Goal: Task Accomplishment & Management: Manage account settings

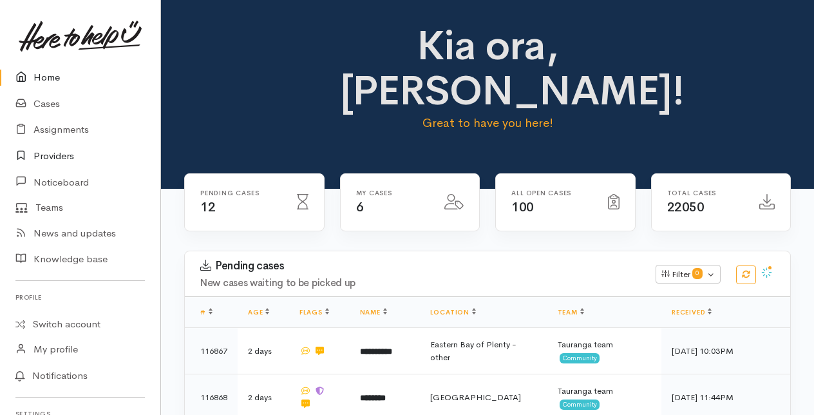
click at [50, 156] on link "Providers" at bounding box center [80, 156] width 160 height 26
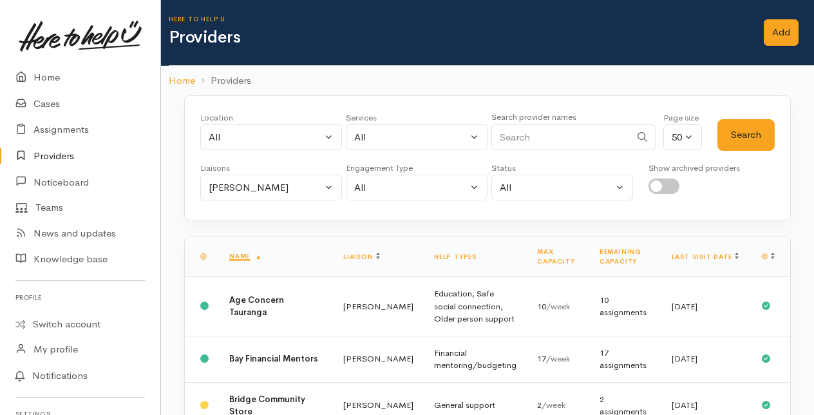
click at [531, 137] on input "Search" at bounding box center [560, 137] width 139 height 26
type input "english"
click at [331, 189] on button "Amanda Gabb" at bounding box center [271, 188] width 142 height 26
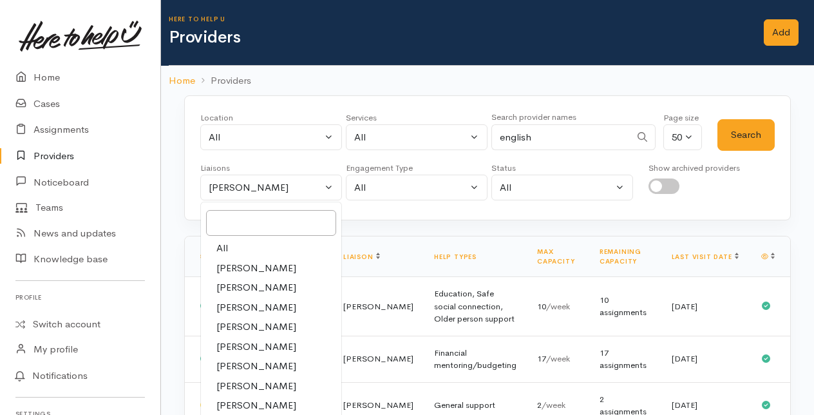
drag, startPoint x: 220, startPoint y: 250, endPoint x: 565, endPoint y: 136, distance: 363.7
click at [220, 250] on span "All" at bounding box center [222, 248] width 12 height 15
select select "null"
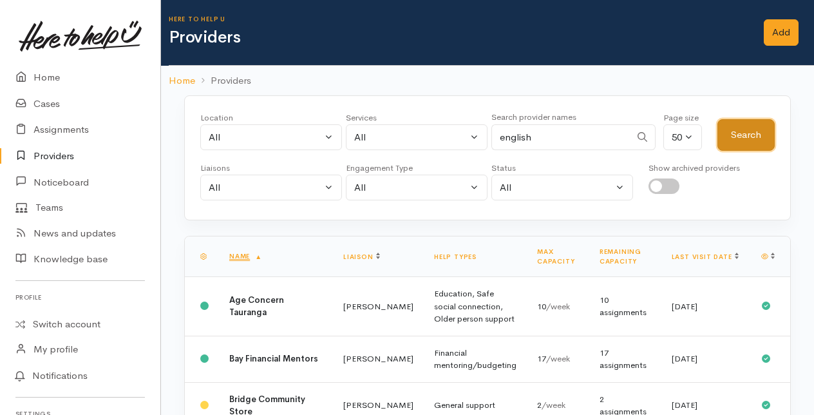
click at [749, 135] on button "Search" at bounding box center [745, 135] width 57 height 32
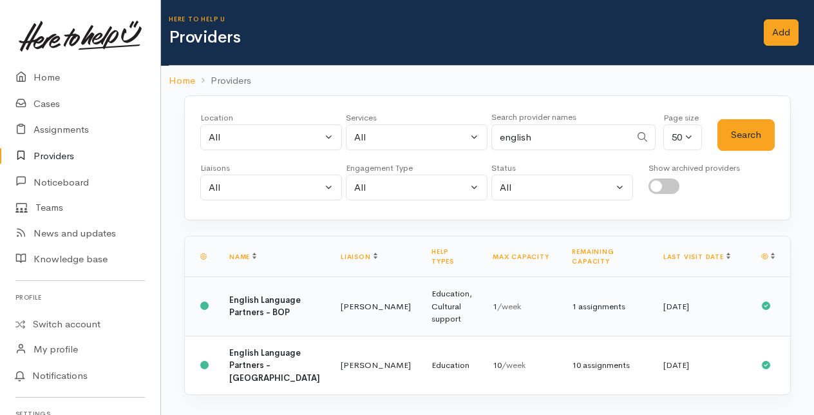
click at [295, 291] on td "English Language Partners - BOP" at bounding box center [274, 306] width 111 height 59
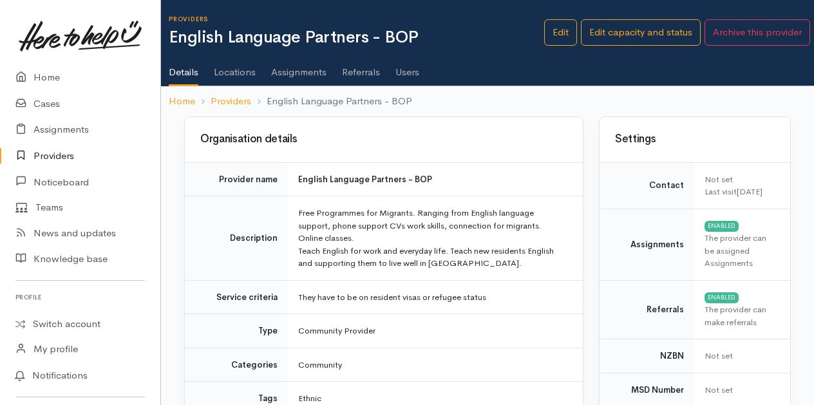
click at [407, 66] on link "Users" at bounding box center [407, 68] width 24 height 36
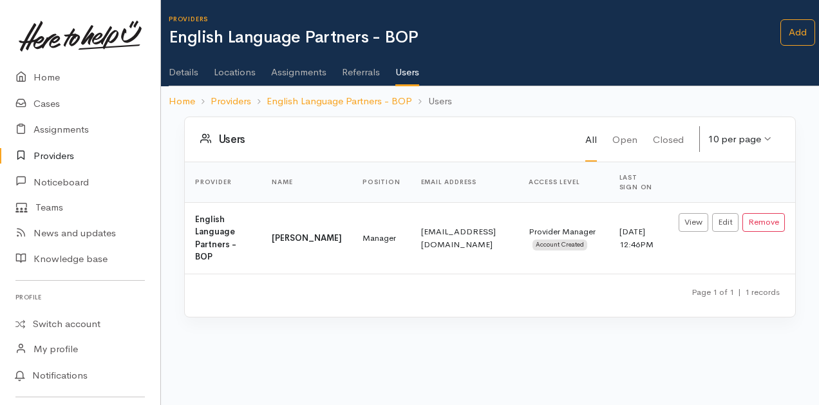
click at [179, 68] on link "Details" at bounding box center [184, 68] width 30 height 36
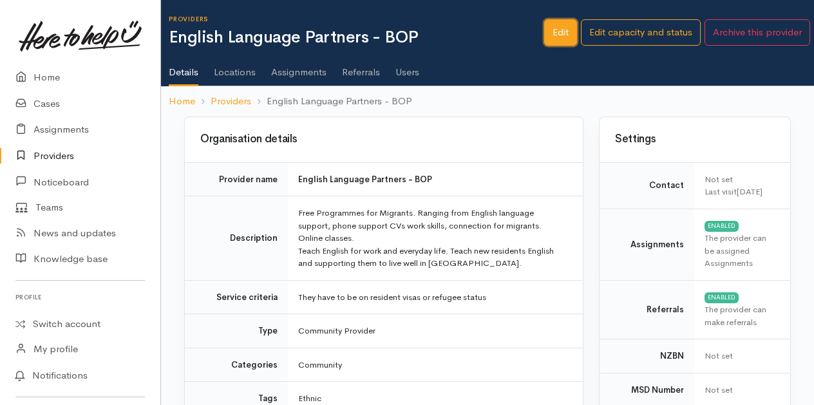
click at [561, 25] on link "Edit" at bounding box center [560, 32] width 33 height 26
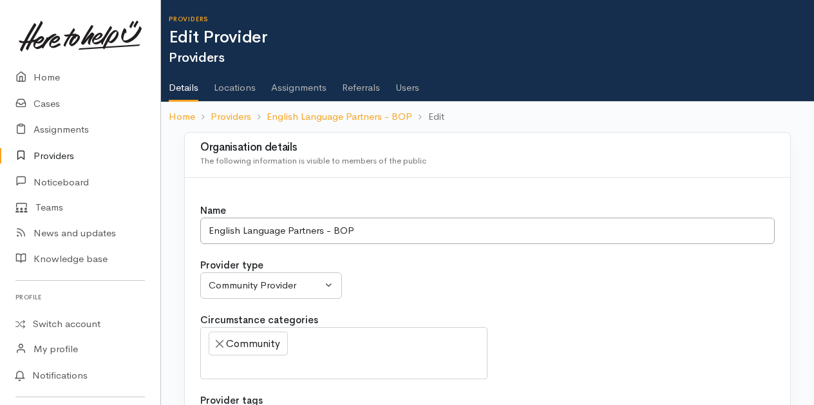
click at [188, 88] on link "Details" at bounding box center [184, 83] width 30 height 37
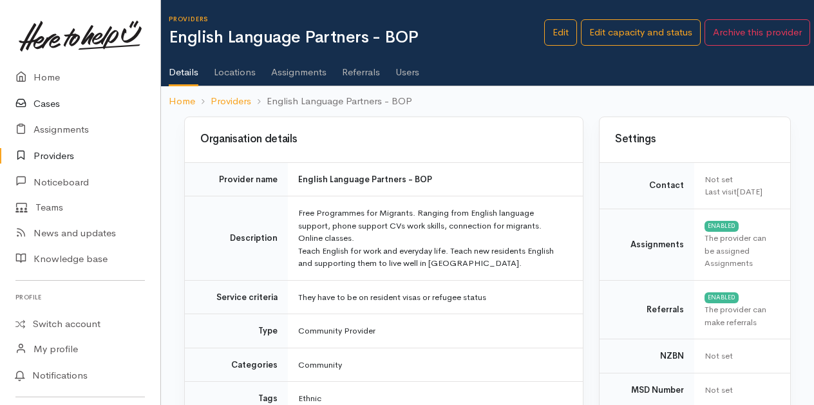
click at [49, 102] on link "Cases" at bounding box center [80, 104] width 160 height 26
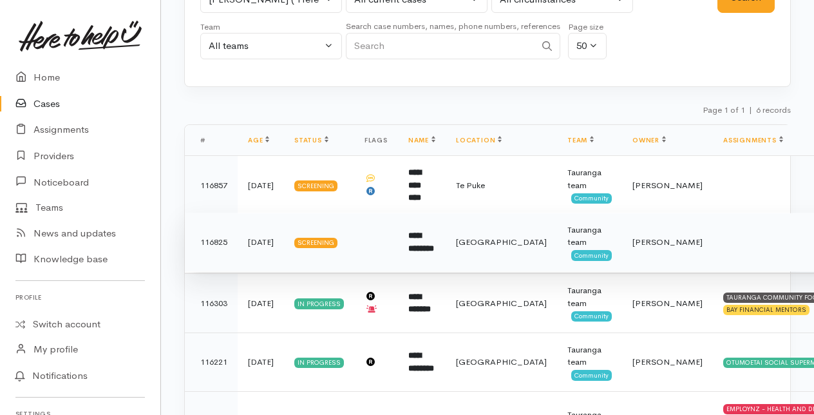
scroll to position [129, 0]
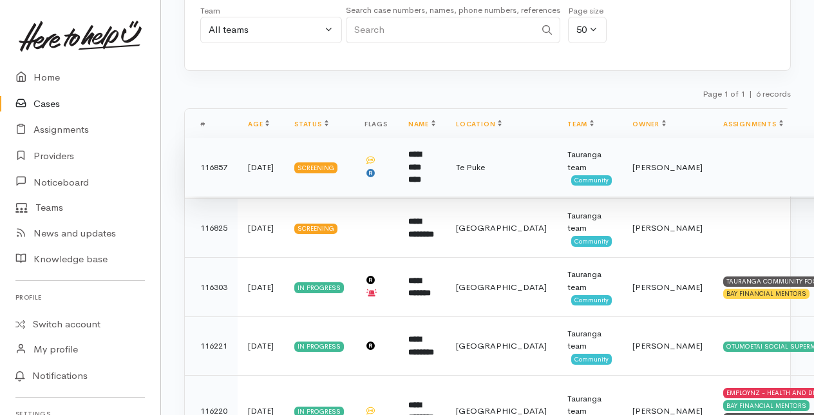
click at [417, 166] on b "**********" at bounding box center [414, 166] width 13 height 33
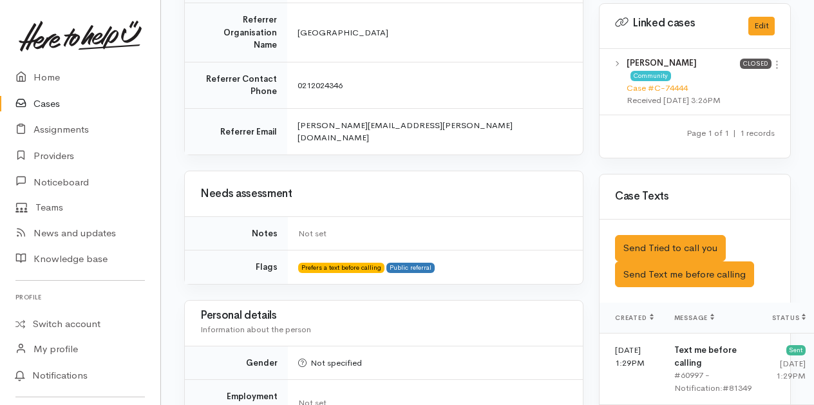
scroll to position [708, 0]
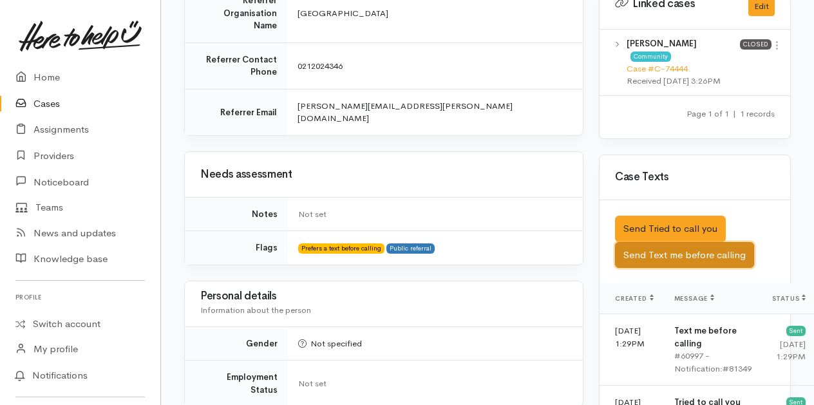
click at [681, 252] on button "Send Text me before calling" at bounding box center [684, 255] width 139 height 26
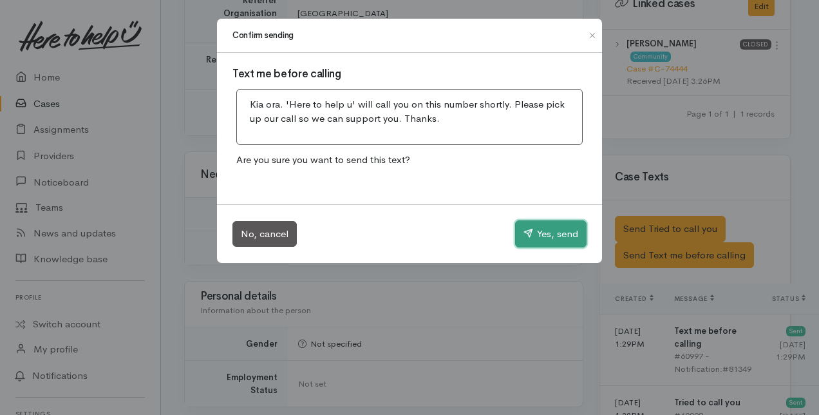
click at [541, 231] on button "Yes, send" at bounding box center [550, 233] width 71 height 27
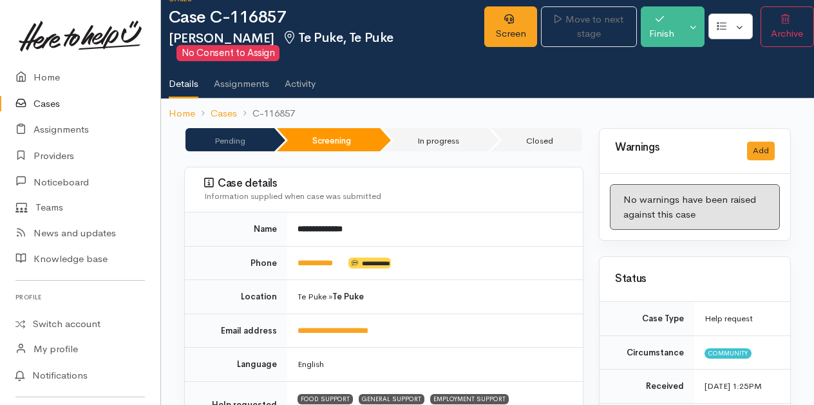
scroll to position [0, 0]
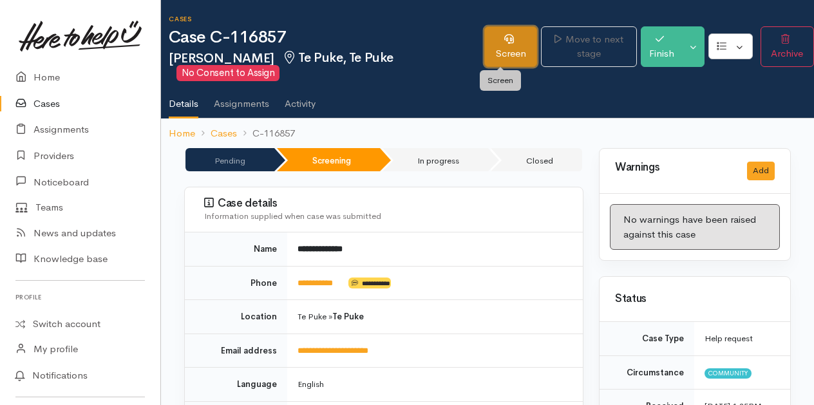
click at [513, 48] on link "Screen" at bounding box center [510, 46] width 53 height 41
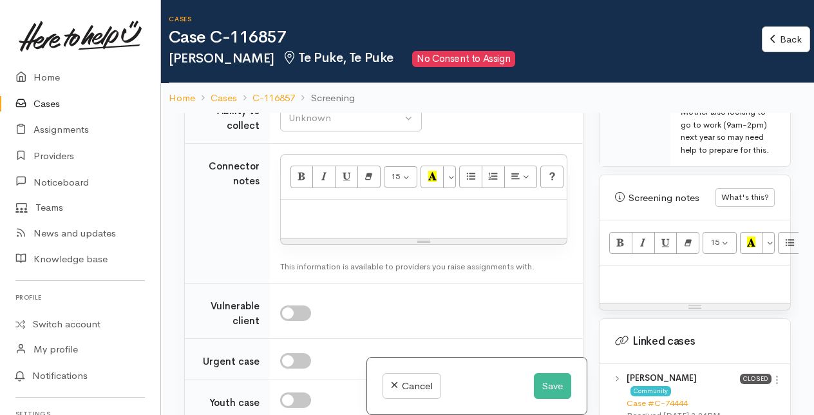
scroll to position [901, 0]
click at [623, 287] on p at bounding box center [695, 279] width 178 height 15
paste div
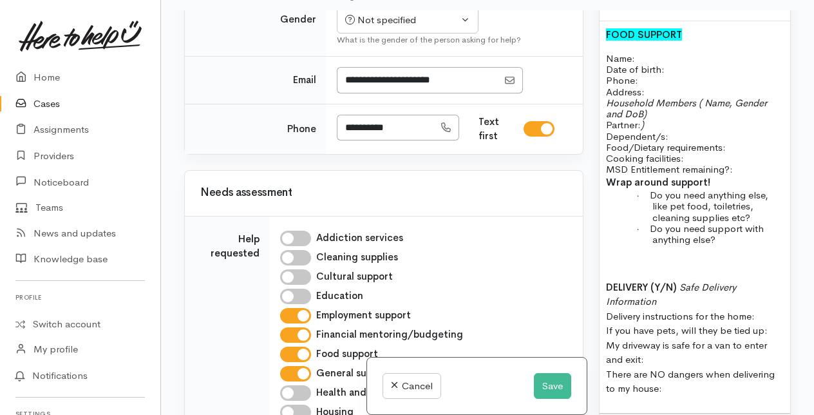
scroll to position [386, 0]
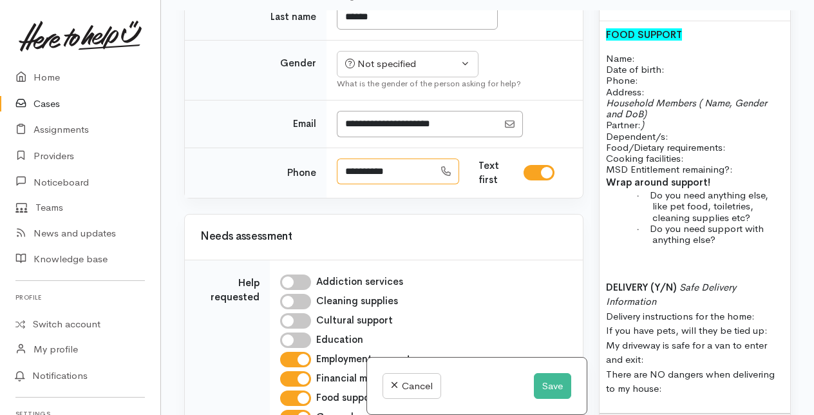
drag, startPoint x: 343, startPoint y: 200, endPoint x: 405, endPoint y: 200, distance: 61.8
click at [405, 185] on input "**********" at bounding box center [385, 171] width 97 height 26
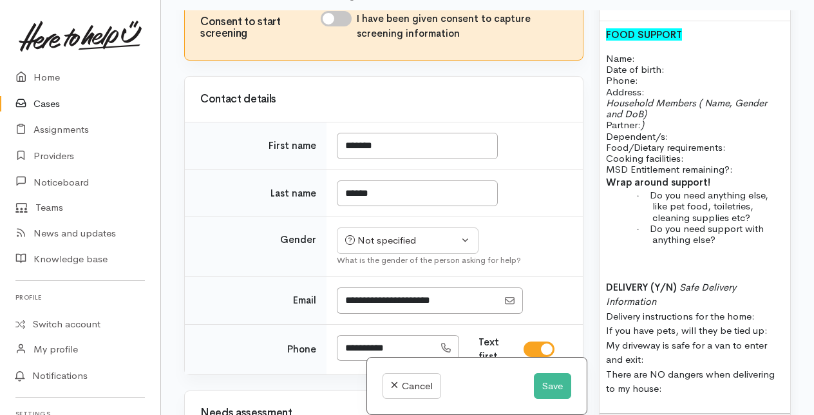
scroll to position [193, 0]
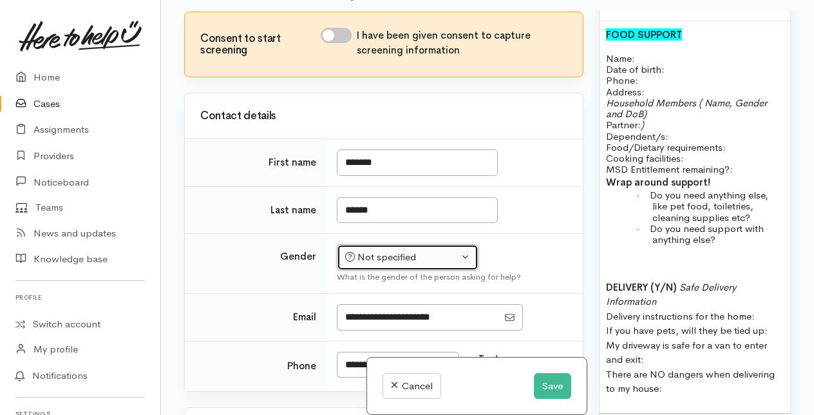
click at [412, 265] on div "Not specified" at bounding box center [401, 257] width 113 height 15
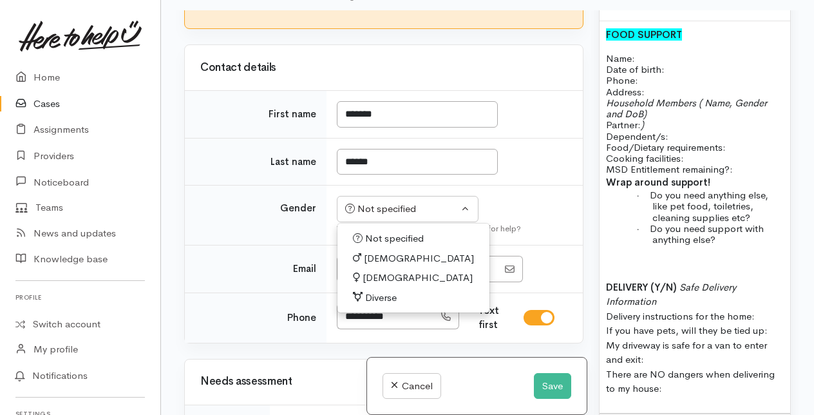
scroll to position [258, 0]
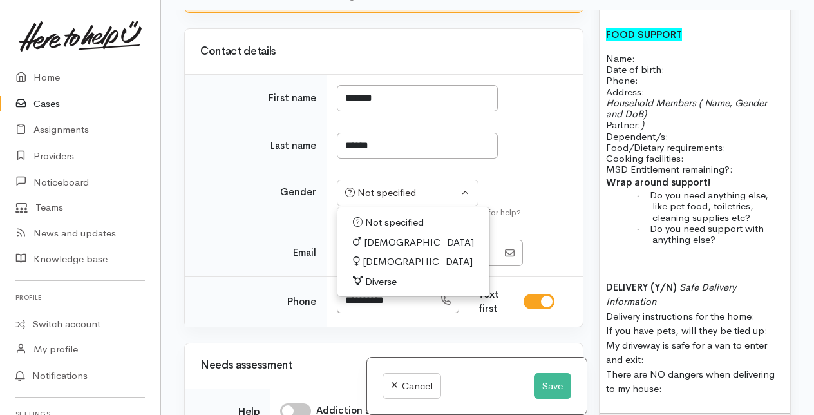
click at [376, 269] on span "[DEMOGRAPHIC_DATA]" at bounding box center [418, 261] width 110 height 15
select select "[DEMOGRAPHIC_DATA]"
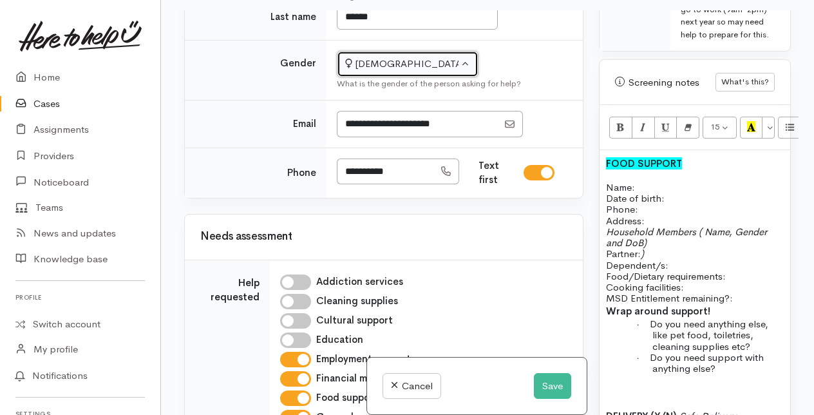
scroll to position [322, 0]
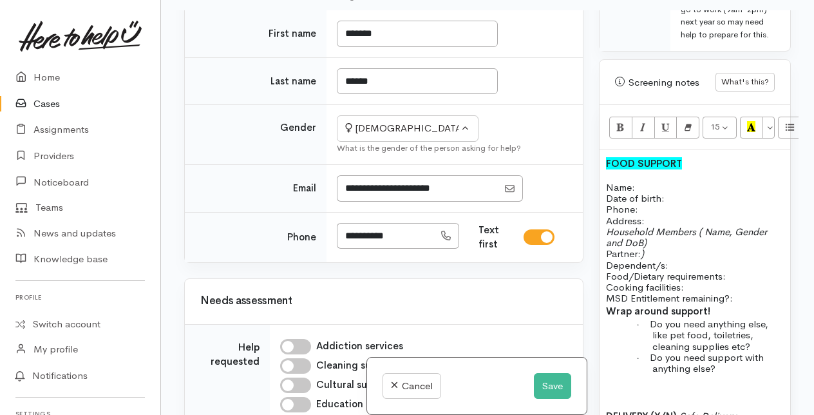
click at [659, 202] on p "Name: Date of birth: Phone:" at bounding box center [695, 198] width 178 height 33
click at [650, 215] on p "Name: Melissa Tupaea Date of birth: Phone:" at bounding box center [695, 198] width 178 height 33
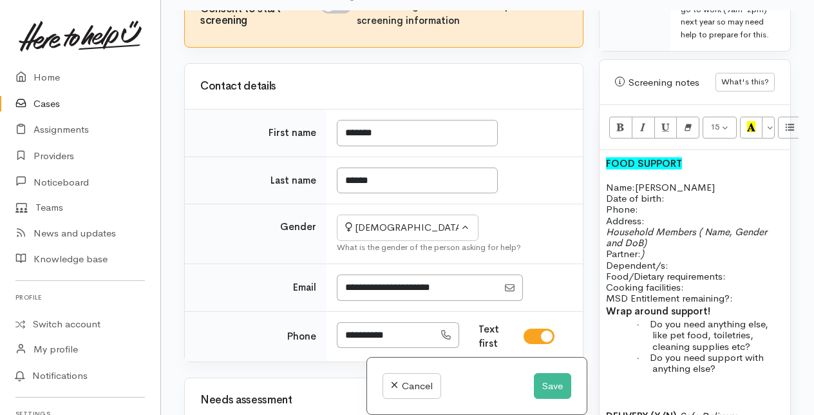
scroll to position [193, 0]
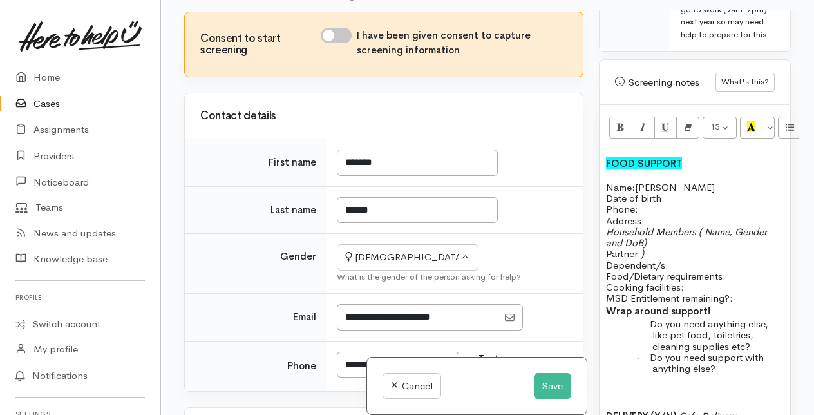
click at [337, 43] on input "I have been given consent to capture screening information" at bounding box center [336, 35] width 31 height 15
checkbox input "true"
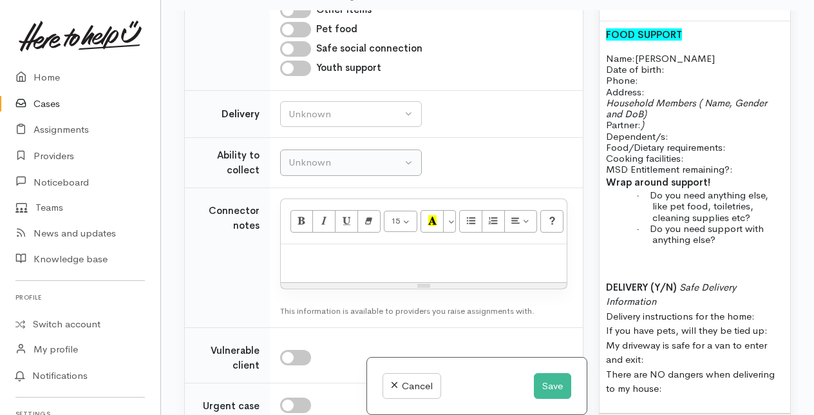
scroll to position [966, 0]
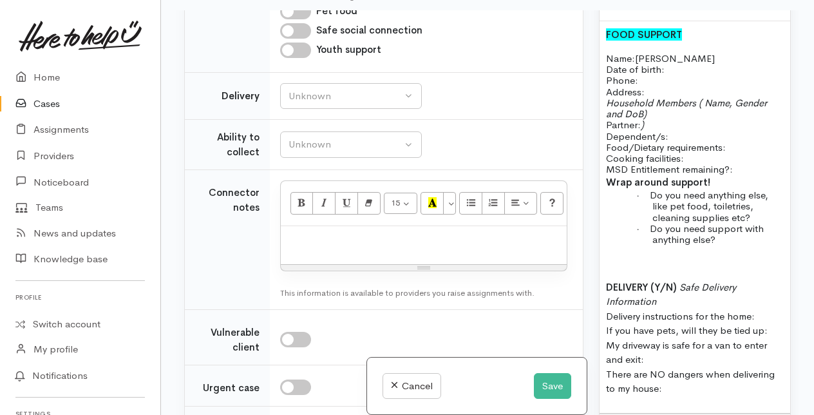
click at [305, 247] on p at bounding box center [423, 239] width 273 height 15
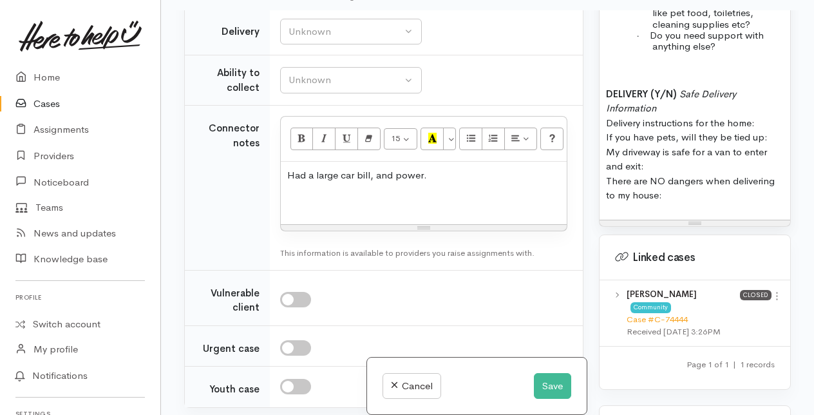
scroll to position [1301, 0]
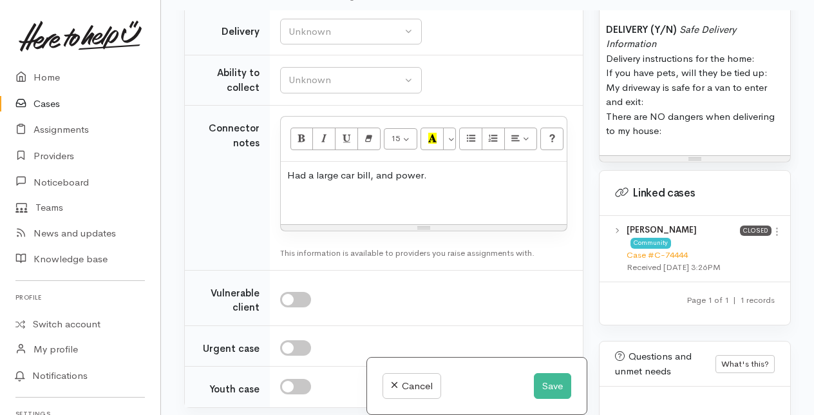
click at [680, 138] on p "DELIVERY (Y/N) Safe Delivery Information Delivery instructions for the home: If…" at bounding box center [695, 81] width 178 height 116
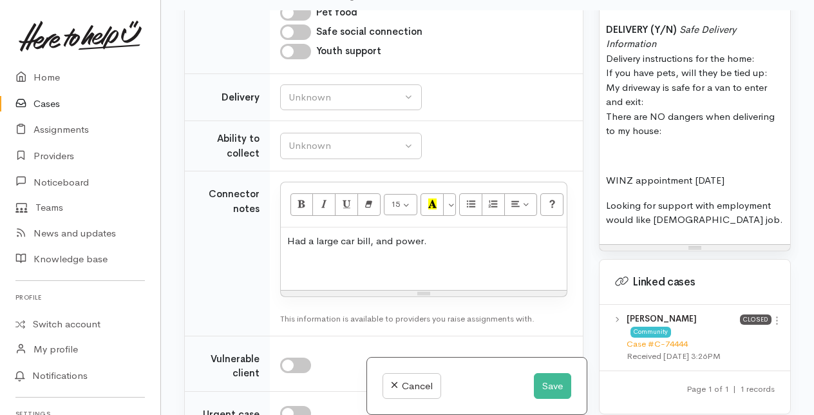
scroll to position [1095, 0]
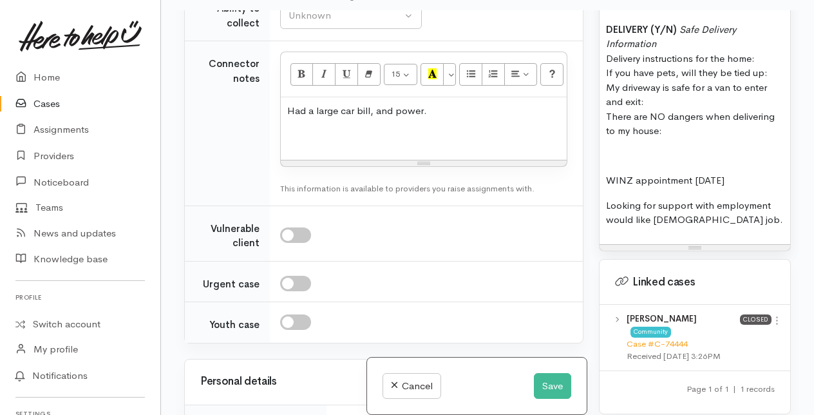
click at [432, 118] on p "Had a large car bill, and power." at bounding box center [423, 111] width 273 height 15
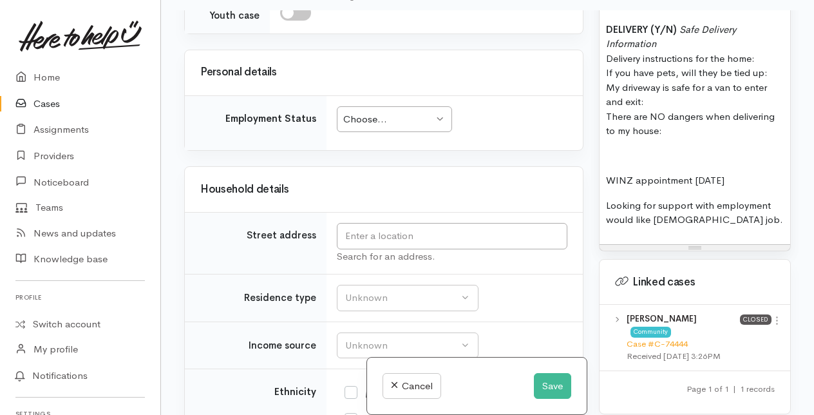
scroll to position [1481, 0]
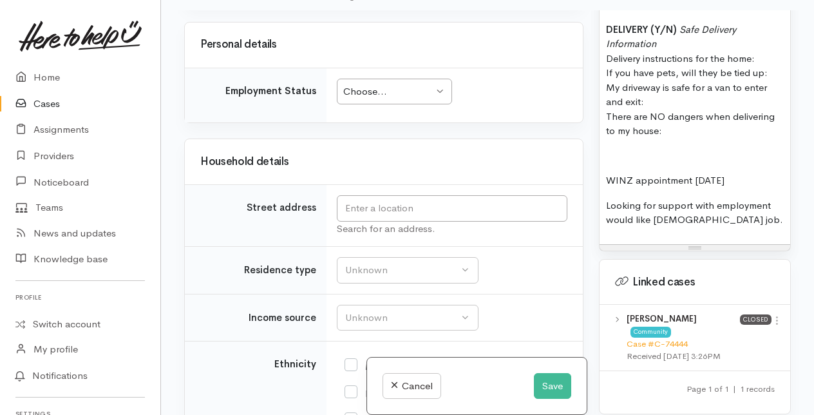
click at [416, 99] on div "Choose..." at bounding box center [388, 91] width 90 height 15
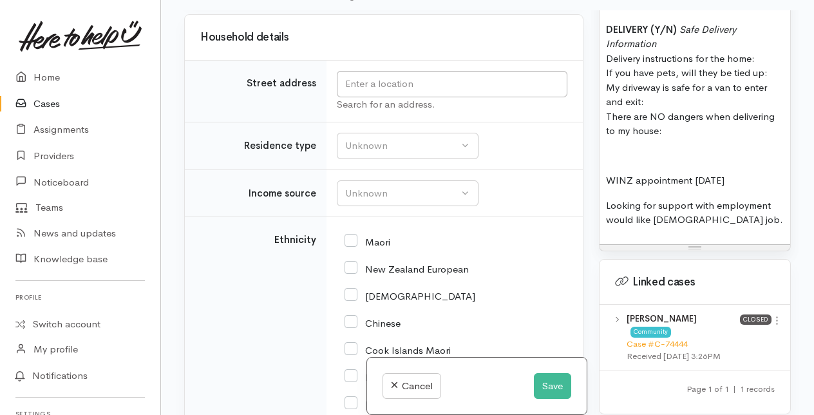
scroll to position [1610, 0]
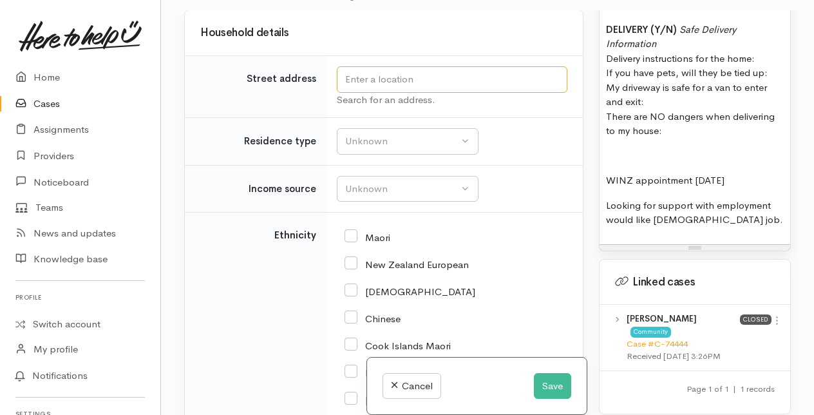
click at [373, 93] on input "text" at bounding box center [452, 79] width 231 height 26
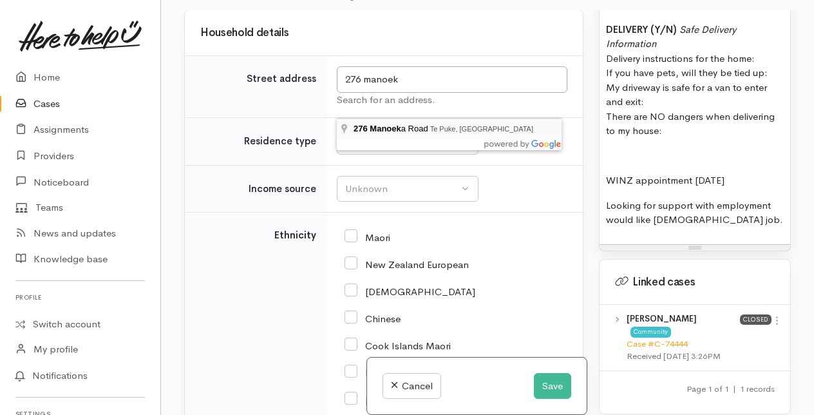
type input "276 Manoeka Road, Te Puke, New Zealand"
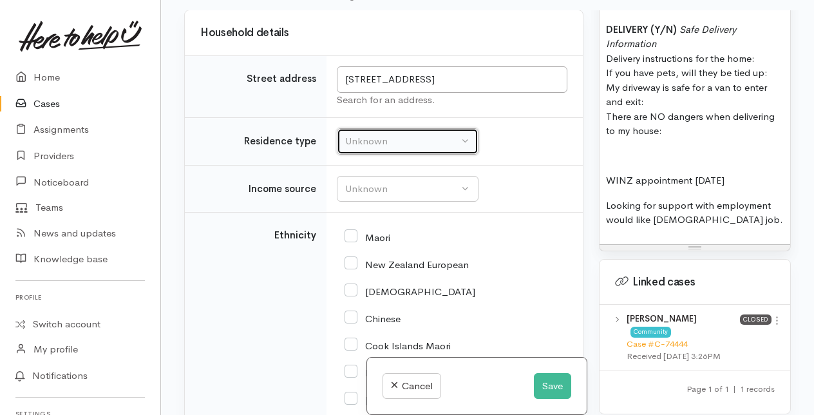
click at [399, 149] on div "Unknown" at bounding box center [401, 141] width 113 height 15
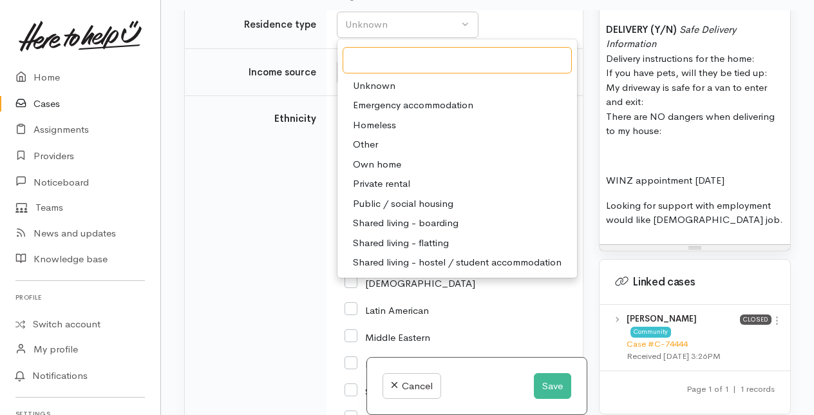
scroll to position [1739, 0]
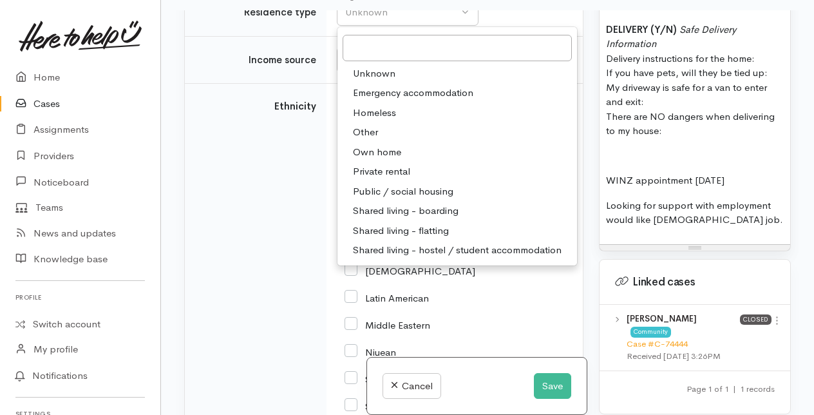
click at [376, 160] on span "Own home" at bounding box center [377, 152] width 48 height 15
select select "1"
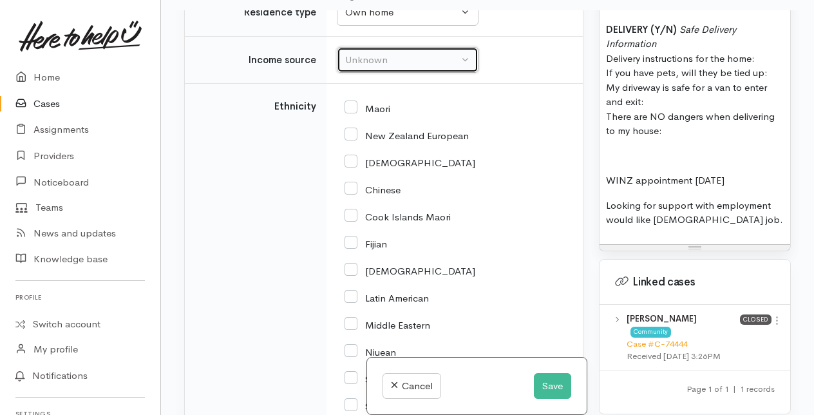
click at [382, 68] on div "Unknown" at bounding box center [401, 60] width 113 height 15
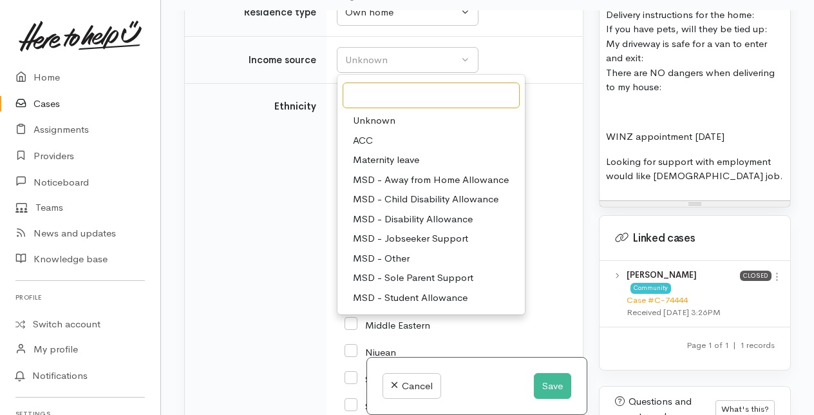
scroll to position [1365, 0]
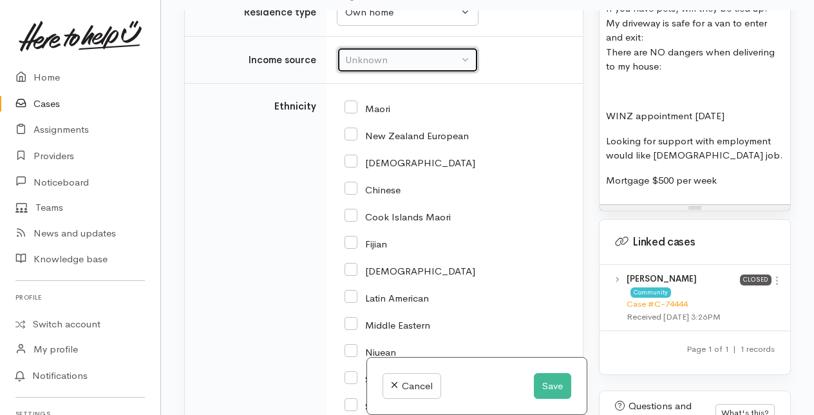
click at [444, 68] on div "Unknown" at bounding box center [401, 60] width 113 height 15
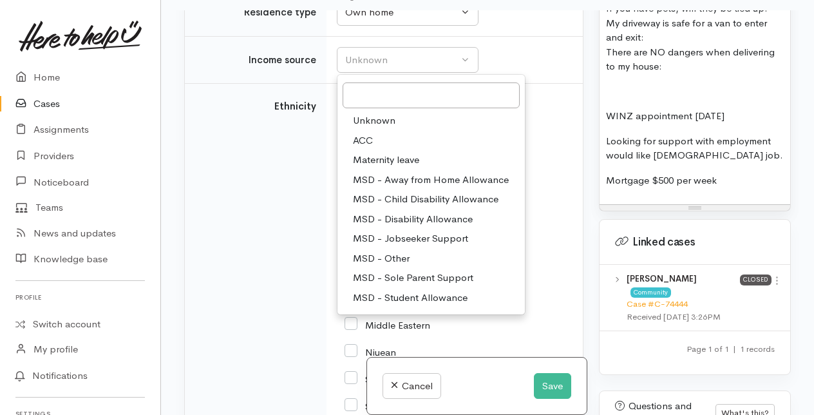
click at [425, 285] on span "MSD - Sole Parent Support" at bounding box center [413, 277] width 120 height 15
select select "7"
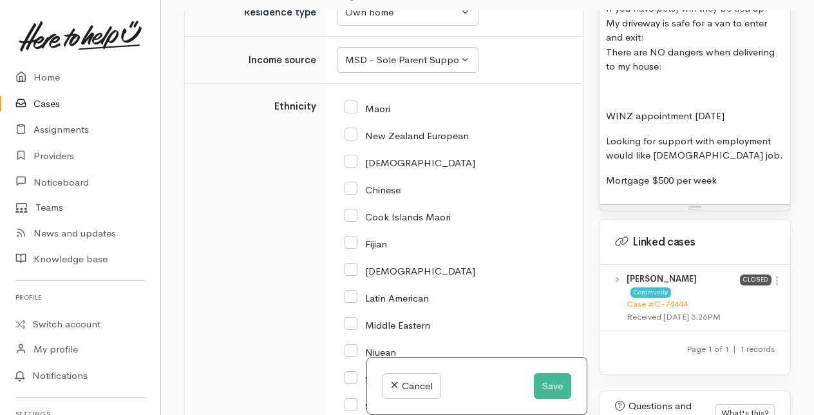
click at [353, 113] on input "Maori" at bounding box center [367, 108] width 46 height 12
checkbox input "true"
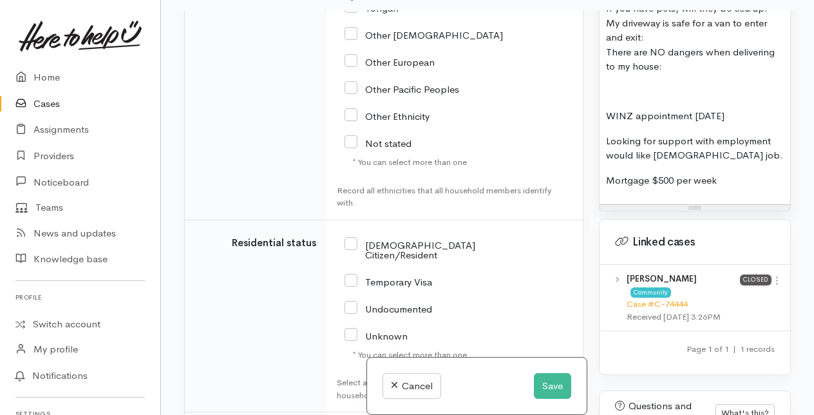
scroll to position [2254, 0]
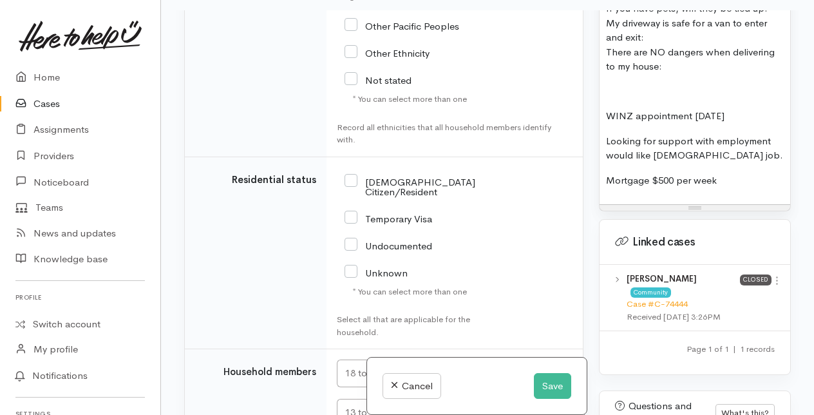
drag, startPoint x: 352, startPoint y: 202, endPoint x: 426, endPoint y: 202, distance: 73.4
click at [357, 196] on input "[DEMOGRAPHIC_DATA] Citizen/Resident" at bounding box center [409, 185] width 131 height 21
checkbox input "true"
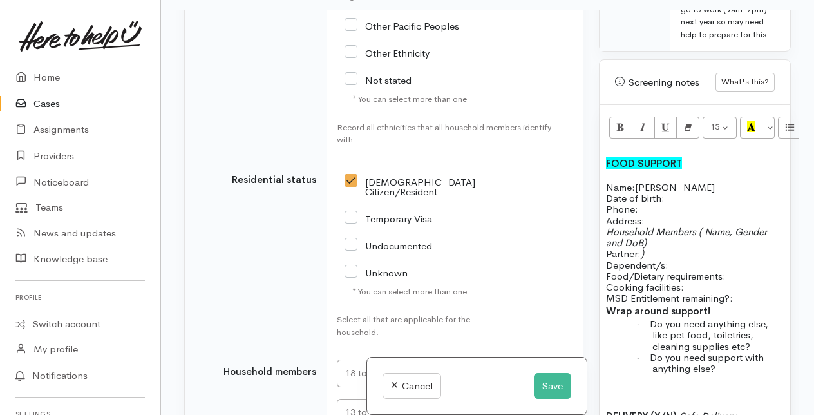
scroll to position [979, 0]
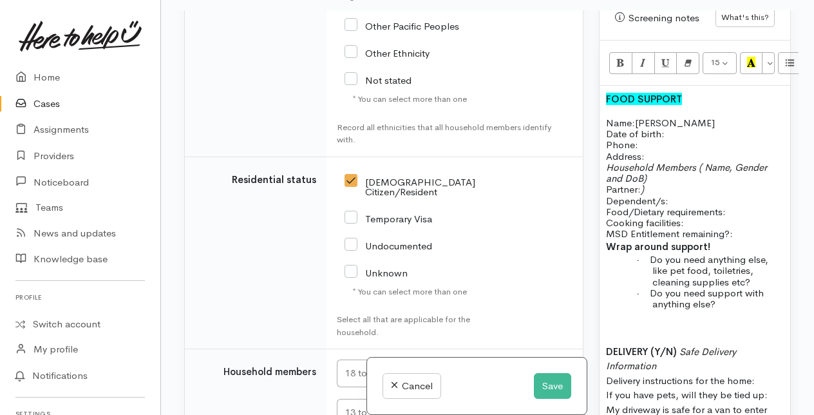
click at [672, 151] on p "Name: Melissa Tupaea Date of birth: Phone:" at bounding box center [695, 133] width 178 height 33
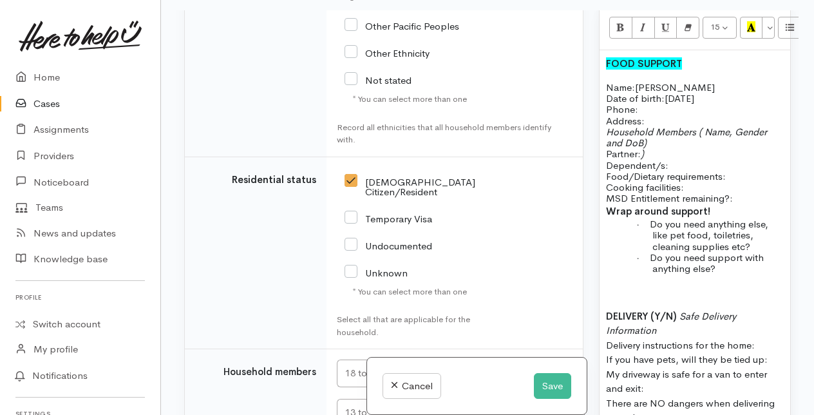
scroll to position [1043, 0]
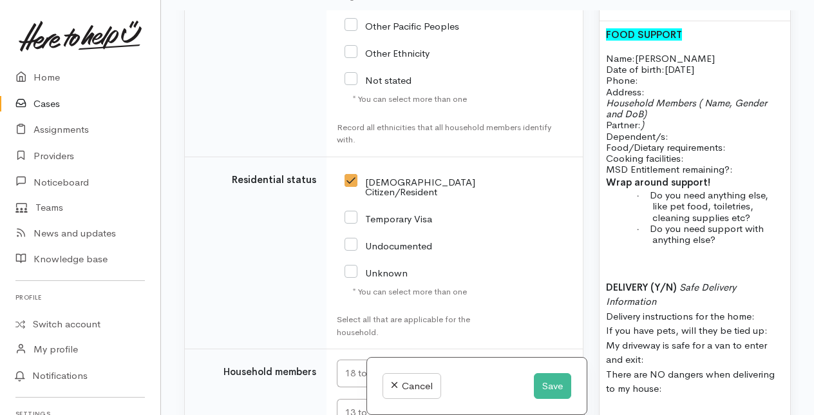
click at [669, 136] on p "Household Members ( Name, Gender and DoB) Partner: ) Dependent/s:" at bounding box center [695, 119] width 178 height 44
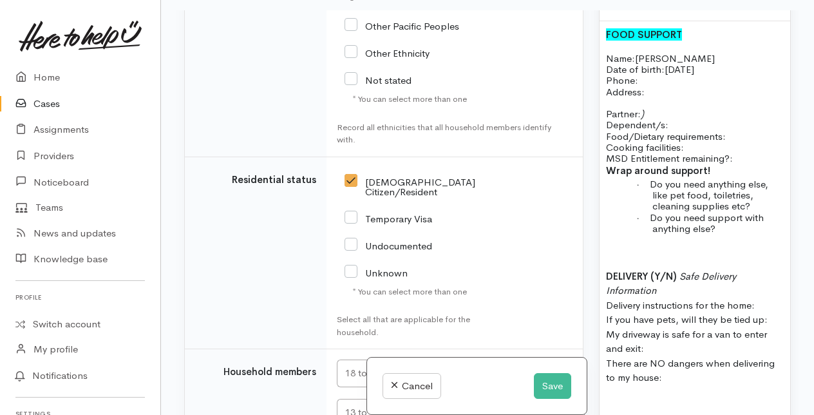
click at [659, 127] on p "Partner: ) Dependent/s:" at bounding box center [695, 113] width 178 height 33
click at [650, 131] on p "Partner: ) Dependent/s:" at bounding box center [695, 113] width 178 height 33
click at [681, 131] on p "Partner: Dependent/s:" at bounding box center [695, 113] width 178 height 33
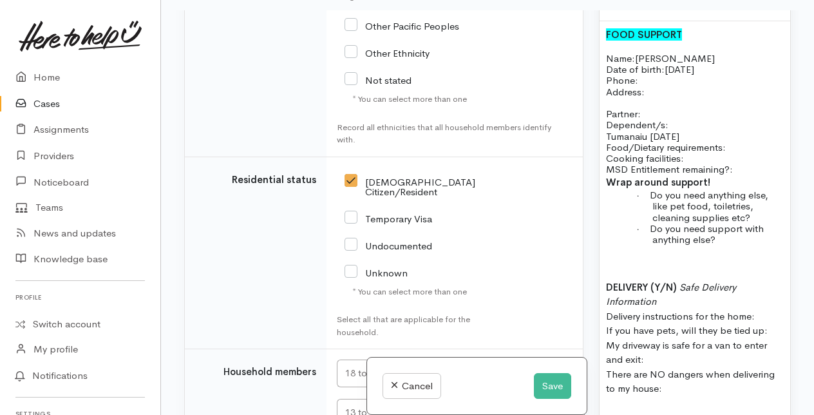
click at [646, 142] on span "Tumanaiu 4/10/2006" at bounding box center [642, 136] width 73 height 12
click at [707, 142] on p "Tumanaka 4/10/2006" at bounding box center [695, 136] width 178 height 11
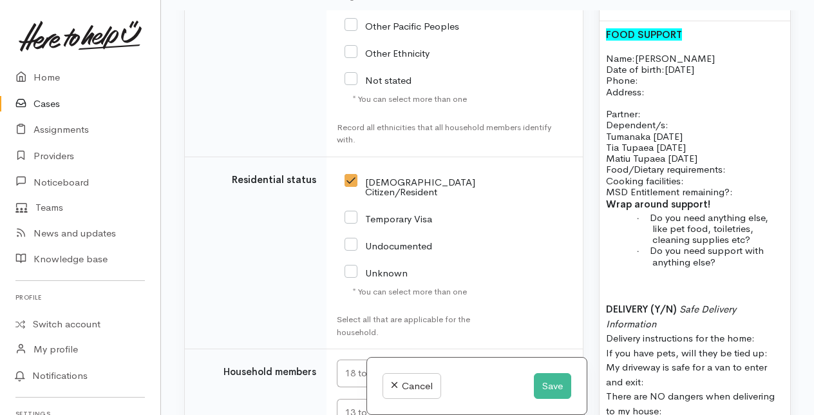
click at [649, 142] on span "Tumanaka 4/10/2006" at bounding box center [644, 136] width 77 height 12
click at [735, 164] on p "Matiu Tupaea 12/04/2012" at bounding box center [695, 158] width 178 height 11
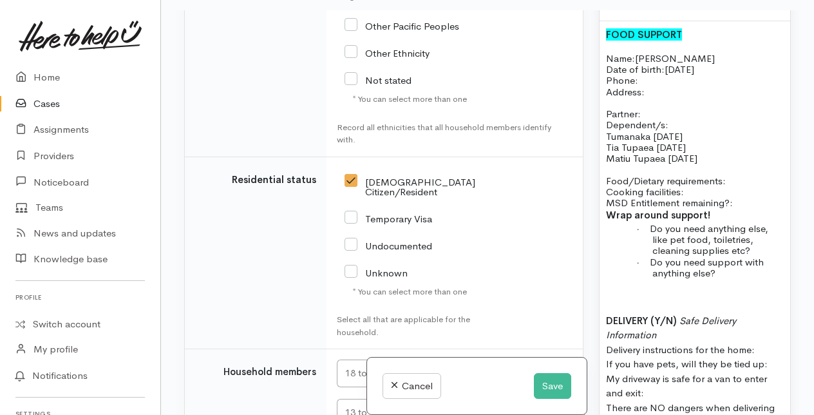
click at [733, 197] on p "Food/Dietary requirements: Cooking facilities: MSD Entitlement remaining?:" at bounding box center [695, 191] width 178 height 33
click at [690, 209] on p "Food/Dietary requirements: NIL Cooking facilities: MSD Entitlement remaining?:" at bounding box center [695, 191] width 178 height 33
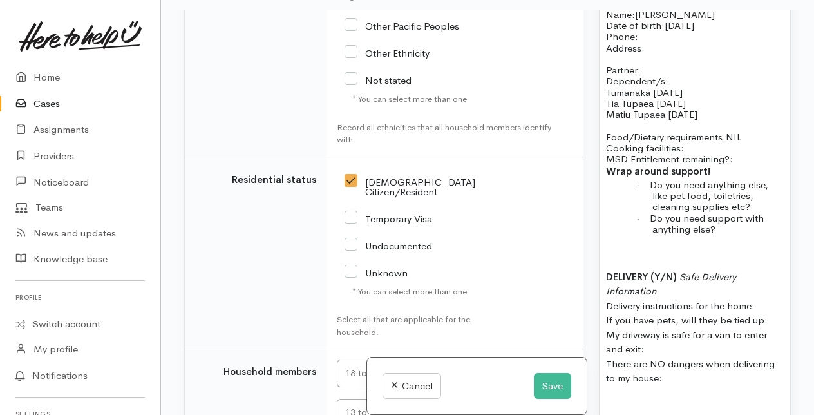
scroll to position [1108, 0]
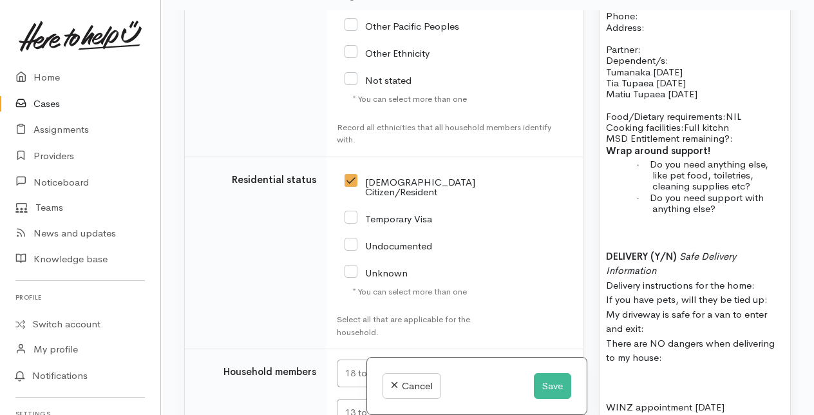
click at [754, 144] on p "Food/Dietary requirements: NIL Cooking facilities: Full kitchn MSD Entitlement …" at bounding box center [695, 127] width 178 height 33
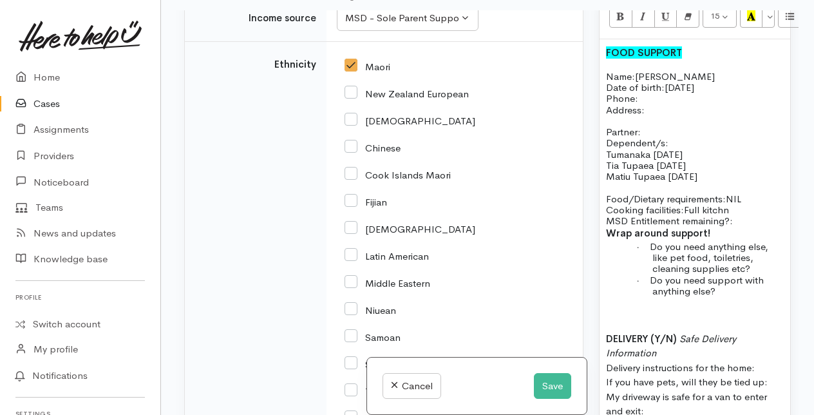
scroll to position [1043, 0]
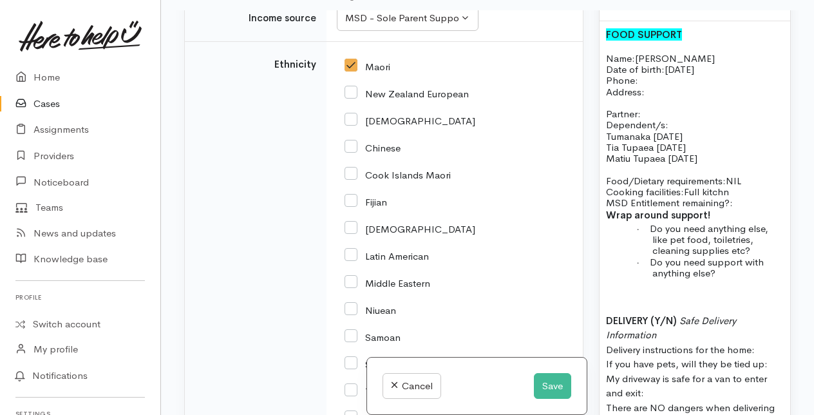
click at [649, 127] on p "Partner: Dependent/s:" at bounding box center [695, 113] width 178 height 33
click at [649, 131] on p "Partner: Dependent/s:" at bounding box center [695, 113] width 178 height 33
click at [681, 131] on p "Partner: N/A Dependent/s:" at bounding box center [695, 113] width 178 height 33
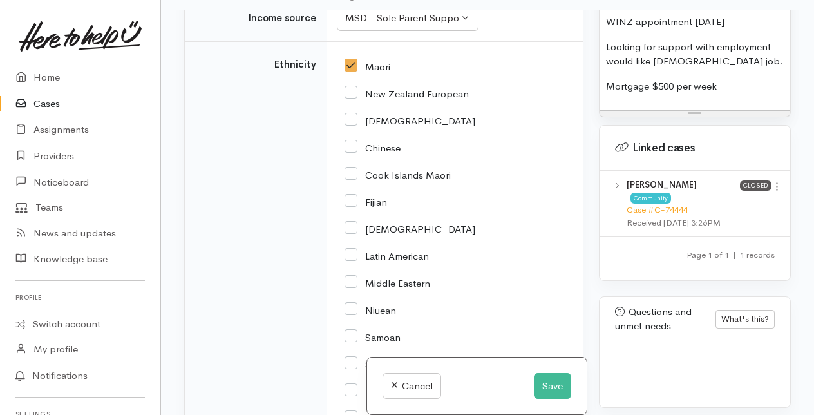
scroll to position [1494, 0]
click at [729, 93] on p "Mortgage $500 per week" at bounding box center [695, 85] width 178 height 15
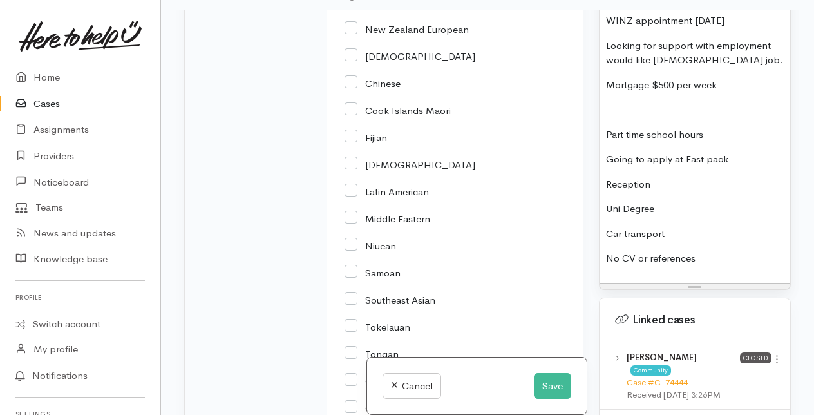
scroll to position [1623, 0]
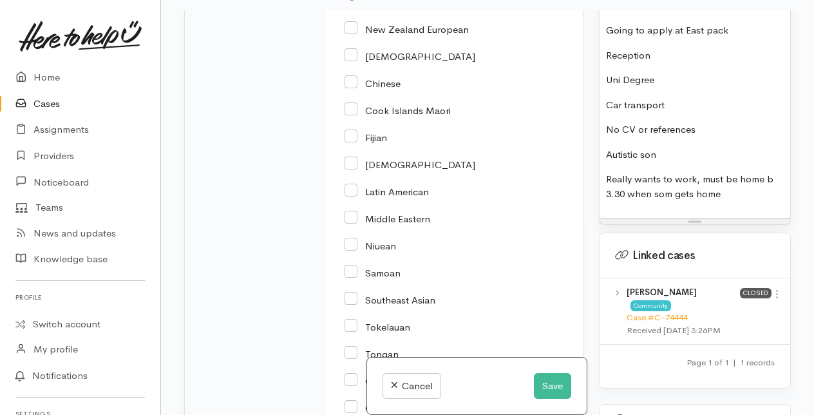
click at [670, 200] on o\ "Really wants to work, must be home b 3.30 when som gets home" at bounding box center [689, 186] width 167 height 27
click at [607, 193] on o\ "Really wants to work, must be home b 3.30 when son gets home" at bounding box center [689, 186] width 167 height 27
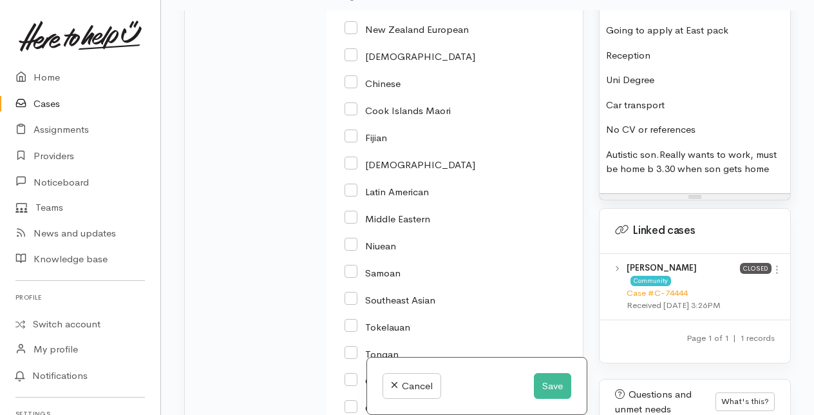
click at [767, 176] on p "Autistic son. Really wants to work, must be home b 3.30 when son gets home" at bounding box center [695, 161] width 178 height 29
click at [652, 176] on p "Autistic son. Really wants to work, must be home b 3.30 when son gets home." at bounding box center [695, 161] width 178 height 29
click at [764, 176] on p "Autistic son. Really wants to work, must be home 3.30 when son gets home." at bounding box center [695, 161] width 178 height 29
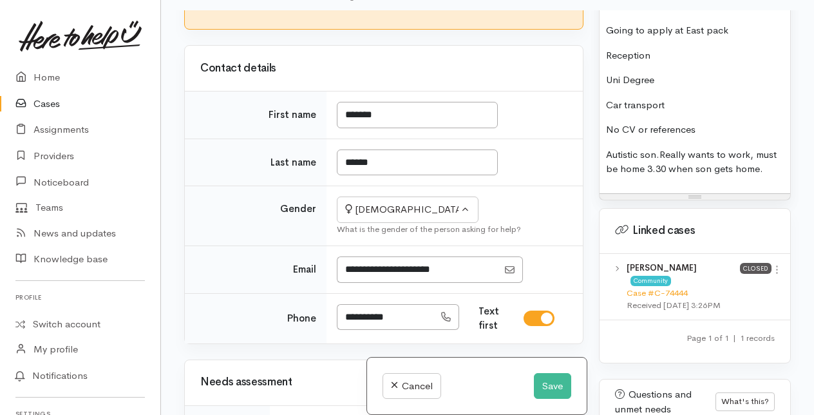
scroll to position [258, 0]
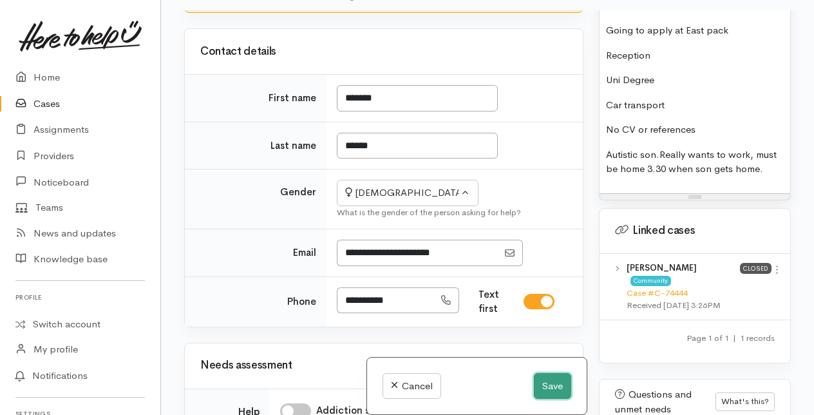
click at [550, 387] on button "Save" at bounding box center [552, 386] width 37 height 26
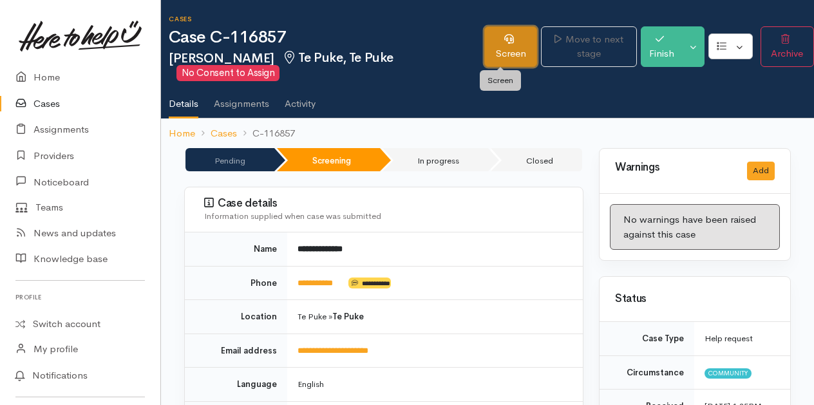
click at [514, 39] on link "Screen" at bounding box center [510, 46] width 53 height 41
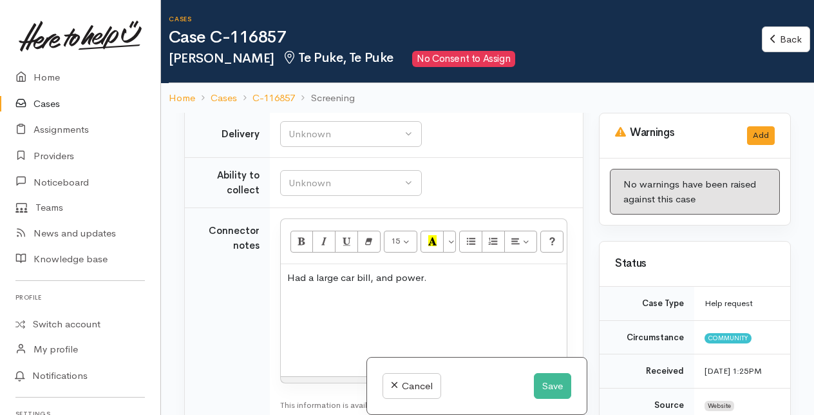
scroll to position [1030, 0]
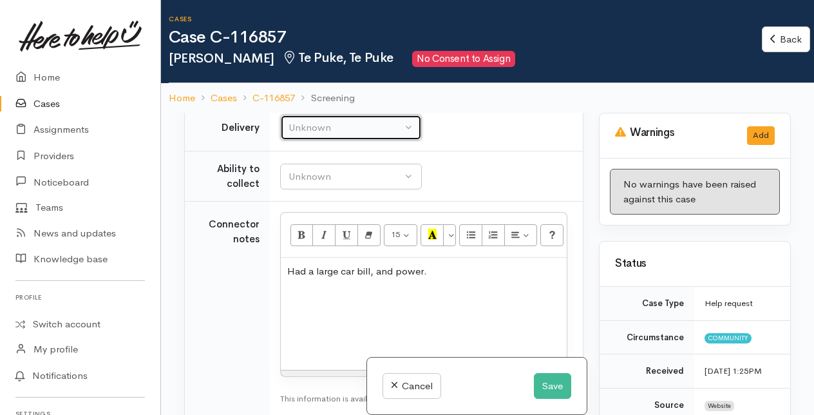
click at [399, 135] on div "Unknown" at bounding box center [344, 127] width 113 height 15
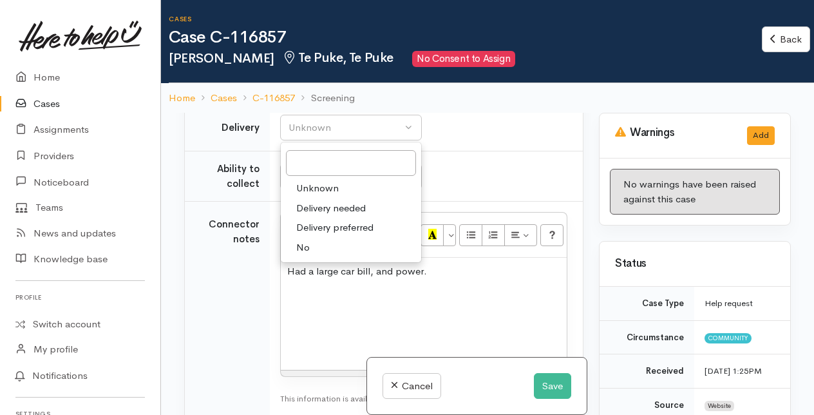
click at [308, 255] on span "No" at bounding box center [303, 247] width 14 height 15
select select "1"
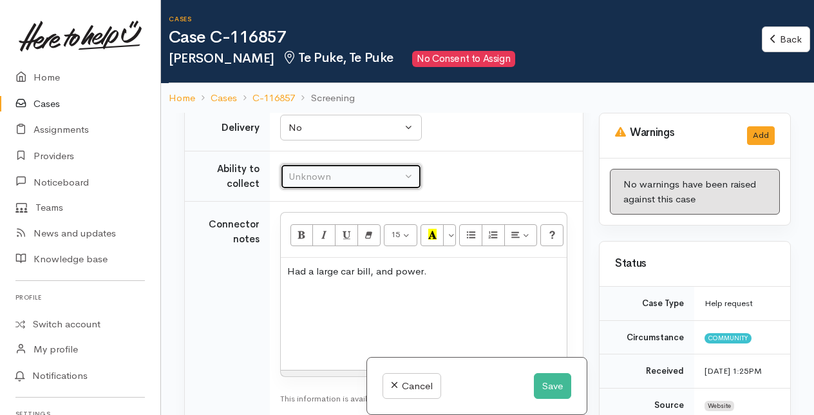
click at [326, 184] on div "Unknown" at bounding box center [344, 176] width 113 height 15
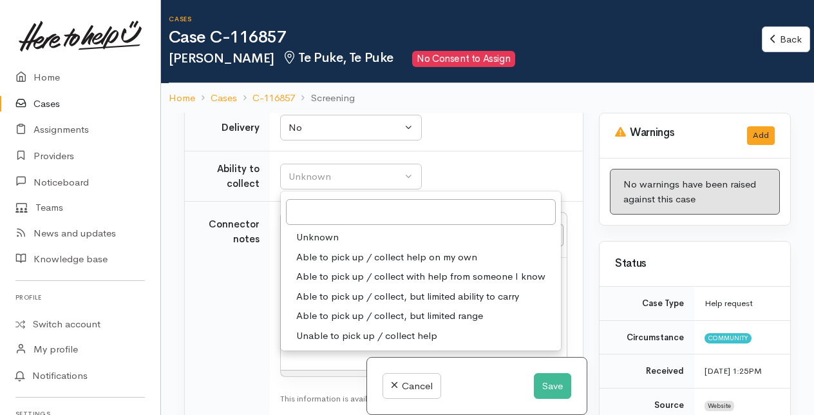
drag, startPoint x: 328, startPoint y: 295, endPoint x: 359, endPoint y: 270, distance: 39.4
click at [329, 265] on span "Able to pick up / collect help on my own" at bounding box center [386, 257] width 181 height 15
select select "2"
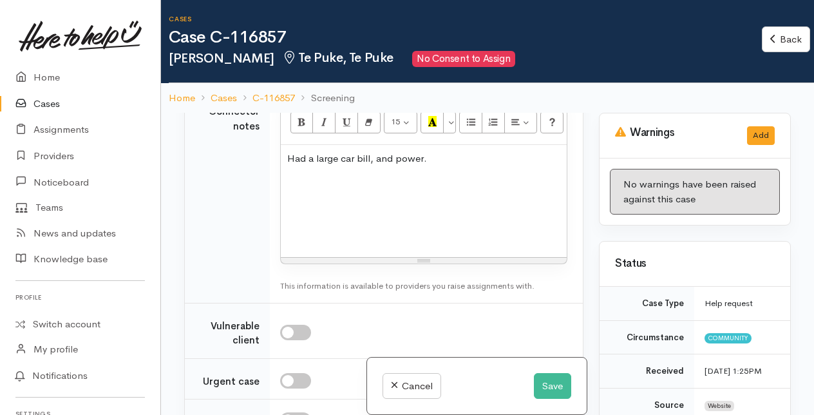
scroll to position [1159, 0]
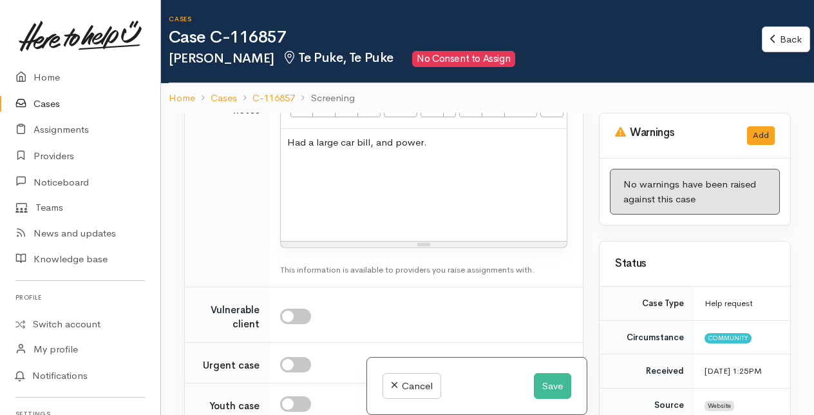
click at [438, 150] on p "Had a large car bill, and power." at bounding box center [423, 142] width 273 height 15
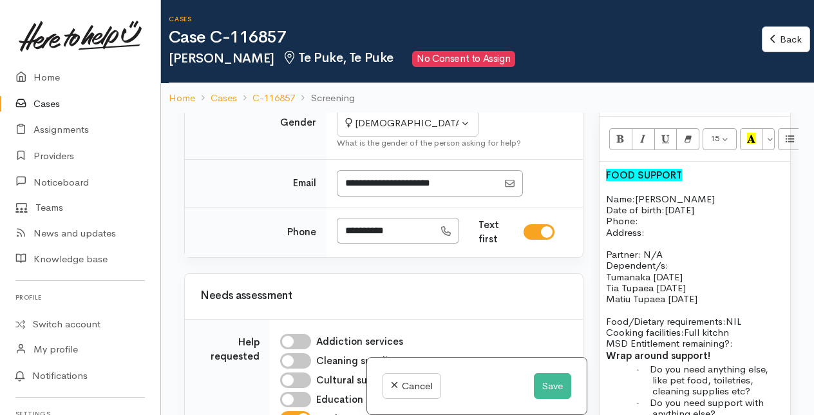
scroll to position [386, 0]
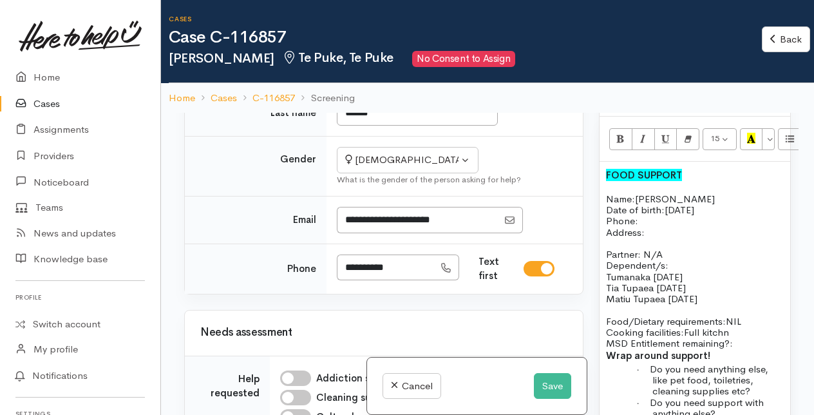
click at [650, 227] on p "Name: Melissa Tupaea Date of birth: 28/11/1980 Phone:" at bounding box center [695, 209] width 178 height 33
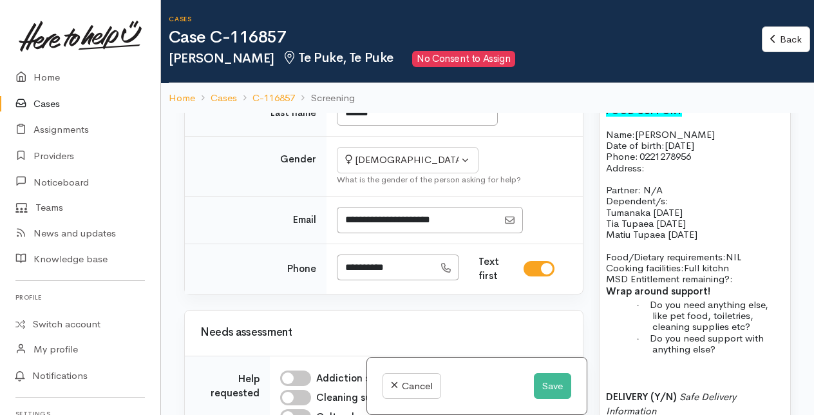
click at [646, 218] on span "Tumanaka 4/10/2006" at bounding box center [644, 212] width 77 height 12
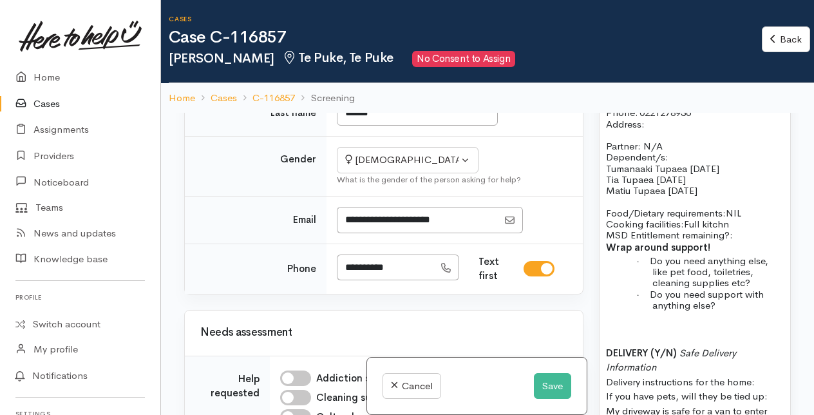
scroll to position [1159, 0]
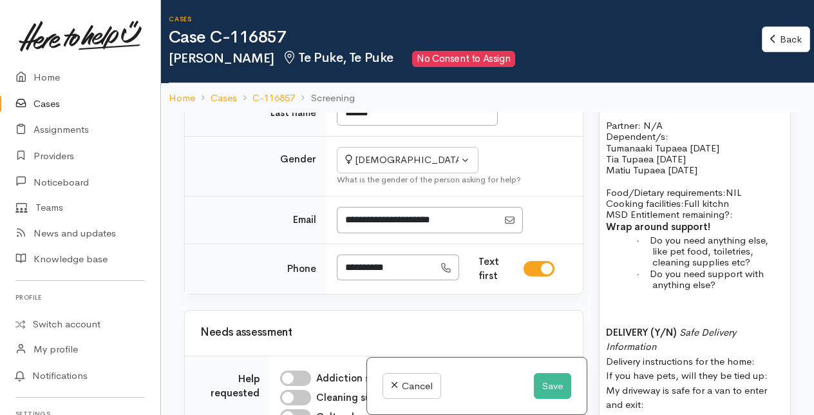
click at [728, 220] on p "Food/Dietary requirements: NIL Cooking facilities: Full kitchn MSD Entitlement …" at bounding box center [695, 203] width 178 height 33
click at [743, 220] on p "Food/Dietary requirements: NIL Cooking facilities: Full kitchen MSD Entitlement…" at bounding box center [695, 203] width 178 height 33
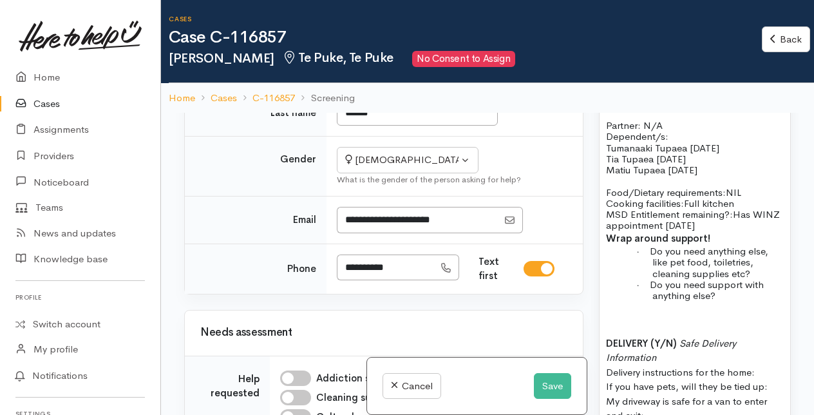
click at [607, 244] on b "Wrap around support!" at bounding box center [658, 238] width 104 height 12
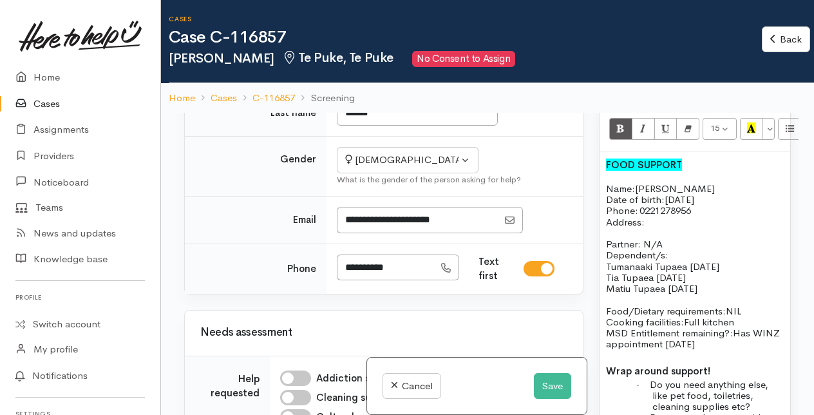
scroll to position [1030, 0]
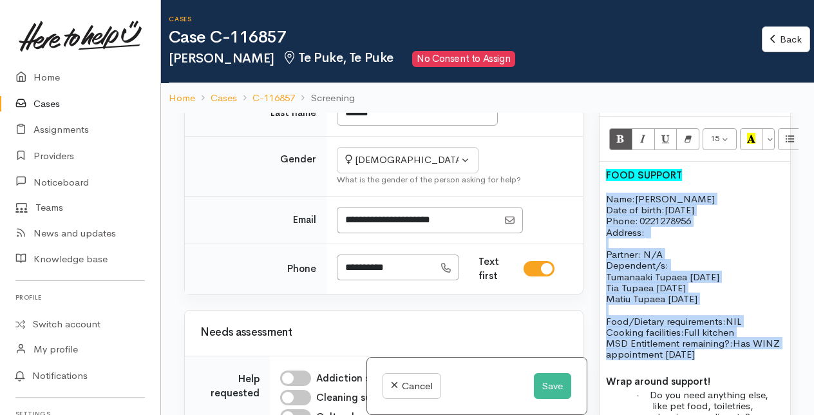
drag, startPoint x: 607, startPoint y: 258, endPoint x: 742, endPoint y: 411, distance: 204.9
click at [742, 411] on div "FOOD SUPPORT Name: Melissa Tupaea Date of birth: 28/11/1980 Phone:   0221278956…" at bounding box center [694, 406] width 191 height 489
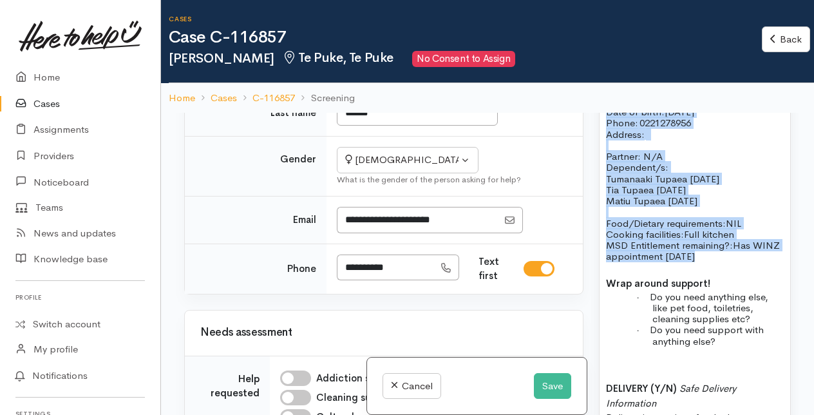
scroll to position [1159, 0]
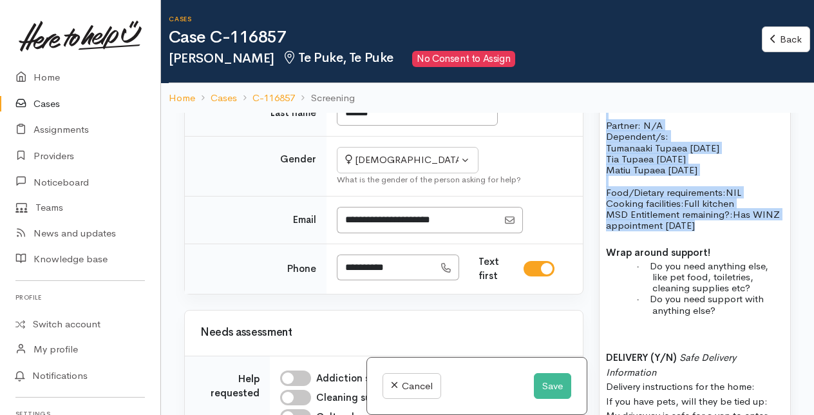
copy div "Name: Melissa Tupaea Date of birth: 28/11/1980 Phone:   0221278956 Address: Par…"
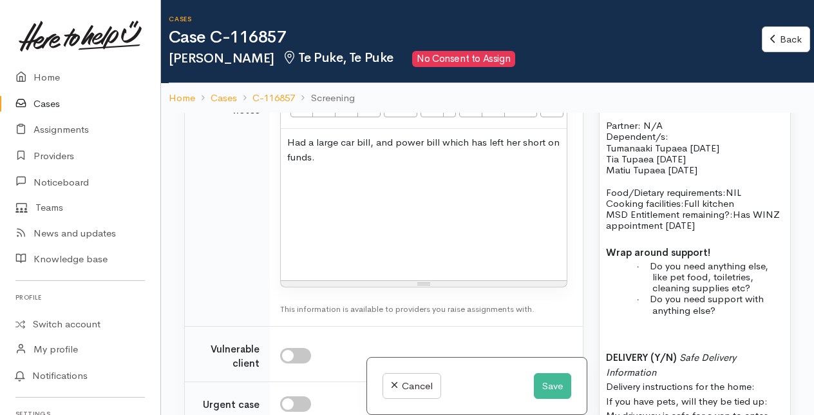
click at [306, 232] on div "Had a large car bill, and power bill which has left her short on funds." at bounding box center [424, 204] width 286 height 151
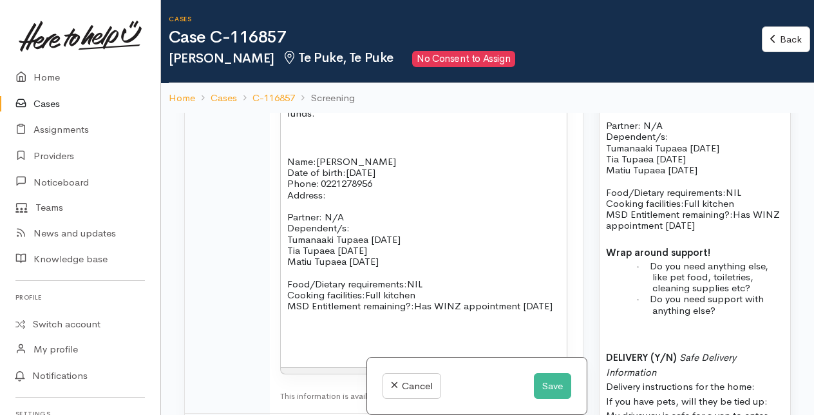
scroll to position [1223, 0]
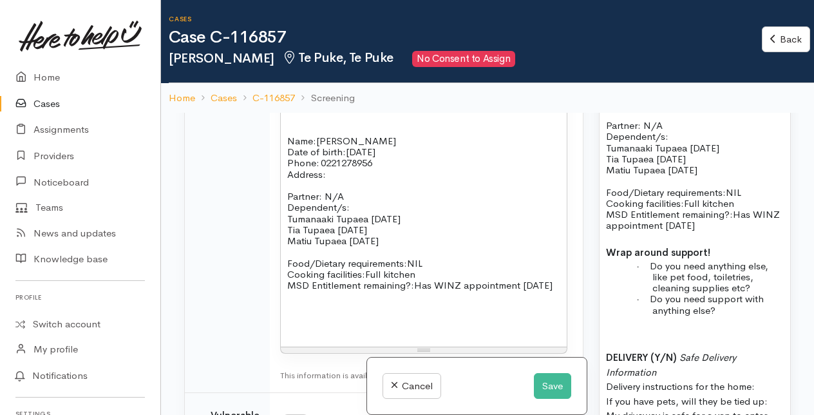
drag, startPoint x: 344, startPoint y: 213, endPoint x: 394, endPoint y: 227, distance: 52.0
click at [344, 180] on p "Address:" at bounding box center [423, 174] width 273 height 11
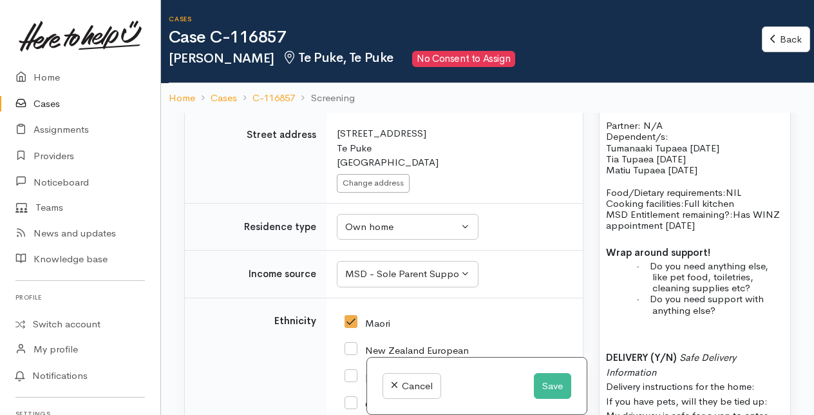
scroll to position [1803, 0]
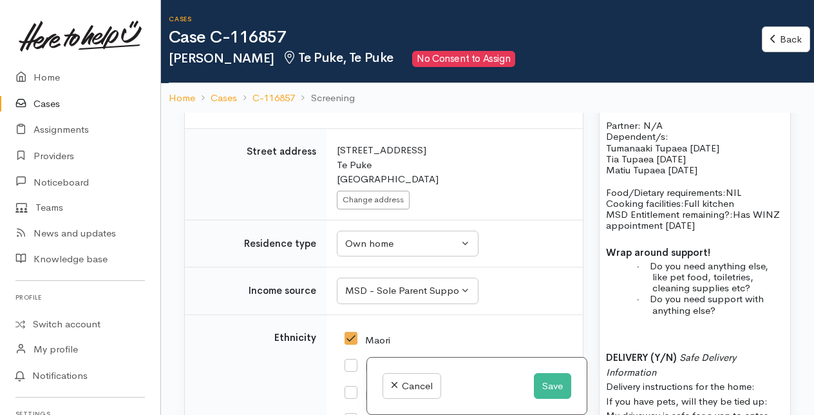
click at [337, 185] on div "276 Manoeka Road Te Puke New Zealand" at bounding box center [452, 165] width 231 height 44
drag, startPoint x: 336, startPoint y: 185, endPoint x: 414, endPoint y: 193, distance: 78.3
click at [414, 187] on div "276 Manoeka Road Te Puke New Zealand" at bounding box center [452, 165] width 231 height 44
drag, startPoint x: 414, startPoint y: 193, endPoint x: 372, endPoint y: 191, distance: 41.9
copy div "[STREET_ADDRESS]"
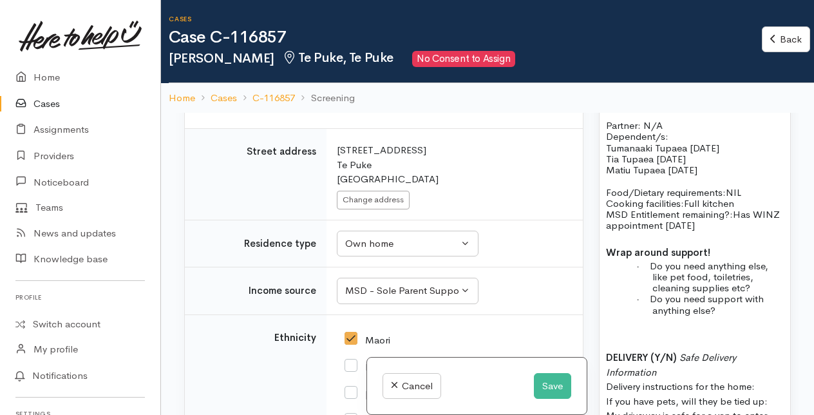
click at [474, 187] on div "276 Manoeka Road Te Puke New Zealand" at bounding box center [452, 165] width 231 height 44
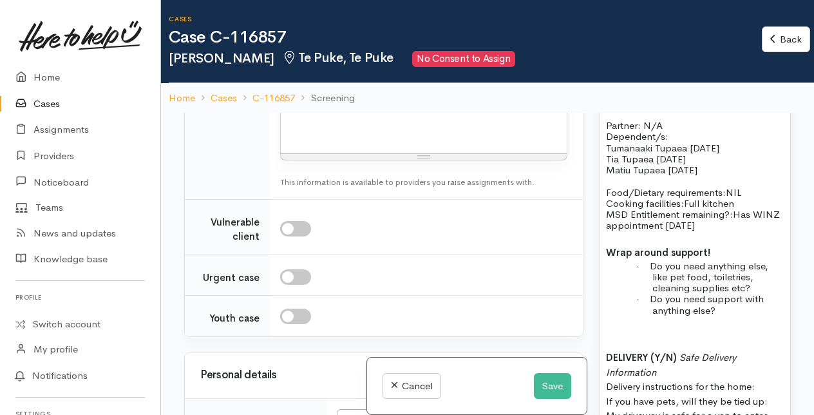
scroll to position [1288, 0]
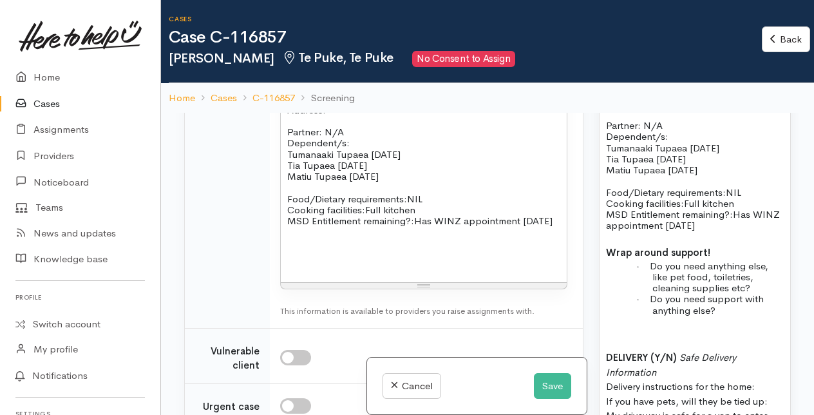
click at [336, 115] on p "Address:" at bounding box center [423, 109] width 273 height 11
click at [364, 149] on p "Partner: N/A Dependent/s:" at bounding box center [423, 131] width 273 height 33
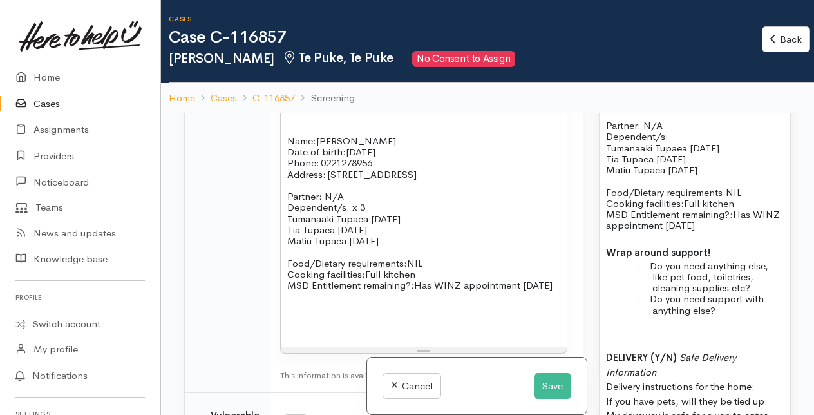
scroll to position [1222, 0]
drag, startPoint x: 287, startPoint y: 117, endPoint x: 321, endPoint y: 139, distance: 40.0
click at [321, 101] on p "Had a large car bill, and power bill which has left her short on funds." at bounding box center [423, 86] width 273 height 29
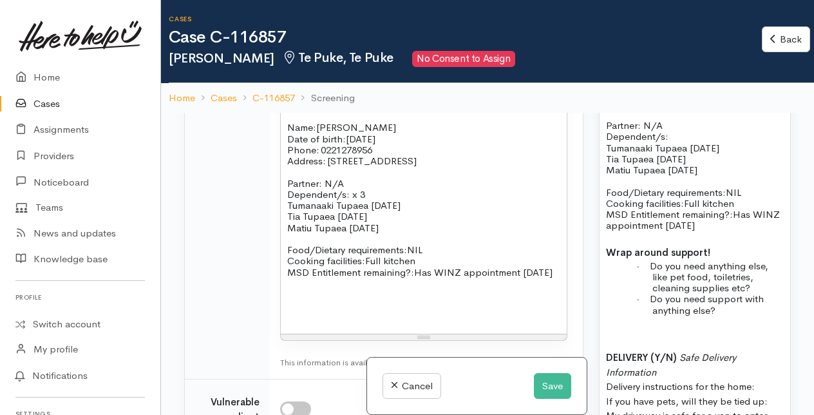
click at [294, 112] on p at bounding box center [423, 104] width 273 height 15
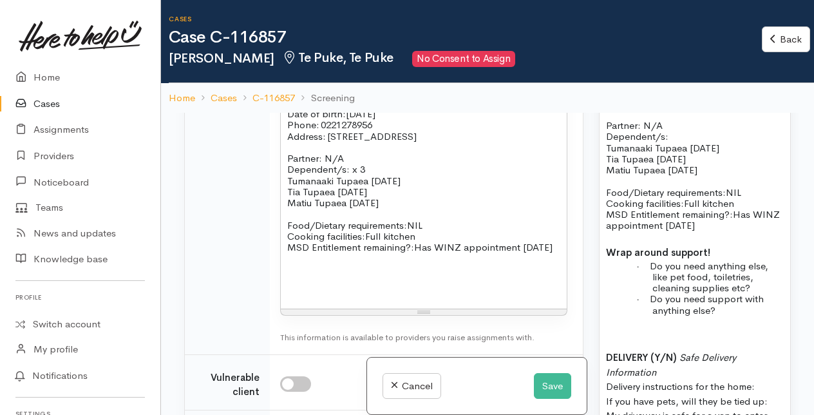
click at [296, 130] on div "Name: Melissa Tupaea Date of birth: 28/11/1980 Phone:   0221278956 Address:   2…" at bounding box center [424, 187] width 286 height 243
click at [290, 130] on div "Name: Melissa Tupaea Date of birth: 28/11/1980 Phone:   0221278956 Address:   2…" at bounding box center [424, 187] width 286 height 243
click at [287, 109] on span "Name:" at bounding box center [301, 103] width 29 height 12
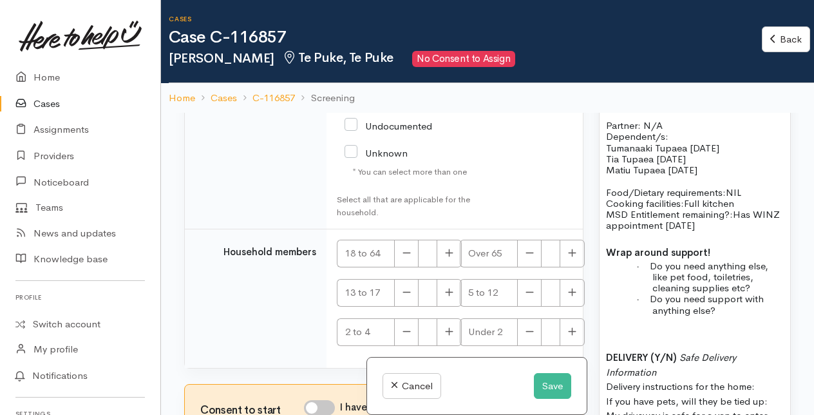
scroll to position [2644, 0]
click at [449, 252] on icon "button" at bounding box center [450, 252] width 8 height 8
type input "1"
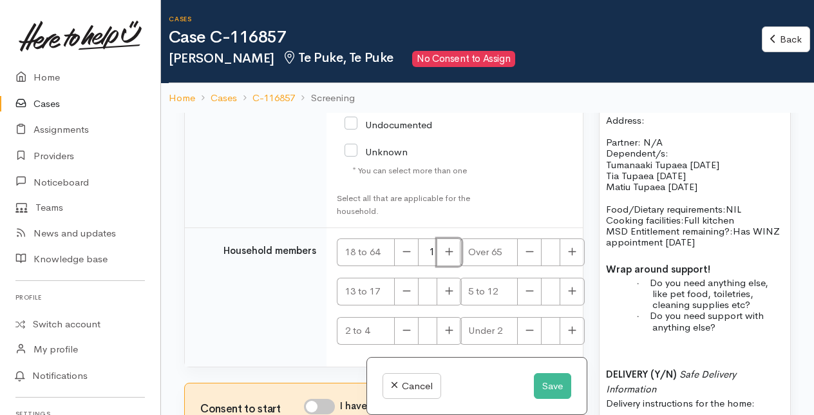
scroll to position [1159, 0]
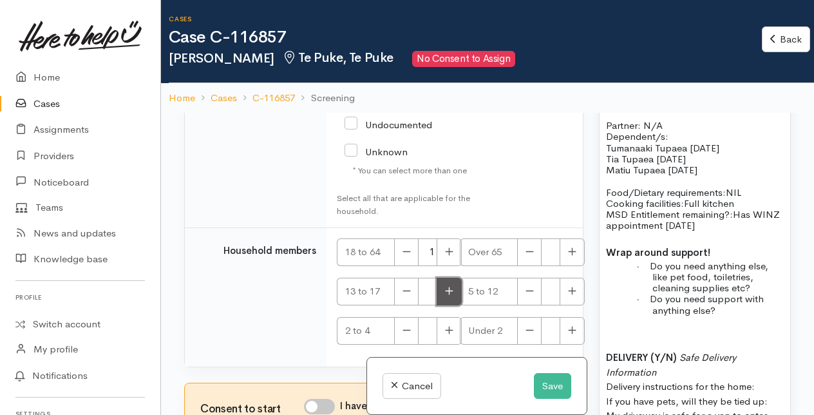
click at [447, 290] on icon "button" at bounding box center [449, 291] width 8 height 10
click at [456, 291] on button "button" at bounding box center [449, 292] width 25 height 28
type input "3"
click at [312, 404] on input "I have been given consent to get help and share this information with appropria…" at bounding box center [319, 406] width 31 height 15
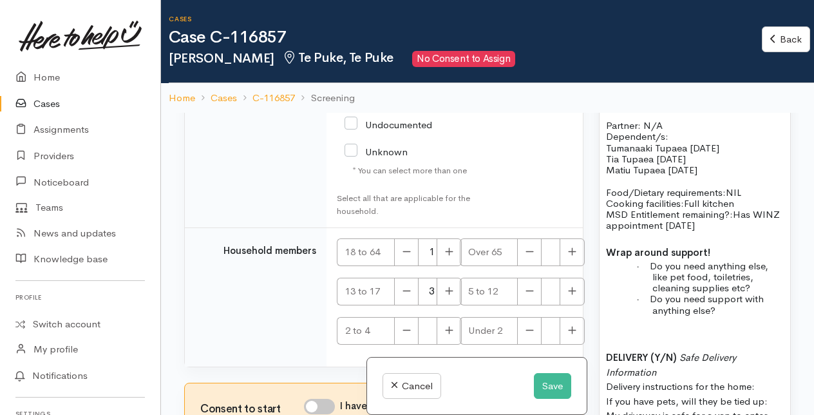
checkbox input "true"
click at [554, 386] on button "Save" at bounding box center [552, 386] width 37 height 26
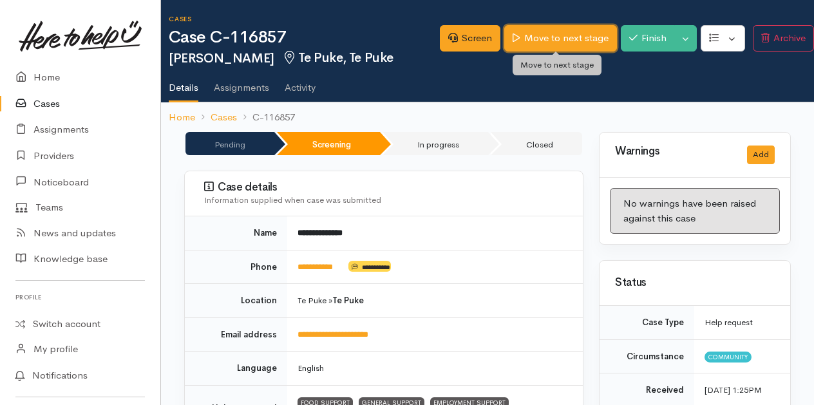
click at [545, 40] on link "Move to next stage" at bounding box center [560, 38] width 112 height 26
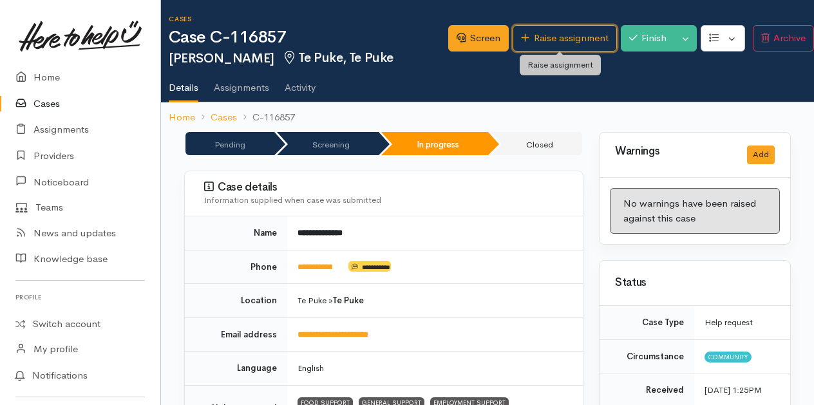
click at [545, 40] on link "Raise assignment" at bounding box center [565, 38] width 104 height 26
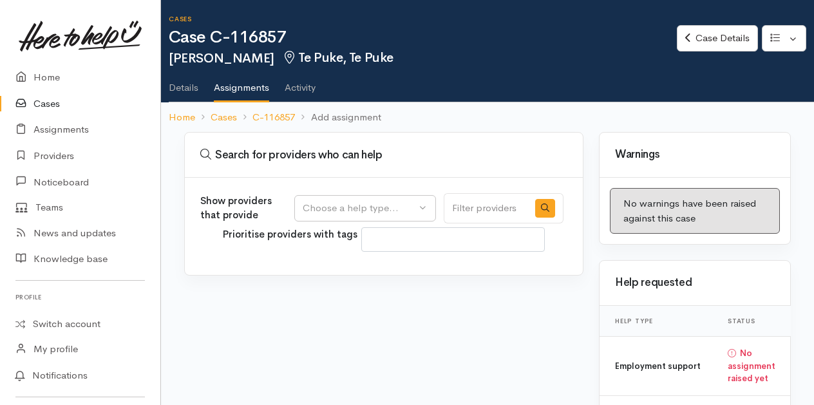
select select
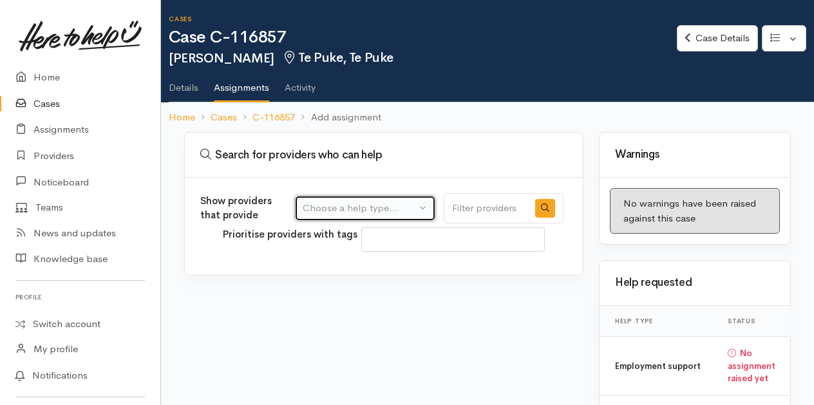
click at [426, 206] on button "Choose a help type..." at bounding box center [365, 208] width 142 height 26
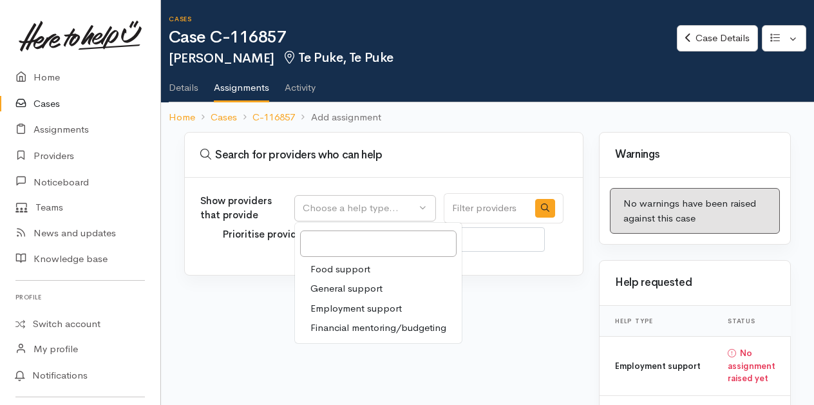
click at [368, 265] on span "Food support" at bounding box center [340, 269] width 60 height 15
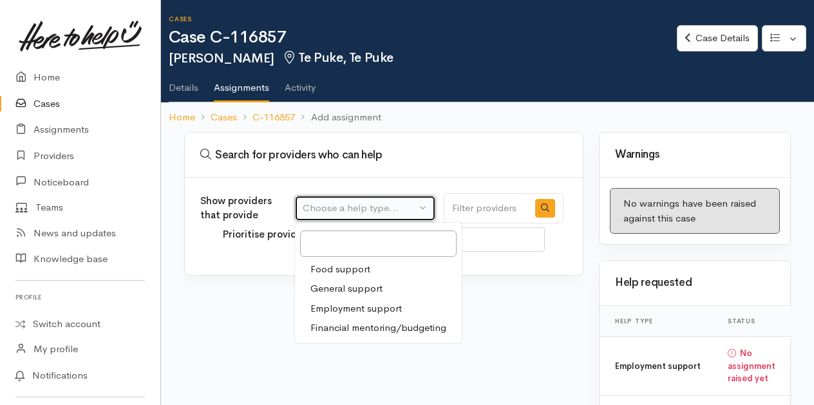
select select "3"
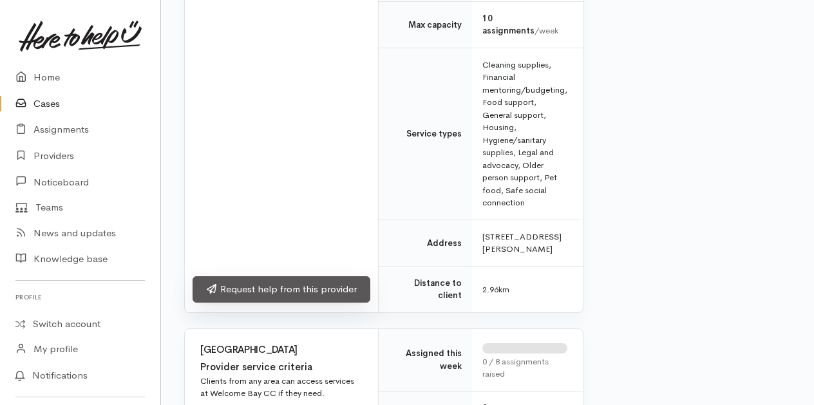
scroll to position [837, 0]
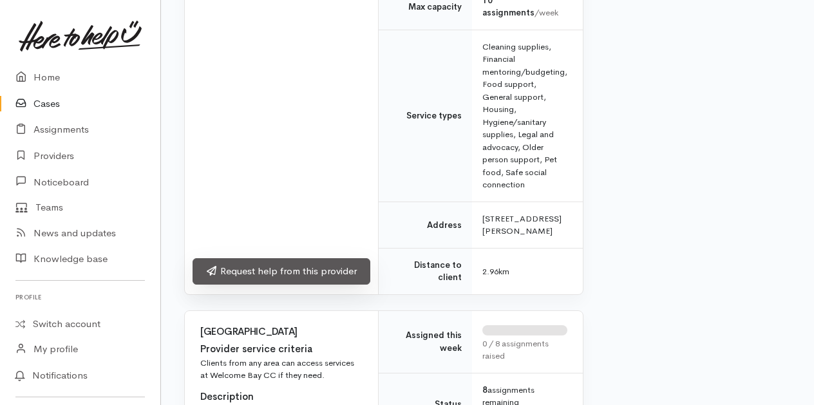
click at [299, 265] on link "Request help from this provider" at bounding box center [282, 271] width 178 height 26
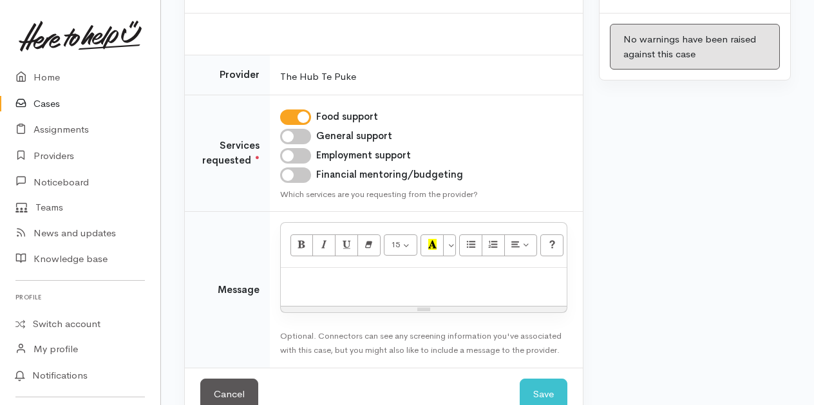
scroll to position [192, 0]
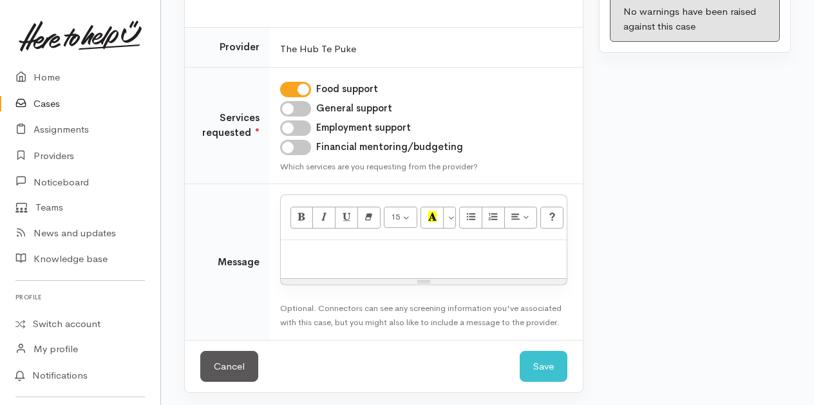
click at [326, 251] on p at bounding box center [423, 254] width 273 height 15
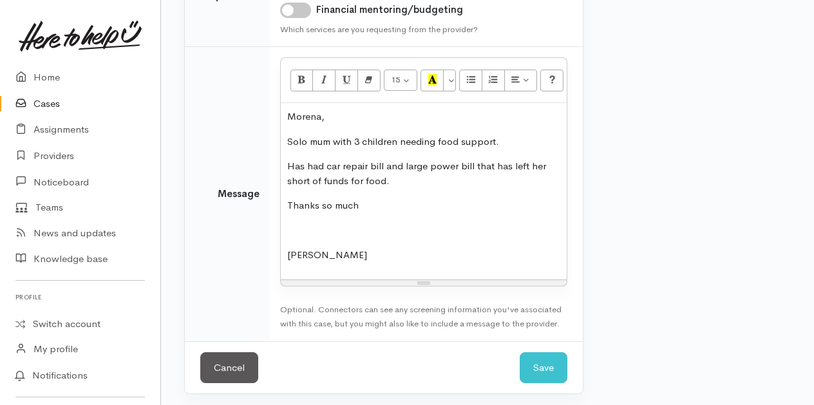
scroll to position [331, 0]
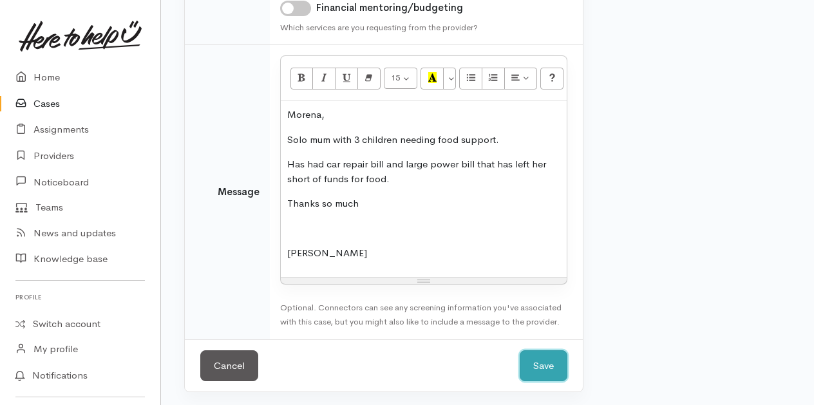
click at [540, 368] on button "Save" at bounding box center [544, 366] width 48 height 32
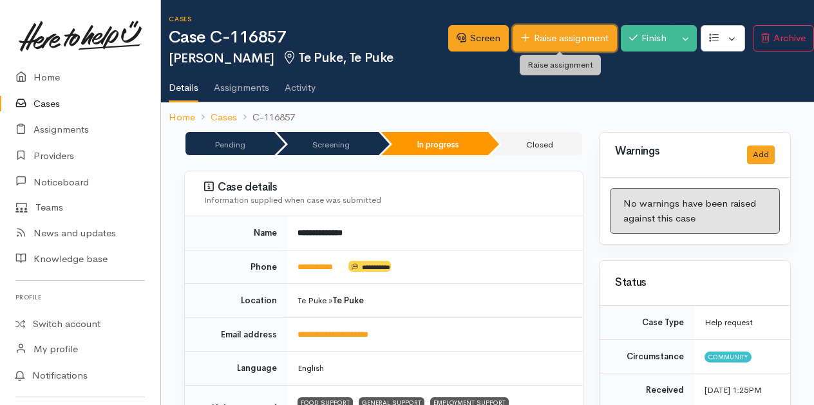
click at [545, 36] on link "Raise assignment" at bounding box center [565, 38] width 104 height 26
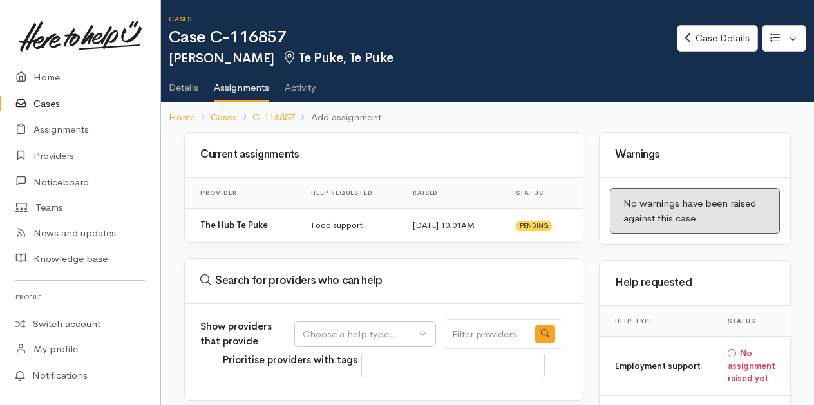
select select
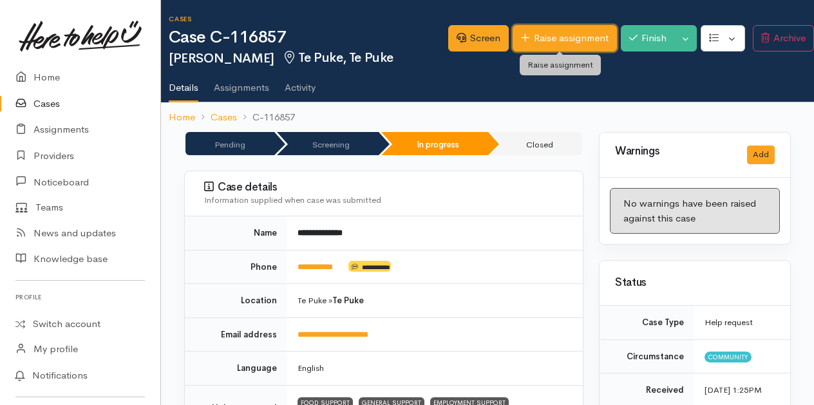
click at [552, 39] on link "Raise assignment" at bounding box center [565, 38] width 104 height 26
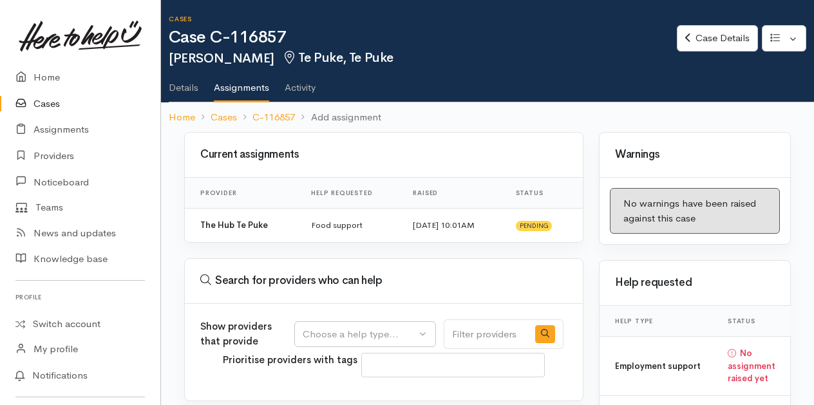
select select
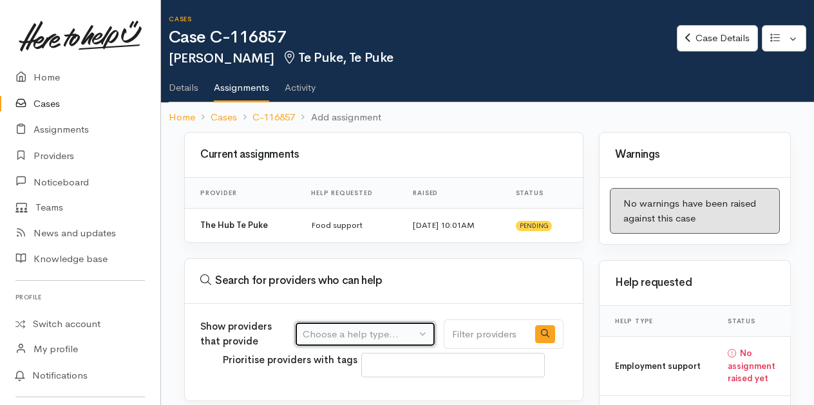
click at [426, 328] on button "Choose a help type..." at bounding box center [365, 334] width 142 height 26
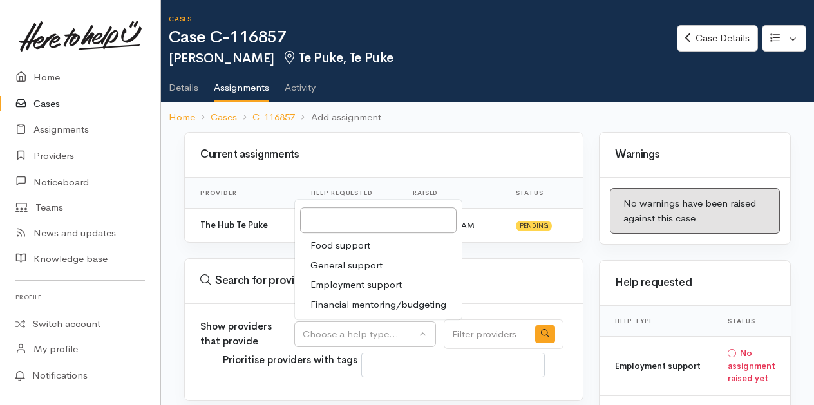
click at [364, 282] on span "Employment support" at bounding box center [355, 285] width 91 height 15
select select "10"
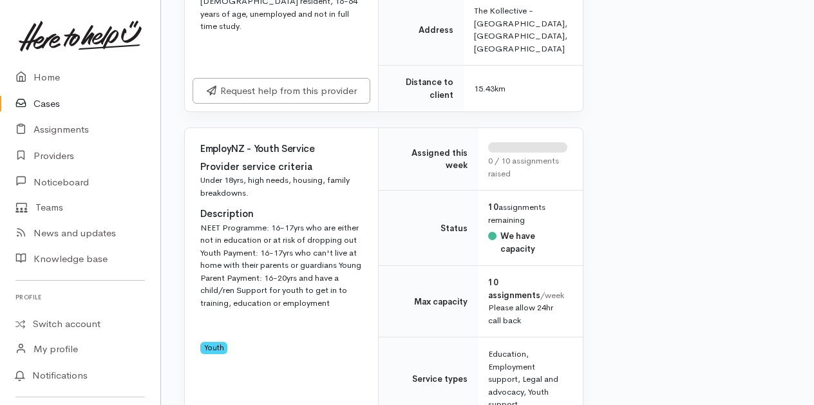
scroll to position [3735, 0]
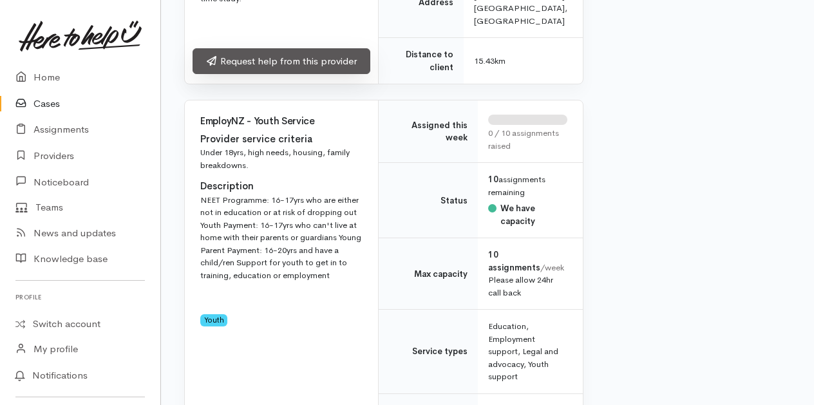
click at [259, 75] on link "Request help from this provider" at bounding box center [282, 61] width 178 height 26
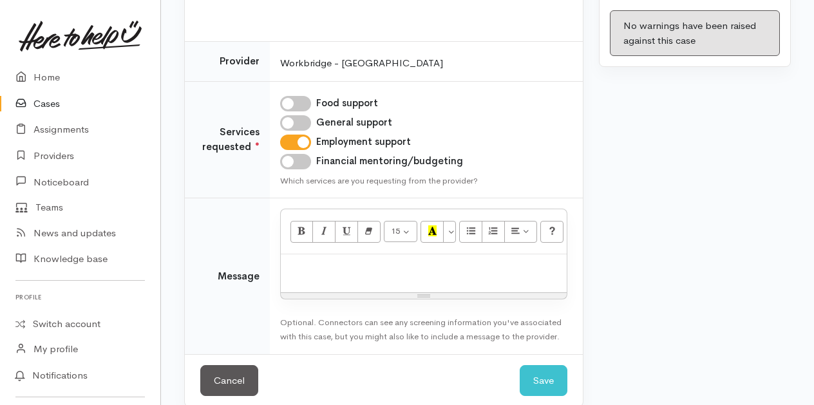
scroll to position [192, 0]
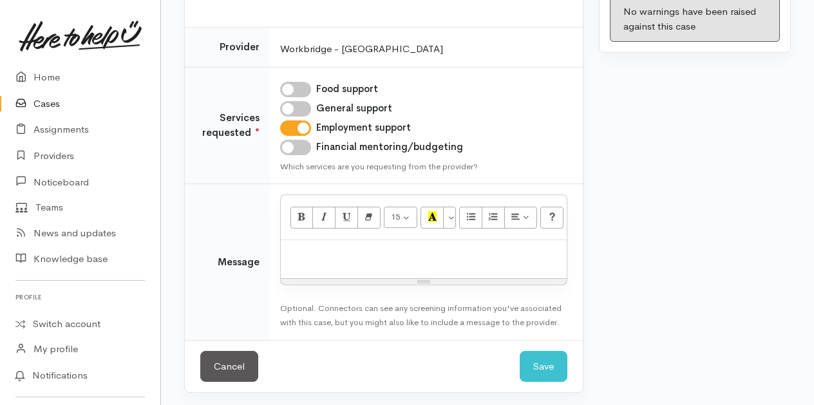
click at [325, 247] on p at bounding box center [423, 254] width 273 height 15
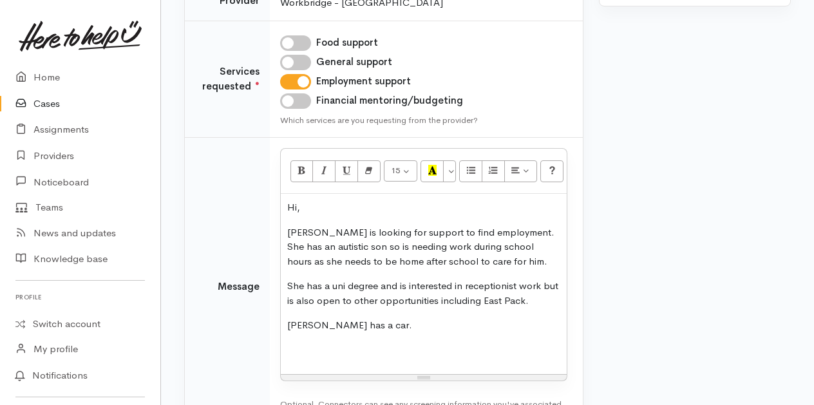
scroll to position [256, 0]
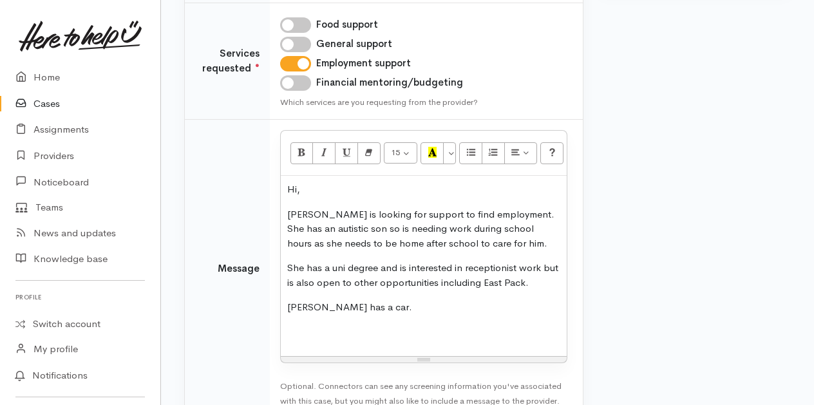
click at [385, 305] on p "[PERSON_NAME] has a car." at bounding box center [423, 307] width 273 height 15
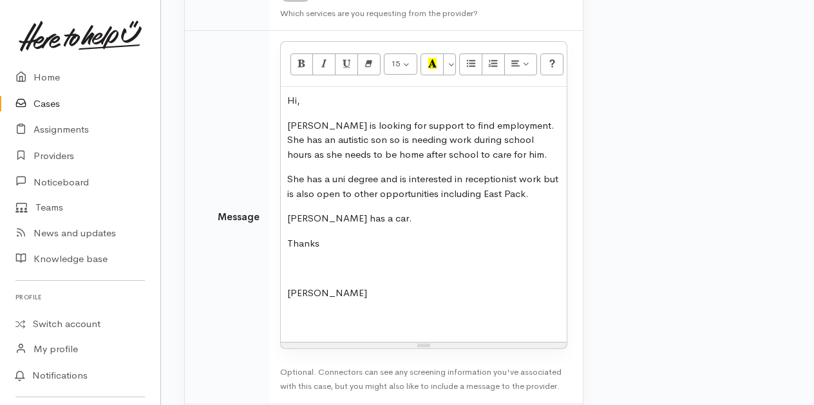
scroll to position [386, 0]
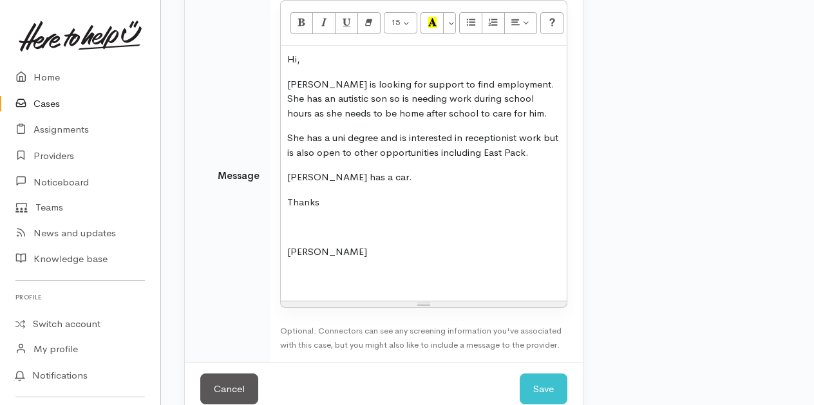
click at [384, 175] on p "[PERSON_NAME] has a car." at bounding box center [423, 177] width 273 height 15
click at [545, 391] on button "Save" at bounding box center [544, 389] width 48 height 32
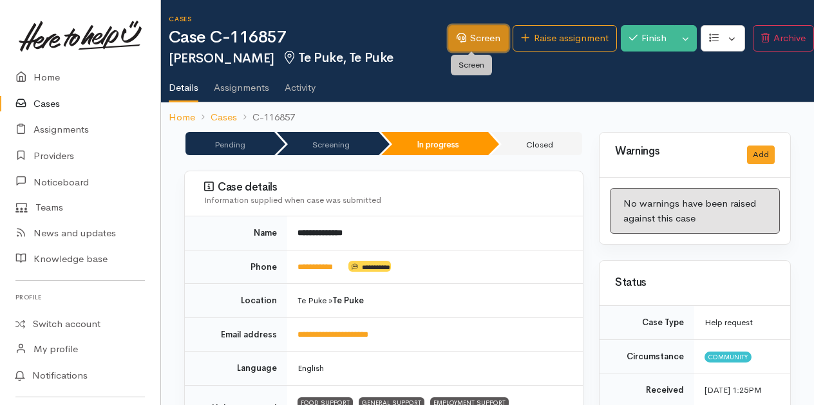
click at [475, 39] on link "Screen" at bounding box center [478, 38] width 61 height 26
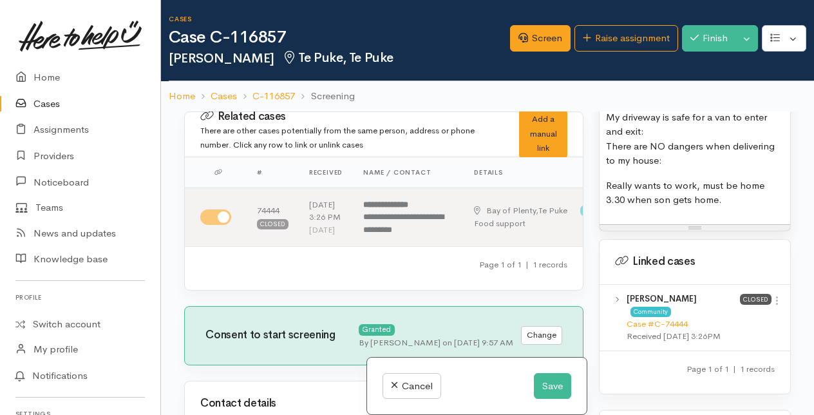
scroll to position [1545, 0]
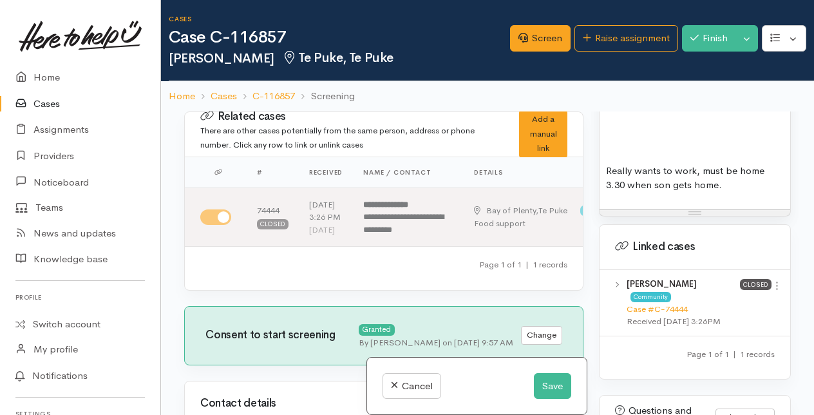
click at [616, 153] on p at bounding box center [695, 145] width 178 height 15
click at [729, 193] on p "Really wants to work, must be home 3.30 when son gets home." at bounding box center [695, 178] width 178 height 29
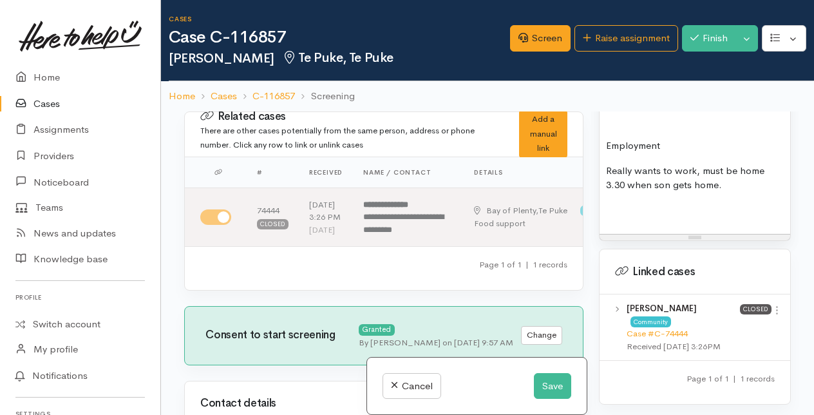
click at [737, 193] on p "Really wants to work, must be home 3.30 when son gets home." at bounding box center [695, 178] width 178 height 29
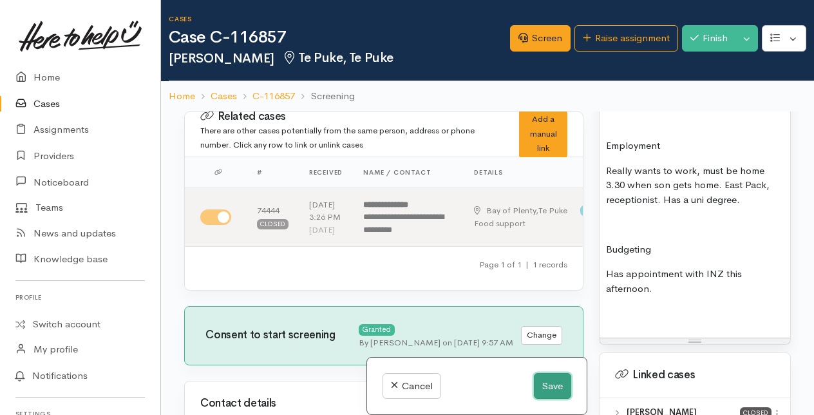
click at [534, 384] on button "Save" at bounding box center [552, 386] width 37 height 26
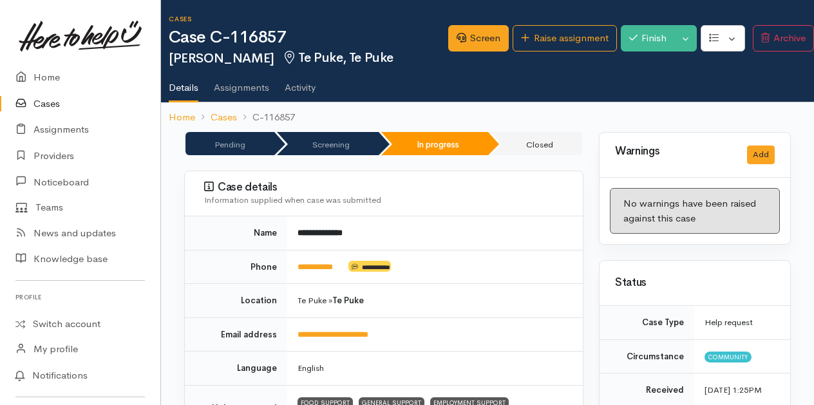
click at [49, 104] on link "Cases" at bounding box center [80, 104] width 160 height 26
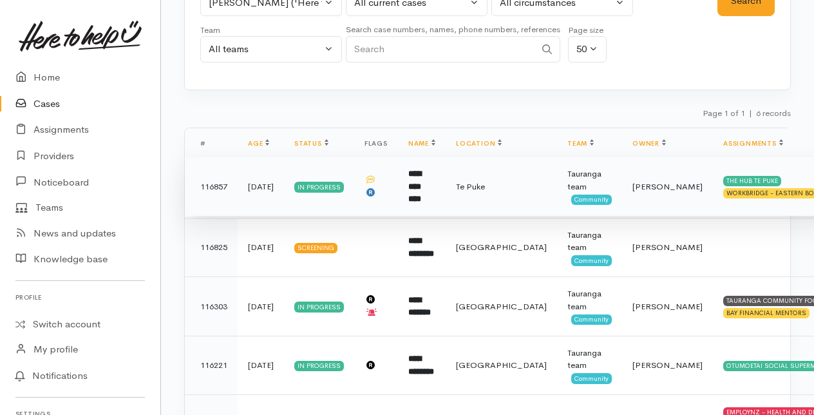
scroll to position [129, 0]
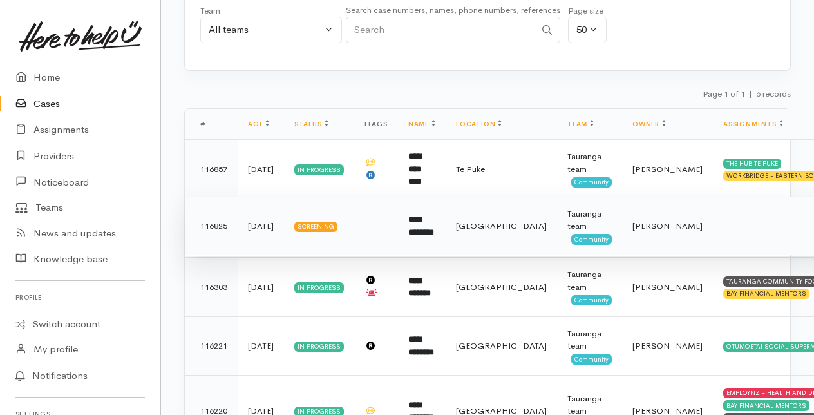
click at [411, 225] on b "**********" at bounding box center [421, 225] width 26 height 21
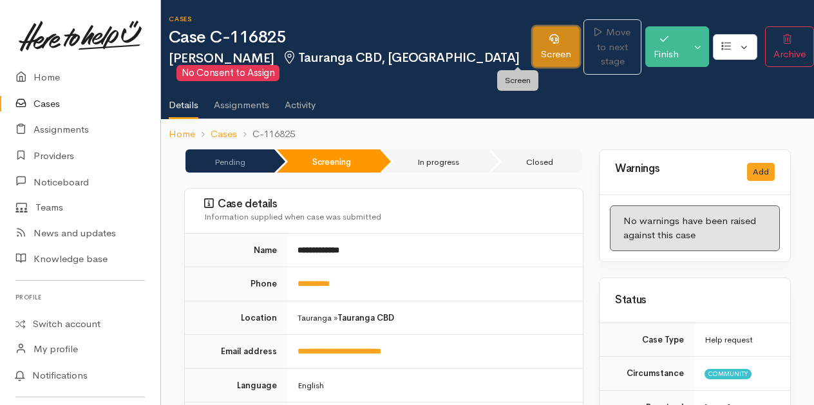
click at [533, 44] on link "Screen" at bounding box center [556, 46] width 47 height 41
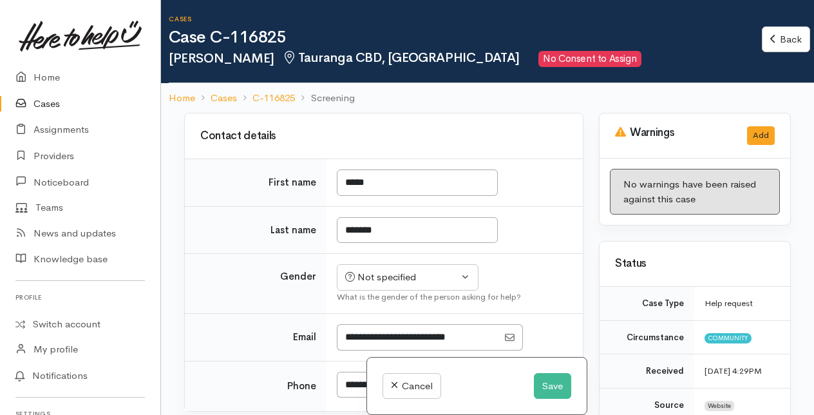
scroll to position [580, 0]
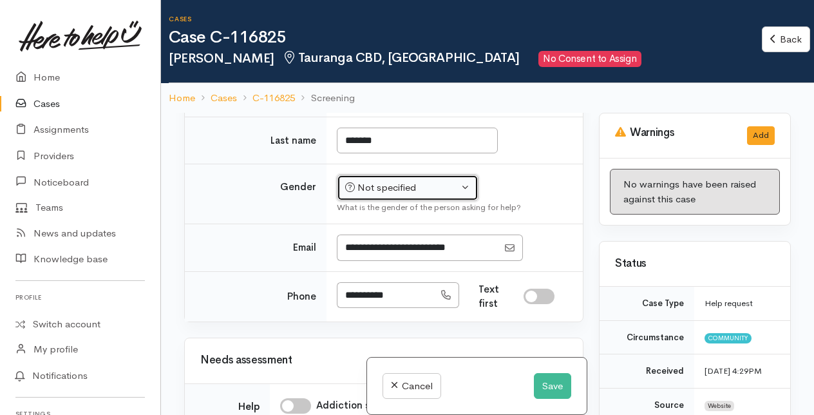
click at [403, 195] on div "Not specified" at bounding box center [401, 187] width 113 height 15
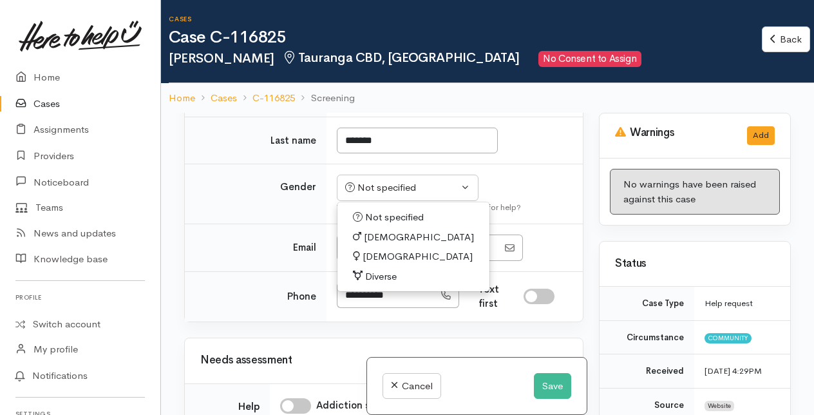
click at [367, 264] on span "[DEMOGRAPHIC_DATA]" at bounding box center [418, 256] width 110 height 15
select select "[DEMOGRAPHIC_DATA]"
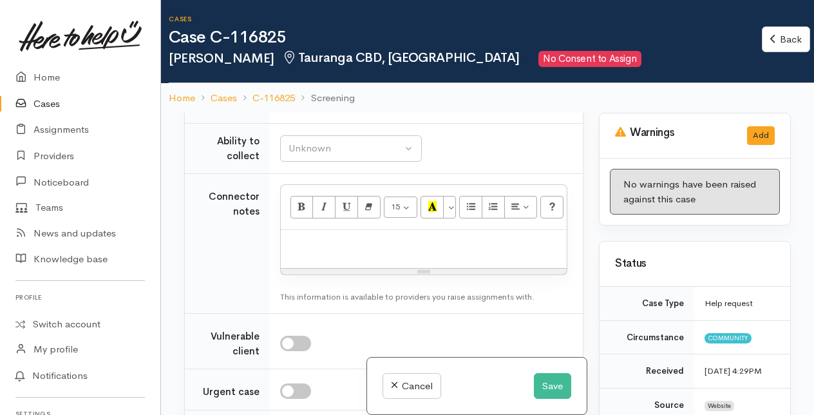
scroll to position [1288, 0]
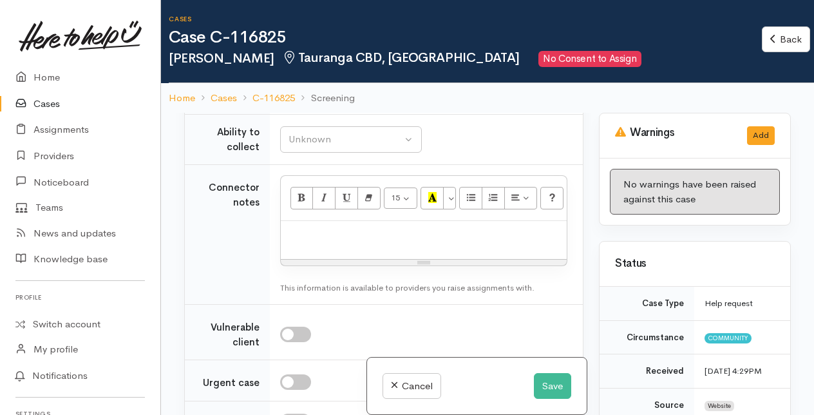
click at [408, 104] on button "Unknown" at bounding box center [351, 91] width 142 height 26
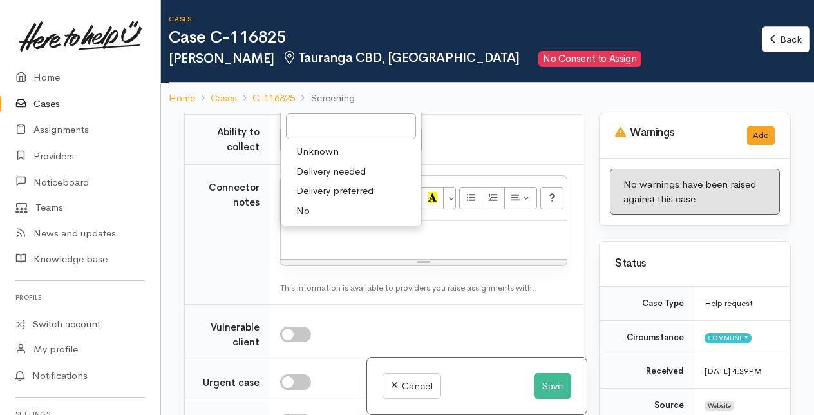
click at [305, 218] on span "No" at bounding box center [303, 210] width 14 height 15
select select "1"
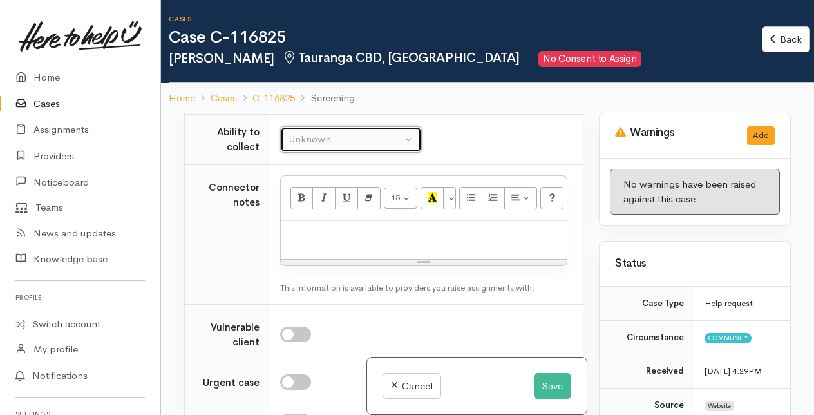
click at [340, 147] on div "Unknown" at bounding box center [344, 139] width 113 height 15
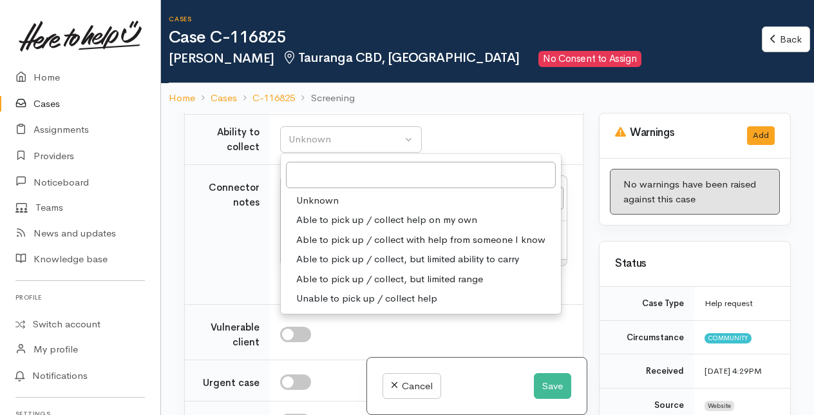
click at [332, 227] on span "Able to pick up / collect help on my own" at bounding box center [386, 219] width 181 height 15
select select "2"
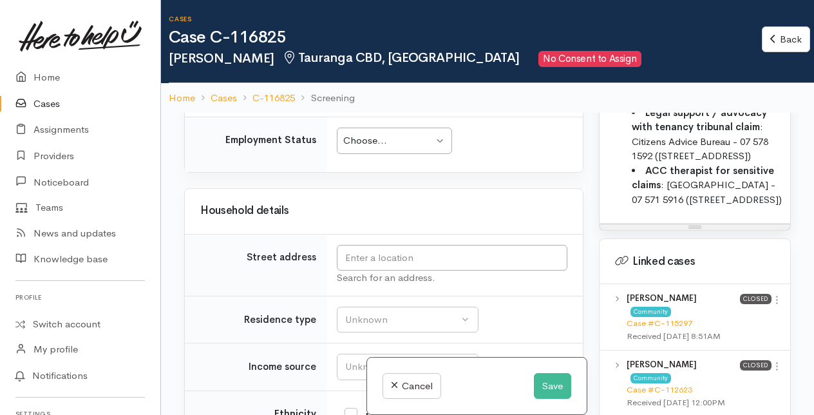
scroll to position [1095, 0]
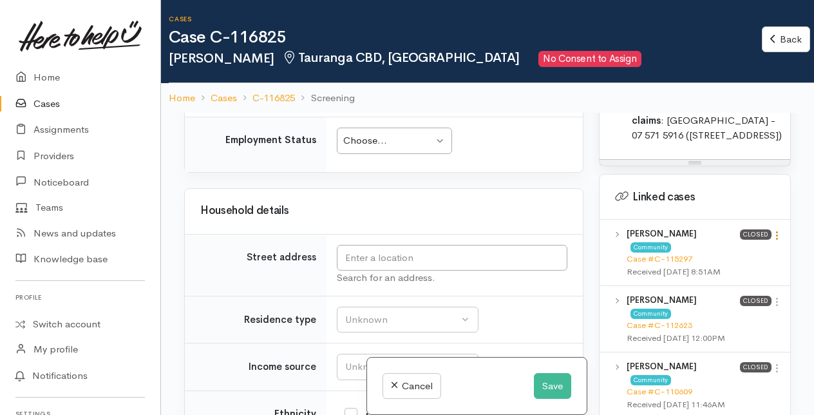
click at [771, 230] on icon at bounding box center [776, 235] width 11 height 11
click at [719, 255] on link "View case" at bounding box center [731, 260] width 102 height 20
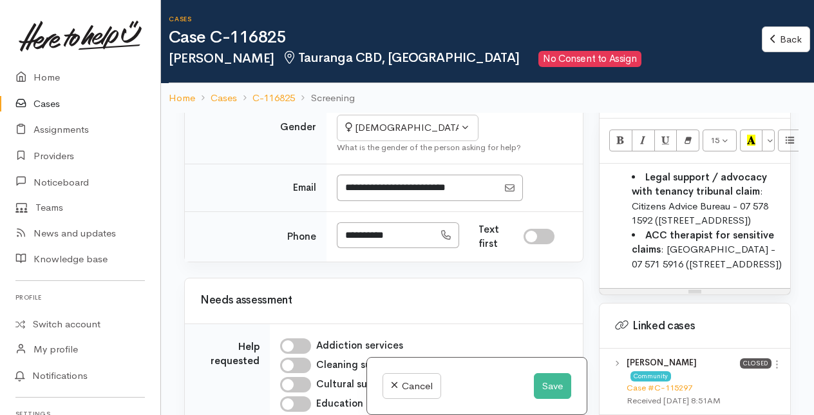
scroll to position [708, 0]
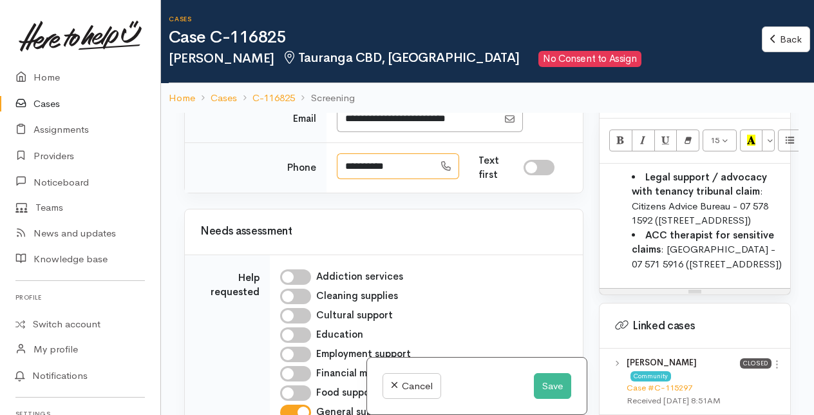
drag, startPoint x: 343, startPoint y: 231, endPoint x: 406, endPoint y: 234, distance: 62.5
click at [406, 180] on input "**********" at bounding box center [385, 166] width 97 height 26
click at [543, 390] on button "Save" at bounding box center [552, 386] width 37 height 26
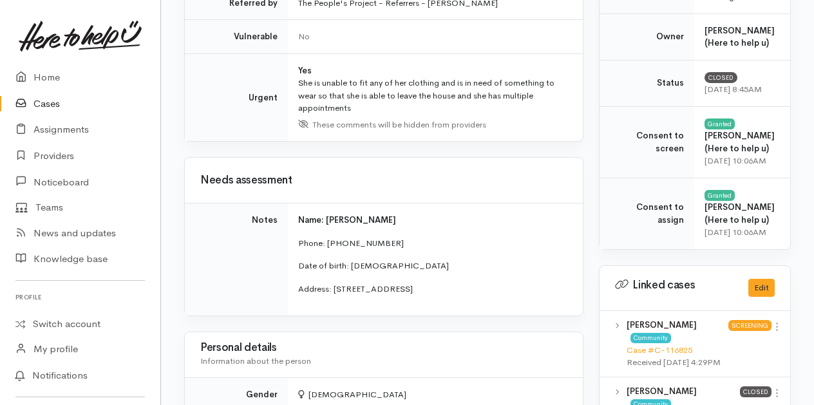
scroll to position [580, 0]
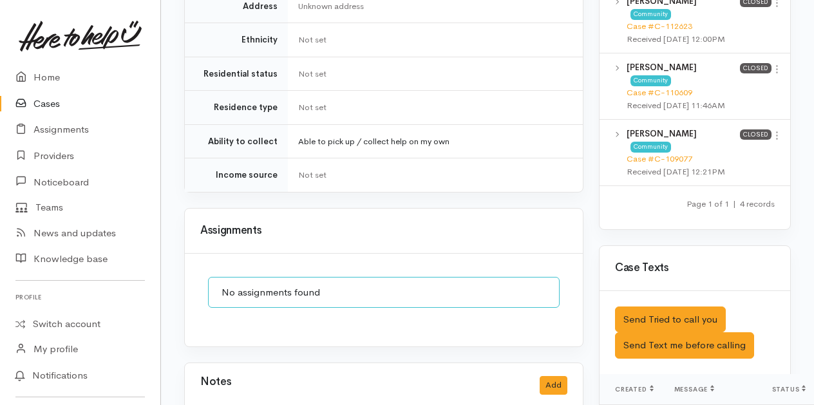
scroll to position [837, 0]
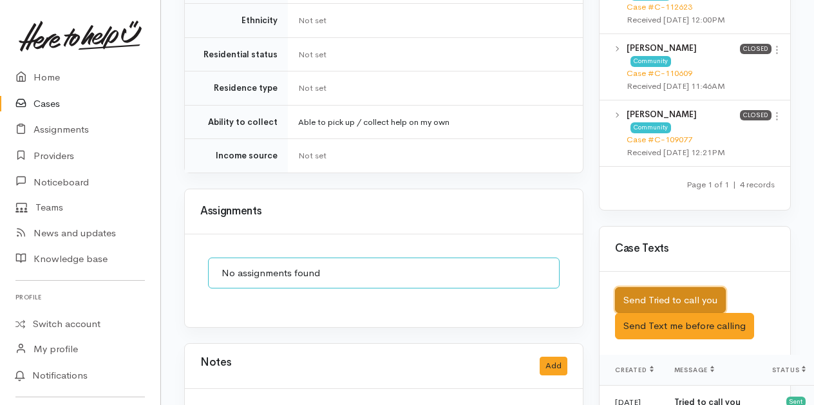
click at [645, 287] on button "Send Tried to call you" at bounding box center [670, 300] width 111 height 26
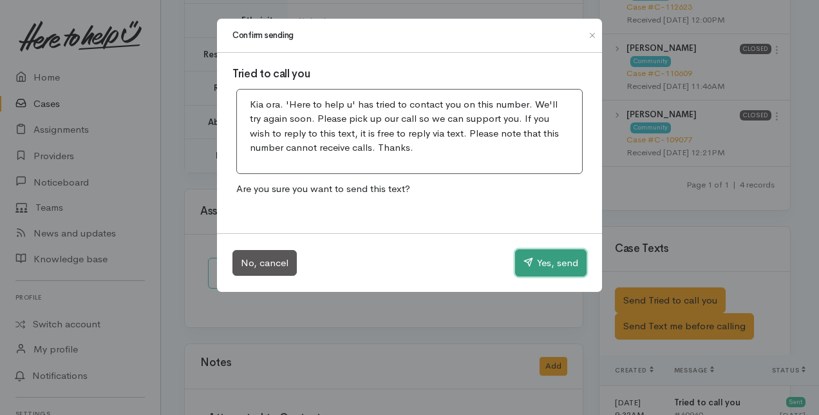
click at [545, 260] on button "Yes, send" at bounding box center [550, 262] width 71 height 27
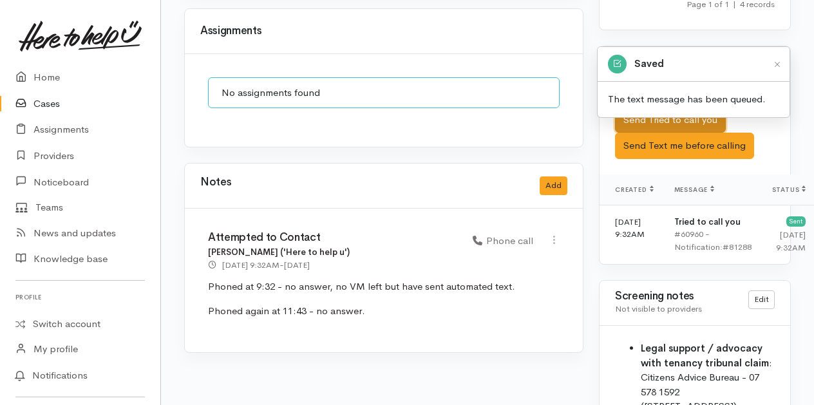
scroll to position [1030, 0]
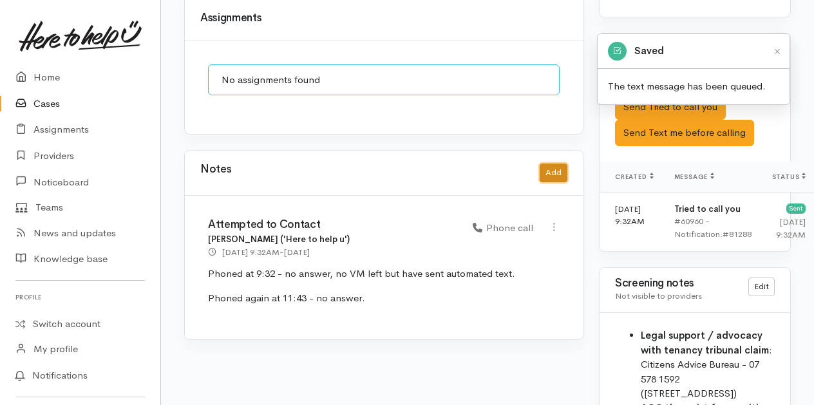
click at [547, 164] on button "Add" at bounding box center [554, 173] width 28 height 19
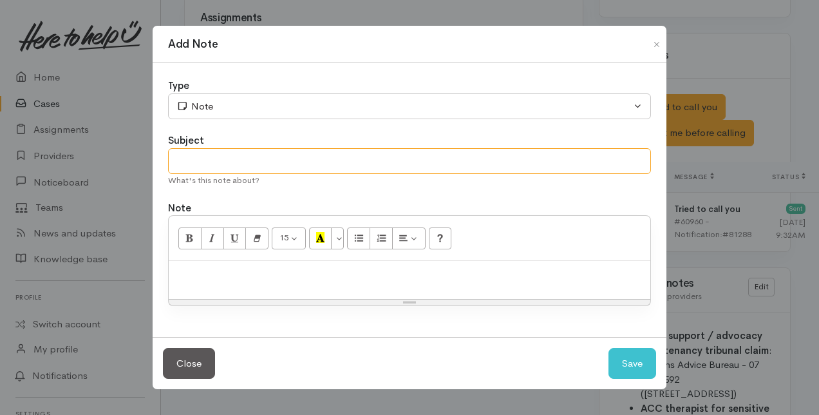
click at [181, 162] on input "text" at bounding box center [409, 161] width 483 height 26
type input "Attempt to contact"
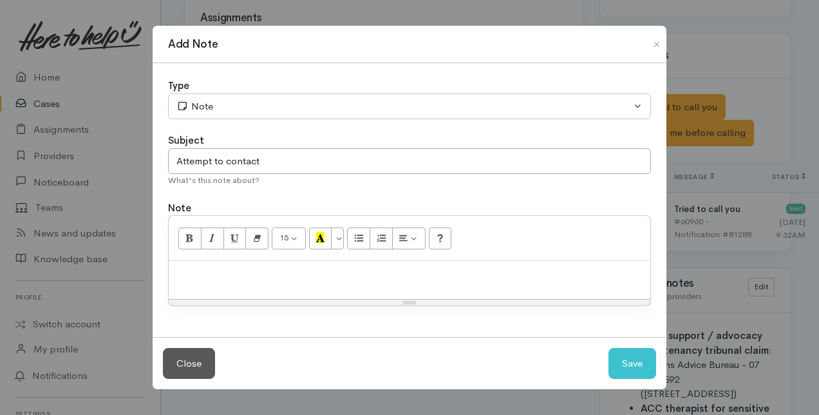
click at [184, 276] on p at bounding box center [409, 274] width 469 height 15
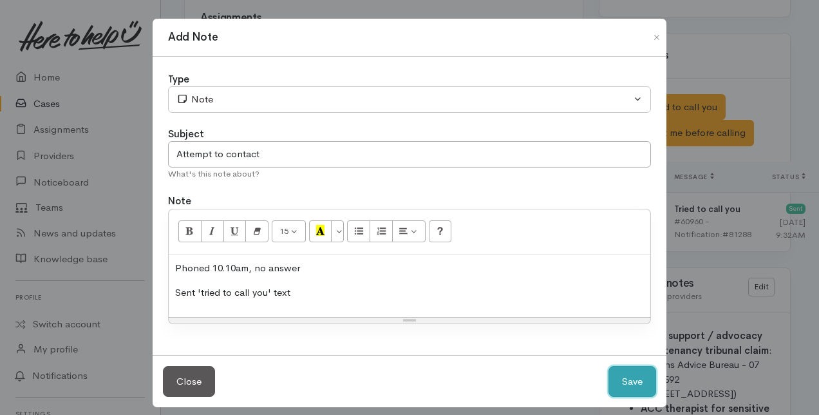
click at [630, 376] on button "Save" at bounding box center [632, 382] width 48 height 32
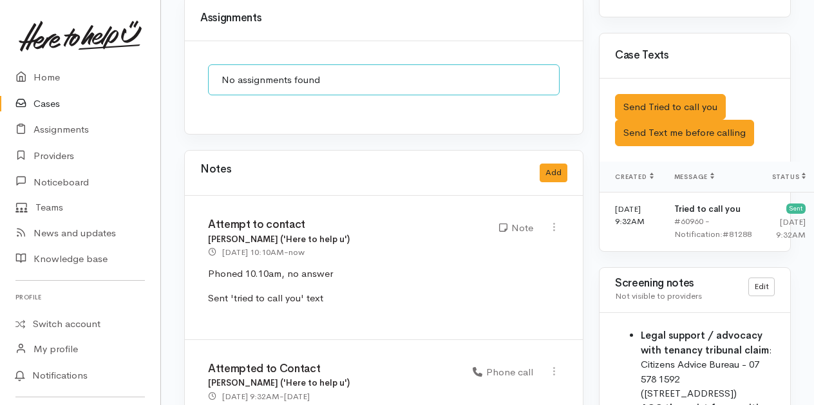
click at [53, 104] on link "Cases" at bounding box center [80, 104] width 160 height 26
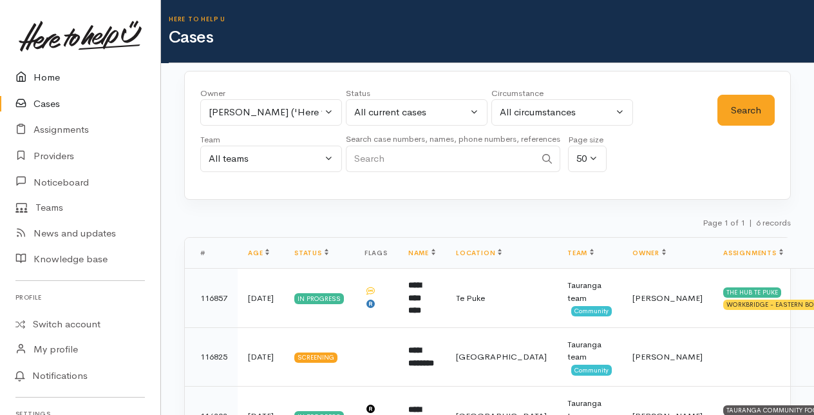
click at [53, 77] on link "Home" at bounding box center [80, 77] width 160 height 26
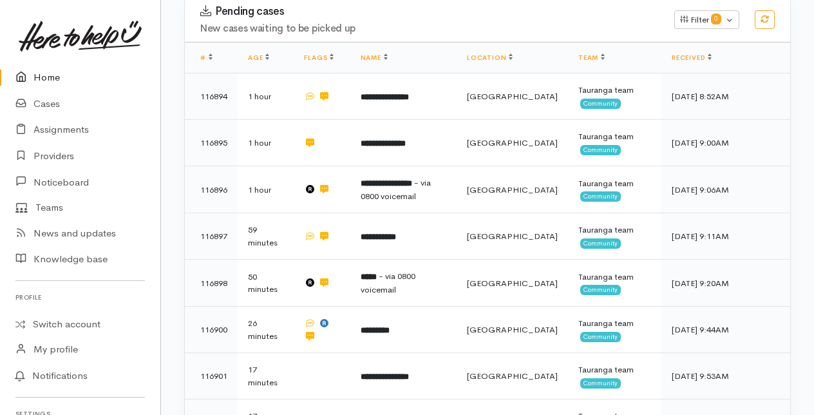
scroll to position [386, 0]
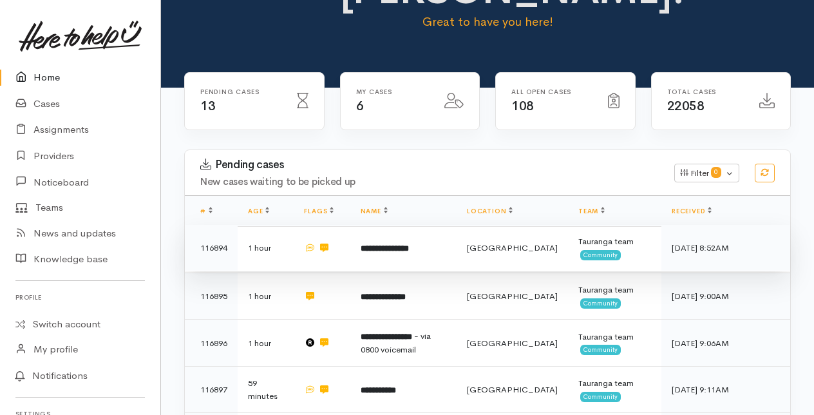
scroll to position [46, 0]
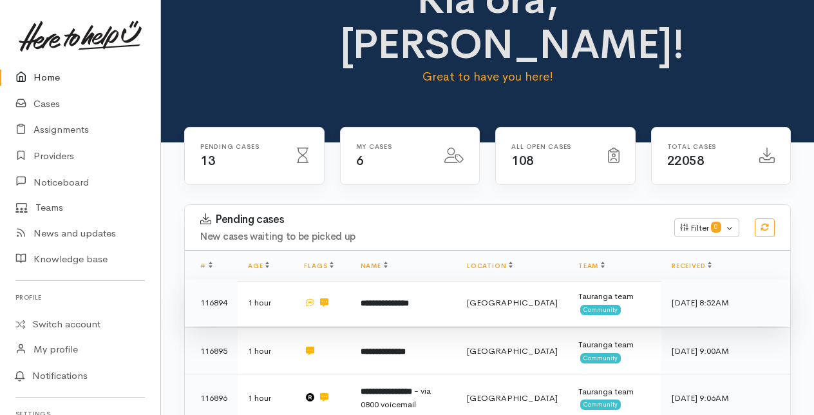
click at [408, 300] on b "**********" at bounding box center [385, 303] width 48 height 8
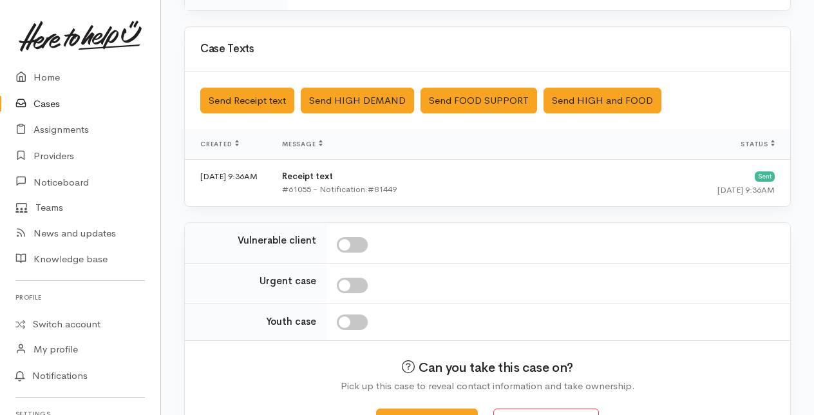
scroll to position [402, 0]
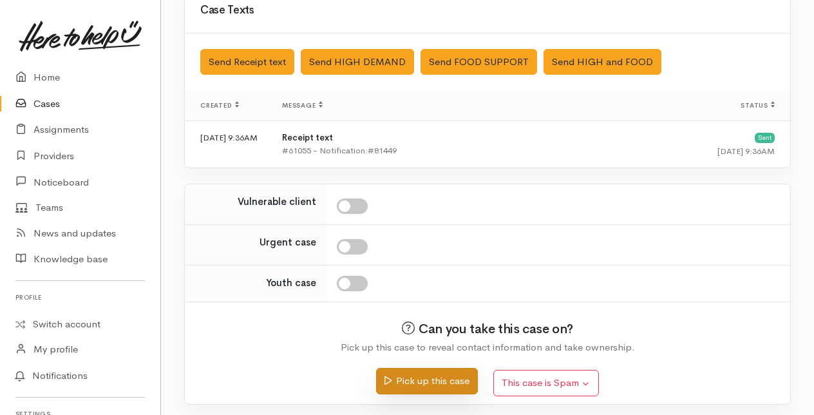
click at [424, 376] on button "Pick up this case" at bounding box center [426, 381] width 101 height 26
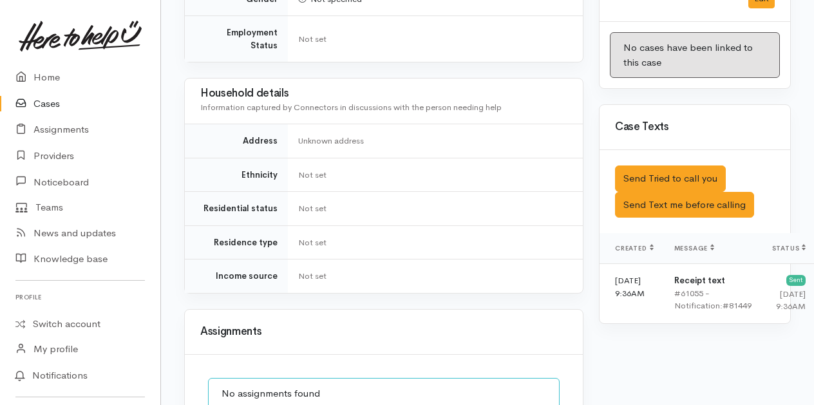
scroll to position [773, 0]
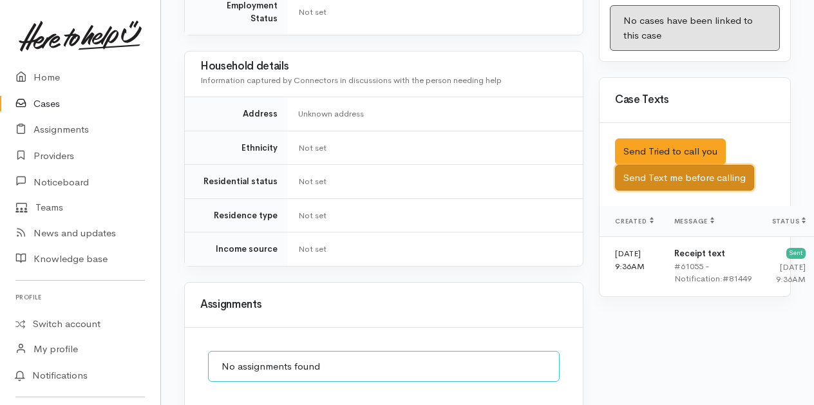
click at [668, 165] on button "Send Text me before calling" at bounding box center [684, 178] width 139 height 26
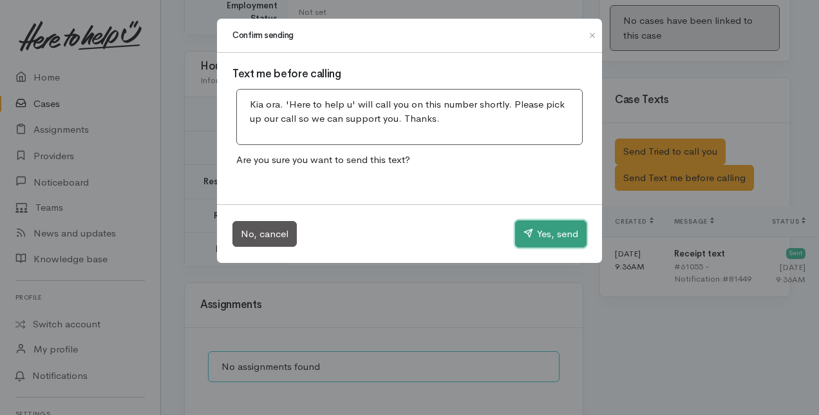
click at [540, 229] on button "Yes, send" at bounding box center [550, 233] width 71 height 27
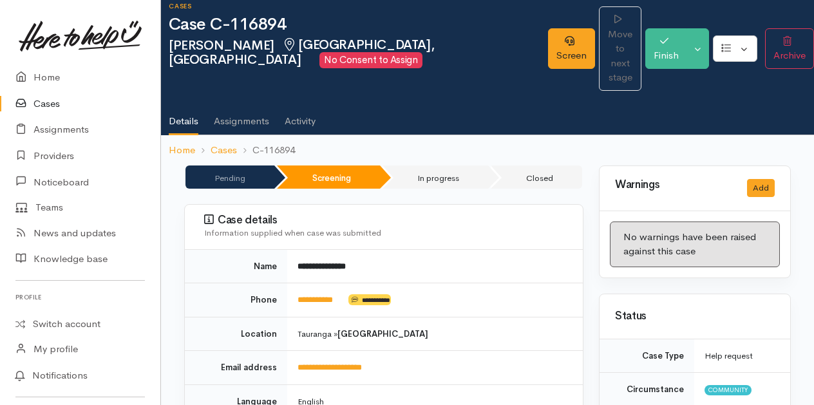
scroll to position [0, 0]
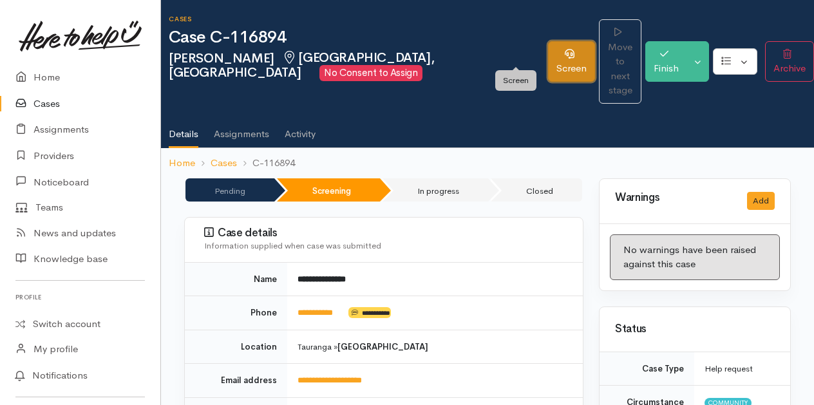
click at [548, 46] on link "Screen" at bounding box center [571, 61] width 47 height 41
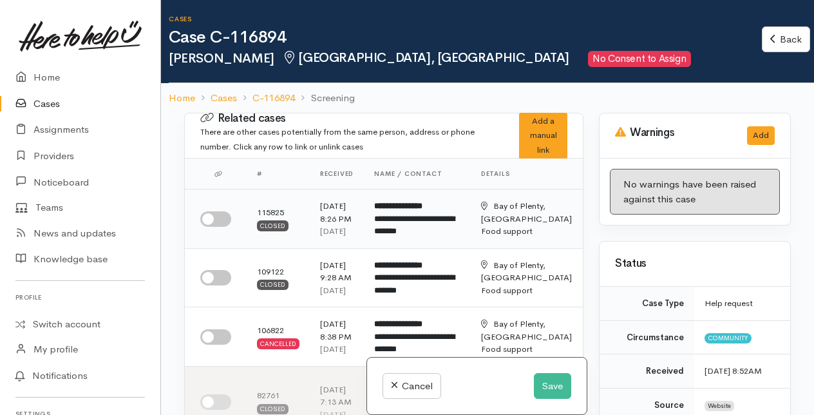
click at [227, 227] on input "checkbox" at bounding box center [215, 218] width 31 height 15
checkbox input "true"
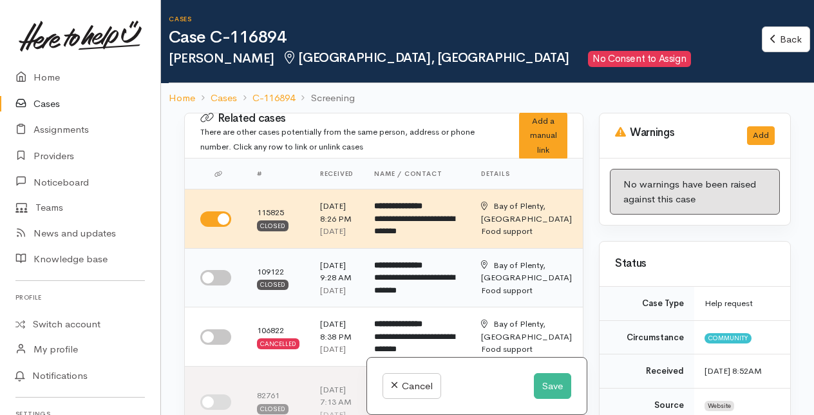
click at [214, 285] on input "checkbox" at bounding box center [215, 277] width 31 height 15
checkbox input "true"
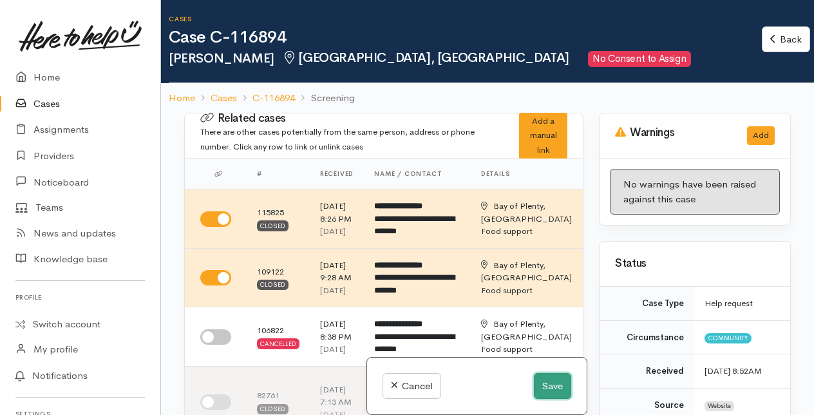
click at [551, 382] on button "Save" at bounding box center [552, 386] width 37 height 26
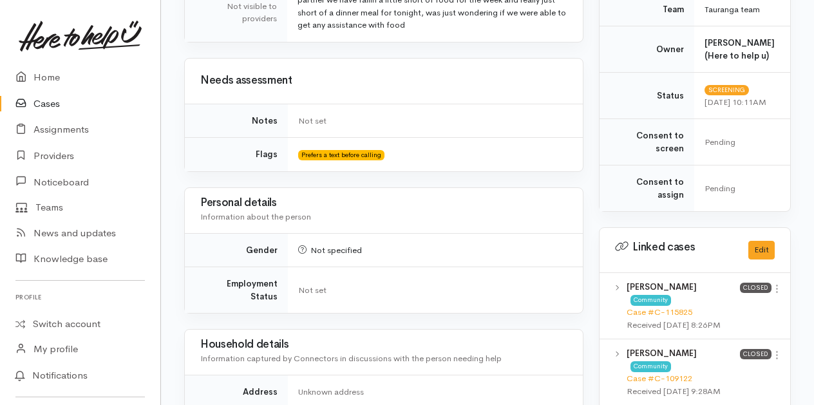
scroll to position [515, 0]
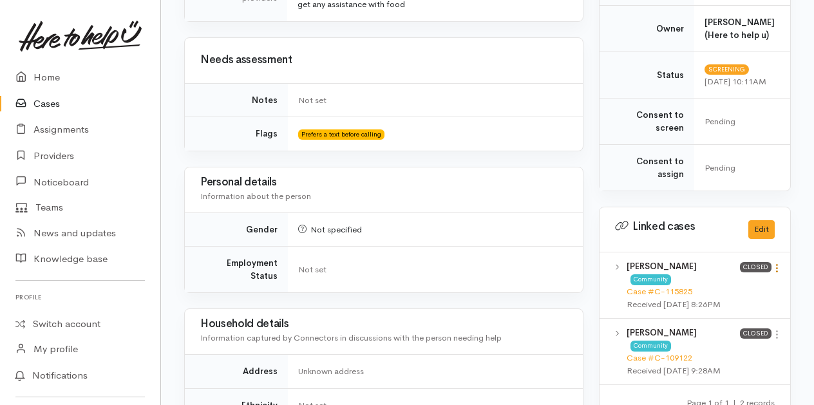
click at [776, 263] on icon at bounding box center [776, 268] width 11 height 11
click at [713, 283] on link "View case" at bounding box center [731, 293] width 102 height 20
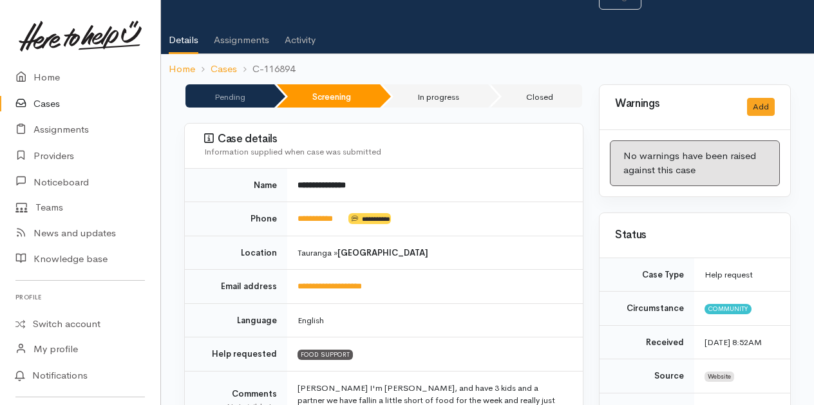
scroll to position [0, 0]
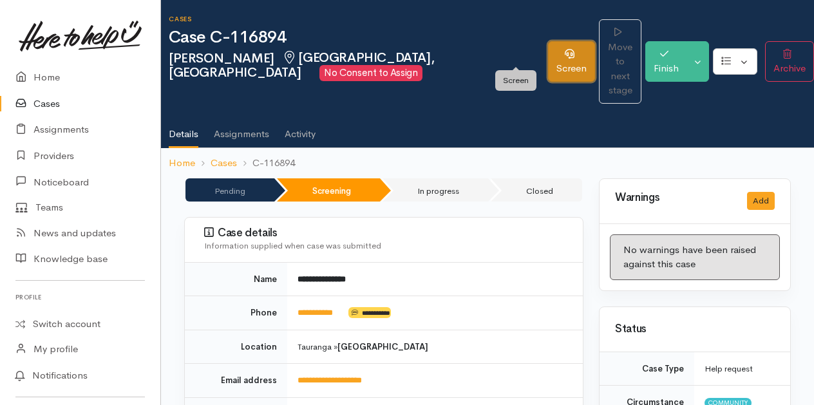
click at [548, 41] on link "Screen" at bounding box center [571, 61] width 47 height 41
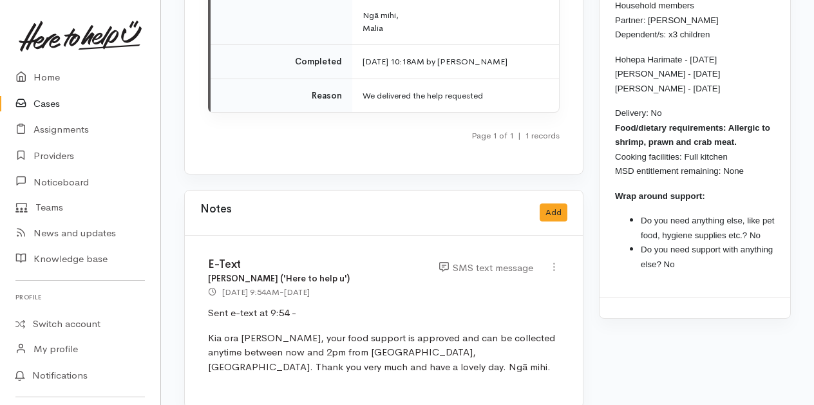
scroll to position [1642, 0]
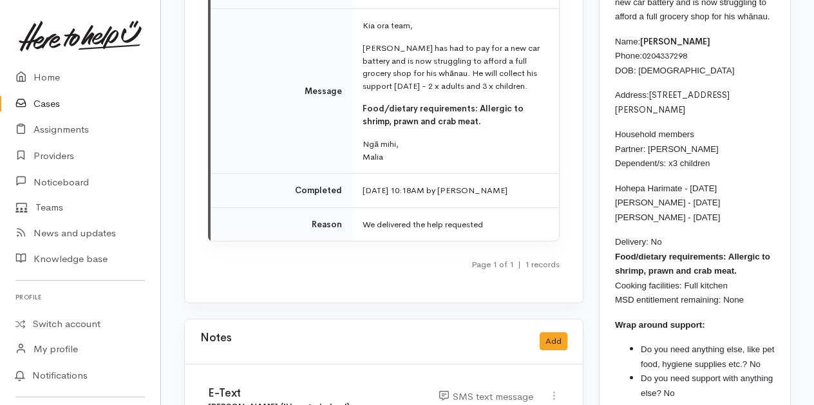
drag, startPoint x: 615, startPoint y: 97, endPoint x: 749, endPoint y: 245, distance: 199.7
click at [749, 245] on div "Jeremy has had to pay for a new car battery and is now struggling to afford a f…" at bounding box center [694, 195] width 191 height 461
drag, startPoint x: 749, startPoint y: 245, endPoint x: 751, endPoint y: 202, distance: 42.6
click at [751, 171] on p "Household members Partner: Dom Mei Dependent/s: x3 children" at bounding box center [695, 149] width 160 height 44
click at [742, 78] on p "Name: Jeremy Harimate Phone: 0204337298 DOB: 08/07/1996" at bounding box center [695, 56] width 160 height 44
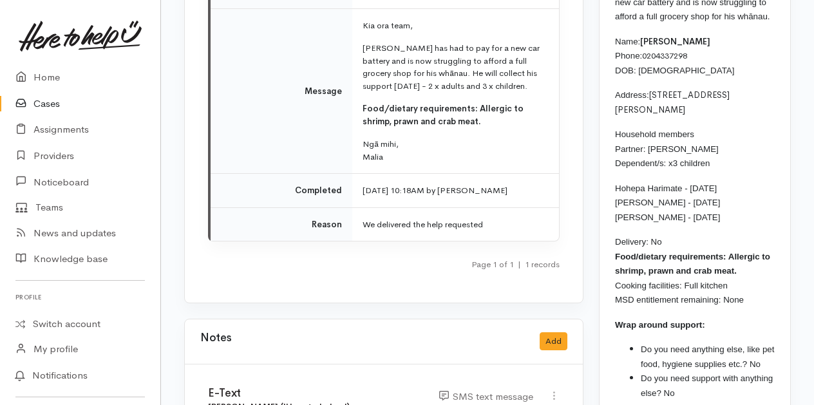
click at [614, 95] on div "Jeremy has had to pay for a new car battery and is now struggling to afford a f…" at bounding box center [694, 195] width 191 height 461
drag, startPoint x: 615, startPoint y: 95, endPoint x: 753, endPoint y: 340, distance: 280.8
click at [753, 340] on div "Jeremy has had to pay for a new car battery and is now struggling to afford a f…" at bounding box center [694, 195] width 191 height 461
drag, startPoint x: 753, startPoint y: 340, endPoint x: 646, endPoint y: 197, distance: 178.1
copy div "Name: Jeremy Harimate Phone: 0204337298 DOB: 08/07/1996 Address: 9 Te Pura Lane…"
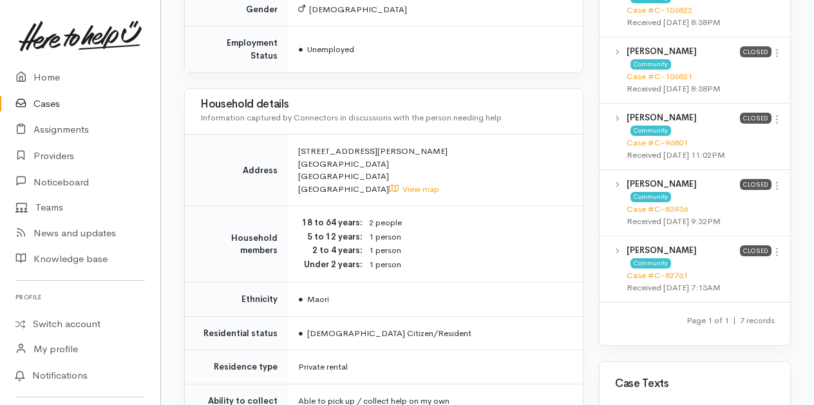
scroll to position [869, 0]
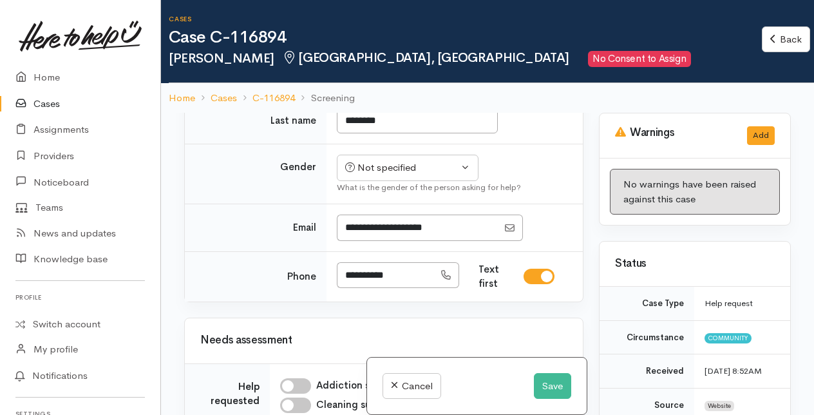
scroll to position [580, 0]
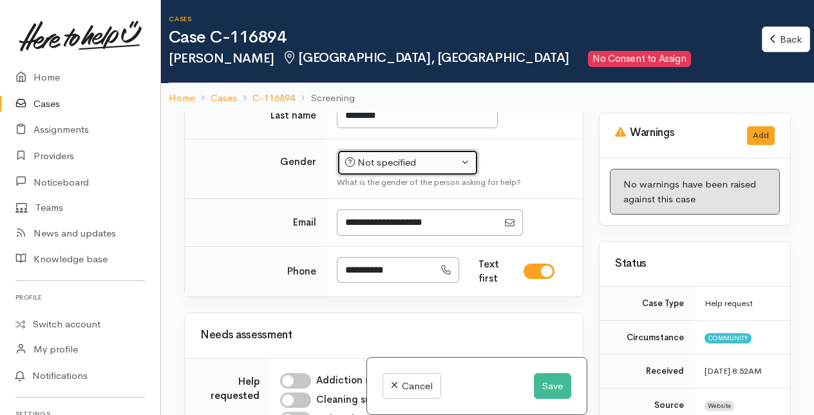
click at [405, 170] on div "Not specified" at bounding box center [401, 162] width 113 height 15
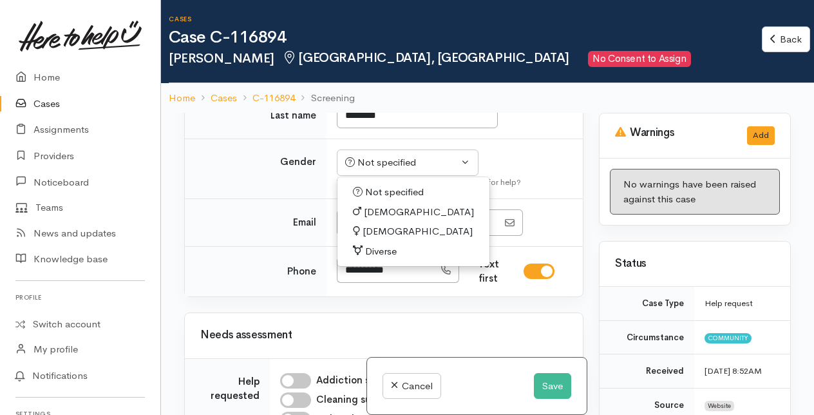
click at [371, 220] on span "[DEMOGRAPHIC_DATA]" at bounding box center [419, 212] width 110 height 15
select select "[DEMOGRAPHIC_DATA]"
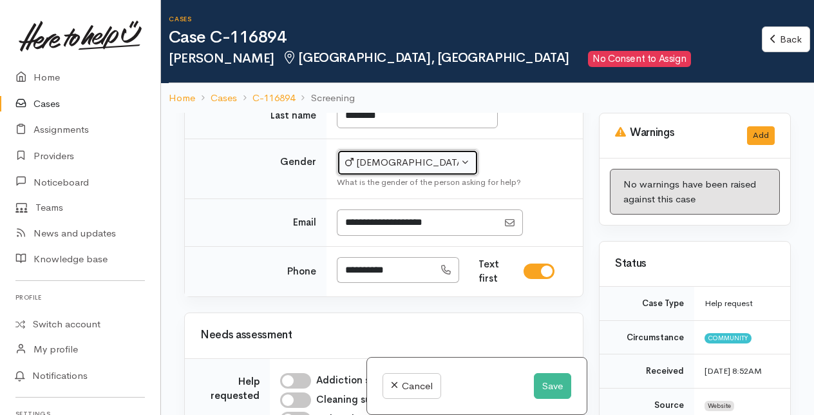
scroll to position [644, 0]
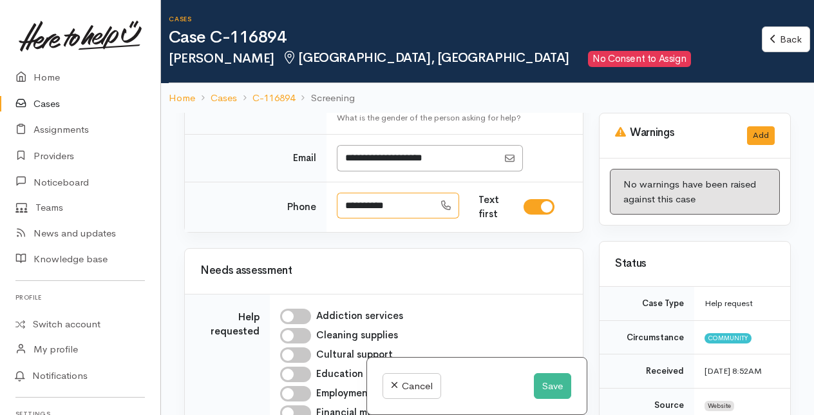
drag, startPoint x: 343, startPoint y: 258, endPoint x: 418, endPoint y: 259, distance: 75.3
click at [418, 219] on input "**********" at bounding box center [385, 206] width 97 height 26
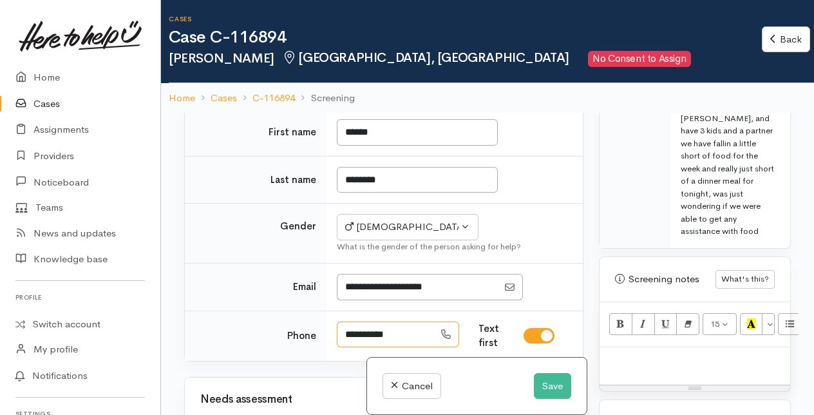
scroll to position [901, 0]
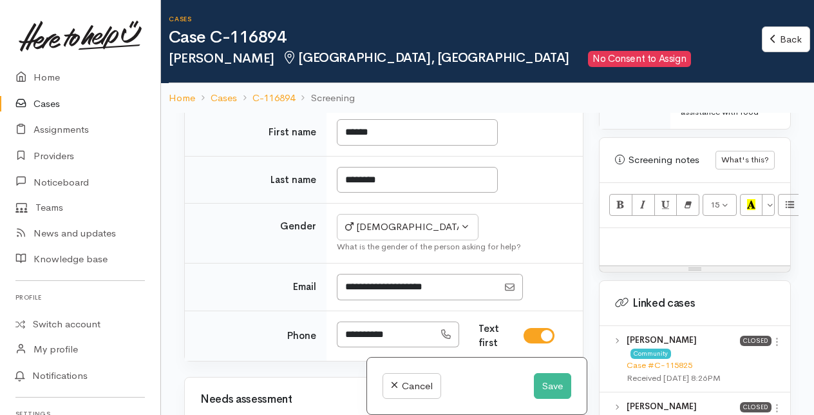
click at [614, 241] on p at bounding box center [695, 241] width 178 height 15
paste div
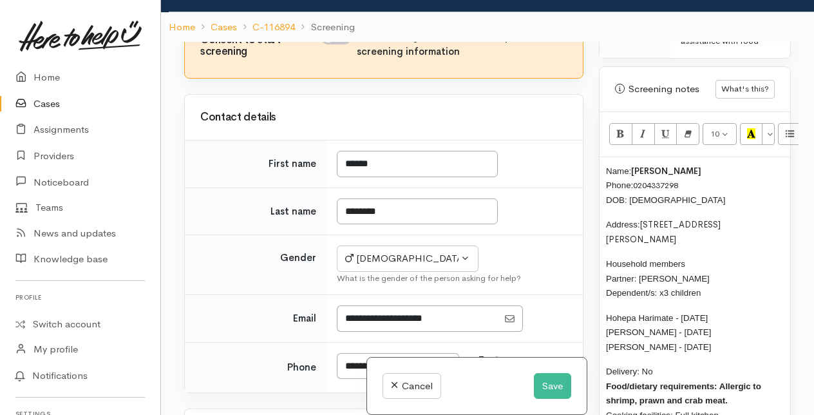
scroll to position [386, 0]
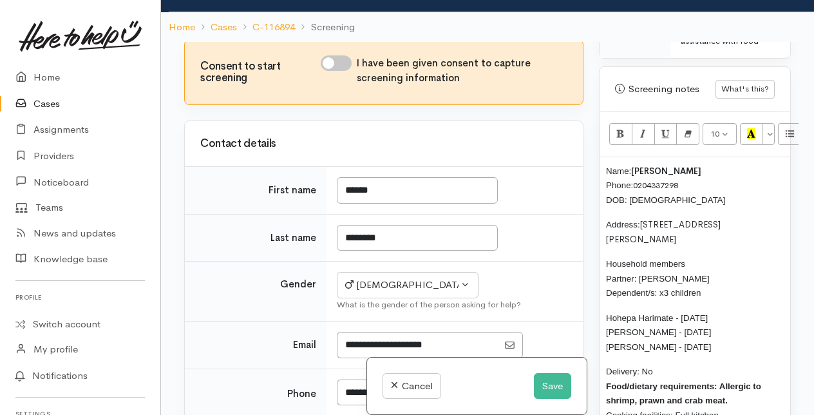
click at [340, 71] on input "I have been given consent to capture screening information" at bounding box center [336, 62] width 31 height 15
checkbox input "true"
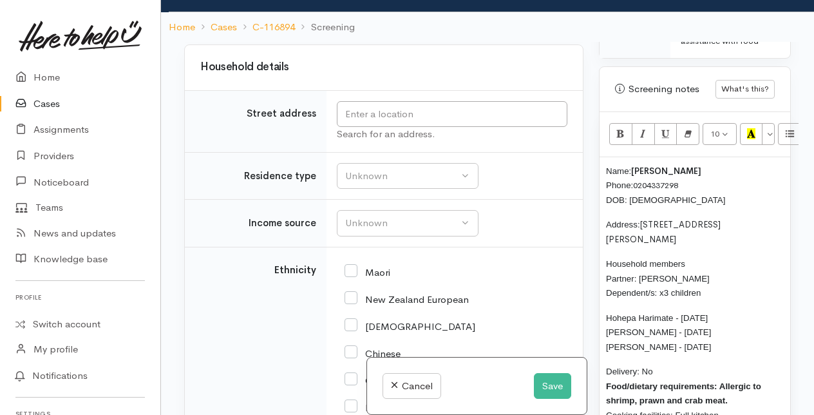
scroll to position [1739, 0]
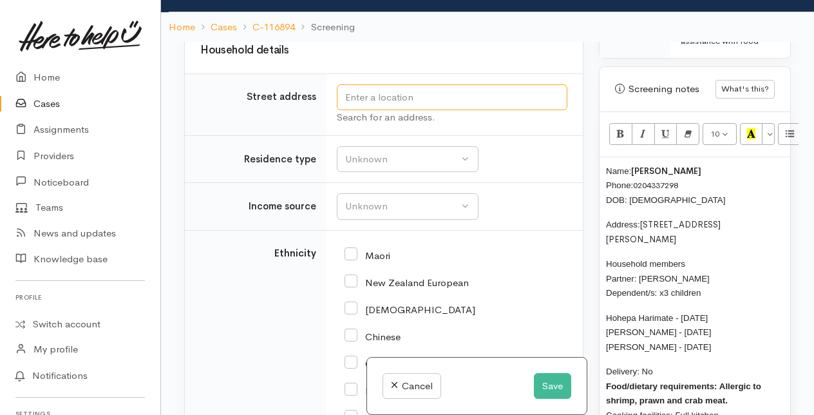
click at [381, 111] on input "text" at bounding box center [452, 97] width 231 height 26
click at [381, 111] on input "9 Te Puna Road, Te Puna, New Zealand" at bounding box center [452, 97] width 231 height 26
click at [520, 111] on input "9 Te Pura Road, Te Puna, New Zealand" at bounding box center [452, 97] width 231 height 26
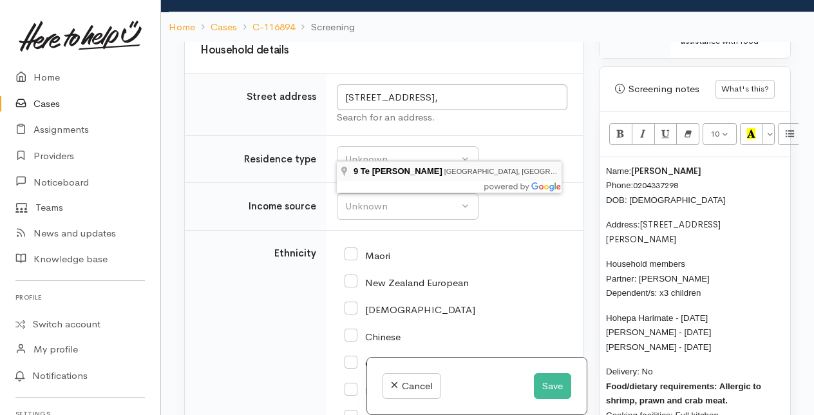
type input "9 Te Pura Lane, Bethlehem, Tauranga, New Zealand"
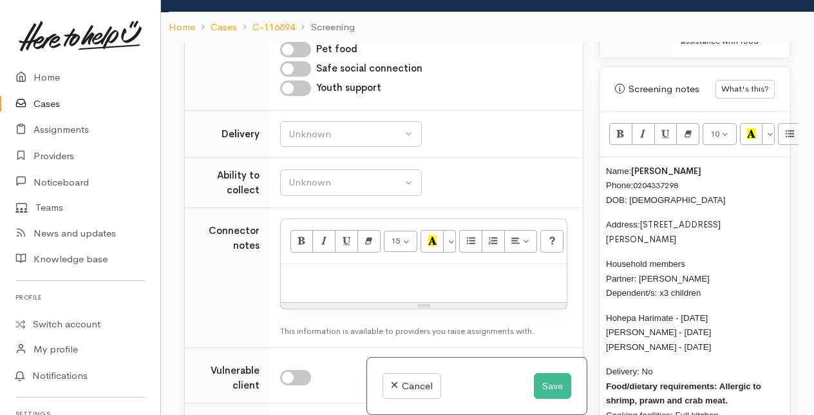
scroll to position [1553, 0]
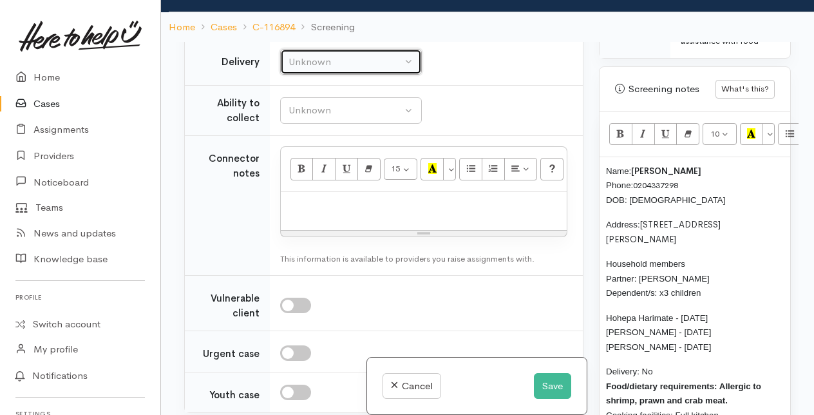
click at [349, 75] on button "Unknown" at bounding box center [351, 62] width 142 height 26
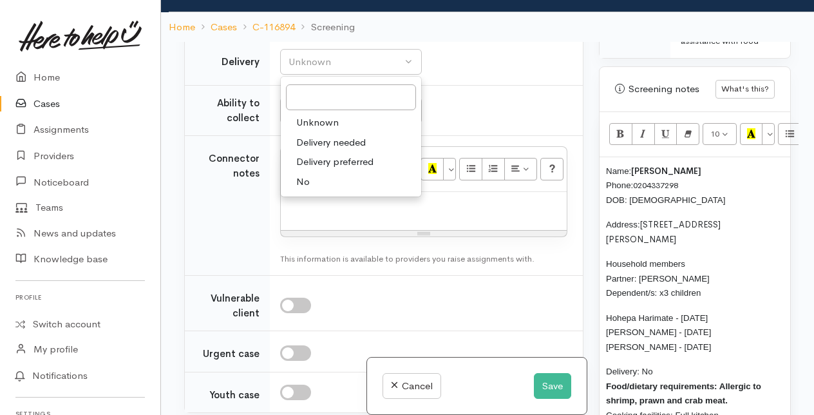
click at [307, 189] on span "No" at bounding box center [303, 182] width 14 height 15
select select "1"
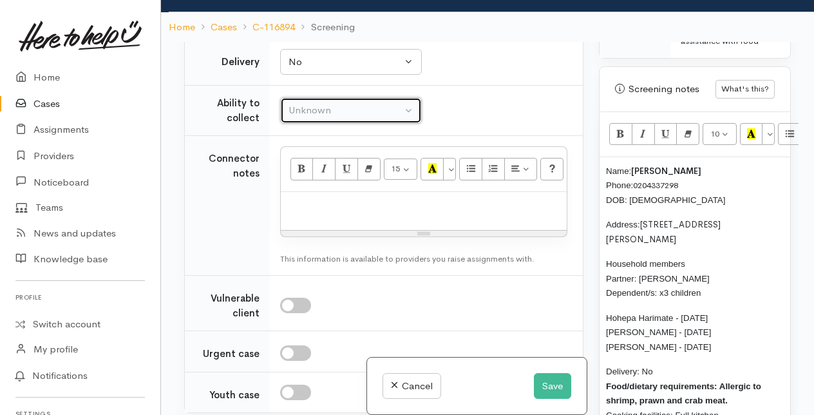
click at [315, 118] on div "Unknown" at bounding box center [344, 110] width 113 height 15
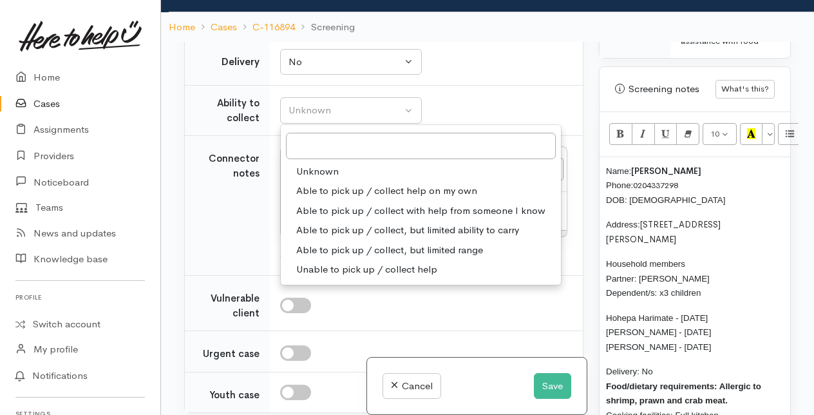
drag, startPoint x: 319, startPoint y: 306, endPoint x: 350, endPoint y: 278, distance: 41.5
click at [321, 198] on span "Able to pick up / collect help on my own" at bounding box center [386, 191] width 181 height 15
select select "2"
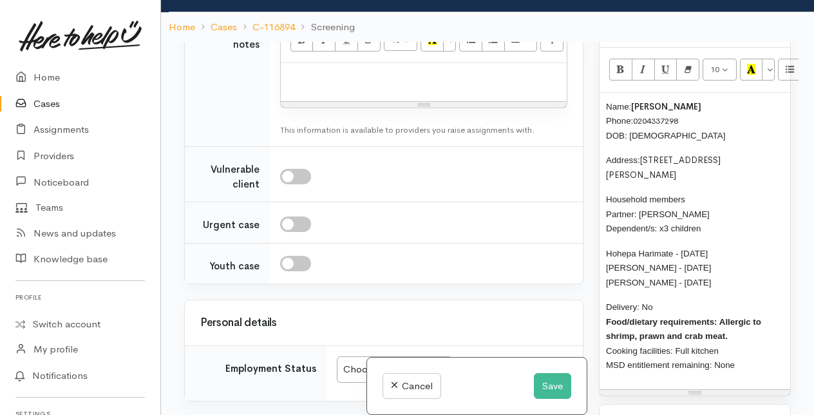
scroll to position [1030, 0]
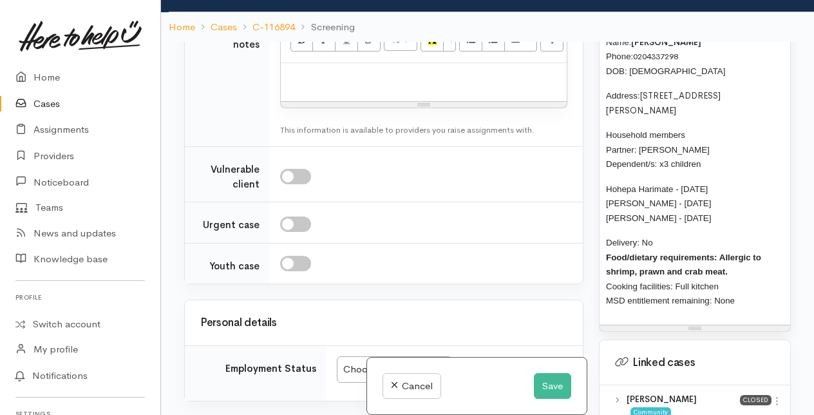
click at [735, 250] on p "Delivery: No Food/dietary requirements: Allergic to shrimp, prawn and crab meat…" at bounding box center [695, 271] width 178 height 73
click at [751, 281] on p "Delivery: No Food/dietary requirements: Allergic to shrimp, prawn and crab meat…" at bounding box center [695, 271] width 178 height 73
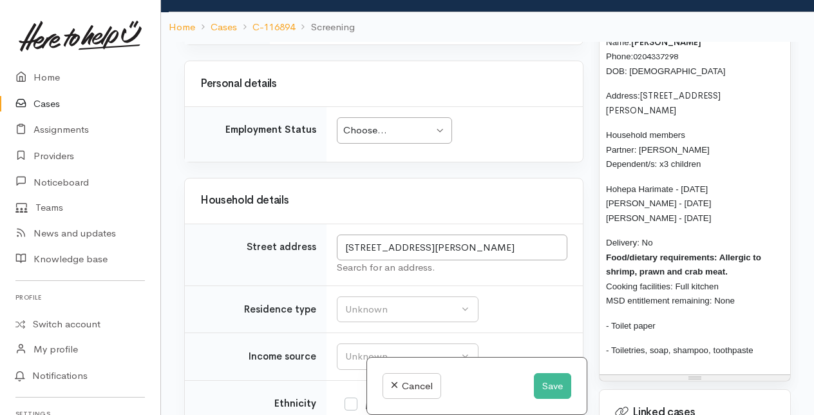
scroll to position [1939, 0]
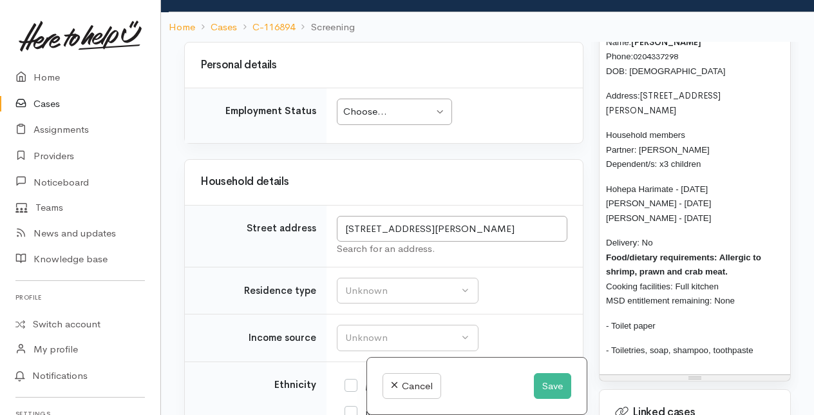
click at [421, 119] on div "Choose..." at bounding box center [388, 111] width 90 height 15
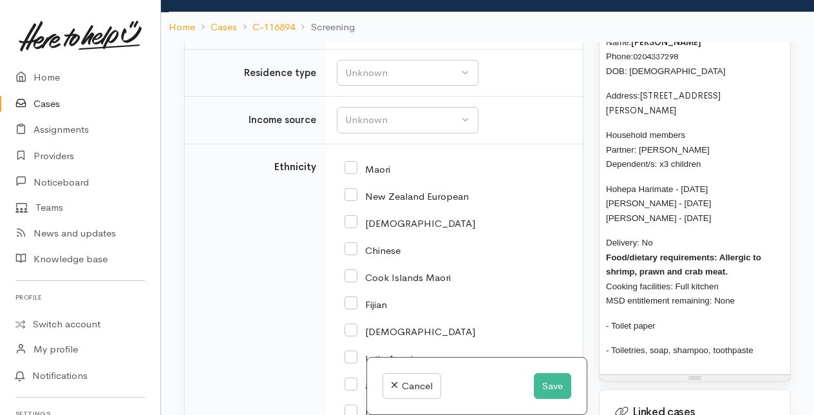
scroll to position [2173, 0]
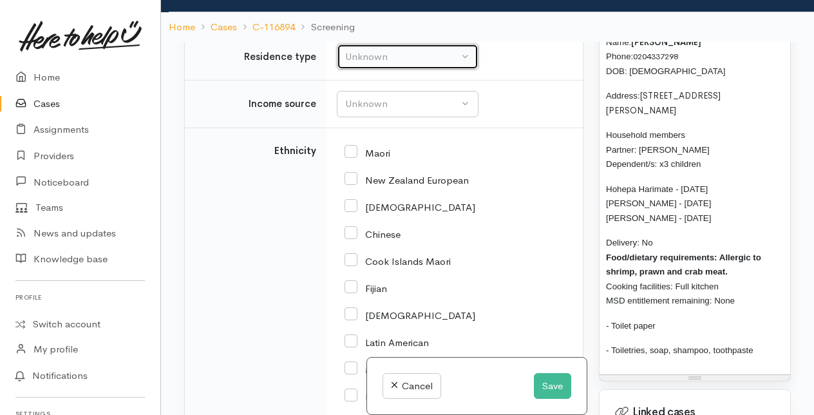
click at [405, 64] on div "Unknown" at bounding box center [401, 57] width 113 height 15
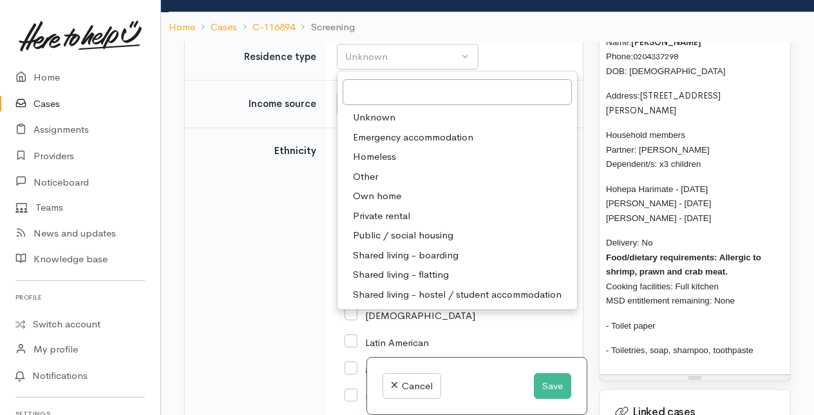
drag, startPoint x: 381, startPoint y: 326, endPoint x: 388, endPoint y: 291, distance: 35.5
click at [381, 223] on span "Private rental" at bounding box center [381, 216] width 57 height 15
select select "2"
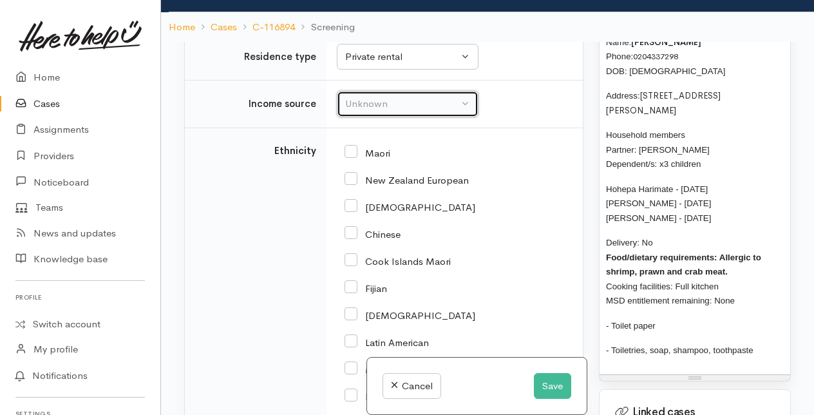
click at [379, 111] on div "Unknown" at bounding box center [401, 104] width 113 height 15
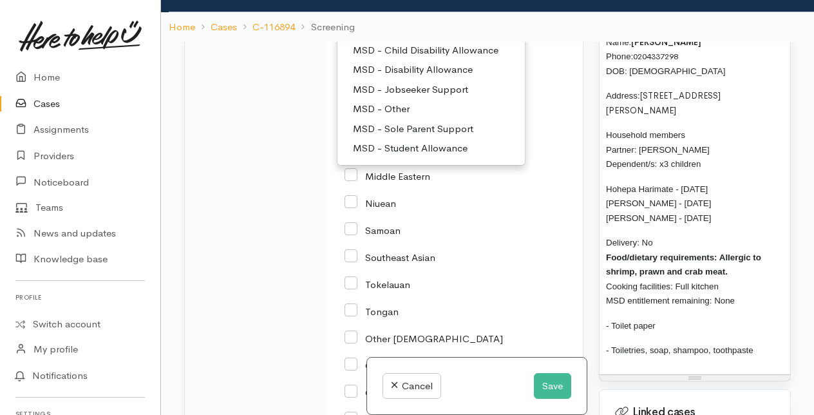
click at [407, 97] on span "MSD - Jobseeker Support" at bounding box center [410, 89] width 115 height 15
select select "4"
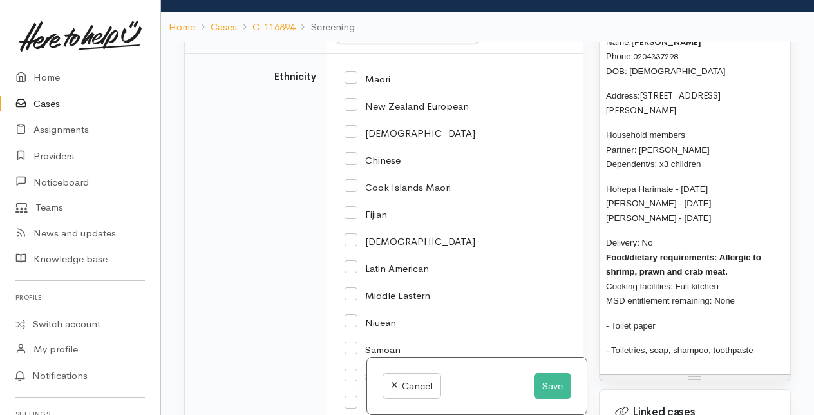
scroll to position [2267, 0]
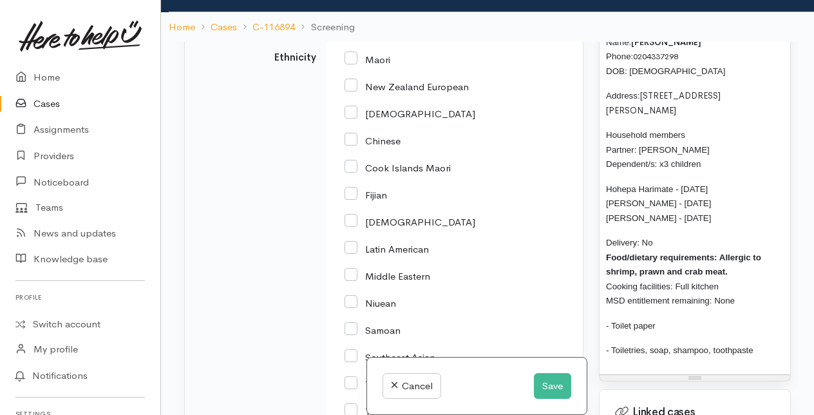
click at [345, 64] on input "Maori" at bounding box center [367, 59] width 46 height 12
checkbox input "true"
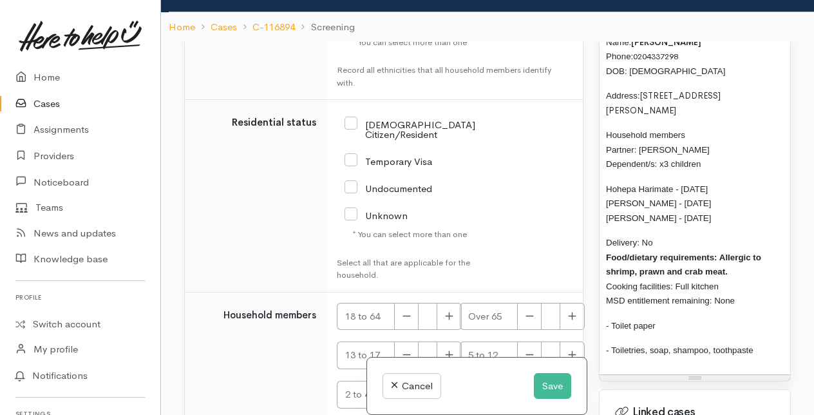
scroll to position [2846, 0]
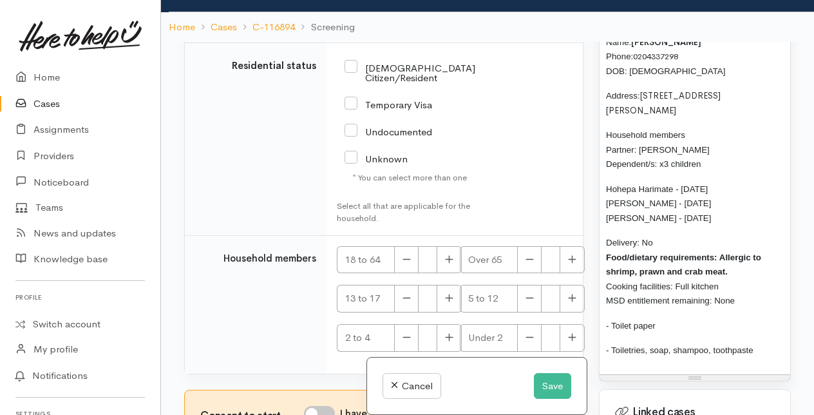
click at [350, 82] on input "[DEMOGRAPHIC_DATA] Citizen/Resident" at bounding box center [409, 71] width 131 height 21
checkbox input "true"
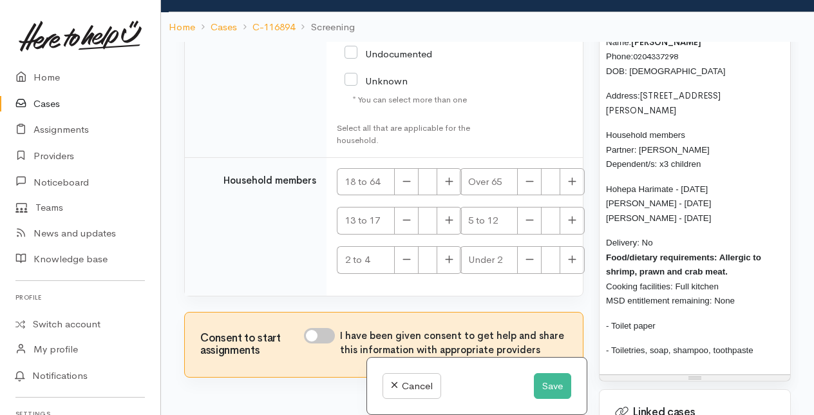
scroll to position [2975, 0]
click at [448, 186] on icon "button" at bounding box center [449, 181] width 8 height 10
click at [446, 186] on icon "button" at bounding box center [449, 181] width 8 height 10
type input "2"
click at [446, 225] on icon "button" at bounding box center [449, 220] width 8 height 10
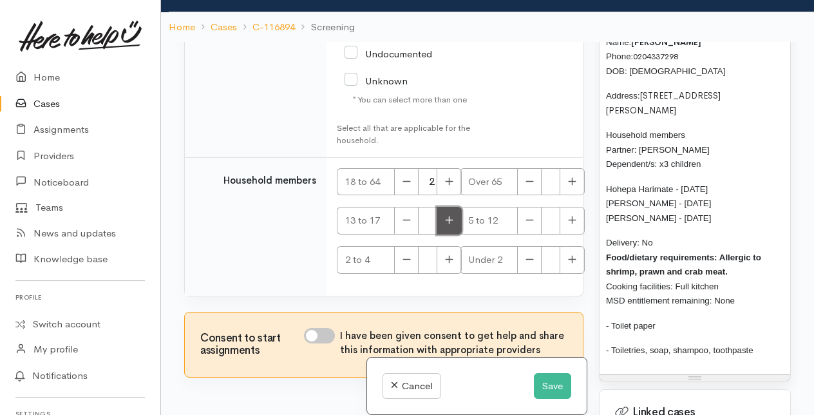
type input "1"
click at [568, 225] on icon "button" at bounding box center [572, 220] width 8 height 10
type input "1"
click at [445, 274] on button "button" at bounding box center [449, 260] width 25 height 28
type input "1"
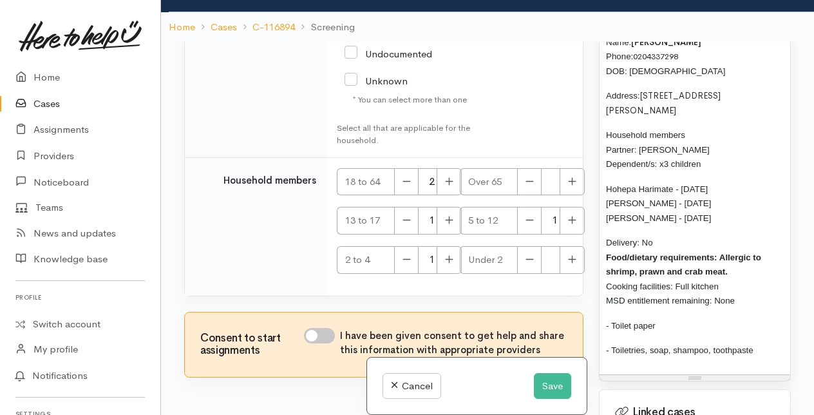
click at [323, 373] on div "Consent to start assignments I have been given consent to get help and share th…" at bounding box center [384, 344] width 398 height 64
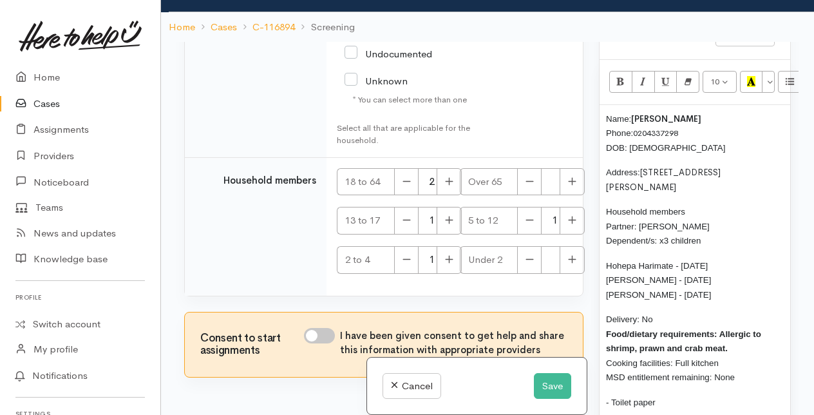
scroll to position [966, 0]
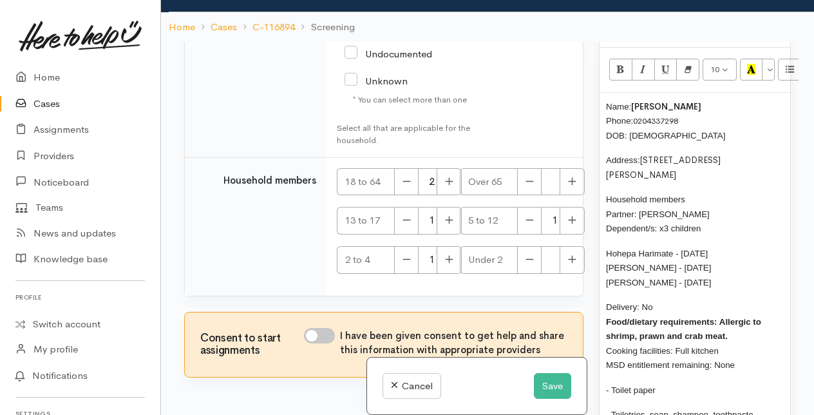
drag, startPoint x: 606, startPoint y: 99, endPoint x: 734, endPoint y: 263, distance: 208.3
click at [734, 263] on div "Name: Jeremy Harimate Phone: 0204337298 DOB: 08/07/1996 Address: 9 Te Pura Lane…" at bounding box center [694, 266] width 191 height 346
copy div "Name: Jeremy Harimate Phone: 0204337298 DOB: 08/07/1996 Address: 9 Te Pura Lane…"
click at [328, 343] on input "I have been given consent to get help and share this information with appropria…" at bounding box center [319, 335] width 31 height 15
checkbox input "true"
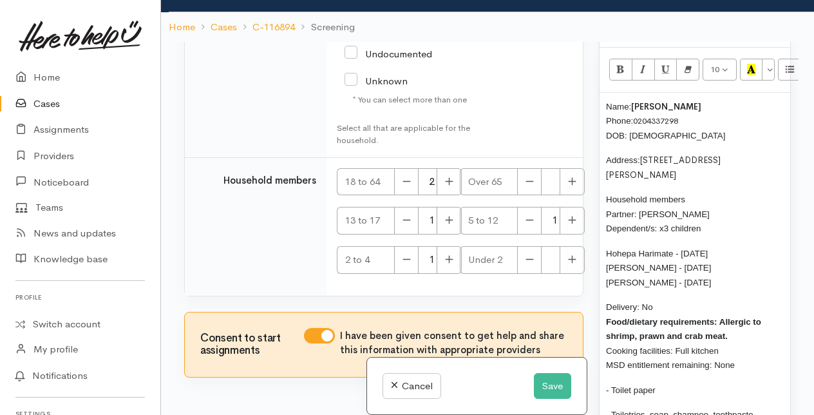
click at [741, 161] on p "Address: 9 Te Pura Lane, Bethlehem" at bounding box center [695, 167] width 178 height 29
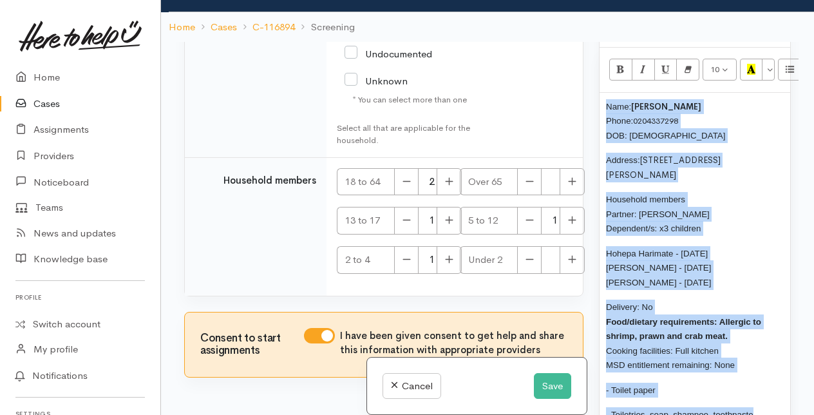
drag, startPoint x: 603, startPoint y: 102, endPoint x: 755, endPoint y: 404, distance: 338.6
click at [755, 404] on div "Name: Jeremy Harimate Phone: 0204337298 DOB: 08/07/1996 Address: 9 Te Pura Lane…" at bounding box center [694, 266] width 191 height 346
copy div "Name: Jeremy Harimate Phone: 0204337298 DOB: 08/07/1996 Address: 9 Te Pura Lane…"
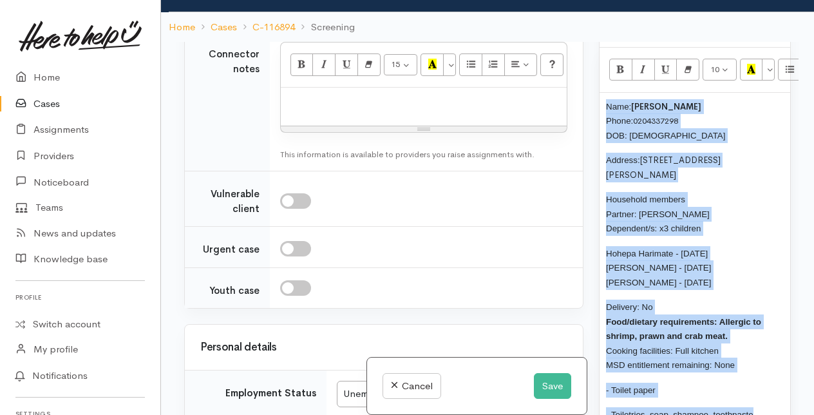
scroll to position [1623, 0]
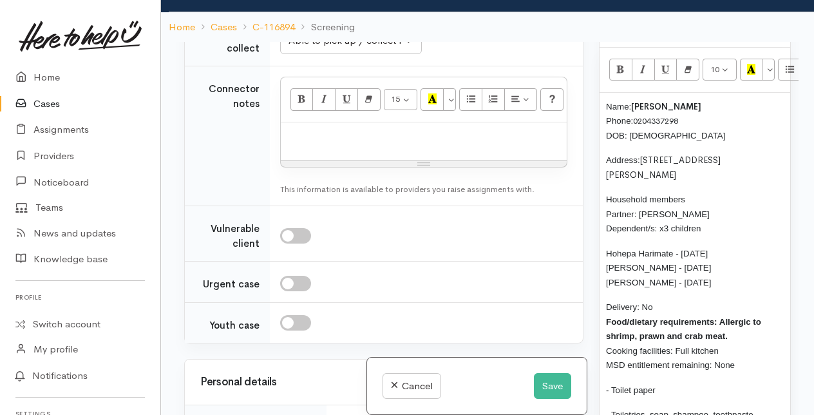
click at [300, 144] on p at bounding box center [423, 136] width 273 height 15
paste div
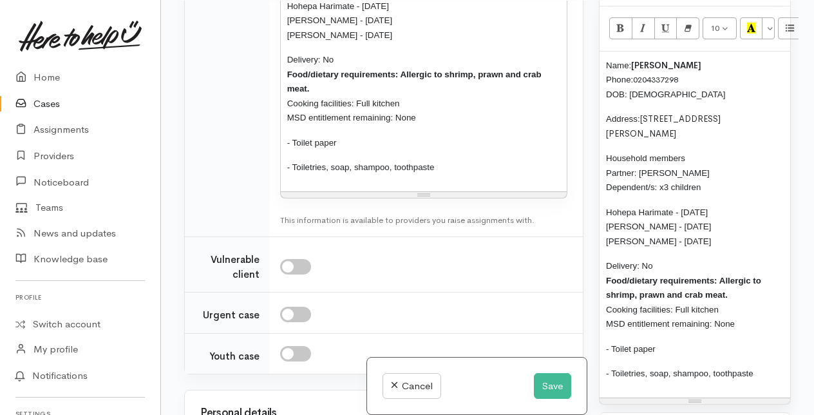
scroll to position [1909, 0]
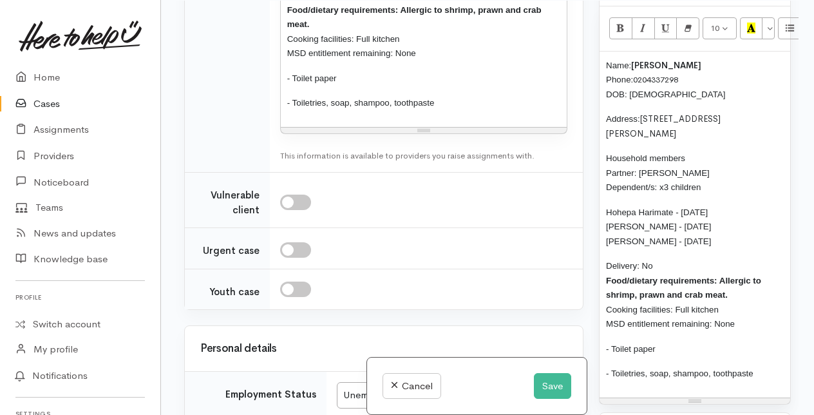
click at [439, 61] on p "Delivery: No Food/dietary requirements: Allergic to shrimp, prawn and crab meat…" at bounding box center [423, 24] width 273 height 73
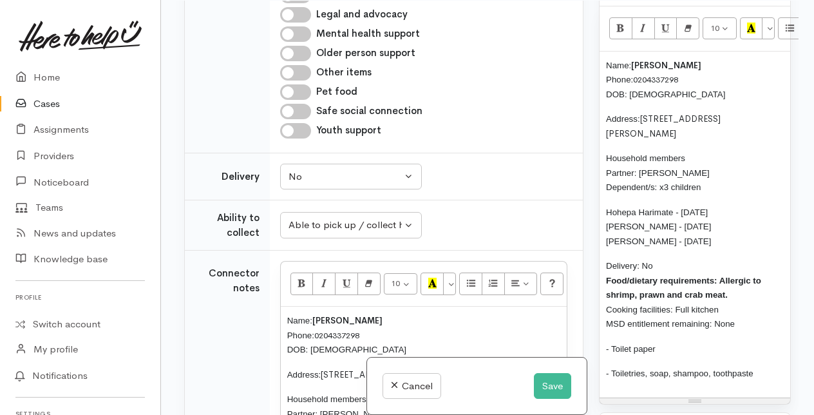
scroll to position [1393, 0]
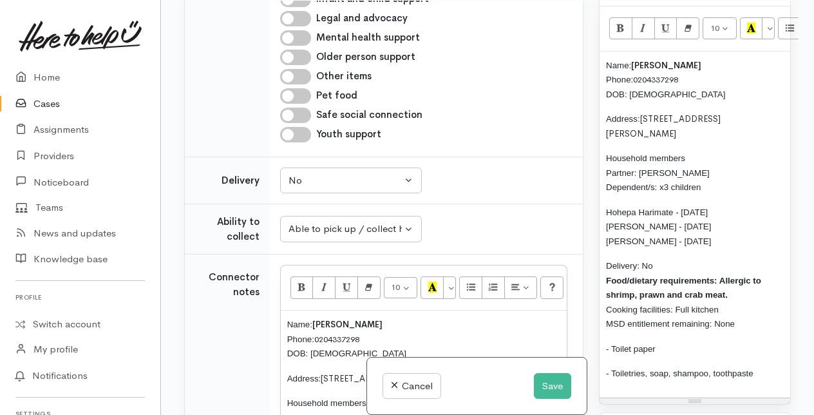
checkbox input "true"
click at [555, 385] on button "Save" at bounding box center [552, 386] width 37 height 26
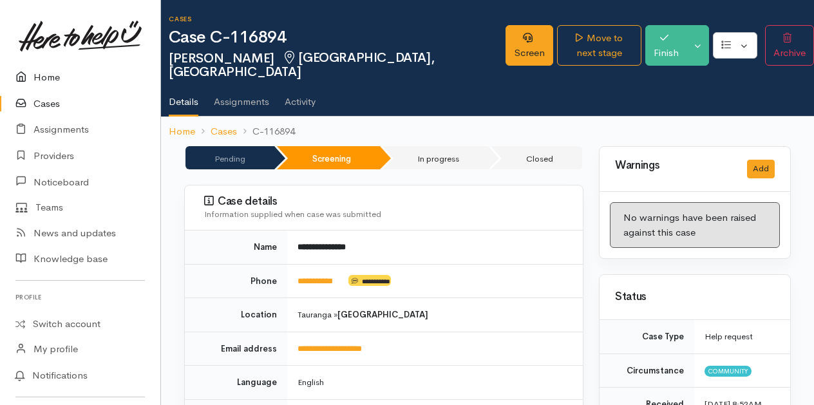
click at [48, 77] on link "Home" at bounding box center [80, 77] width 160 height 26
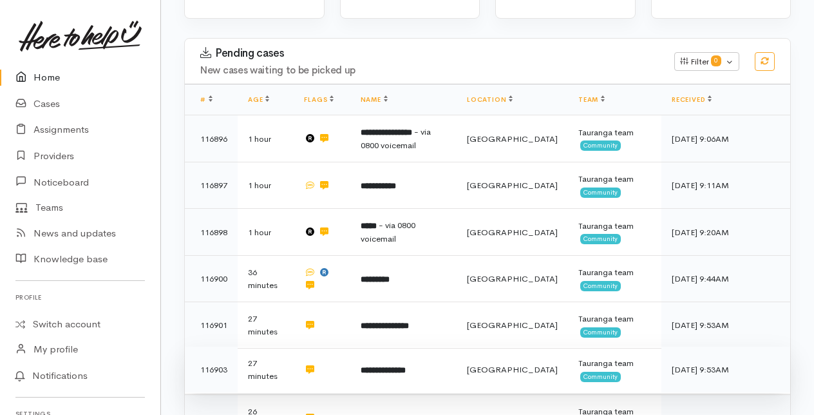
scroll to position [193, 0]
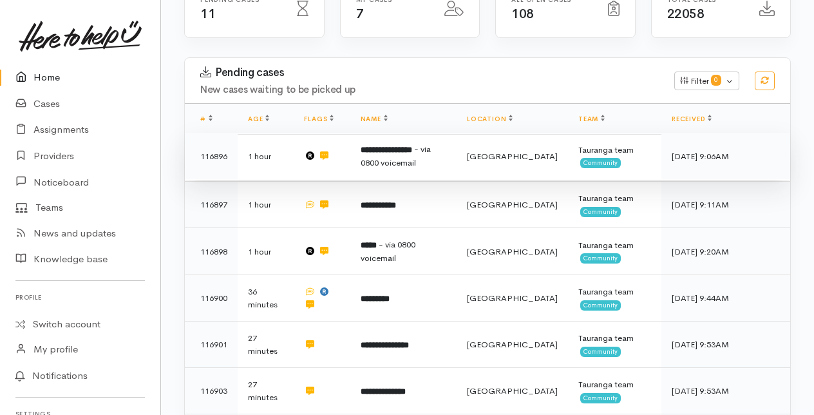
click at [407, 155] on td "**********" at bounding box center [403, 156] width 106 height 47
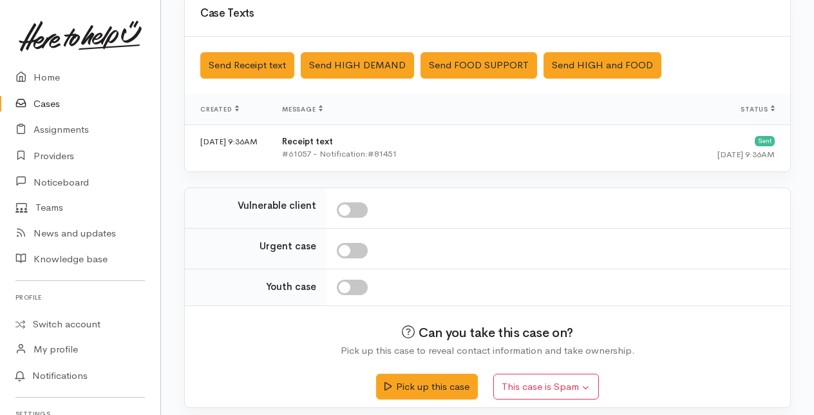
scroll to position [457, 0]
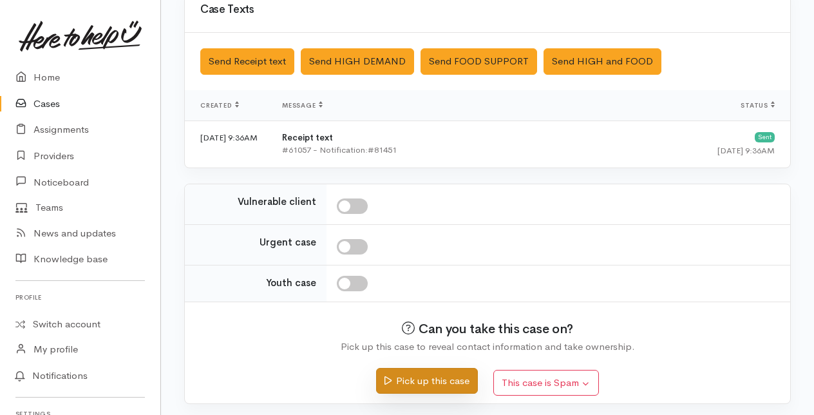
click at [419, 379] on button "Pick up this case" at bounding box center [426, 381] width 101 height 26
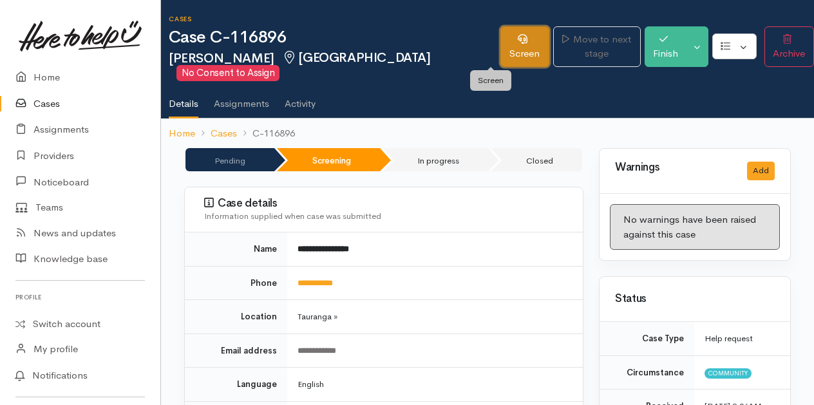
click at [500, 45] on link "Screen" at bounding box center [524, 46] width 49 height 41
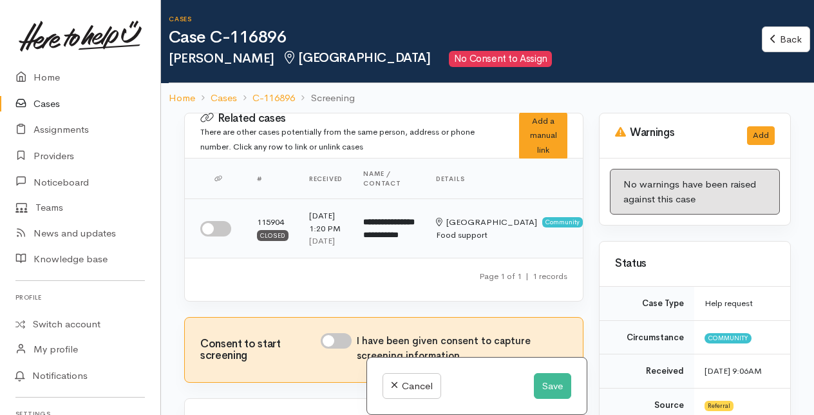
click at [221, 230] on input "checkbox" at bounding box center [215, 228] width 31 height 15
checkbox input "true"
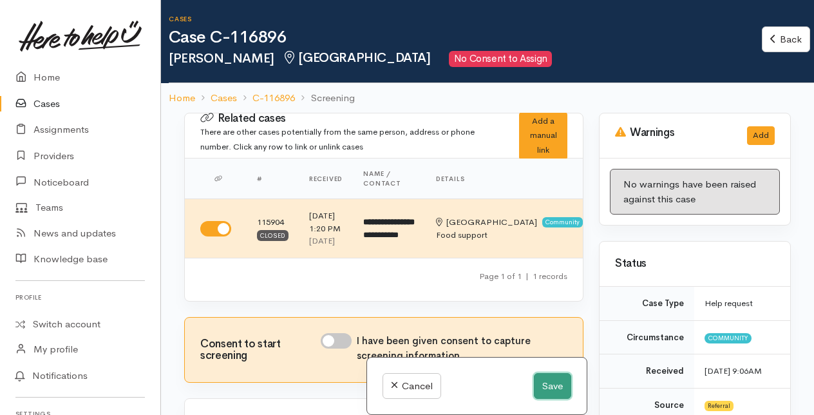
click at [547, 383] on button "Save" at bounding box center [552, 386] width 37 height 26
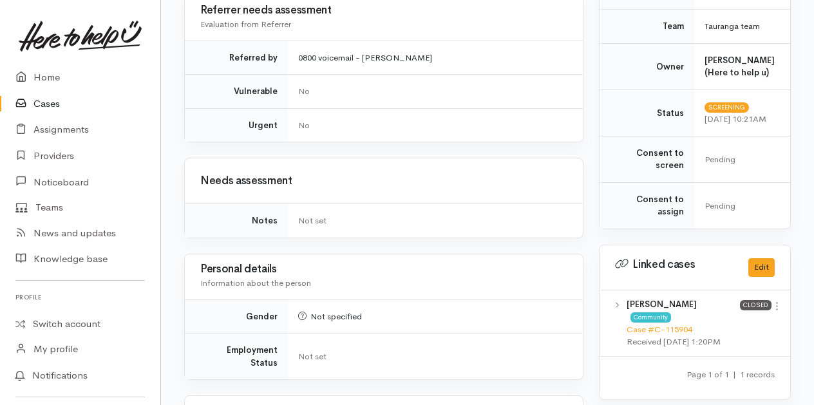
scroll to position [580, 0]
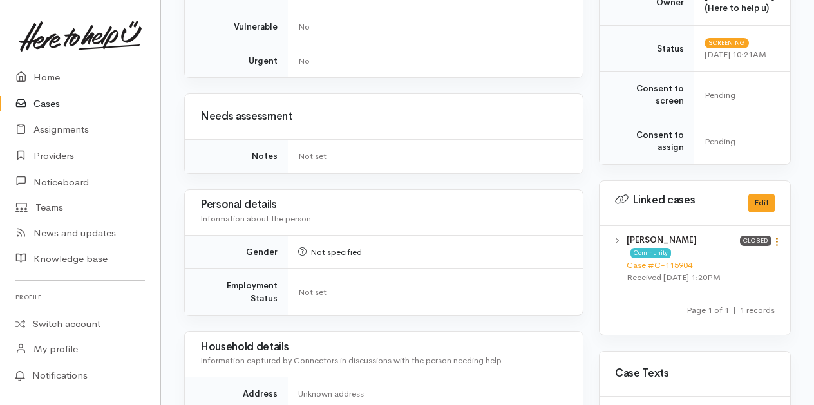
click at [777, 240] on icon at bounding box center [776, 241] width 11 height 11
click at [719, 260] on link "View case" at bounding box center [731, 267] width 102 height 20
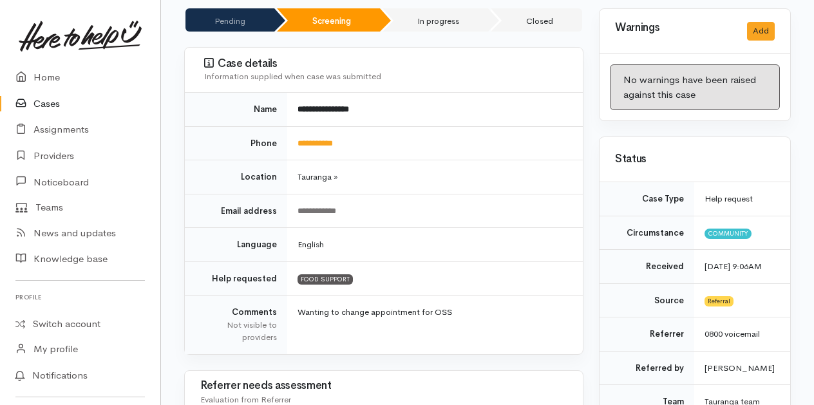
scroll to position [0, 0]
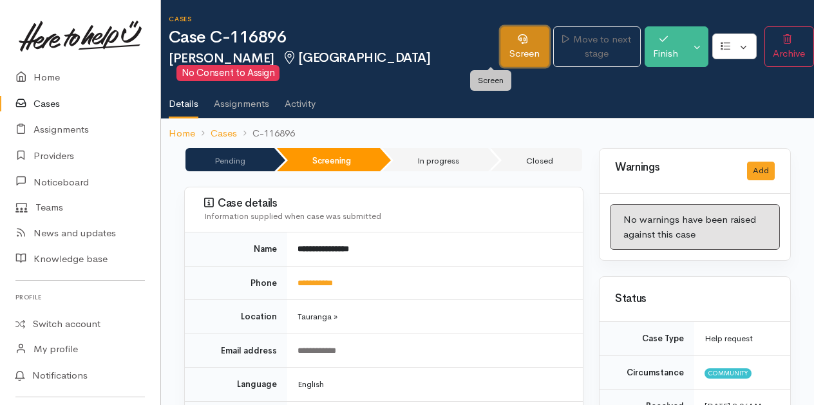
click at [500, 51] on link "Screen" at bounding box center [524, 46] width 49 height 41
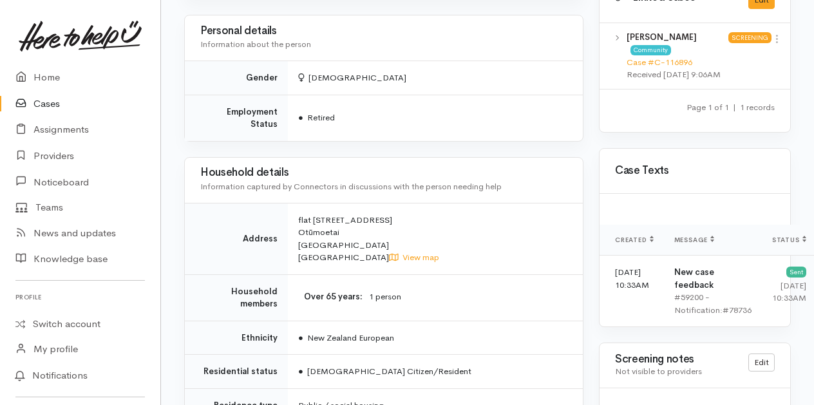
scroll to position [837, 0]
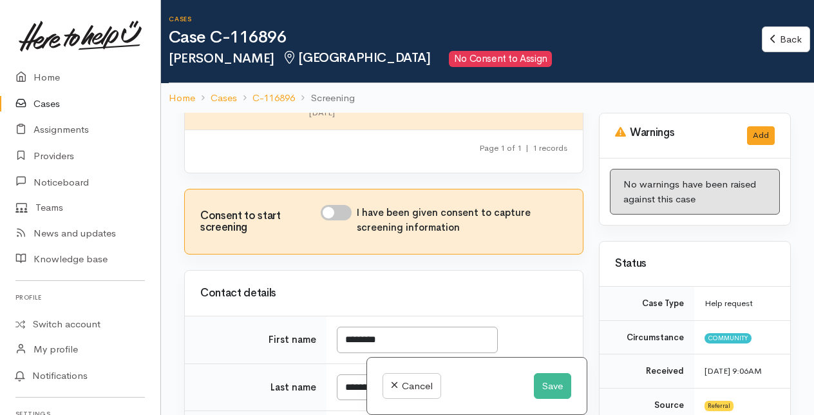
scroll to position [193, 0]
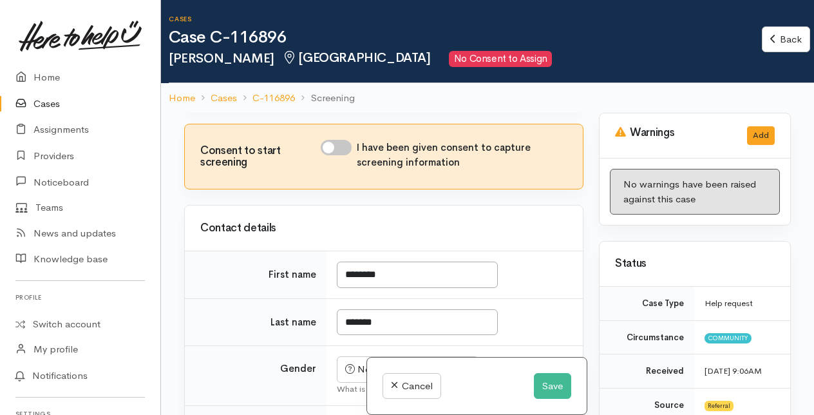
click at [336, 155] on input "I have been given consent to capture screening information" at bounding box center [336, 147] width 31 height 15
checkbox input "true"
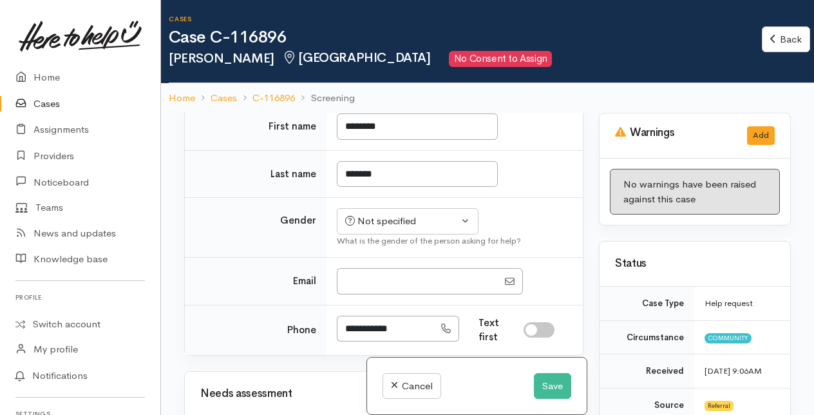
scroll to position [386, 0]
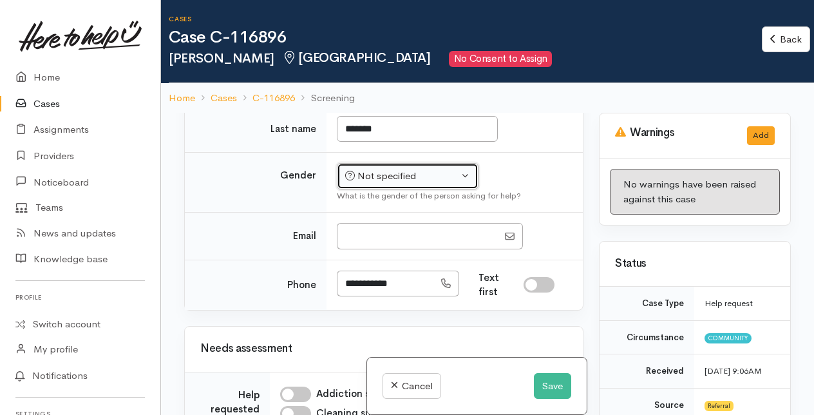
click at [411, 184] on div "Not specified" at bounding box center [401, 176] width 113 height 15
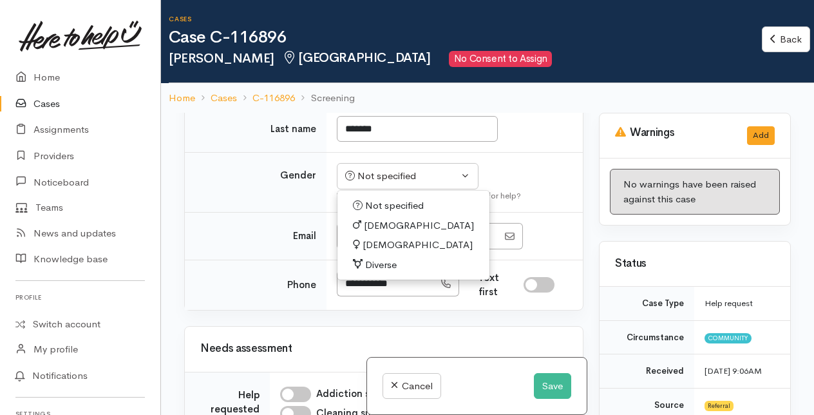
click at [371, 252] on span "[DEMOGRAPHIC_DATA]" at bounding box center [418, 245] width 110 height 15
select select "[DEMOGRAPHIC_DATA]"
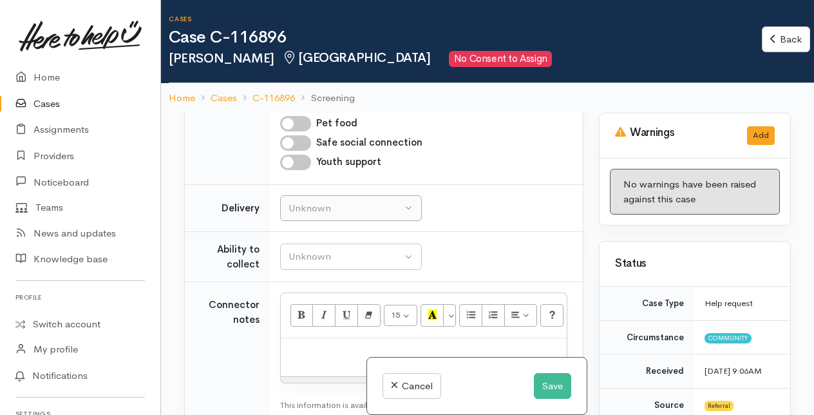
scroll to position [1030, 0]
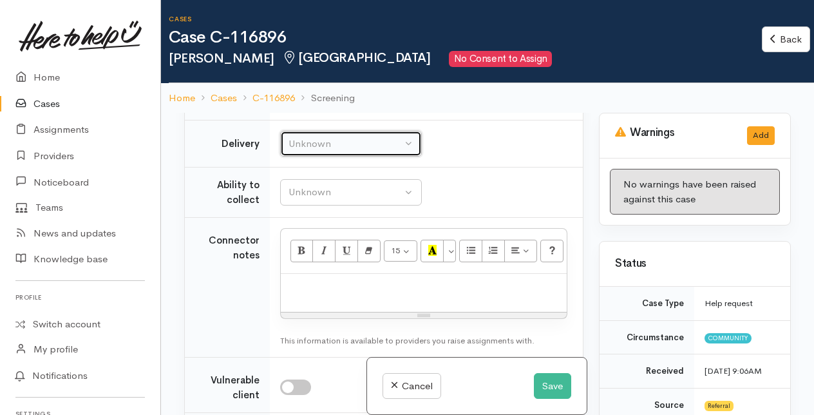
click at [354, 151] on div "Unknown" at bounding box center [344, 144] width 113 height 15
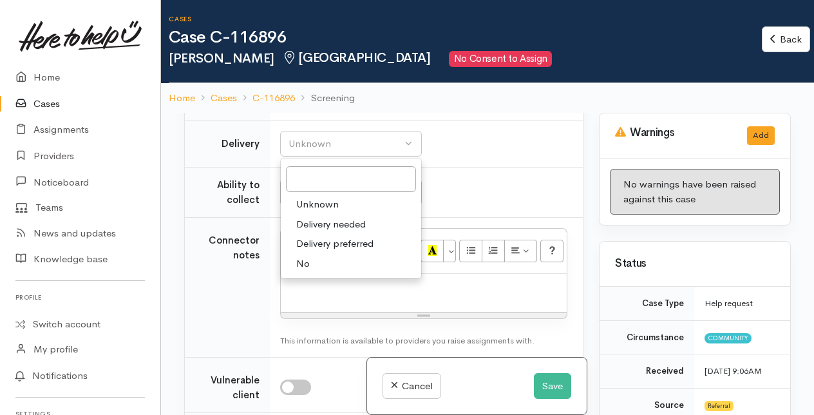
drag, startPoint x: 304, startPoint y: 279, endPoint x: 310, endPoint y: 267, distance: 13.8
click at [305, 271] on span "No" at bounding box center [303, 263] width 14 height 15
select select "1"
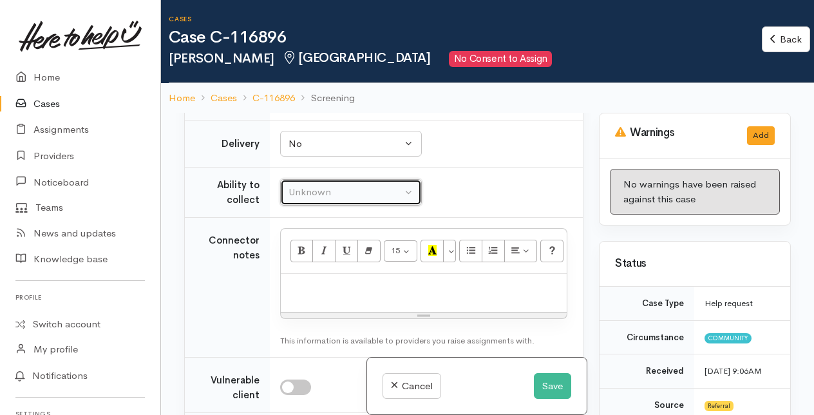
click at [332, 200] on div "Unknown" at bounding box center [344, 192] width 113 height 15
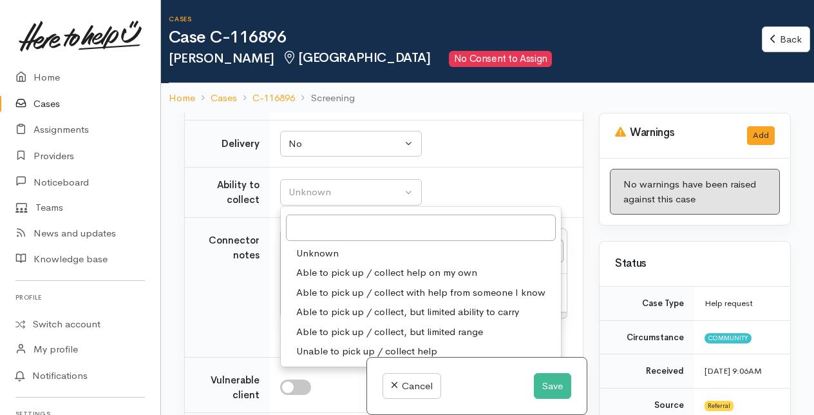
click at [316, 280] on span "Able to pick up / collect help on my own" at bounding box center [386, 272] width 181 height 15
select select "2"
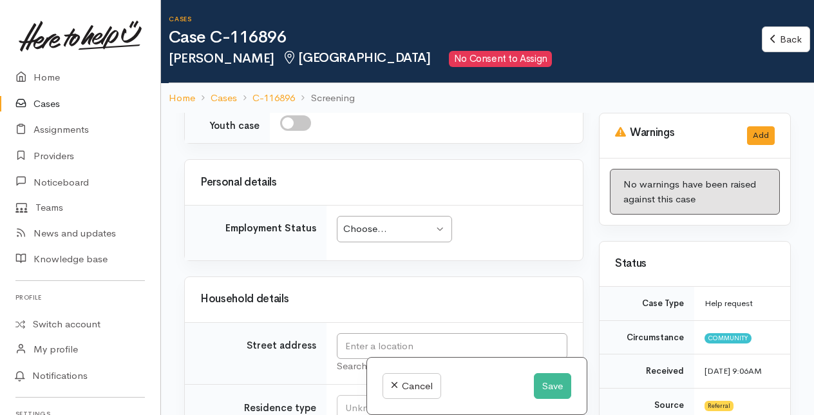
scroll to position [1417, 0]
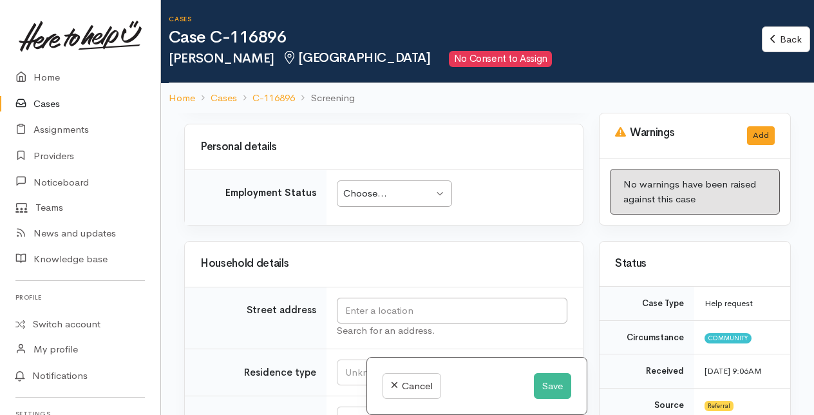
click at [412, 201] on div "Choose..." at bounding box center [388, 193] width 90 height 15
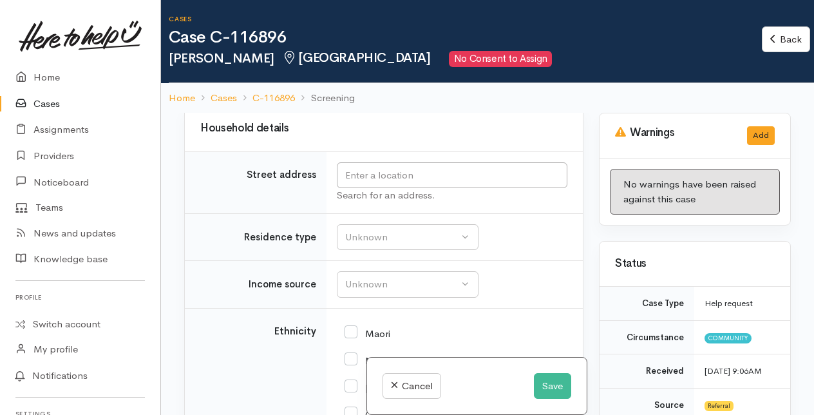
scroll to position [1561, 0]
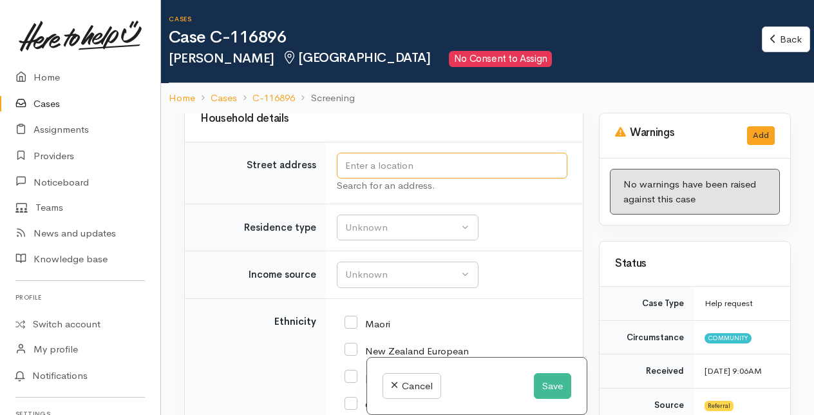
click at [355, 179] on input "text" at bounding box center [452, 166] width 231 height 26
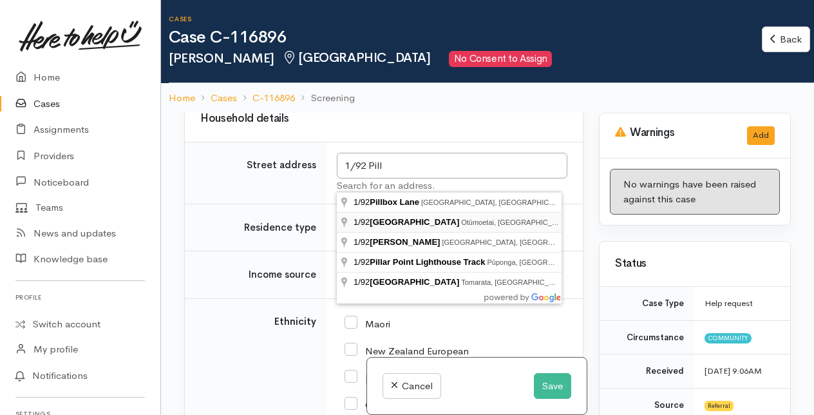
type input "1/92 Pillans Road, Otūmoetai, Tauranga, New Zealand"
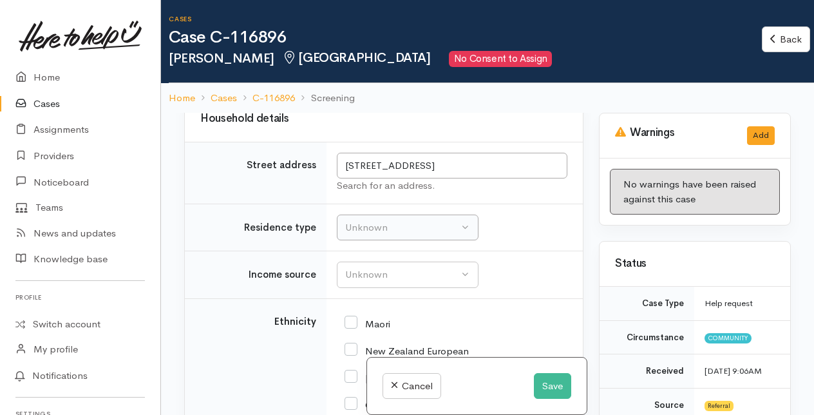
scroll to position [1626, 0]
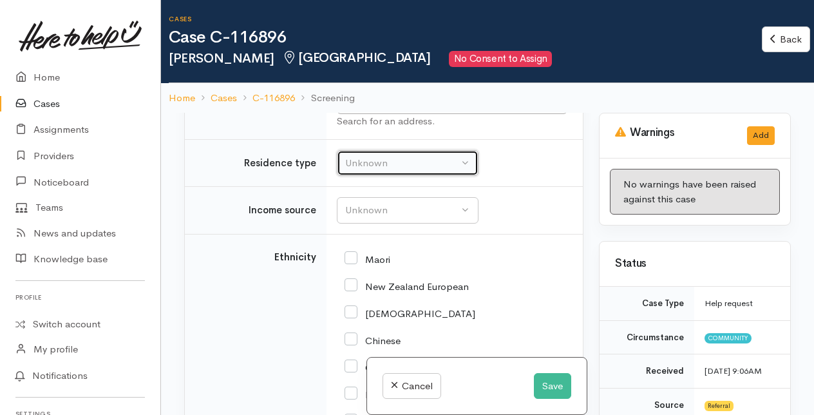
click at [380, 171] on div "Unknown" at bounding box center [401, 163] width 113 height 15
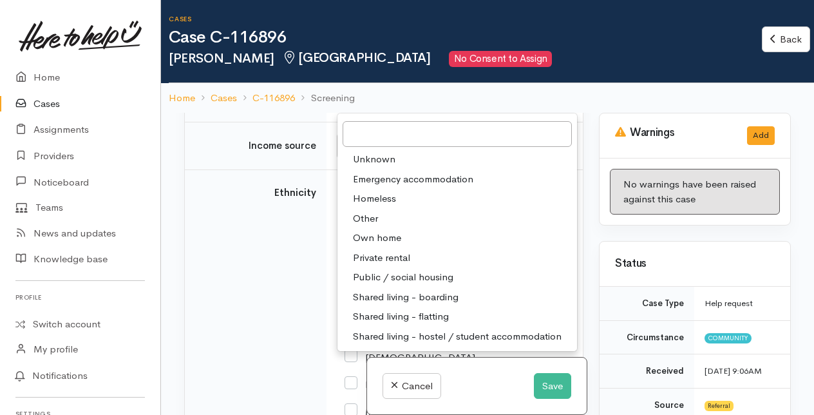
click at [410, 285] on span "Public / social housing" at bounding box center [403, 277] width 100 height 15
select select "3"
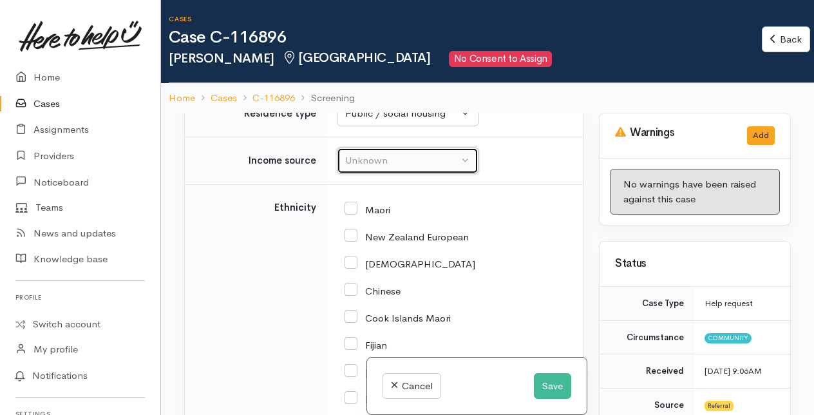
click at [382, 168] on div "Unknown" at bounding box center [401, 160] width 113 height 15
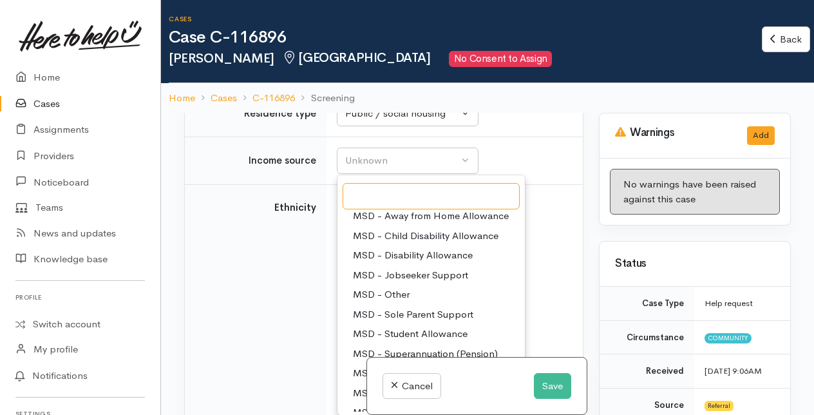
scroll to position [129, 0]
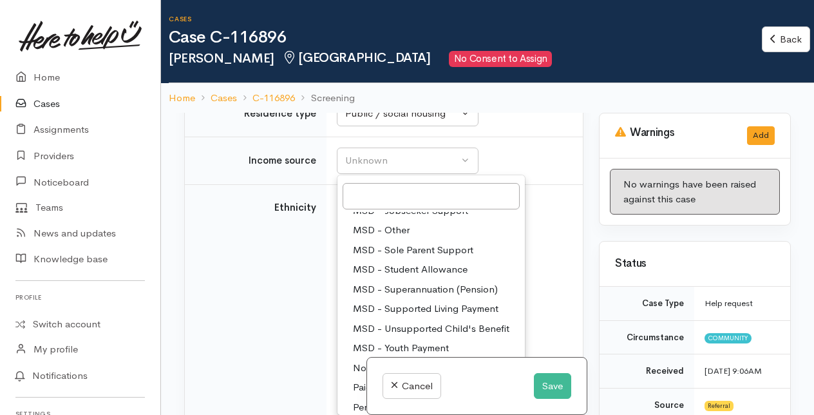
click at [414, 297] on span "MSD - Superannuation (Pension)" at bounding box center [425, 289] width 145 height 15
select select "2"
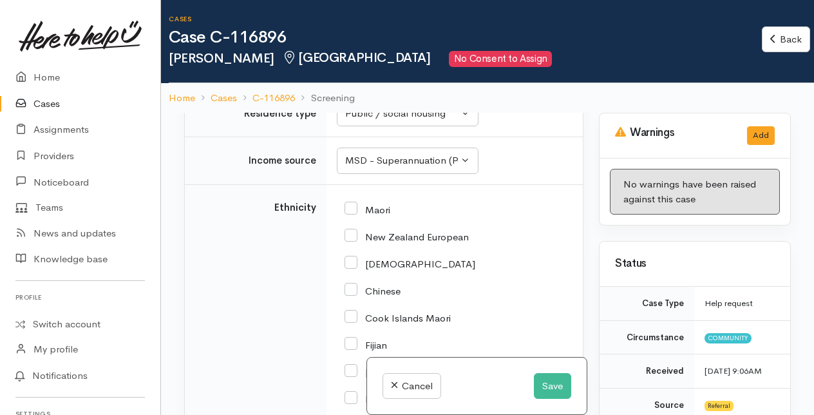
click at [347, 241] on input "New Zealand European" at bounding box center [406, 236] width 124 height 12
checkbox input "true"
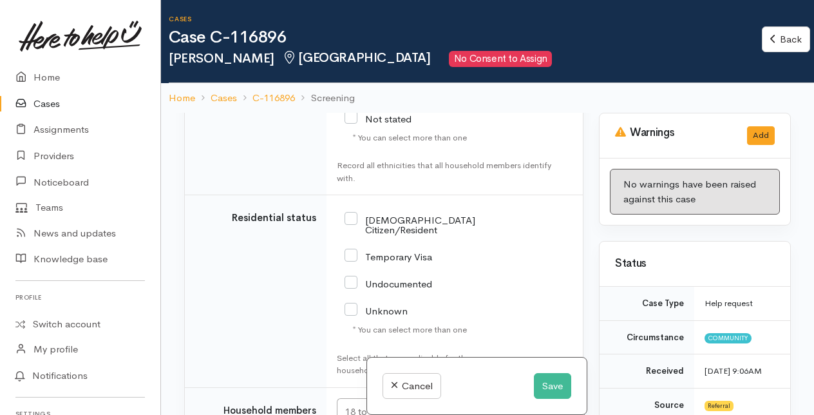
scroll to position [2255, 0]
click at [350, 224] on input "NZ Citizen/Resident" at bounding box center [409, 221] width 131 height 21
checkbox input "true"
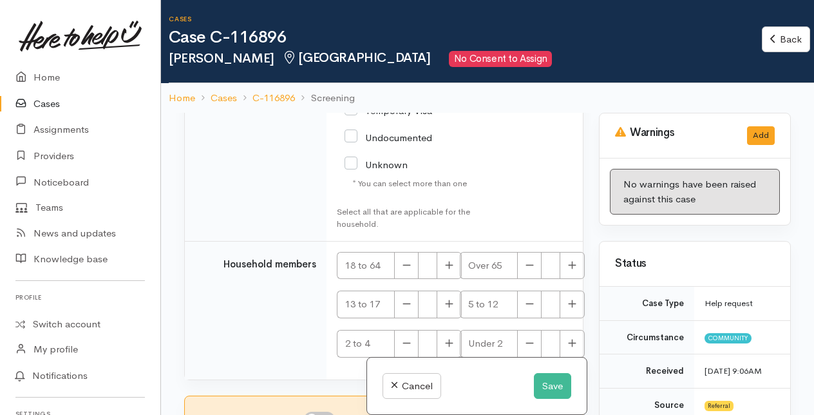
scroll to position [2411, 0]
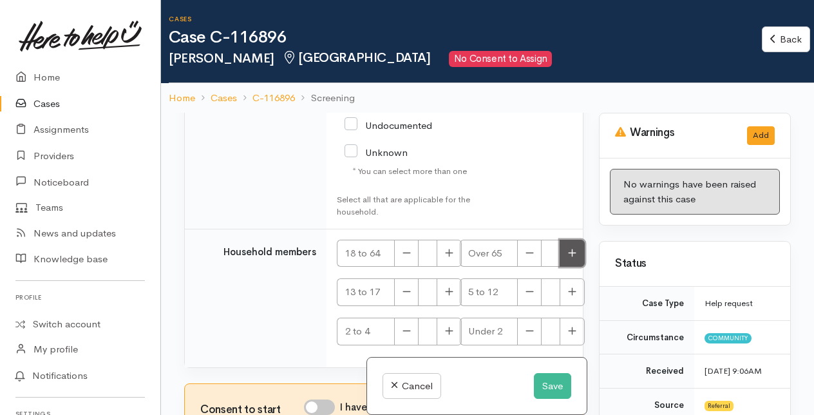
click at [573, 252] on button "button" at bounding box center [572, 254] width 25 height 28
type input "1"
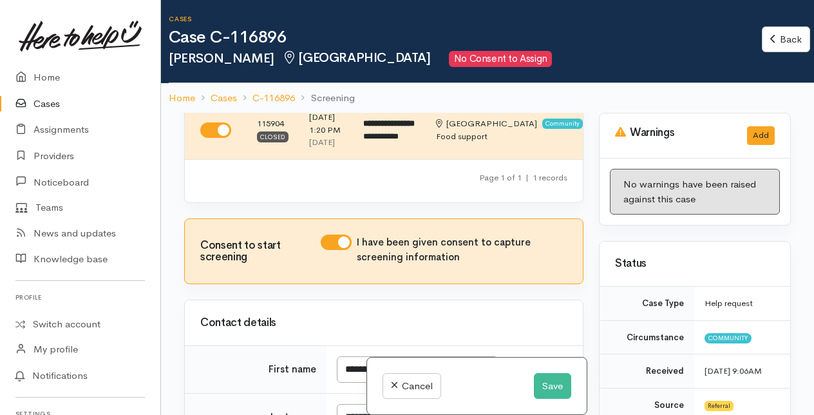
scroll to position [94, 0]
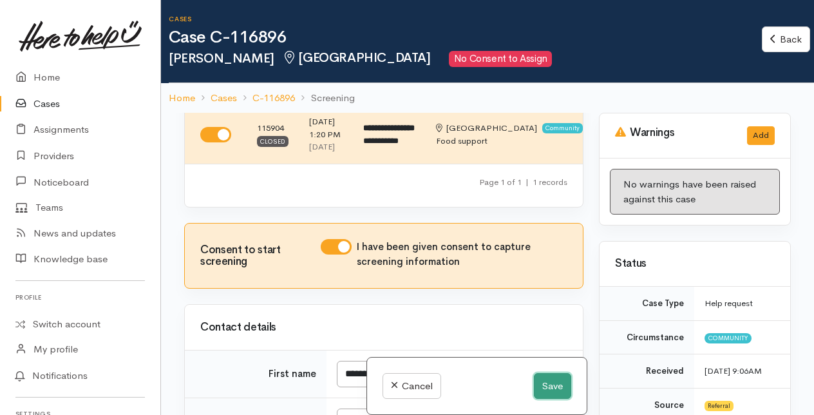
click at [543, 381] on button "Save" at bounding box center [552, 386] width 37 height 26
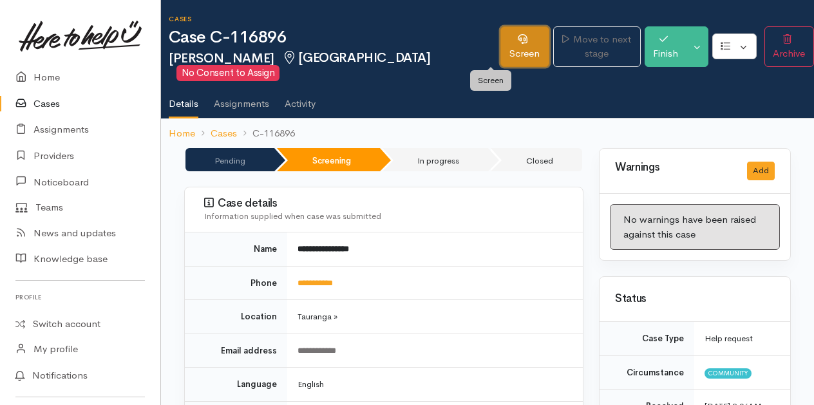
click at [500, 46] on link "Screen" at bounding box center [524, 46] width 49 height 41
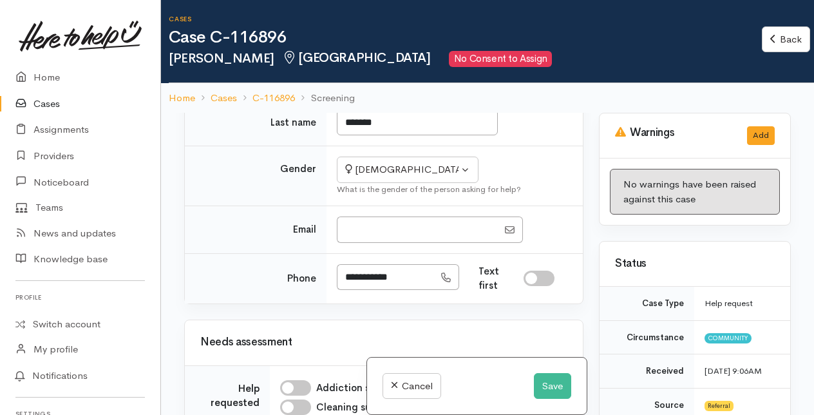
scroll to position [451, 0]
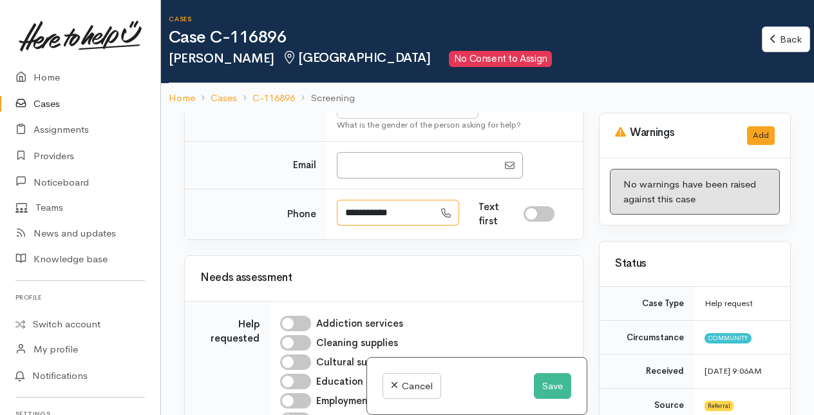
drag, startPoint x: 341, startPoint y: 242, endPoint x: 415, endPoint y: 245, distance: 73.5
click at [415, 226] on input "**********" at bounding box center [385, 213] width 97 height 26
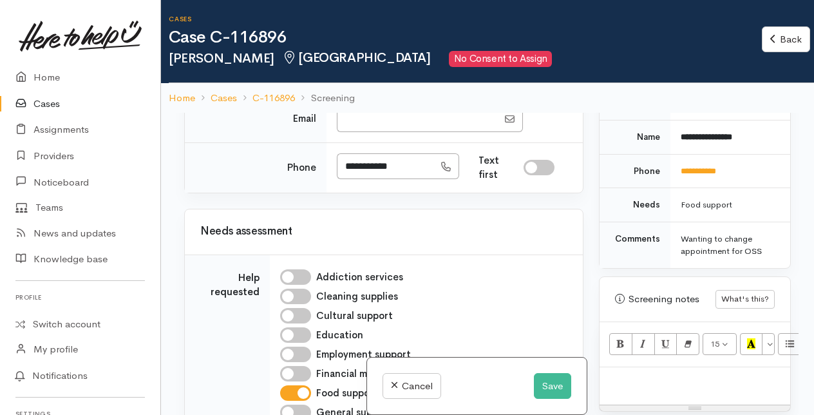
scroll to position [515, 0]
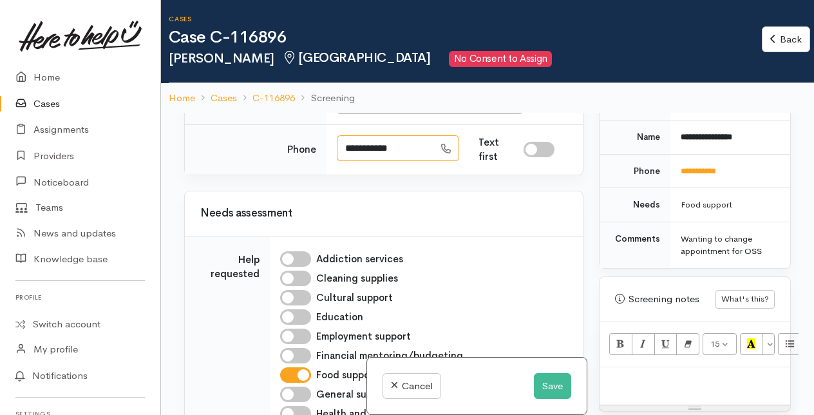
click at [410, 162] on input "**********" at bounding box center [385, 148] width 97 height 26
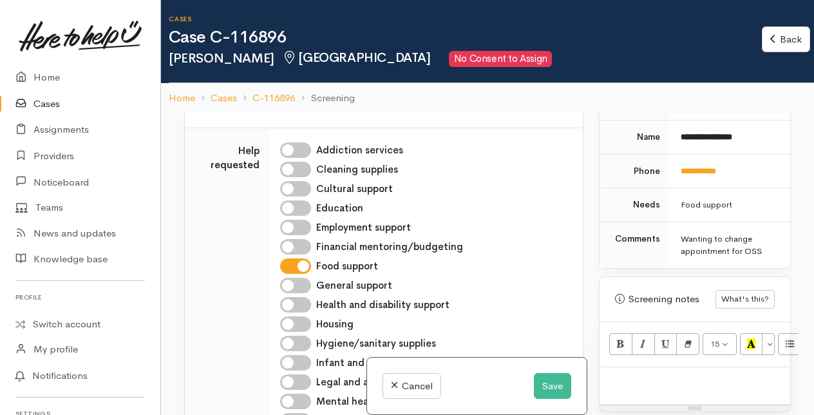
scroll to position [644, 0]
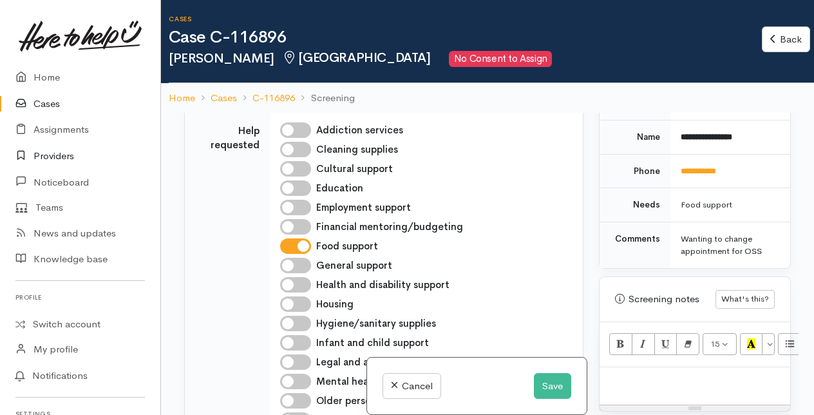
click at [50, 155] on link "Providers" at bounding box center [80, 156] width 160 height 26
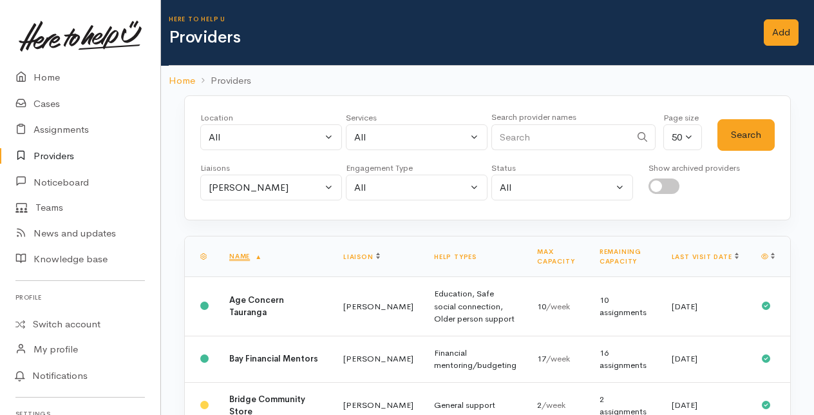
click at [520, 135] on input "Search" at bounding box center [560, 137] width 139 height 26
type input "social"
click at [334, 184] on button "[PERSON_NAME]" at bounding box center [271, 188] width 142 height 26
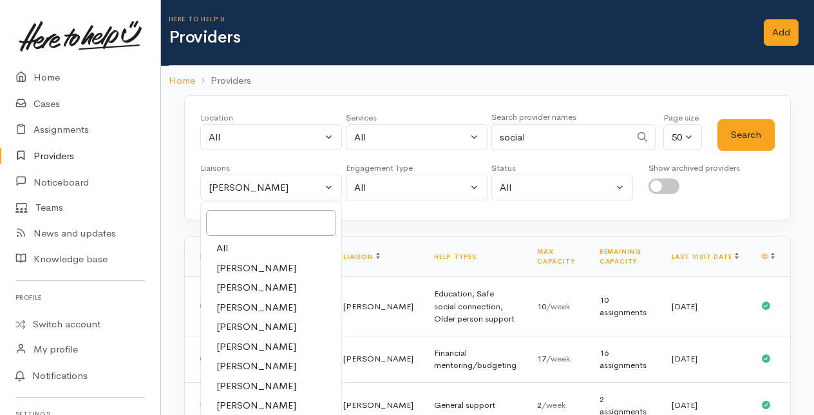
click at [225, 241] on span "All" at bounding box center [222, 248] width 12 height 15
select select "null"
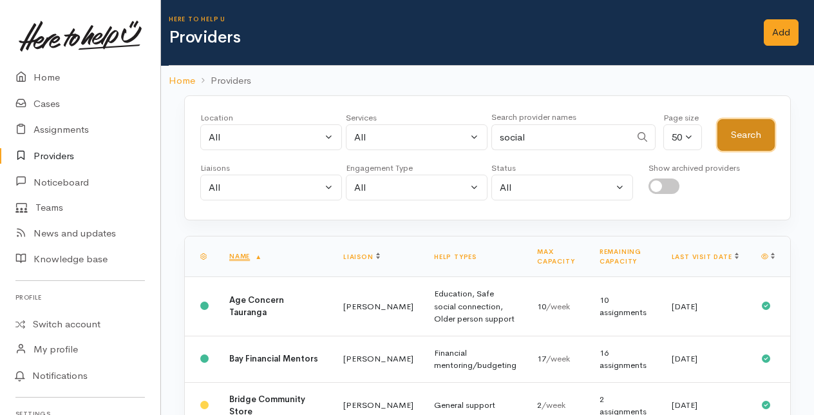
click at [737, 131] on button "Search" at bounding box center [745, 135] width 57 height 32
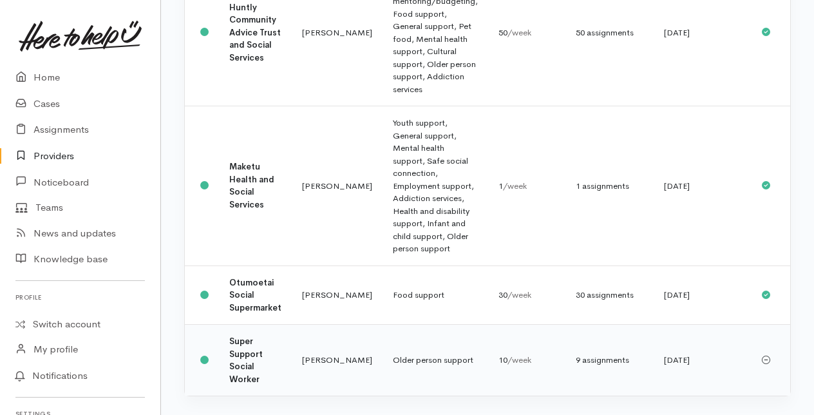
scroll to position [429, 0]
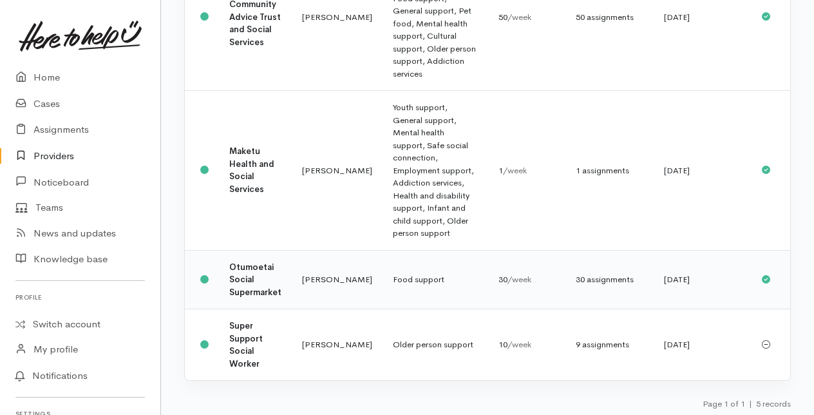
click at [269, 268] on b "Otumoetai Social Supermarket" at bounding box center [255, 279] width 52 height 36
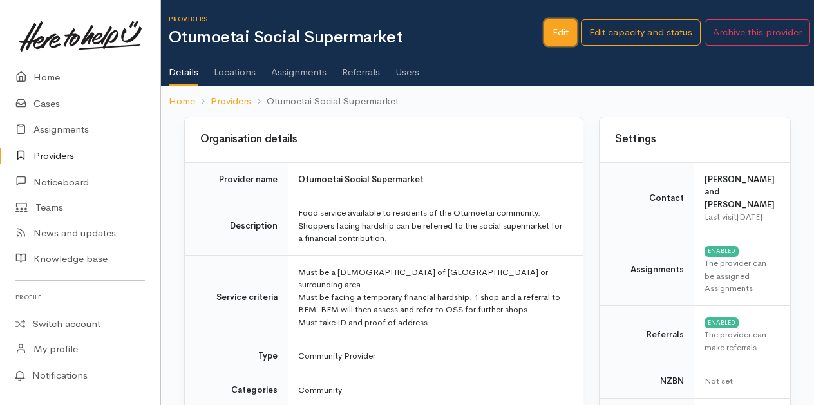
click at [565, 31] on link "Edit" at bounding box center [560, 32] width 33 height 26
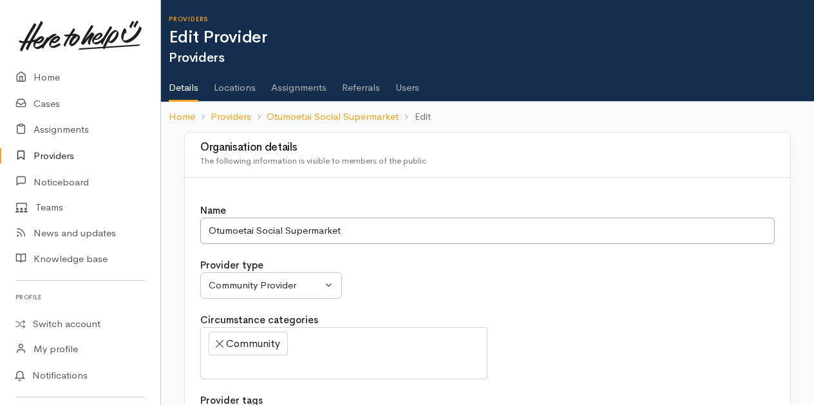
select select
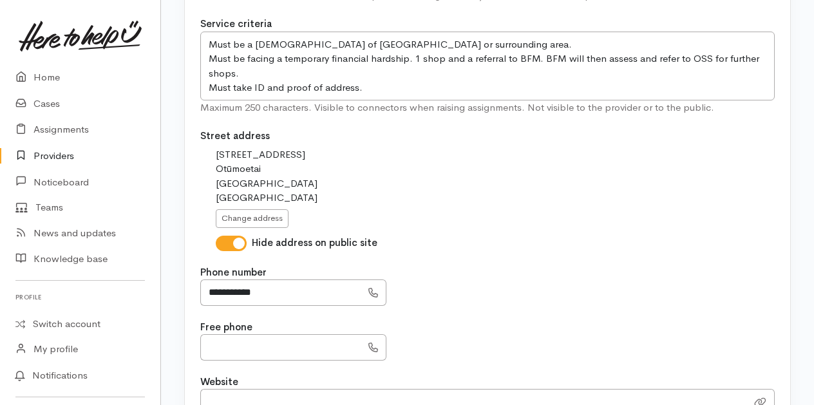
scroll to position [515, 0]
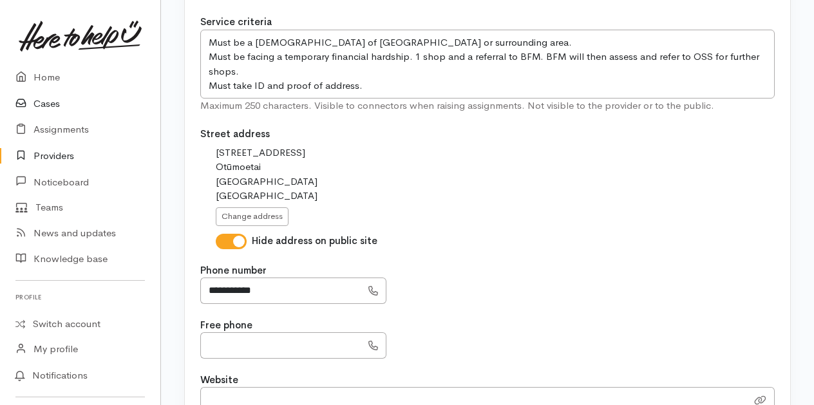
click at [47, 99] on link "Cases" at bounding box center [80, 104] width 160 height 26
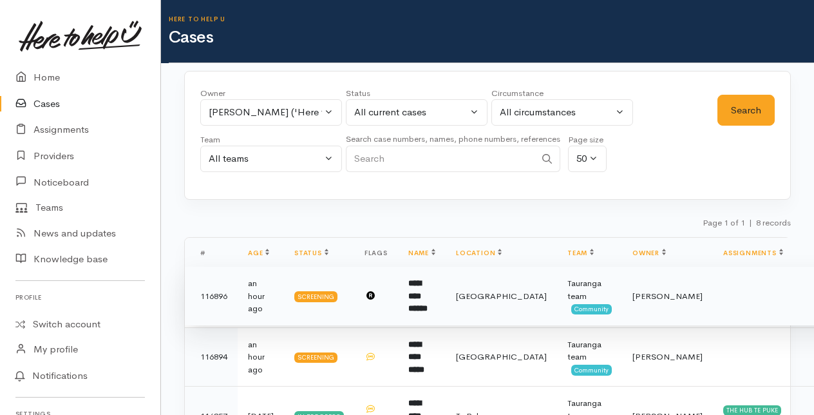
click at [417, 292] on b "**********" at bounding box center [417, 295] width 19 height 33
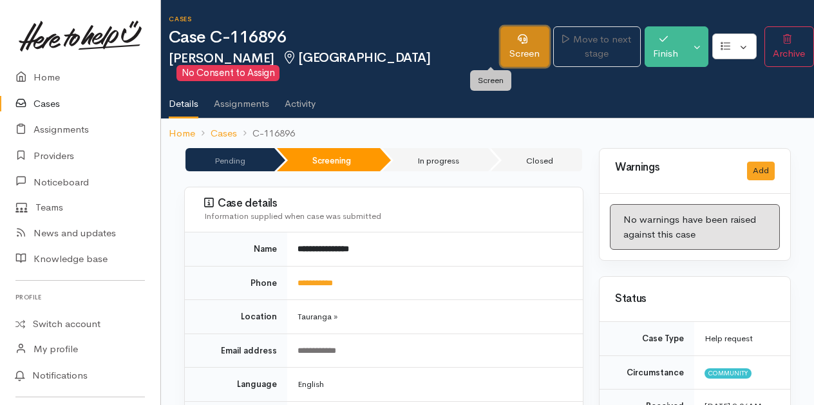
click at [500, 59] on link "Screen" at bounding box center [524, 46] width 49 height 41
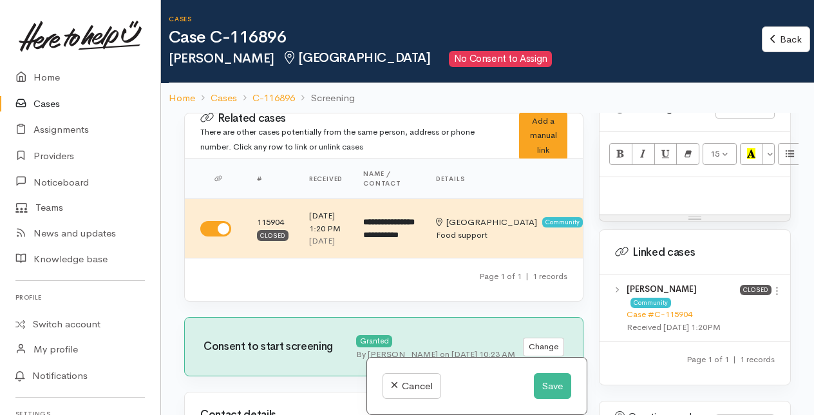
scroll to position [837, 0]
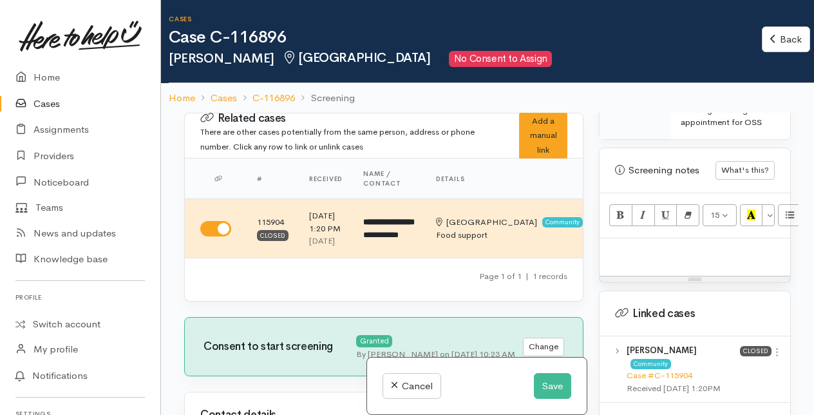
click at [634, 259] on p at bounding box center [695, 252] width 178 height 15
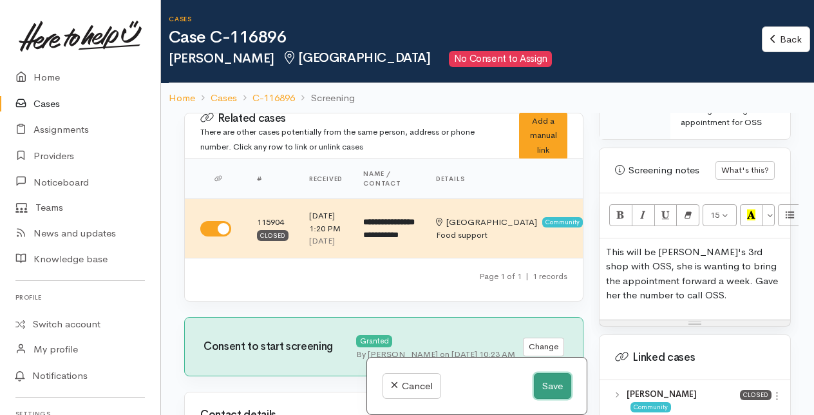
click at [542, 384] on button "Save" at bounding box center [552, 386] width 37 height 26
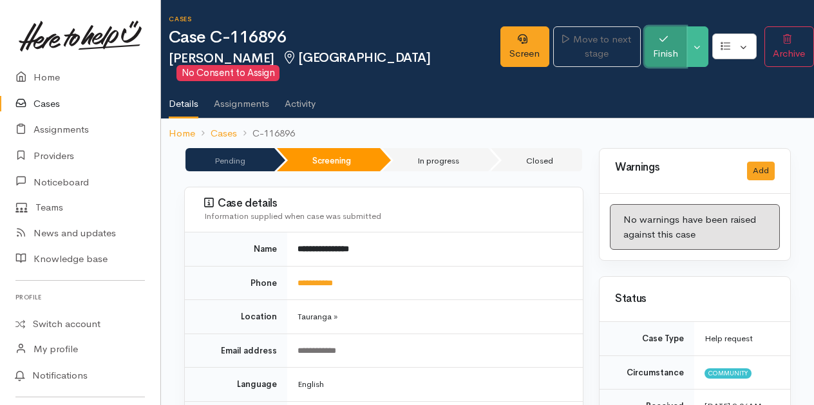
click at [646, 55] on button "Finish" at bounding box center [666, 46] width 42 height 41
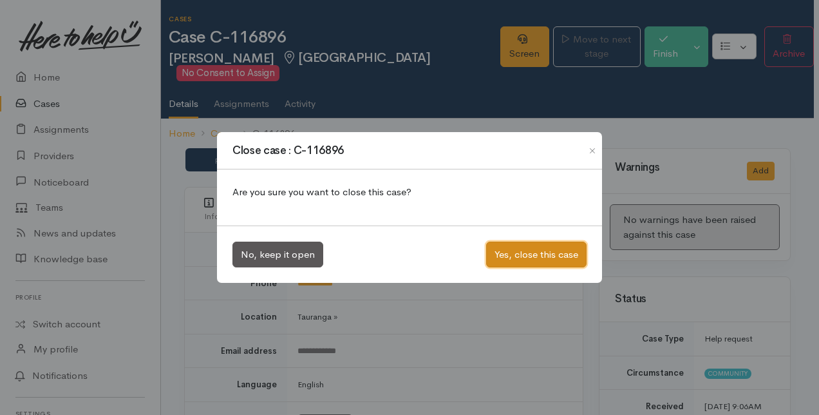
click at [540, 247] on button "Yes, close this case" at bounding box center [536, 254] width 100 height 26
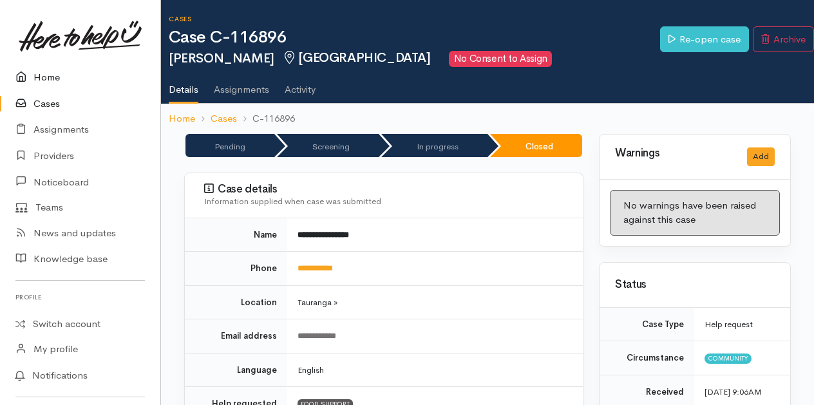
click at [46, 77] on link "Home" at bounding box center [80, 77] width 160 height 26
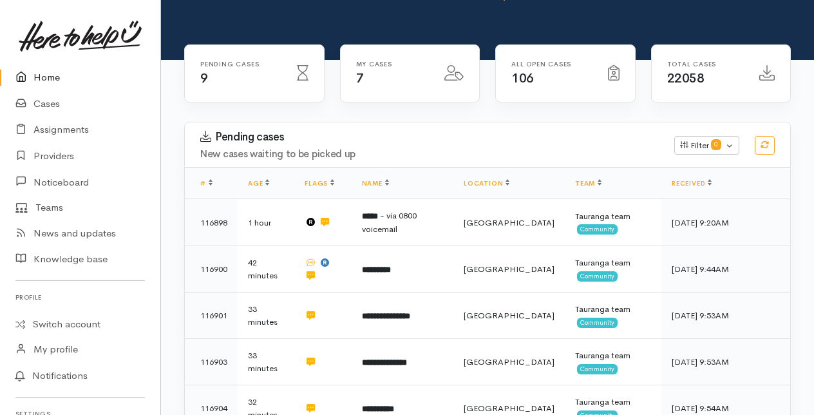
scroll to position [64, 0]
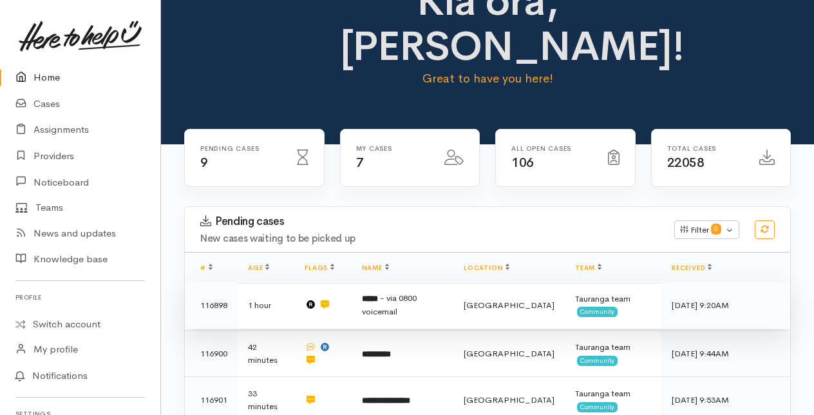
scroll to position [64, 0]
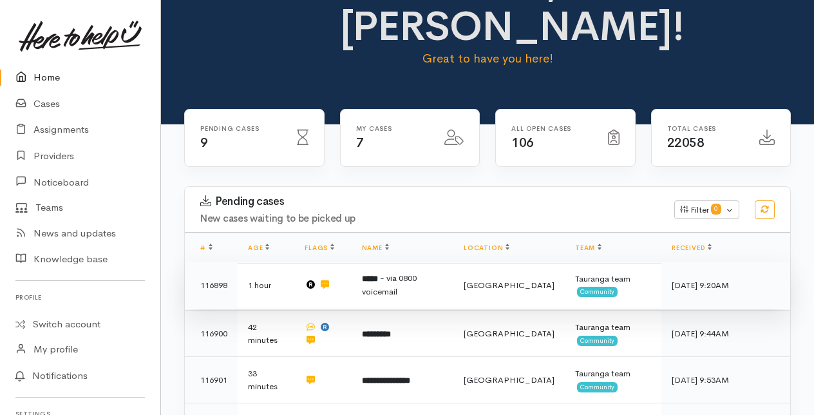
click at [414, 286] on span "- via 0800 voicemail" at bounding box center [389, 284] width 55 height 24
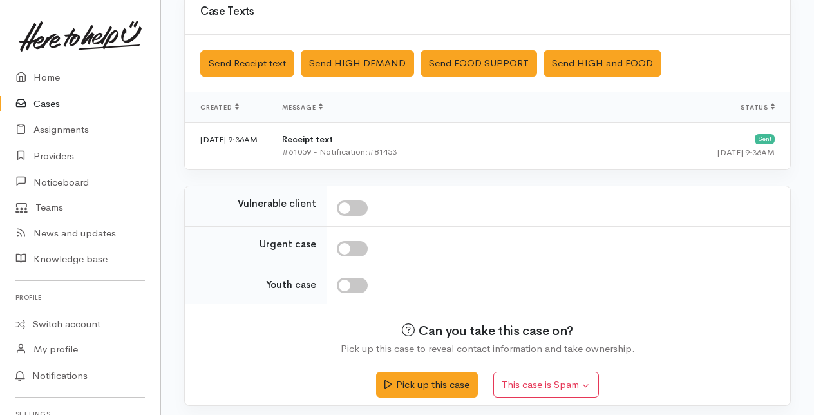
scroll to position [457, 0]
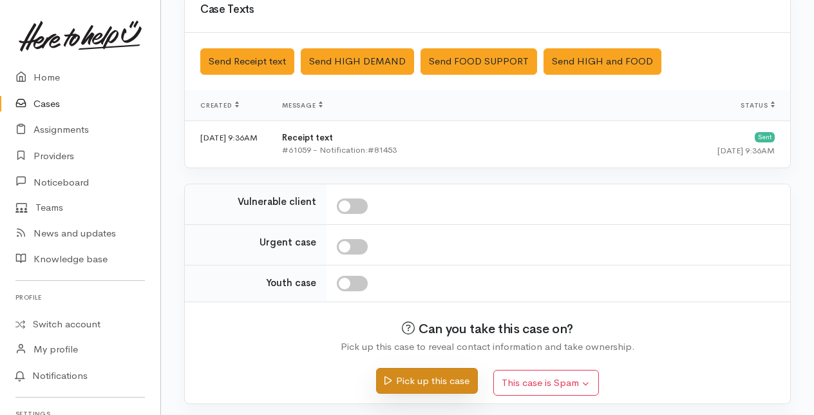
click at [420, 376] on button "Pick up this case" at bounding box center [426, 381] width 101 height 26
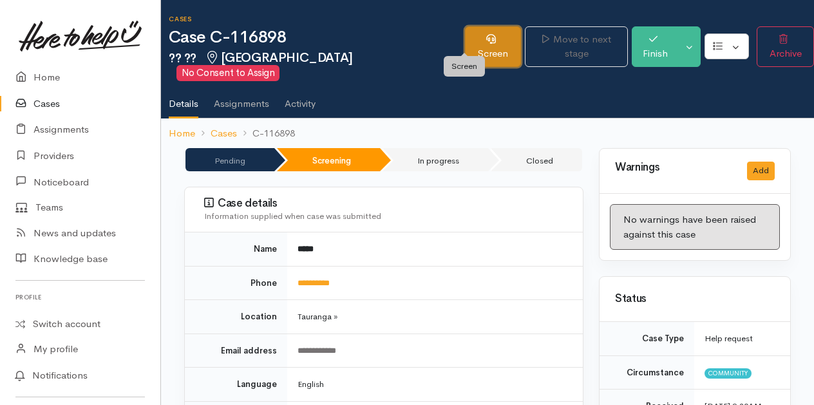
click at [467, 39] on link "Screen" at bounding box center [493, 46] width 57 height 41
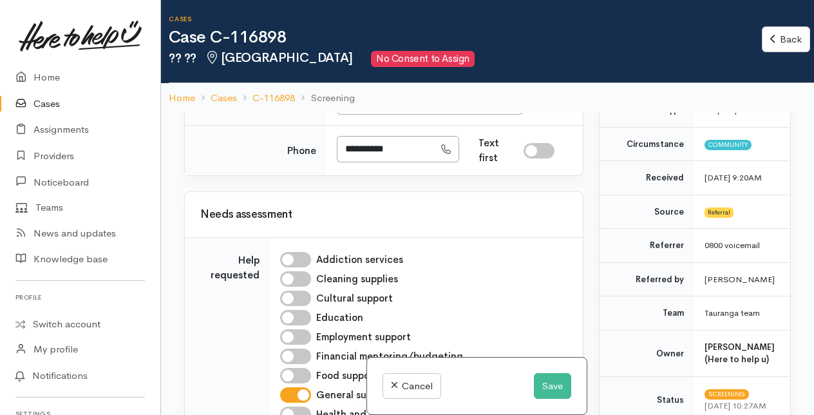
scroll to position [1223, 0]
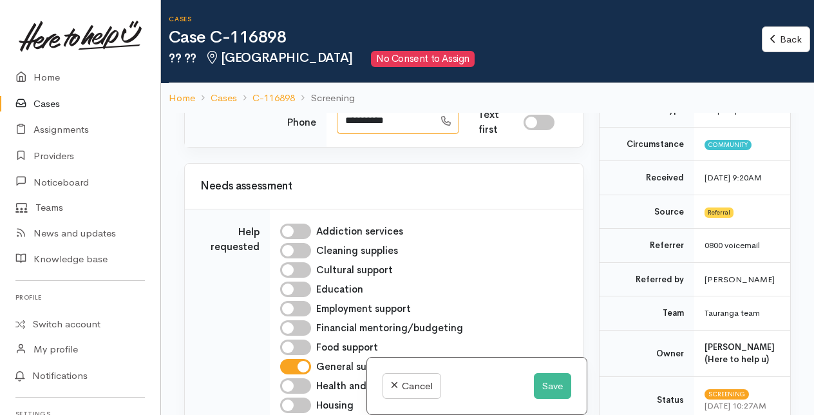
drag, startPoint x: 344, startPoint y: 270, endPoint x: 419, endPoint y: 270, distance: 74.1
click at [419, 134] on input "**********" at bounding box center [385, 121] width 97 height 26
click at [410, 134] on input "**********" at bounding box center [385, 121] width 97 height 26
click at [556, 382] on button "Save" at bounding box center [552, 386] width 37 height 26
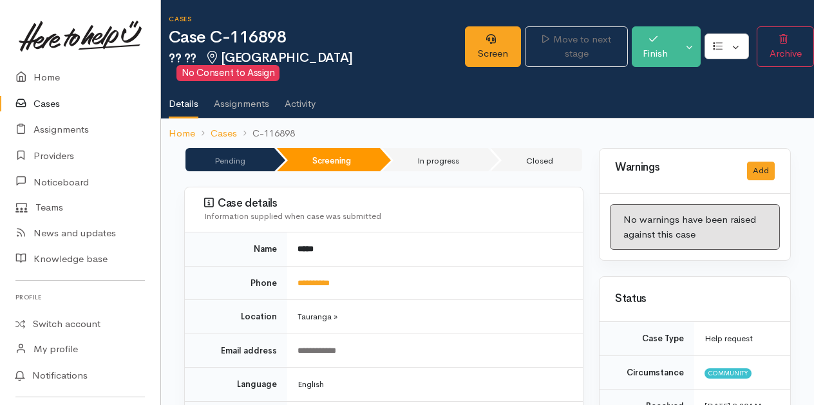
click at [49, 104] on link "Cases" at bounding box center [80, 104] width 160 height 26
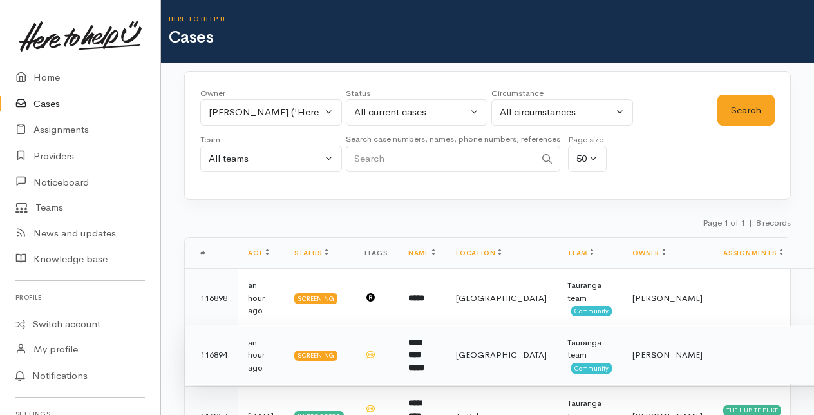
click at [424, 355] on b "**********" at bounding box center [416, 354] width 16 height 33
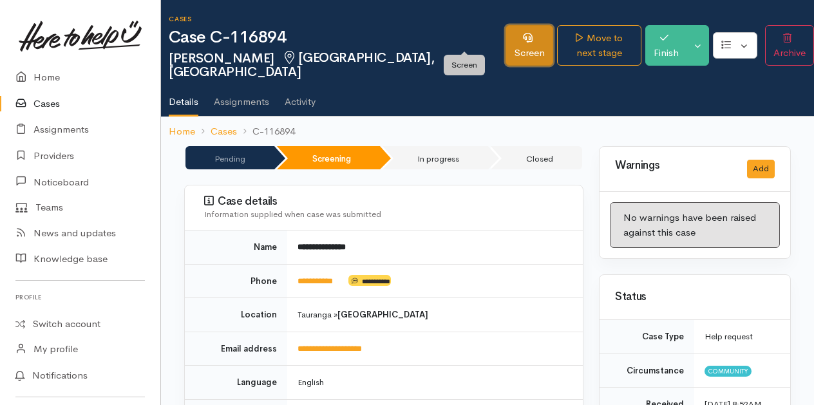
click at [505, 39] on link "Screen" at bounding box center [529, 45] width 48 height 41
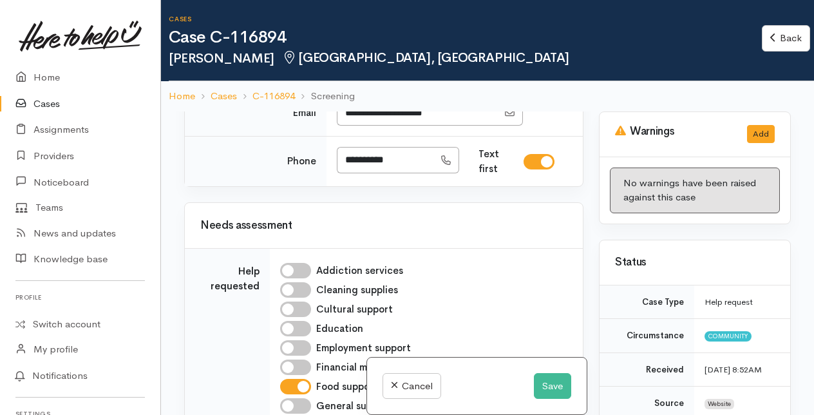
scroll to position [1030, 0]
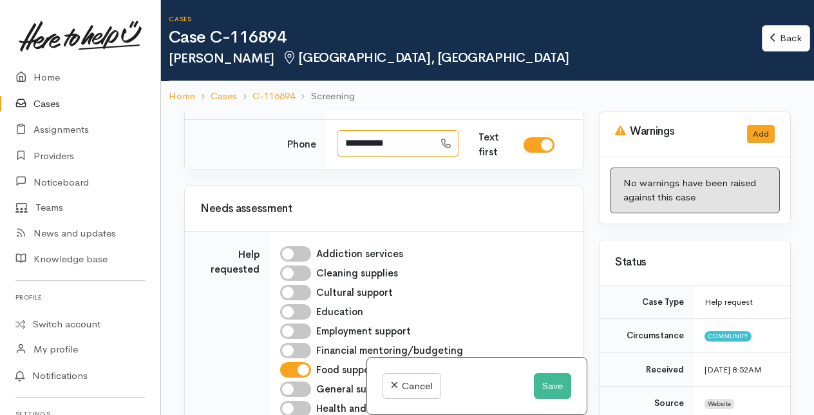
drag, startPoint x: 342, startPoint y: 270, endPoint x: 420, endPoint y: 270, distance: 77.9
click at [420, 156] on input "**********" at bounding box center [385, 143] width 97 height 26
click at [559, 381] on button "Save" at bounding box center [552, 386] width 37 height 26
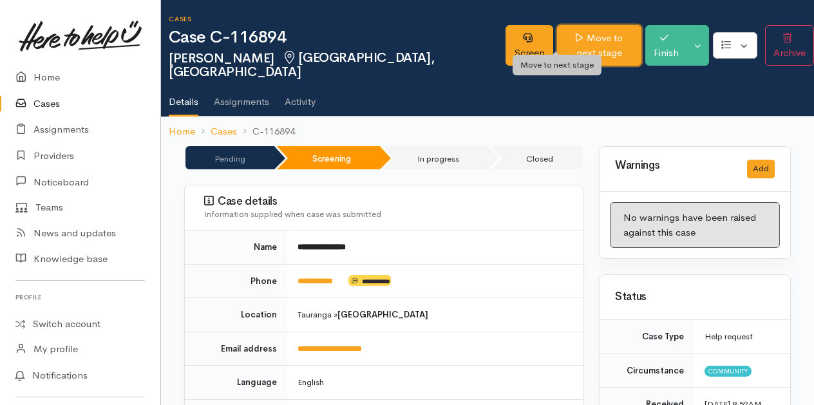
click at [557, 41] on link "Move to next stage" at bounding box center [599, 45] width 84 height 41
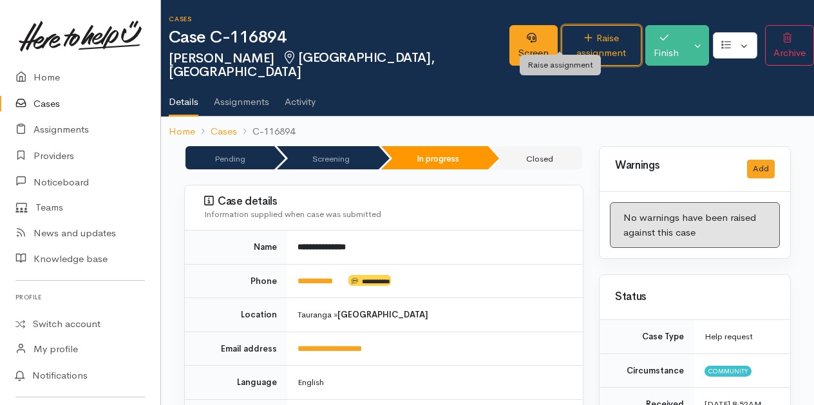
click at [561, 41] on link "Raise assignment" at bounding box center [601, 45] width 80 height 41
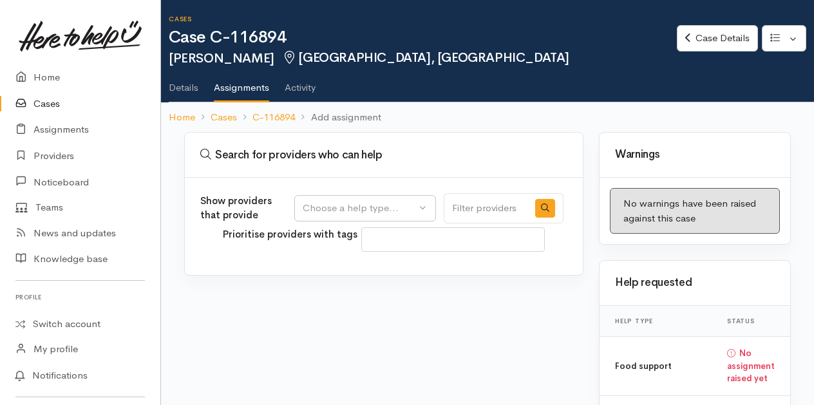
select select
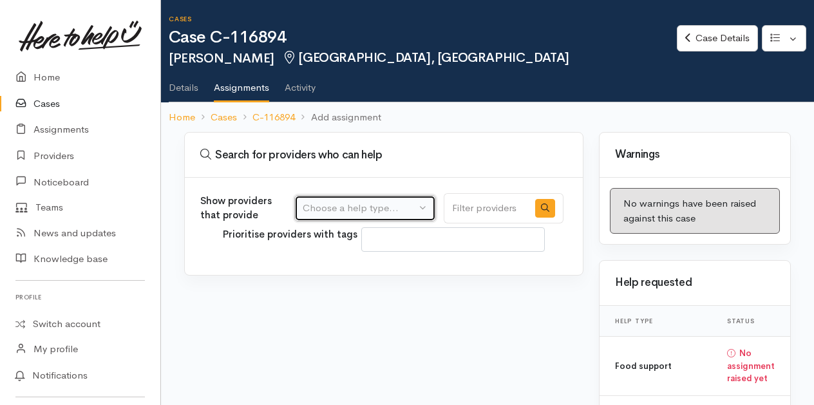
click at [431, 209] on button "Choose a help type..." at bounding box center [365, 208] width 142 height 26
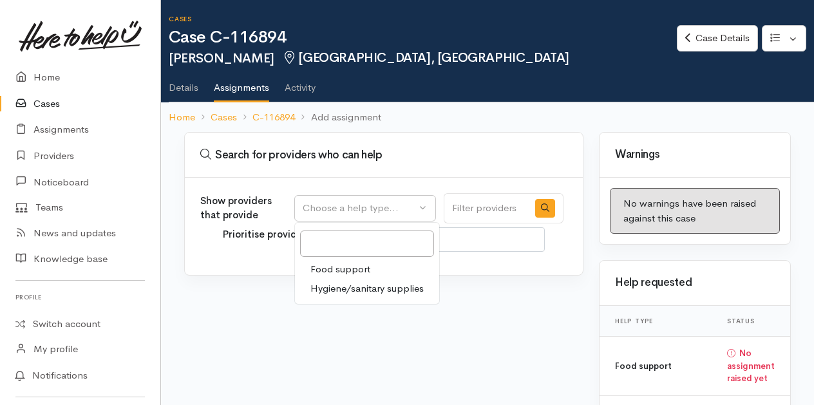
click at [364, 269] on span "Food support" at bounding box center [340, 269] width 60 height 15
select select "3"
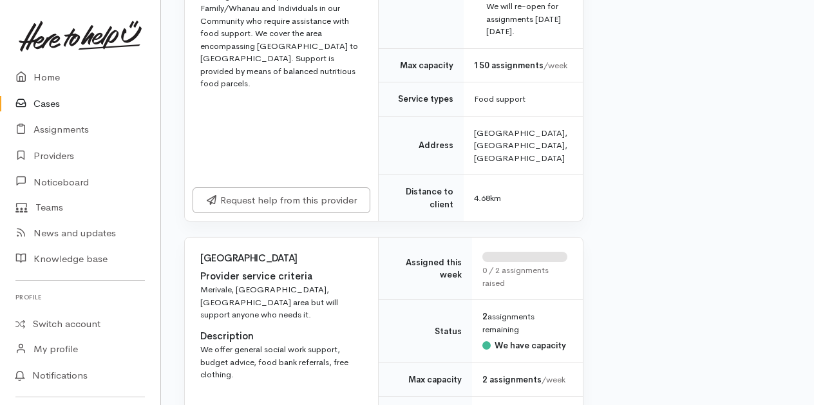
scroll to position [1417, 0]
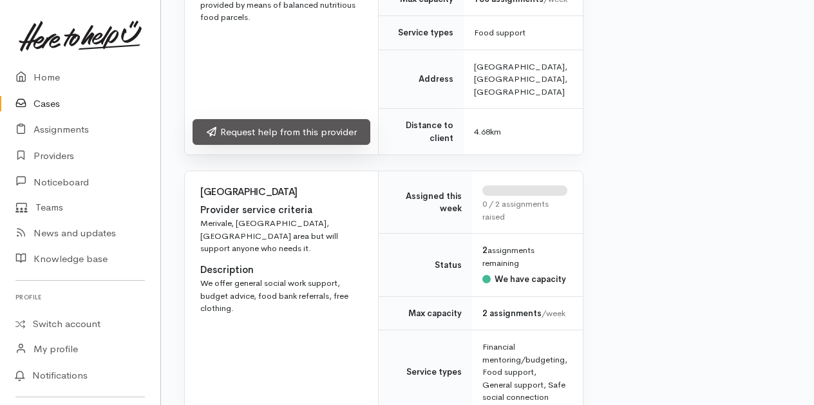
click at [286, 146] on link "Request help from this provider" at bounding box center [282, 132] width 178 height 26
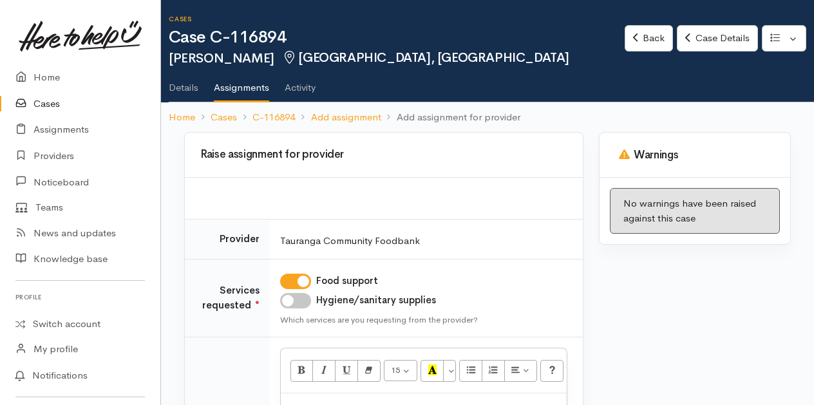
click at [302, 295] on input "Hygiene/sanitary supplies" at bounding box center [295, 300] width 31 height 15
checkbox input "true"
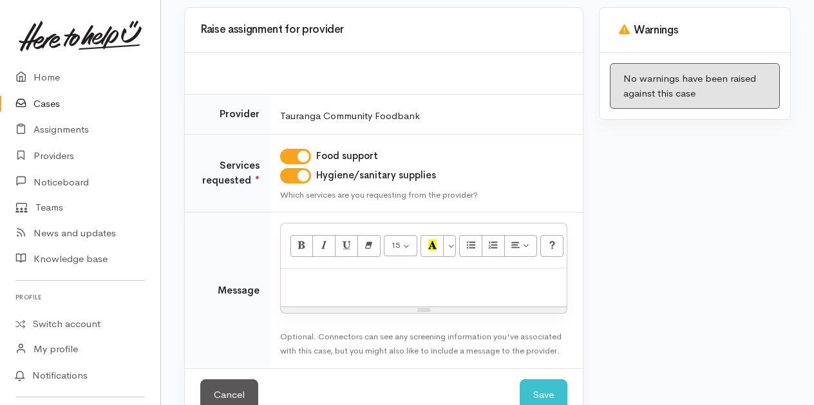
scroll to position [129, 0]
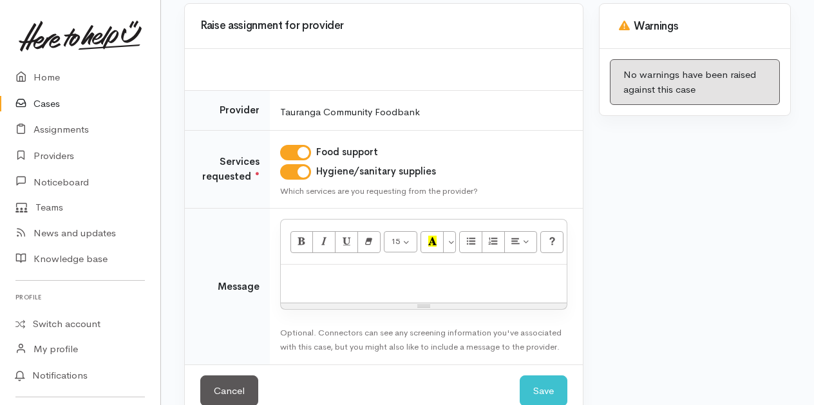
click at [341, 271] on p at bounding box center [423, 278] width 273 height 15
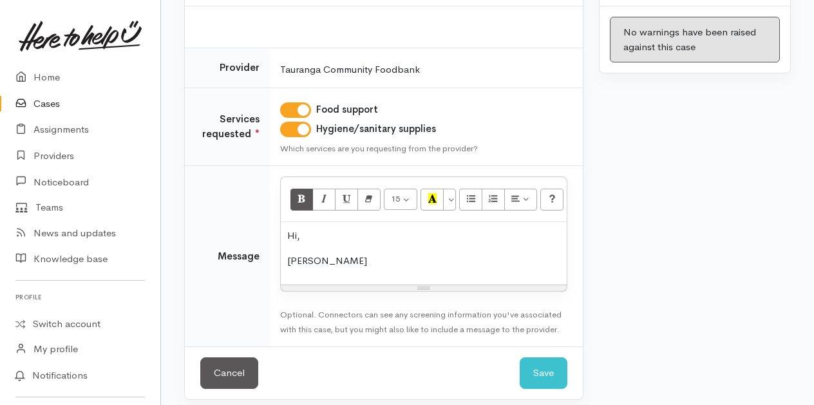
scroll to position [178, 0]
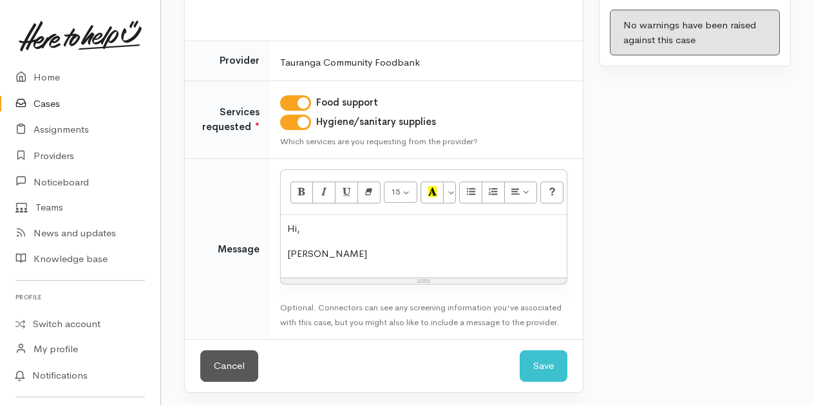
click at [307, 252] on p "Jeramy" at bounding box center [423, 254] width 273 height 15
click at [334, 254] on p "Jeremy" at bounding box center [423, 254] width 273 height 15
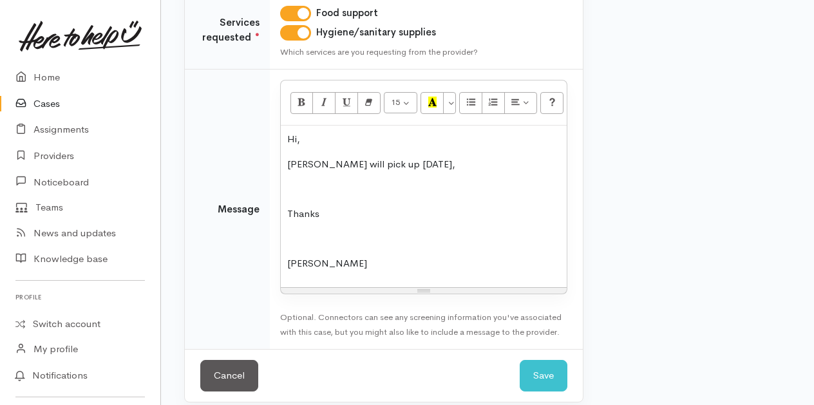
scroll to position [278, 0]
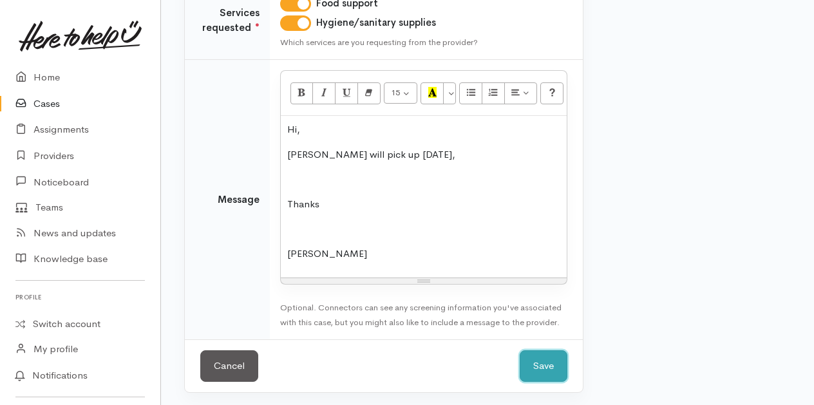
click at [540, 366] on button "Save" at bounding box center [544, 366] width 48 height 32
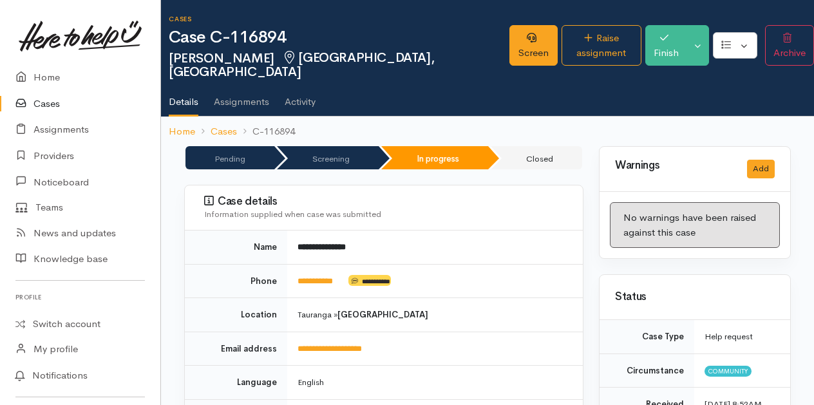
click at [48, 103] on link "Cases" at bounding box center [80, 104] width 160 height 26
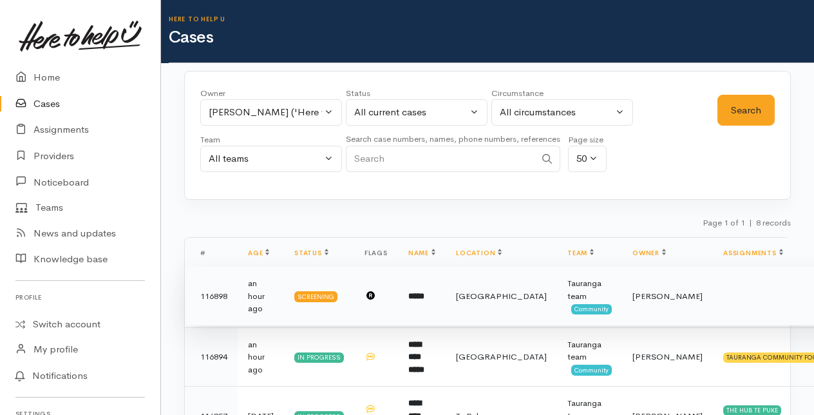
click at [399, 296] on td "*****" at bounding box center [422, 296] width 48 height 59
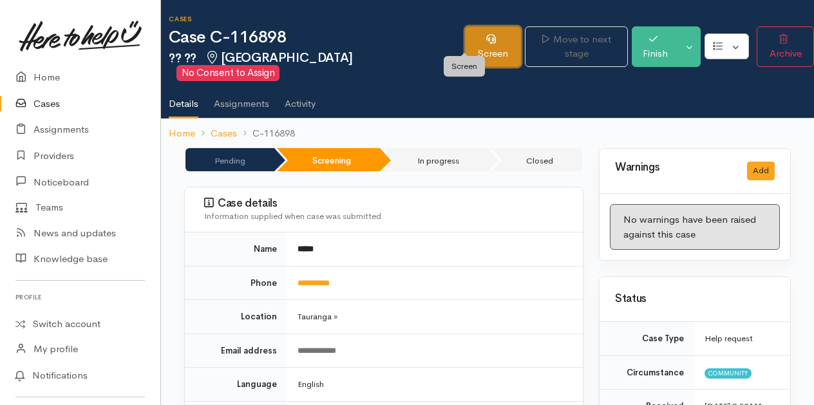
click at [465, 36] on link "Screen" at bounding box center [493, 46] width 57 height 41
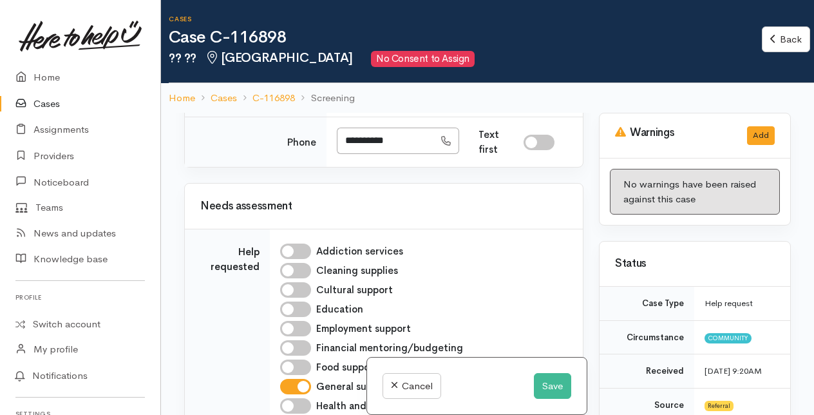
scroll to position [1223, 0]
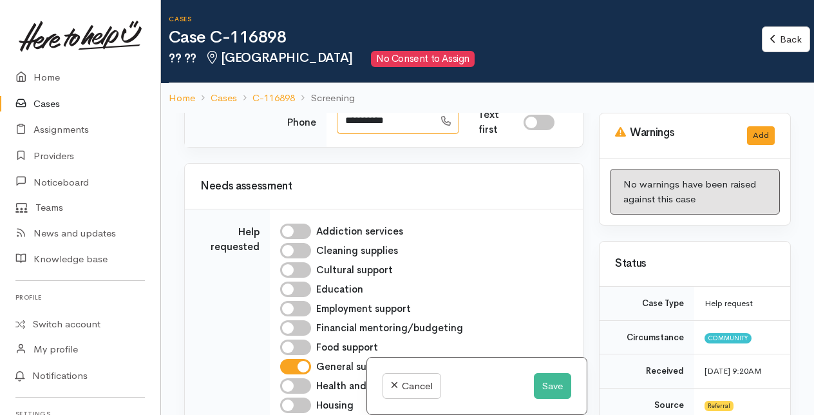
drag, startPoint x: 345, startPoint y: 274, endPoint x: 410, endPoint y: 267, distance: 64.7
click at [410, 134] on input "**********" at bounding box center [385, 121] width 97 height 26
click at [408, 134] on input "**********" at bounding box center [385, 121] width 97 height 26
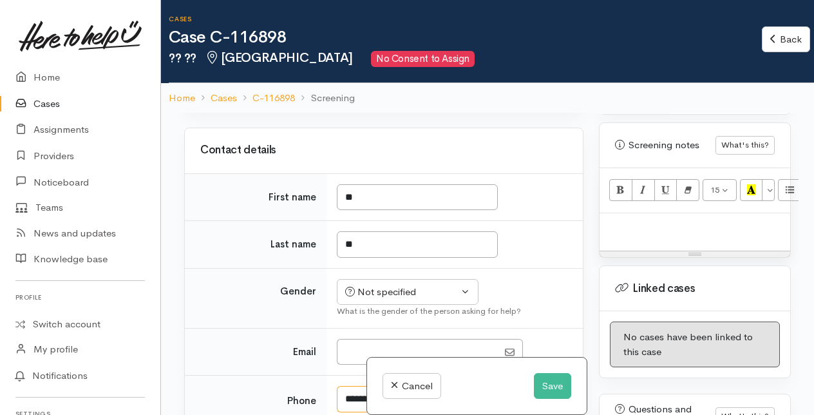
scroll to position [966, 0]
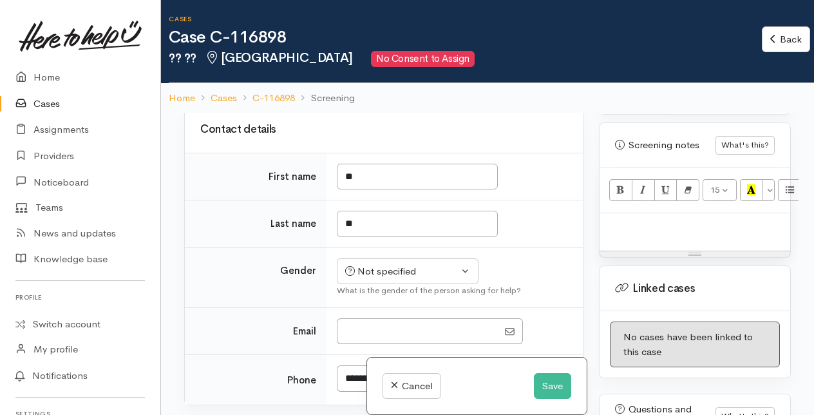
click at [337, 57] on input "I have been given consent to capture screening information" at bounding box center [336, 49] width 31 height 15
checkbox input "true"
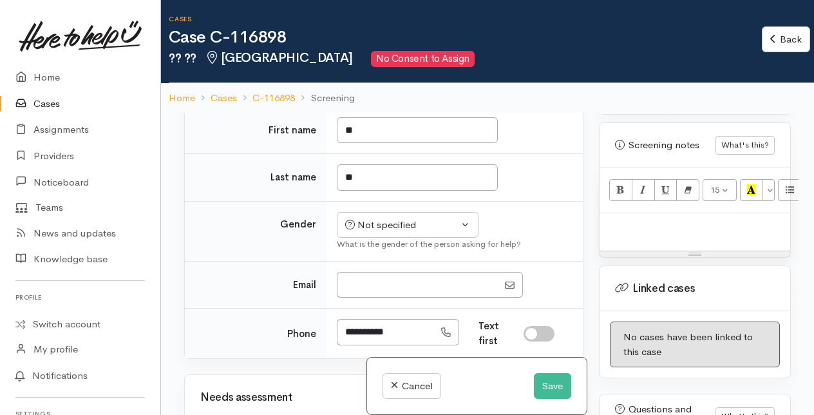
scroll to position [1030, 0]
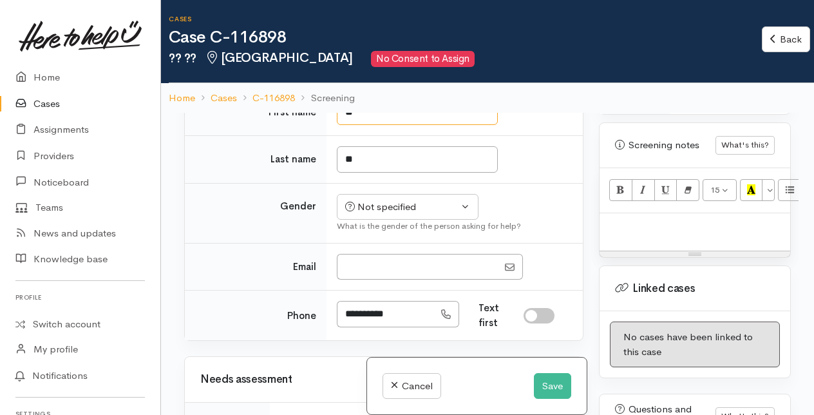
click at [366, 126] on input "**" at bounding box center [417, 112] width 161 height 26
type input "*"
type input "******"
click at [358, 173] on input "**" at bounding box center [417, 159] width 161 height 26
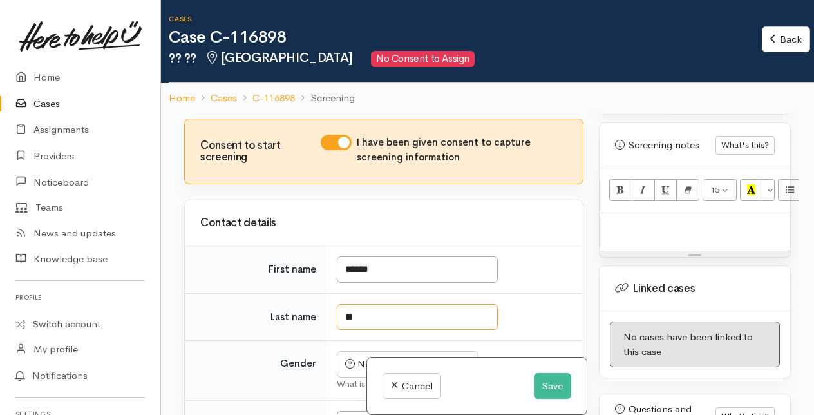
scroll to position [316, 0]
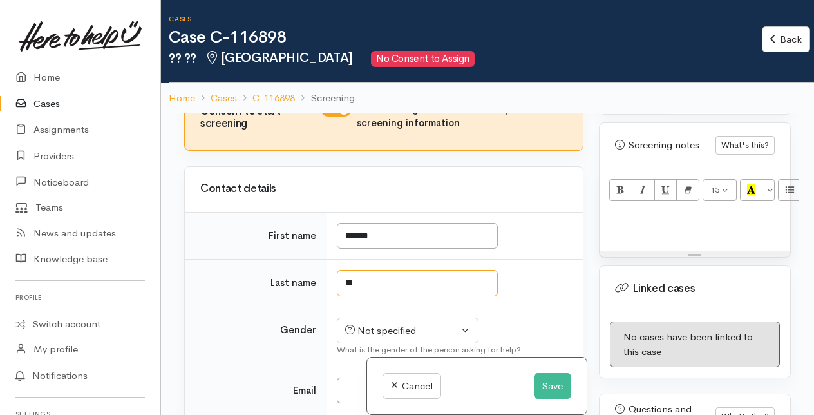
type input "*"
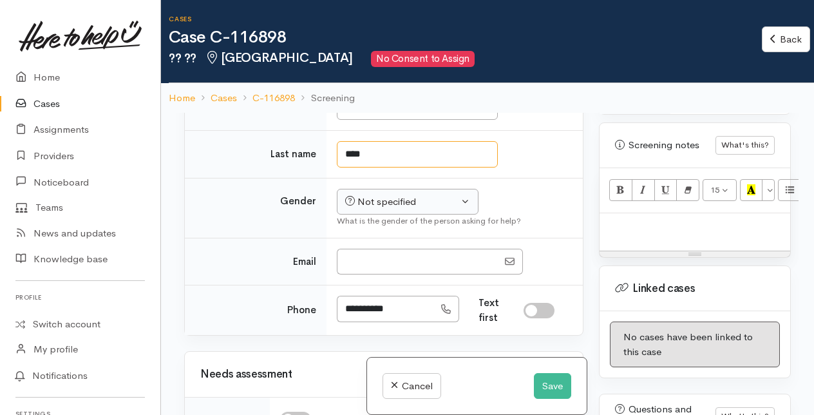
type input "****"
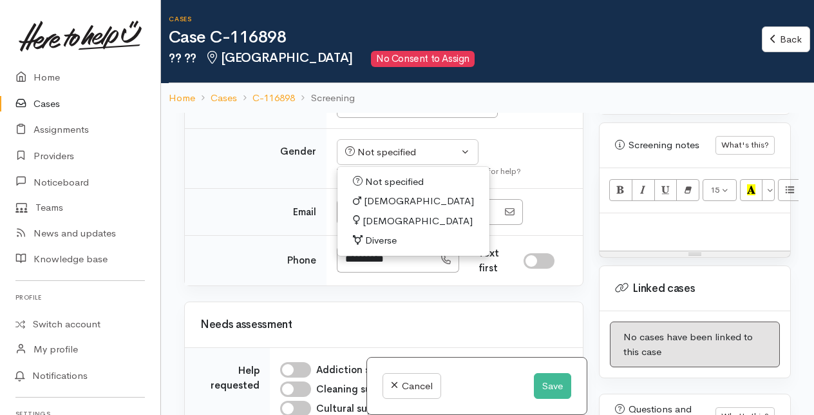
click at [366, 209] on span "[DEMOGRAPHIC_DATA]" at bounding box center [419, 201] width 110 height 15
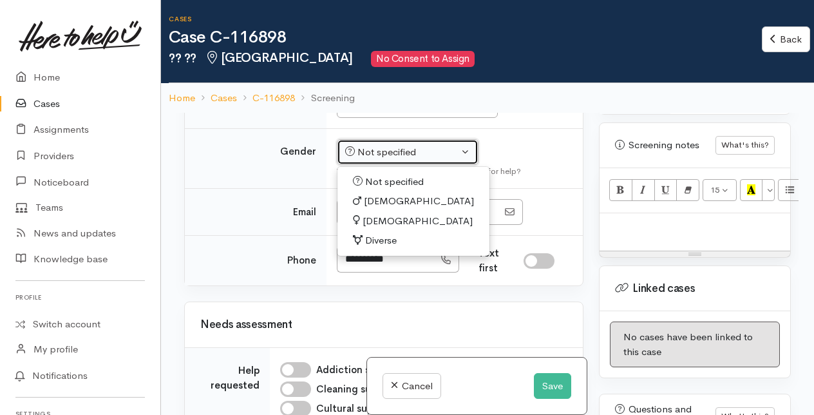
select select "[DEMOGRAPHIC_DATA]"
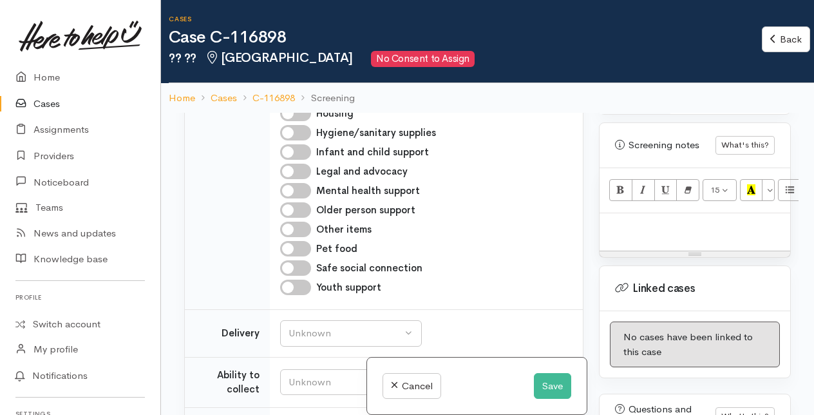
scroll to position [1231, 0]
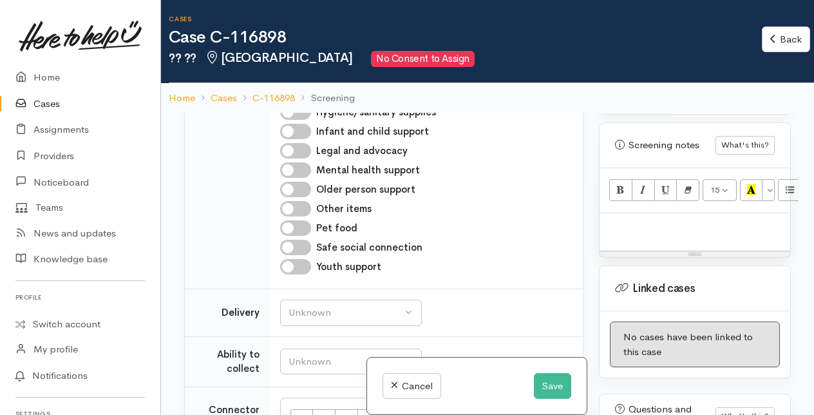
click at [304, 42] on input "Food support" at bounding box center [295, 34] width 31 height 15
checkbox input "true"
click at [300, 62] on input "General support" at bounding box center [295, 53] width 31 height 15
checkbox input "false"
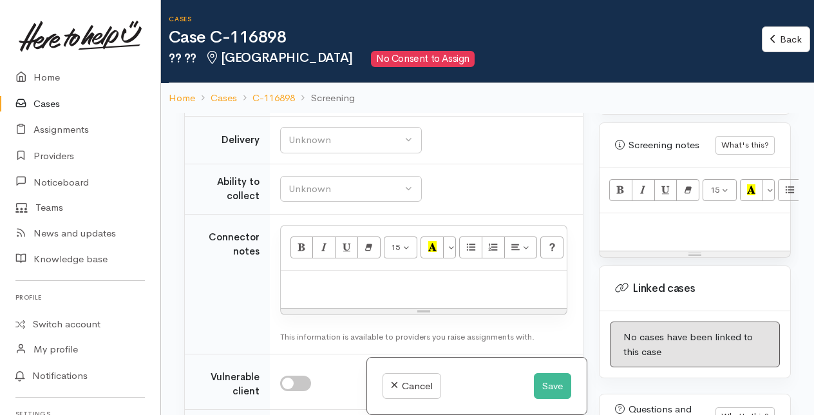
scroll to position [1424, 0]
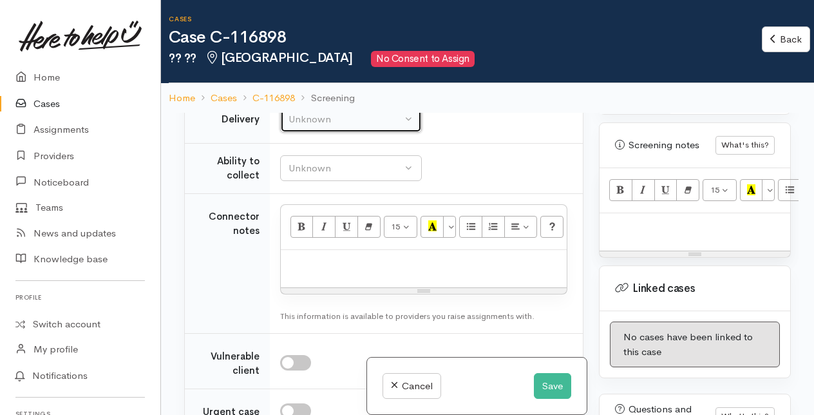
click at [386, 127] on div "Unknown" at bounding box center [344, 119] width 113 height 15
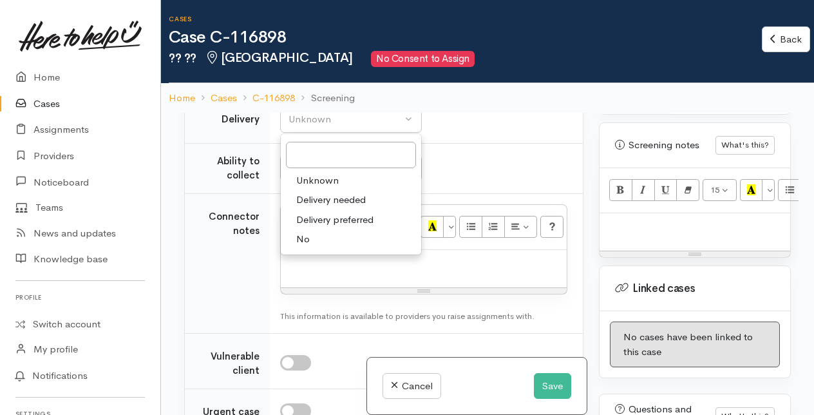
click at [306, 247] on span "No" at bounding box center [303, 239] width 14 height 15
select select "1"
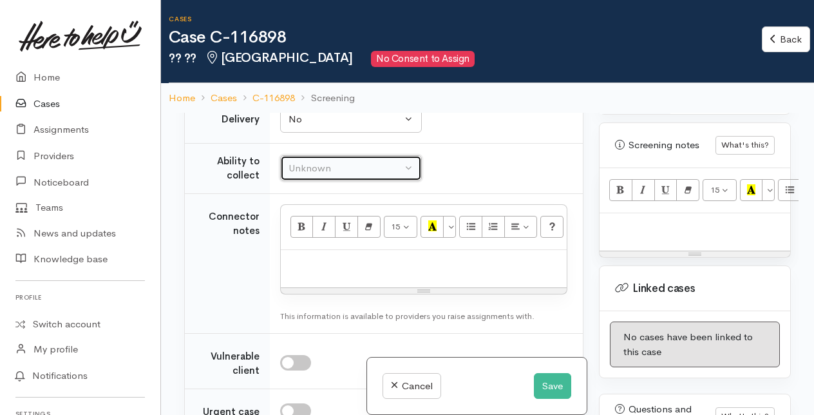
click at [327, 176] on div "Unknown" at bounding box center [344, 168] width 113 height 15
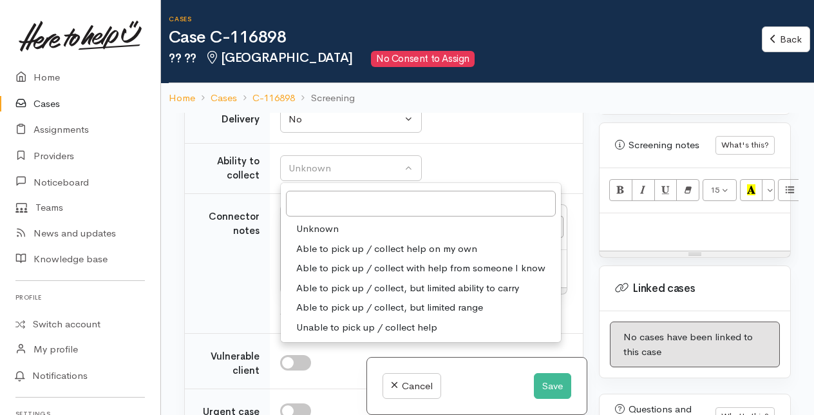
click at [343, 256] on span "Able to pick up / collect help on my own" at bounding box center [386, 248] width 181 height 15
select select "2"
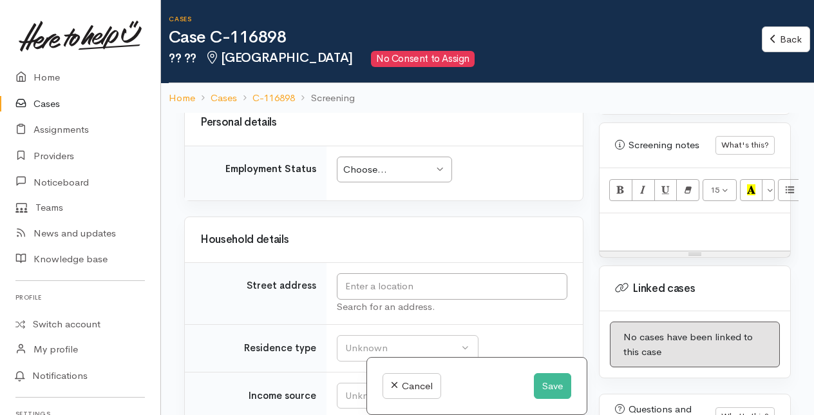
scroll to position [1875, 0]
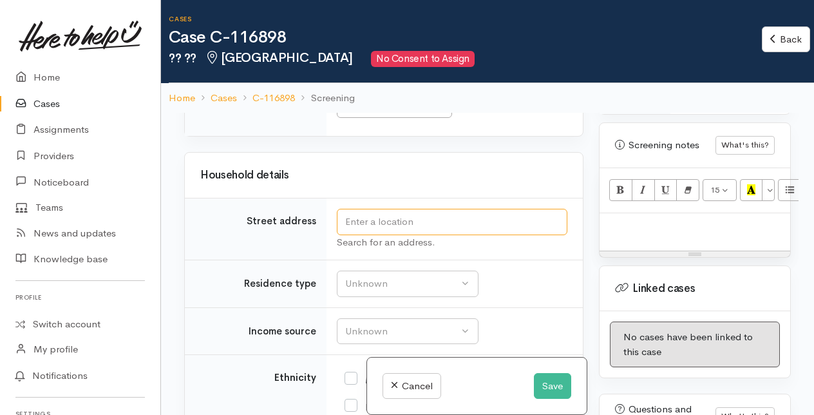
click at [375, 235] on input "text" at bounding box center [452, 222] width 231 height 26
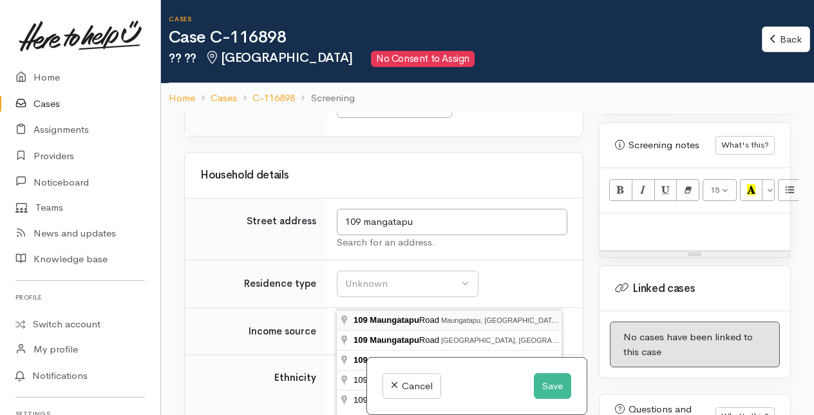
type input "109 Maungatapu Road, Maungatapu, Tauranga, New Zealand"
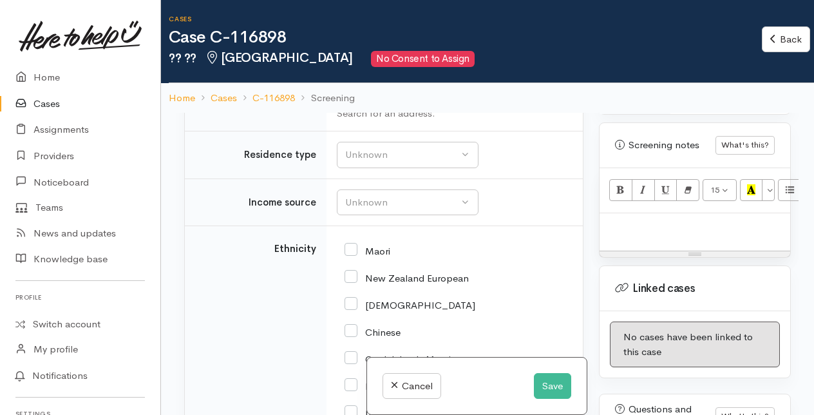
scroll to position [2068, 0]
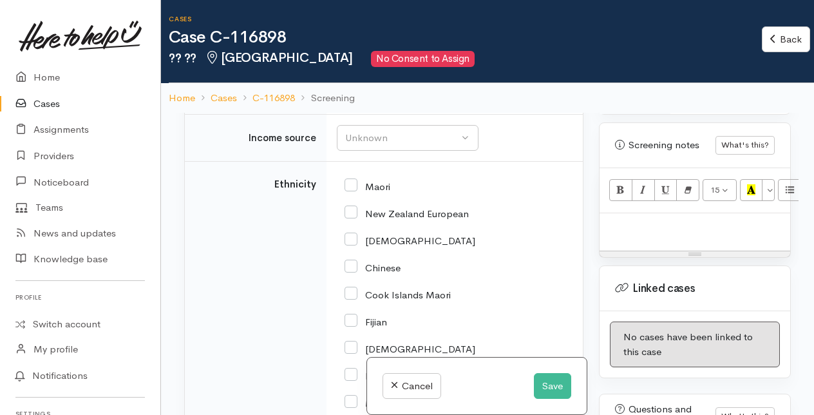
click at [374, 98] on div "Unknown" at bounding box center [401, 90] width 113 height 15
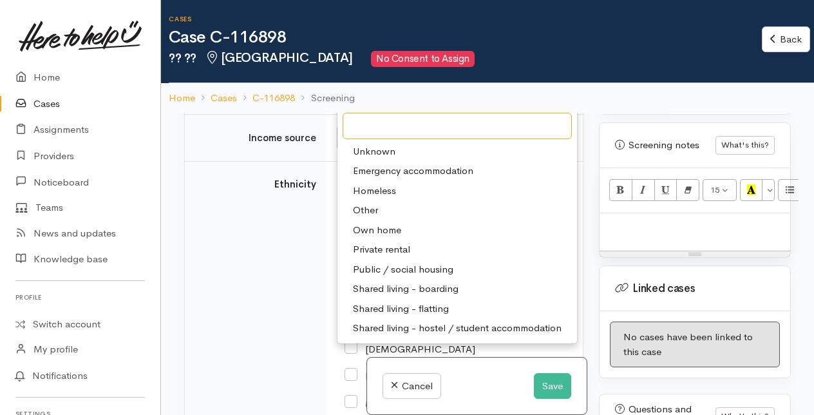
scroll to position [2133, 0]
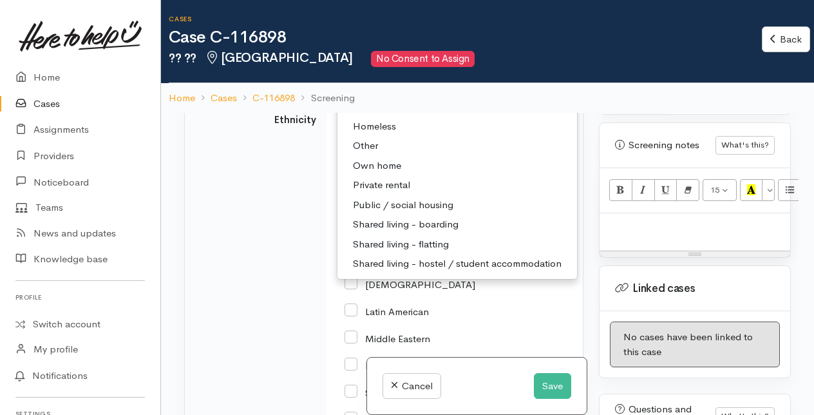
click at [403, 212] on span "Public / social housing" at bounding box center [403, 205] width 100 height 15
select select "3"
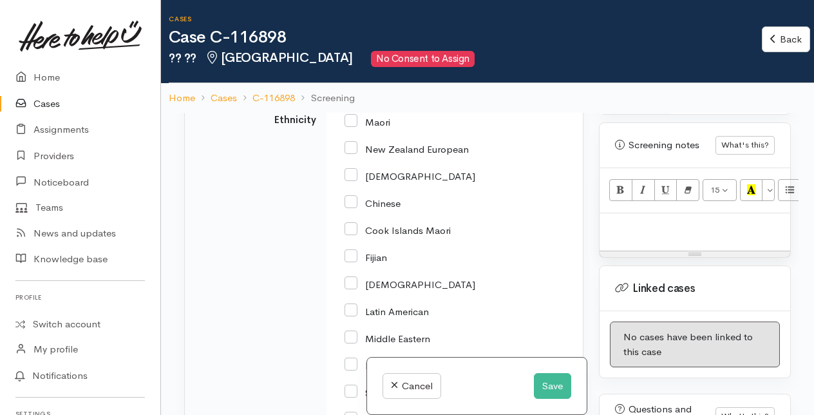
scroll to position [2107, 0]
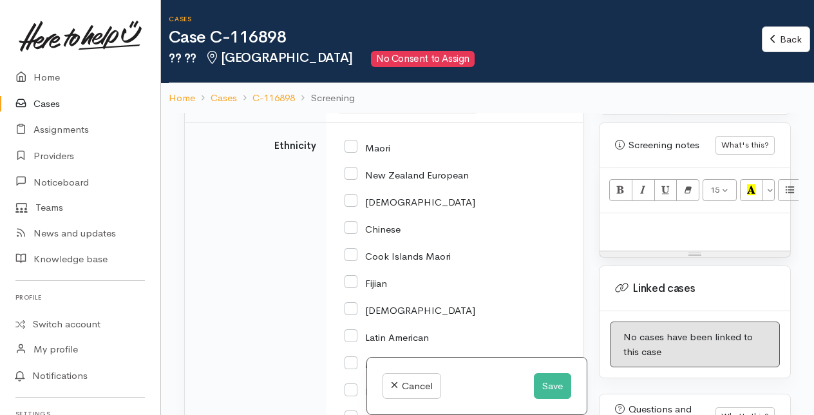
click at [362, 107] on div "Unknown" at bounding box center [401, 99] width 113 height 15
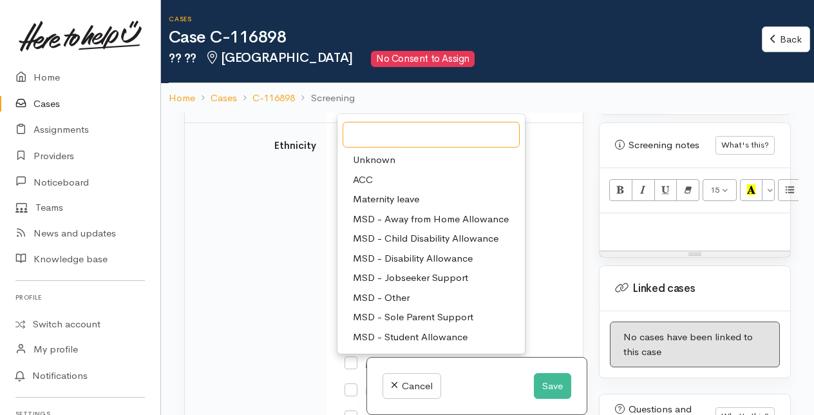
scroll to position [64, 0]
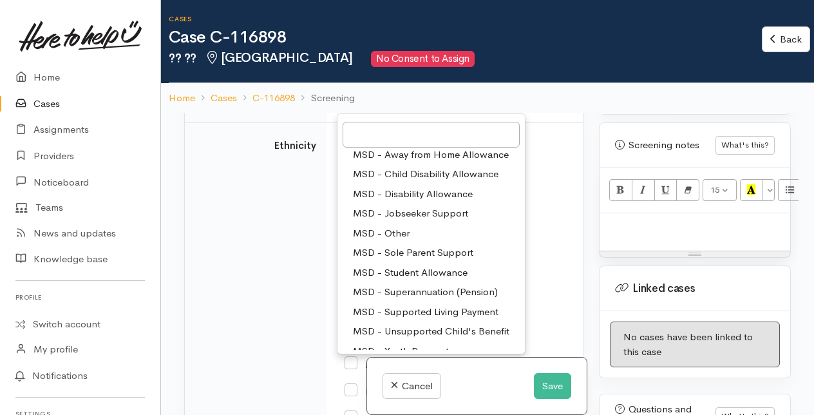
click at [419, 221] on span "MSD - Jobseeker Support" at bounding box center [410, 213] width 115 height 15
select select "4"
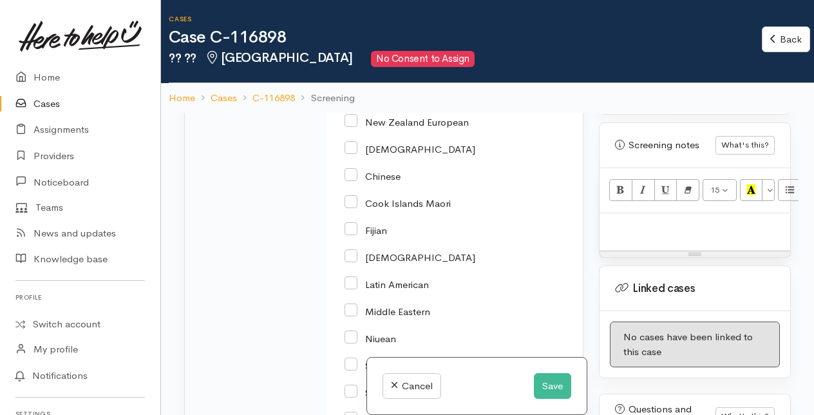
scroll to position [2171, 0]
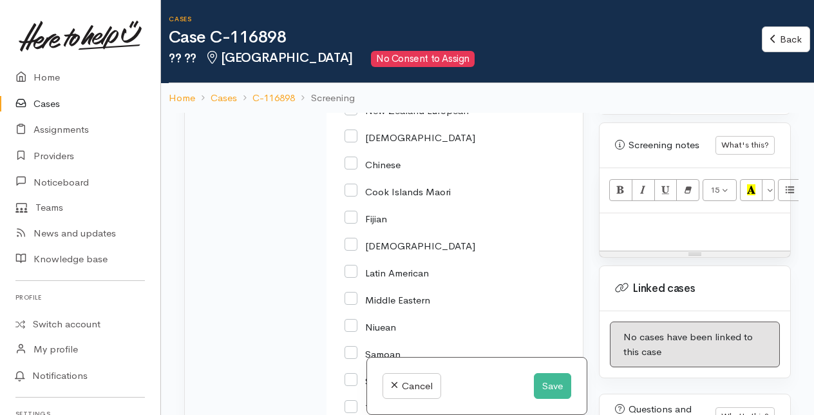
click at [346, 88] on input "Maori" at bounding box center [367, 83] width 46 height 12
checkbox input "true"
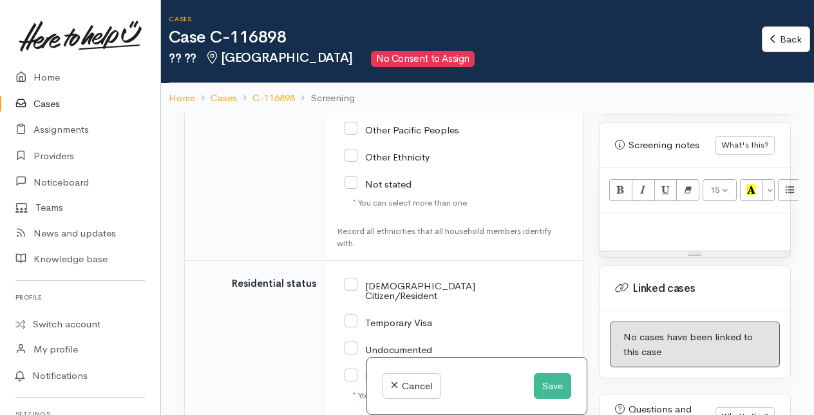
scroll to position [2686, 0]
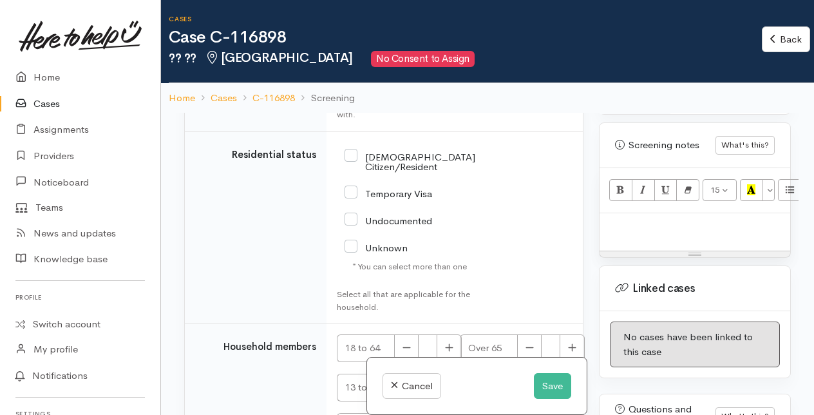
click at [349, 171] on input "NZ Citizen/Resident" at bounding box center [409, 160] width 131 height 21
checkbox input "true"
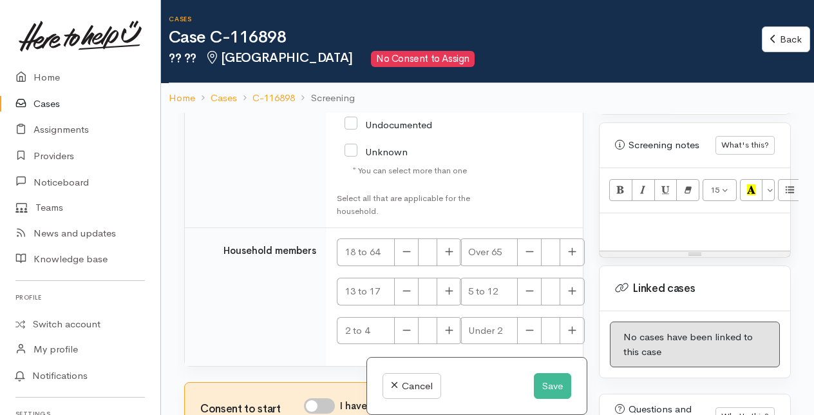
scroll to position [2844, 0]
click at [449, 250] on icon "button" at bounding box center [449, 252] width 8 height 10
type input "1"
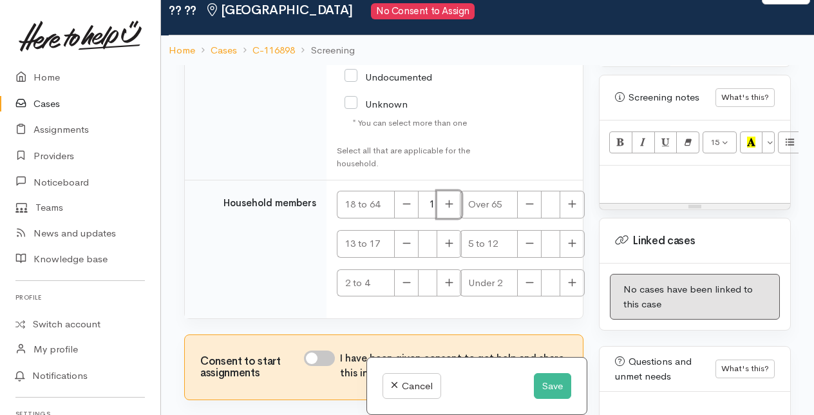
scroll to position [64, 0]
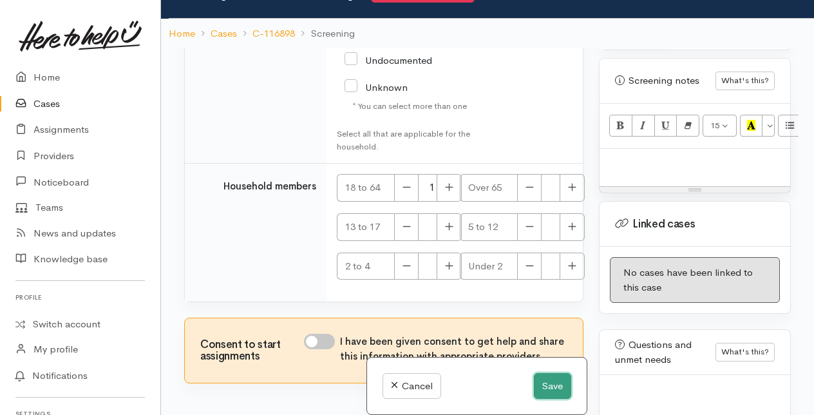
click at [549, 388] on button "Save" at bounding box center [552, 386] width 37 height 26
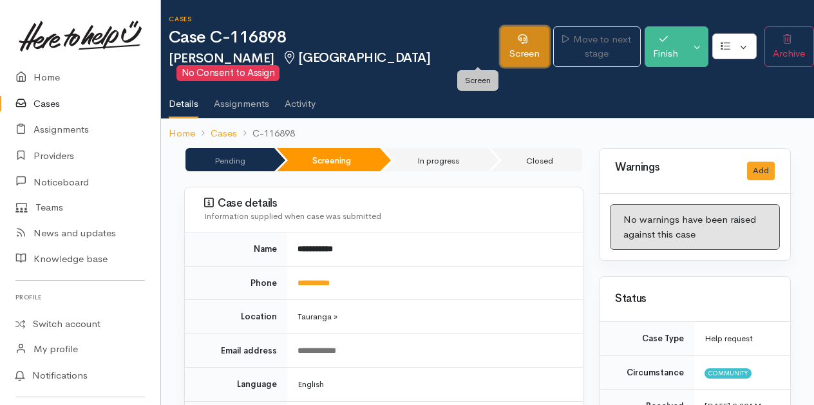
click at [500, 49] on link "Screen" at bounding box center [524, 46] width 49 height 41
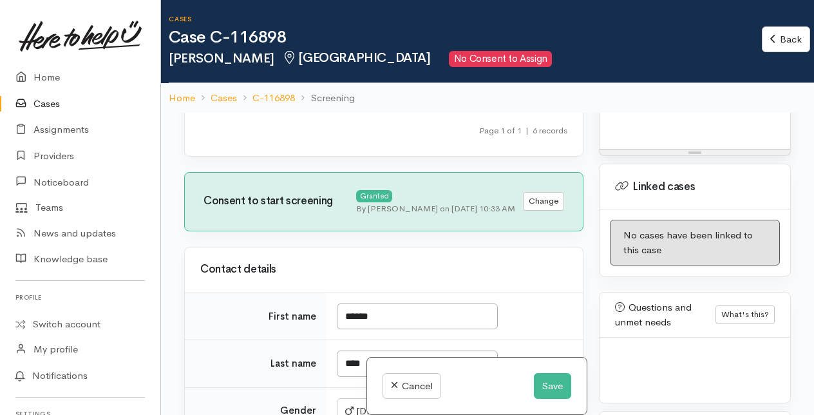
scroll to position [966, 0]
click at [622, 131] on p at bounding box center [695, 123] width 178 height 15
drag, startPoint x: 617, startPoint y: 174, endPoint x: 598, endPoint y: 165, distance: 20.5
click at [617, 131] on p at bounding box center [695, 123] width 178 height 15
paste div
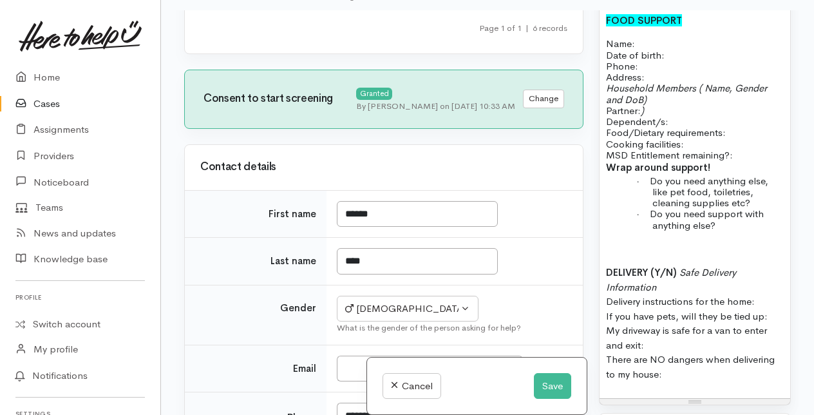
scroll to position [976, 0]
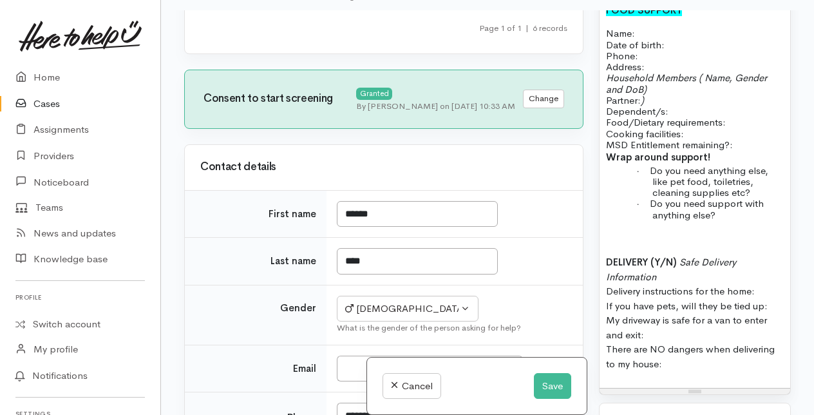
click at [733, 150] on p "Food/Dietary requirements: Cooking facilities: MSD Entitlement remaining?:" at bounding box center [695, 133] width 178 height 33
click at [690, 150] on p "Food/Dietary requirements: No tomatoes Cooking facilities: MSD Entitlement rema…" at bounding box center [695, 133] width 178 height 33
click at [660, 150] on p "Food/Dietary requirements: No tomatoes Cooking facilities: MSD Entitlement rema…" at bounding box center [695, 133] width 178 height 33
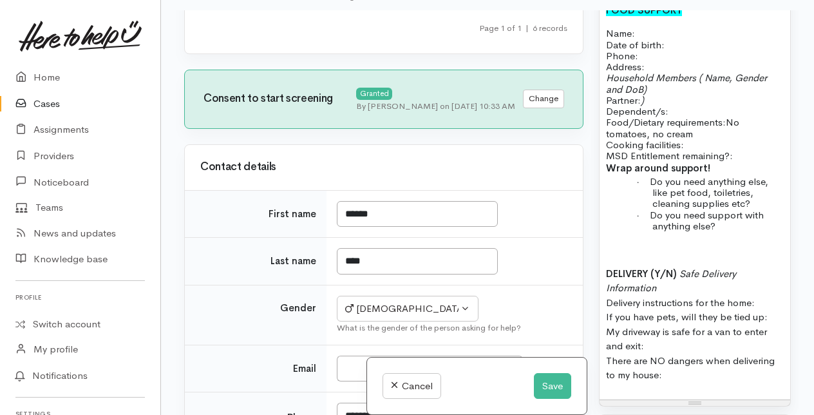
click at [693, 161] on p "Food/Dietary requirements: No tomatoes, no cream Cooking facilities: MSD Entitl…" at bounding box center [695, 139] width 178 height 44
click at [661, 117] on p "Household Members ( Name, Gender and DoB) Partner: ) Dependent/s:" at bounding box center [695, 94] width 178 height 44
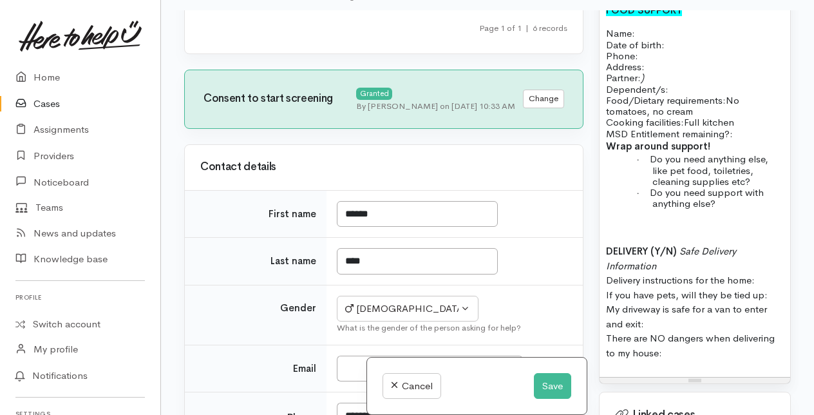
click at [644, 84] on icon ")" at bounding box center [642, 77] width 3 height 12
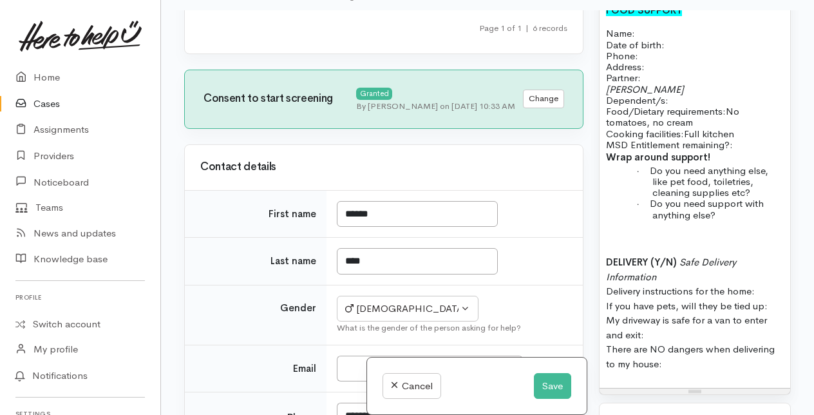
click at [680, 61] on p "Name: Date of birth: Phone:" at bounding box center [695, 44] width 178 height 33
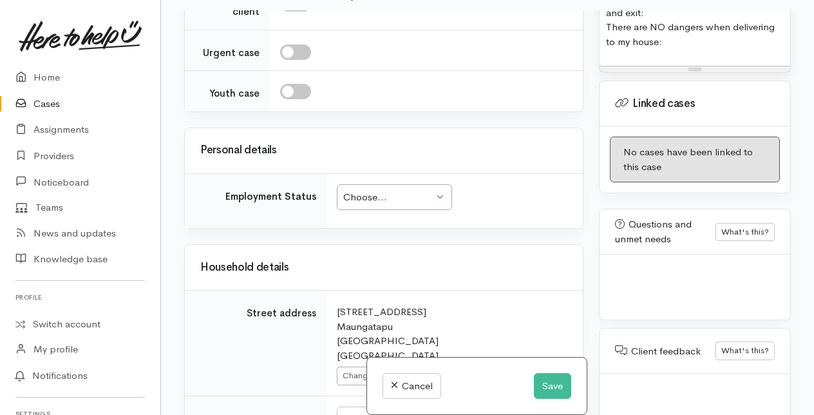
scroll to position [1739, 0]
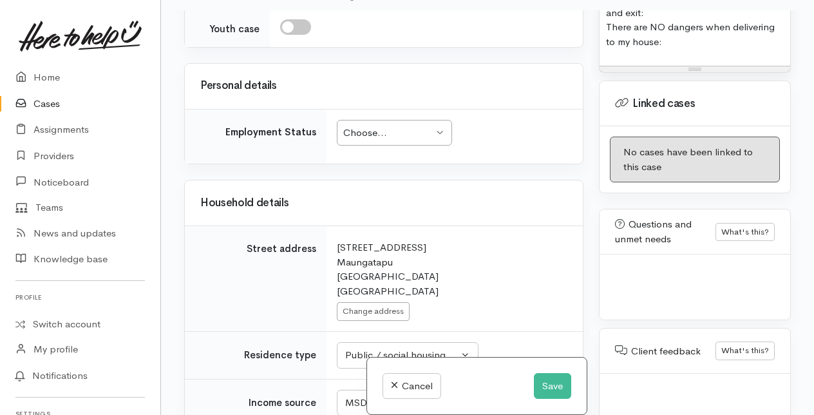
click at [435, 146] on div "Choose... Choose..." at bounding box center [394, 133] width 115 height 26
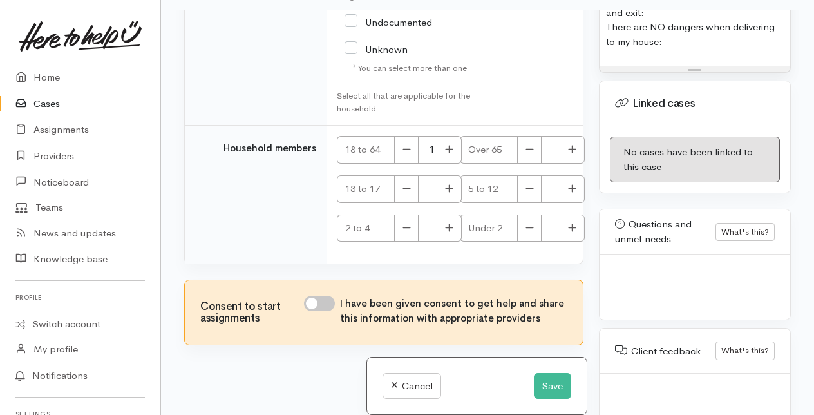
scroll to position [2893, 0]
click at [321, 299] on input "I have been given consent to get help and share this information with appropria…" at bounding box center [319, 303] width 31 height 15
checkbox input "true"
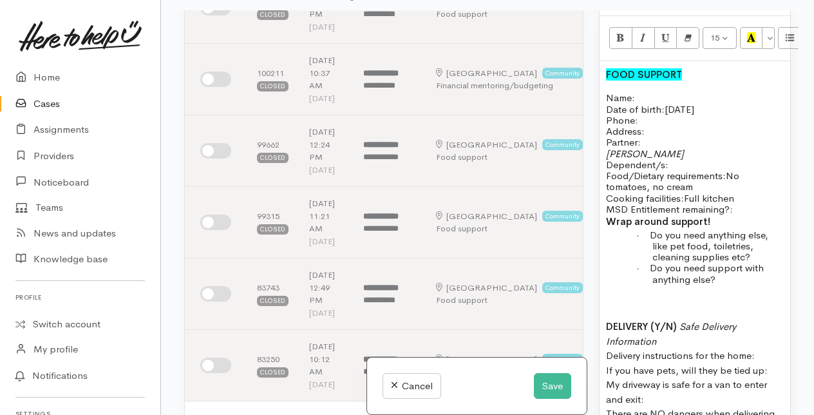
scroll to position [0, 0]
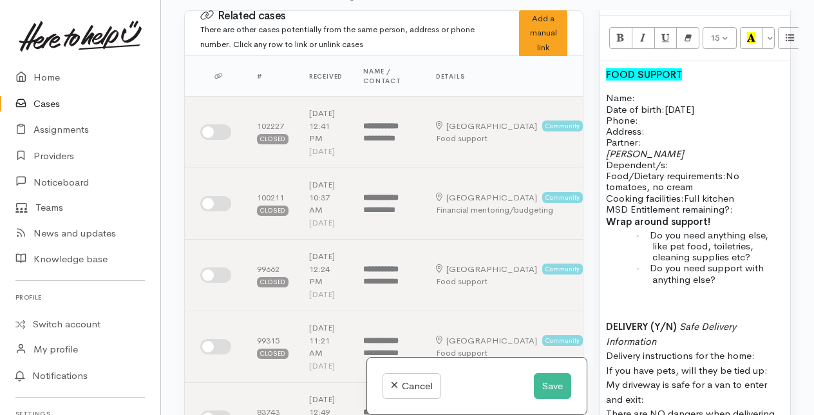
click at [646, 126] on p "Name: Date of birth: 13/05/98 Phone:" at bounding box center [695, 108] width 178 height 33
click at [648, 126] on p "Name: Temomo Rene Date of birth: 13/05/98 Phone:" at bounding box center [695, 108] width 178 height 33
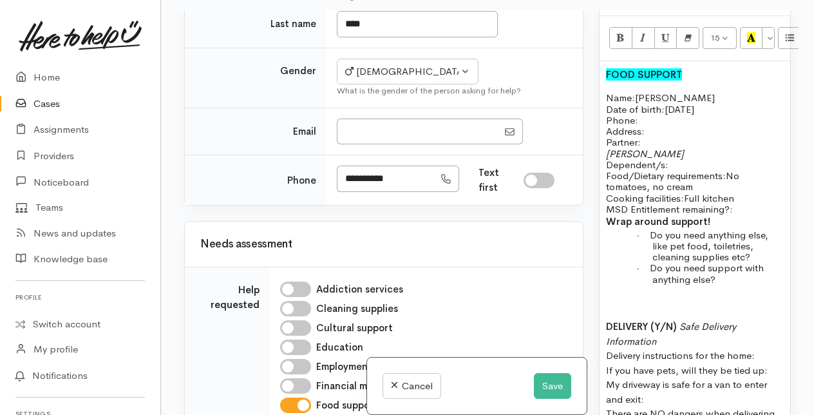
scroll to position [773, 0]
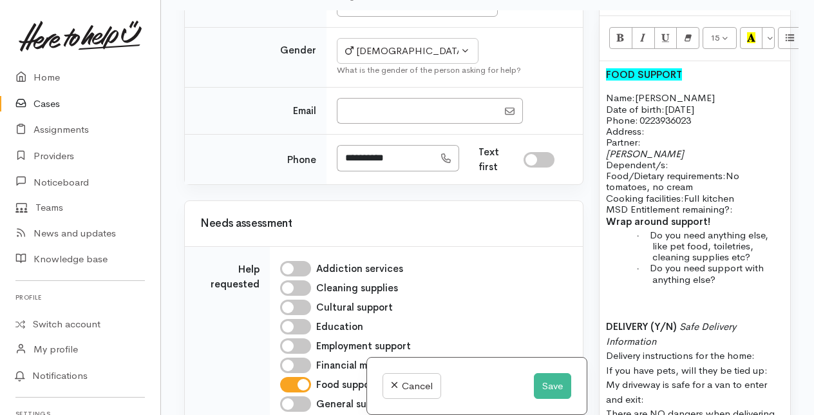
click at [659, 137] on p "Address:" at bounding box center [695, 131] width 178 height 11
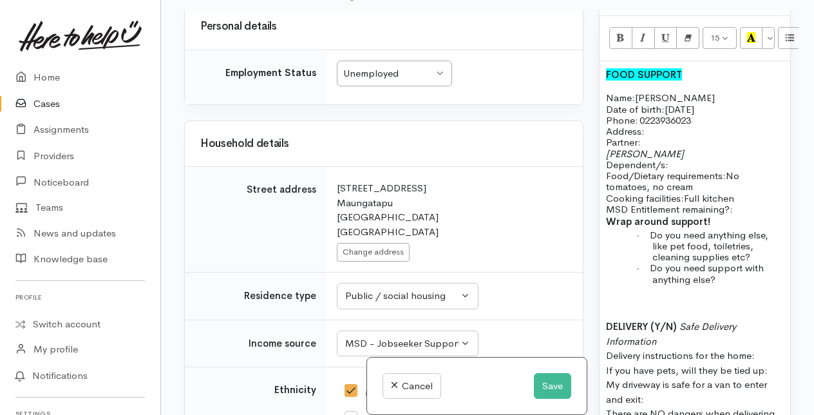
scroll to position [1803, 0]
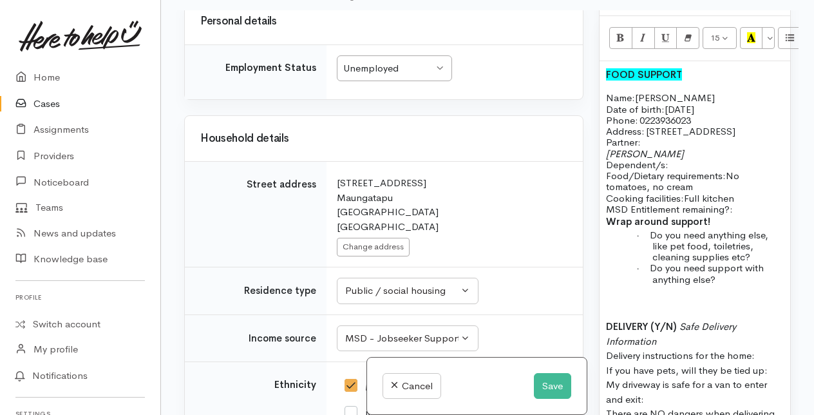
click at [675, 137] on p "Address:   109 mangatapu Rd" at bounding box center [695, 131] width 178 height 11
click at [607, 171] on span "Dependent/s:" at bounding box center [637, 164] width 62 height 12
click at [675, 170] on p "Dependent/s:" at bounding box center [695, 164] width 178 height 11
drag, startPoint x: 730, startPoint y: 220, endPoint x: 756, endPoint y: 225, distance: 26.3
click at [756, 214] on p "Food/Dietary requirements: No tomatoes, no cream Cooking facilities: Full kitch…" at bounding box center [695, 192] width 178 height 44
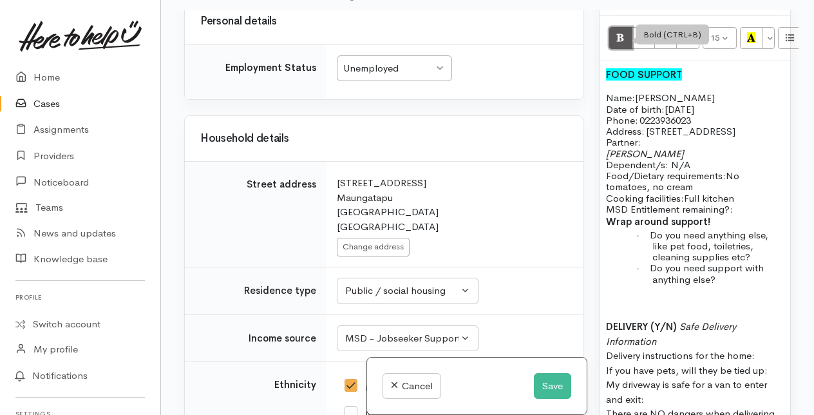
click at [621, 43] on icon "Bold (CTRL+B)" at bounding box center [620, 37] width 8 height 11
click at [757, 214] on p "Food/Dietary requirements: No tomatoes, no cream Cooking facilities: Full kitch…" at bounding box center [695, 192] width 178 height 44
click at [605, 242] on div "FOOD SUPPORT Name: Temomo Rene Date of birth: 13/05/98 Phone:   0223936023 Addr…" at bounding box center [694, 256] width 191 height 391
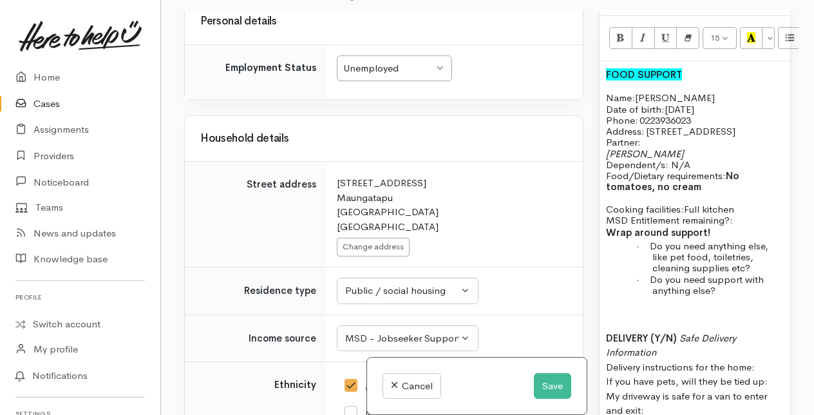
click at [742, 226] on p "Cooking facilities: Full kitchen MSD Entitlement remaining?:" at bounding box center [695, 214] width 178 height 23
click at [609, 238] on b "Wrap around support!" at bounding box center [658, 232] width 104 height 12
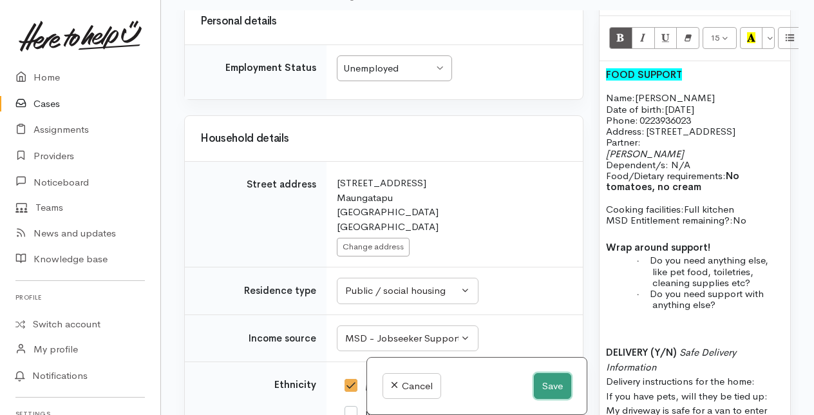
click at [550, 384] on button "Save" at bounding box center [552, 386] width 37 height 26
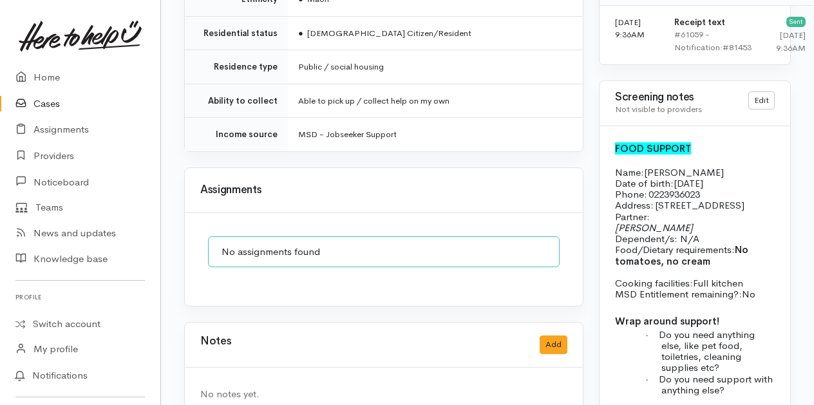
scroll to position [1095, 0]
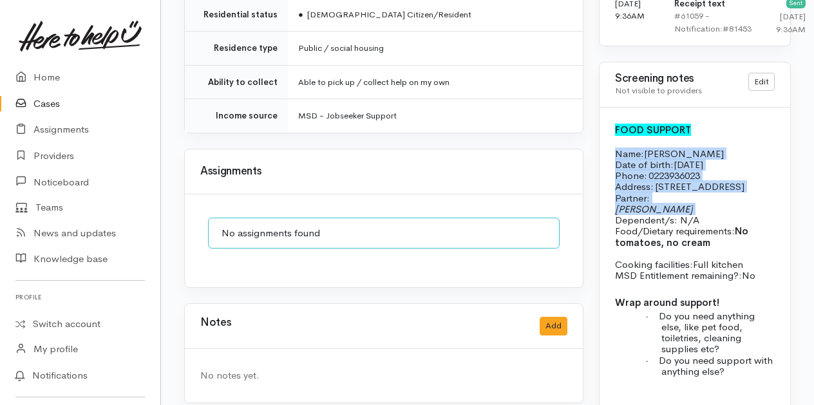
drag, startPoint x: 616, startPoint y: 193, endPoint x: 688, endPoint y: 255, distance: 95.5
click at [688, 255] on div "FOOD SUPPORT Name: [PERSON_NAME] Date of birth: [DEMOGRAPHIC_DATA] Phone:   022…" at bounding box center [694, 338] width 191 height 460
click at [760, 192] on p "Address:   [STREET_ADDRESS]" at bounding box center [695, 186] width 160 height 11
drag, startPoint x: 617, startPoint y: 194, endPoint x: 751, endPoint y: 260, distance: 149.2
click at [751, 260] on div "FOOD SUPPORT Name: [PERSON_NAME] Date of birth: [DEMOGRAPHIC_DATA] Phone:   022…" at bounding box center [694, 338] width 191 height 460
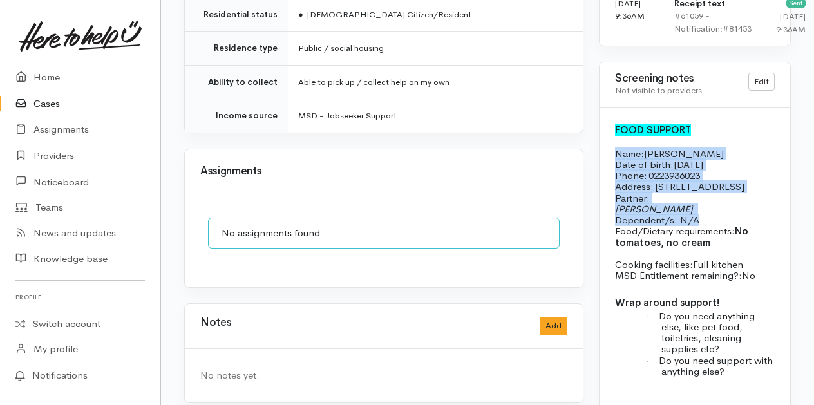
drag, startPoint x: 751, startPoint y: 260, endPoint x: 654, endPoint y: 214, distance: 107.1
copy div "Name: [PERSON_NAME] Date of birth: [DEMOGRAPHIC_DATA] Phone:   0223936023 Addre…"
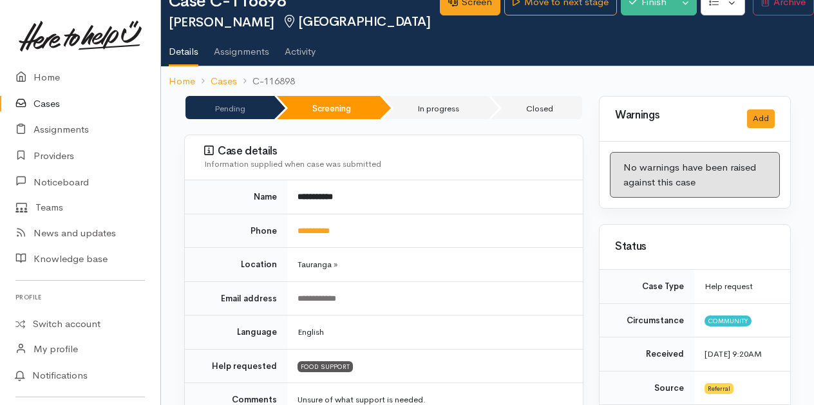
scroll to position [0, 0]
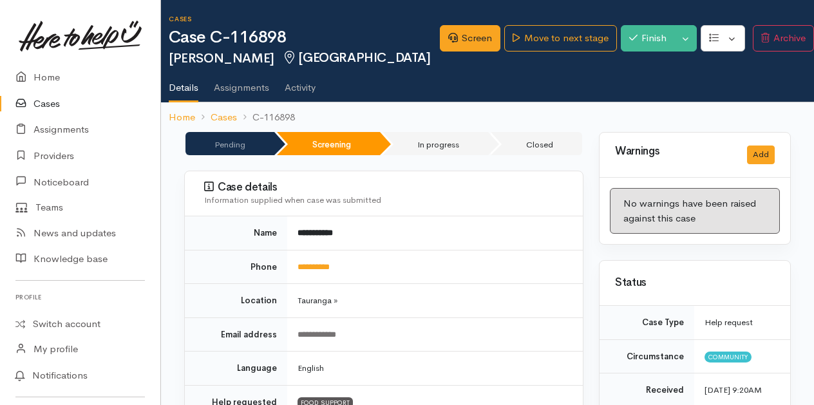
click at [54, 103] on link "Cases" at bounding box center [80, 104] width 160 height 26
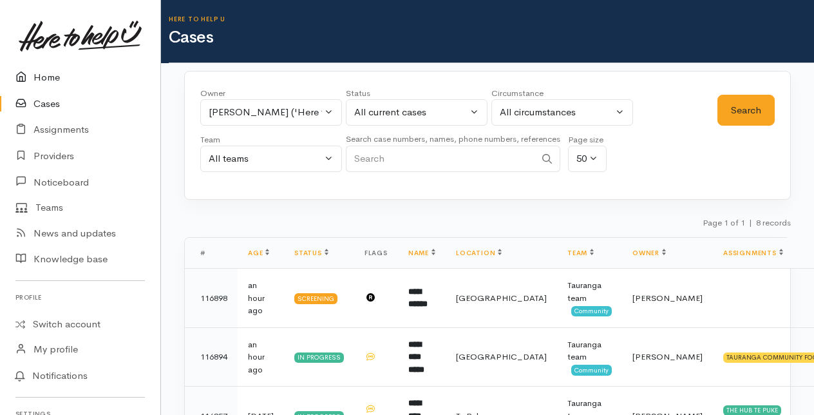
click at [45, 74] on link "Home" at bounding box center [80, 77] width 160 height 26
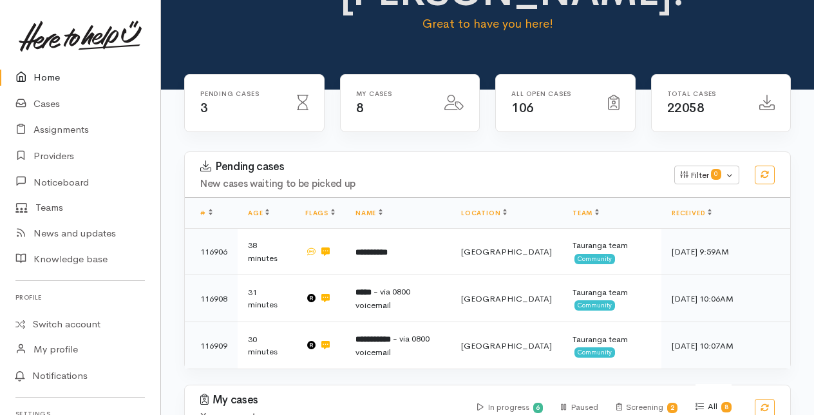
scroll to position [129, 0]
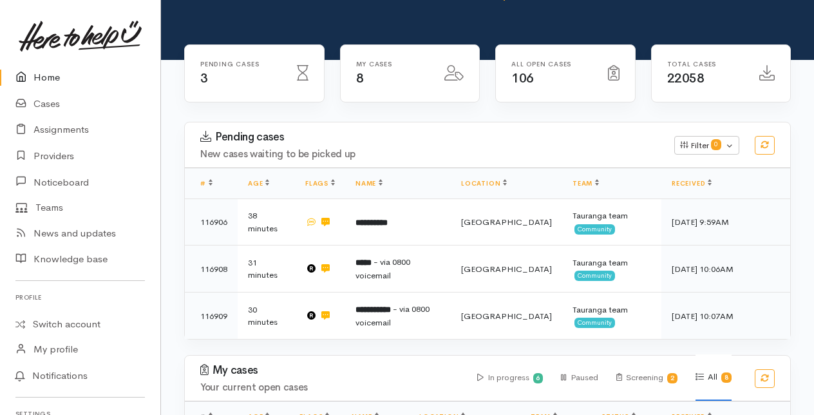
click at [46, 79] on link "Home" at bounding box center [80, 77] width 160 height 26
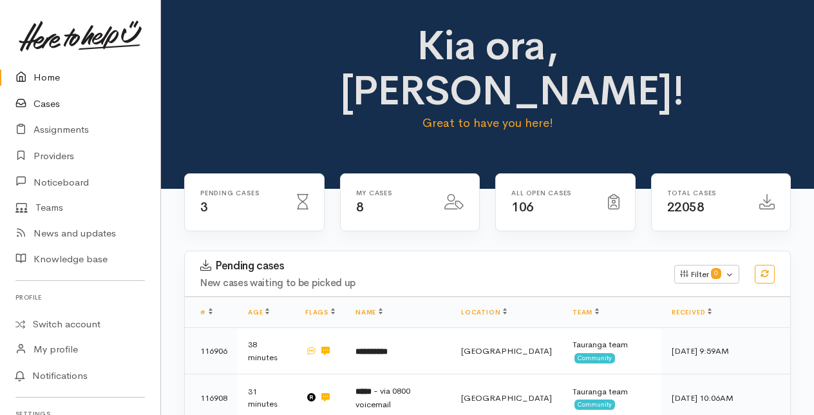
click at [38, 103] on link "Cases" at bounding box center [80, 104] width 160 height 26
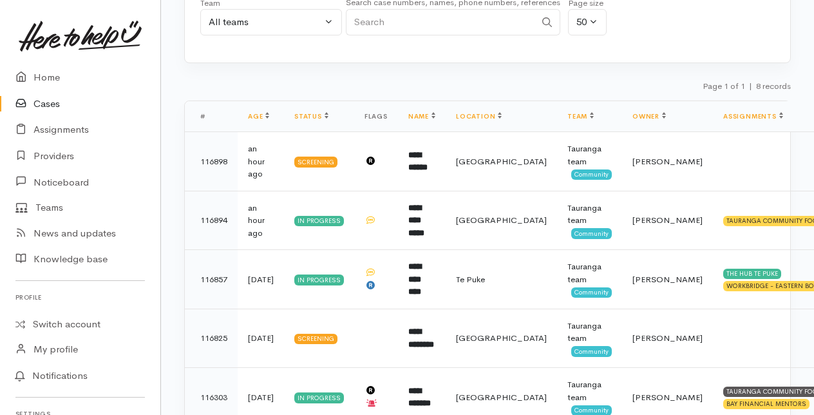
scroll to position [64, 0]
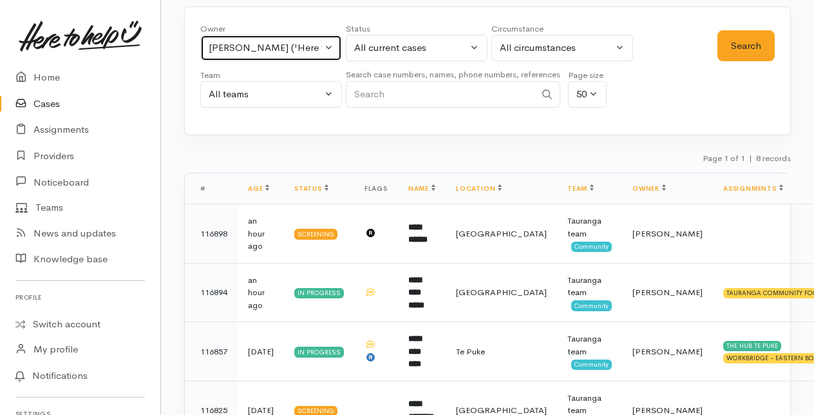
click at [331, 43] on button "[PERSON_NAME] ('Here to help u')" at bounding box center [271, 48] width 142 height 26
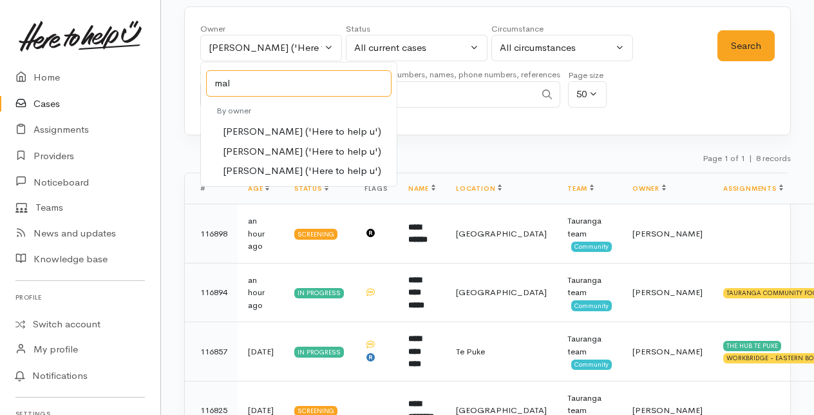
type input "mal"
click at [249, 147] on span "[PERSON_NAME] ('Here to help u')" at bounding box center [302, 151] width 158 height 15
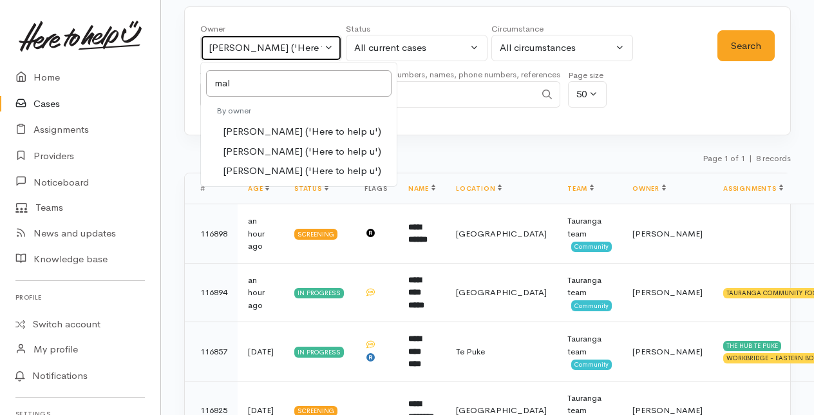
select select "1613"
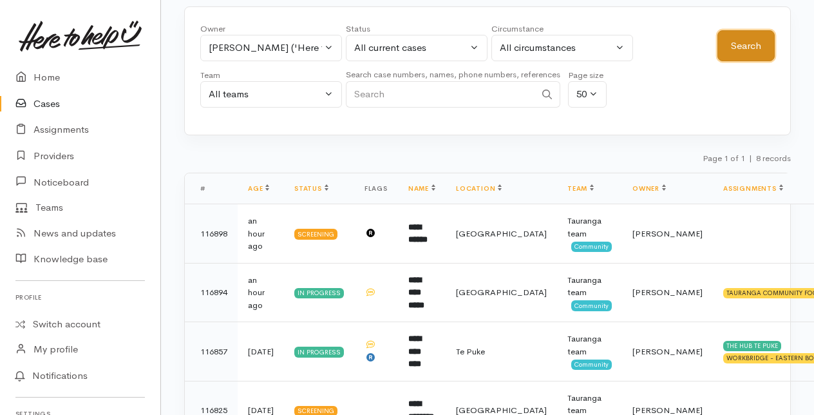
click at [735, 44] on button "Search" at bounding box center [745, 46] width 57 height 32
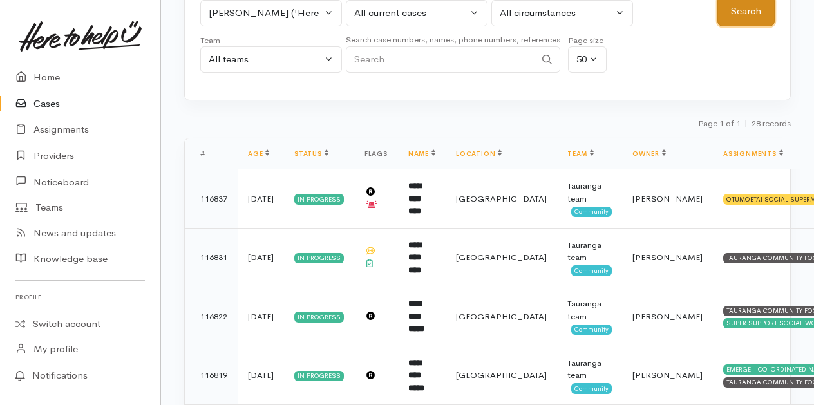
scroll to position [129, 0]
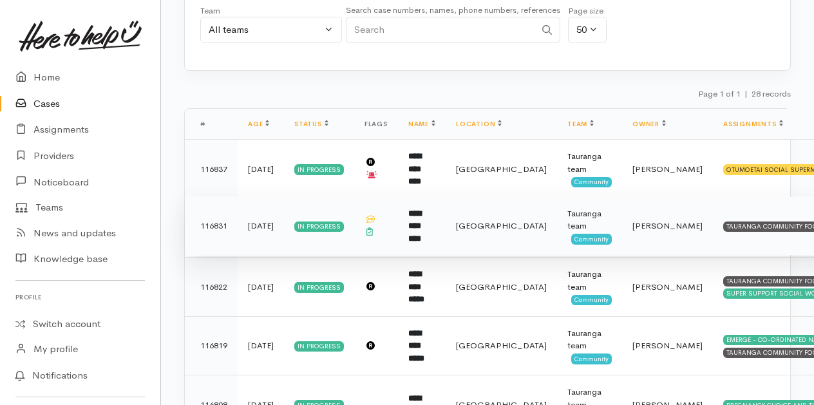
click at [419, 224] on b "**********" at bounding box center [414, 225] width 13 height 33
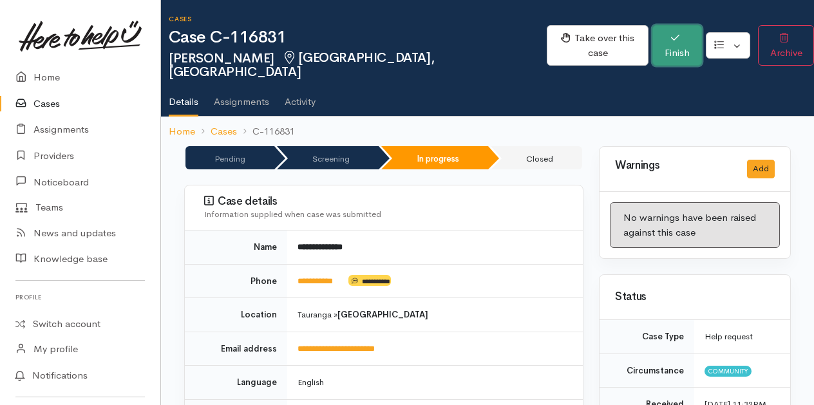
click at [671, 37] on icon "button" at bounding box center [675, 38] width 8 height 6
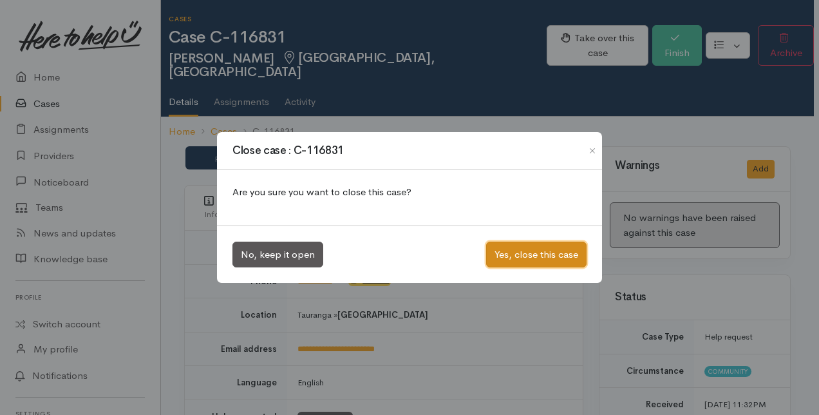
click at [513, 249] on button "Yes, close this case" at bounding box center [536, 254] width 100 height 26
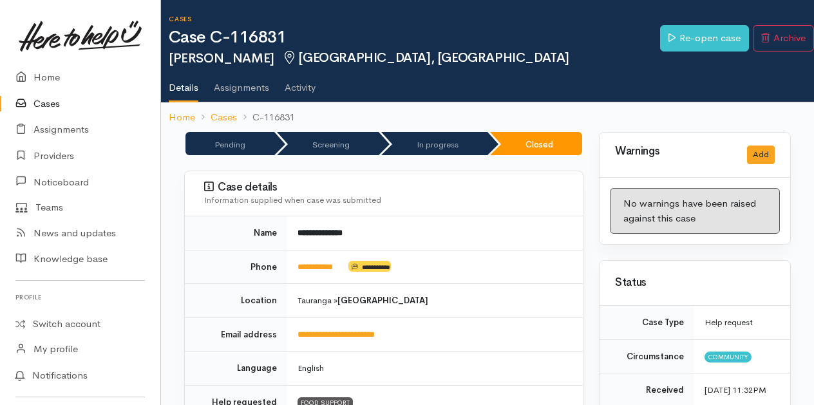
click at [52, 104] on link "Cases" at bounding box center [80, 104] width 160 height 26
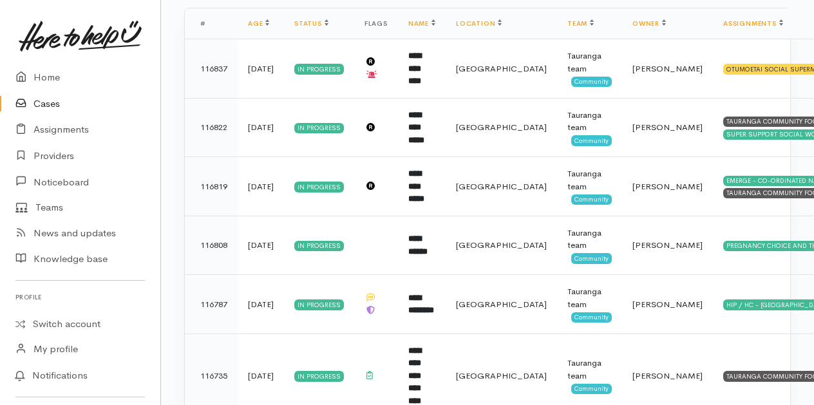
scroll to position [258, 0]
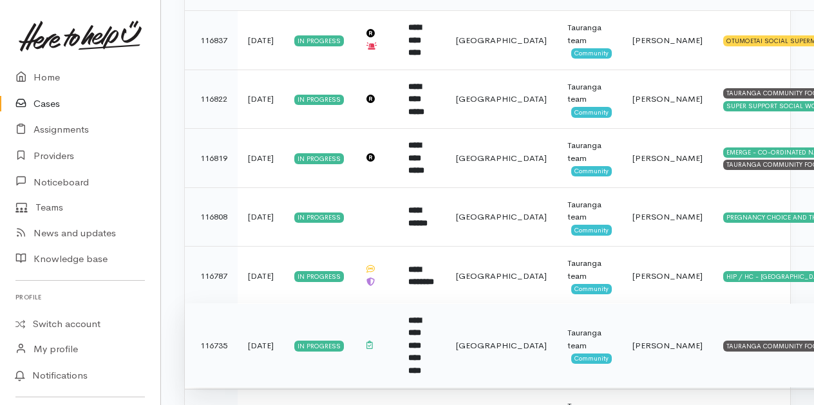
click at [421, 328] on b "**********" at bounding box center [414, 345] width 13 height 59
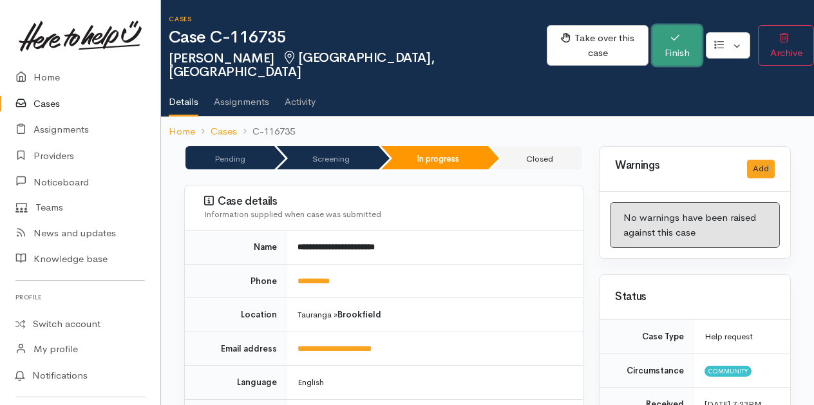
click at [661, 40] on button "Finish" at bounding box center [677, 45] width 50 height 41
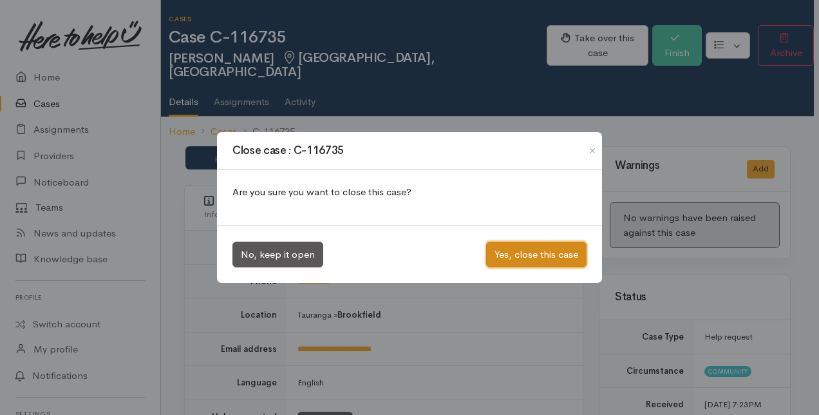
click at [536, 255] on button "Yes, close this case" at bounding box center [536, 254] width 100 height 26
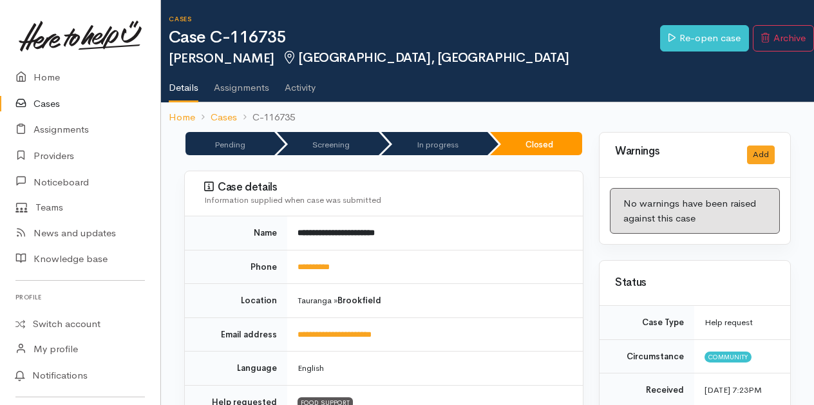
click at [49, 103] on link "Cases" at bounding box center [80, 104] width 160 height 26
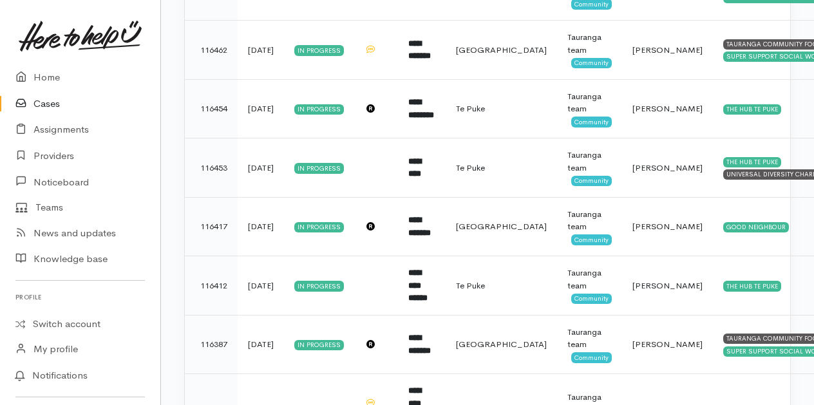
scroll to position [901, 0]
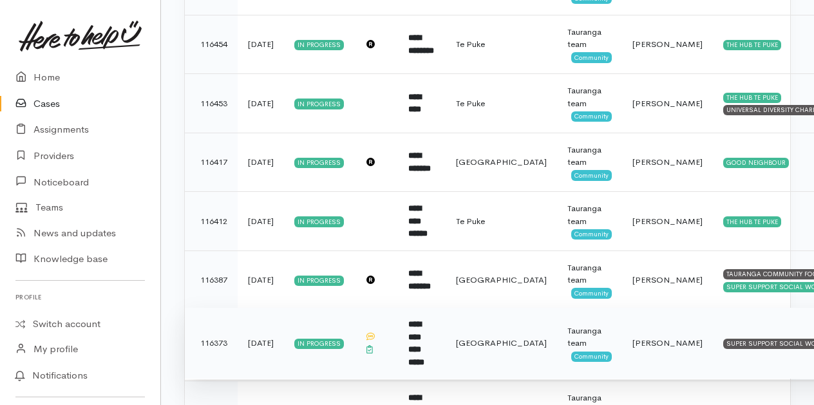
click at [424, 339] on b "**********" at bounding box center [416, 343] width 16 height 46
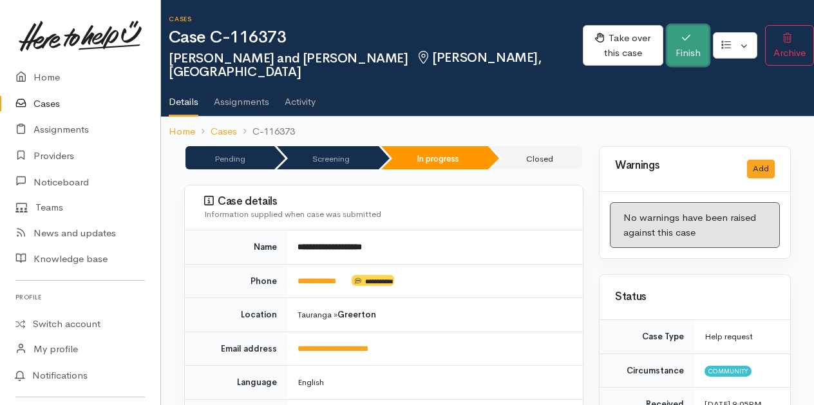
click at [682, 37] on icon "button" at bounding box center [686, 38] width 8 height 10
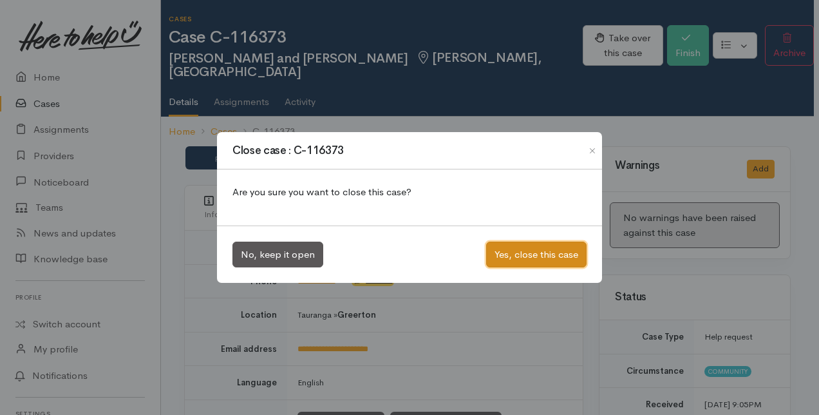
click at [512, 250] on button "Yes, close this case" at bounding box center [536, 254] width 100 height 26
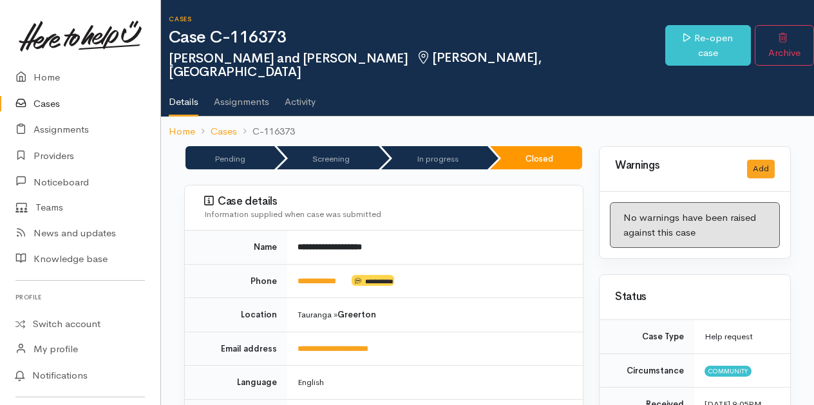
click at [51, 106] on link "Cases" at bounding box center [80, 104] width 160 height 26
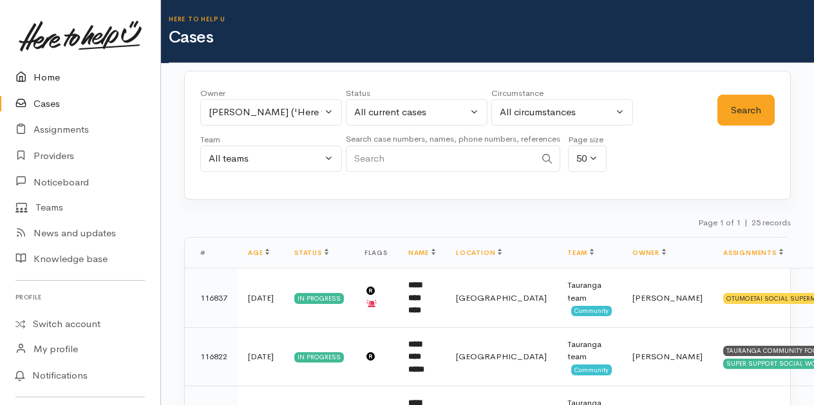
click at [50, 80] on link "Home" at bounding box center [80, 77] width 160 height 26
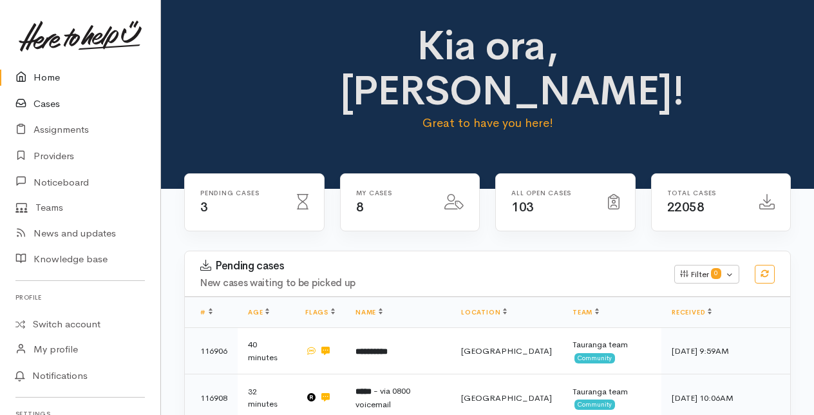
click at [49, 102] on link "Cases" at bounding box center [80, 104] width 160 height 26
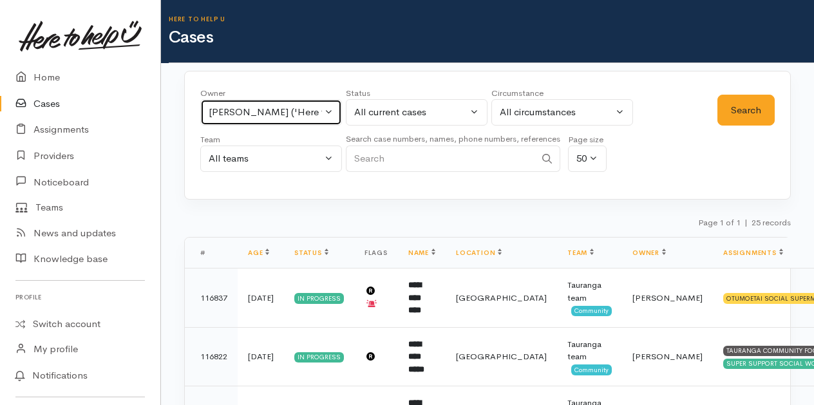
click at [328, 112] on button "Malia Stowers ('Here to help u')" at bounding box center [271, 112] width 142 height 26
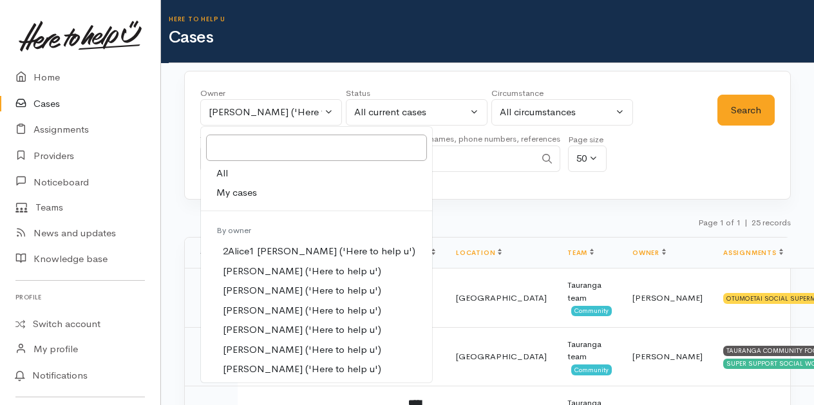
click at [243, 186] on span "My cases" at bounding box center [236, 192] width 41 height 15
select select "205"
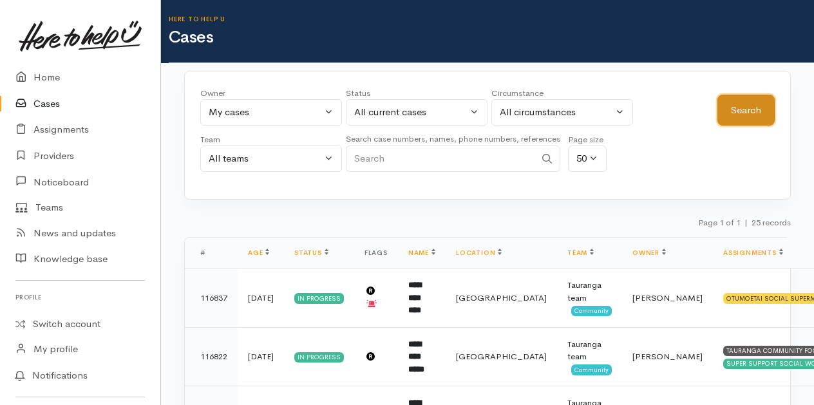
click at [757, 106] on button "Search" at bounding box center [745, 111] width 57 height 32
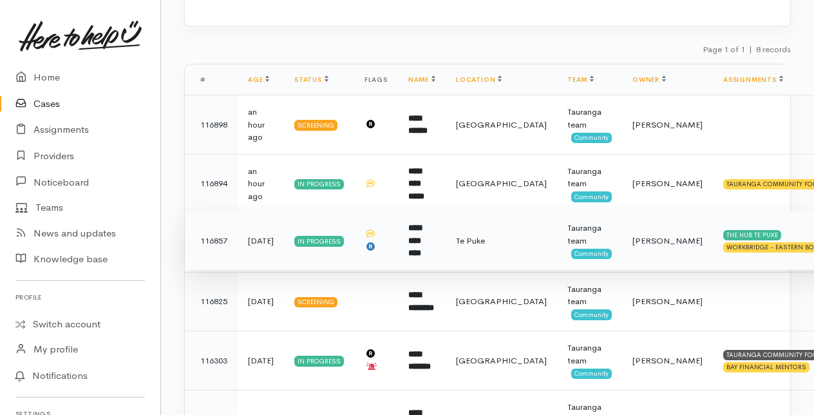
scroll to position [193, 0]
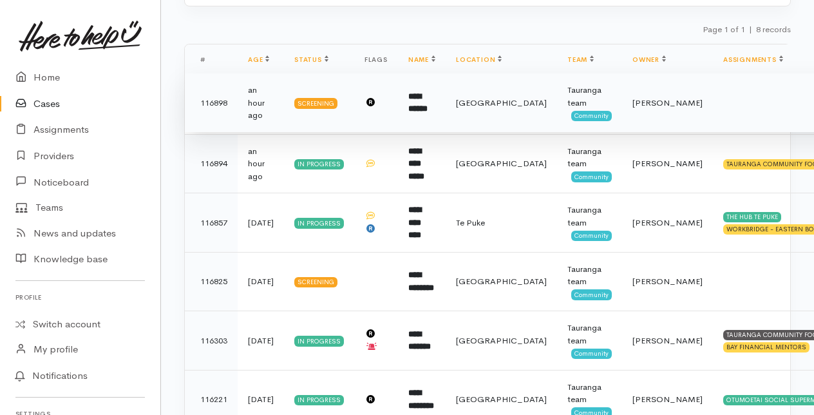
click at [437, 104] on td "**********" at bounding box center [422, 102] width 48 height 59
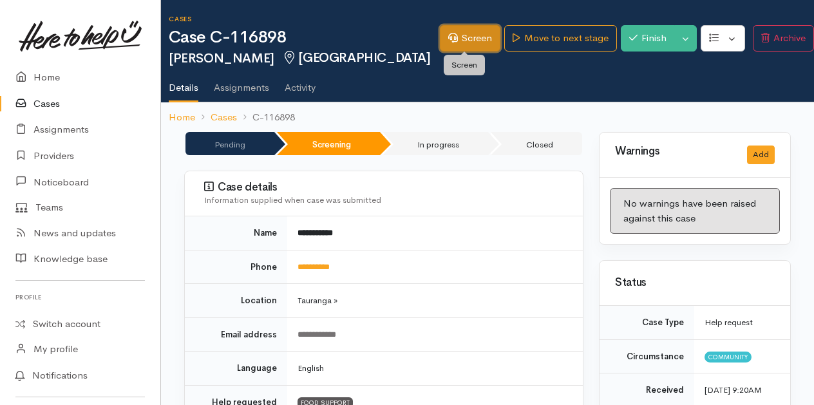
click at [470, 40] on link "Screen" at bounding box center [470, 38] width 61 height 26
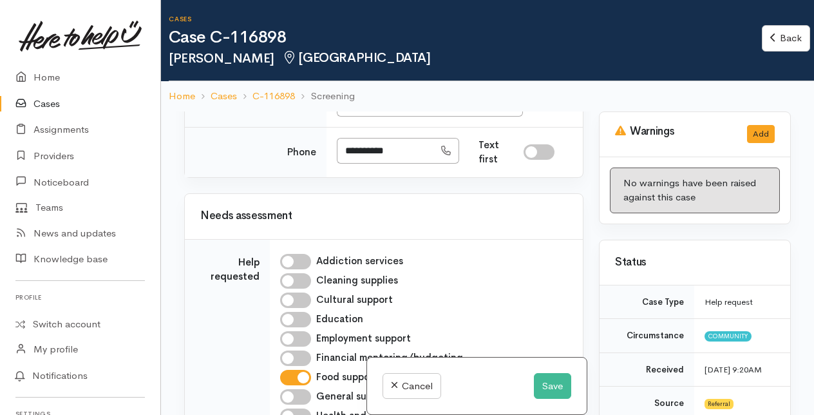
scroll to position [901, 0]
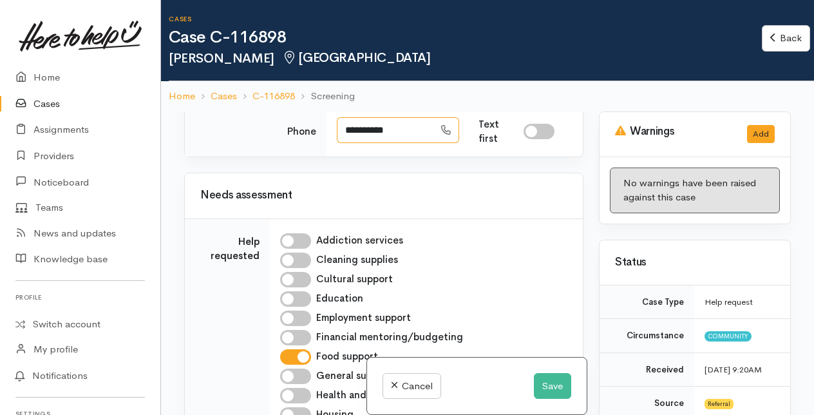
drag, startPoint x: 345, startPoint y: 220, endPoint x: 410, endPoint y: 222, distance: 64.4
click at [410, 144] on input "**********" at bounding box center [385, 130] width 97 height 26
drag, startPoint x: 403, startPoint y: 214, endPoint x: 403, endPoint y: 234, distance: 20.0
click at [403, 144] on input "**********" at bounding box center [385, 130] width 97 height 26
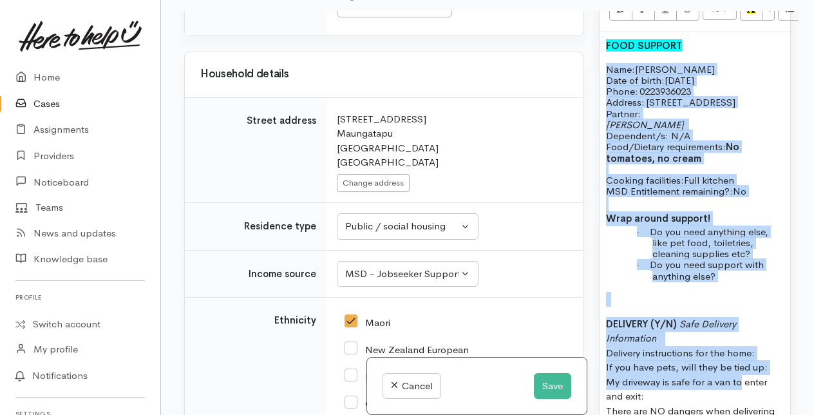
scroll to position [1141, 0]
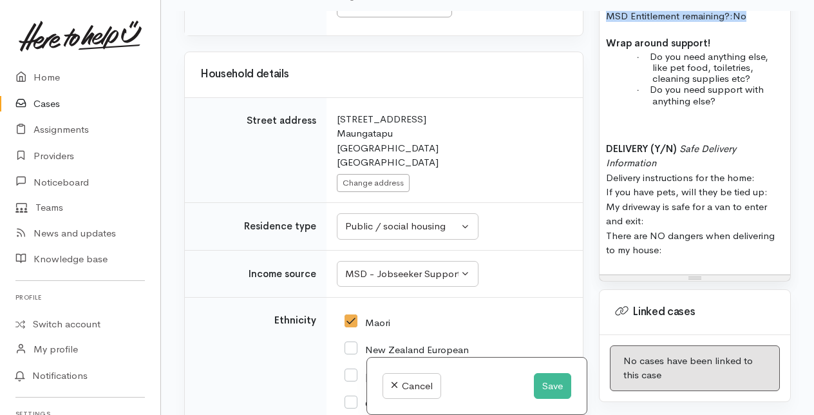
drag, startPoint x: 604, startPoint y: 251, endPoint x: 744, endPoint y: 104, distance: 203.1
click at [744, 104] on div "FOOD SUPPORT Name: [PERSON_NAME] Date of birth: [DEMOGRAPHIC_DATA] Phone:   022…" at bounding box center [694, 65] width 191 height 417
copy div "Name: [PERSON_NAME] Date of birth: [DEMOGRAPHIC_DATA] Phone:   0223936023 Addre…"
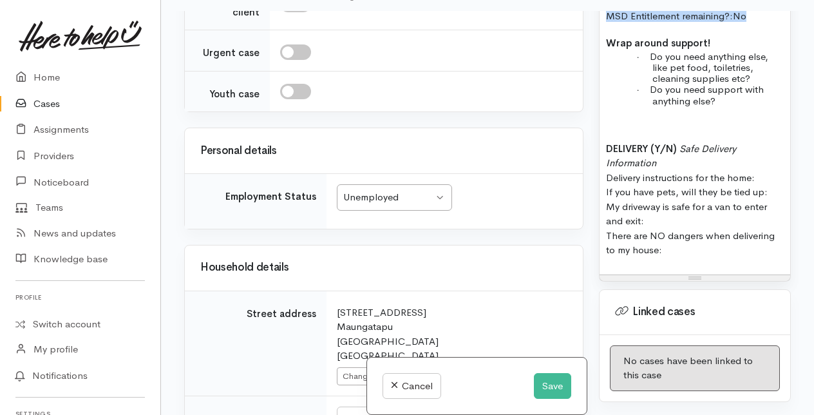
scroll to position [1481, 0]
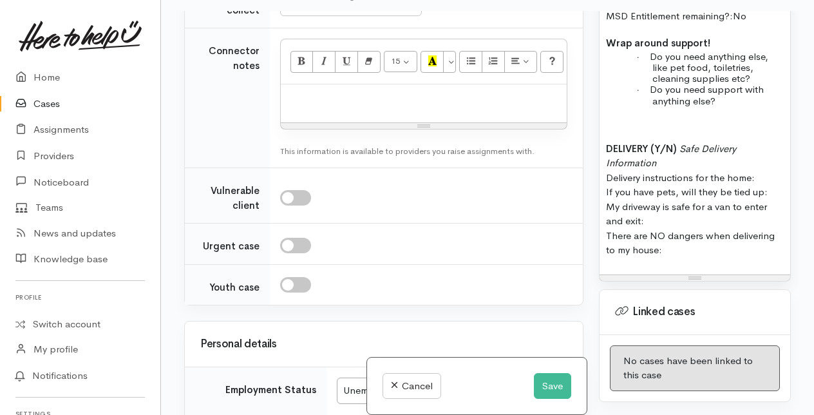
click at [319, 106] on p at bounding box center [423, 98] width 273 height 15
paste div
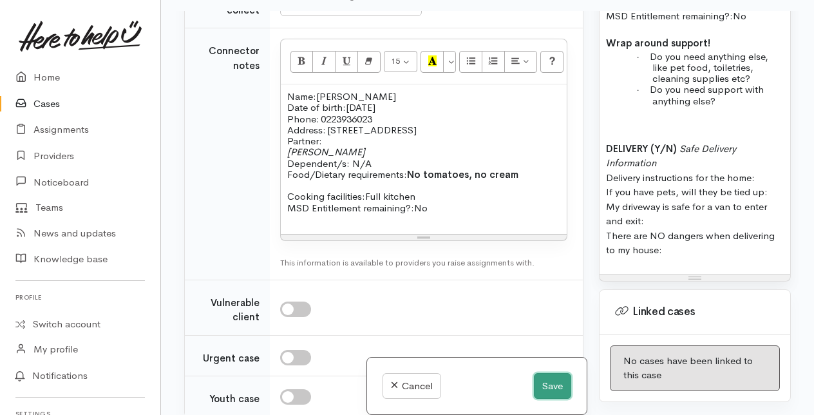
click at [543, 384] on button "Save" at bounding box center [552, 386] width 37 height 26
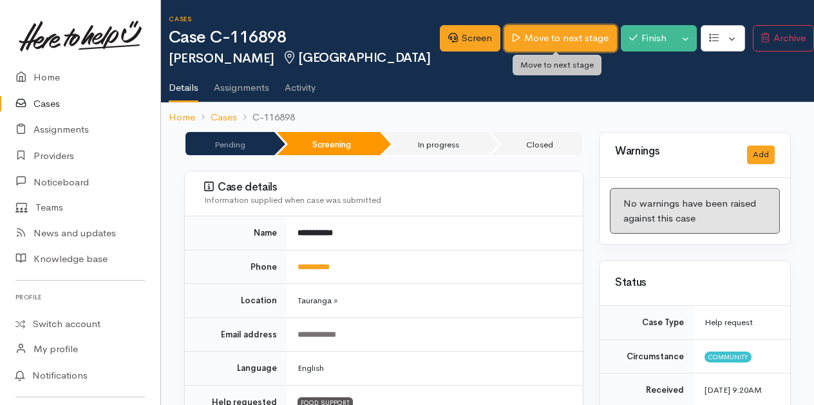
click at [536, 39] on link "Move to next stage" at bounding box center [560, 38] width 112 height 26
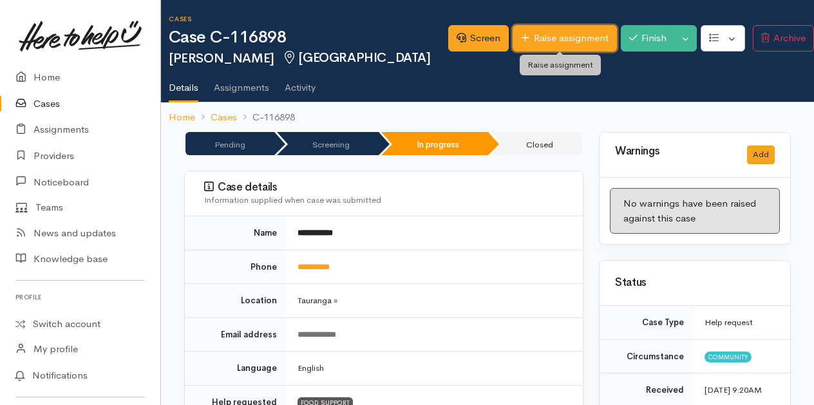
click at [534, 42] on link "Raise assignment" at bounding box center [565, 38] width 104 height 26
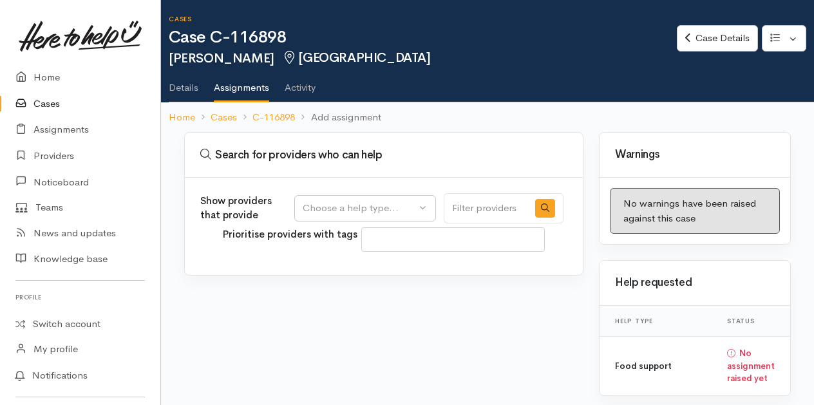
select select
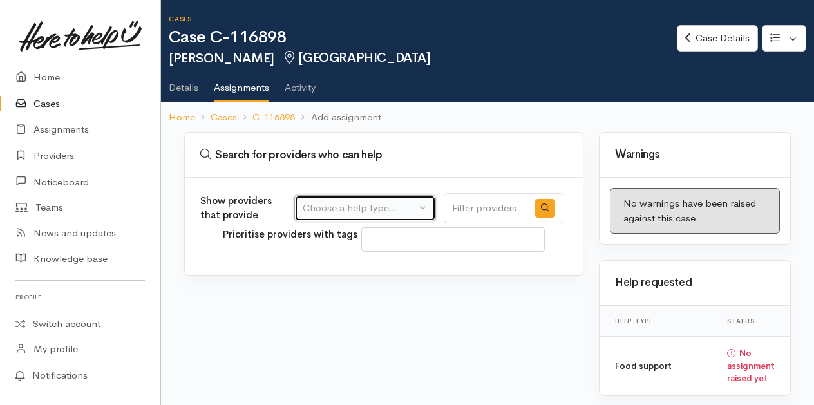
click at [397, 209] on div "Choose a help type..." at bounding box center [359, 208] width 113 height 15
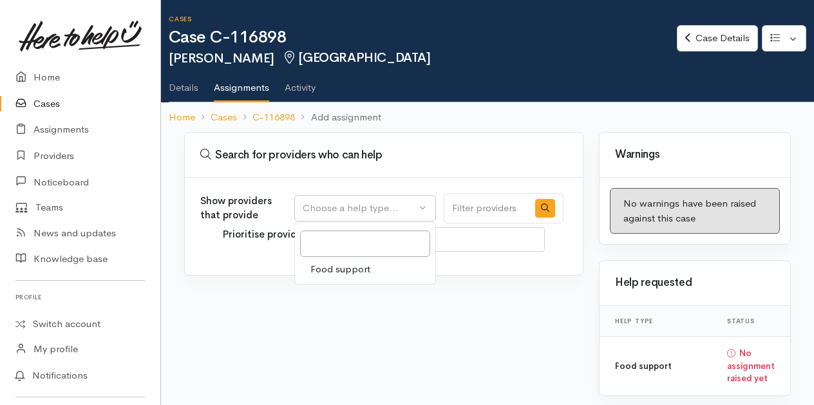
click at [333, 269] on span "Food support" at bounding box center [340, 269] width 60 height 15
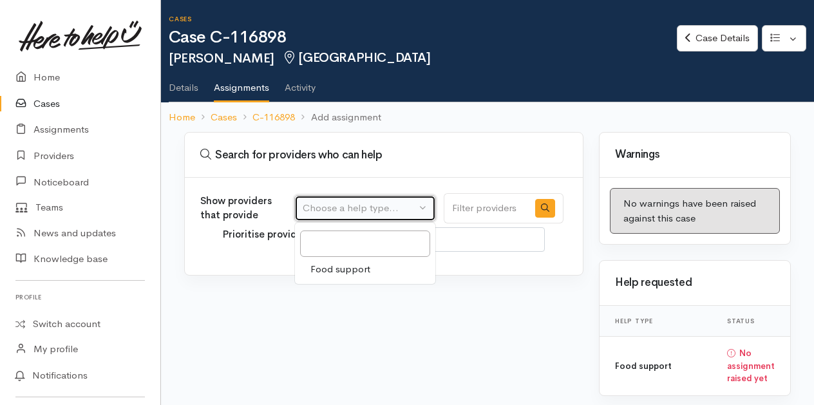
select select "3"
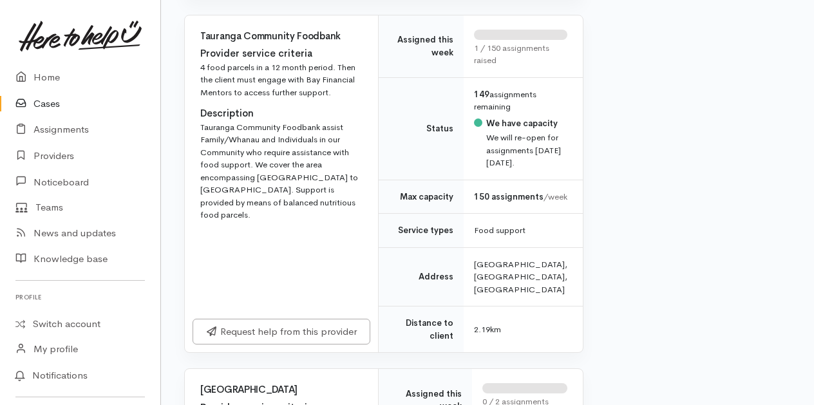
scroll to position [1095, 0]
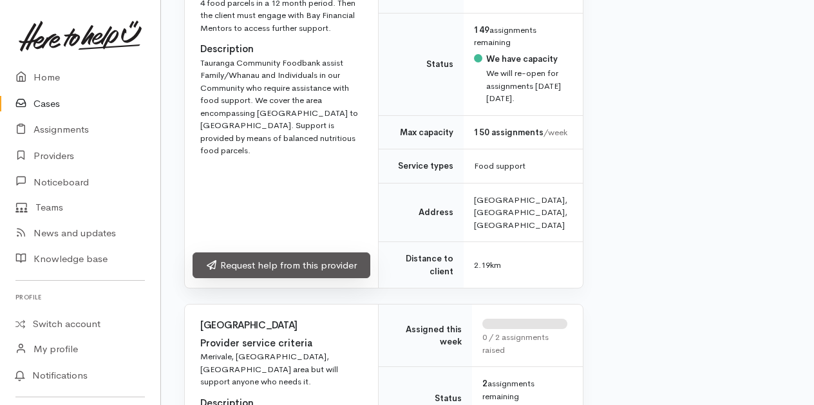
click at [268, 279] on link "Request help from this provider" at bounding box center [282, 265] width 178 height 26
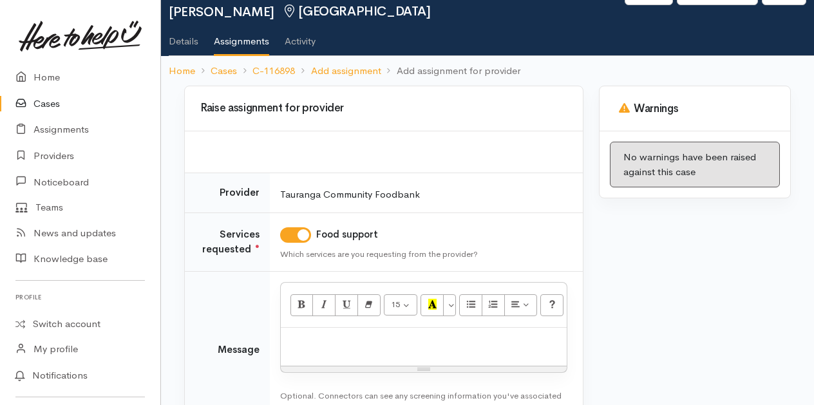
scroll to position [64, 0]
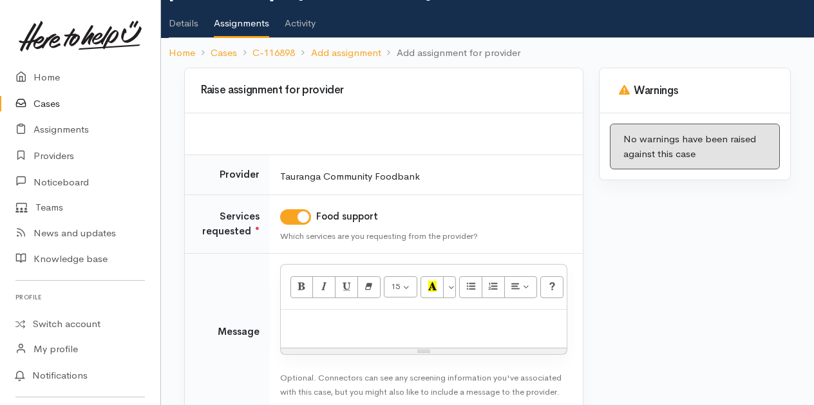
drag, startPoint x: 304, startPoint y: 328, endPoint x: 407, endPoint y: 250, distance: 129.2
click at [305, 327] on p at bounding box center [423, 323] width 273 height 15
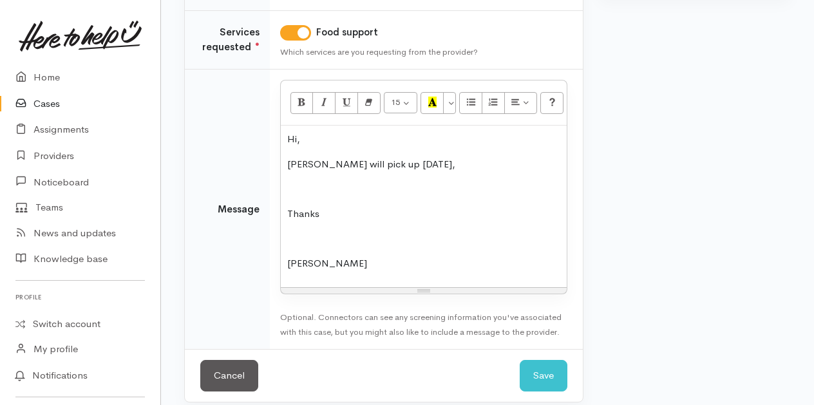
scroll to position [258, 0]
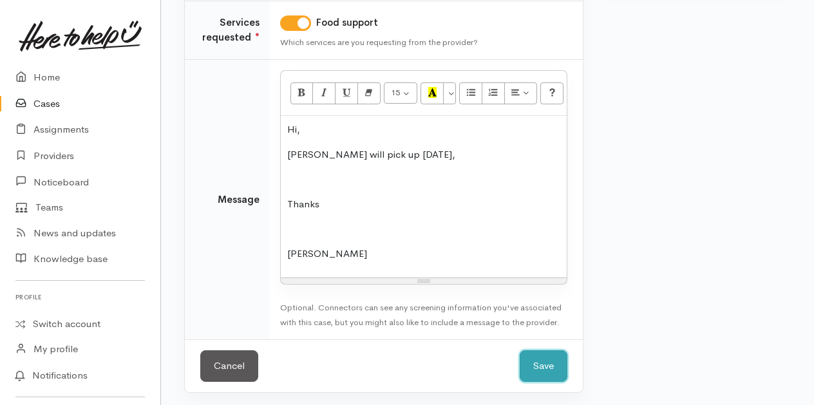
click at [532, 357] on button "Save" at bounding box center [544, 366] width 48 height 32
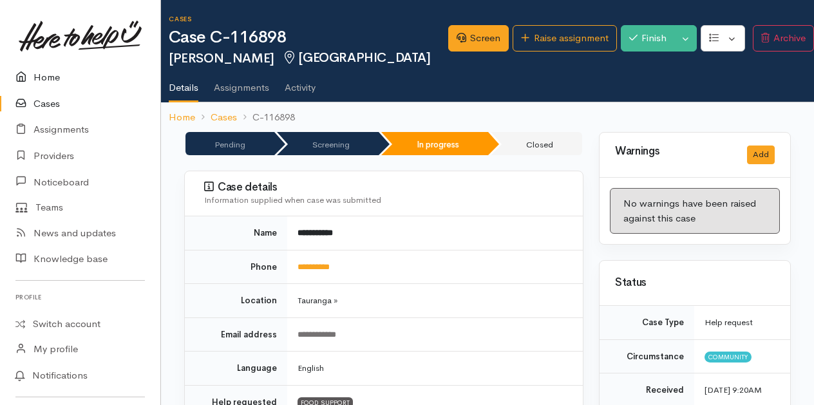
click at [46, 73] on link "Home" at bounding box center [80, 77] width 160 height 26
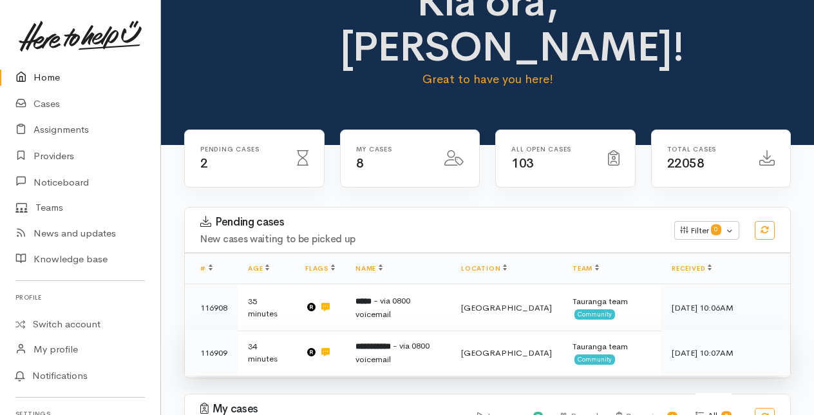
scroll to position [64, 0]
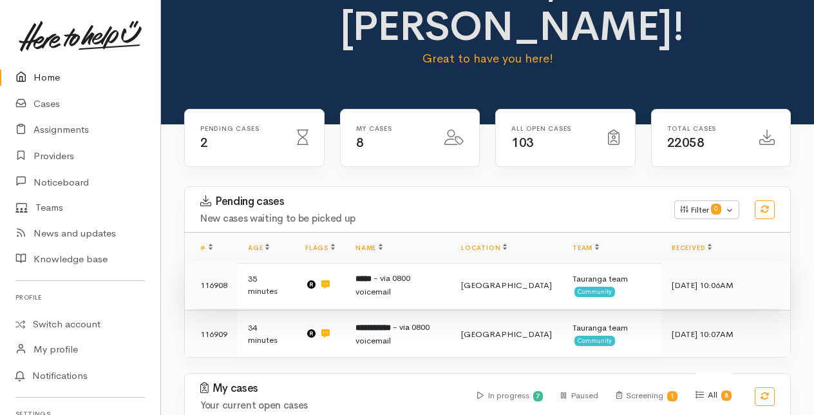
click at [410, 279] on span "- via 0800 voicemail" at bounding box center [382, 284] width 55 height 24
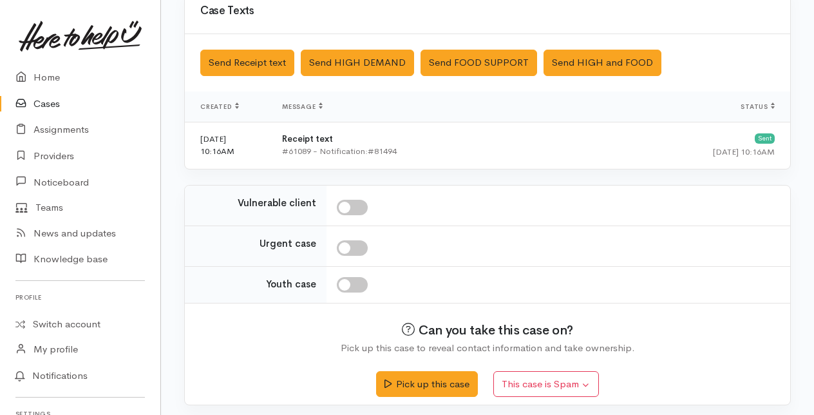
scroll to position [457, 0]
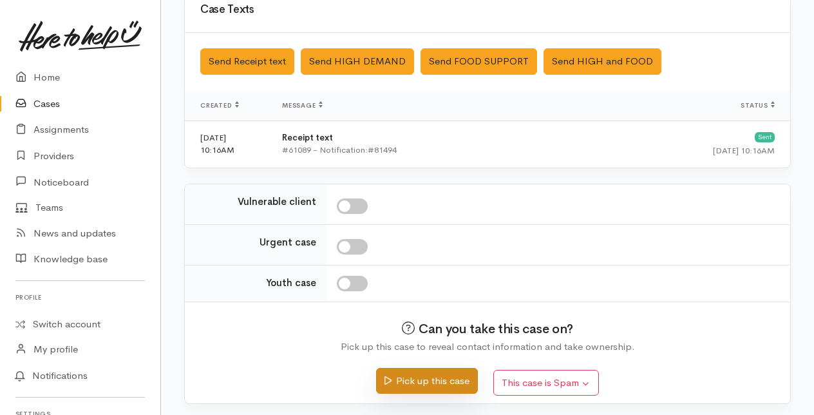
click at [449, 375] on button "Pick up this case" at bounding box center [426, 381] width 101 height 26
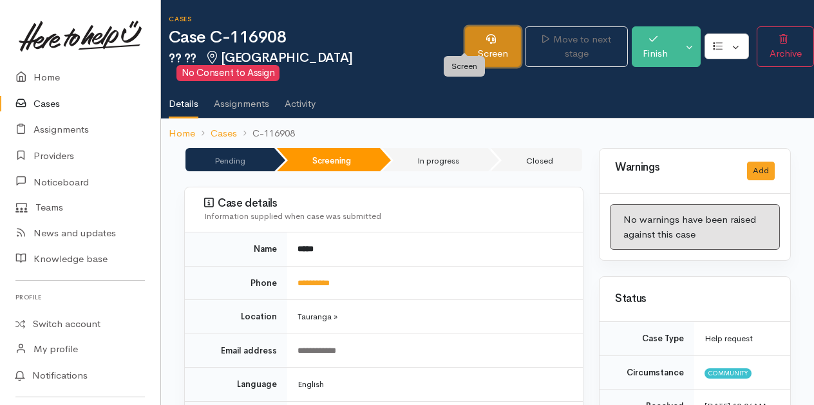
click at [465, 39] on link "Screen" at bounding box center [493, 46] width 57 height 41
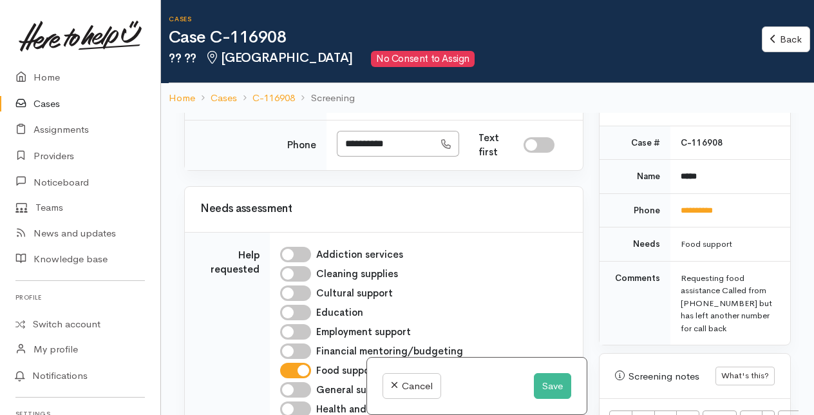
scroll to position [1223, 0]
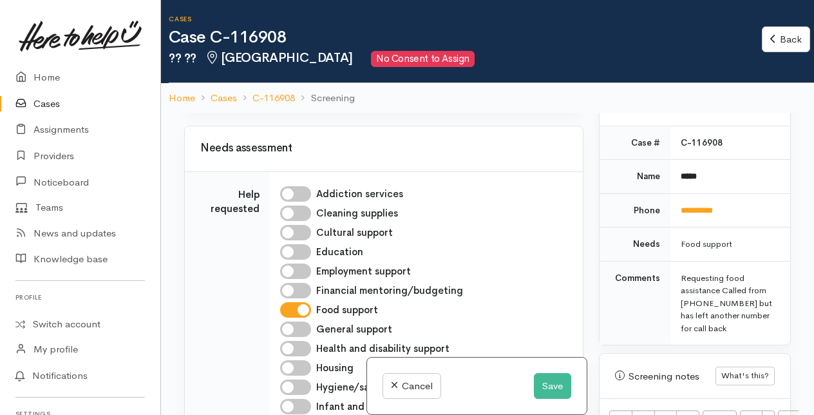
drag, startPoint x: 344, startPoint y: 245, endPoint x: 410, endPoint y: 248, distance: 65.1
click at [410, 97] on input "**********" at bounding box center [385, 83] width 97 height 26
click at [404, 97] on input "**********" at bounding box center [385, 83] width 97 height 26
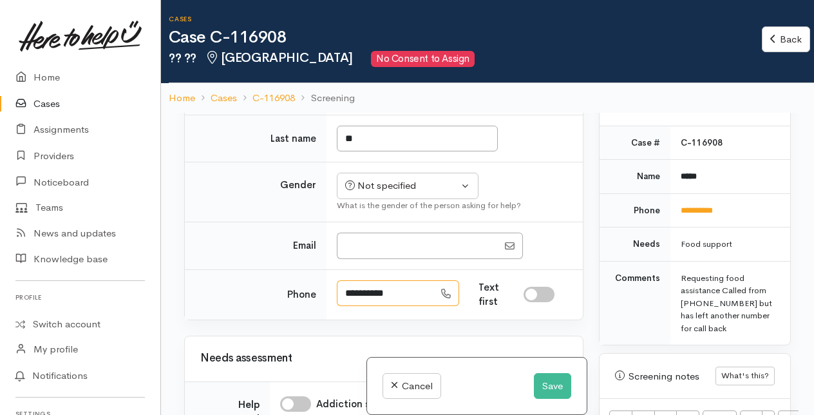
scroll to position [1030, 0]
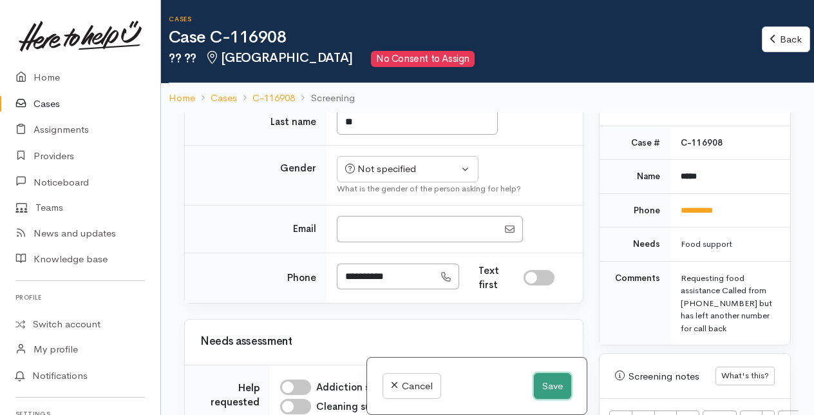
click at [552, 384] on button "Save" at bounding box center [552, 386] width 37 height 26
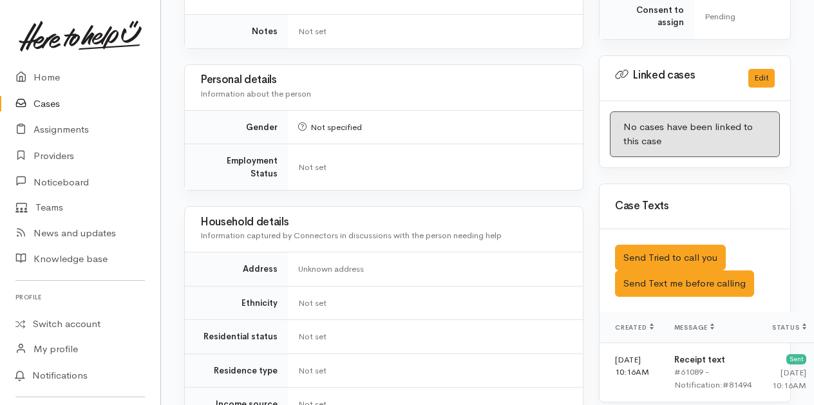
scroll to position [708, 0]
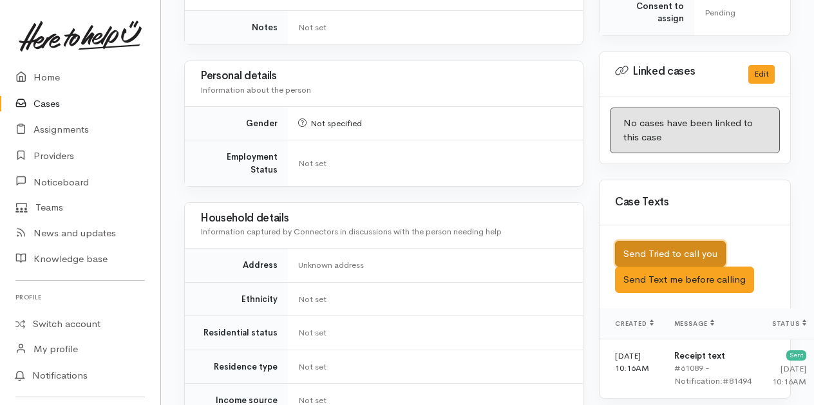
click at [658, 241] on button "Send Tried to call you" at bounding box center [670, 254] width 111 height 26
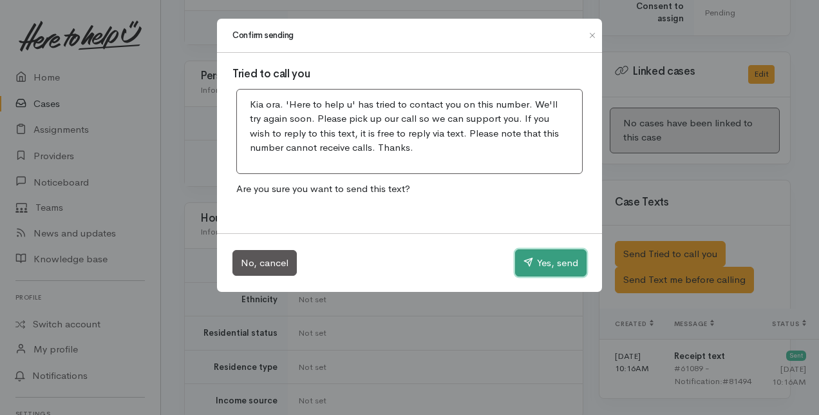
click at [556, 263] on button "Yes, send" at bounding box center [550, 262] width 71 height 27
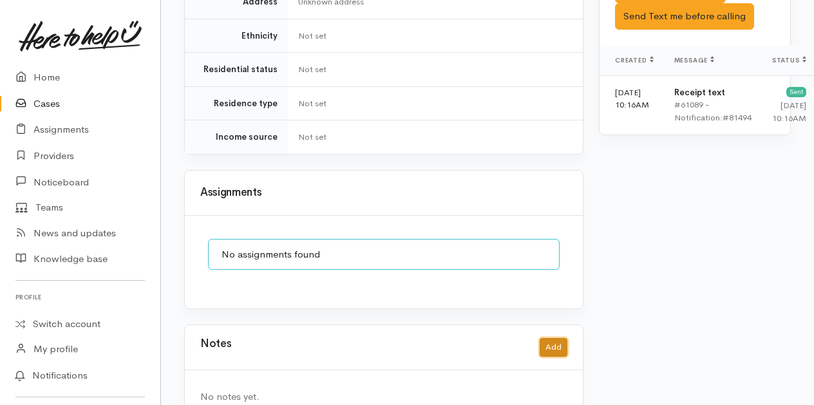
click at [560, 338] on button "Add" at bounding box center [554, 347] width 28 height 19
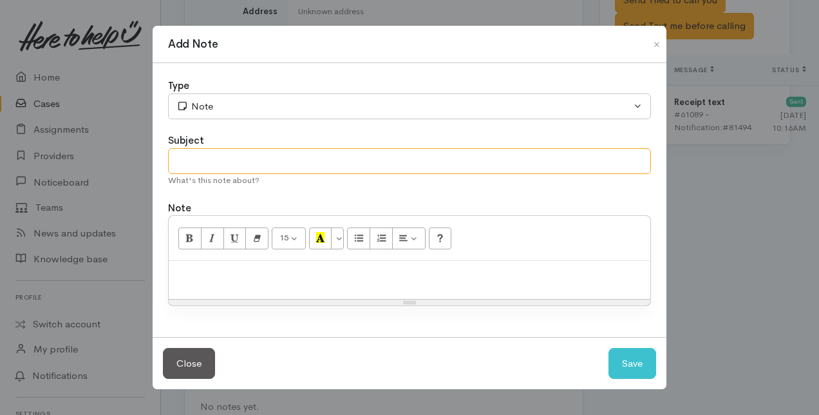
click at [204, 167] on input "text" at bounding box center [409, 161] width 483 height 26
type input "Attempt to contact"
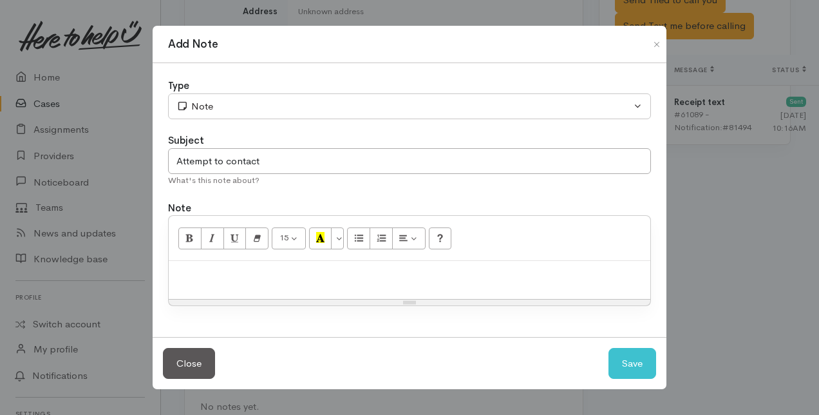
click at [191, 278] on p at bounding box center [409, 274] width 469 height 15
click at [634, 361] on button "Save" at bounding box center [632, 364] width 48 height 32
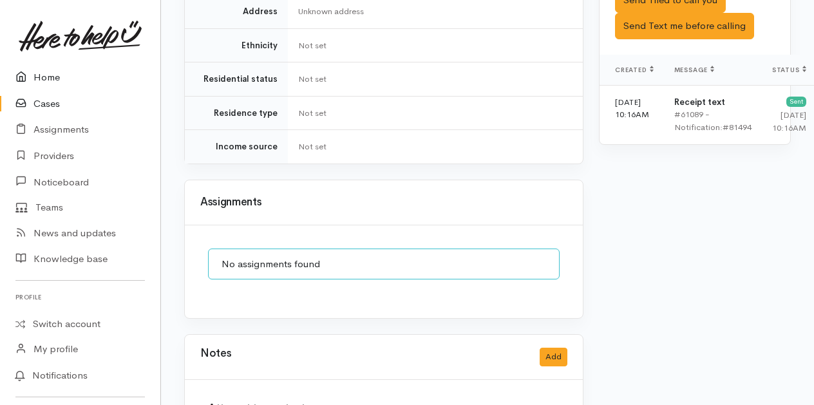
click at [47, 75] on link "Home" at bounding box center [80, 77] width 160 height 26
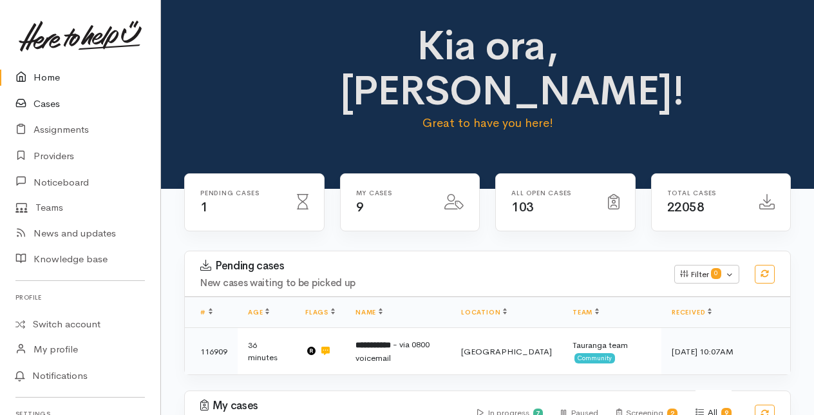
click at [46, 106] on link "Cases" at bounding box center [80, 104] width 160 height 26
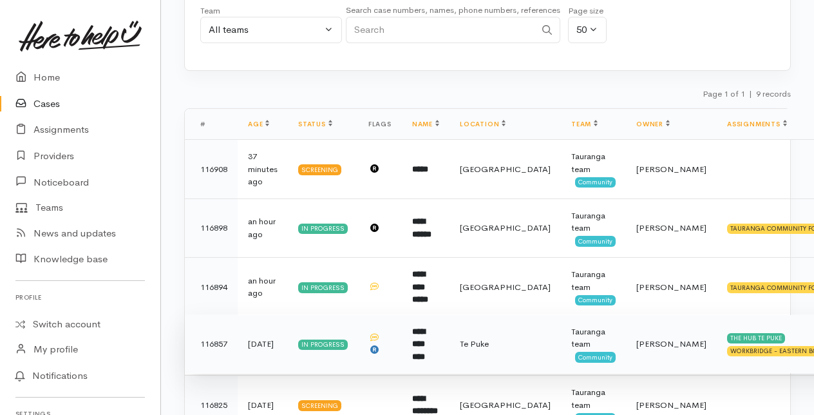
scroll to position [108, 0]
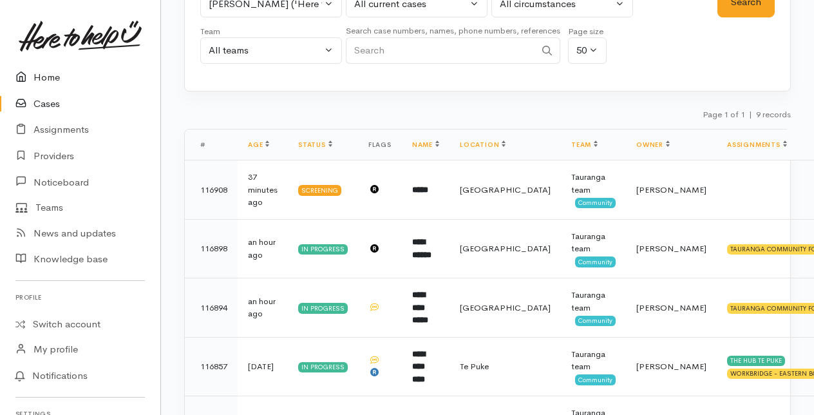
click at [54, 75] on link "Home" at bounding box center [80, 77] width 160 height 26
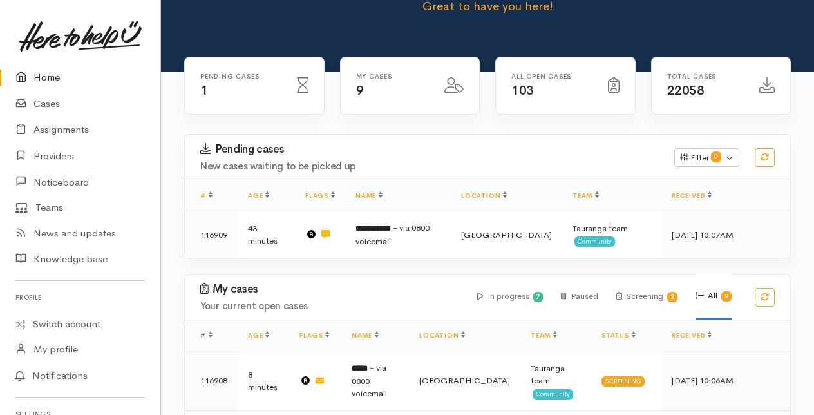
scroll to position [129, 0]
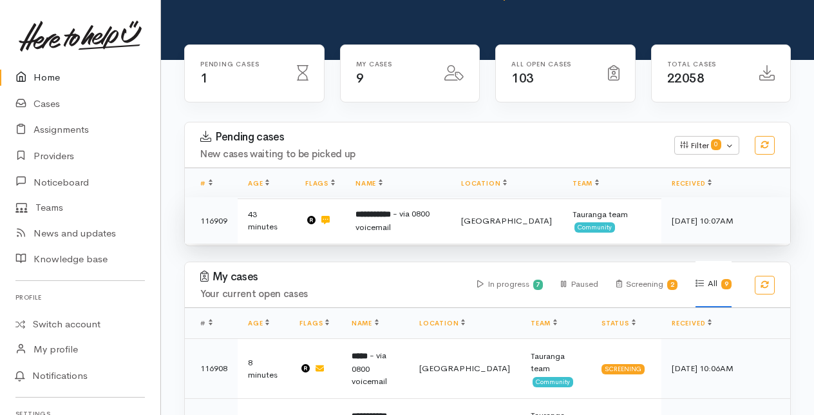
click at [391, 218] on b "**********" at bounding box center [372, 214] width 35 height 8
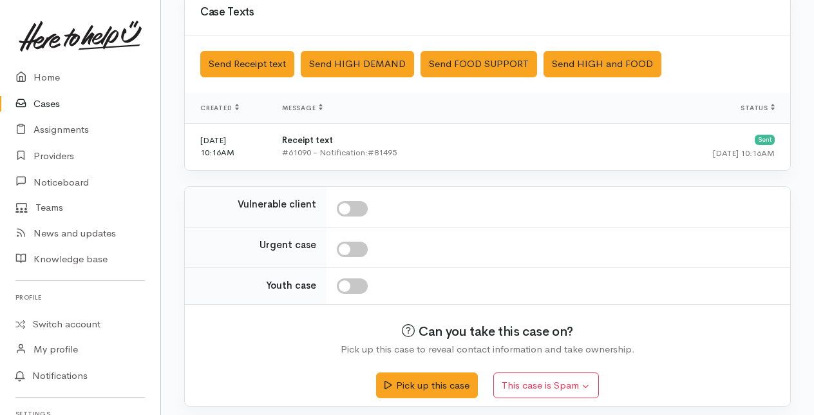
scroll to position [457, 0]
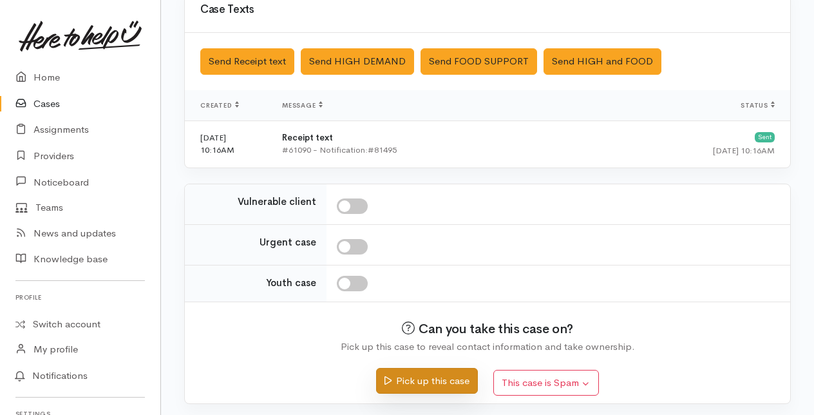
click at [428, 373] on button "Pick up this case" at bounding box center [426, 381] width 101 height 26
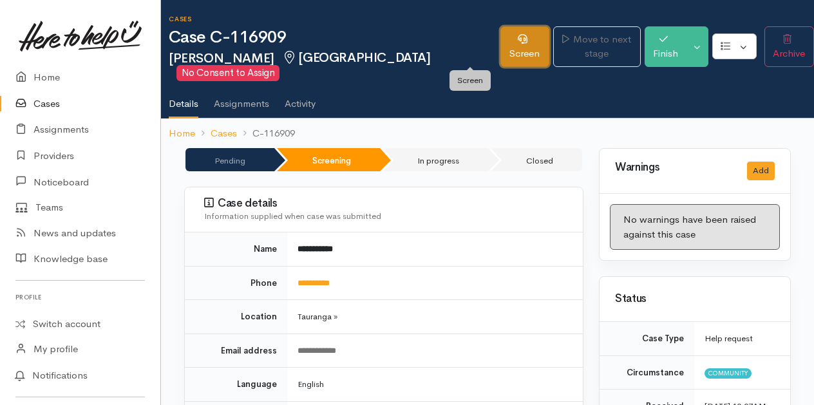
click at [500, 48] on link "Screen" at bounding box center [524, 46] width 49 height 41
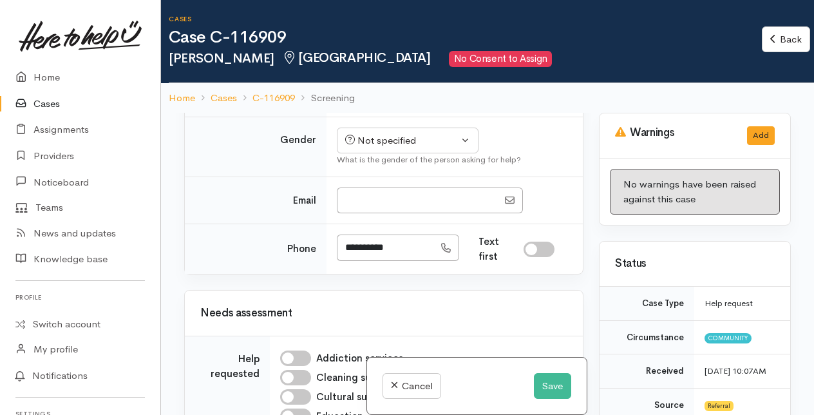
scroll to position [966, 0]
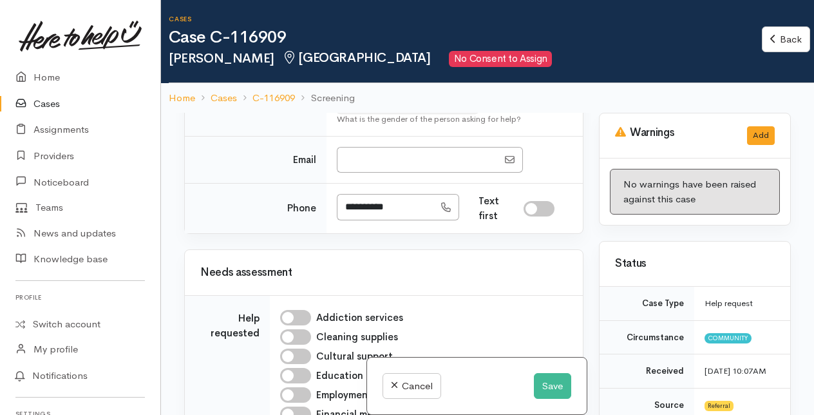
click at [375, 108] on div "Not specified" at bounding box center [401, 100] width 113 height 15
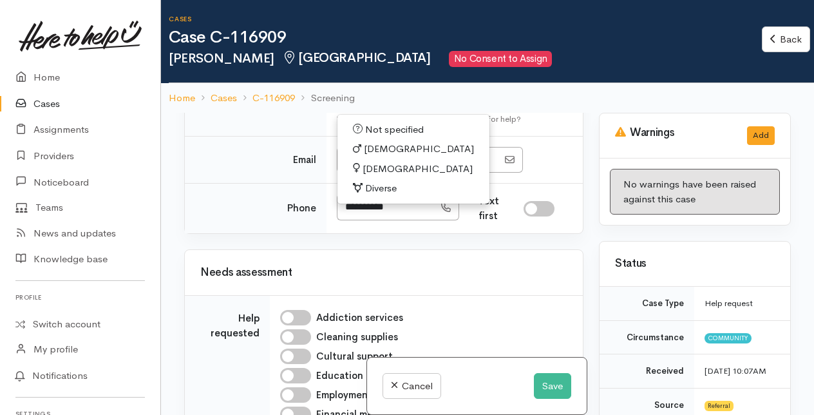
click at [366, 156] on span "[DEMOGRAPHIC_DATA]" at bounding box center [419, 149] width 110 height 15
select select "[DEMOGRAPHIC_DATA]"
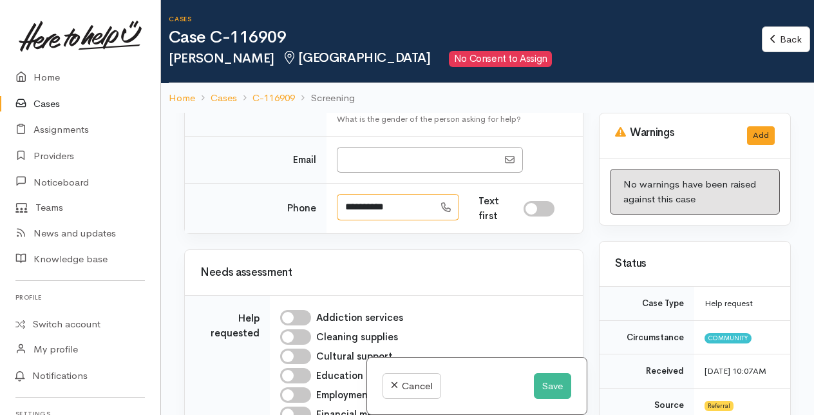
drag, startPoint x: 344, startPoint y: 296, endPoint x: 405, endPoint y: 296, distance: 60.5
click at [405, 220] on input "**********" at bounding box center [385, 207] width 97 height 26
click at [414, 220] on input "**********" at bounding box center [385, 207] width 97 height 26
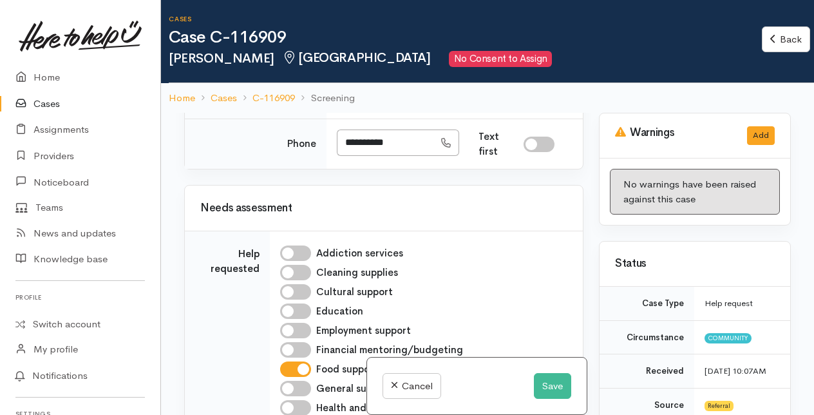
scroll to position [773, 0]
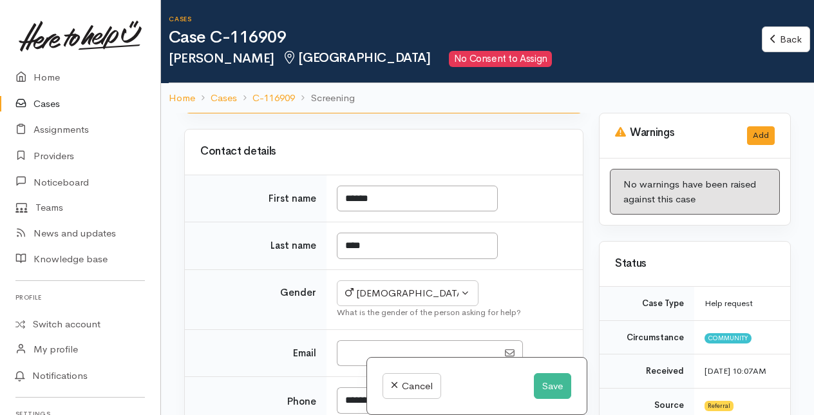
click at [338, 79] on input "I have been given consent to capture screening information" at bounding box center [336, 71] width 31 height 15
checkbox input "true"
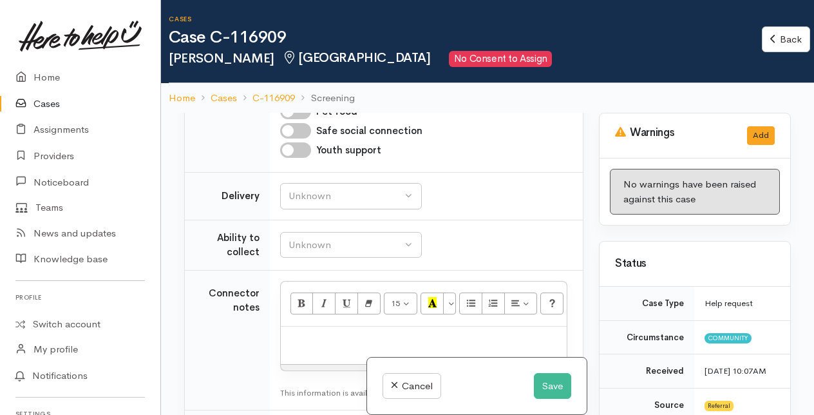
scroll to position [1610, 0]
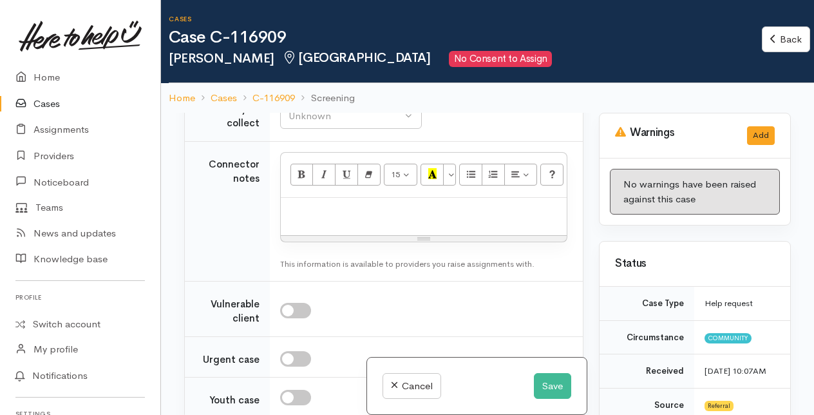
click at [407, 80] on button "Unknown" at bounding box center [351, 67] width 142 height 26
click at [323, 155] on span "Delivery needed" at bounding box center [331, 147] width 70 height 15
select select "3"
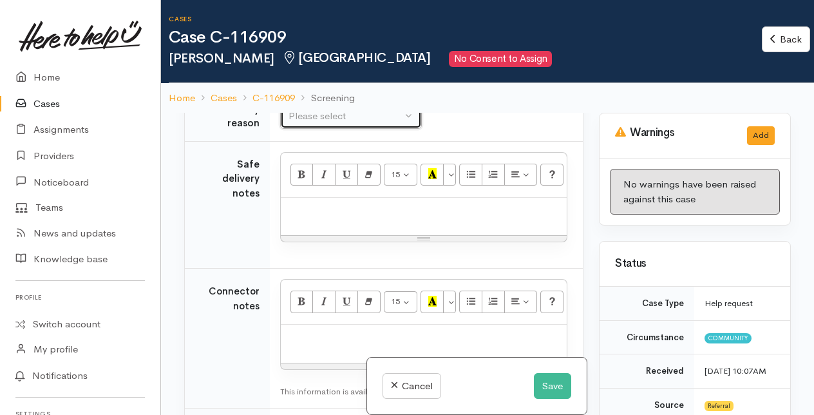
click at [323, 124] on div "Please select" at bounding box center [344, 116] width 113 height 15
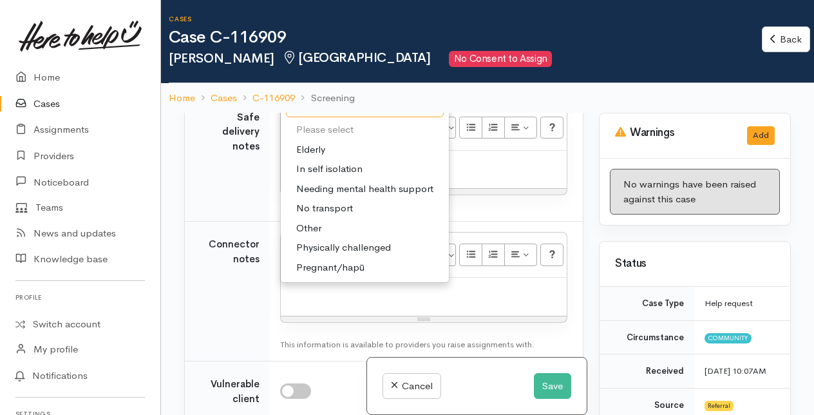
scroll to position [1674, 0]
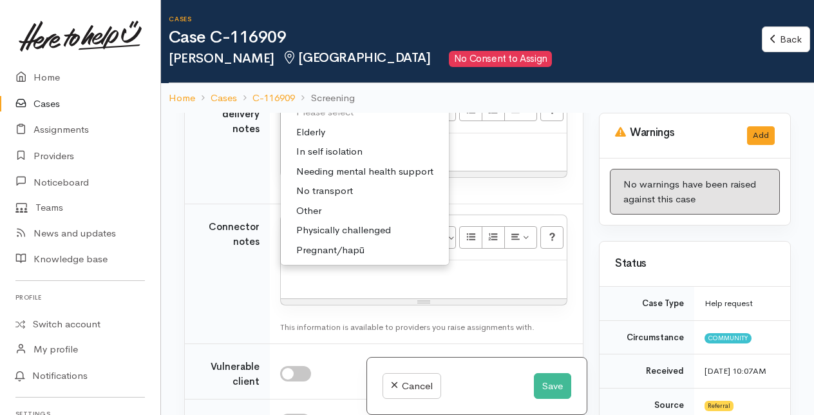
click at [307, 198] on span "No transport" at bounding box center [324, 191] width 57 height 15
select select "2"
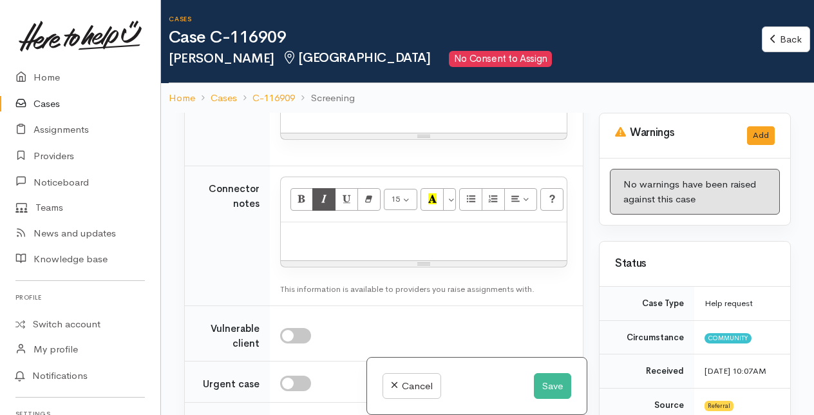
scroll to position [1739, 0]
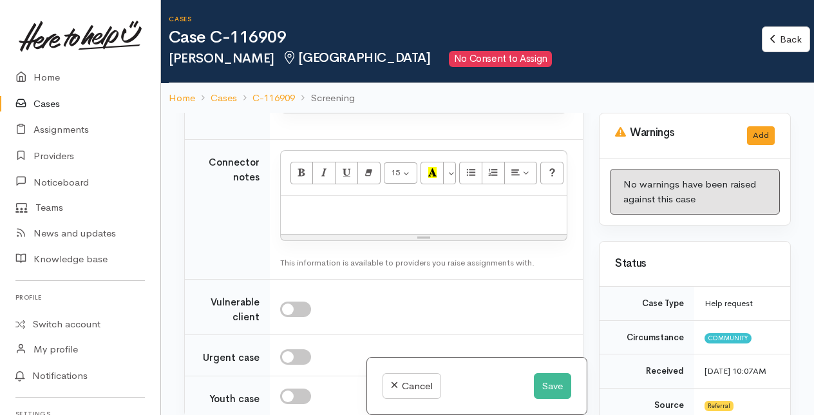
click at [300, 90] on p at bounding box center [423, 82] width 273 height 15
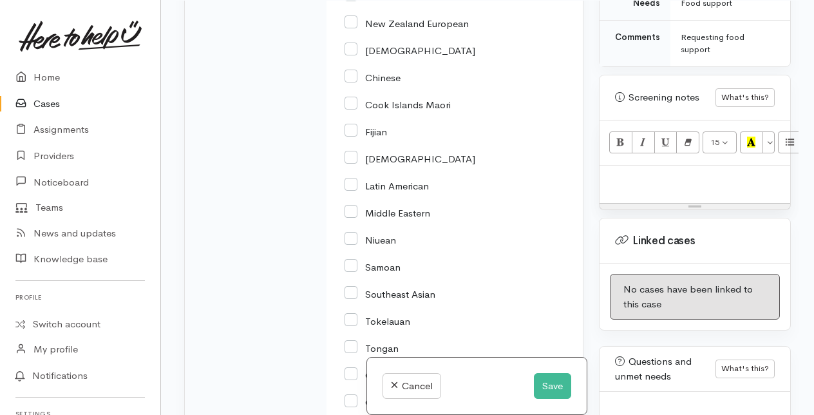
scroll to position [2149, 0]
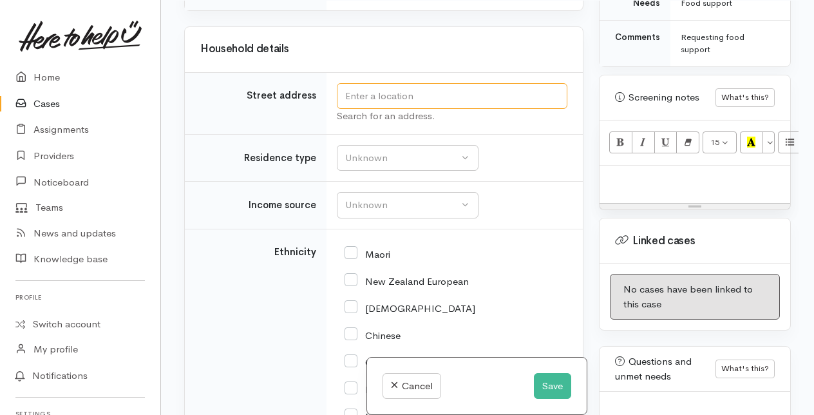
click at [352, 109] on input "text" at bounding box center [452, 96] width 231 height 26
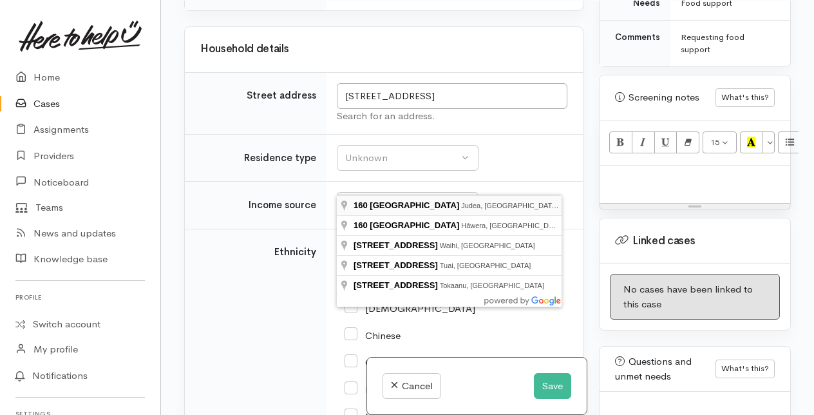
type input "160 Waihi Road, Judea, Tauranga, New Zealand"
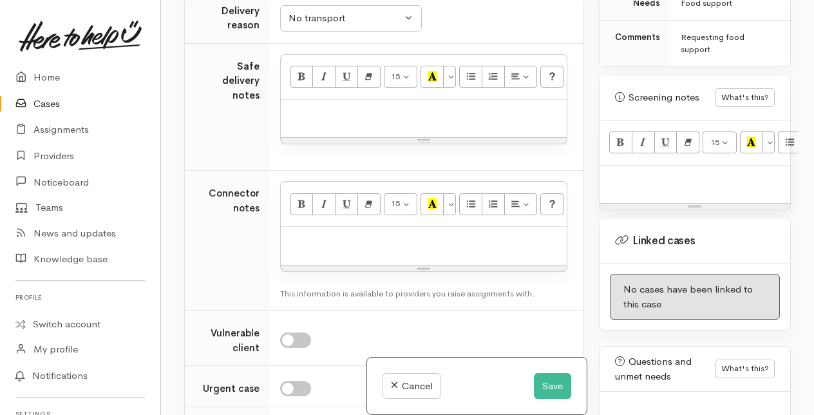
scroll to position [1761, 0]
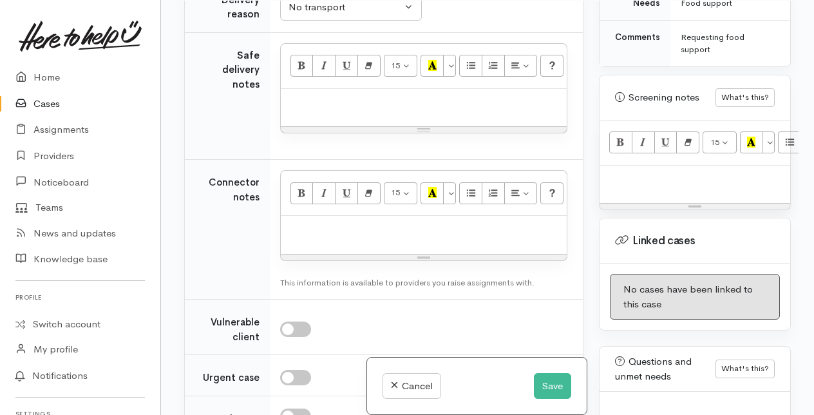
click at [300, 110] on p at bounding box center [423, 102] width 273 height 15
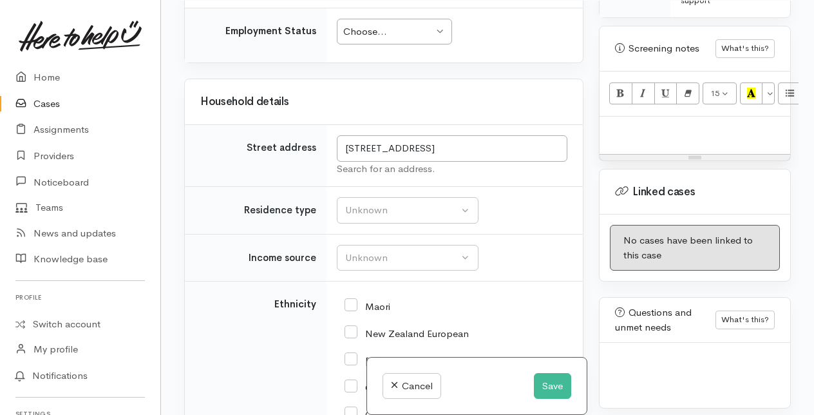
scroll to position [837, 0]
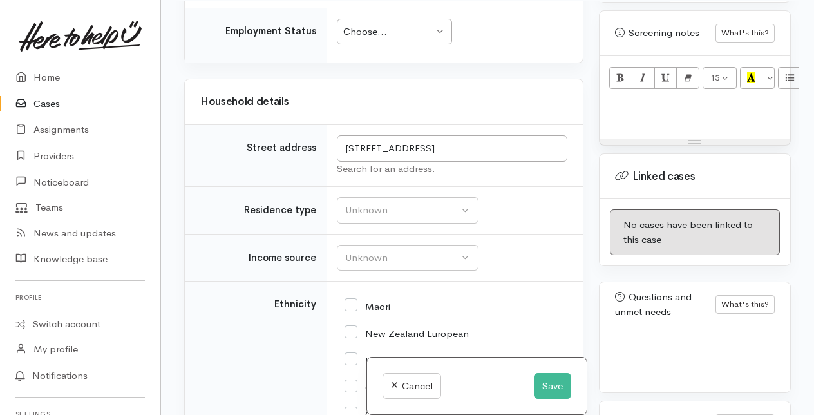
click at [614, 122] on p at bounding box center [695, 115] width 178 height 15
paste div
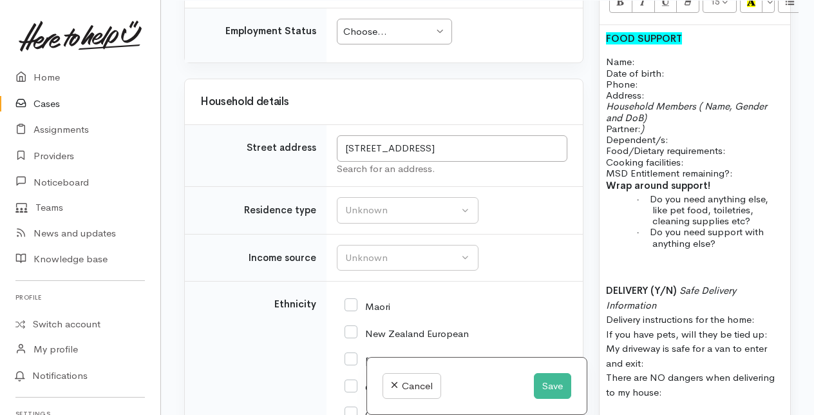
click at [735, 154] on p "Food/Dietary requirements: Cooking facilities: MSD Entitlement remaining?:" at bounding box center [695, 161] width 178 height 33
click at [699, 167] on p "Food/Dietary requirements: NIL Cooking facilities: MSD Entitlement remaining?:" at bounding box center [695, 161] width 178 height 33
click at [675, 80] on p "Name: Date of birth: Phone:" at bounding box center [695, 72] width 178 height 33
click at [658, 97] on p "Address:" at bounding box center [695, 95] width 178 height 11
click at [656, 120] on p "Household Members ( Name, Gender and DoB) Partner: ) Dependent/s:" at bounding box center [695, 122] width 178 height 44
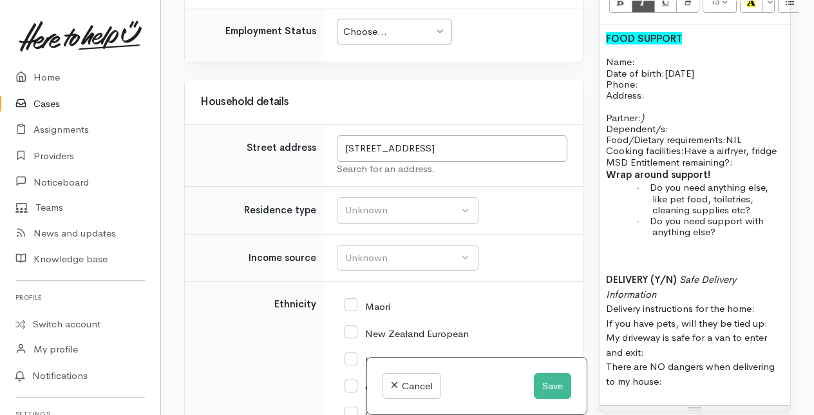
click at [646, 122] on p "Partner: ) Dependent/s:" at bounding box center [695, 116] width 178 height 33
click at [611, 263] on p at bounding box center [695, 255] width 178 height 15
click at [651, 71] on p "Name: Date of birth: 26/03/1984 Phone:" at bounding box center [695, 72] width 178 height 33
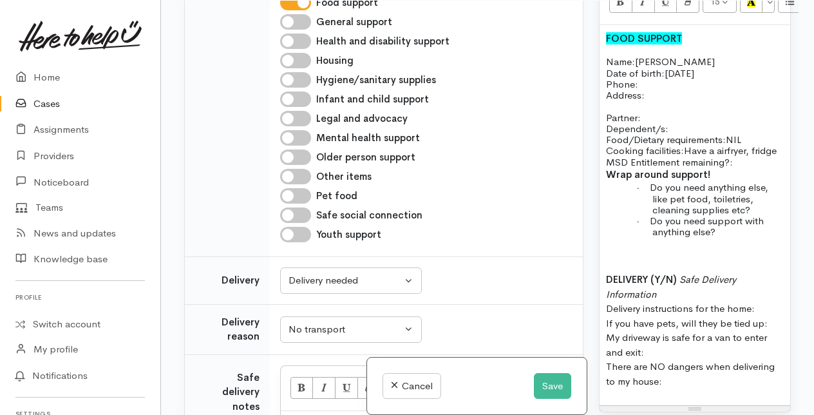
scroll to position [1568, 0]
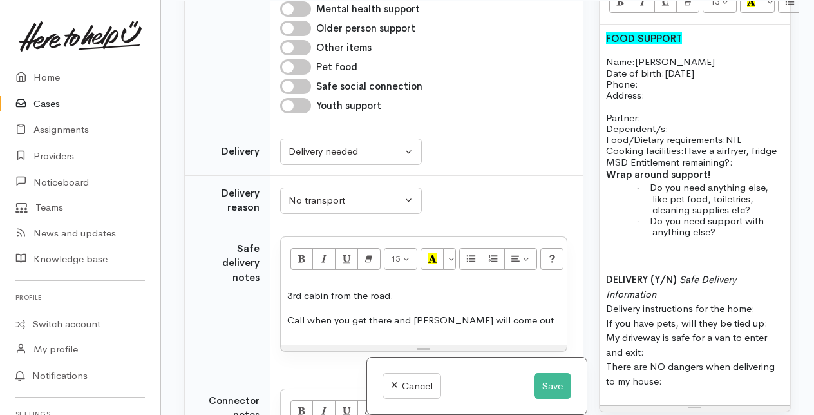
click at [663, 100] on p "Address:" at bounding box center [695, 95] width 178 height 11
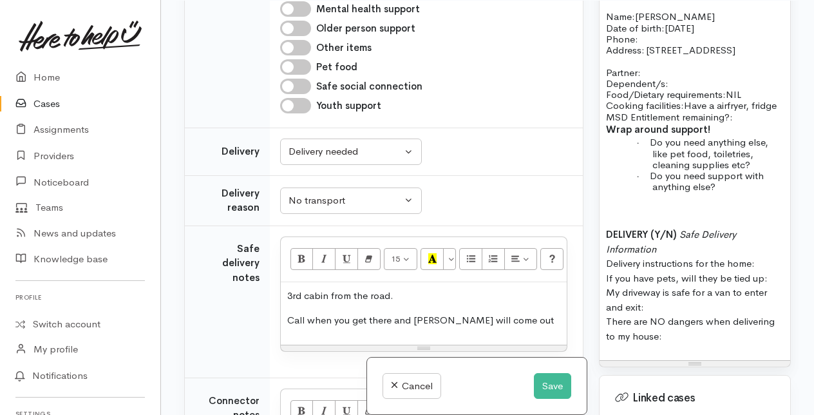
scroll to position [977, 0]
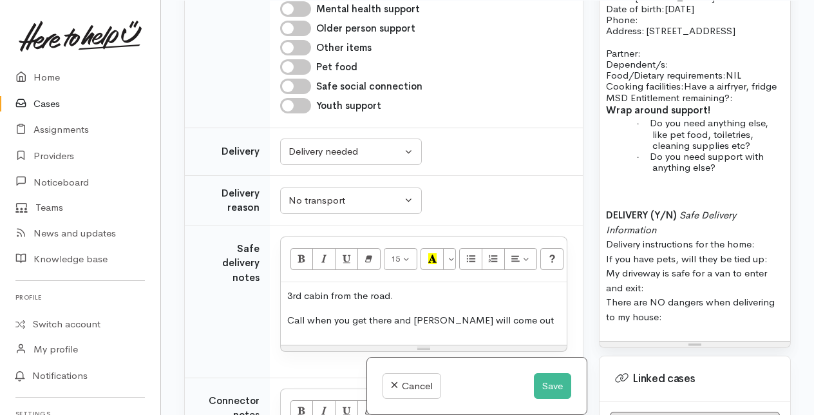
click at [617, 198] on p at bounding box center [695, 191] width 178 height 15
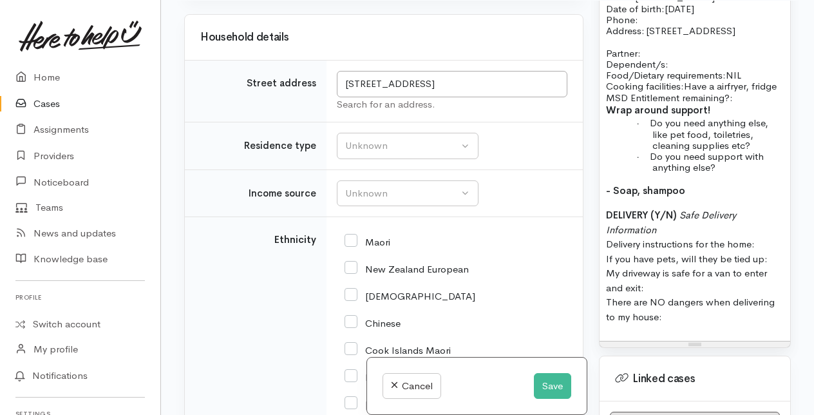
scroll to position [2405, 0]
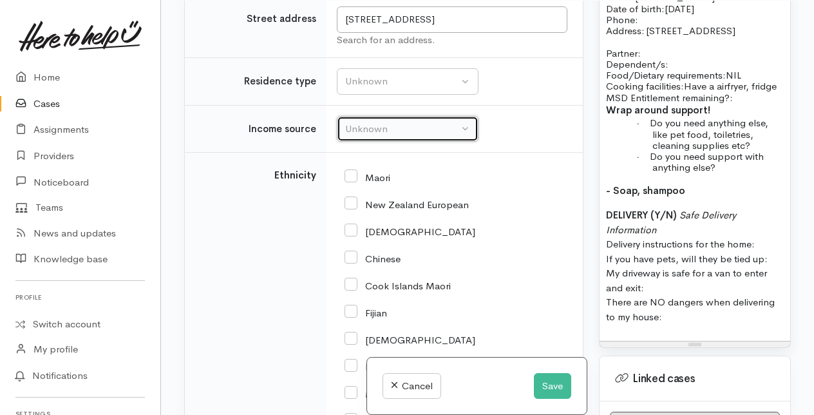
click at [430, 137] on div "Unknown" at bounding box center [401, 129] width 113 height 15
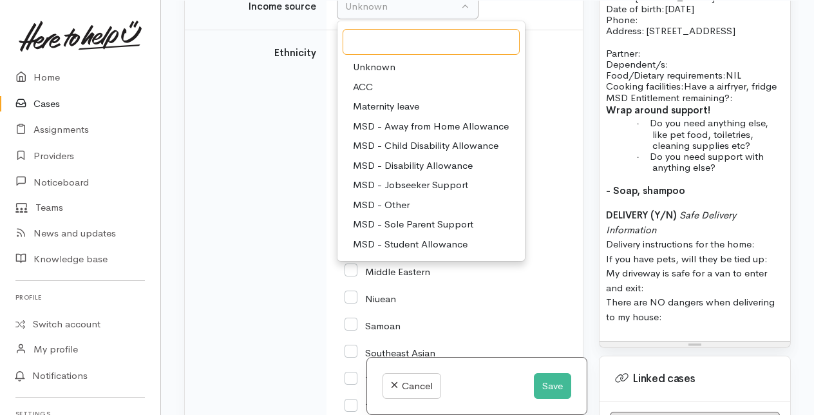
scroll to position [2534, 0]
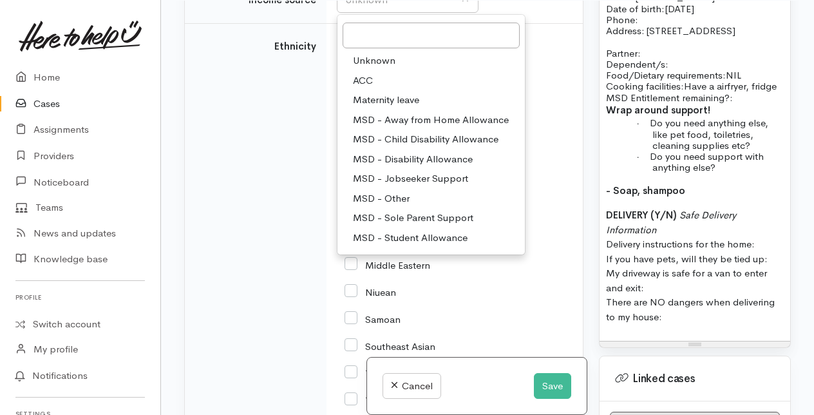
click at [408, 186] on span "MSD - Jobseeker Support" at bounding box center [410, 178] width 115 height 15
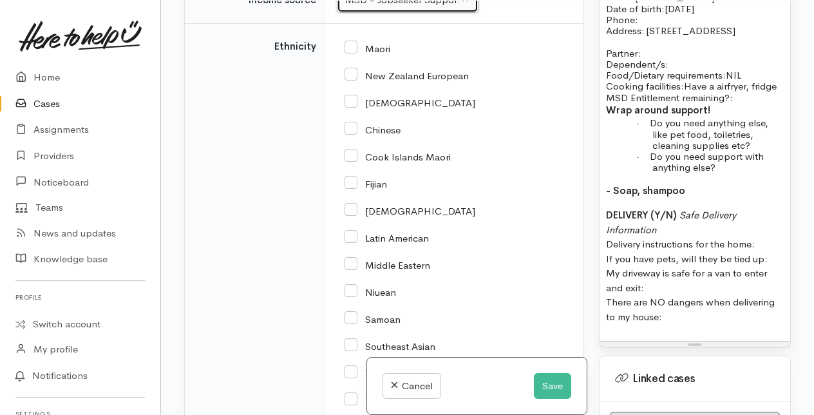
click at [464, 14] on button "MSD - Jobseeker Support" at bounding box center [408, 0] width 142 height 26
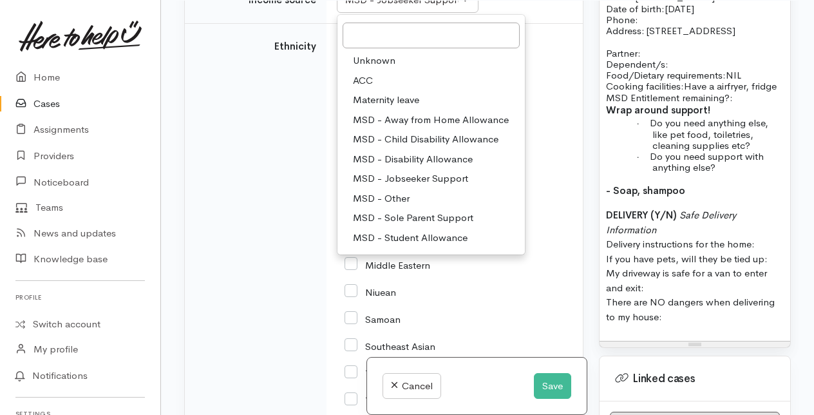
click at [364, 88] on span "ACC" at bounding box center [363, 80] width 20 height 15
select select "8"
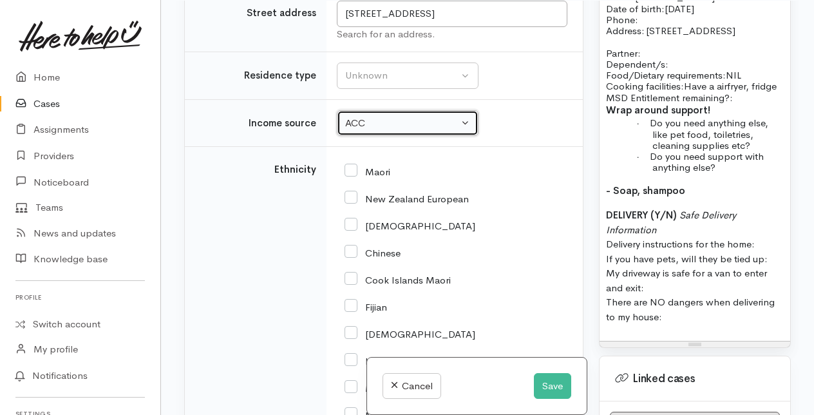
scroll to position [2405, 0]
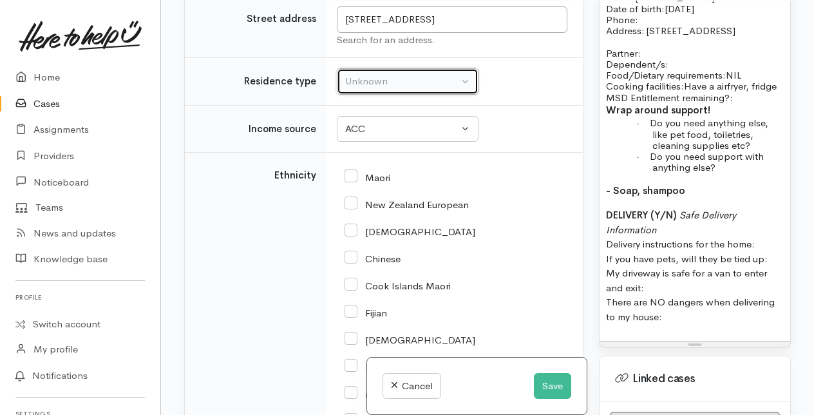
click at [404, 89] on div "Unknown" at bounding box center [401, 81] width 113 height 15
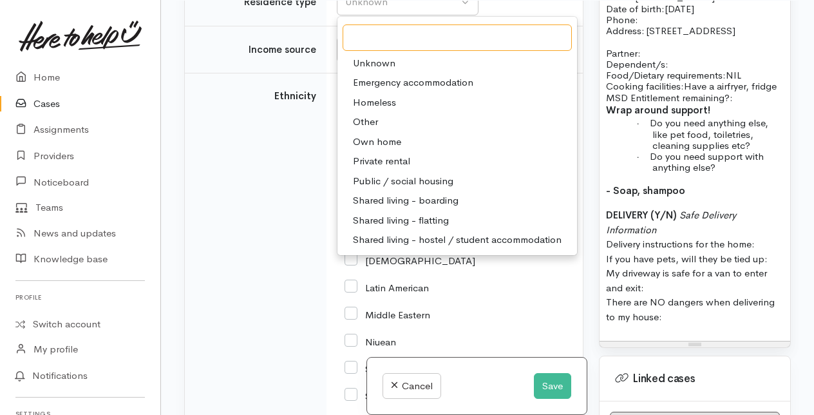
scroll to position [2534, 0]
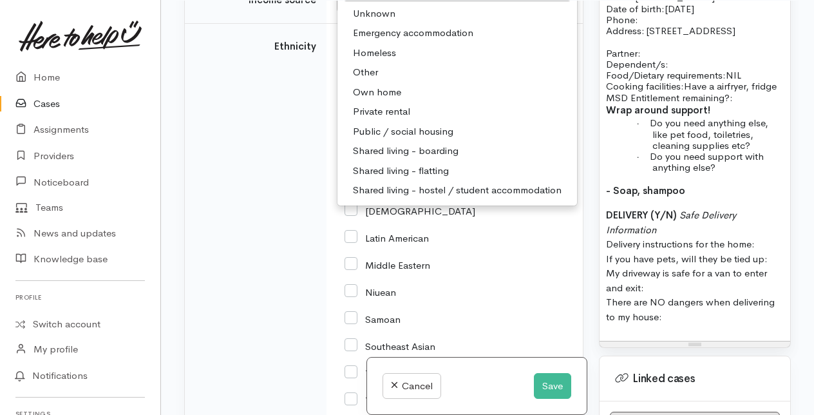
click at [400, 41] on span "Emergency accommodation" at bounding box center [413, 33] width 120 height 15
select select "7"
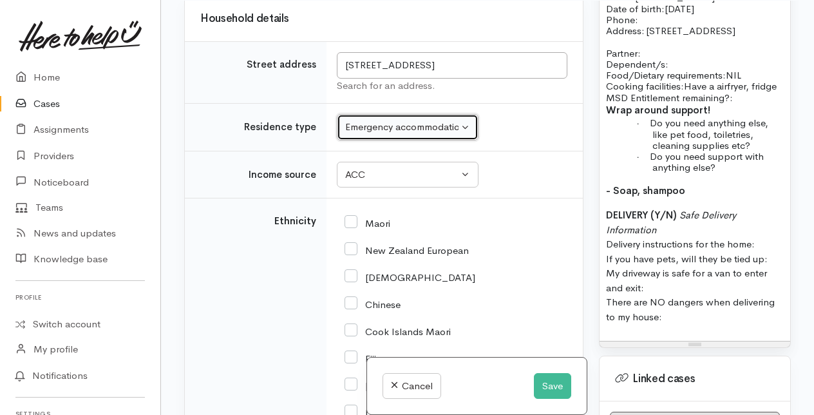
scroll to position [2341, 0]
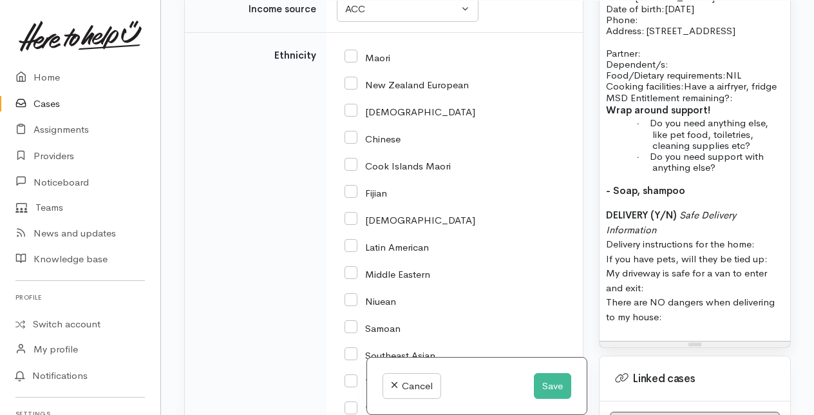
scroll to position [2534, 0]
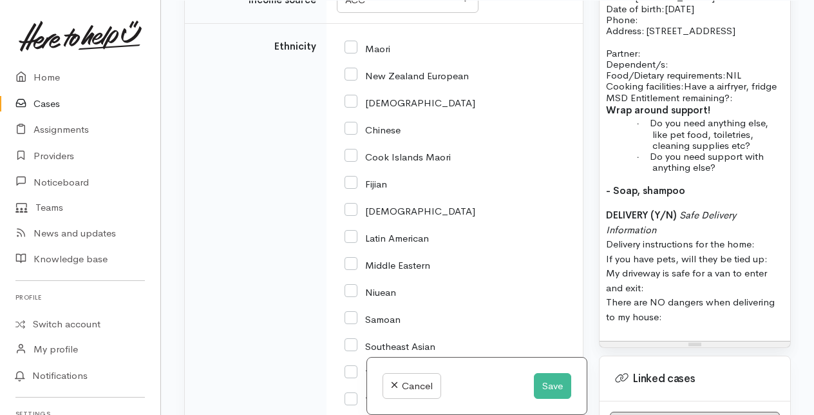
click at [352, 53] on input "Maori" at bounding box center [367, 48] width 46 height 12
checkbox input "true"
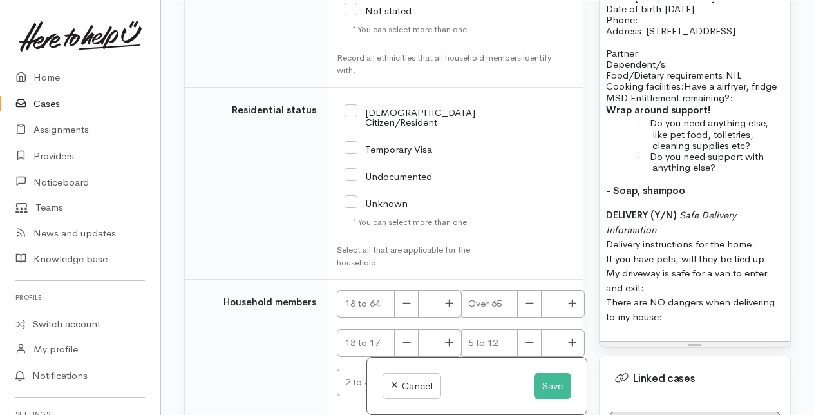
scroll to position [3113, 0]
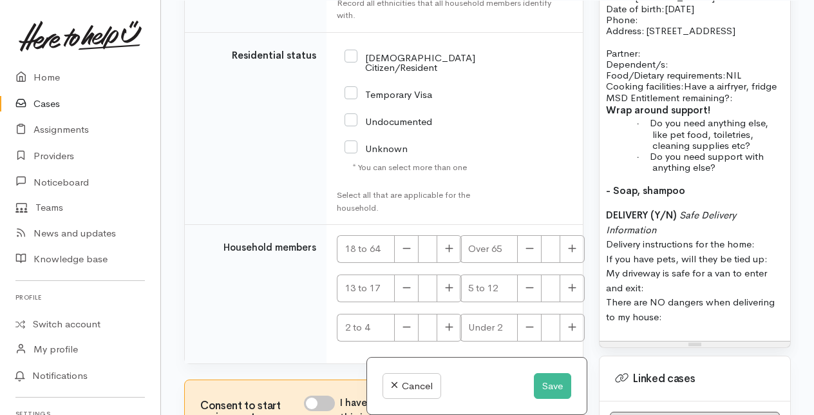
click at [354, 72] on input "NZ Citizen/Resident" at bounding box center [409, 61] width 131 height 21
checkbox input "true"
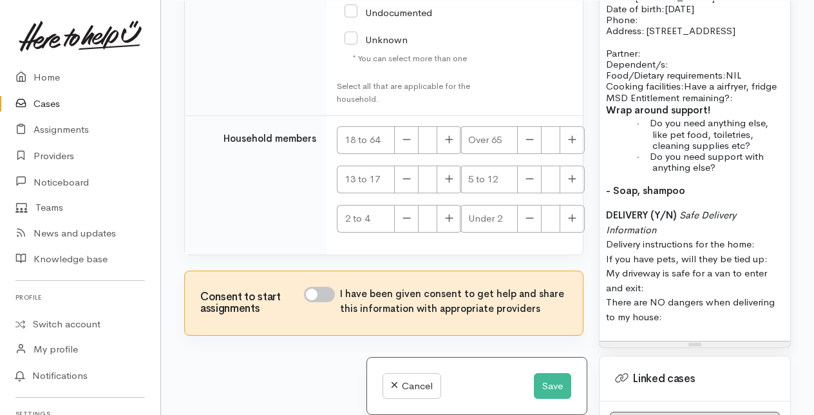
scroll to position [3306, 0]
click at [449, 144] on icon "button" at bounding box center [449, 140] width 8 height 10
type input "1"
click at [325, 302] on input "I have been given consent to get help and share this information with appropria…" at bounding box center [319, 294] width 31 height 15
checkbox input "true"
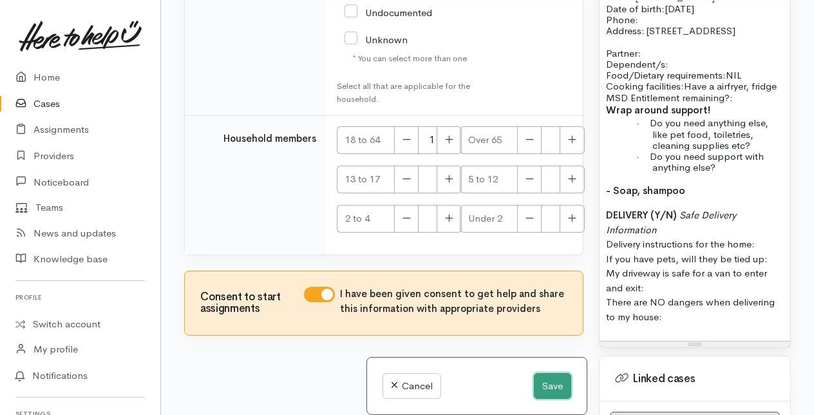
click at [545, 386] on button "Save" at bounding box center [552, 386] width 37 height 26
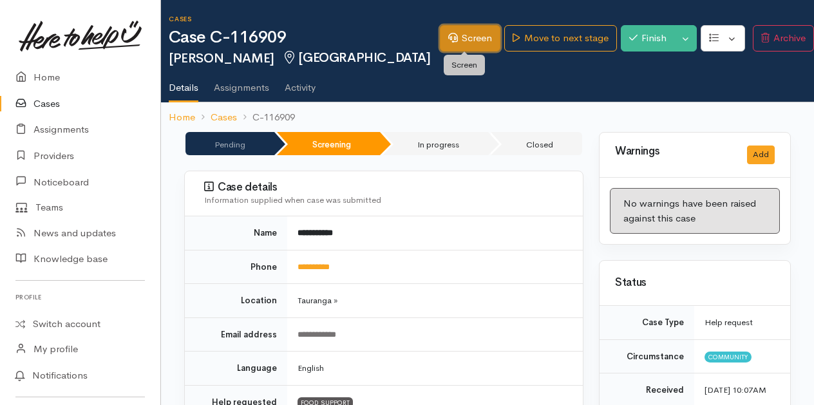
click at [465, 32] on link "Screen" at bounding box center [470, 38] width 61 height 26
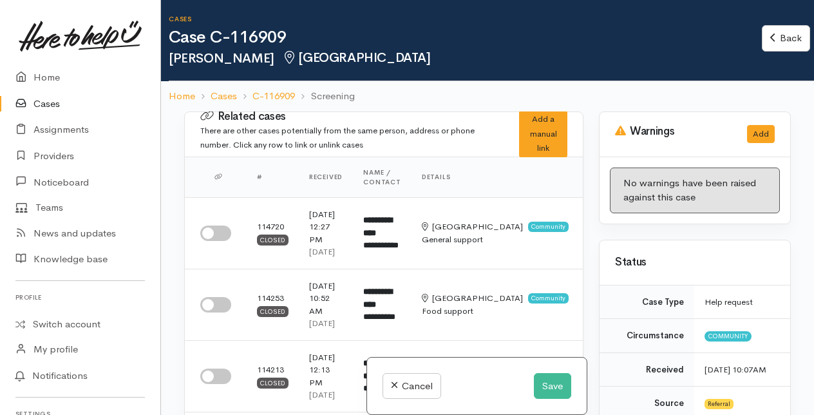
select select "2"
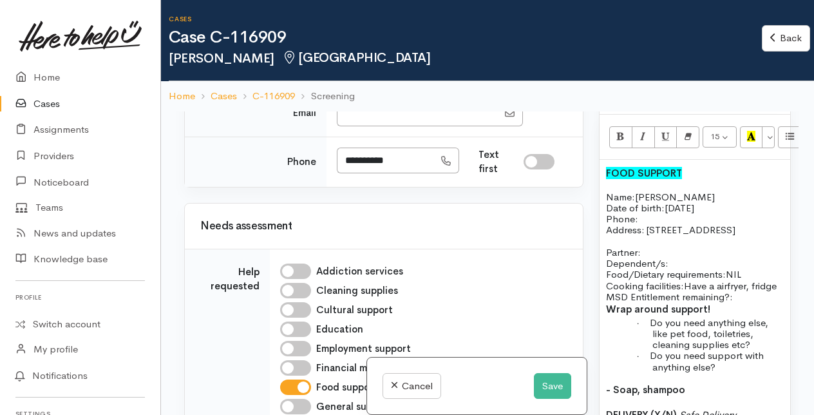
scroll to position [1030, 0]
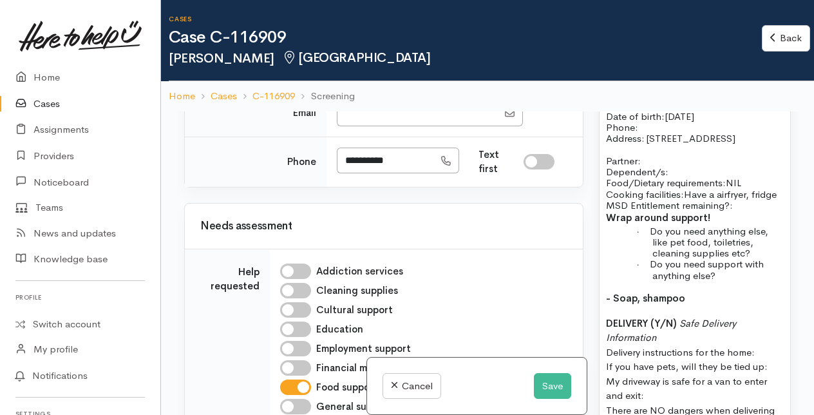
click at [643, 133] on p "Name: [PERSON_NAME] Date of birth: [DEMOGRAPHIC_DATA] Phone:" at bounding box center [695, 116] width 178 height 33
click at [648, 178] on p "Partner: Dependent/s:" at bounding box center [695, 160] width 178 height 33
click at [691, 178] on p "Partner: N/A Dependent/s:" at bounding box center [695, 160] width 178 height 33
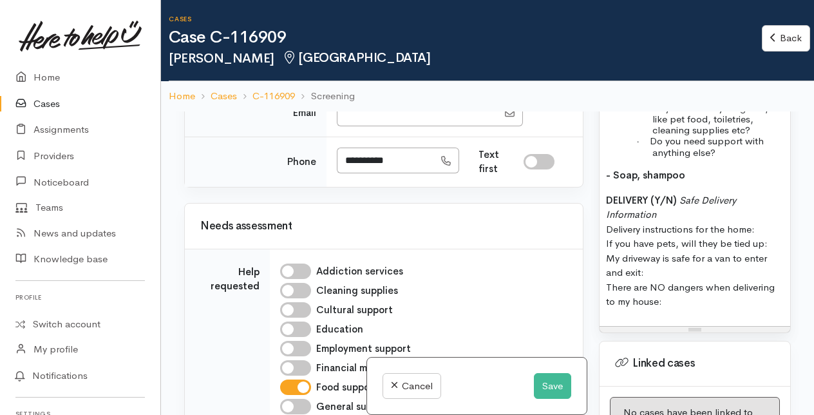
scroll to position [1159, 0]
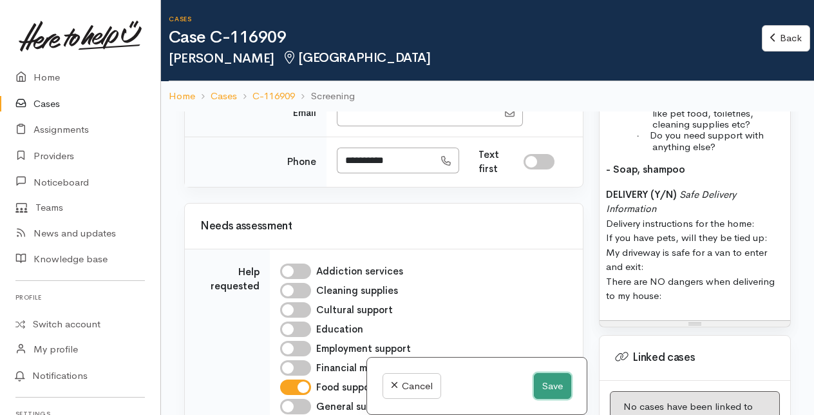
click at [550, 392] on button "Save" at bounding box center [552, 386] width 37 height 26
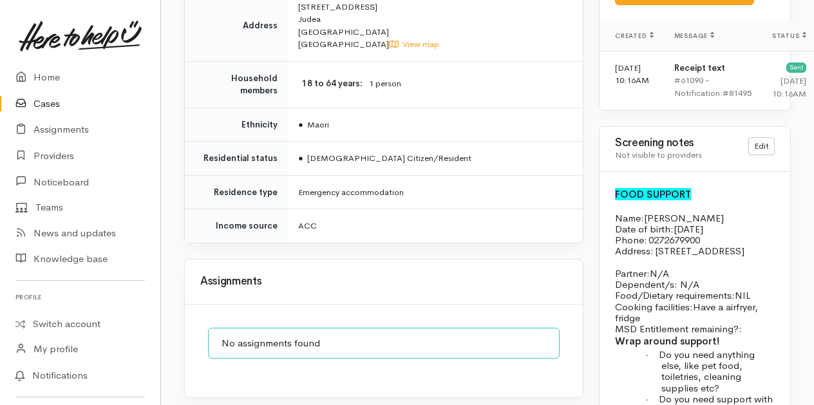
scroll to position [1095, 0]
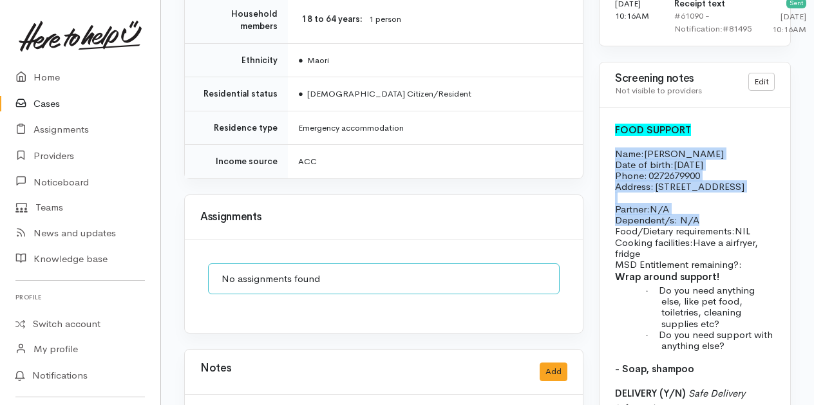
drag, startPoint x: 614, startPoint y: 194, endPoint x: 766, endPoint y: 262, distance: 166.3
click at [766, 262] on div "FOOD SUPPORT Name: [PERSON_NAME] Date of birth: [DEMOGRAPHIC_DATA] Phone:   027…" at bounding box center [694, 325] width 191 height 435
drag, startPoint x: 766, startPoint y: 262, endPoint x: 648, endPoint y: 214, distance: 127.3
copy div "Name: Daniel Park Date of birth: 26/03/1984 Phone:   0272679900 Address:   160 …"
click at [713, 192] on p "Address:   160 Waihi Rd" at bounding box center [695, 186] width 160 height 11
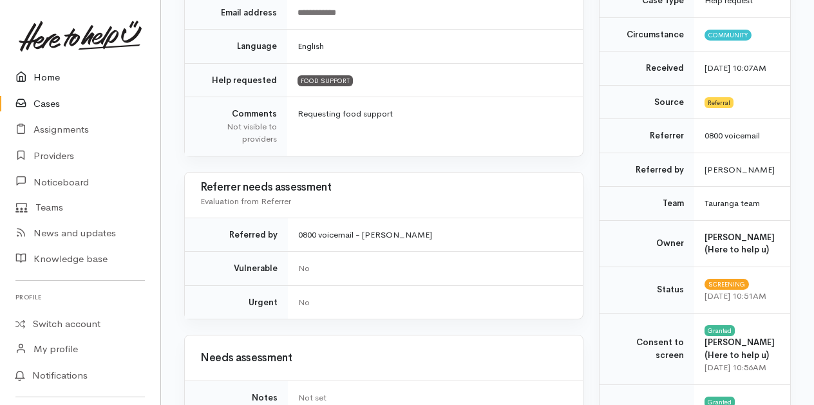
scroll to position [322, 0]
click at [49, 79] on link "Home" at bounding box center [80, 77] width 160 height 26
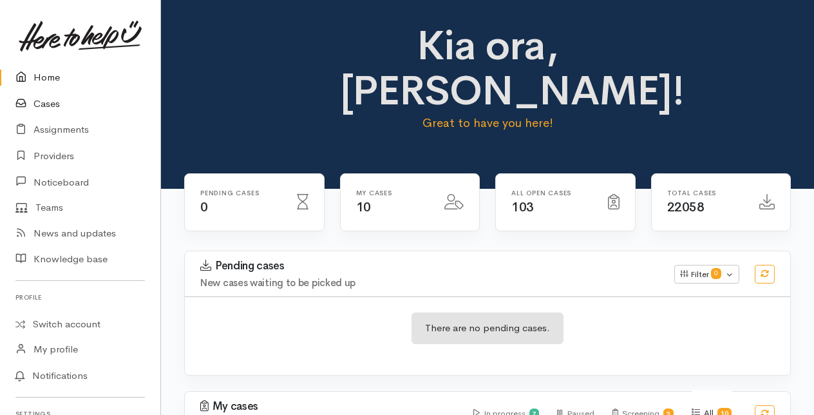
click at [50, 102] on link "Cases" at bounding box center [80, 104] width 160 height 26
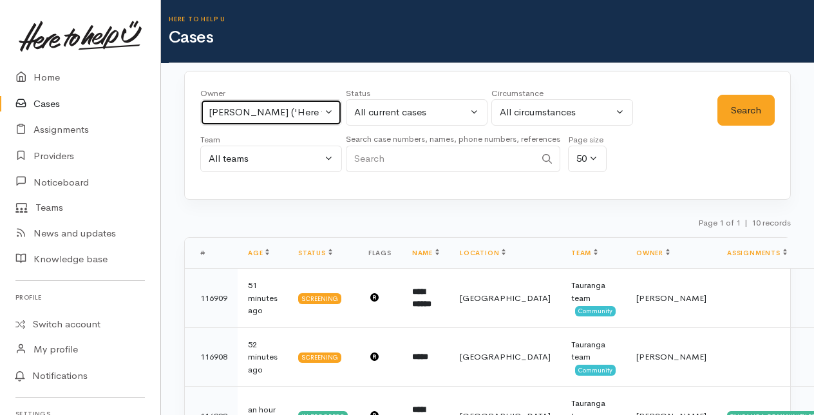
click at [327, 109] on button "[PERSON_NAME] ('Here to help u')" at bounding box center [271, 112] width 142 height 26
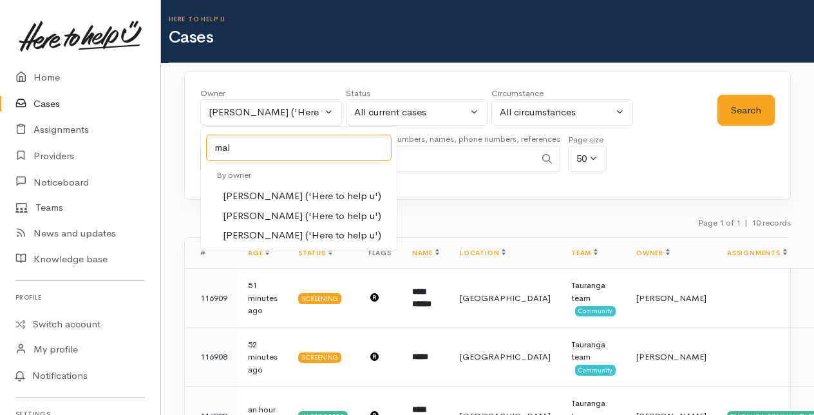
type input "mal"
drag, startPoint x: 262, startPoint y: 213, endPoint x: 292, endPoint y: 208, distance: 30.1
click at [262, 212] on span "Malia Stowers ('Here to help u')" at bounding box center [302, 216] width 158 height 15
select select "1613"
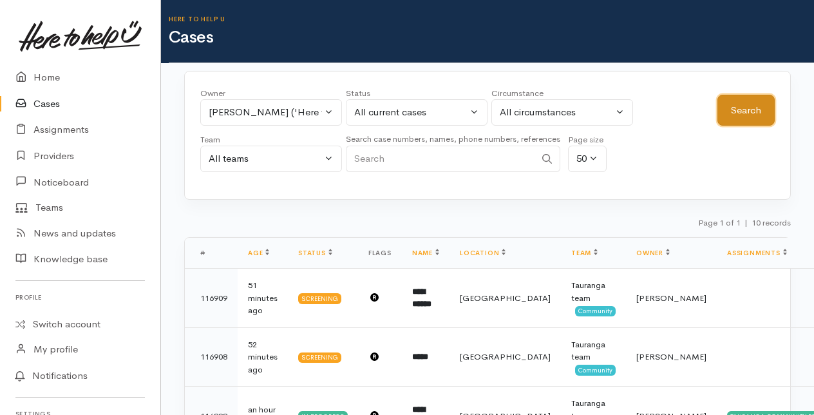
click at [750, 106] on button "Search" at bounding box center [745, 111] width 57 height 32
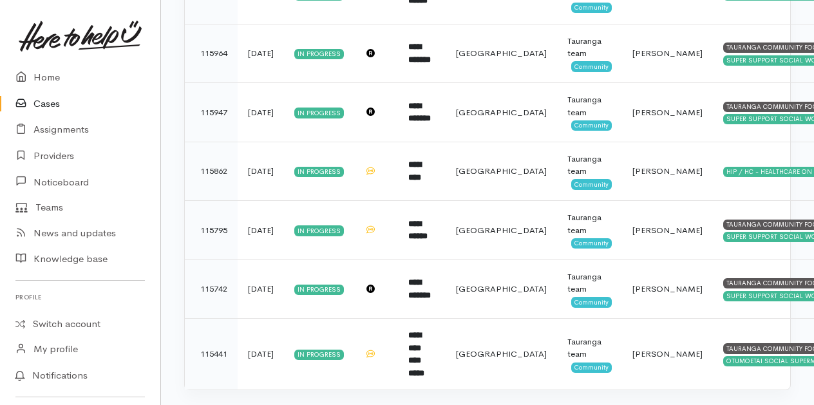
scroll to position [1367, 0]
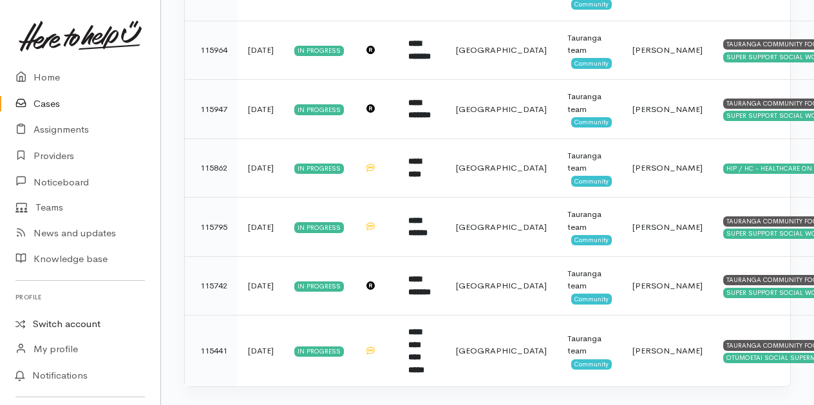
click at [84, 321] on link "Switch account" at bounding box center [80, 324] width 160 height 25
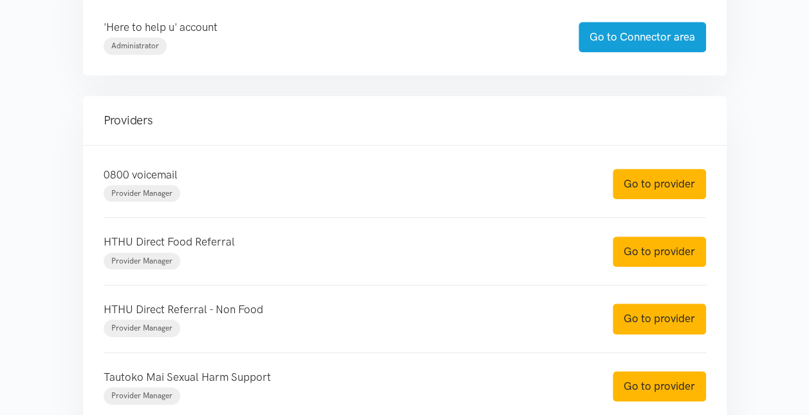
scroll to position [386, 0]
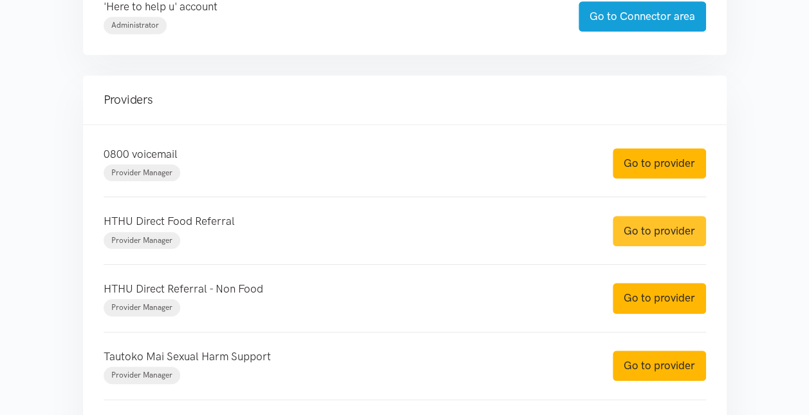
click at [656, 225] on link "Go to provider" at bounding box center [659, 231] width 93 height 30
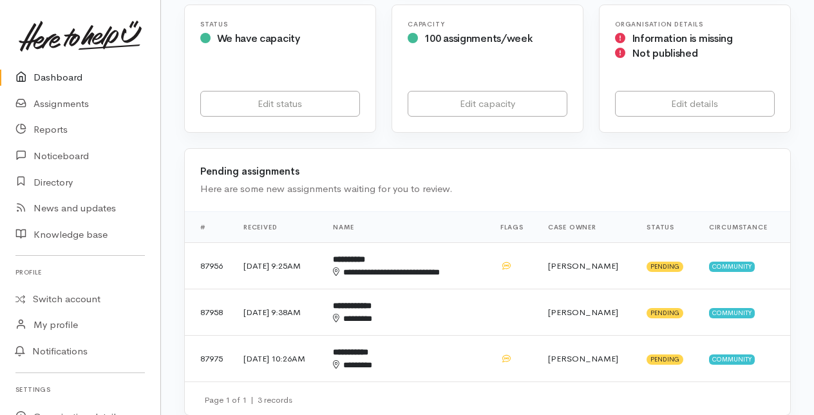
scroll to position [258, 0]
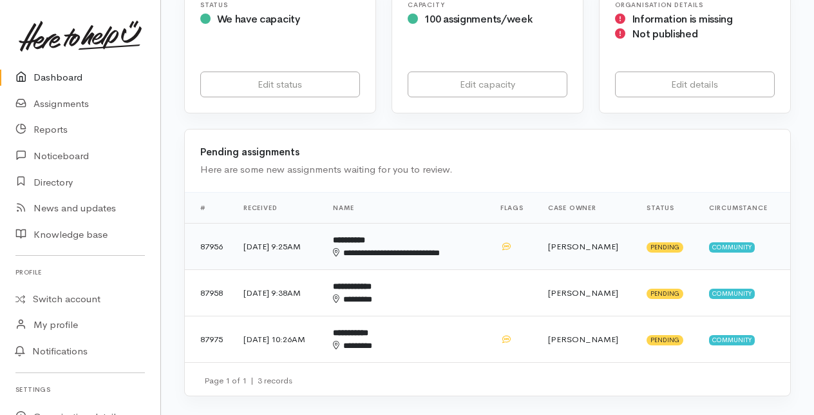
click at [408, 247] on div "**********" at bounding box center [399, 253] width 133 height 13
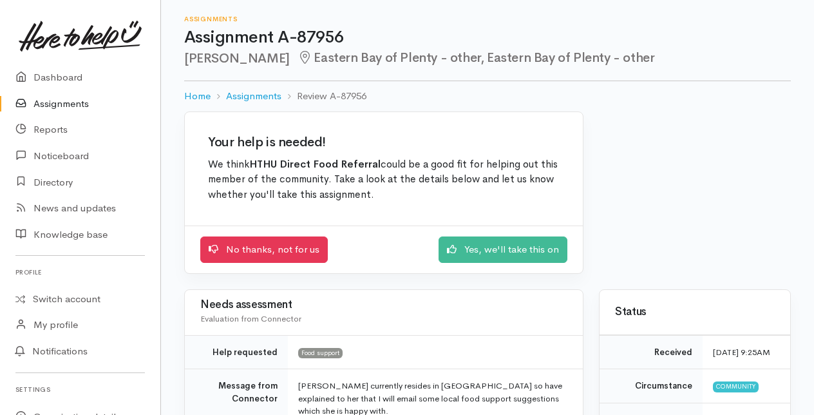
scroll to position [64, 0]
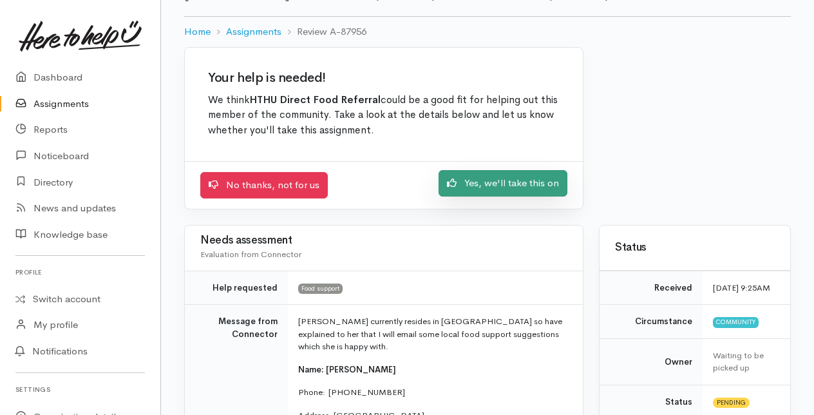
click at [473, 184] on link "Yes, we'll take this on" at bounding box center [503, 183] width 129 height 26
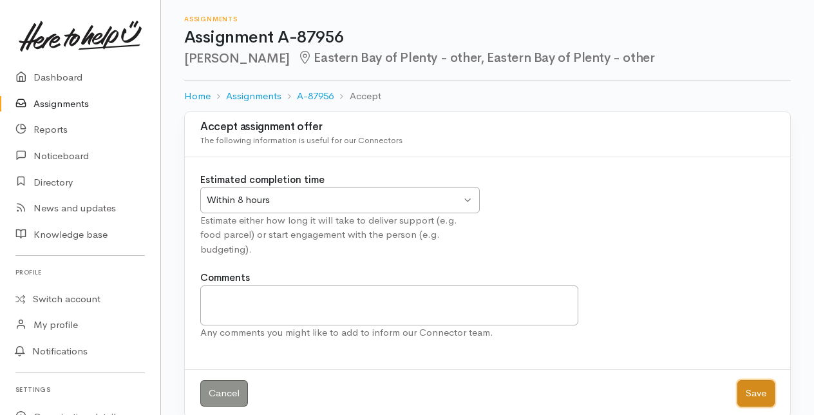
click at [751, 380] on button "Save" at bounding box center [755, 393] width 37 height 26
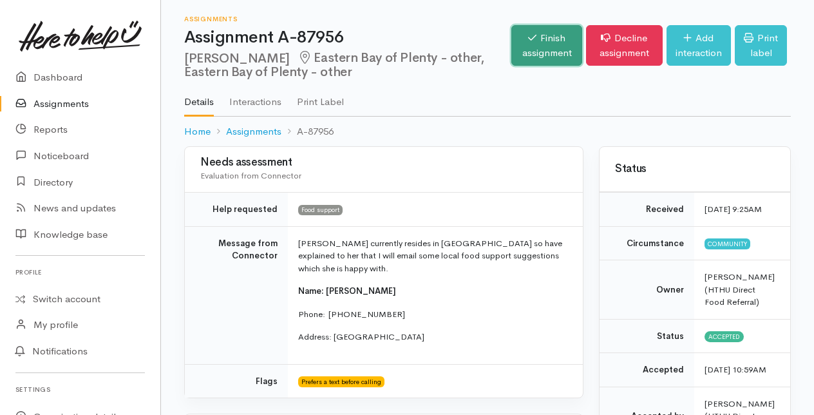
click at [523, 42] on link "Finish assignment" at bounding box center [546, 45] width 71 height 41
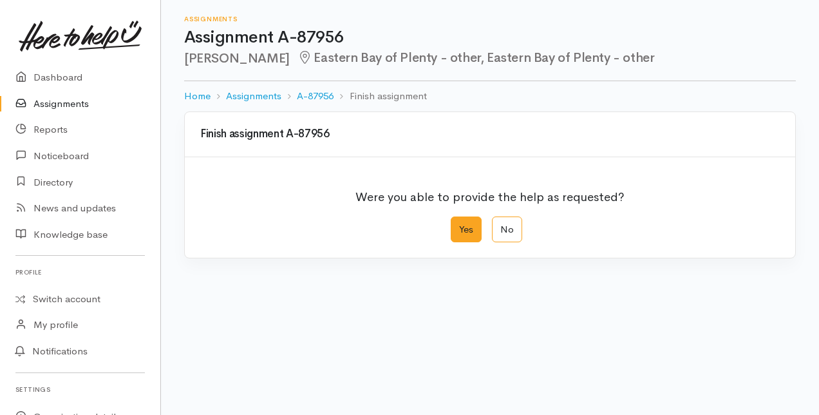
click at [466, 229] on label "Yes" at bounding box center [466, 229] width 31 height 26
click at [459, 225] on input "Yes" at bounding box center [455, 220] width 8 height 8
radio input "true"
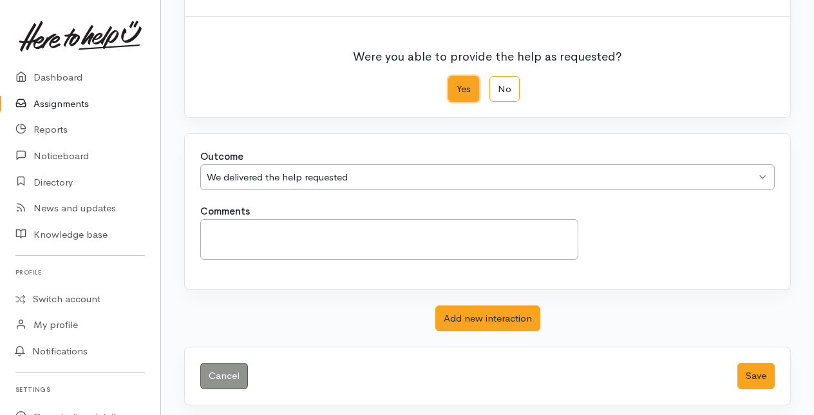
scroll to position [142, 0]
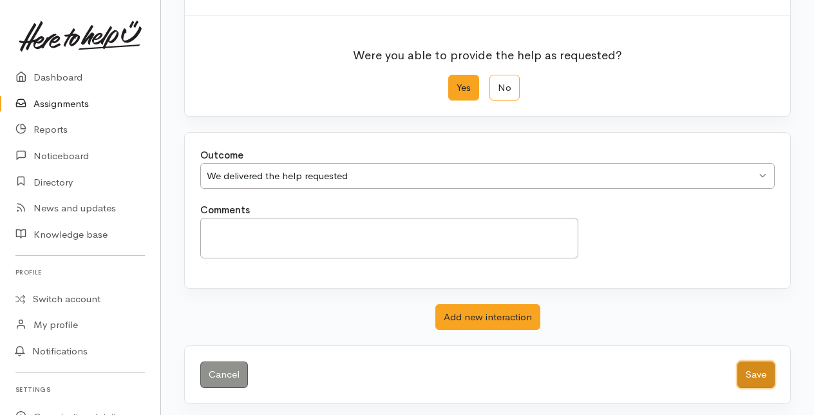
click at [758, 372] on button "Save" at bounding box center [755, 374] width 37 height 26
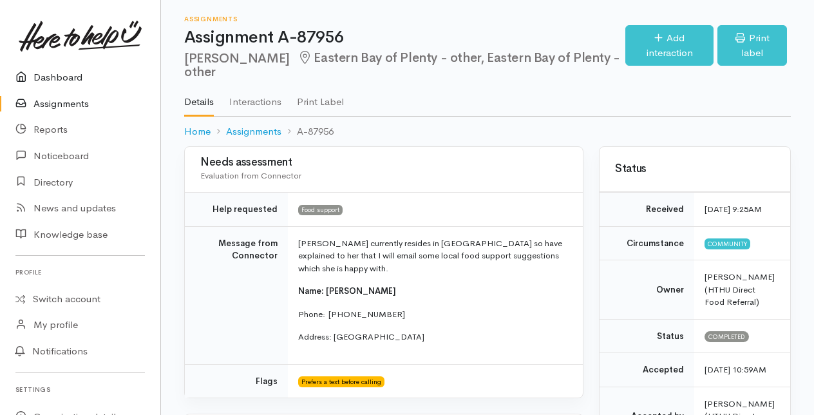
click at [55, 77] on link "Dashboard" at bounding box center [80, 77] width 160 height 26
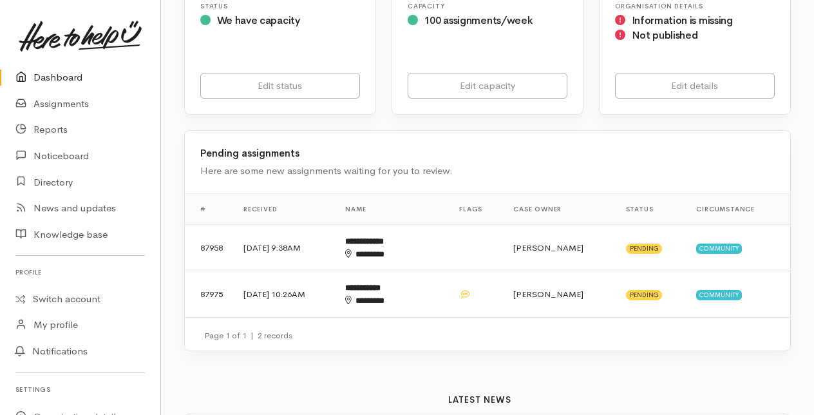
scroll to position [258, 0]
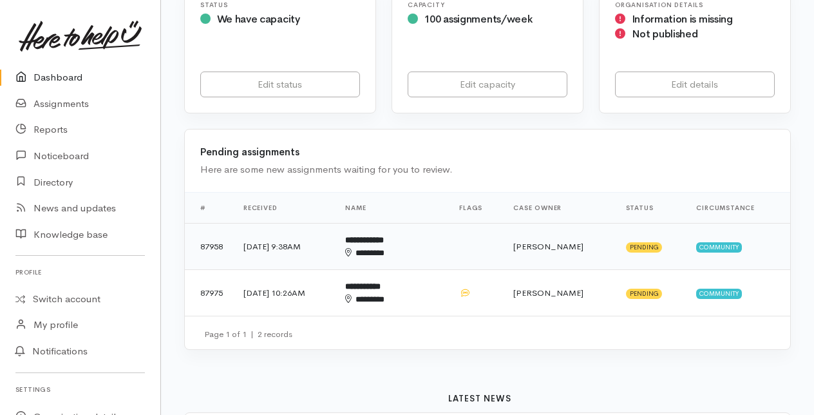
click at [405, 247] on div "********" at bounding box center [380, 253] width 71 height 13
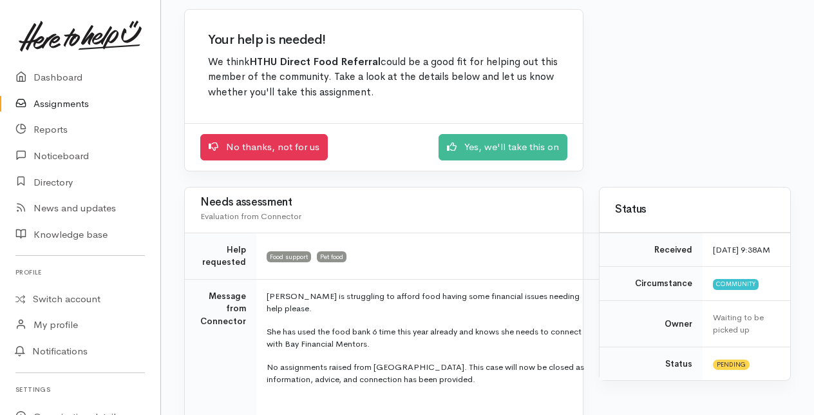
scroll to position [129, 0]
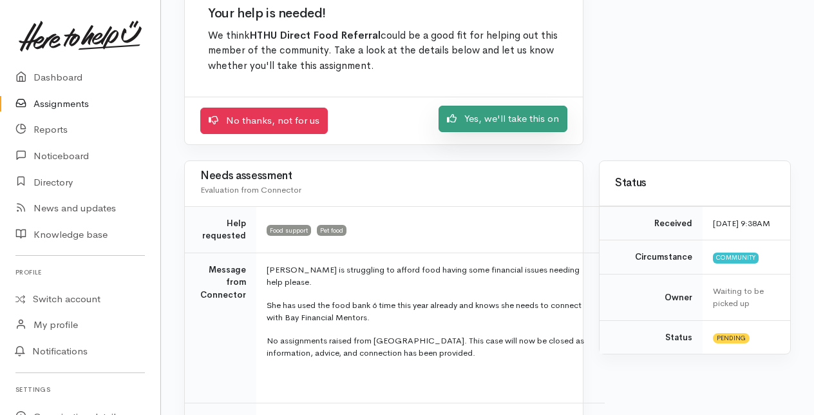
click at [490, 116] on link "Yes, we'll take this on" at bounding box center [503, 119] width 129 height 26
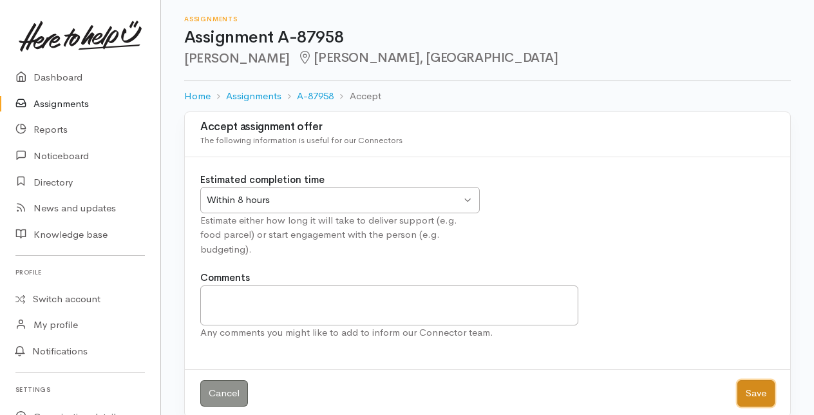
click at [755, 380] on button "Save" at bounding box center [755, 393] width 37 height 26
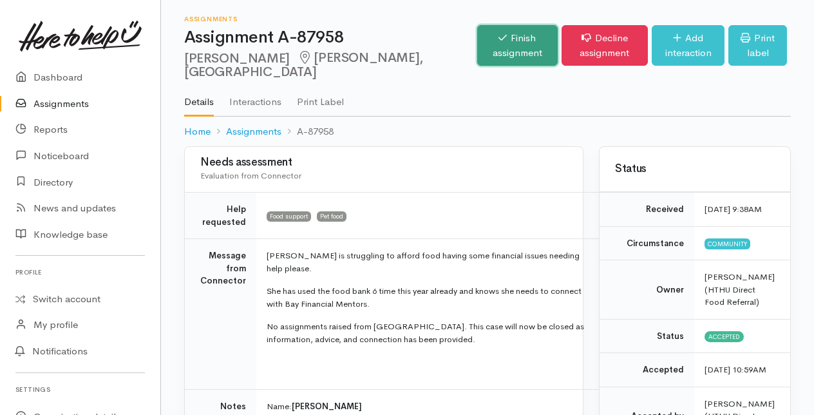
click at [477, 44] on link "Finish assignment" at bounding box center [517, 45] width 80 height 41
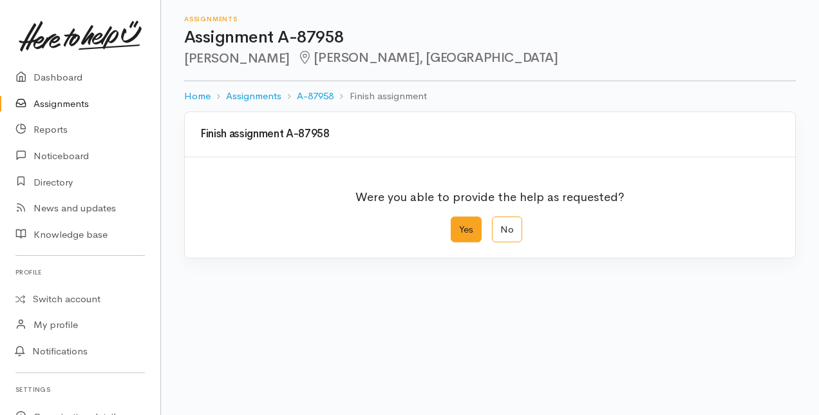
click at [460, 227] on label "Yes" at bounding box center [466, 229] width 31 height 26
click at [459, 225] on input "Yes" at bounding box center [455, 220] width 8 height 8
radio input "true"
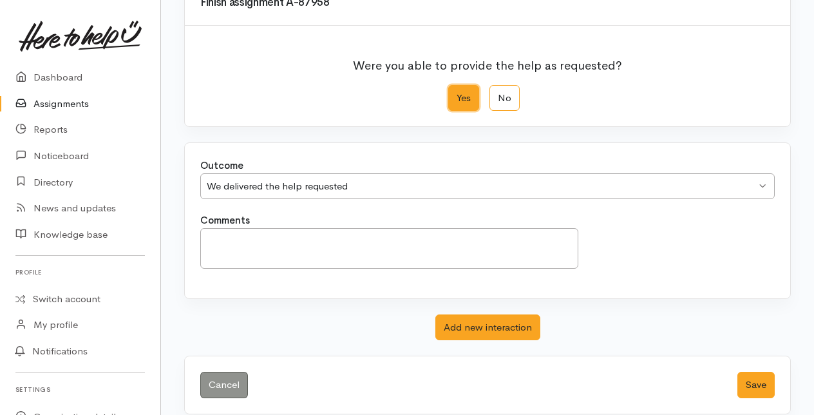
scroll to position [142, 0]
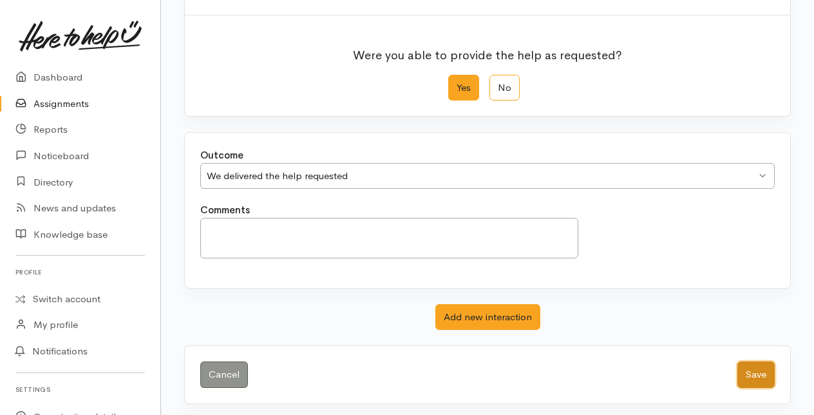
click at [757, 364] on button "Save" at bounding box center [755, 374] width 37 height 26
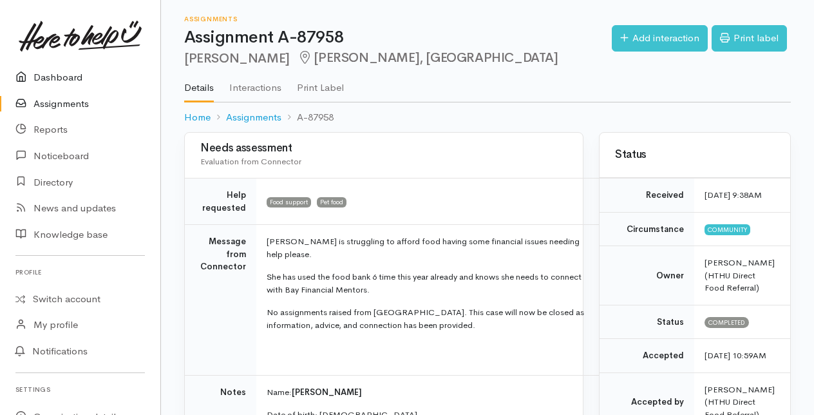
click at [61, 81] on link "Dashboard" at bounding box center [80, 77] width 160 height 26
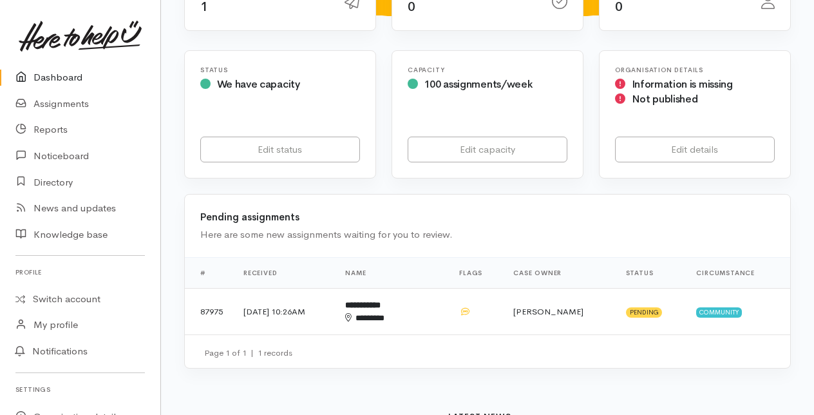
scroll to position [193, 0]
click at [381, 308] on b "**********" at bounding box center [362, 304] width 35 height 8
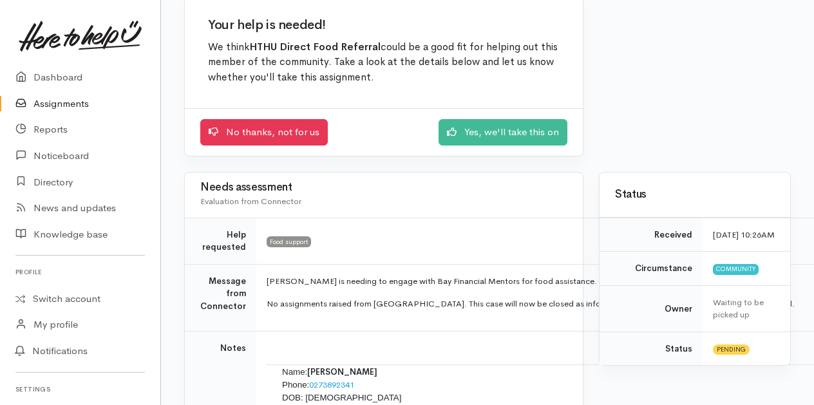
scroll to position [129, 0]
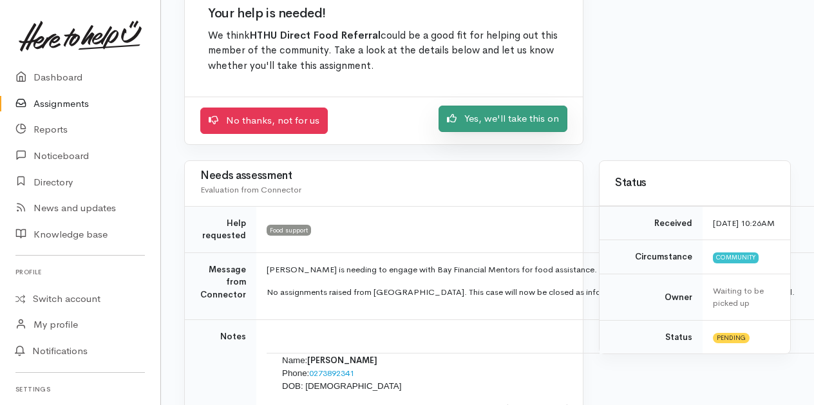
click at [482, 118] on link "Yes, we'll take this on" at bounding box center [503, 119] width 129 height 26
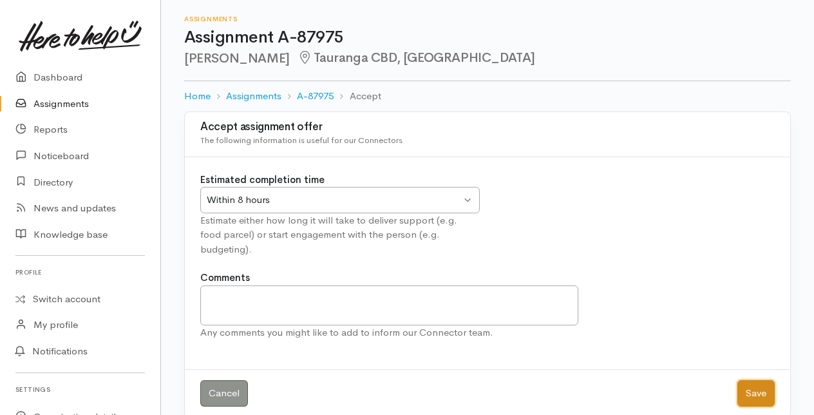
click at [757, 380] on button "Save" at bounding box center [755, 393] width 37 height 26
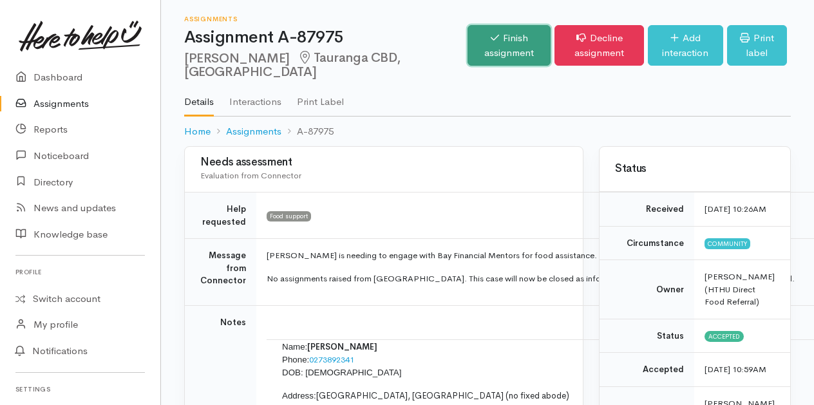
click at [467, 50] on link "Finish assignment" at bounding box center [508, 45] width 83 height 41
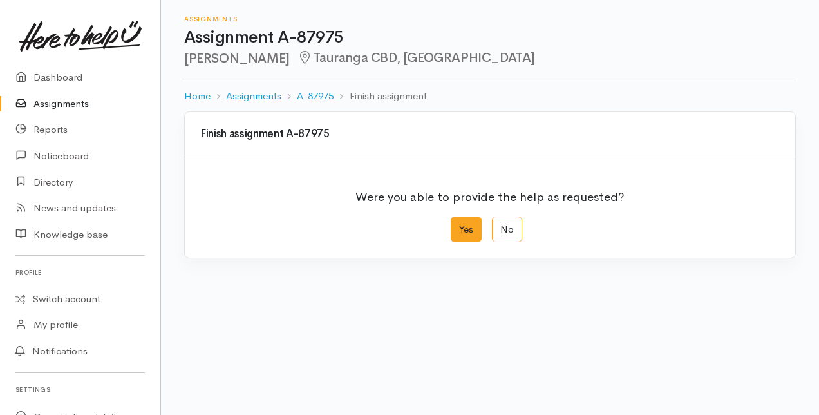
click at [469, 233] on label "Yes" at bounding box center [466, 229] width 31 height 26
click at [459, 225] on input "Yes" at bounding box center [455, 220] width 8 height 8
radio input "true"
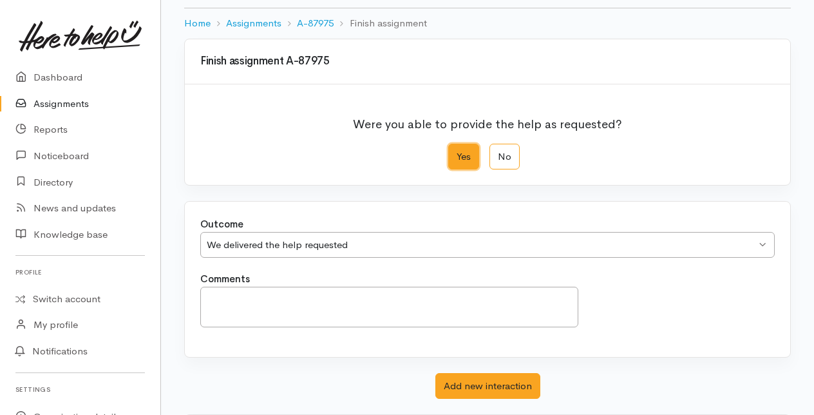
scroll to position [142, 0]
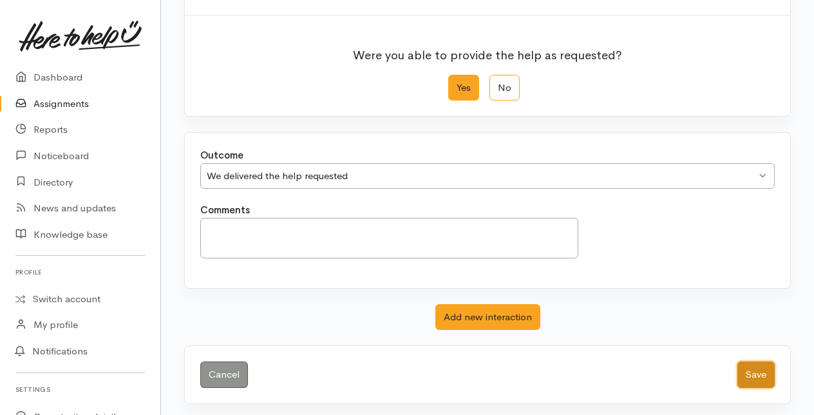
click at [759, 372] on button "Save" at bounding box center [755, 374] width 37 height 26
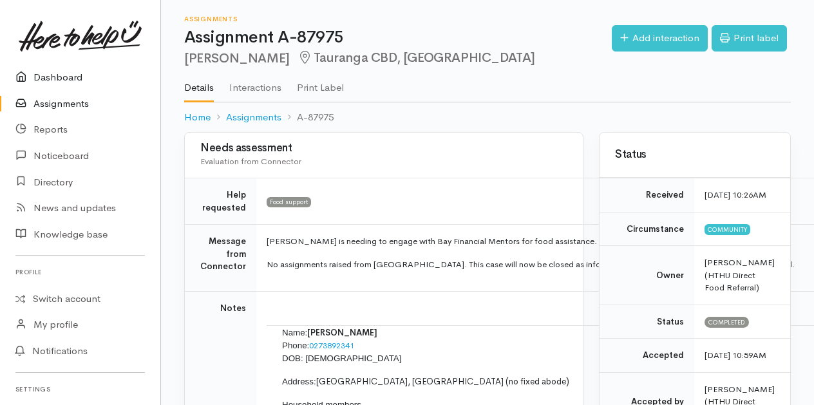
click at [46, 77] on link "Dashboard" at bounding box center [80, 77] width 160 height 26
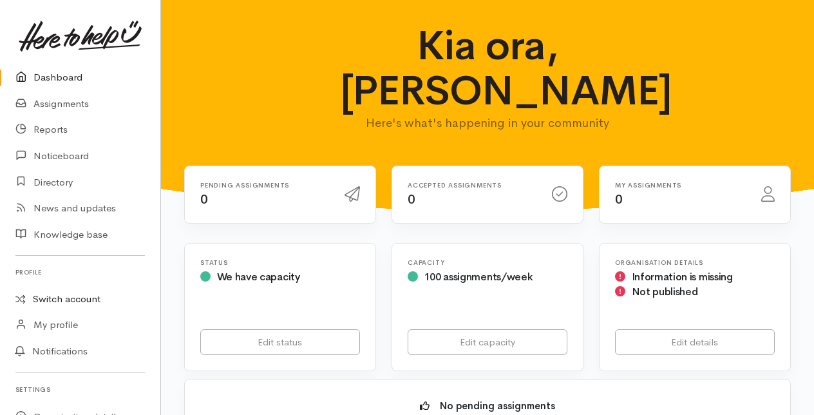
click at [54, 292] on link "Switch account" at bounding box center [80, 299] width 160 height 25
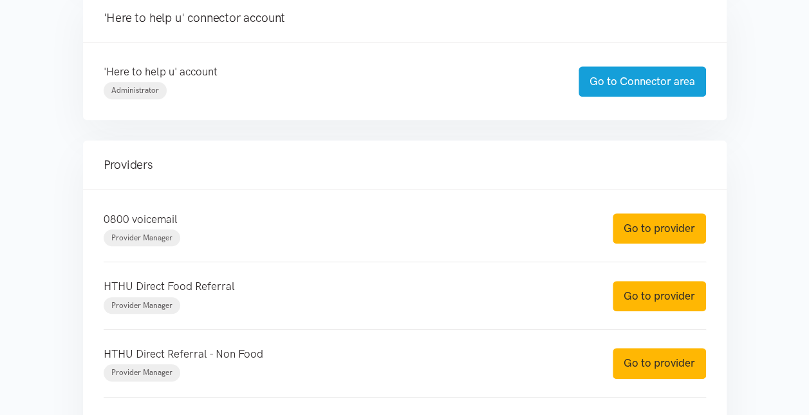
scroll to position [322, 0]
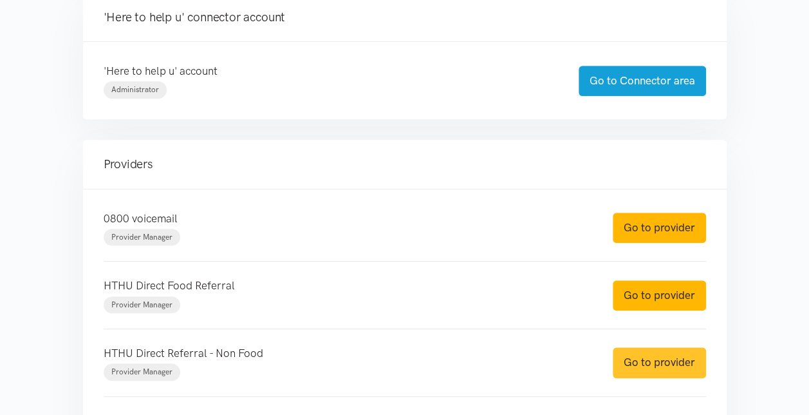
click at [641, 355] on link "Go to provider" at bounding box center [659, 362] width 93 height 30
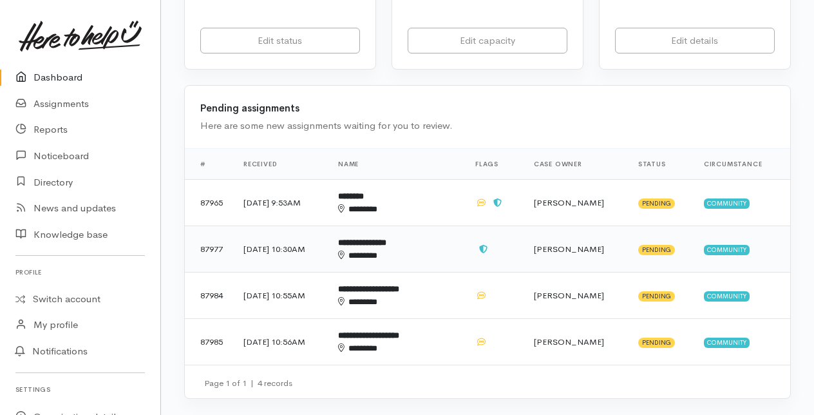
scroll to position [322, 0]
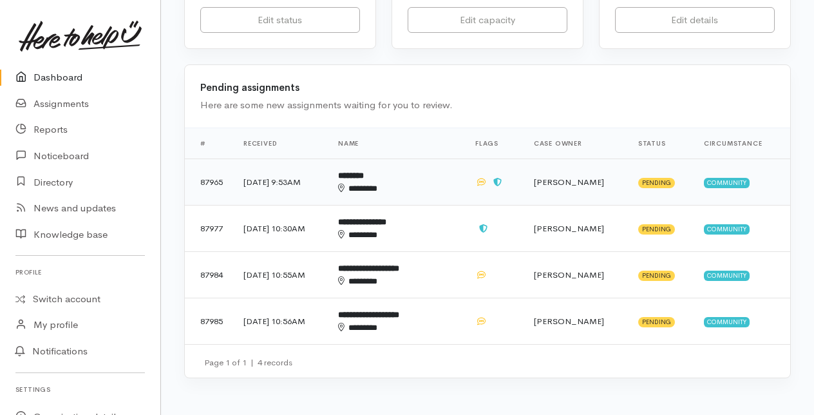
click at [364, 179] on b "********" at bounding box center [351, 175] width 26 height 8
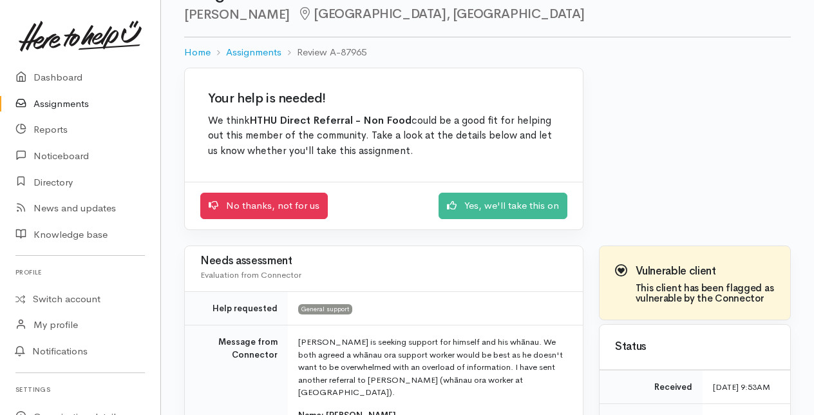
scroll to position [64, 0]
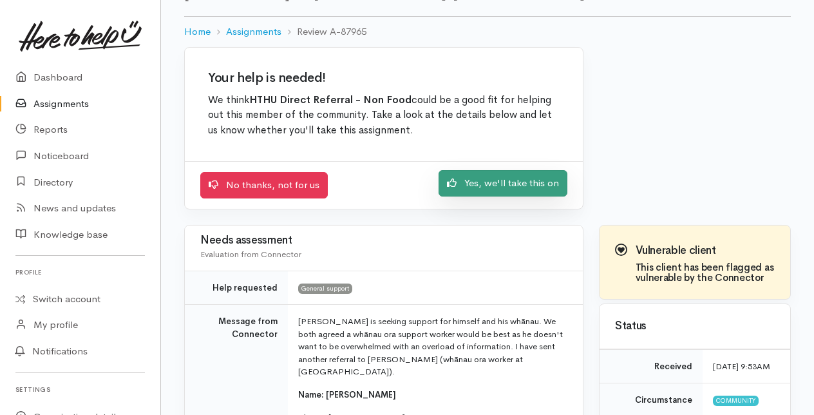
click at [501, 187] on link "Yes, we'll take this on" at bounding box center [503, 183] width 129 height 26
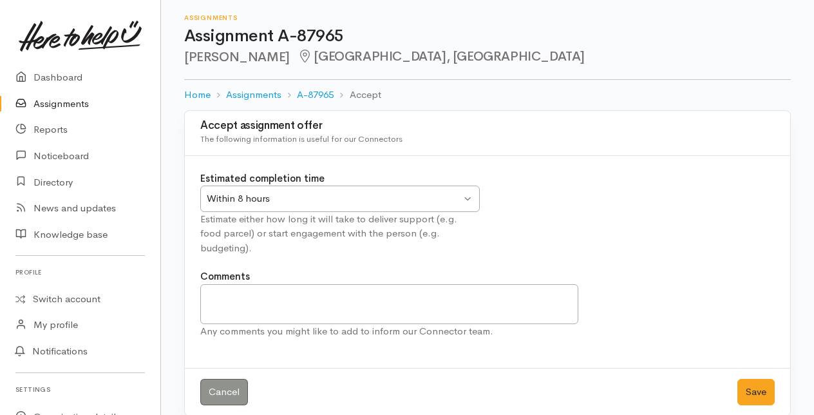
scroll to position [1, 0]
click at [759, 379] on button "Save" at bounding box center [755, 392] width 37 height 26
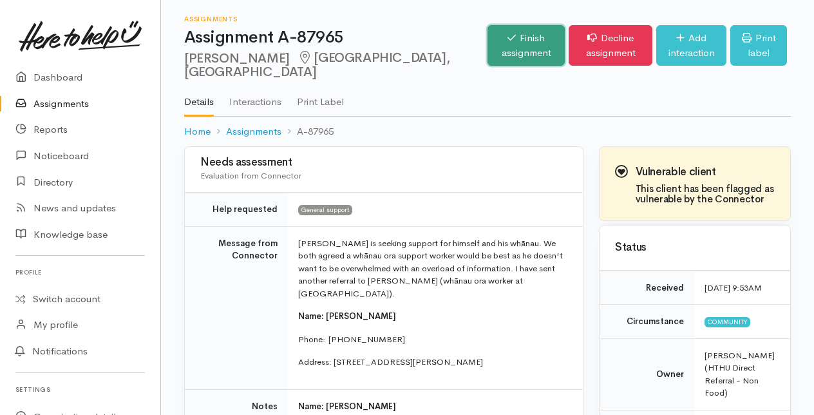
click at [487, 46] on link "Finish assignment" at bounding box center [525, 45] width 77 height 41
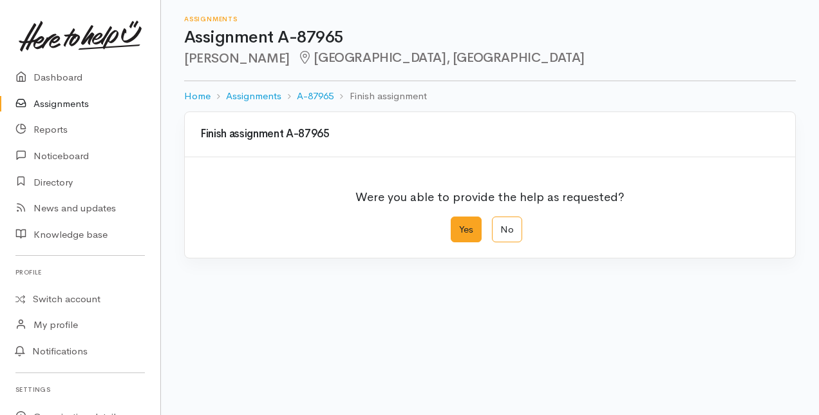
click at [457, 230] on label "Yes" at bounding box center [466, 229] width 31 height 26
click at [457, 225] on input "Yes" at bounding box center [455, 220] width 8 height 8
radio input "true"
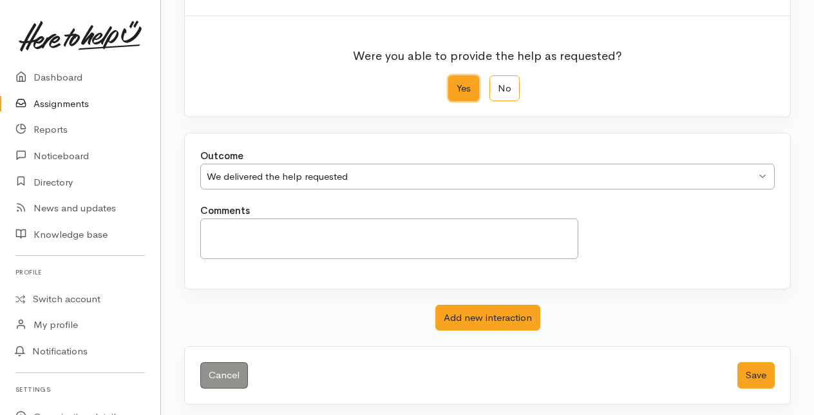
scroll to position [142, 0]
click at [749, 370] on button "Save" at bounding box center [755, 374] width 37 height 26
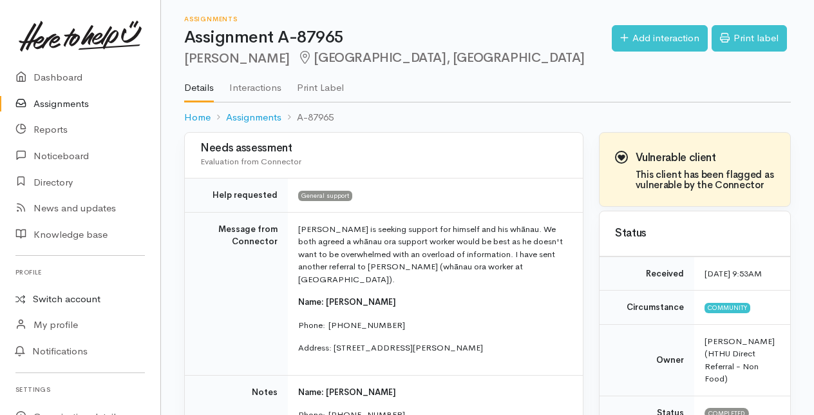
click at [56, 295] on link "Switch account" at bounding box center [80, 299] width 160 height 25
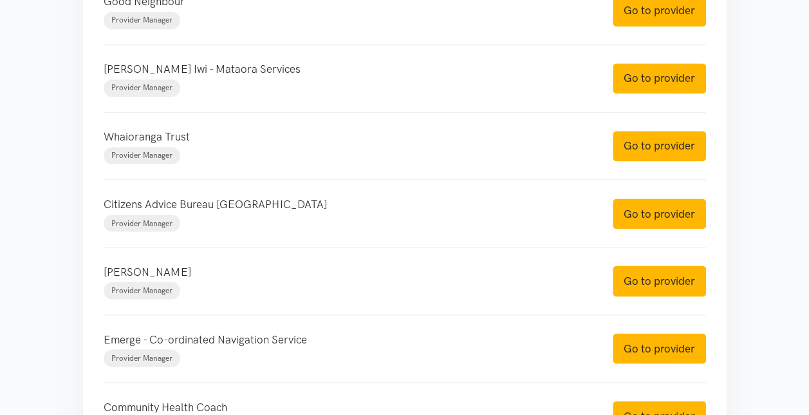
scroll to position [1030, 0]
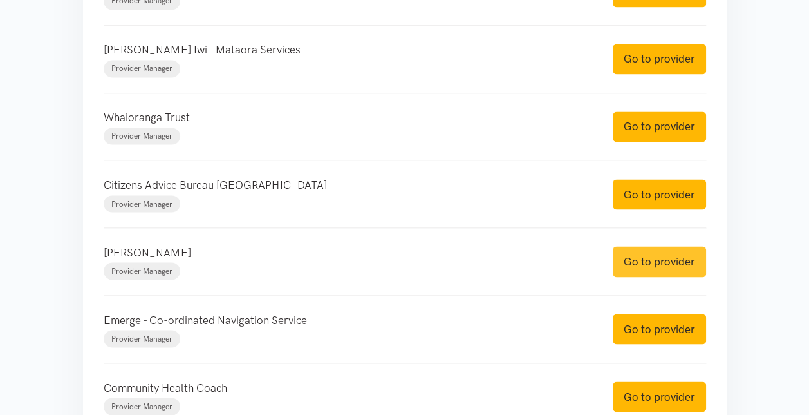
click at [645, 259] on link "Go to provider" at bounding box center [659, 261] width 93 height 30
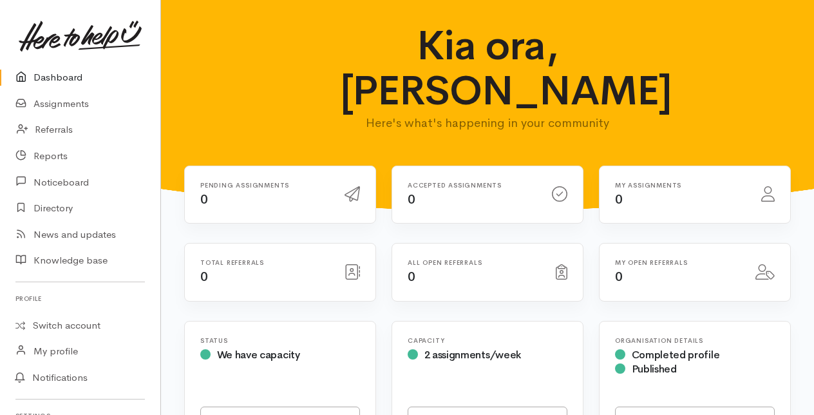
click at [58, 79] on link "Dashboard" at bounding box center [80, 77] width 160 height 26
click at [72, 322] on link "Switch account" at bounding box center [80, 325] width 160 height 25
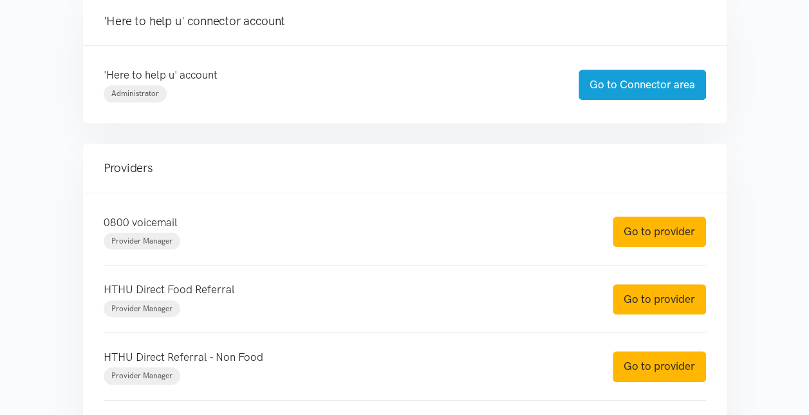
scroll to position [386, 0]
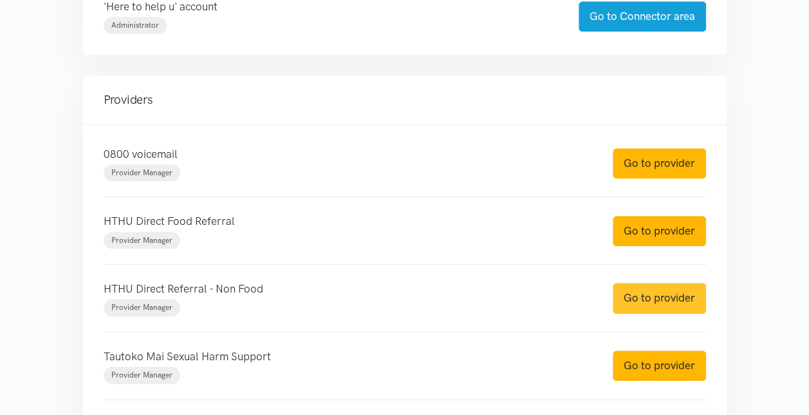
click at [642, 299] on link "Go to provider" at bounding box center [659, 298] width 93 height 30
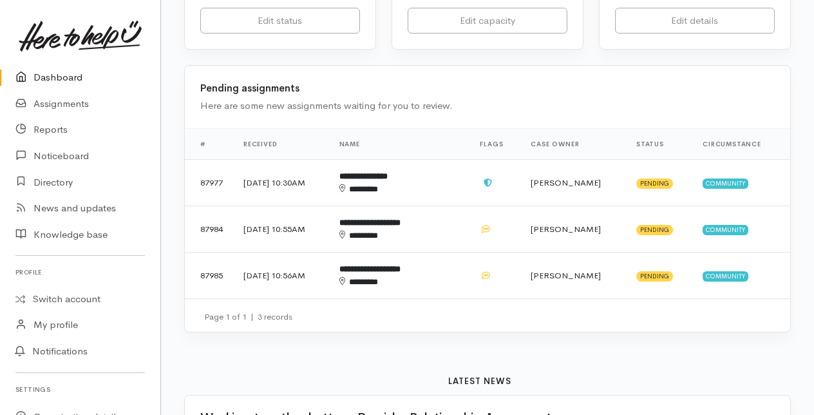
scroll to position [322, 0]
click at [398, 182] on div "********" at bounding box center [389, 188] width 100 height 13
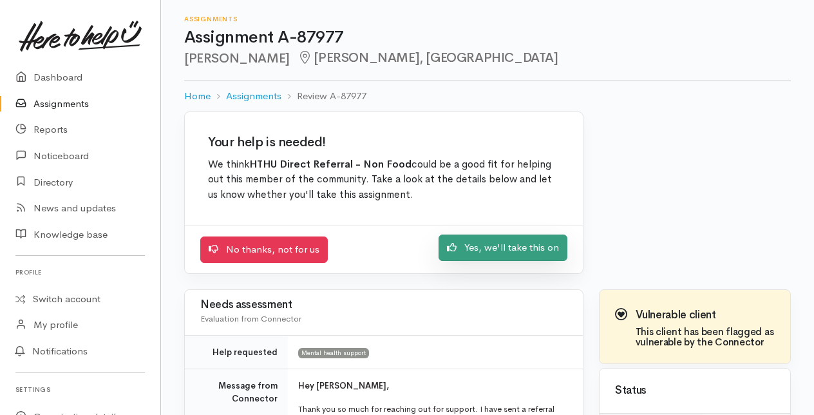
click at [488, 247] on link "Yes, we'll take this on" at bounding box center [503, 247] width 129 height 26
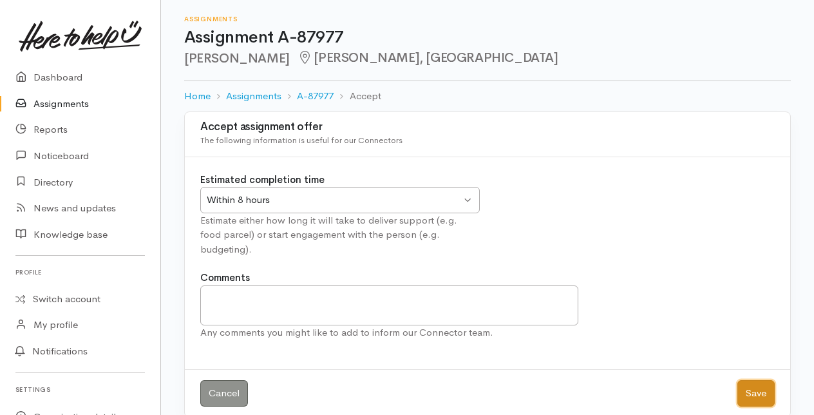
click at [769, 380] on button "Save" at bounding box center [755, 393] width 37 height 26
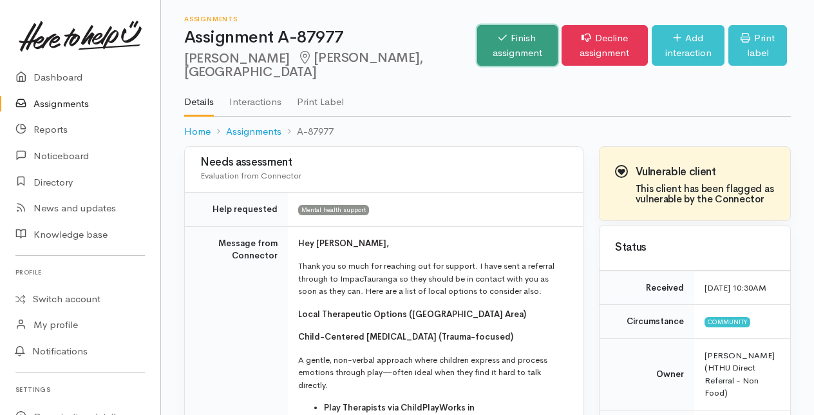
click at [477, 44] on link "Finish assignment" at bounding box center [517, 45] width 80 height 41
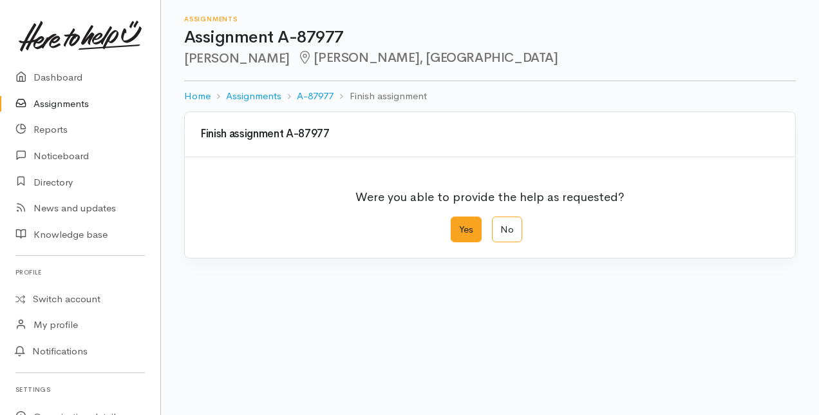
click at [464, 230] on label "Yes" at bounding box center [466, 229] width 31 height 26
click at [459, 225] on input "Yes" at bounding box center [455, 220] width 8 height 8
radio input "true"
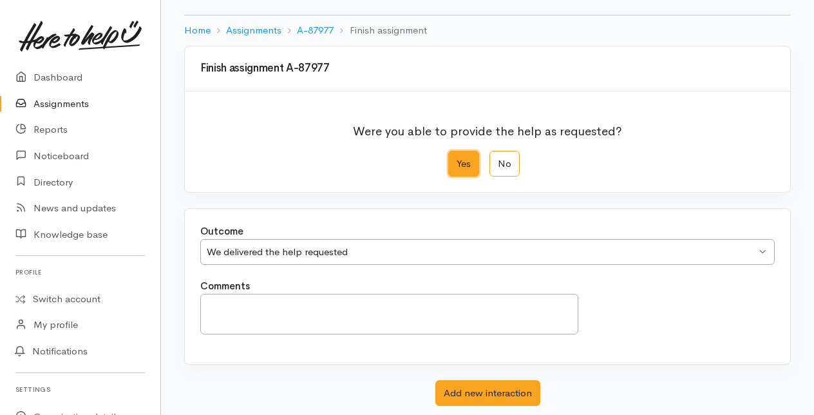
scroll to position [142, 0]
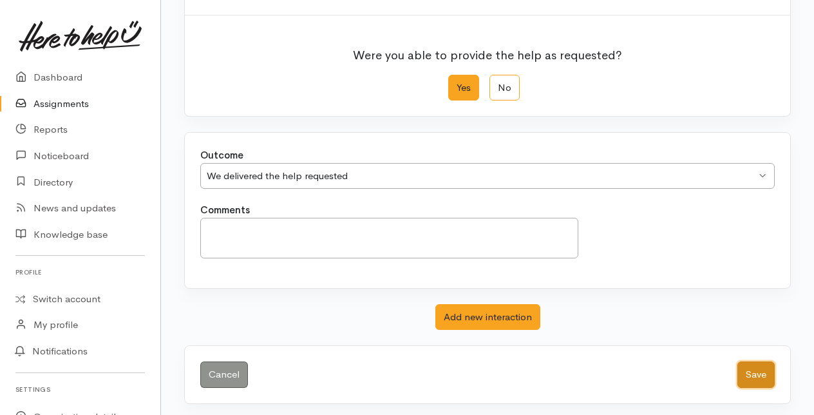
click at [766, 370] on button "Save" at bounding box center [755, 374] width 37 height 26
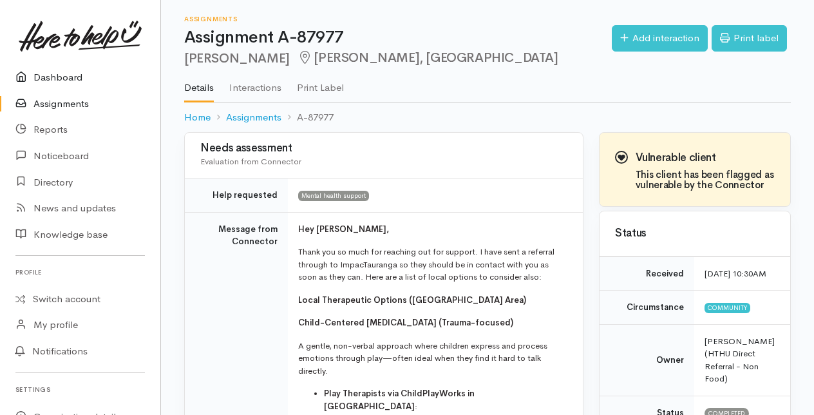
click at [55, 79] on link "Dashboard" at bounding box center [80, 77] width 160 height 26
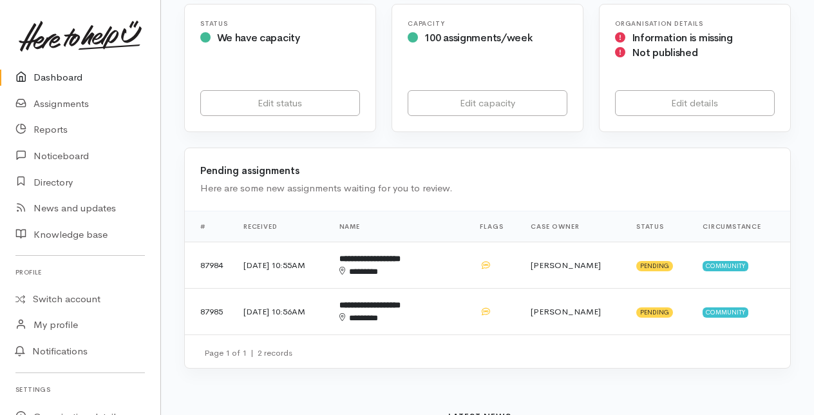
scroll to position [258, 0]
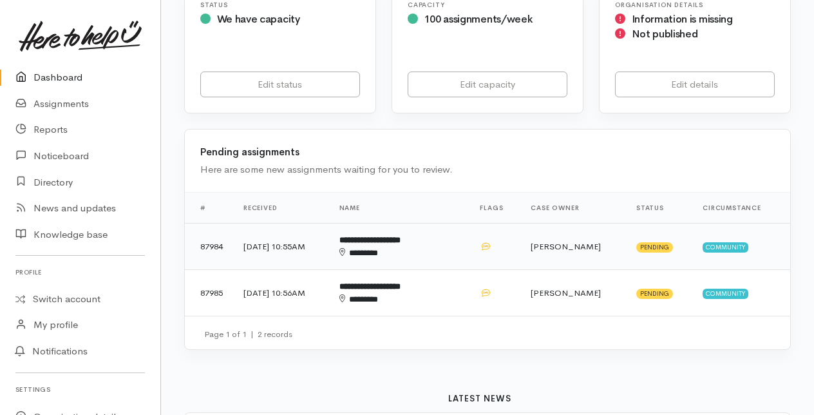
click at [414, 244] on td "**********" at bounding box center [399, 246] width 141 height 46
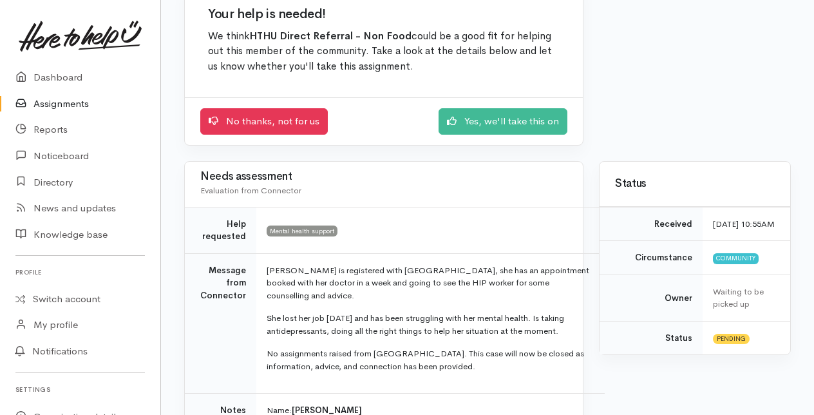
scroll to position [129, 0]
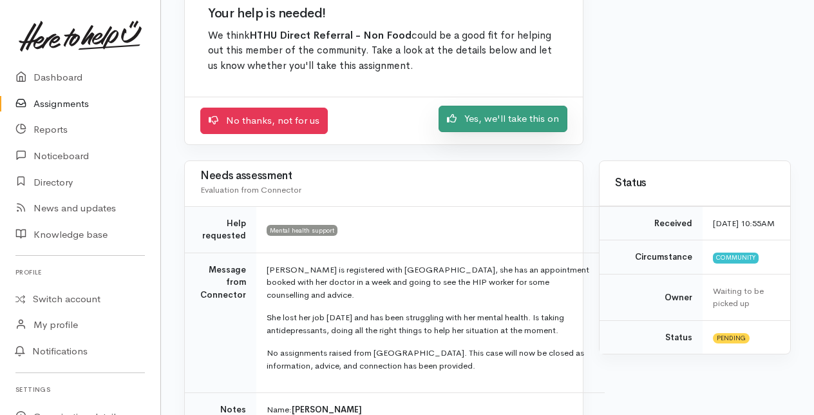
click at [519, 120] on link "Yes, we'll take this on" at bounding box center [503, 119] width 129 height 26
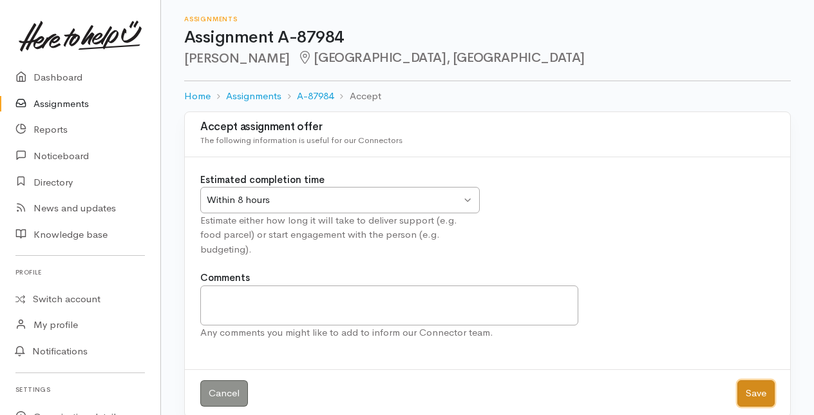
click at [751, 380] on button "Save" at bounding box center [755, 393] width 37 height 26
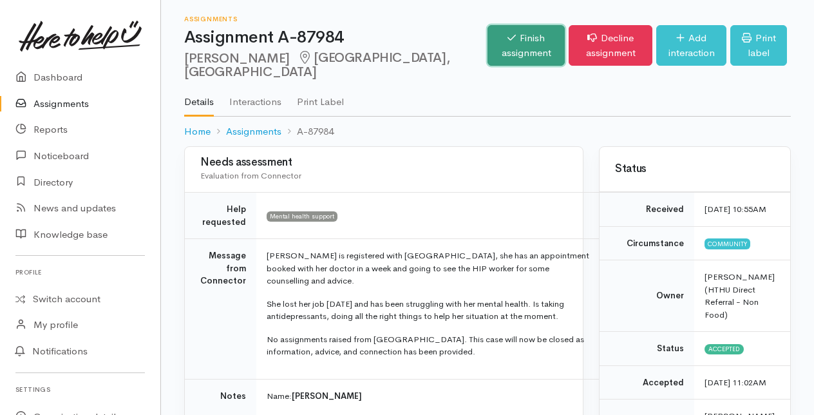
click at [498, 38] on link "Finish assignment" at bounding box center [525, 45] width 77 height 41
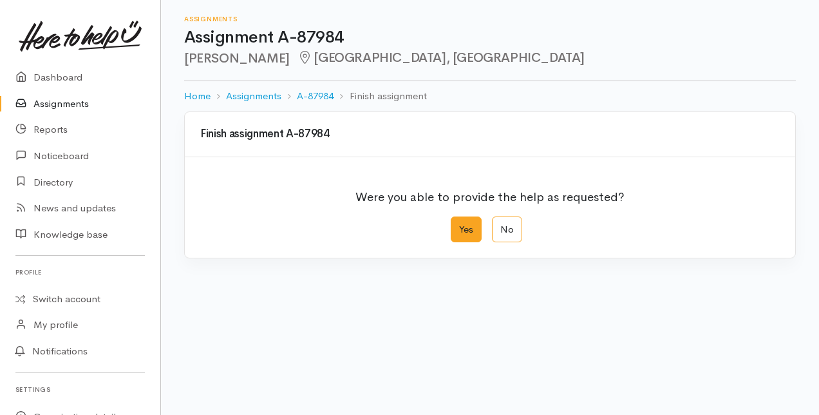
click at [460, 232] on label "Yes" at bounding box center [466, 229] width 31 height 26
click at [459, 225] on input "Yes" at bounding box center [455, 220] width 8 height 8
radio input "true"
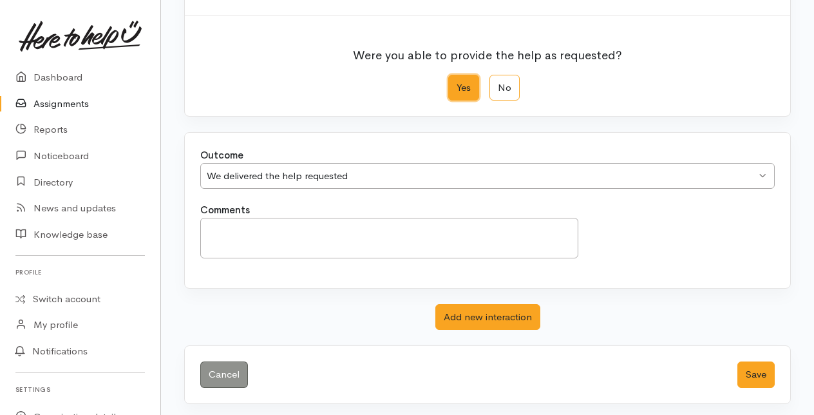
scroll to position [142, 0]
click at [751, 372] on button "Save" at bounding box center [755, 374] width 37 height 26
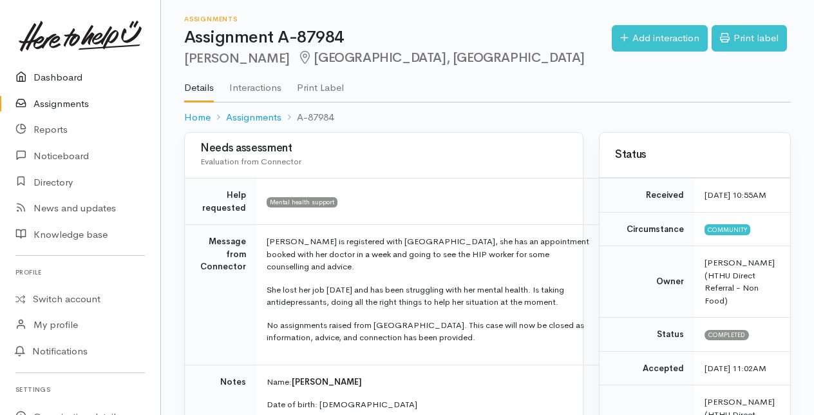
click at [58, 79] on link "Dashboard" at bounding box center [80, 77] width 160 height 26
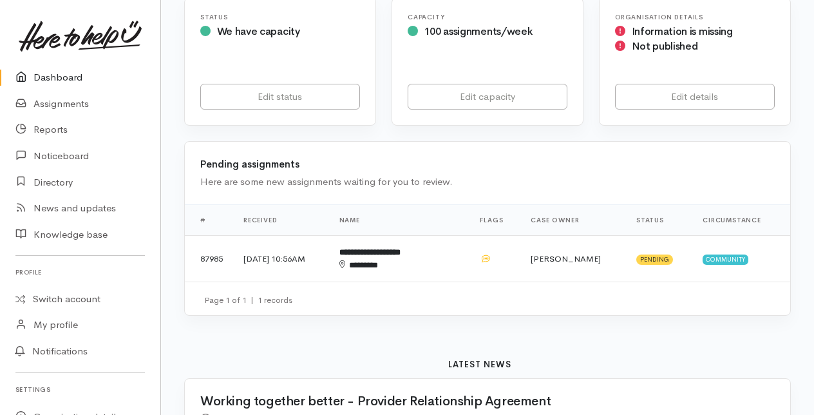
scroll to position [258, 0]
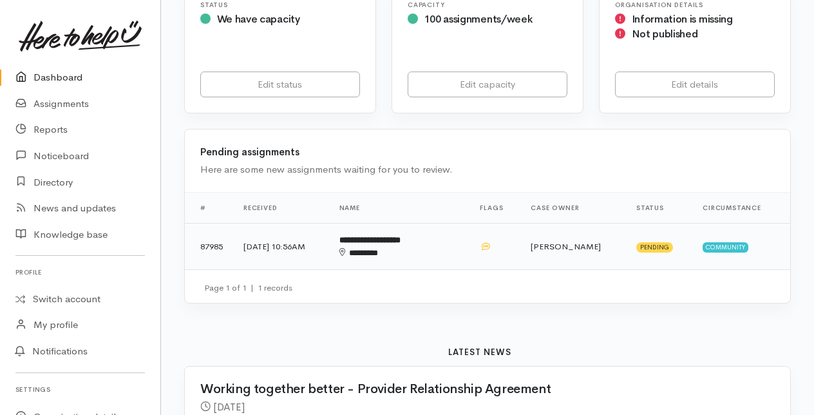
click at [399, 240] on b "**********" at bounding box center [369, 240] width 61 height 8
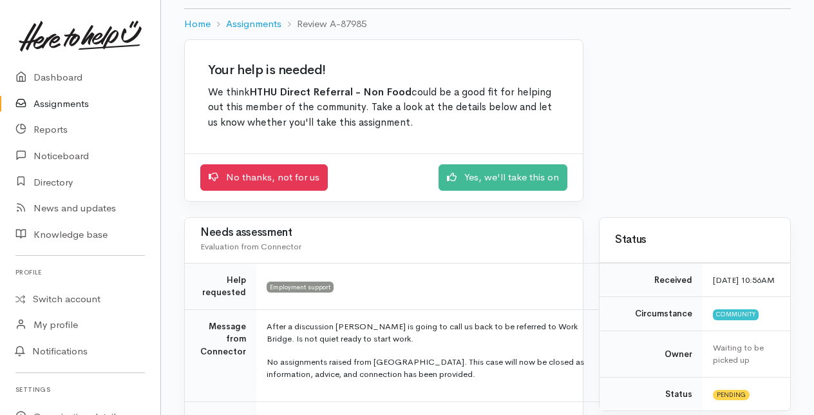
scroll to position [129, 0]
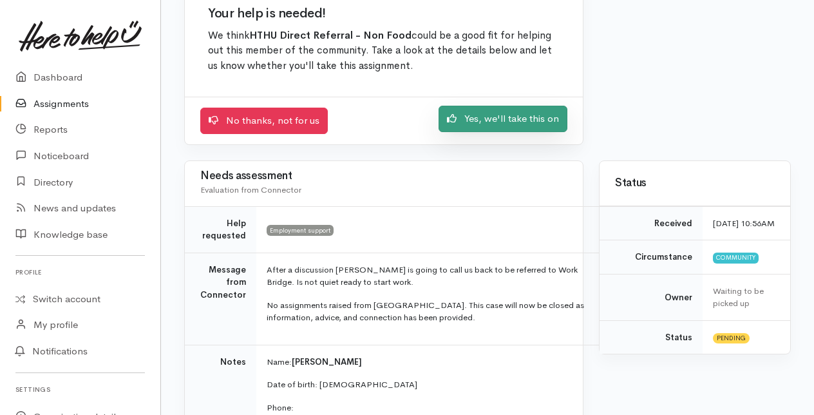
click at [476, 120] on link "Yes, we'll take this on" at bounding box center [503, 119] width 129 height 26
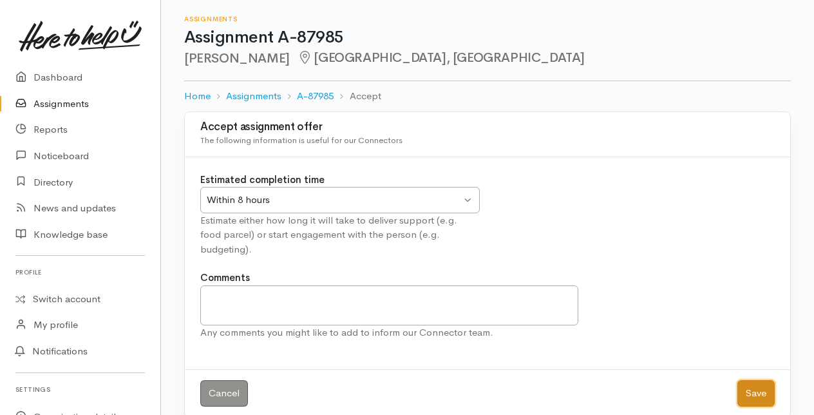
click at [750, 380] on button "Save" at bounding box center [755, 393] width 37 height 26
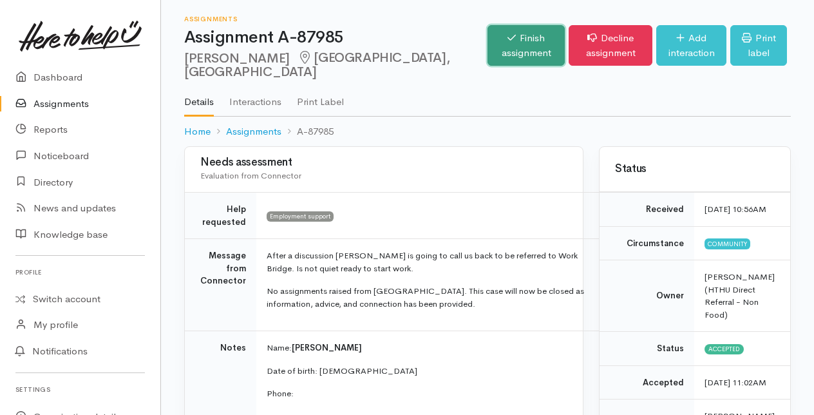
click at [487, 53] on link "Finish assignment" at bounding box center [525, 45] width 77 height 41
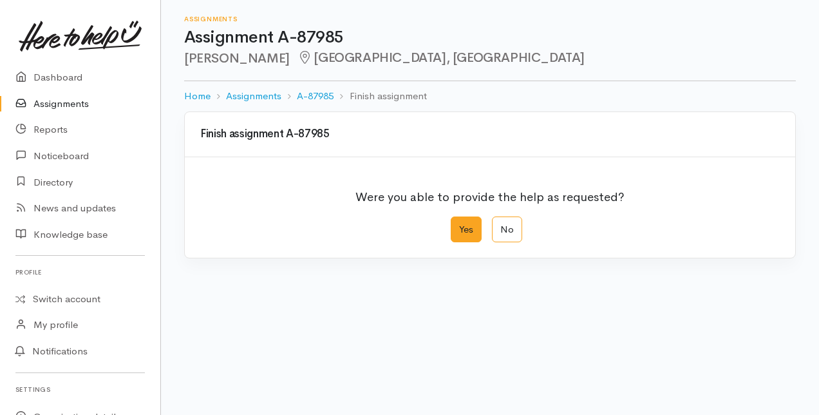
click at [469, 231] on label "Yes" at bounding box center [466, 229] width 31 height 26
click at [459, 225] on input "Yes" at bounding box center [455, 220] width 8 height 8
radio input "true"
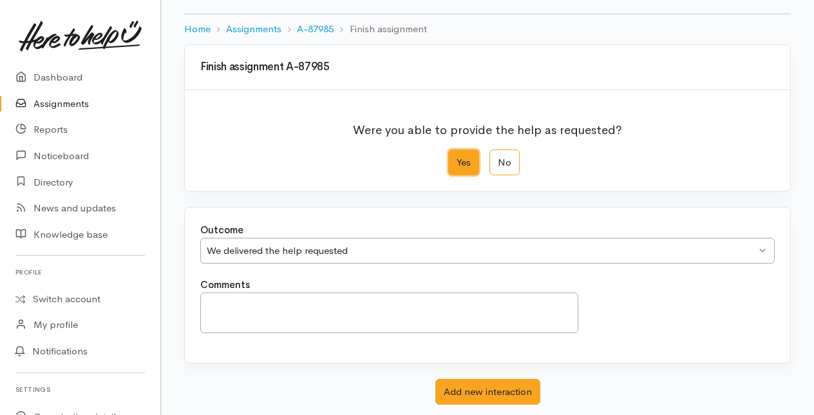
scroll to position [142, 0]
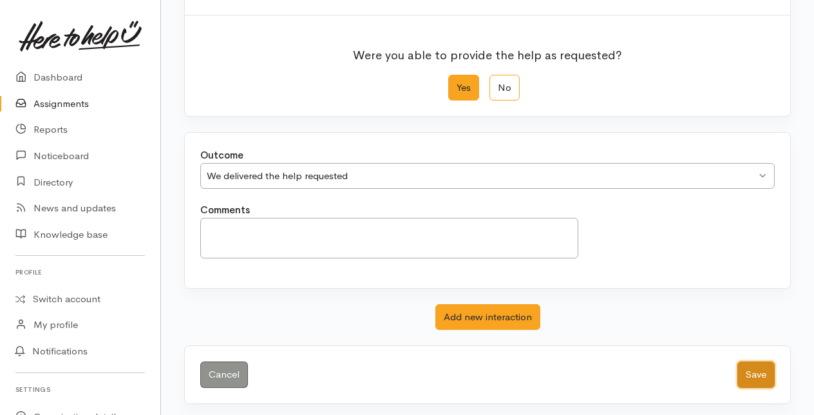
click at [757, 371] on button "Save" at bounding box center [755, 374] width 37 height 26
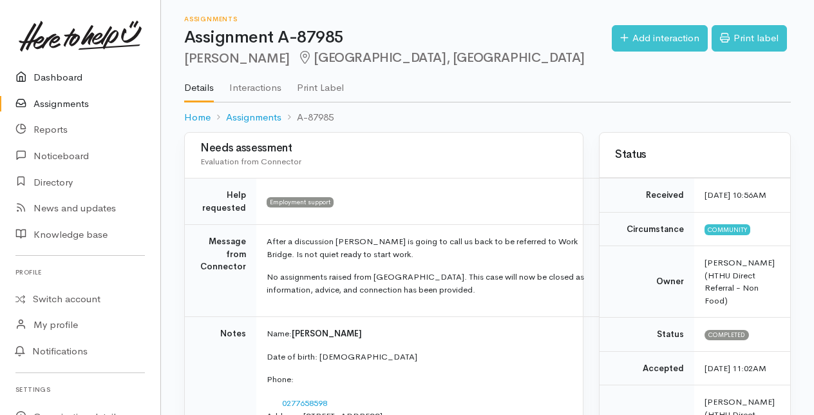
click at [51, 76] on link "Dashboard" at bounding box center [80, 77] width 160 height 26
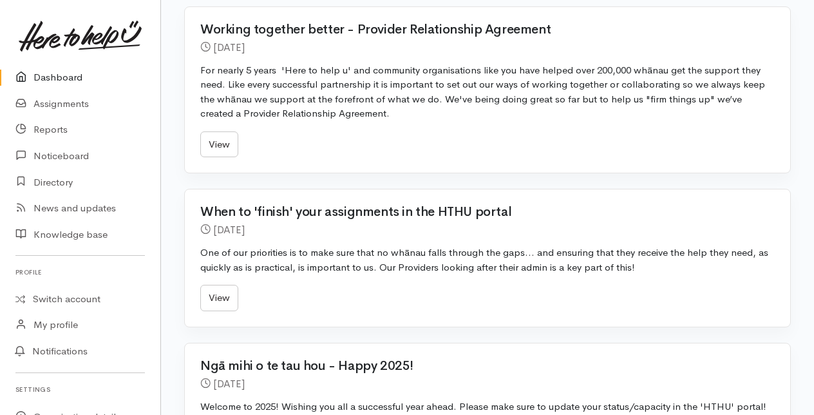
scroll to position [515, 0]
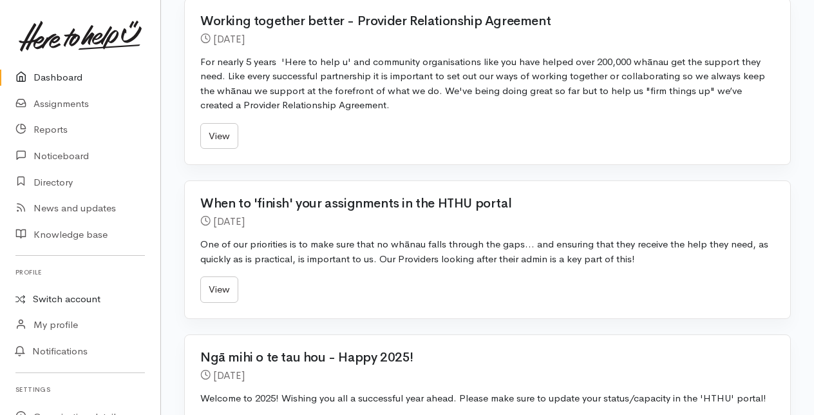
click at [68, 297] on link "Switch account" at bounding box center [80, 299] width 160 height 25
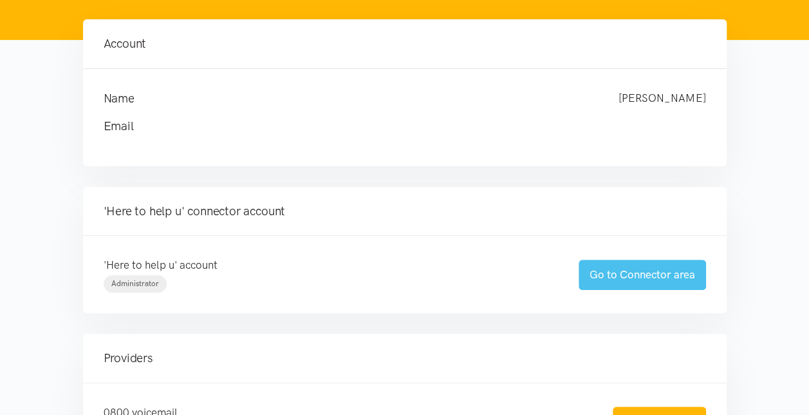
scroll to position [129, 0]
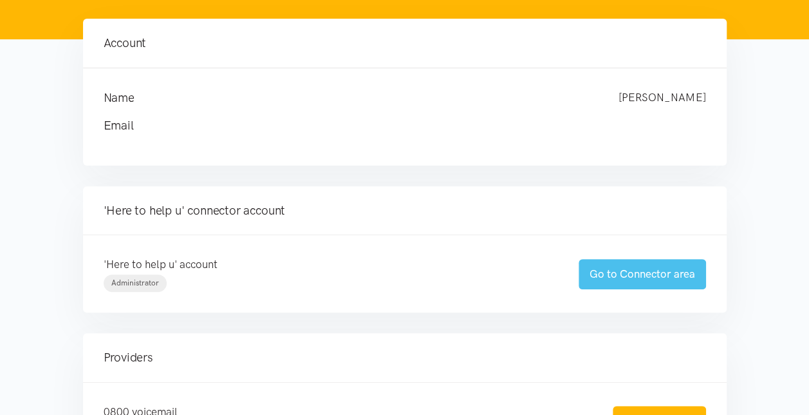
click at [622, 265] on link "Go to Connector area" at bounding box center [642, 274] width 127 height 30
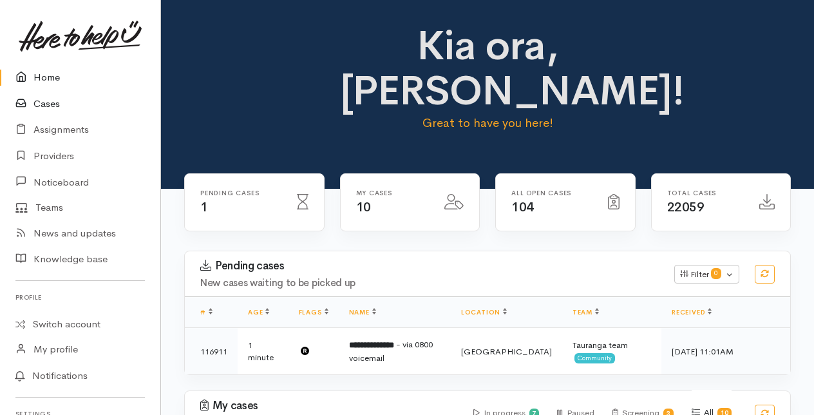
click at [42, 104] on link "Cases" at bounding box center [80, 104] width 160 height 26
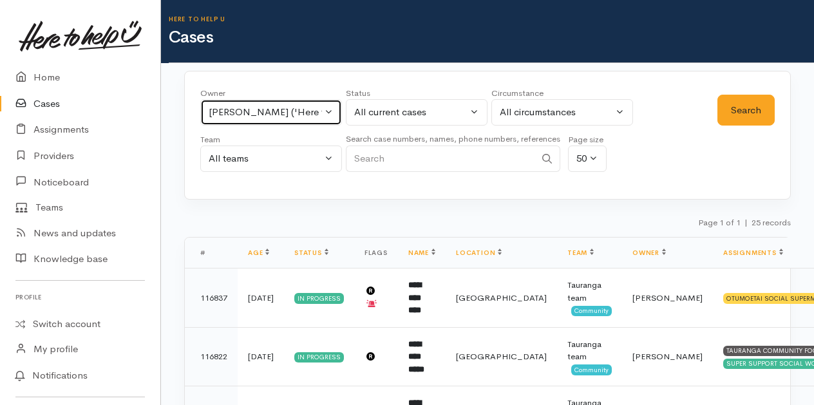
click at [326, 109] on button "[PERSON_NAME] ('Here to help u')" at bounding box center [271, 112] width 142 height 26
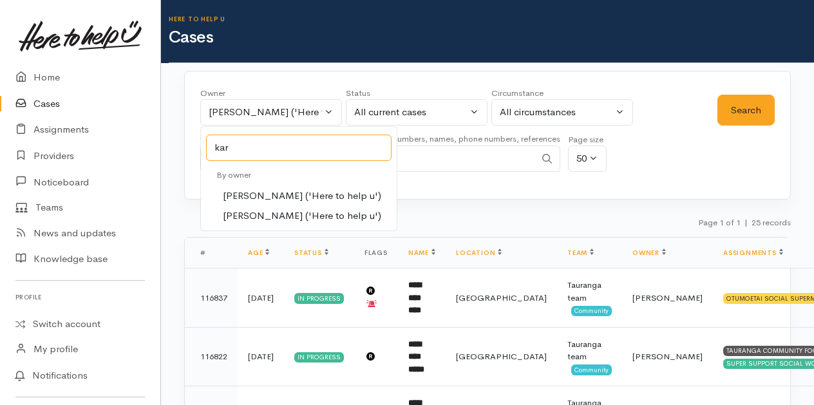
type input "kar"
click at [265, 189] on span "Karli Morris ('Here to help u')" at bounding box center [302, 196] width 158 height 15
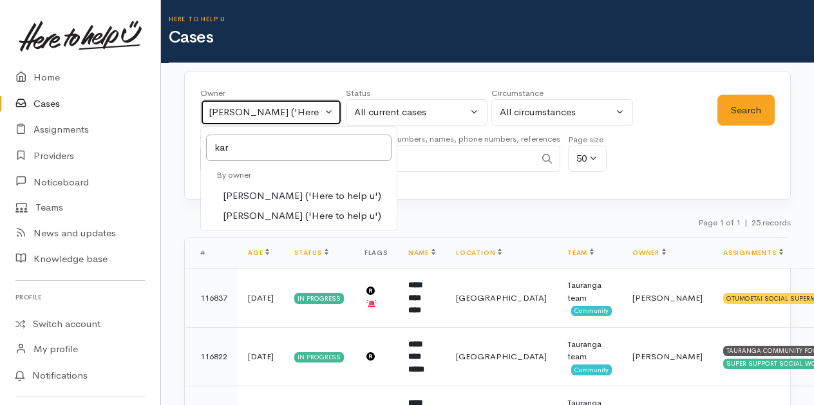
select select "435"
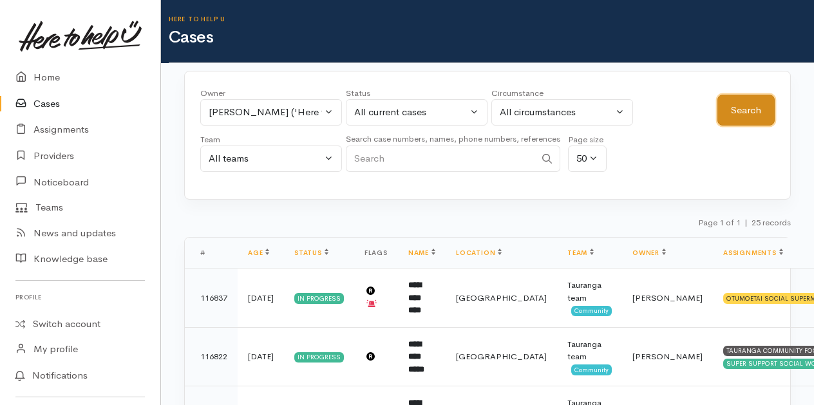
click at [762, 107] on button "Search" at bounding box center [745, 111] width 57 height 32
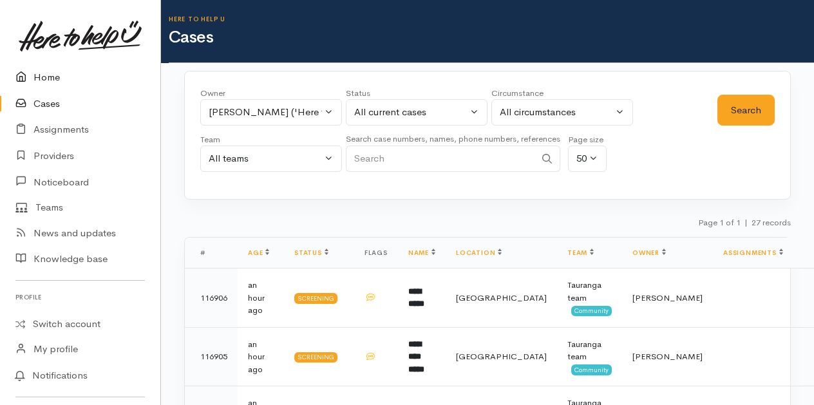
click at [50, 77] on link "Home" at bounding box center [80, 77] width 160 height 26
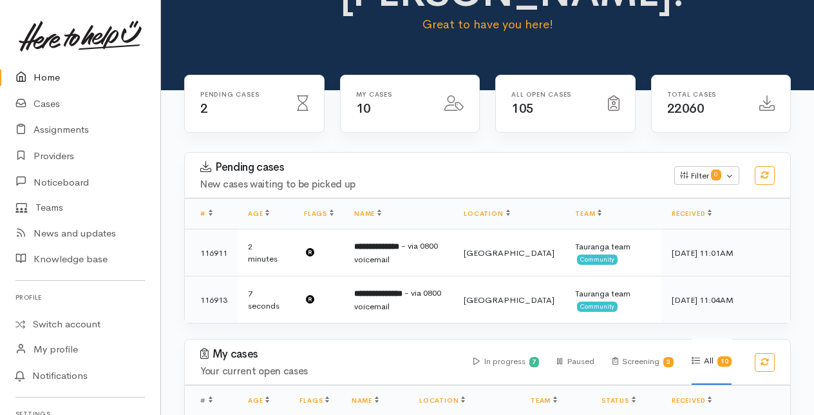
scroll to position [129, 0]
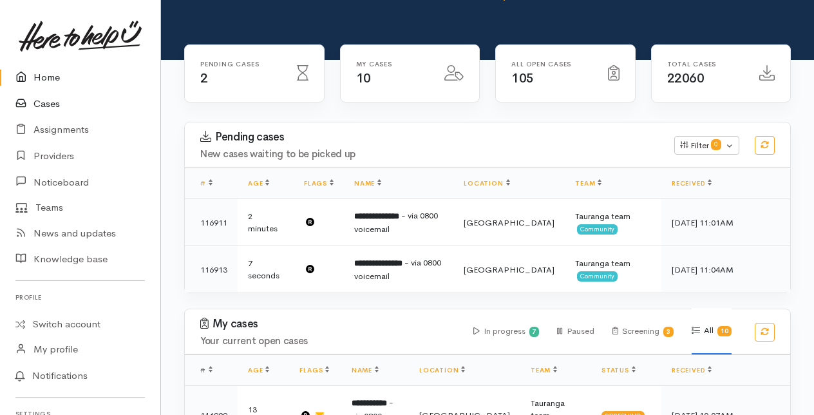
click at [50, 106] on link "Cases" at bounding box center [80, 104] width 160 height 26
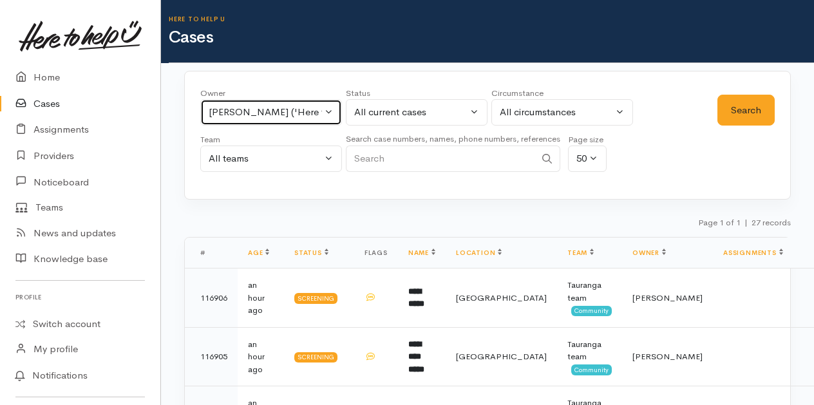
click at [332, 109] on button "[PERSON_NAME] ('Here to help u')" at bounding box center [271, 112] width 142 height 26
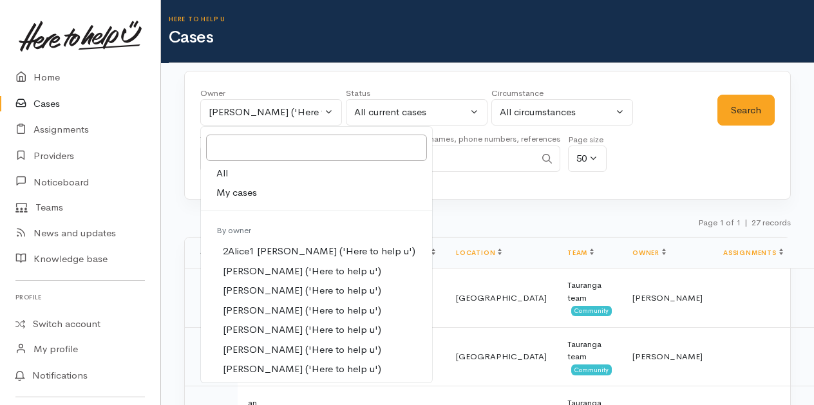
click at [234, 190] on span "My cases" at bounding box center [236, 192] width 41 height 15
select select "205"
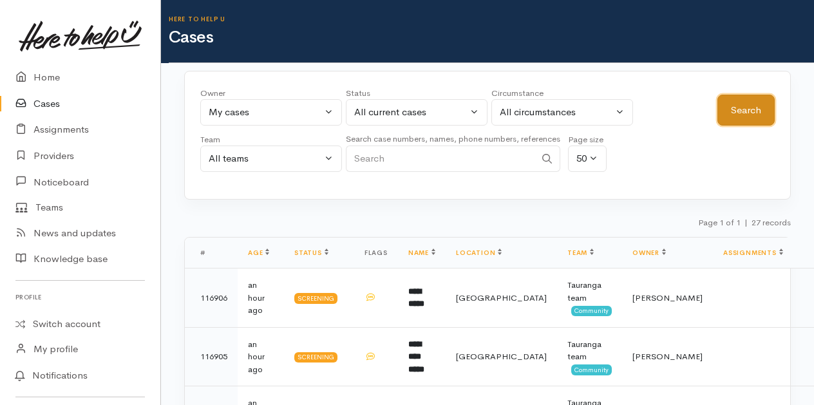
click at [741, 113] on button "Search" at bounding box center [745, 111] width 57 height 32
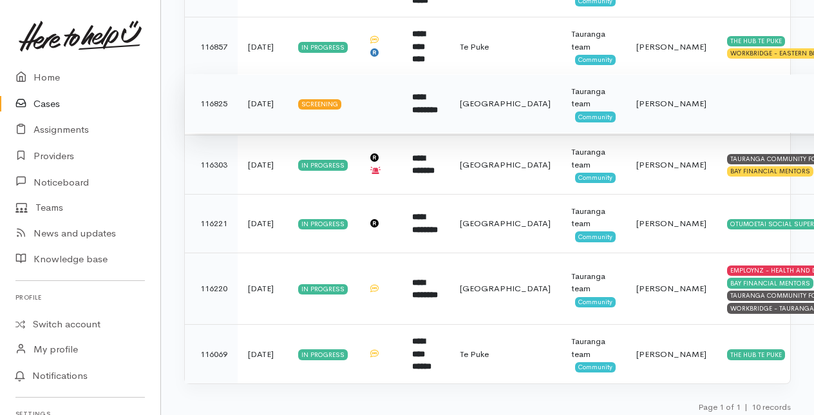
scroll to position [489, 0]
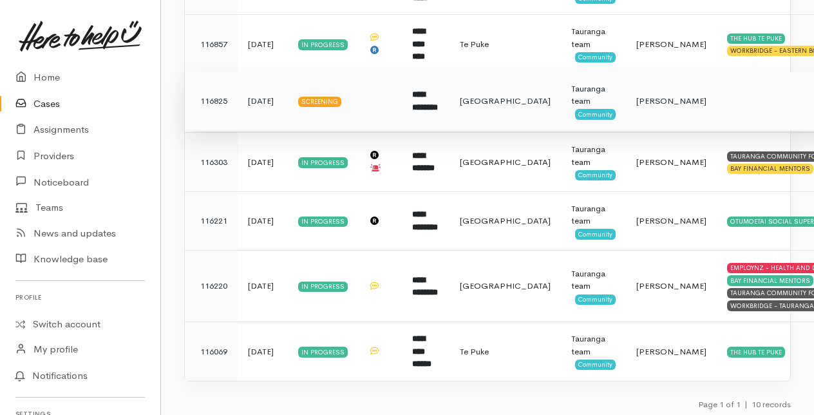
click at [421, 95] on b "**********" at bounding box center [425, 100] width 26 height 21
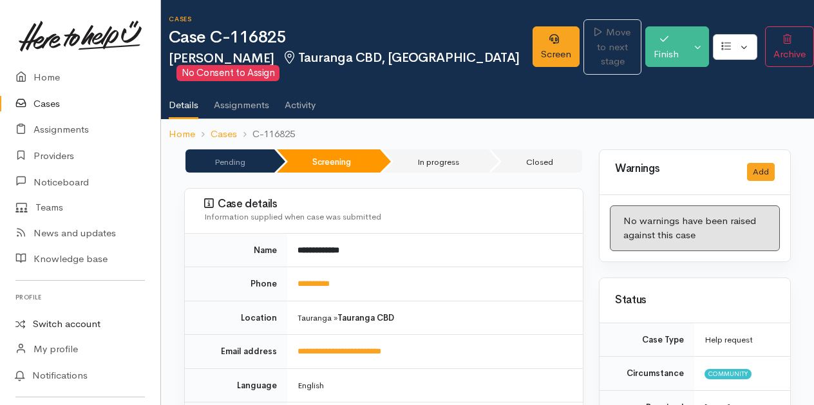
click at [63, 316] on link "Switch account" at bounding box center [80, 324] width 160 height 25
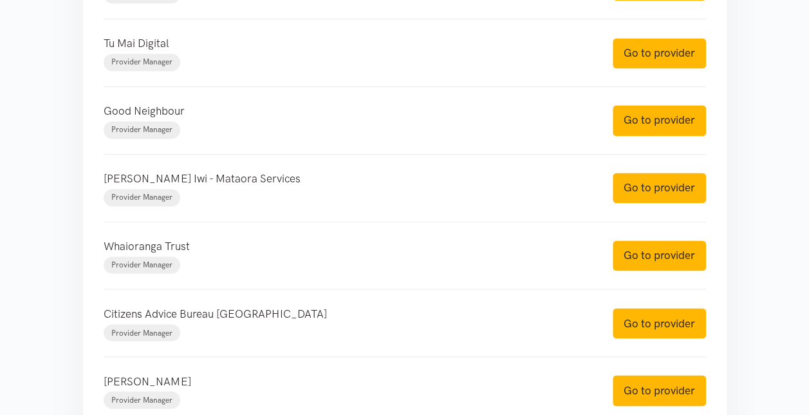
scroll to position [966, 0]
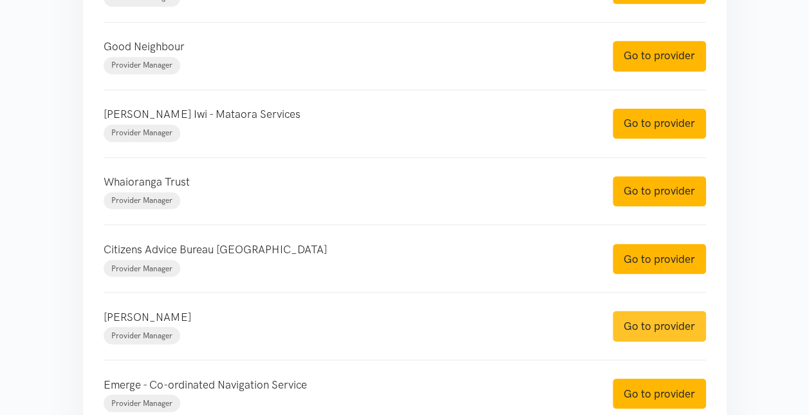
click at [661, 326] on link "Go to provider" at bounding box center [659, 325] width 93 height 30
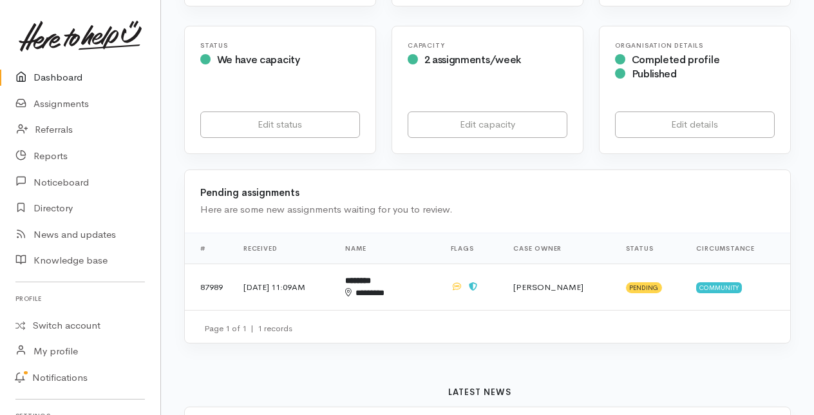
scroll to position [322, 0]
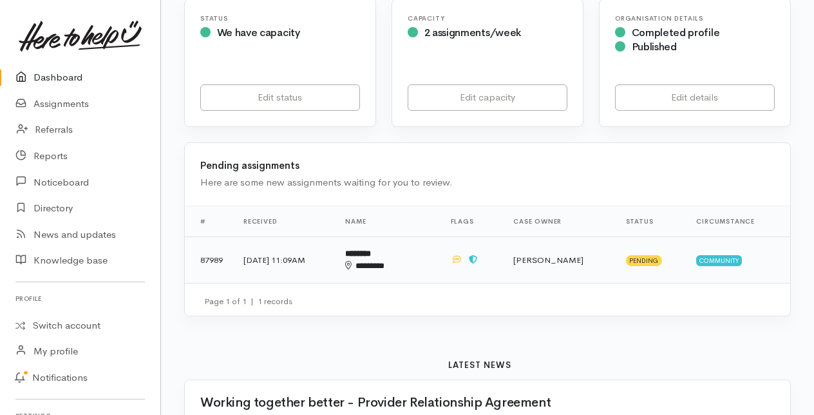
click at [410, 264] on div "********" at bounding box center [377, 265] width 64 height 13
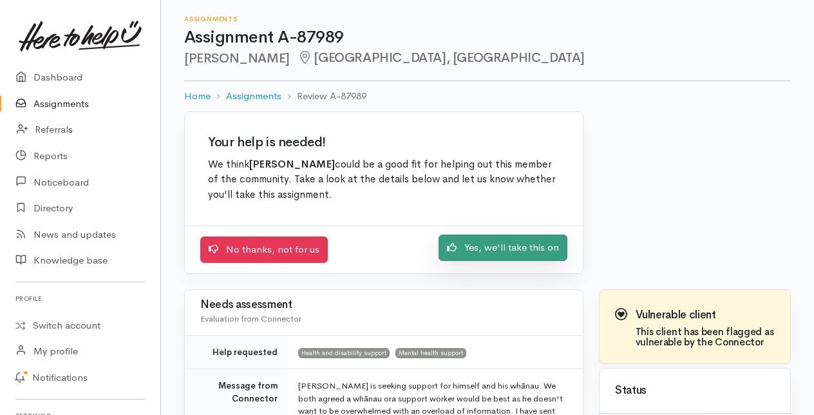
click at [474, 241] on link "Yes, we'll take this on" at bounding box center [503, 247] width 129 height 26
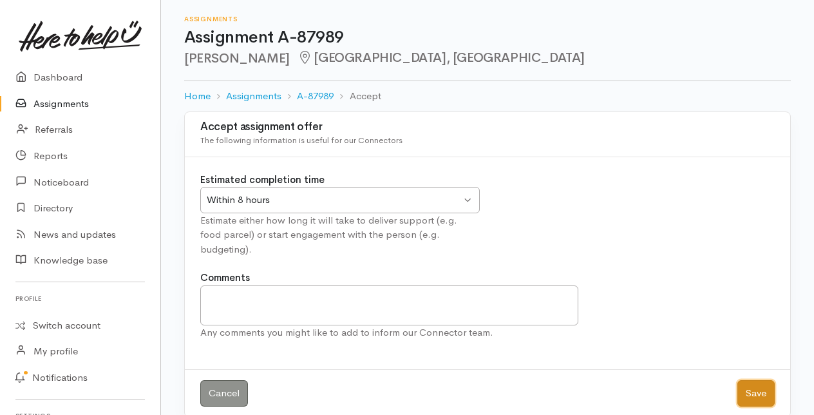
click at [744, 380] on button "Save" at bounding box center [755, 393] width 37 height 26
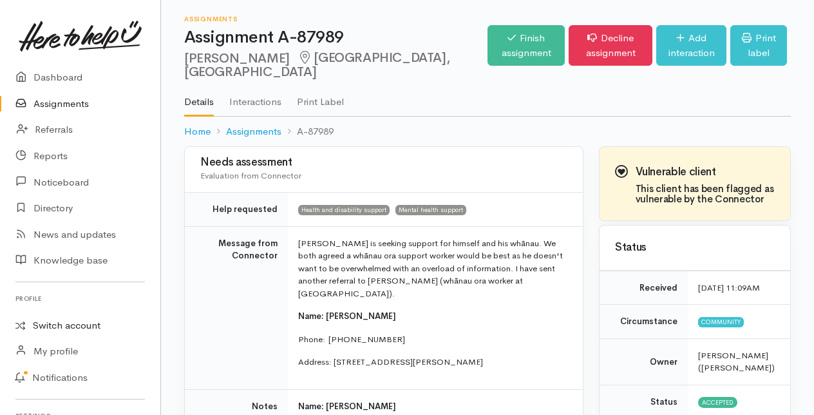
click at [61, 325] on link "Switch account" at bounding box center [80, 325] width 160 height 25
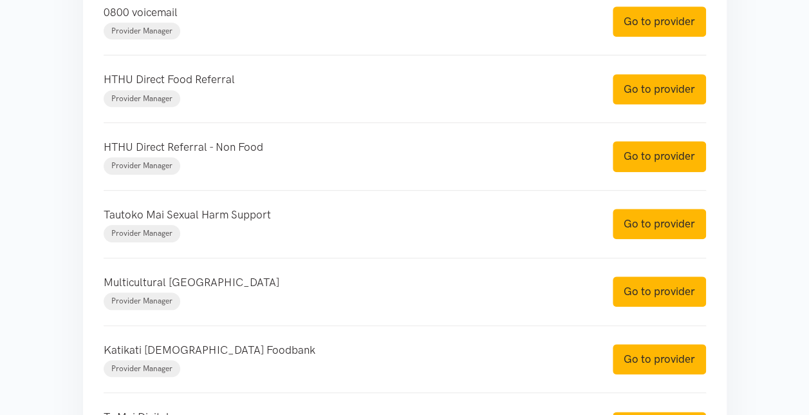
scroll to position [580, 0]
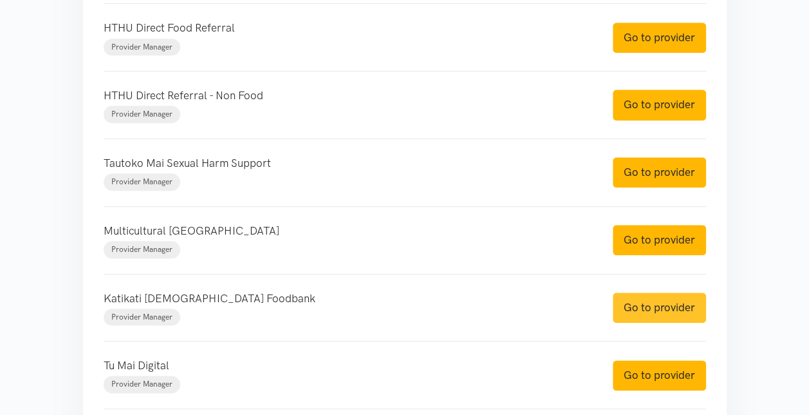
click at [630, 308] on link "Go to provider" at bounding box center [659, 307] width 93 height 30
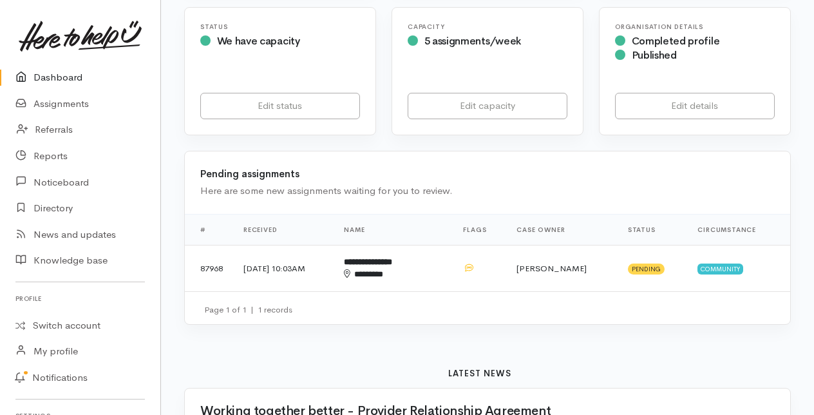
scroll to position [322, 0]
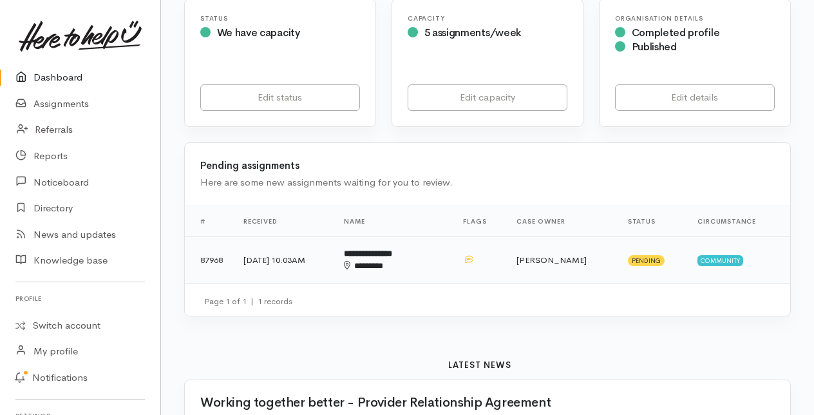
click at [416, 264] on div "********" at bounding box center [382, 265] width 77 height 13
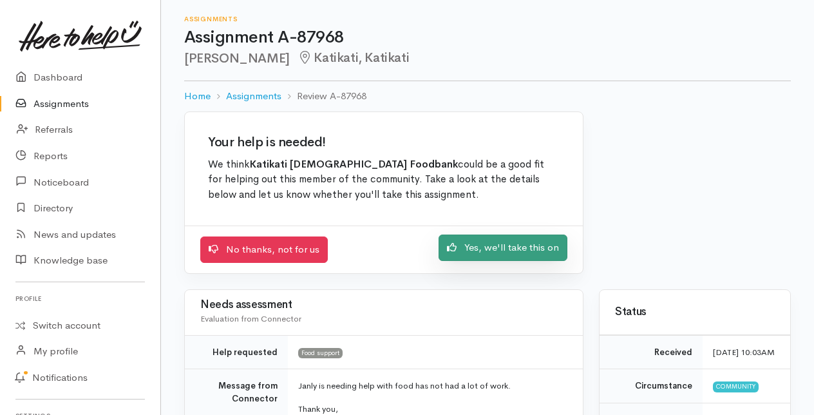
click at [513, 244] on link "Yes, we'll take this on" at bounding box center [503, 247] width 129 height 26
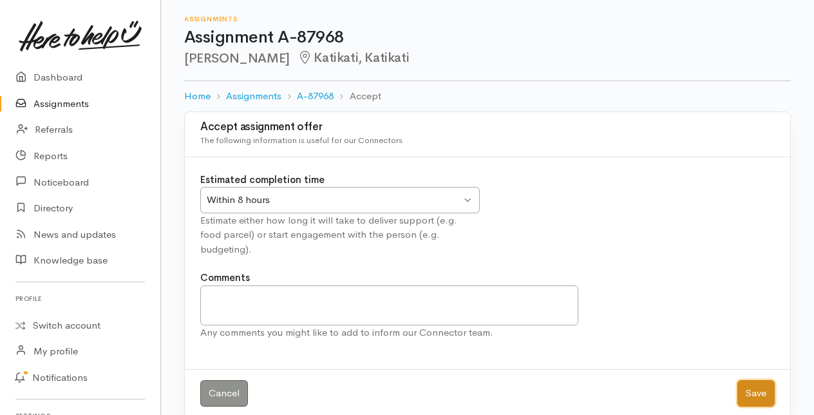
click at [761, 380] on button "Save" at bounding box center [755, 393] width 37 height 26
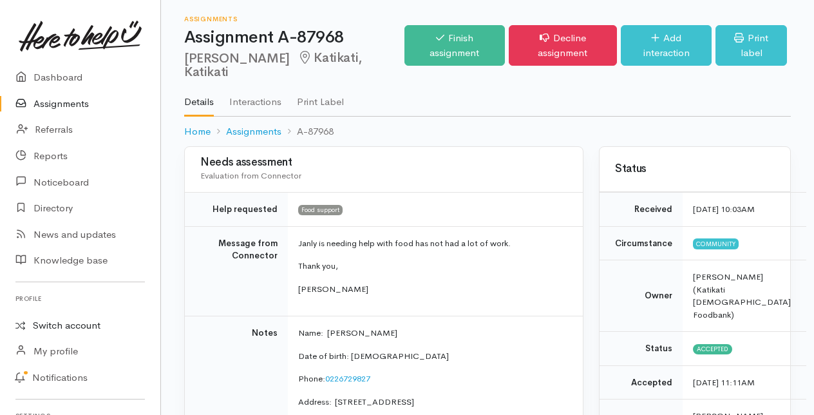
click at [68, 319] on link "Switch account" at bounding box center [80, 325] width 160 height 25
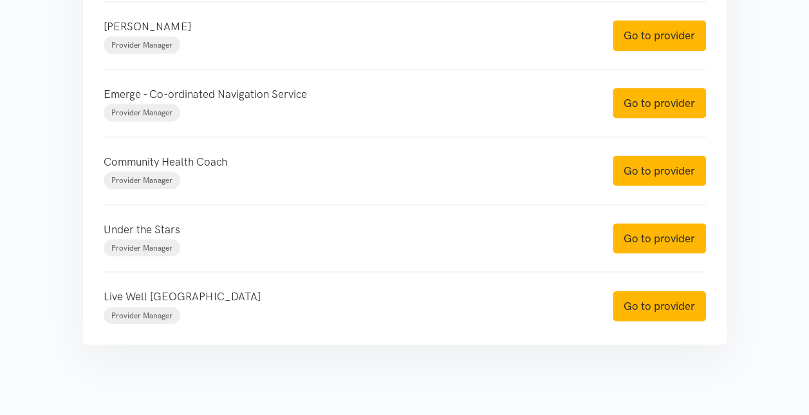
scroll to position [1264, 0]
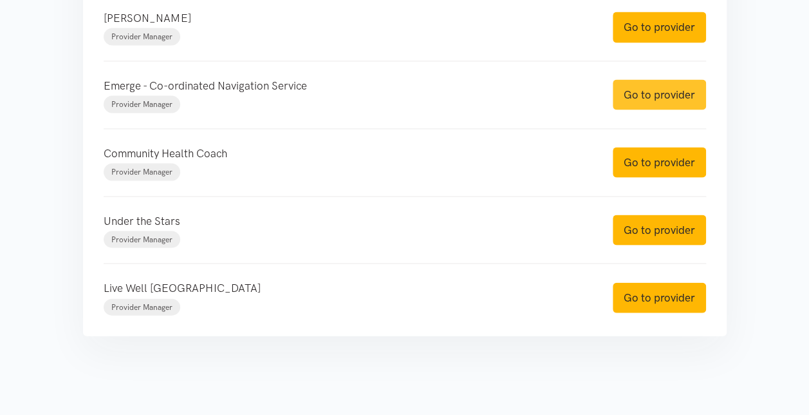
click at [637, 88] on link "Go to provider" at bounding box center [659, 95] width 93 height 30
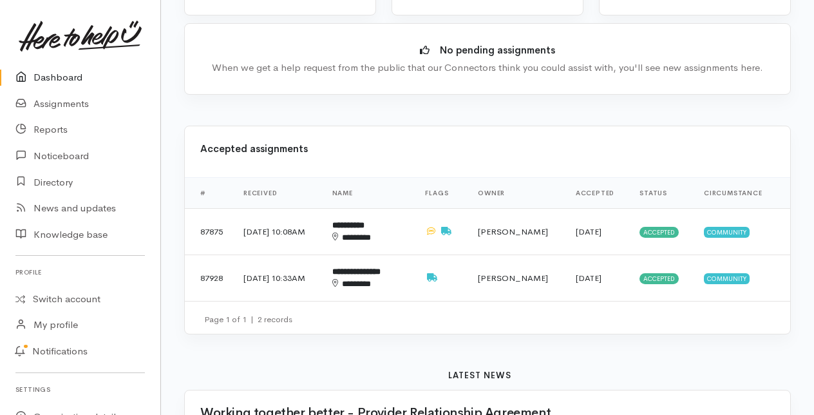
scroll to position [386, 0]
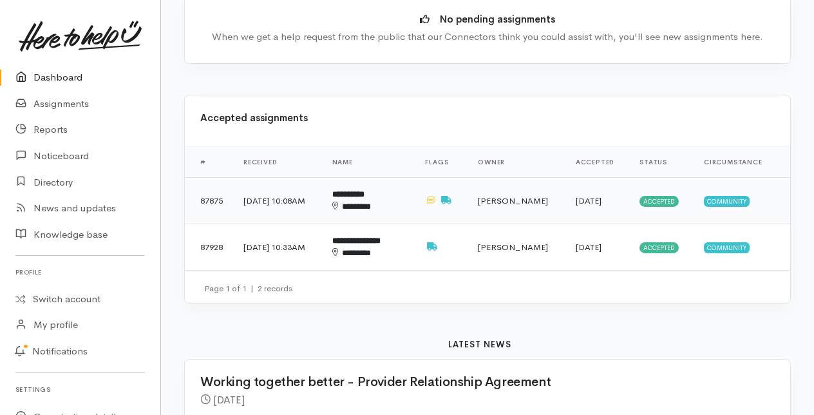
click at [391, 197] on td "**********" at bounding box center [368, 200] width 93 height 46
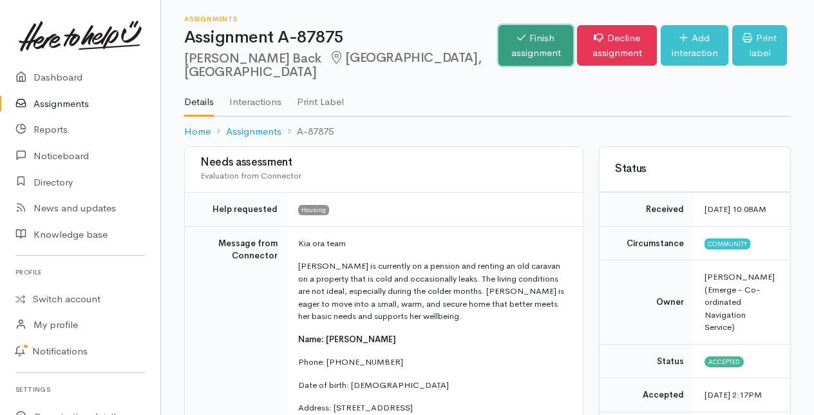
click at [498, 48] on link "Finish assignment" at bounding box center [535, 45] width 74 height 41
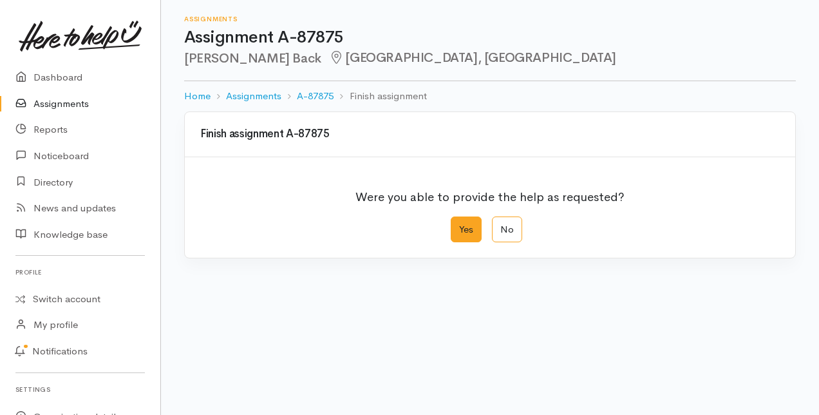
click at [467, 225] on label "Yes" at bounding box center [466, 229] width 31 height 26
click at [459, 225] on input "Yes" at bounding box center [455, 220] width 8 height 8
radio input "true"
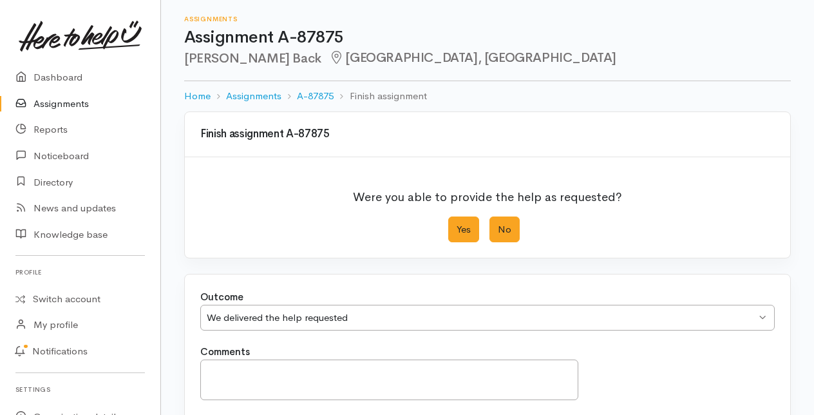
click at [504, 225] on label "No" at bounding box center [504, 229] width 30 height 26
click at [498, 225] on input "No" at bounding box center [493, 220] width 8 height 8
radio input "true"
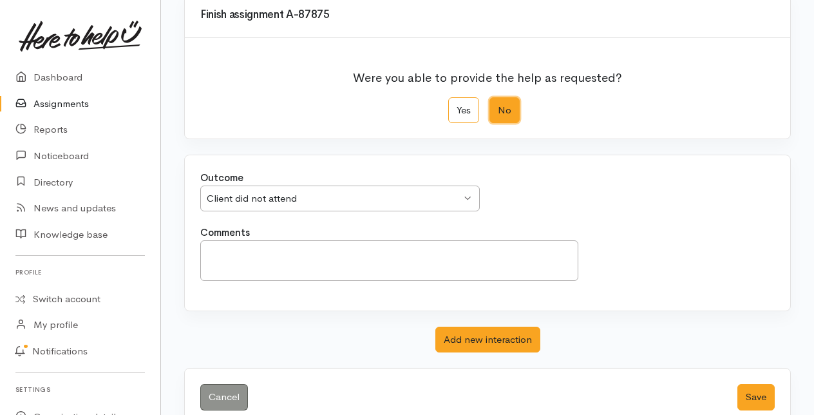
scroll to position [129, 0]
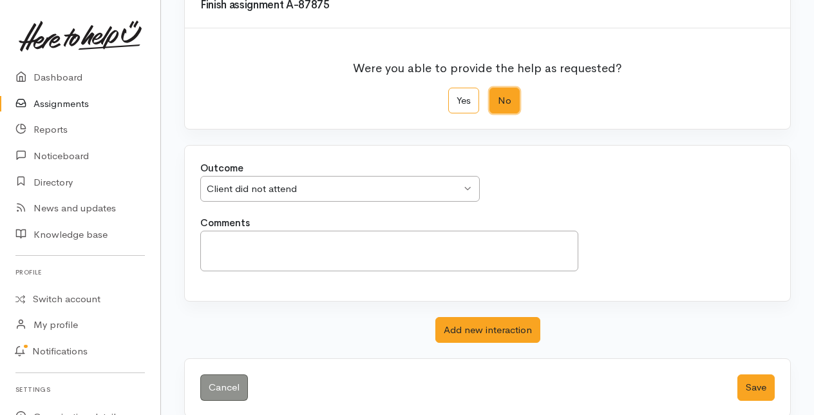
click at [473, 189] on div "Client did not attend Client did not attend" at bounding box center [339, 189] width 279 height 26
click at [755, 385] on button "Save" at bounding box center [755, 387] width 37 height 26
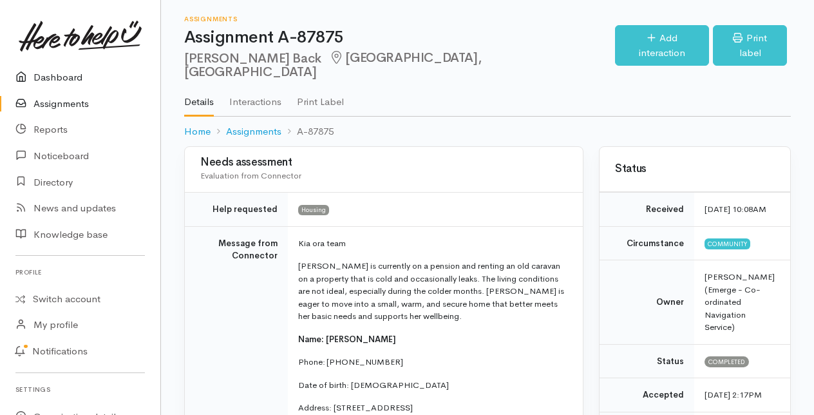
click at [55, 77] on link "Dashboard" at bounding box center [80, 77] width 160 height 26
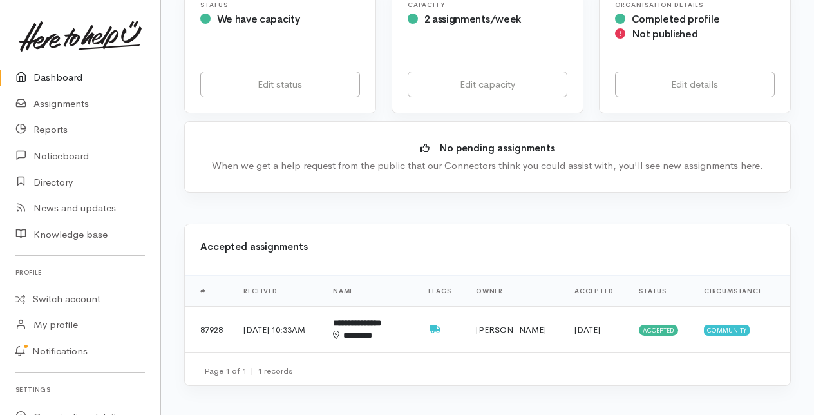
scroll to position [322, 0]
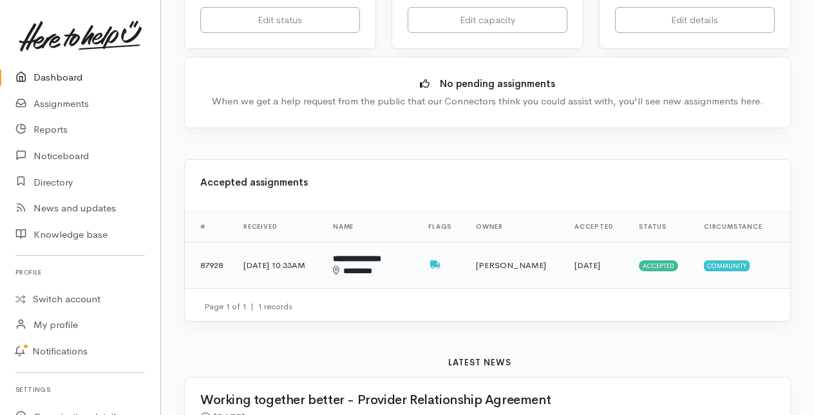
click at [381, 259] on b "**********" at bounding box center [357, 258] width 48 height 8
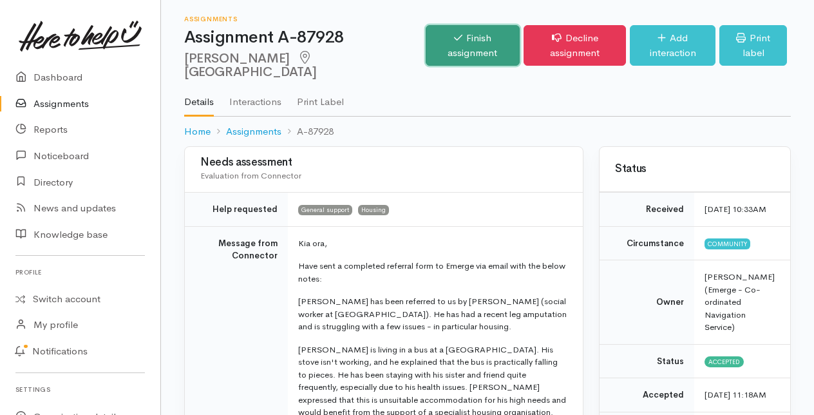
click at [438, 40] on link "Finish assignment" at bounding box center [473, 45] width 95 height 41
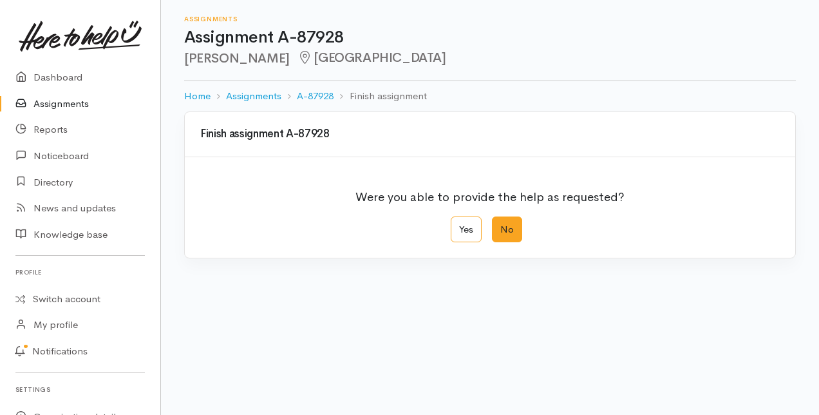
click at [509, 233] on label "No" at bounding box center [507, 229] width 30 height 26
click at [500, 225] on input "No" at bounding box center [496, 220] width 8 height 8
radio input "true"
click at [438, 316] on div "Client did not attend" at bounding box center [334, 317] width 254 height 15
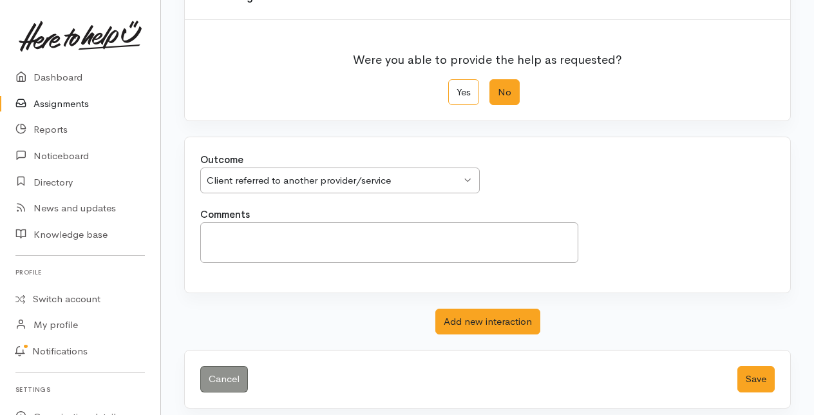
scroll to position [142, 0]
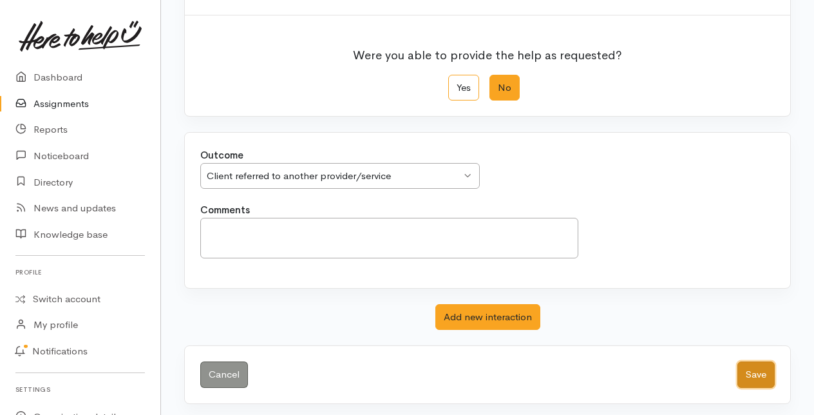
click at [755, 370] on button "Save" at bounding box center [755, 374] width 37 height 26
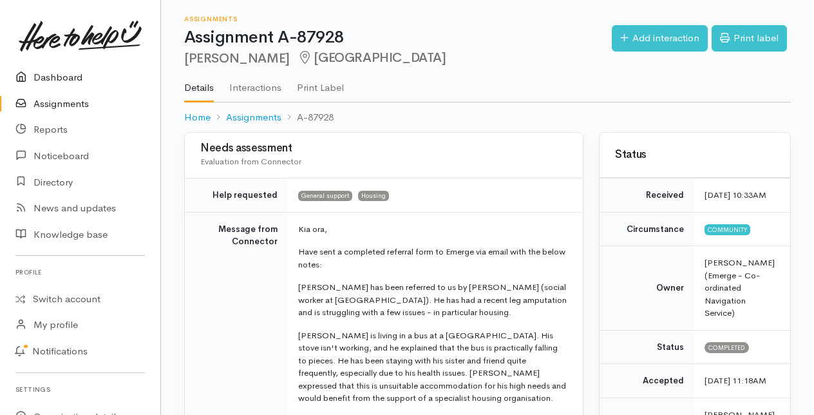
click at [55, 74] on link "Dashboard" at bounding box center [80, 77] width 160 height 26
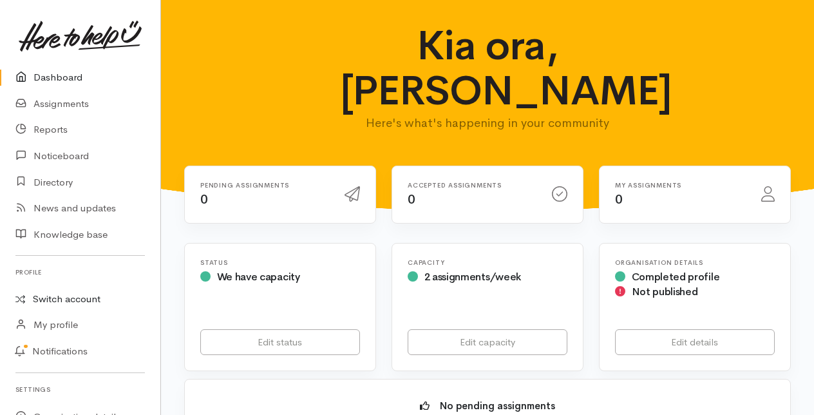
click at [72, 299] on link "Switch account" at bounding box center [80, 299] width 160 height 25
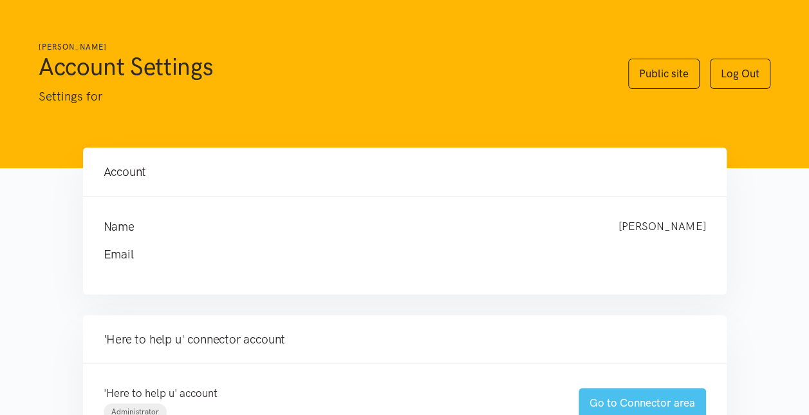
click at [637, 402] on link "Go to Connector area" at bounding box center [642, 403] width 127 height 30
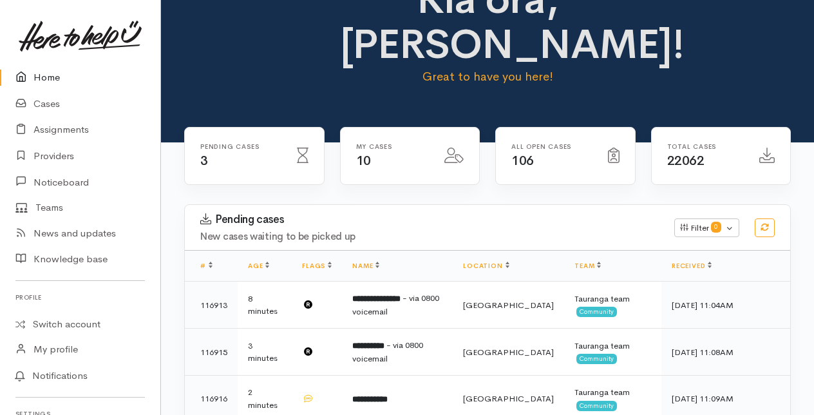
scroll to position [129, 0]
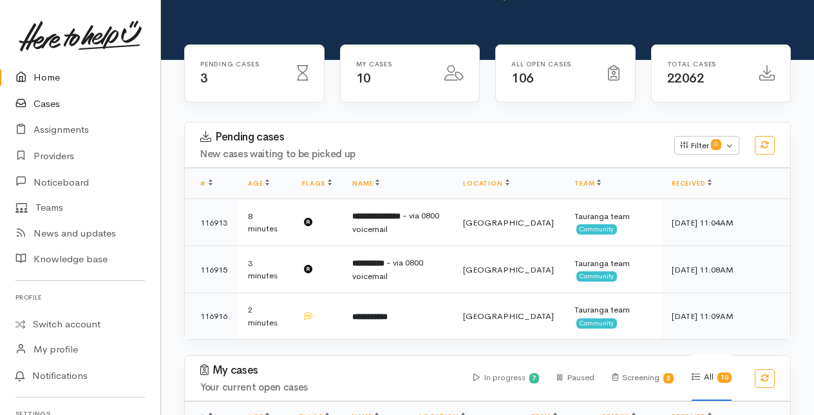
click at [54, 106] on link "Cases" at bounding box center [80, 104] width 160 height 26
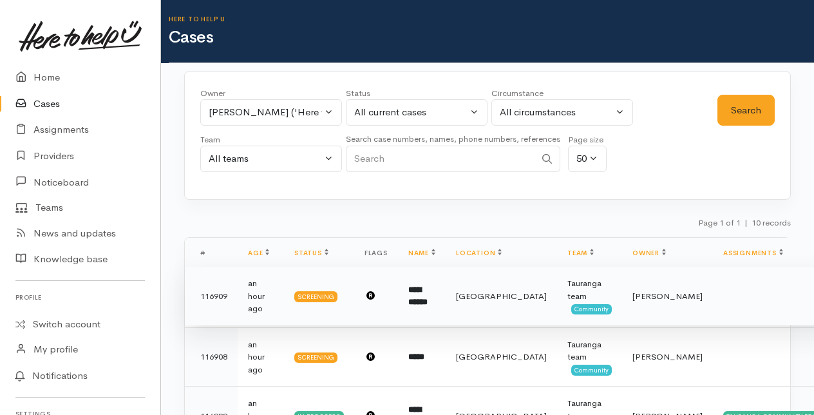
click at [432, 295] on td "**********" at bounding box center [422, 296] width 48 height 59
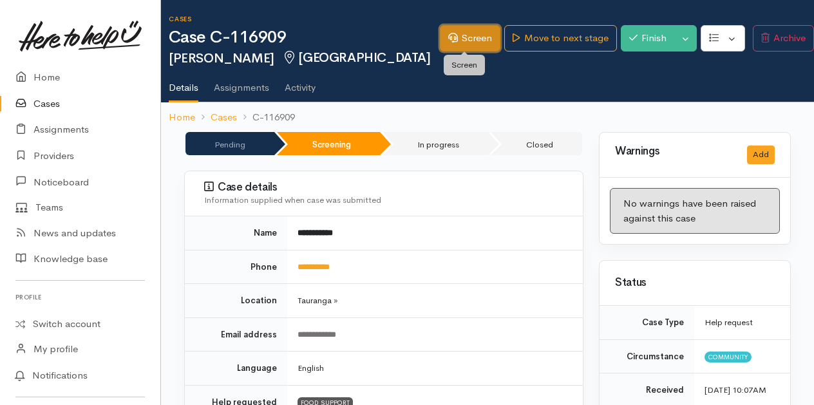
click at [475, 33] on link "Screen" at bounding box center [470, 38] width 61 height 26
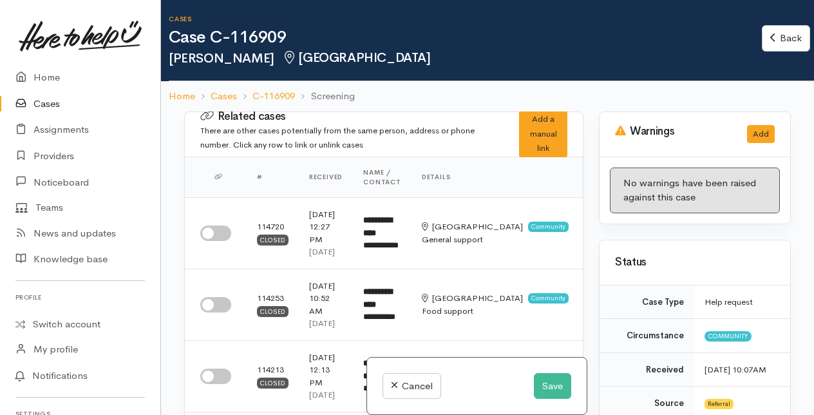
select select "2"
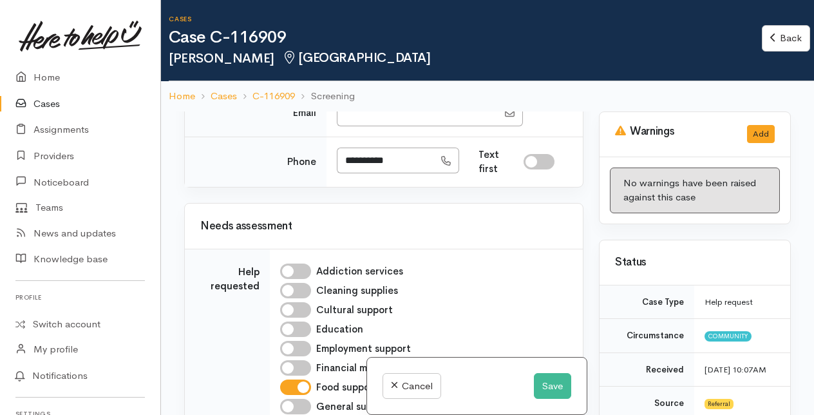
scroll to position [1223, 0]
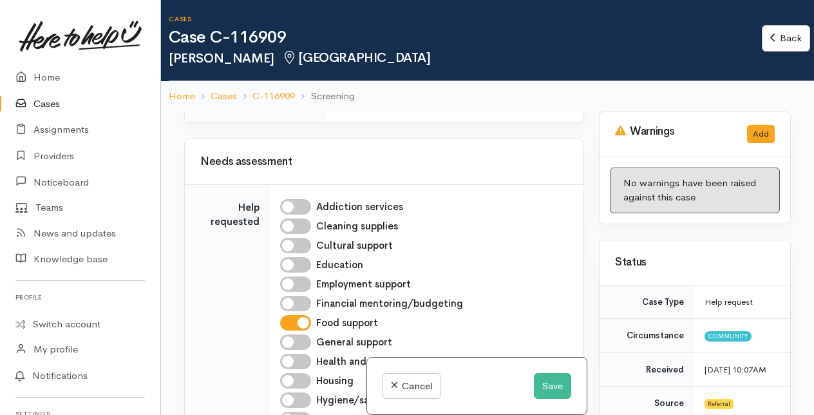
drag, startPoint x: 346, startPoint y: 237, endPoint x: 413, endPoint y: 239, distance: 67.0
click at [413, 109] on input "**********" at bounding box center [385, 96] width 97 height 26
click at [406, 109] on input "**********" at bounding box center [385, 96] width 97 height 26
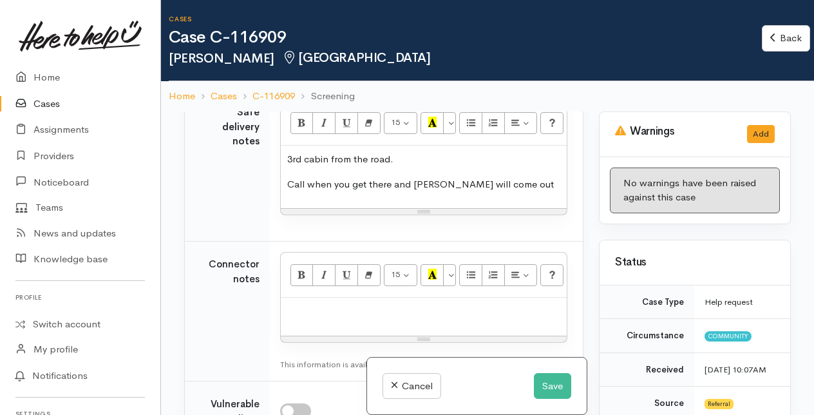
scroll to position [1739, 0]
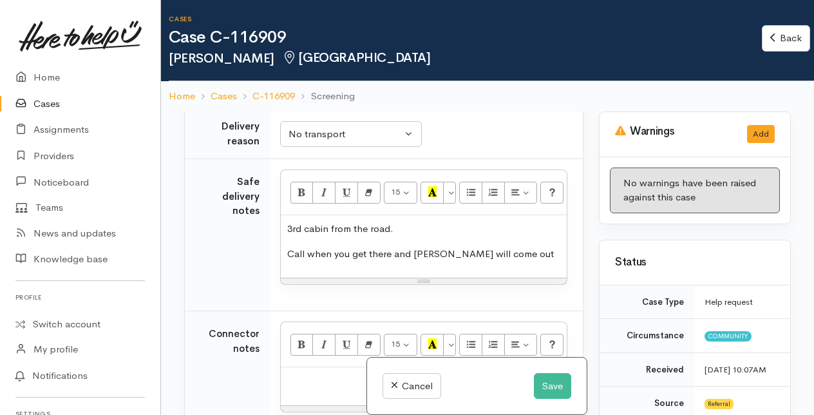
click at [290, 236] on p "3rd cabin from the road." at bounding box center [423, 229] width 273 height 15
click at [288, 236] on p "3rd cabin from the road." at bounding box center [423, 229] width 273 height 15
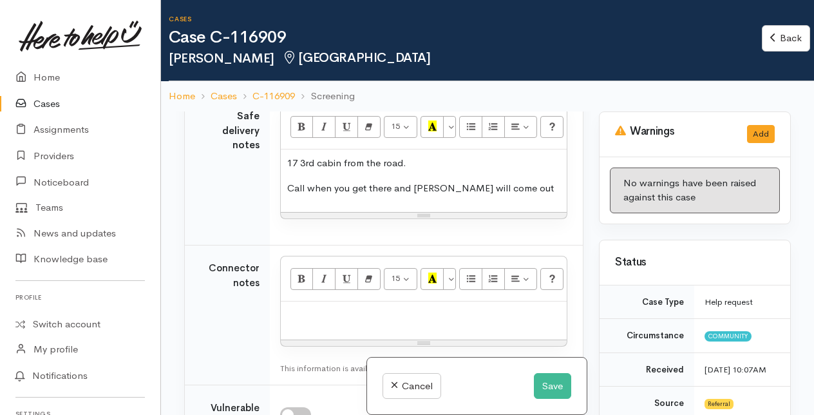
scroll to position [1867, 0]
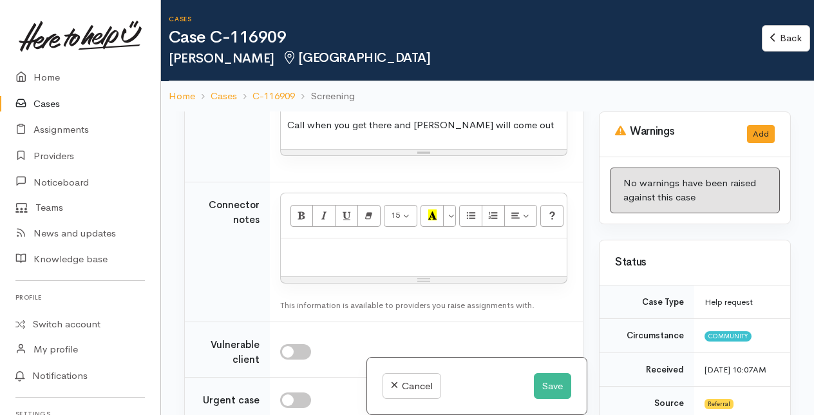
click at [285, 149] on div "17 3rd cabin from the road. Call when you get there and Daniel will come out" at bounding box center [424, 117] width 286 height 62
click at [366, 108] on p "Cabin number 17 3rd cabin from the road." at bounding box center [423, 100] width 273 height 15
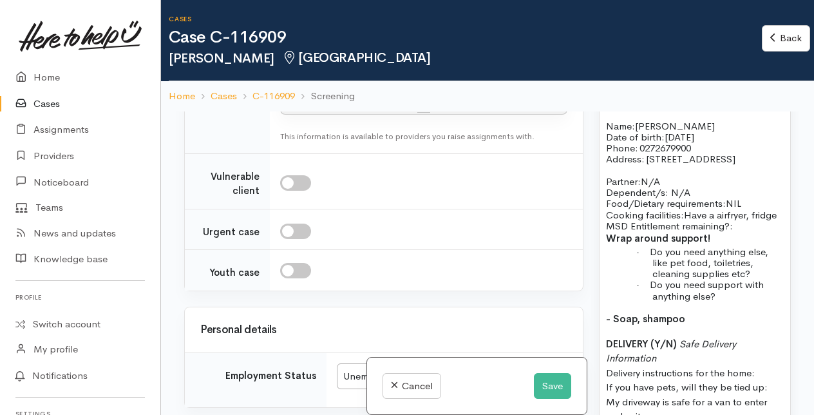
scroll to position [1030, 0]
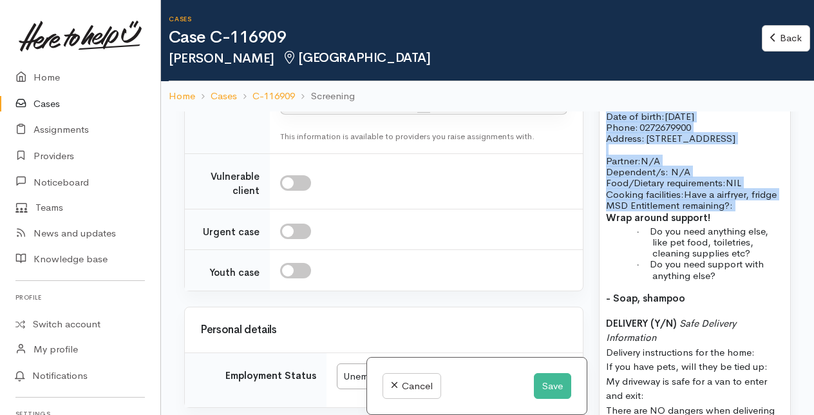
drag, startPoint x: 607, startPoint y: 184, endPoint x: 755, endPoint y: 299, distance: 187.3
click at [755, 299] on div "FOOD SUPPORT Name: Daniel Park Date of birth: 26/03/1984 Phone:   0272679900 Ad…" at bounding box center [694, 258] width 191 height 380
click at [755, 211] on p "Food/Dietary requirements: NIL Cooking facilities: Have a airfryer, fridge MSD …" at bounding box center [695, 193] width 178 height 33
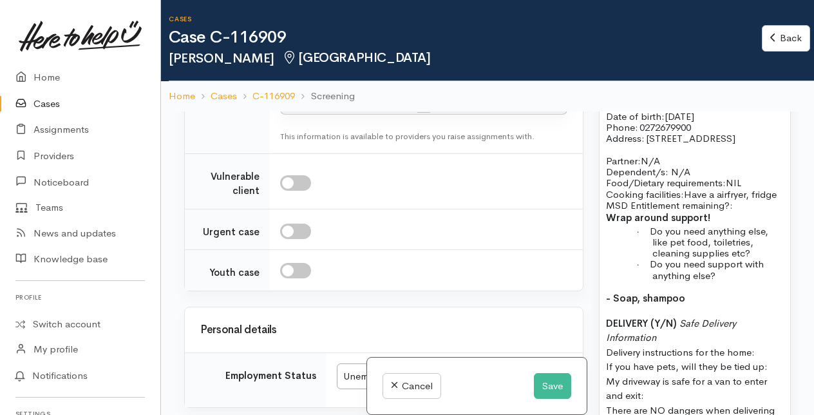
drag, startPoint x: 604, startPoint y: 186, endPoint x: 672, endPoint y: 335, distance: 163.7
click at [707, 382] on div "FOOD SUPPORT Name: Daniel Park Date of birth: 26/03/1984 Phone:   0272679900 Ad…" at bounding box center [694, 258] width 191 height 380
copy div "Name: Daniel Park Date of birth: 26/03/1984 Phone:   0272679900 Address:   160 …"
click at [304, 91] on p at bounding box center [423, 84] width 273 height 15
paste div
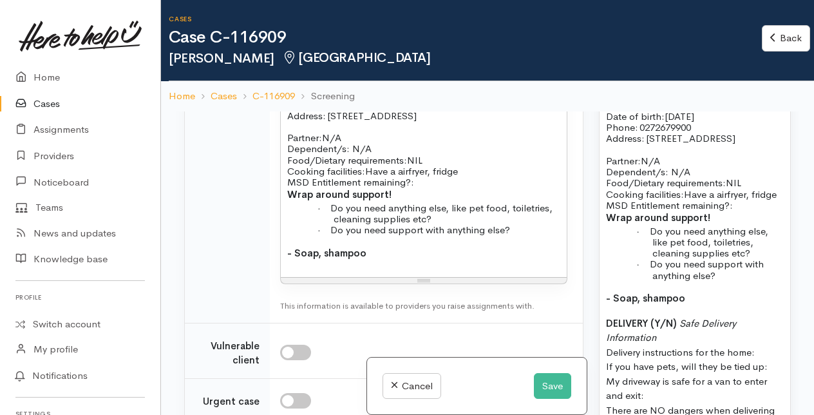
click at [410, 121] on p "Address:   160 Waihi Rd" at bounding box center [423, 115] width 273 height 11
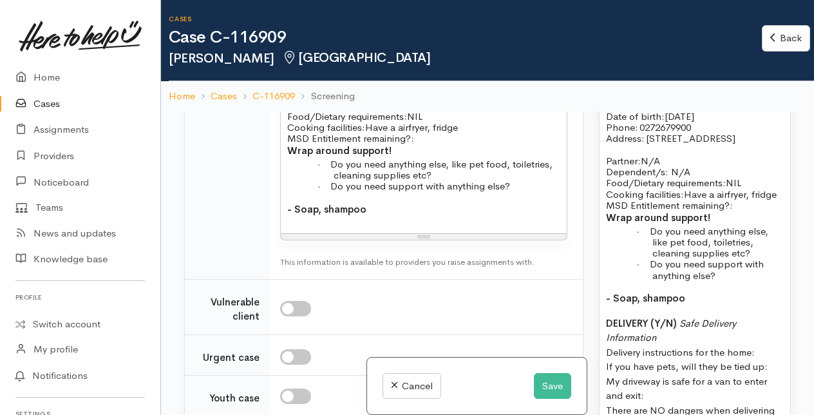
scroll to position [2125, 0]
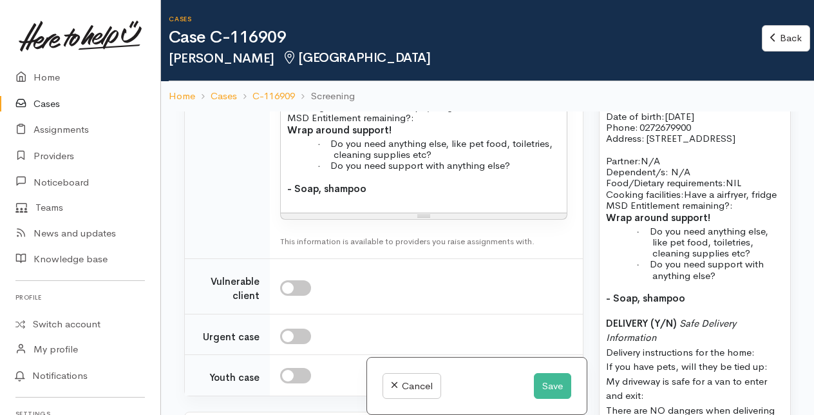
click at [391, 124] on p "Food/Dietary requirements: NIL Cooking facilities: Have a airfryer, fridge MSD …" at bounding box center [423, 106] width 273 height 33
click at [394, 124] on p "Food/Dietary requirements: NIL Cooking facilities: Has a airfryer, fridge MSD E…" at bounding box center [423, 106] width 273 height 33
click at [287, 113] on span "Cooking facilities:" at bounding box center [326, 106] width 78 height 12
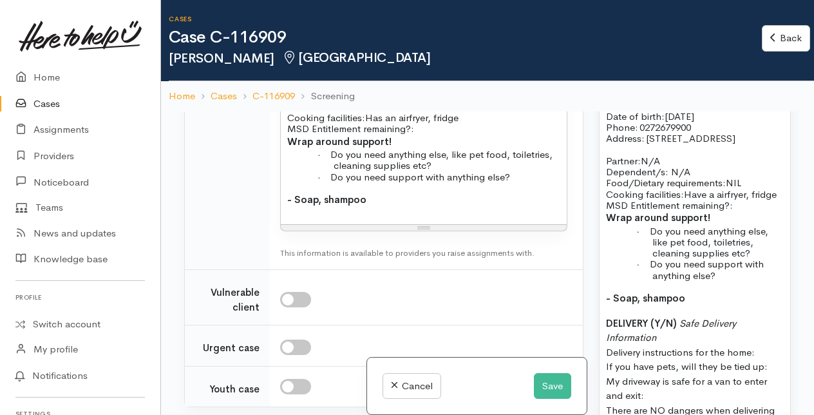
click at [287, 135] on span "MSD Entitlement remaining?:" at bounding box center [350, 128] width 127 height 12
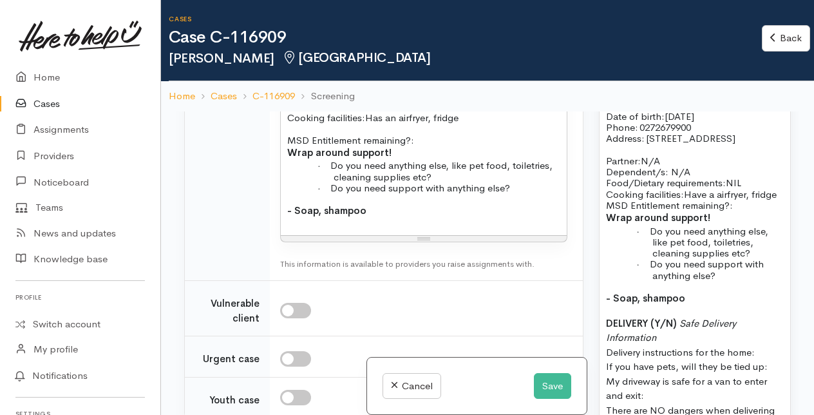
click at [422, 146] on p "MSD Entitlement remaining?:" at bounding box center [423, 134] width 273 height 23
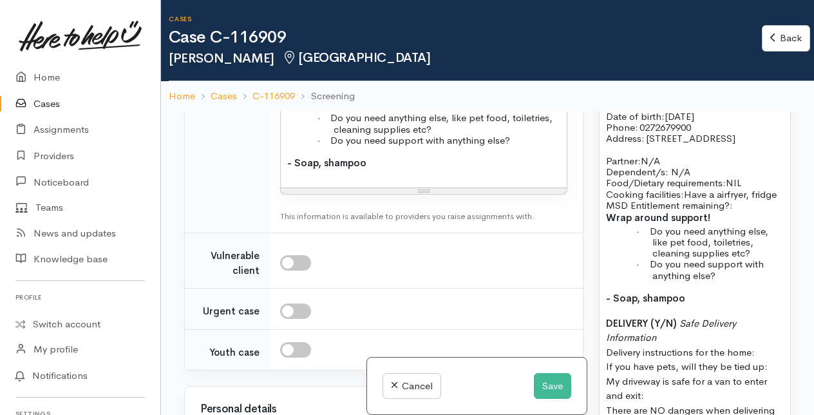
scroll to position [2189, 0]
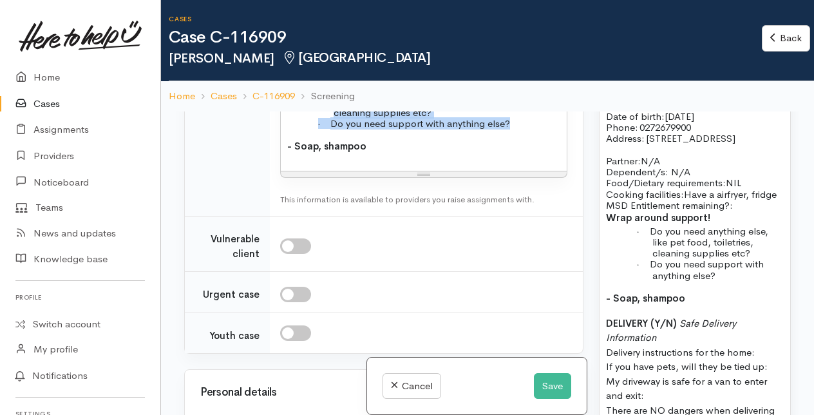
drag, startPoint x: 287, startPoint y: 226, endPoint x: 513, endPoint y: 259, distance: 228.4
click at [513, 171] on div "Name: Daniel Park Date of birth: 26/03/1984 Phone:   0272679900 Address:   160 …" at bounding box center [424, 55] width 286 height 229
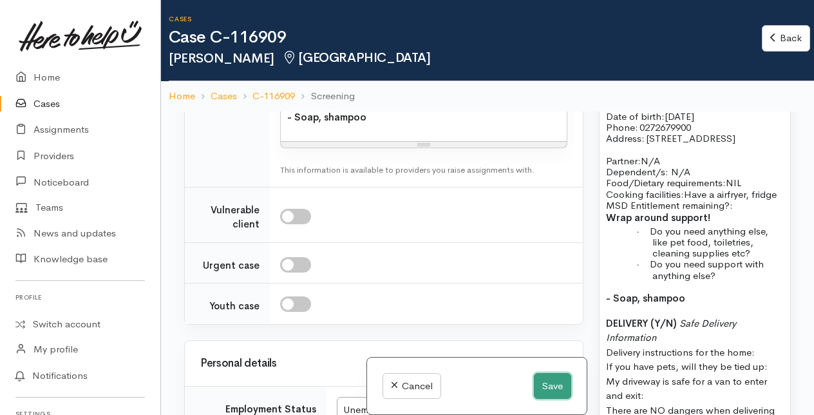
click at [551, 388] on button "Save" at bounding box center [552, 386] width 37 height 26
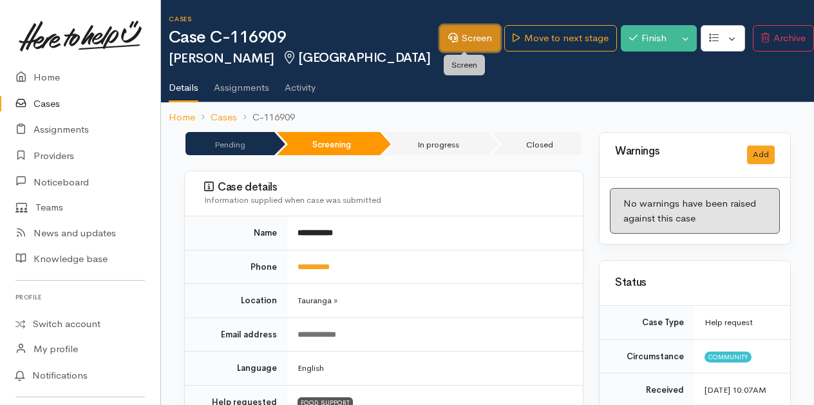
click at [471, 39] on link "Screen" at bounding box center [470, 38] width 61 height 26
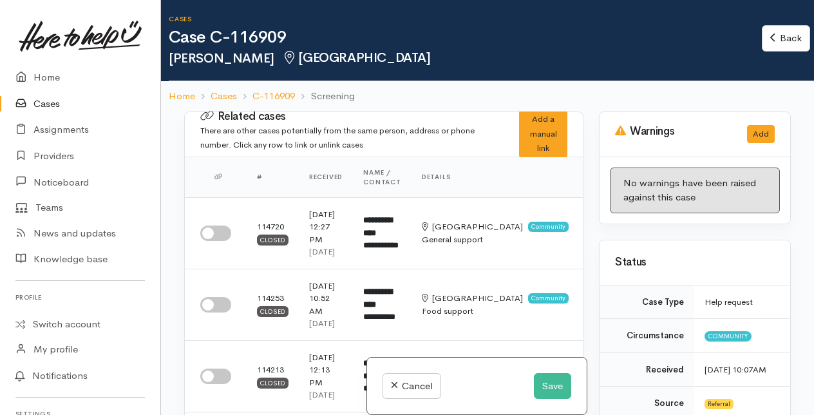
select select "2"
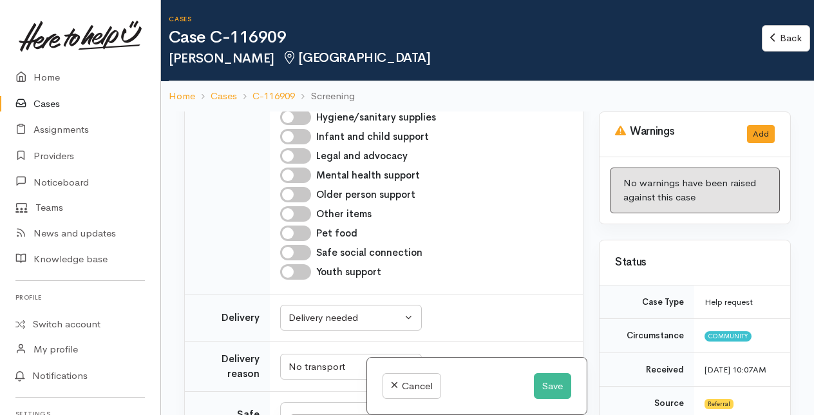
scroll to position [1545, 0]
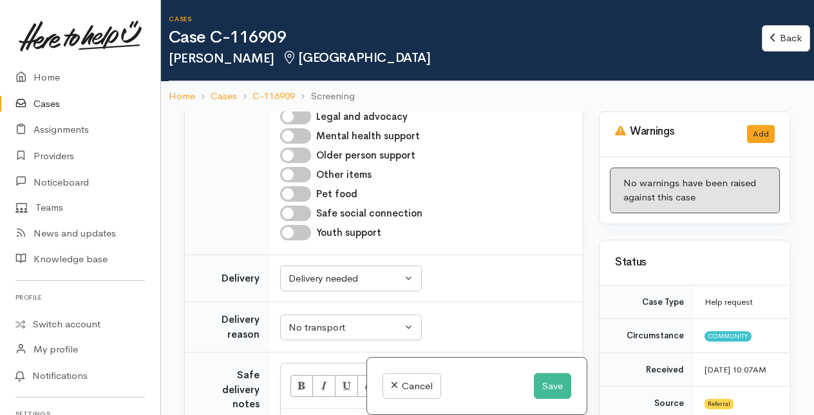
click at [303, 86] on input "Hygiene/sanitary supplies" at bounding box center [295, 77] width 31 height 15
checkbox input "true"
click at [552, 382] on button "Save" at bounding box center [552, 386] width 37 height 26
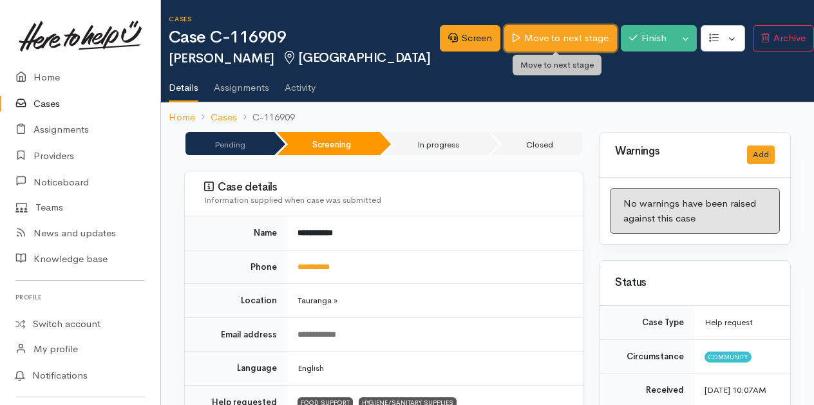
click at [546, 39] on link "Move to next stage" at bounding box center [560, 38] width 112 height 26
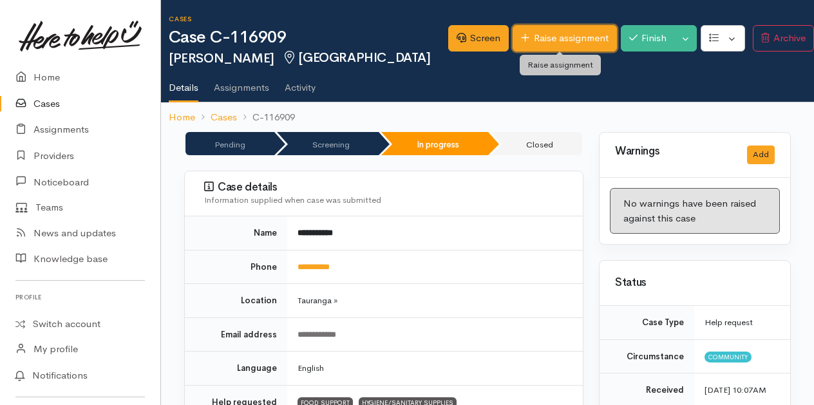
click at [569, 36] on link "Raise assignment" at bounding box center [565, 38] width 104 height 26
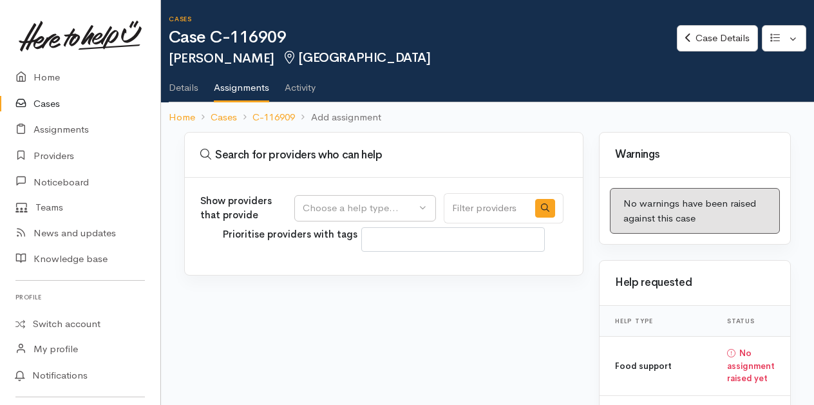
select select
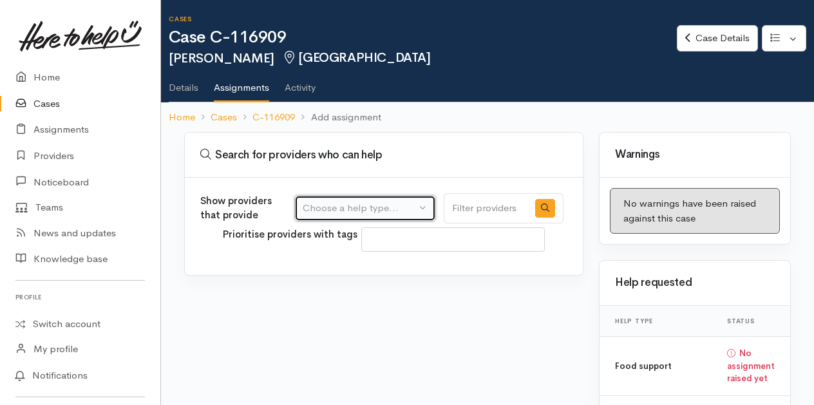
click at [416, 205] on div "Choose a help type..." at bounding box center [359, 208] width 113 height 15
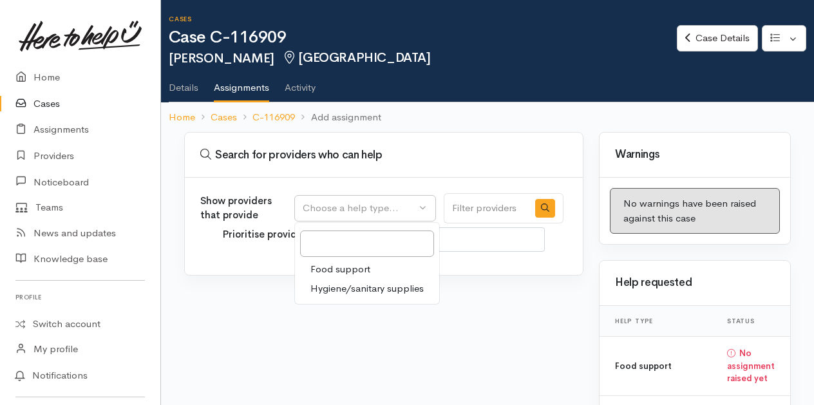
click at [346, 265] on span "Food support" at bounding box center [340, 269] width 60 height 15
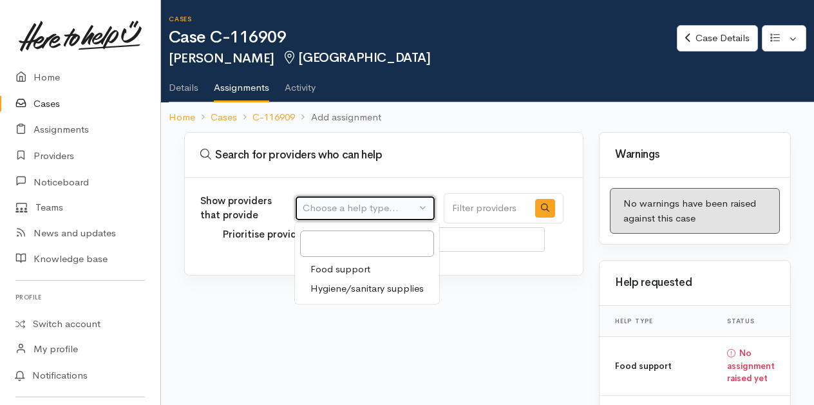
select select "3"
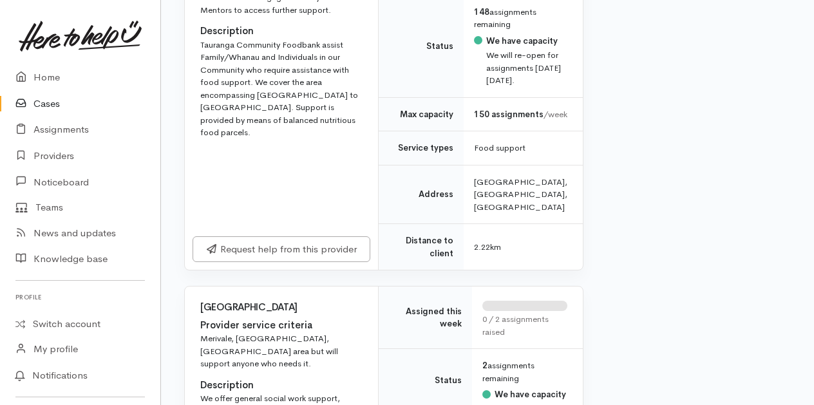
scroll to position [1674, 0]
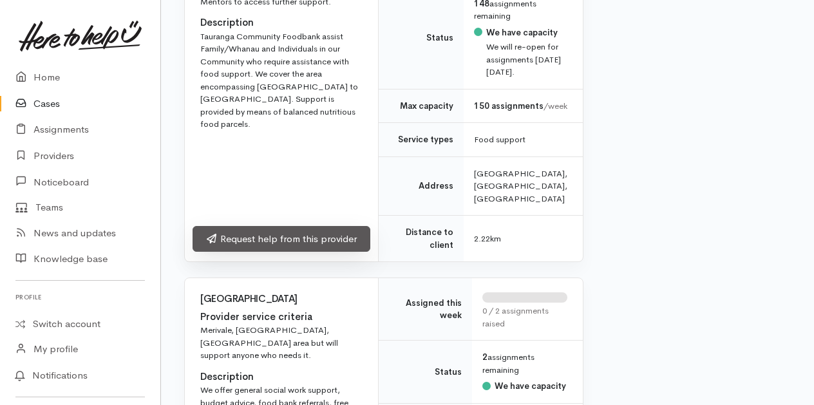
click at [279, 252] on link "Request help from this provider" at bounding box center [282, 239] width 178 height 26
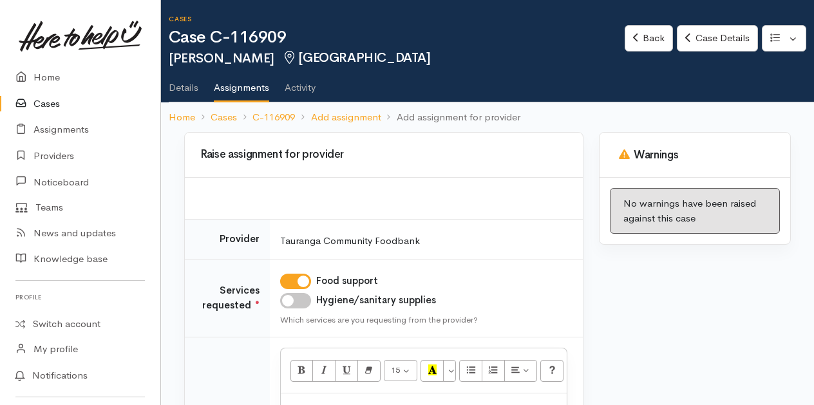
click at [295, 302] on input "Hygiene/sanitary supplies" at bounding box center [295, 300] width 31 height 15
checkbox input "true"
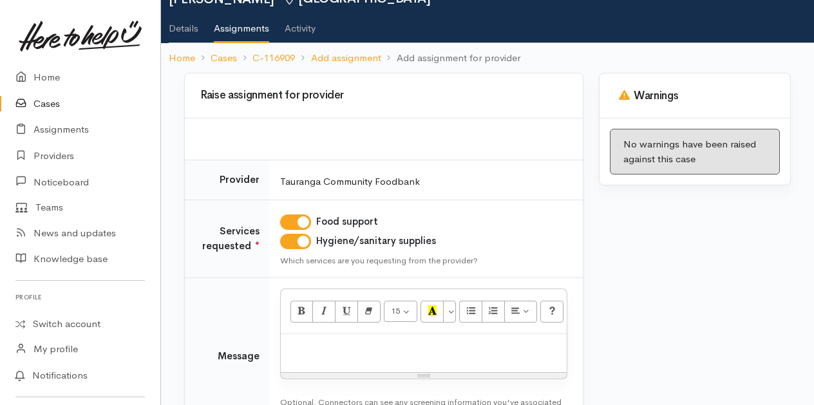
scroll to position [129, 0]
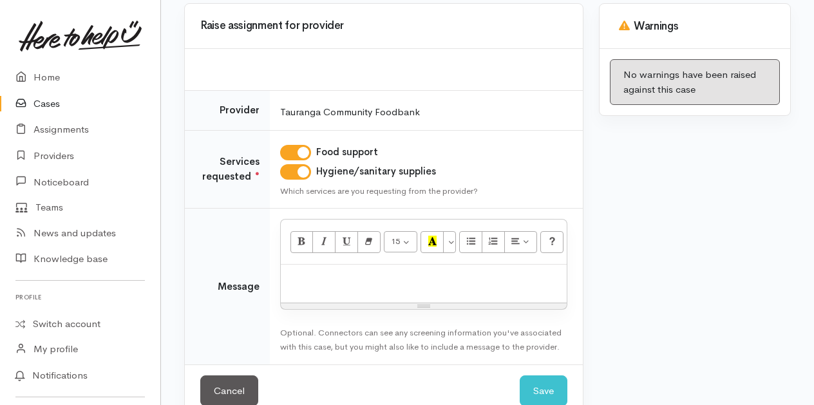
click at [297, 281] on p at bounding box center [423, 278] width 273 height 15
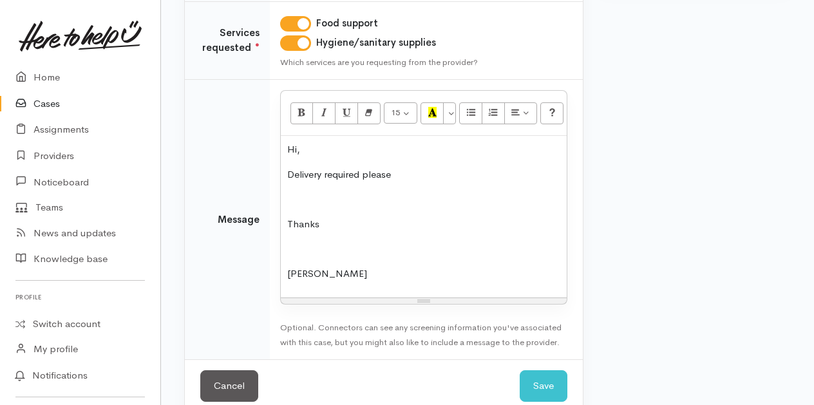
scroll to position [259, 0]
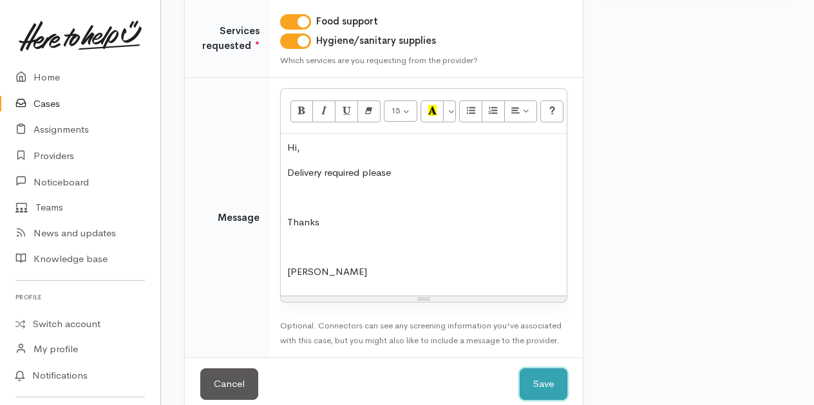
click at [555, 382] on button "Save" at bounding box center [544, 384] width 48 height 32
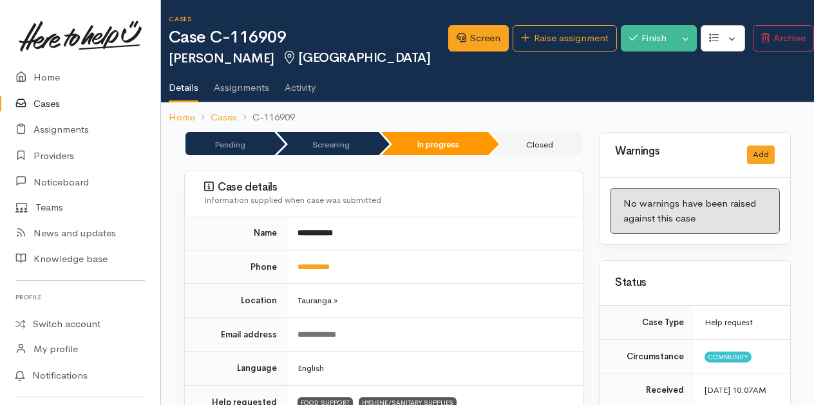
click at [46, 103] on link "Cases" at bounding box center [80, 104] width 160 height 26
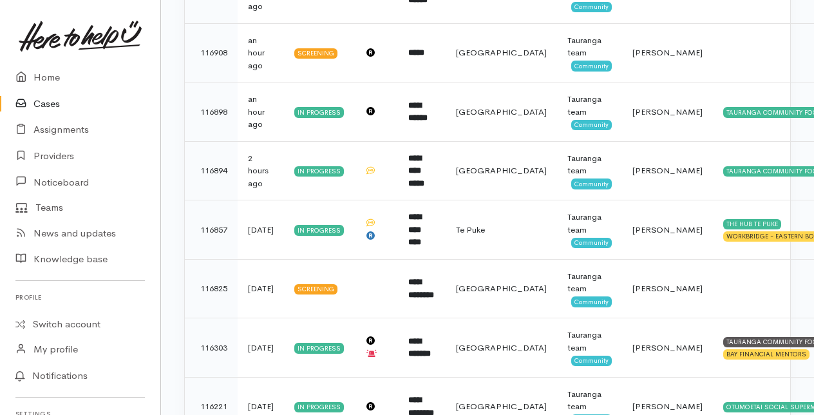
scroll to position [322, 0]
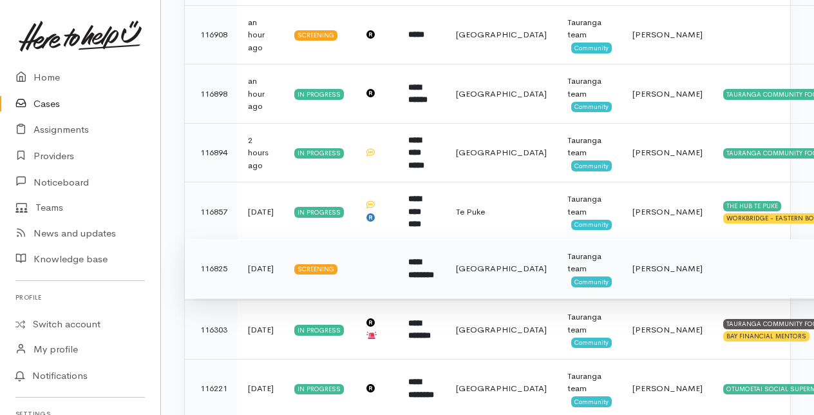
click at [424, 263] on b "**********" at bounding box center [421, 268] width 26 height 21
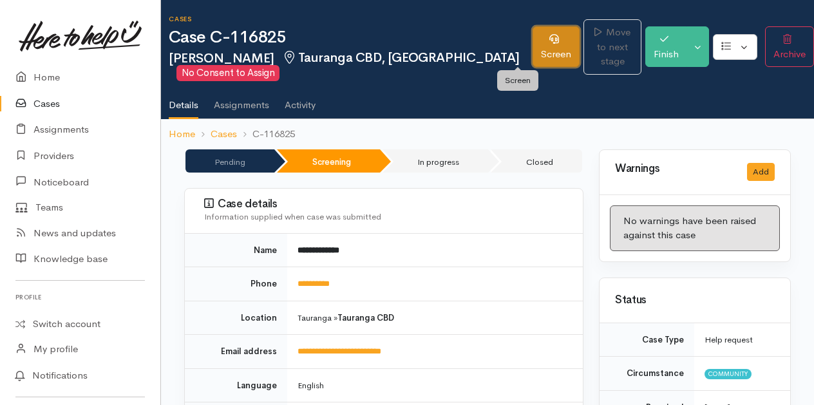
click at [533, 40] on link "Screen" at bounding box center [556, 46] width 47 height 41
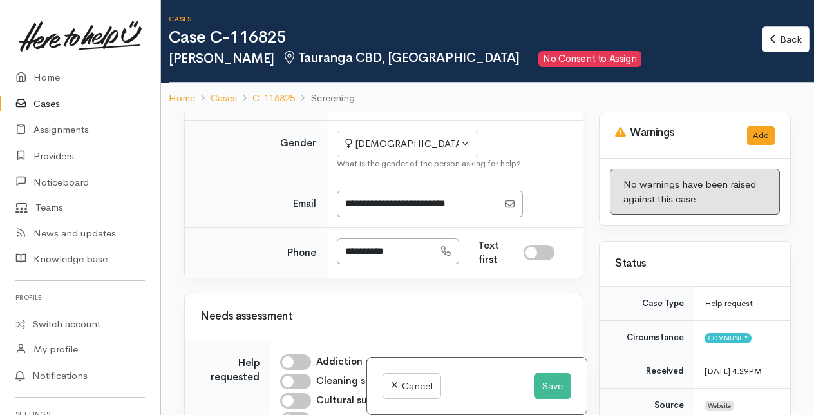
scroll to position [708, 0]
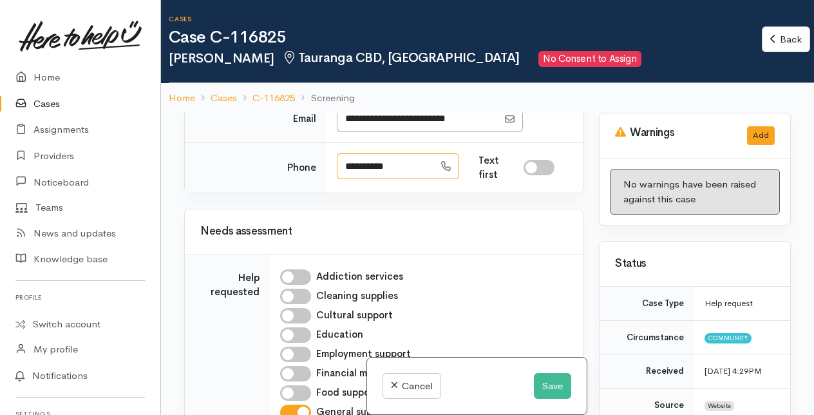
drag, startPoint x: 343, startPoint y: 232, endPoint x: 406, endPoint y: 233, distance: 63.1
click at [406, 180] on input "**********" at bounding box center [385, 166] width 97 height 26
click at [413, 180] on input "**********" at bounding box center [385, 166] width 97 height 26
click at [44, 77] on link "Home" at bounding box center [80, 77] width 160 height 26
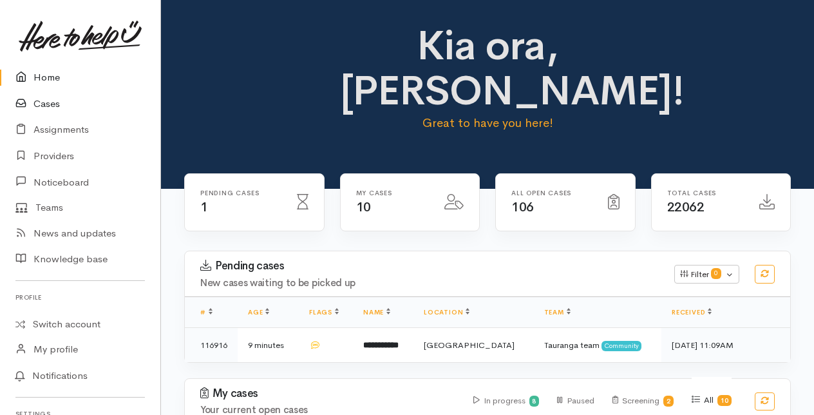
click at [42, 106] on link "Cases" at bounding box center [80, 104] width 160 height 26
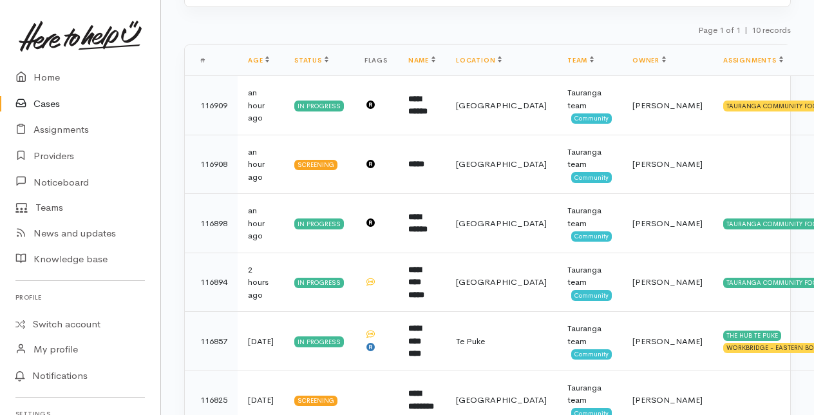
scroll to position [322, 0]
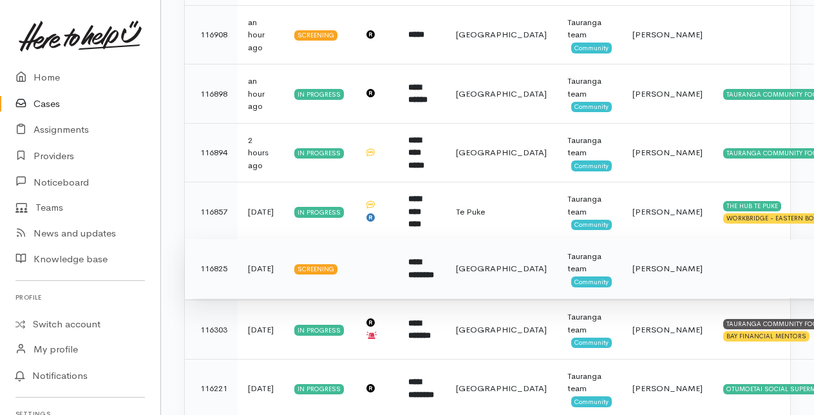
click at [419, 262] on b "**********" at bounding box center [421, 268] width 26 height 21
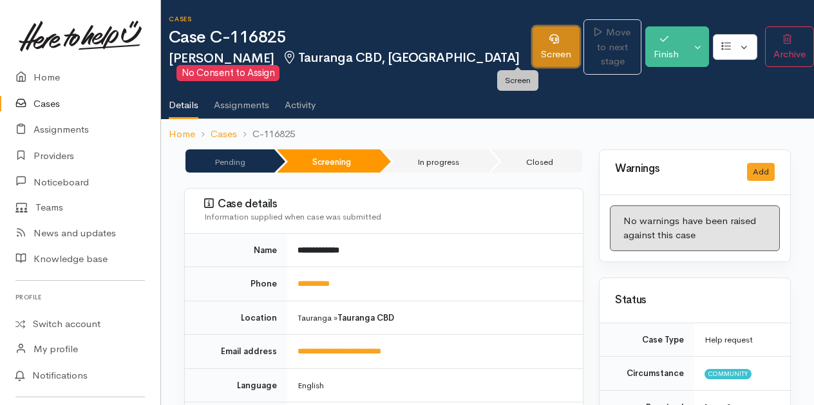
click at [533, 48] on link "Screen" at bounding box center [556, 46] width 47 height 41
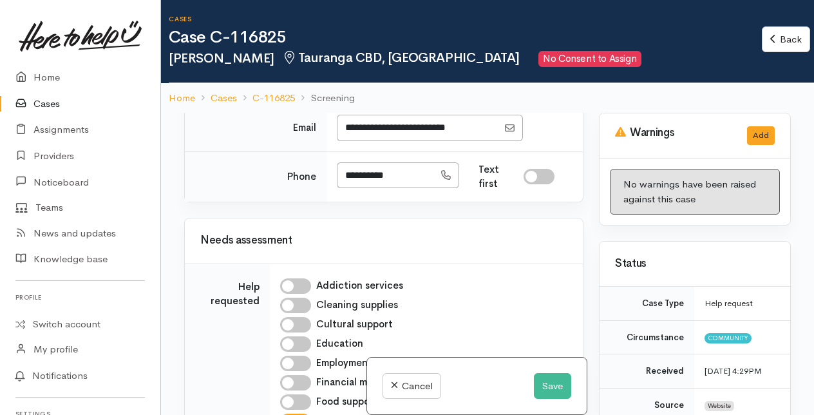
scroll to position [708, 0]
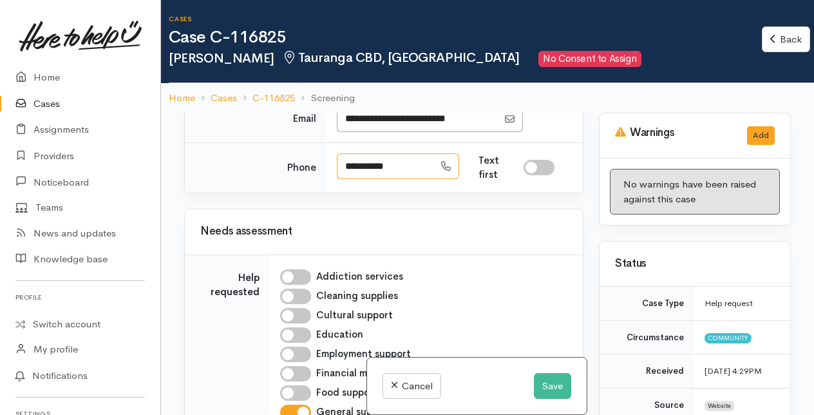
drag, startPoint x: 344, startPoint y: 232, endPoint x: 415, endPoint y: 233, distance: 70.8
click at [415, 180] on input "**********" at bounding box center [385, 166] width 97 height 26
click at [404, 180] on input "**********" at bounding box center [385, 166] width 97 height 26
click at [552, 378] on button "Save" at bounding box center [552, 386] width 37 height 26
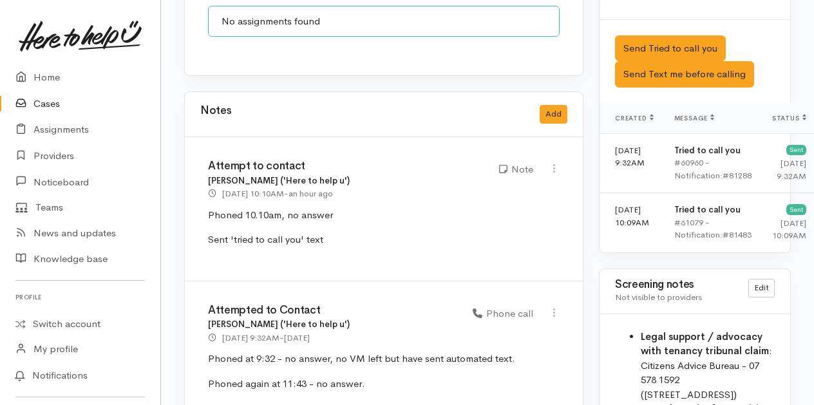
scroll to position [1095, 0]
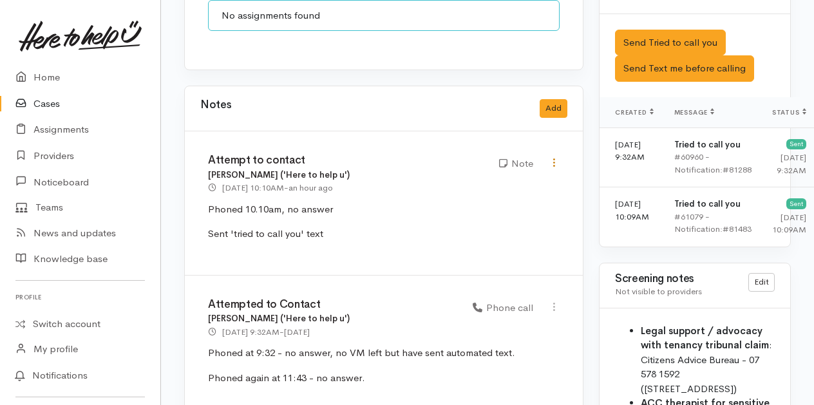
click at [556, 157] on icon at bounding box center [554, 162] width 11 height 11
click at [480, 178] on link "Edit" at bounding box center [508, 188] width 102 height 20
type input "Attempt to contact"
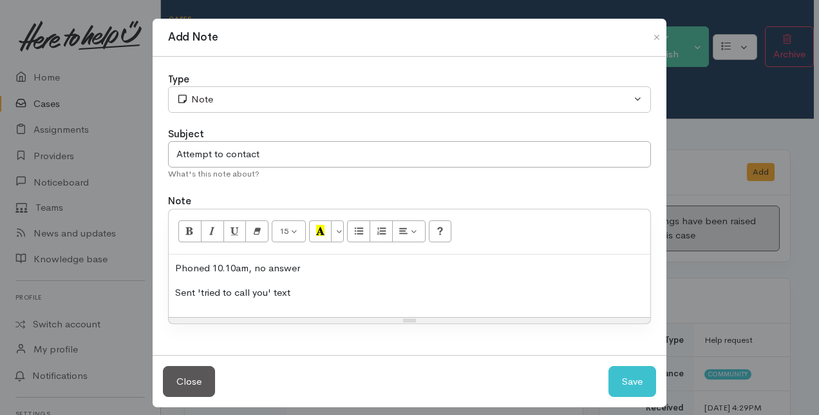
click at [323, 297] on p "Sent 'tried to call you' text" at bounding box center [409, 292] width 469 height 15
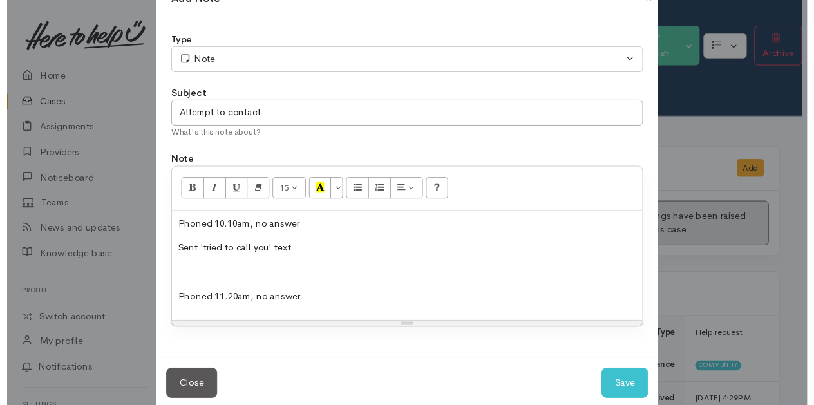
scroll to position [58, 0]
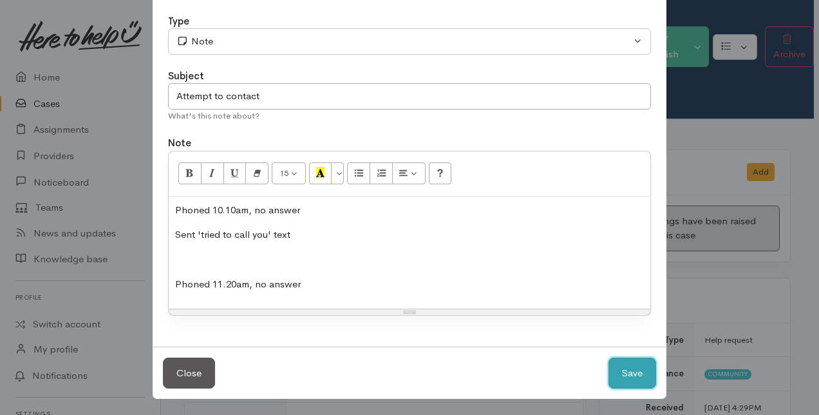
click at [619, 371] on button "Save" at bounding box center [632, 373] width 48 height 32
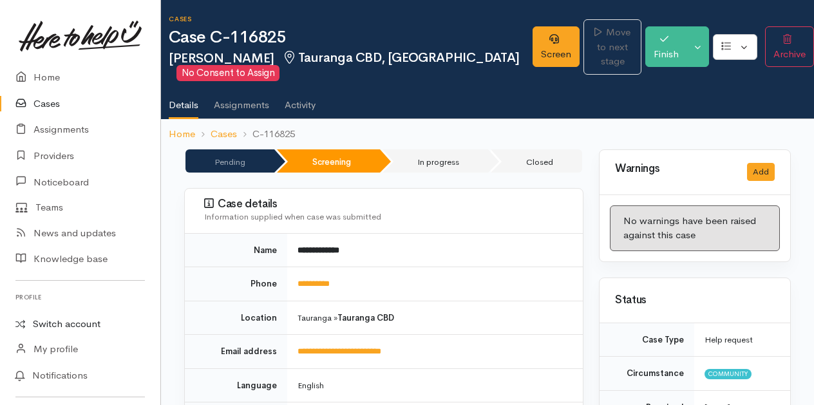
click at [80, 328] on link "Switch account" at bounding box center [80, 324] width 160 height 25
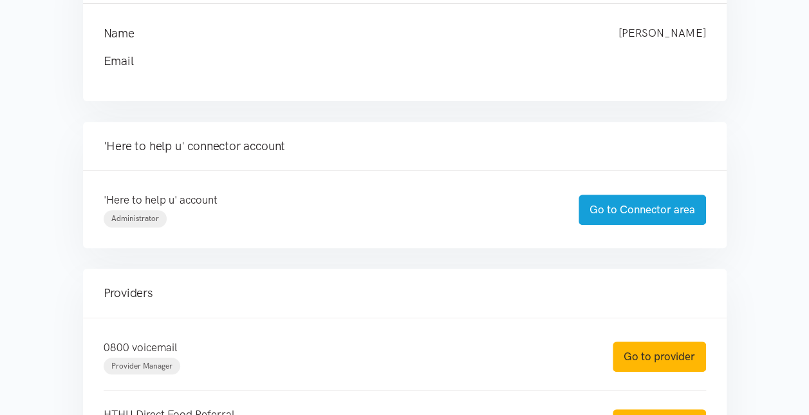
scroll to position [258, 0]
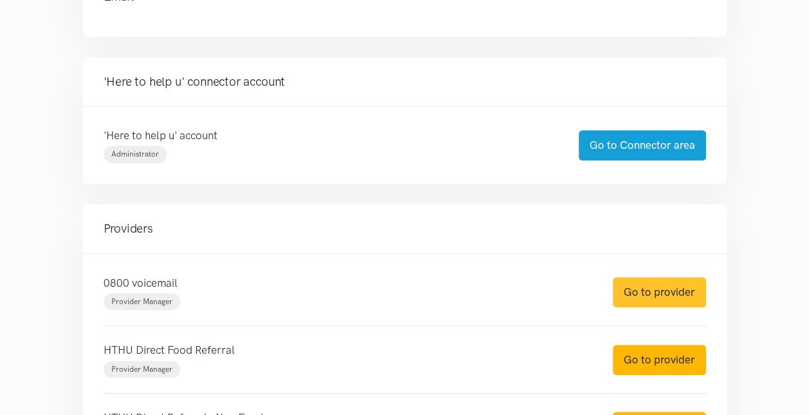
click at [670, 292] on link "Go to provider" at bounding box center [659, 292] width 93 height 30
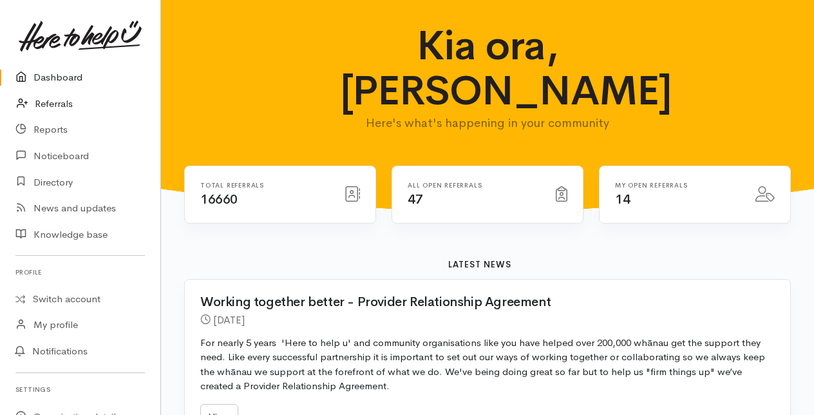
click at [62, 103] on link "Referrals" at bounding box center [80, 104] width 160 height 26
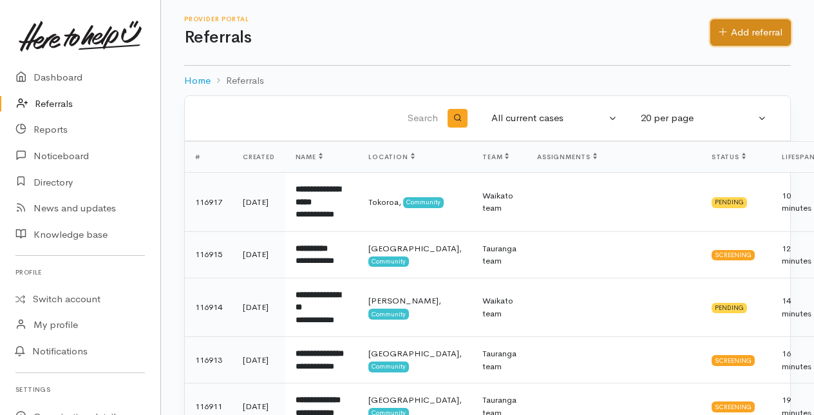
click at [771, 27] on link "Add referral" at bounding box center [750, 32] width 80 height 26
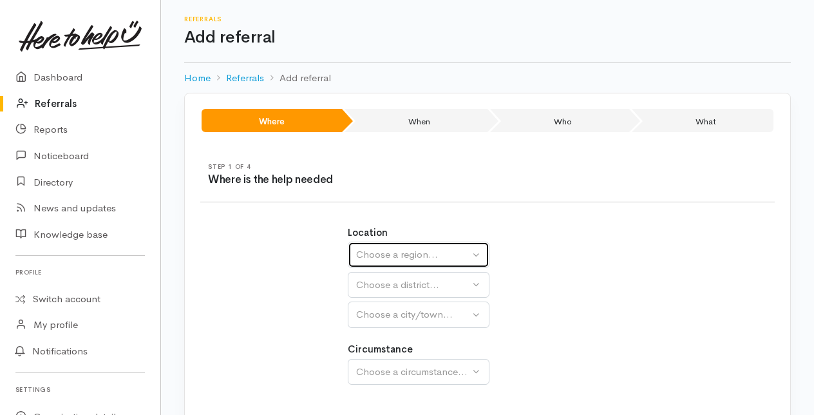
click at [371, 250] on div "Choose a region..." at bounding box center [412, 254] width 113 height 15
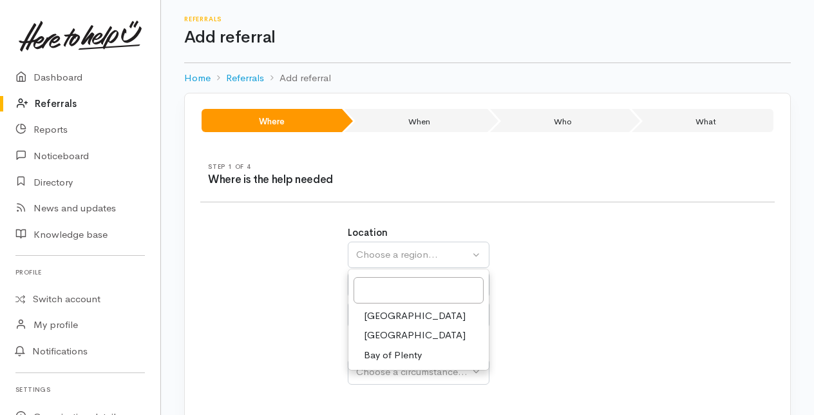
click at [391, 348] on span "Bay of Plenty" at bounding box center [393, 355] width 58 height 15
select select "4"
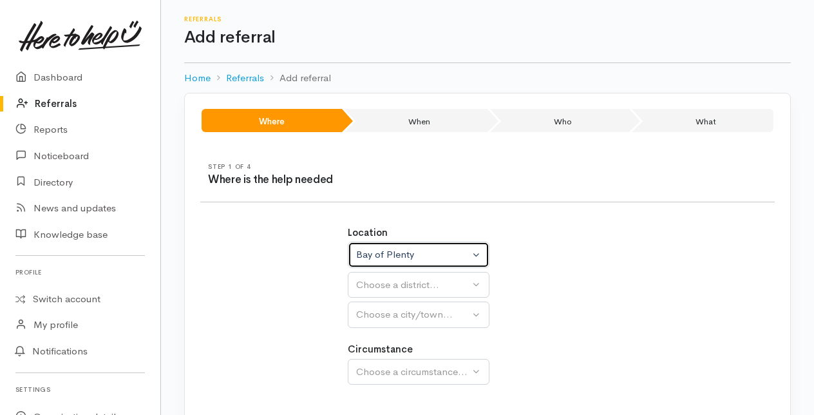
select select
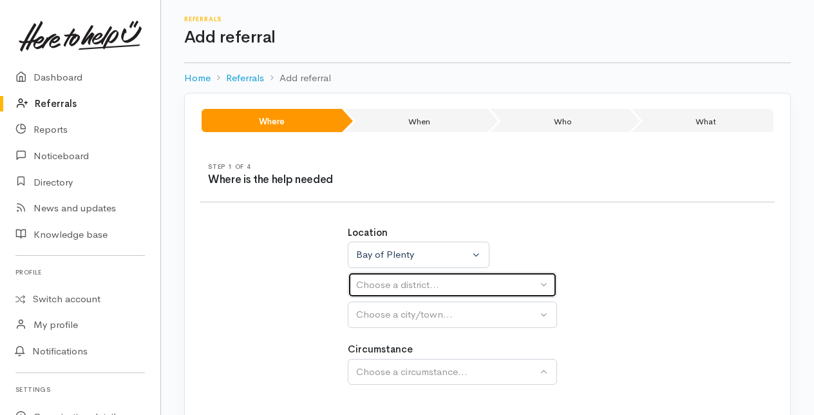
click at [373, 280] on div "Choose a district..." at bounding box center [446, 285] width 181 height 15
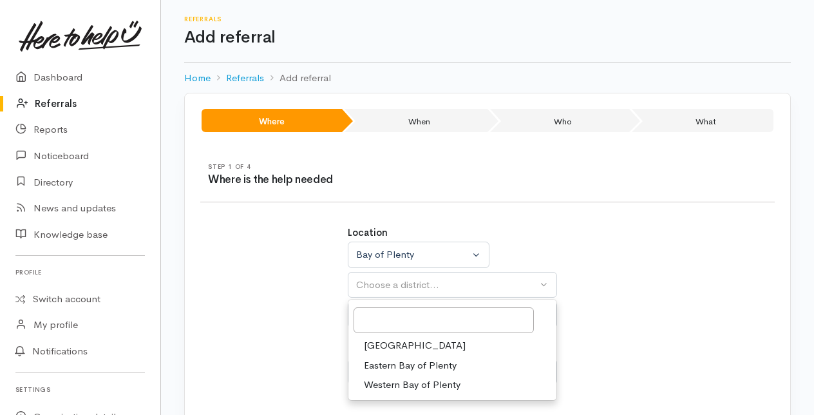
click at [382, 344] on span "[GEOGRAPHIC_DATA]" at bounding box center [415, 345] width 102 height 15
select select "6"
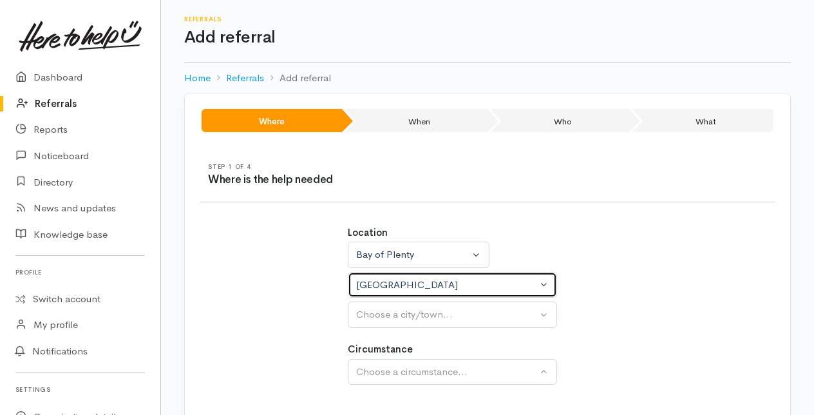
select select
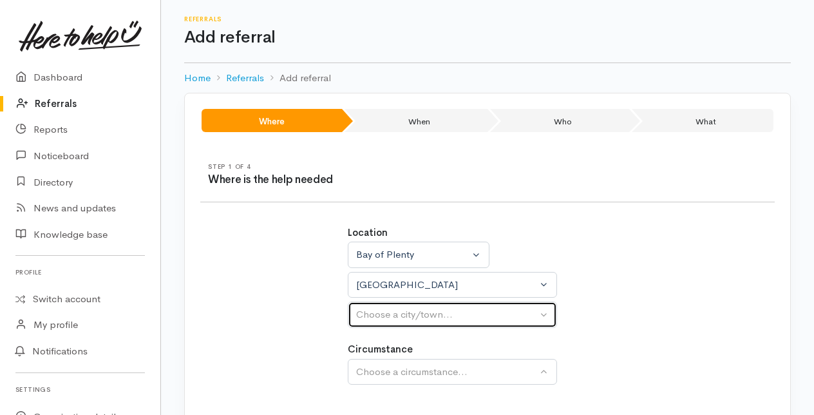
click at [376, 312] on div "Choose a city/town..." at bounding box center [446, 314] width 181 height 15
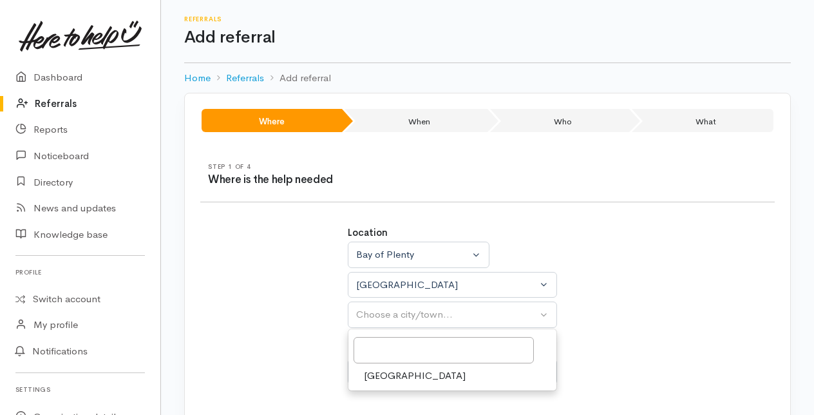
click at [377, 374] on span "[GEOGRAPHIC_DATA]" at bounding box center [415, 375] width 102 height 15
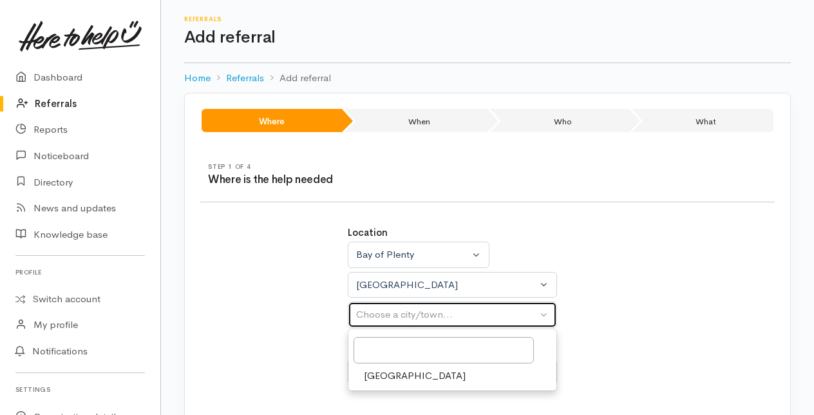
select select "4"
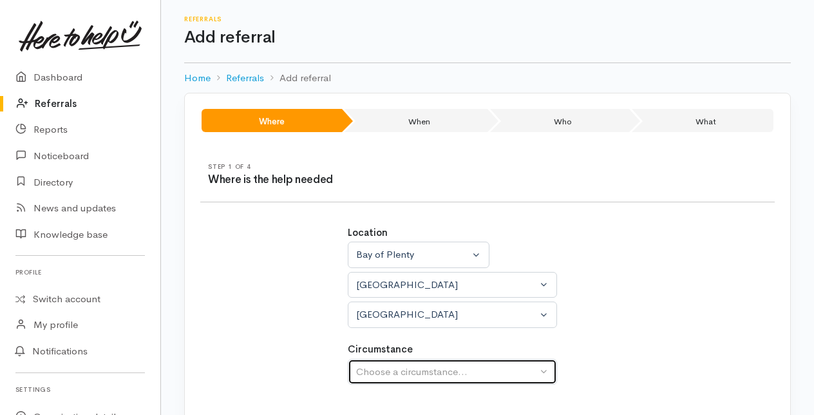
click at [379, 364] on div "Choose a circumstance..." at bounding box center [446, 371] width 181 height 15
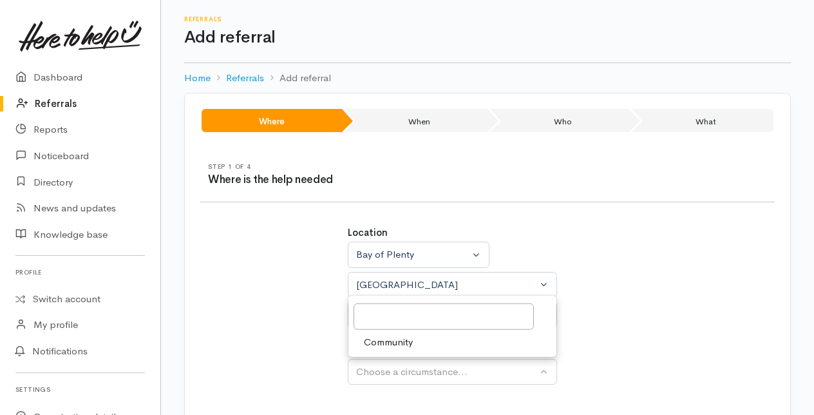
click at [375, 338] on span "Community" at bounding box center [388, 341] width 49 height 15
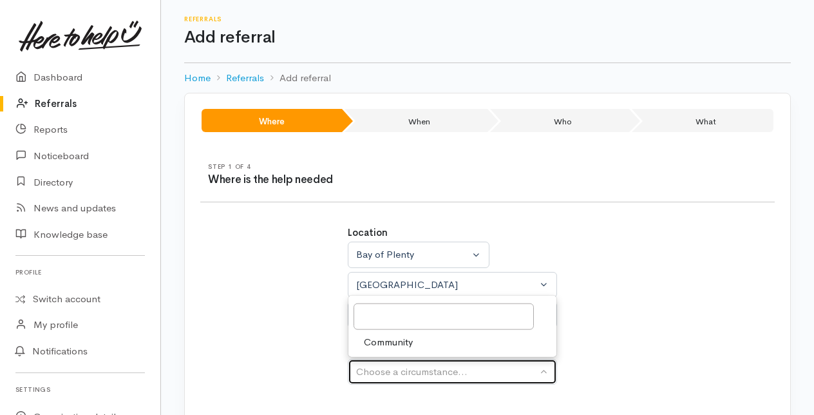
select select "2"
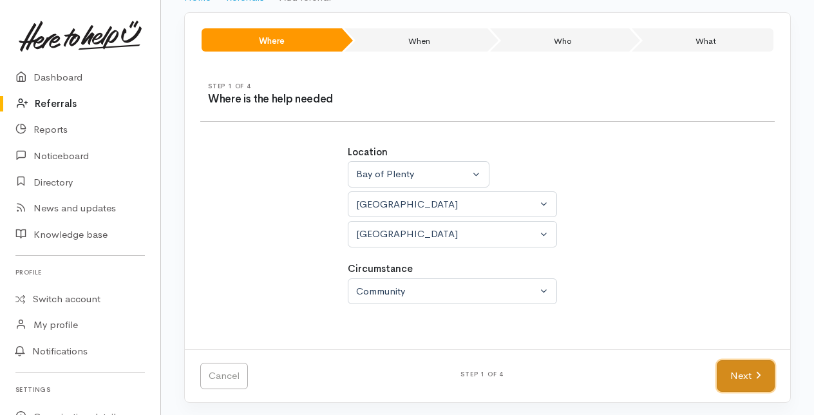
click at [733, 373] on link "Next" at bounding box center [746, 376] width 58 height 32
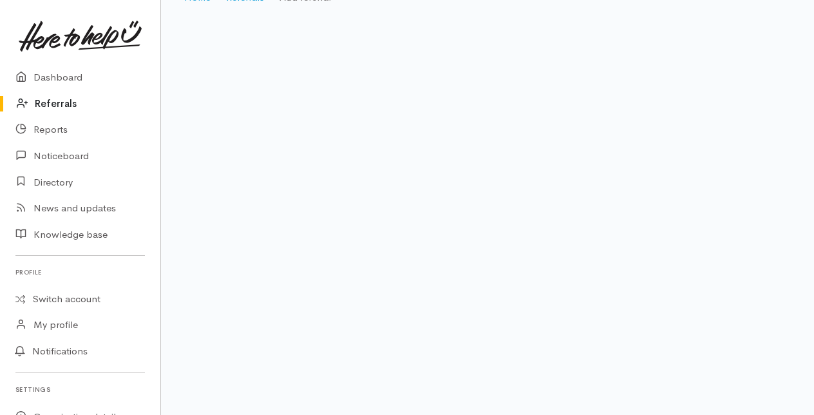
scroll to position [26, 0]
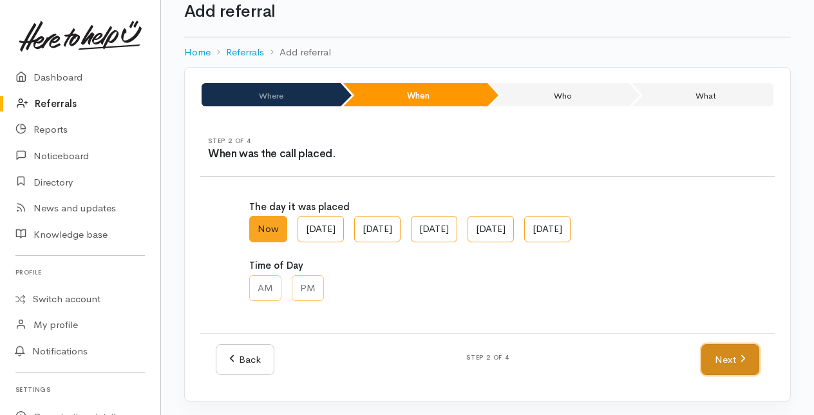
click at [735, 354] on link "Next" at bounding box center [730, 360] width 58 height 32
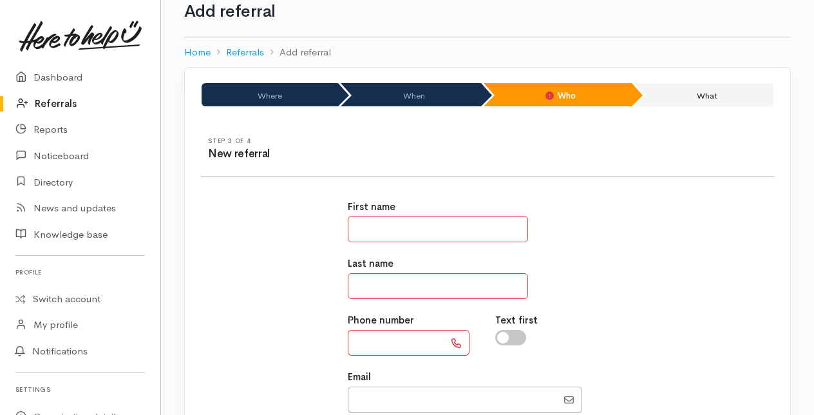
click at [366, 226] on input "text" at bounding box center [438, 229] width 180 height 26
type input "**********"
click at [368, 279] on input "text" at bounding box center [438, 286] width 180 height 26
type input "******"
click at [363, 336] on input "text" at bounding box center [396, 343] width 97 height 26
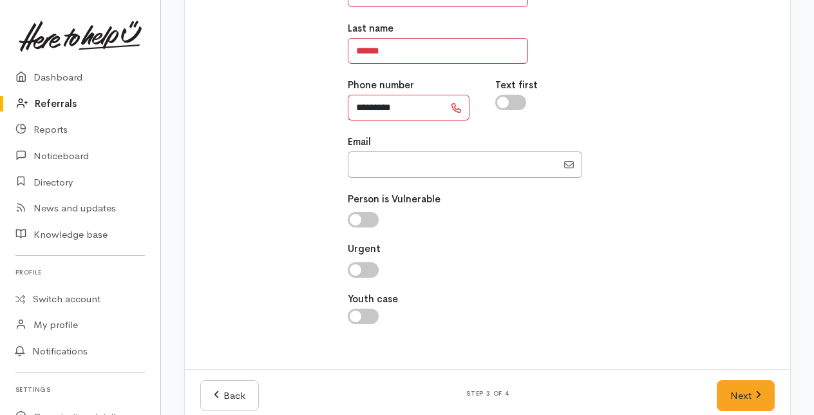
scroll to position [280, 0]
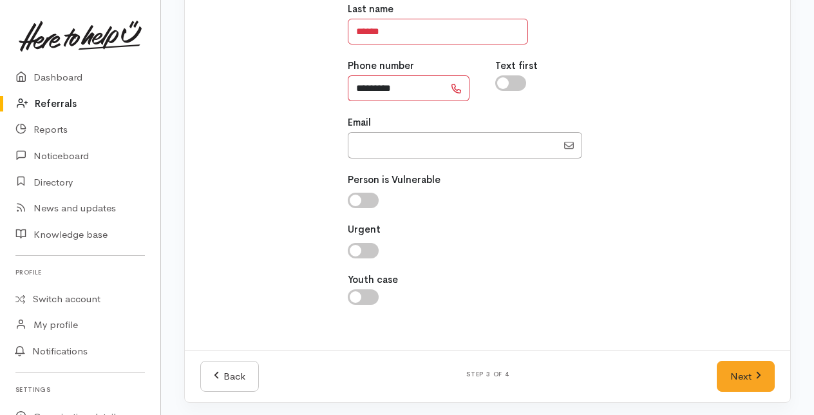
type input "*********"
click at [367, 198] on input "checkbox" at bounding box center [363, 200] width 31 height 15
checkbox input "true"
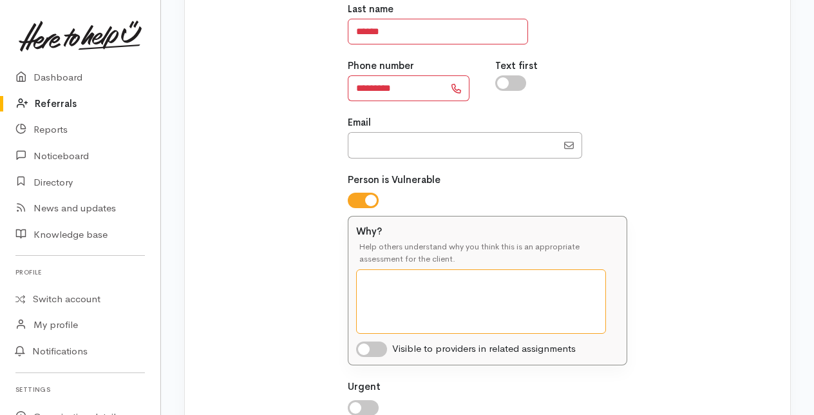
click at [401, 290] on textarea "Why?" at bounding box center [481, 301] width 250 height 64
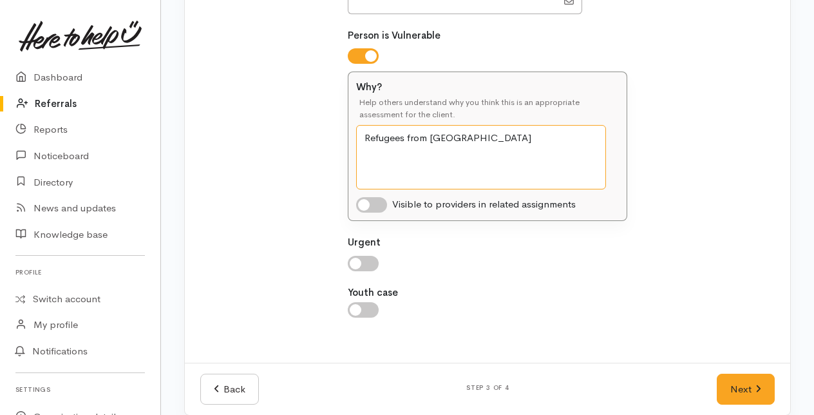
scroll to position [437, 0]
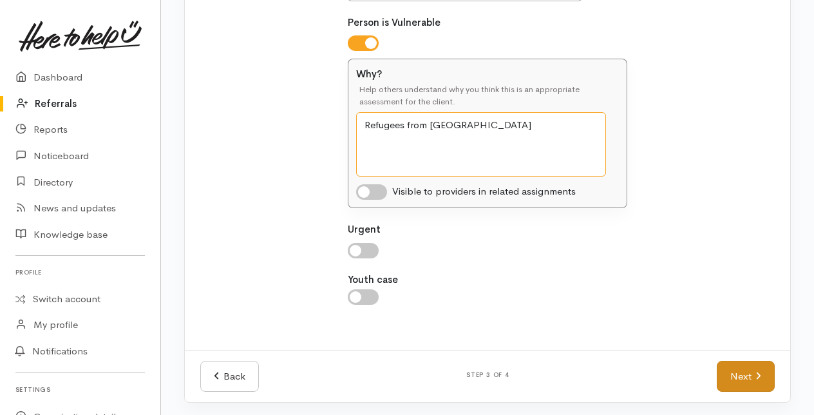
type textarea "Refugees from Afghanistan"
click at [750, 375] on link "Next" at bounding box center [746, 377] width 58 height 32
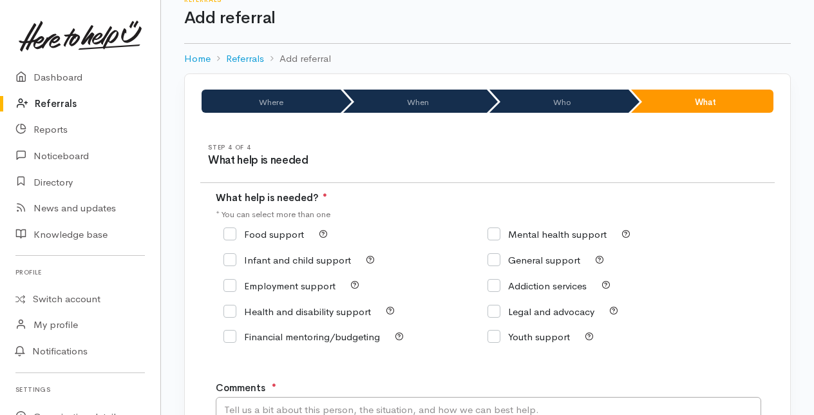
scroll to position [0, 0]
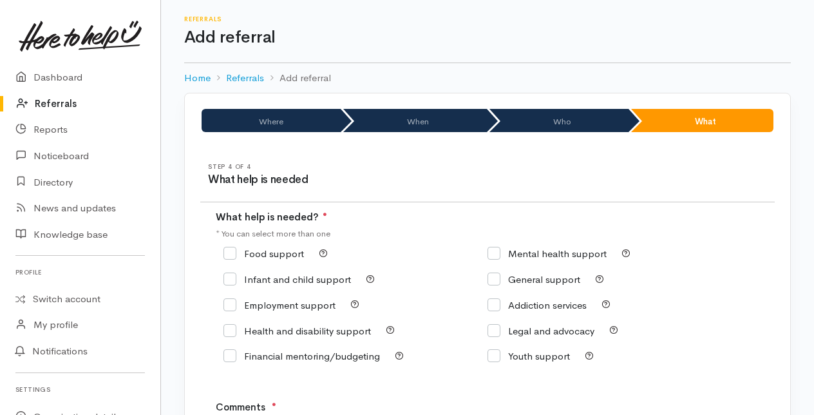
click at [494, 276] on input "General support" at bounding box center [533, 279] width 93 height 10
checkbox input "true"
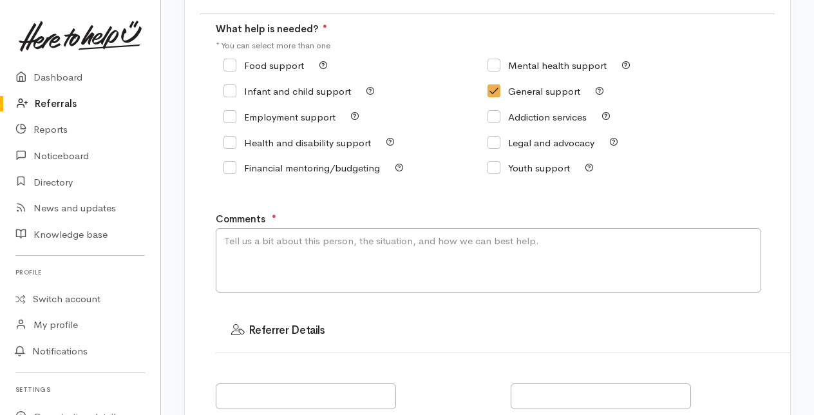
scroll to position [193, 0]
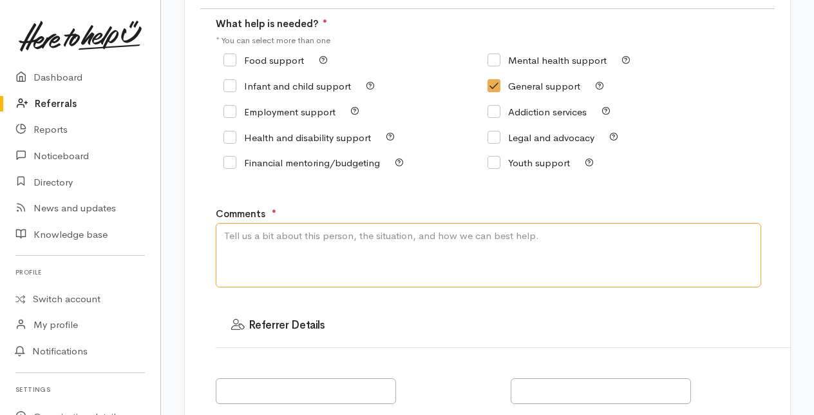
click at [250, 248] on textarea "Comments" at bounding box center [488, 255] width 545 height 64
click at [395, 234] on textarea "Refugees from Afghanistan needing mutliple supports" at bounding box center [488, 255] width 545 height 64
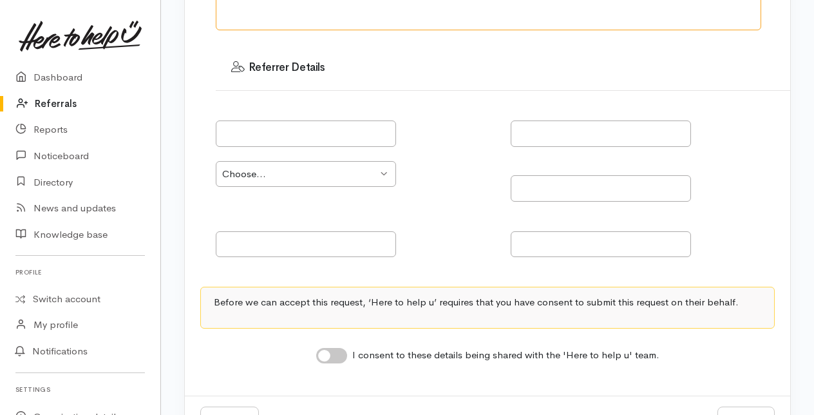
scroll to position [498, 0]
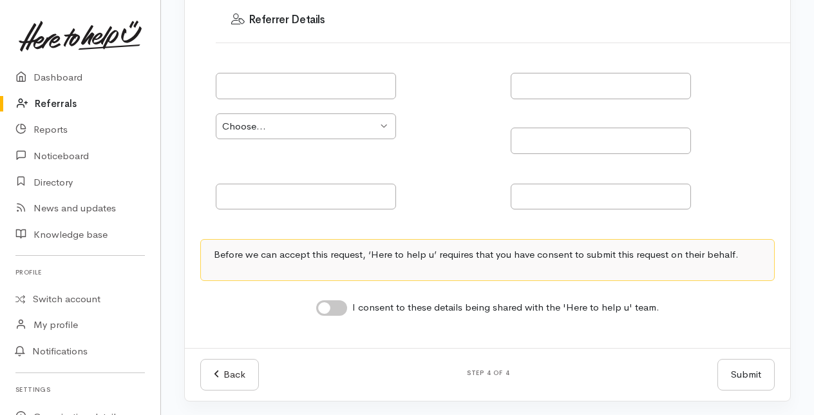
type textarea "Refugees from [GEOGRAPHIC_DATA] needing multiple supports"
click at [336, 301] on input "I consent to these details being shared with the 'Here to help u' team." at bounding box center [331, 307] width 31 height 15
checkbox input "true"
click at [748, 372] on button "Submit" at bounding box center [745, 375] width 57 height 32
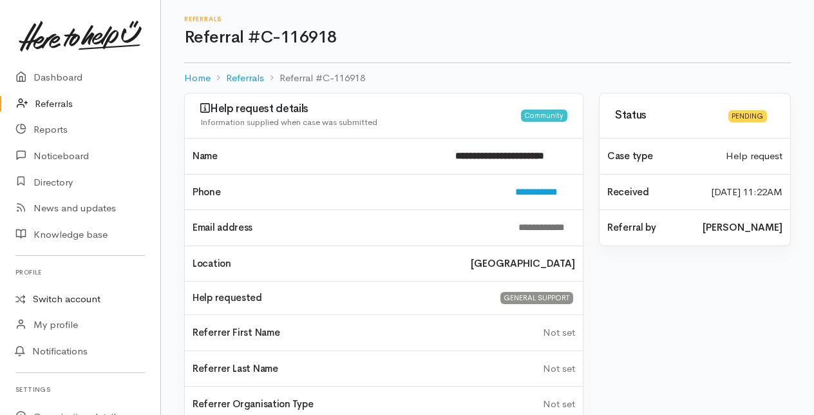
click at [79, 297] on link "Switch account" at bounding box center [80, 299] width 160 height 25
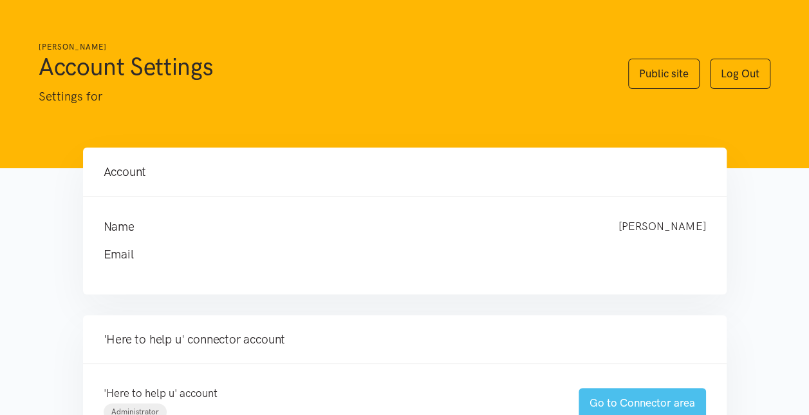
click at [614, 401] on link "Go to Connector area" at bounding box center [642, 403] width 127 height 30
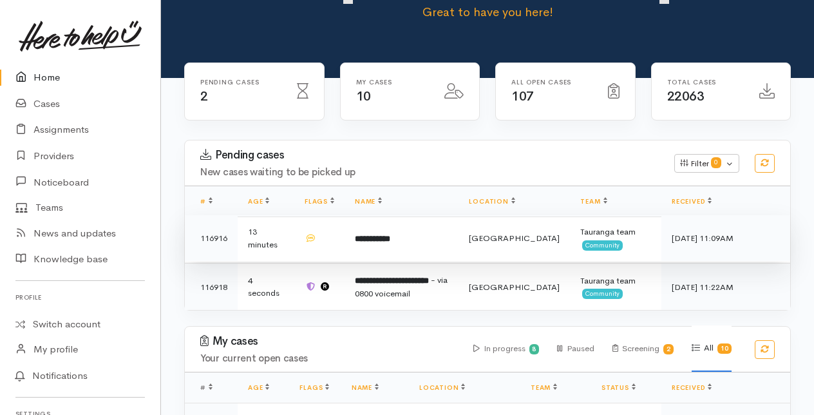
scroll to position [129, 0]
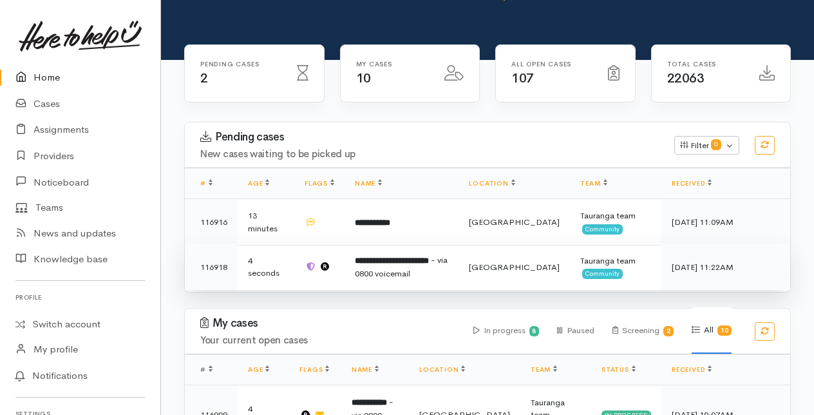
click at [402, 267] on span "- via 0800 voicemail" at bounding box center [401, 266] width 93 height 24
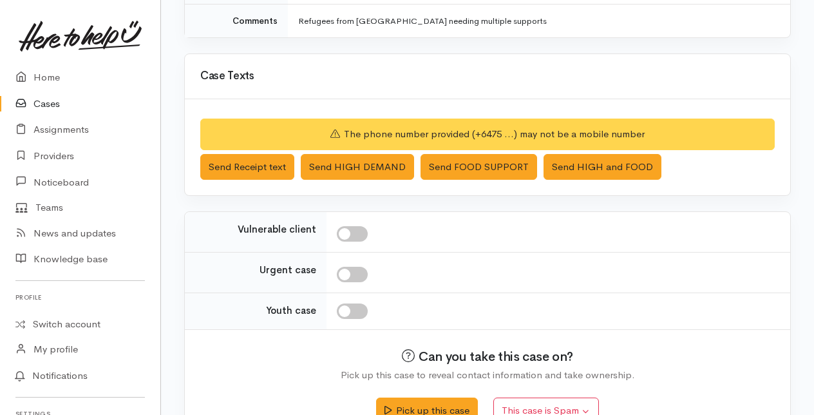
scroll to position [419, 0]
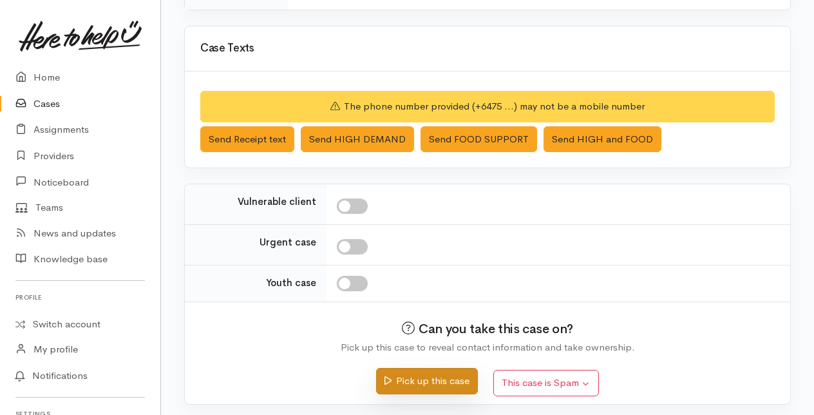
click at [419, 373] on button "Pick up this case" at bounding box center [426, 381] width 101 height 26
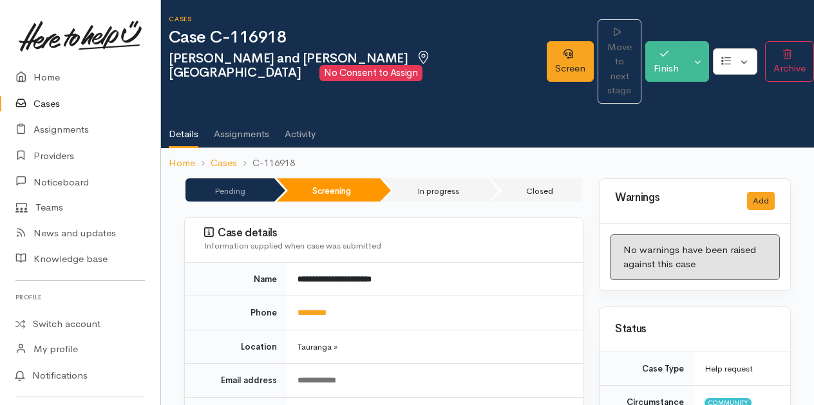
click at [42, 98] on link "Cases" at bounding box center [80, 104] width 160 height 26
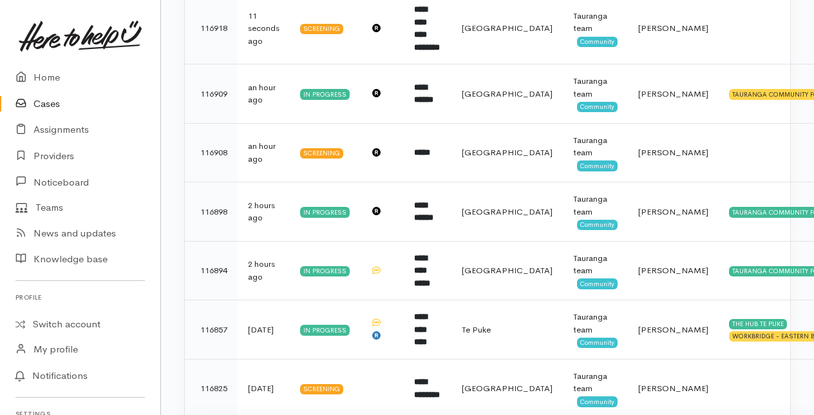
scroll to position [258, 0]
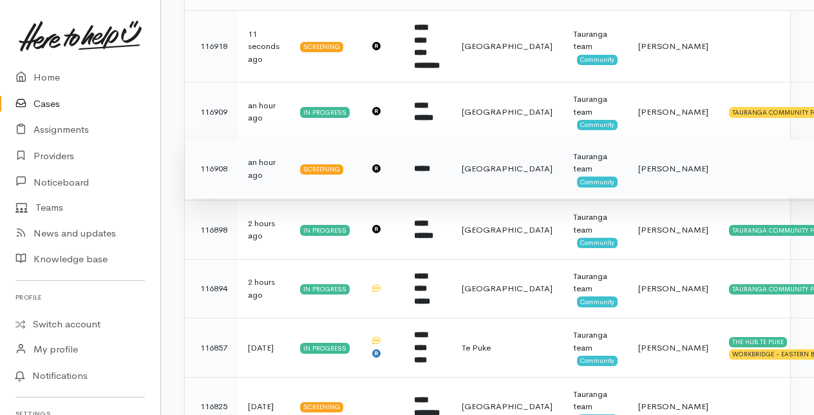
click at [424, 168] on b "*****" at bounding box center [422, 168] width 16 height 8
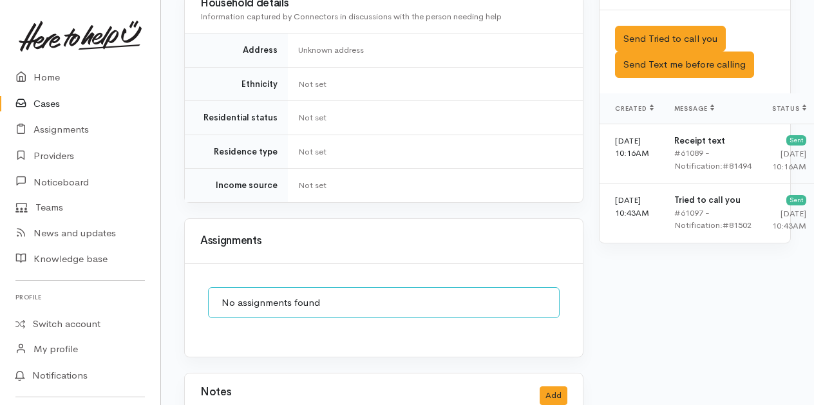
scroll to position [773, 0]
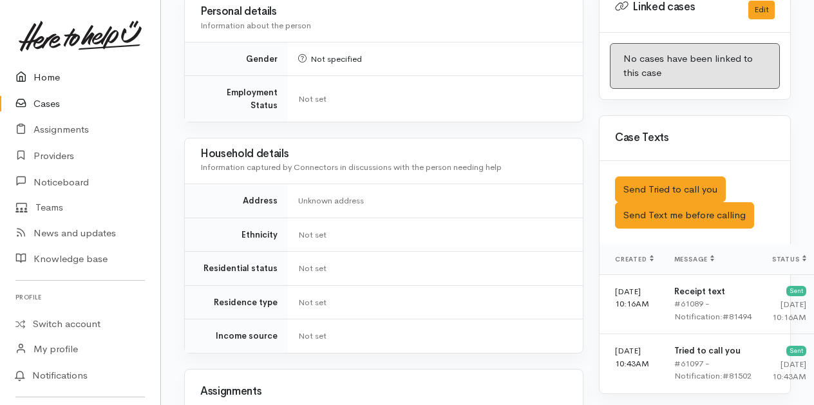
click at [49, 77] on link "Home" at bounding box center [80, 77] width 160 height 26
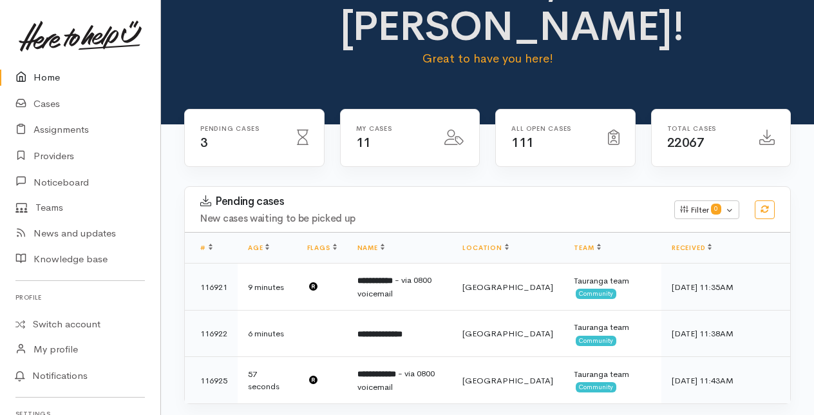
click at [49, 75] on link "Home" at bounding box center [80, 77] width 160 height 26
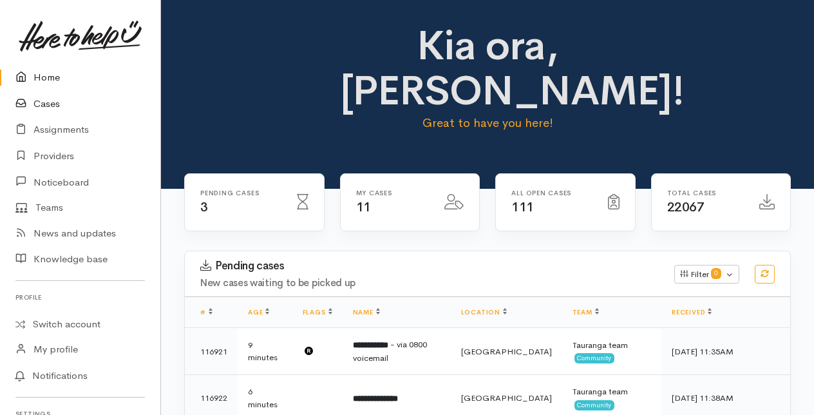
click at [48, 106] on link "Cases" at bounding box center [80, 104] width 160 height 26
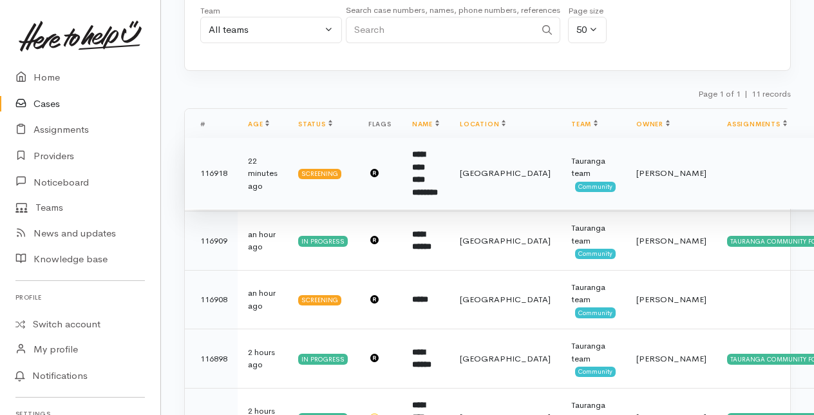
scroll to position [193, 0]
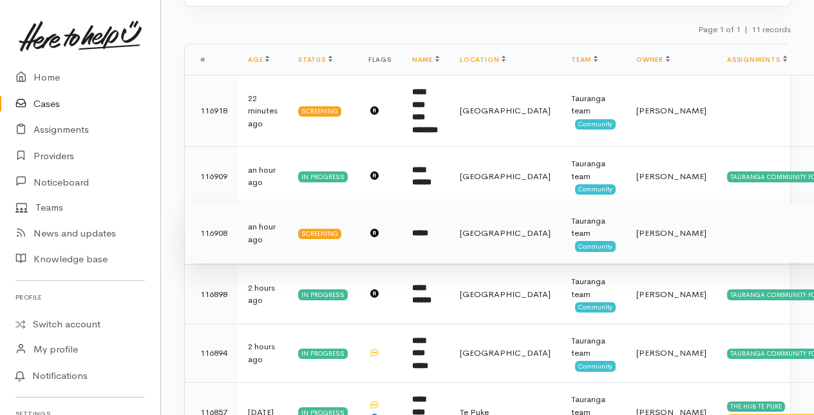
click at [428, 234] on b "*****" at bounding box center [420, 233] width 16 height 8
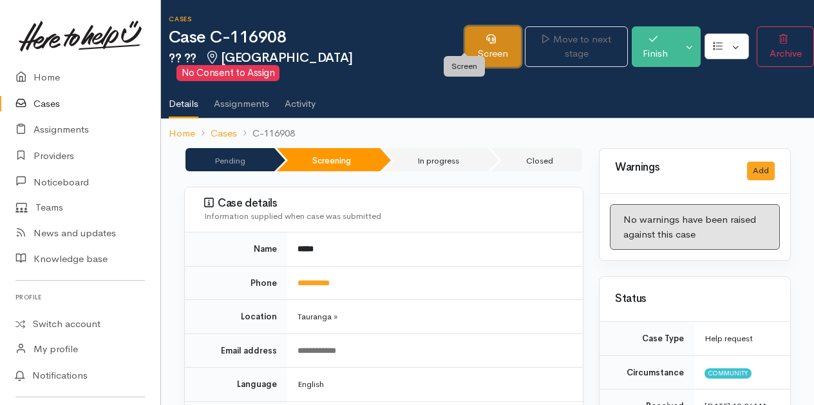
click at [475, 36] on link "Screen" at bounding box center [493, 46] width 57 height 41
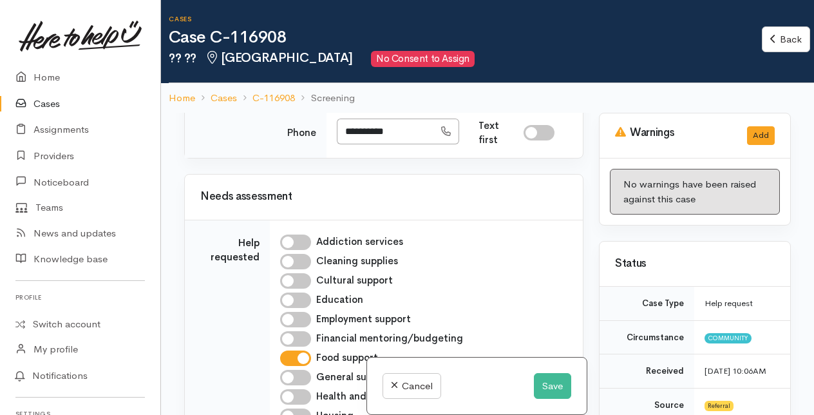
scroll to position [386, 0]
drag, startPoint x: 343, startPoint y: 124, endPoint x: 408, endPoint y: 129, distance: 65.9
click at [408, 129] on input "**********" at bounding box center [385, 131] width 97 height 26
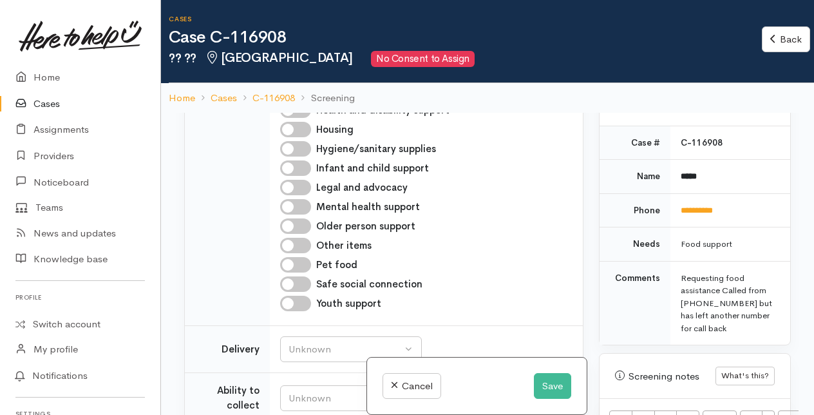
scroll to position [1719, 0]
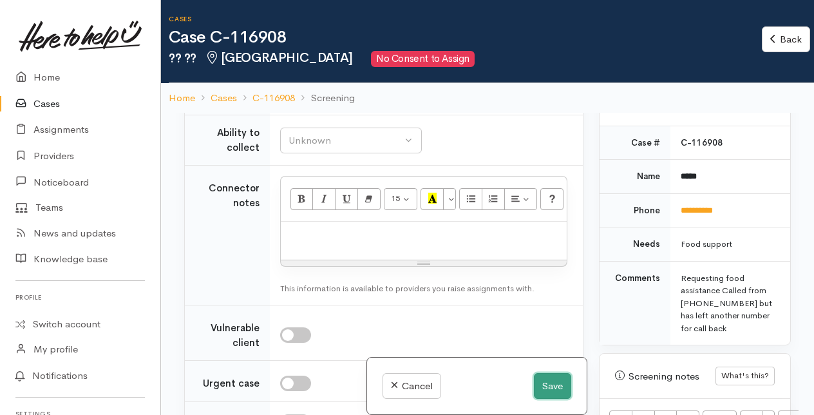
click at [565, 386] on button "Save" at bounding box center [552, 386] width 37 height 26
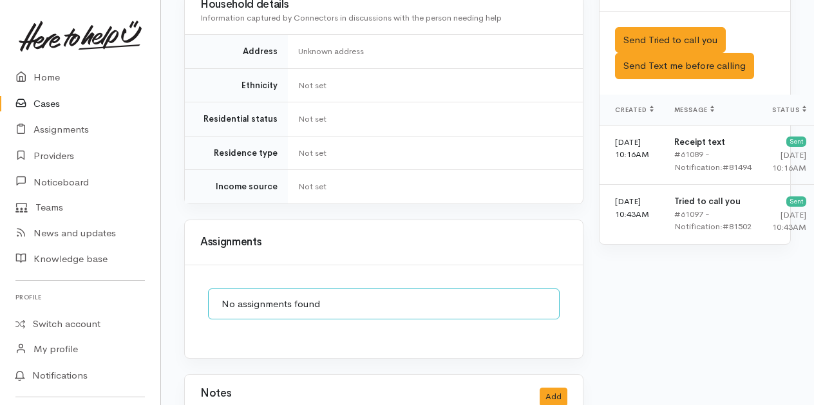
scroll to position [1037, 0]
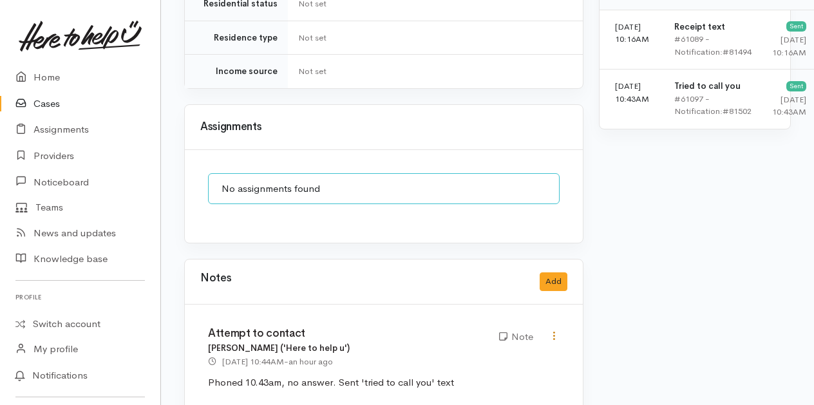
click at [553, 330] on icon at bounding box center [554, 335] width 11 height 11
click at [489, 351] on link "Edit" at bounding box center [508, 361] width 102 height 20
type input "Attempt to contact"
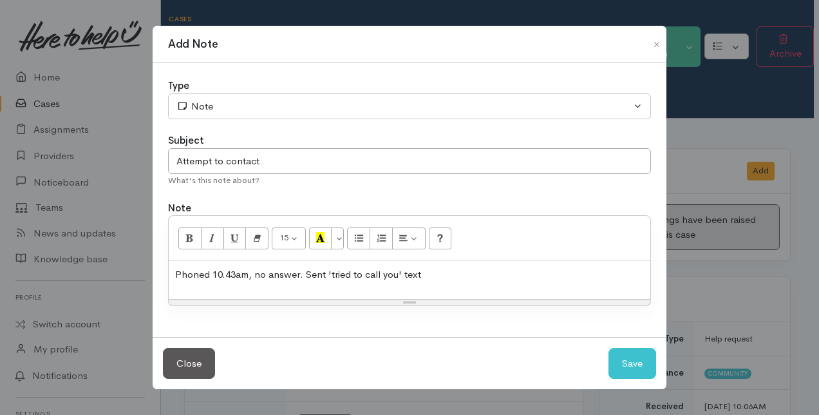
click at [440, 282] on div "Phoned 10.43am, no answer. Sent 'tried to call you' text" at bounding box center [410, 280] width 482 height 38
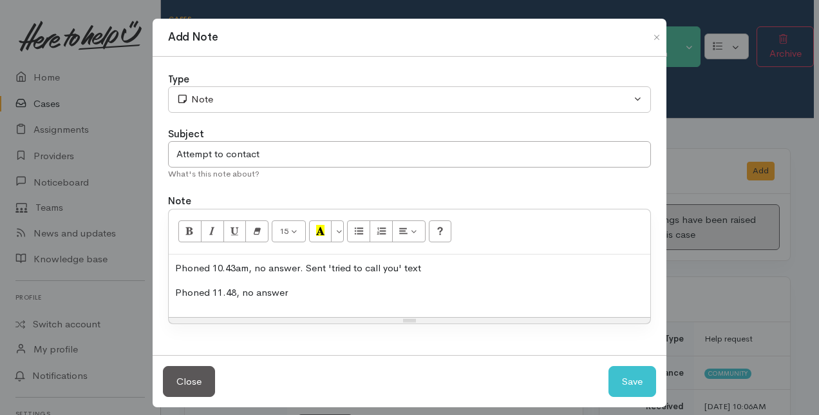
click at [304, 263] on p "Phoned 10.43am, no answer. Sent 'tried to call you' text" at bounding box center [409, 268] width 469 height 15
click at [300, 263] on p "Phoned 10.43am, no answer. Sent 'tried to call you' text" at bounding box center [409, 268] width 469 height 15
click at [640, 382] on button "Save" at bounding box center [632, 382] width 48 height 32
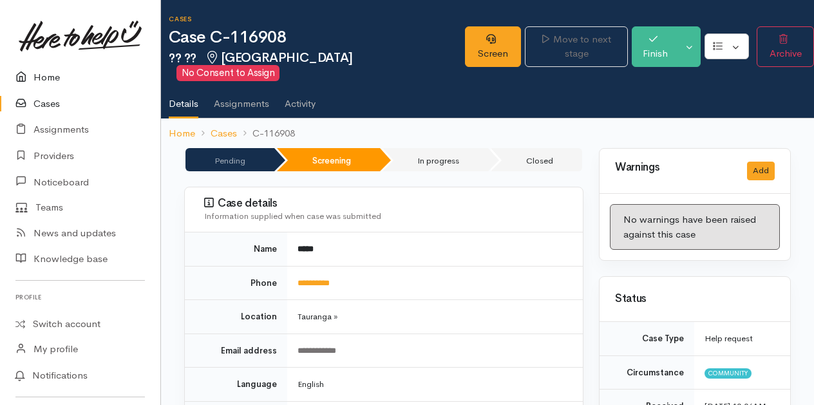
click at [46, 73] on link "Home" at bounding box center [80, 77] width 160 height 26
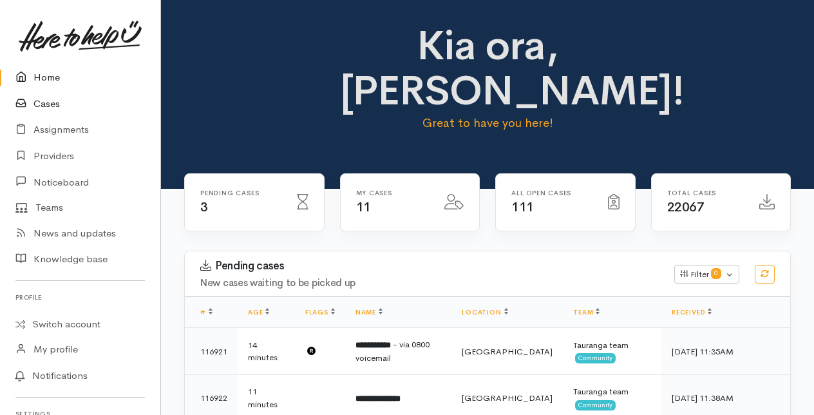
click at [44, 103] on link "Cases" at bounding box center [80, 104] width 160 height 26
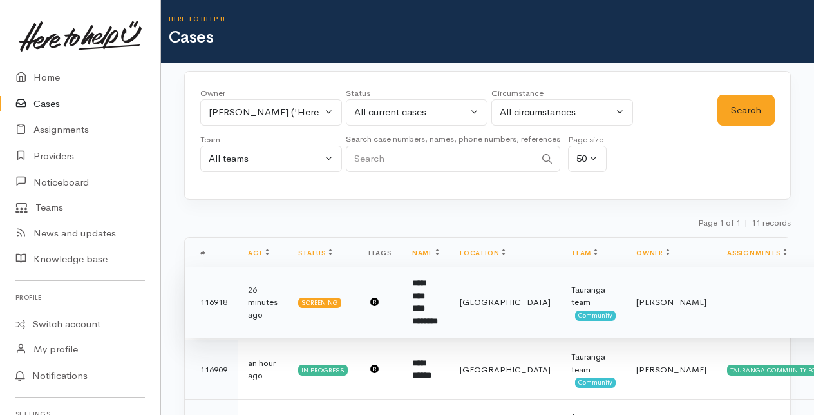
click at [432, 300] on td "**********" at bounding box center [426, 302] width 48 height 71
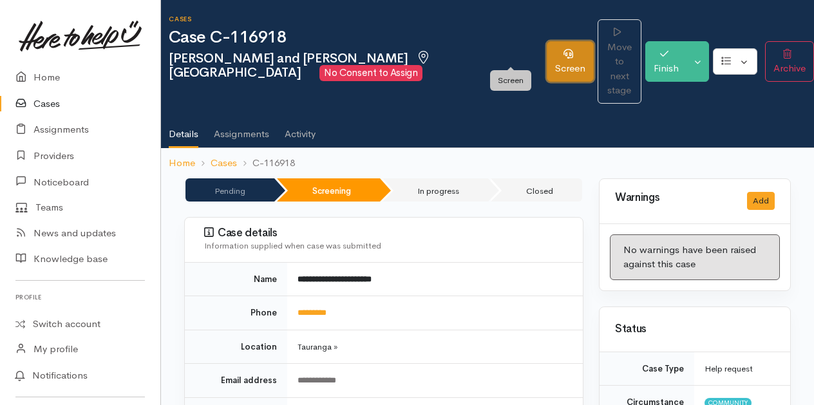
click at [547, 44] on link "Screen" at bounding box center [570, 61] width 47 height 41
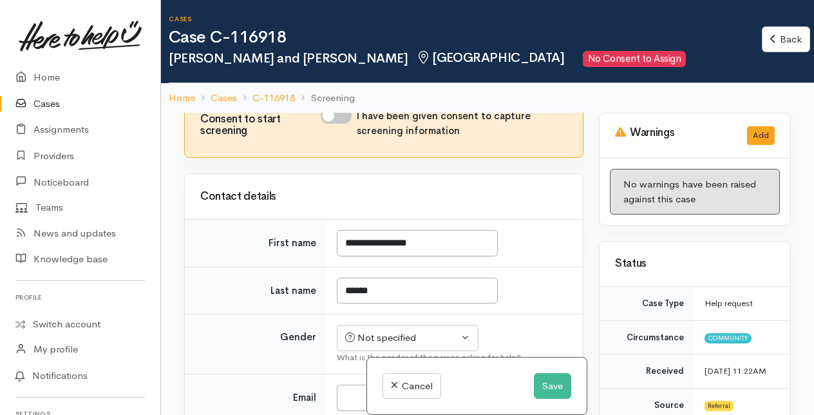
scroll to position [258, 0]
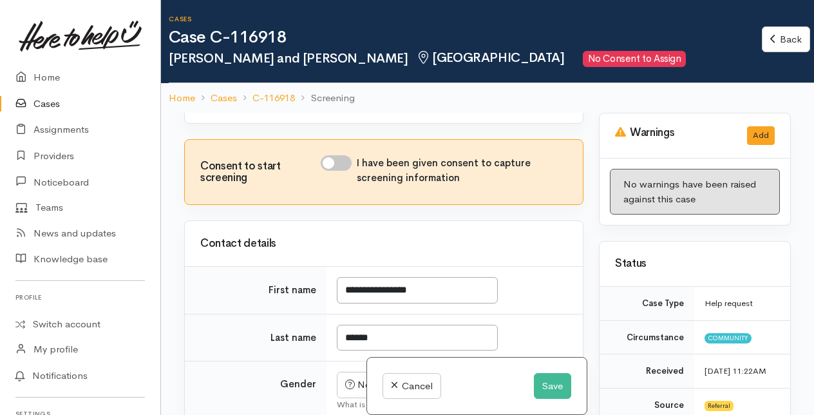
click at [339, 166] on input "I have been given consent to capture screening information" at bounding box center [336, 162] width 31 height 15
checkbox input "true"
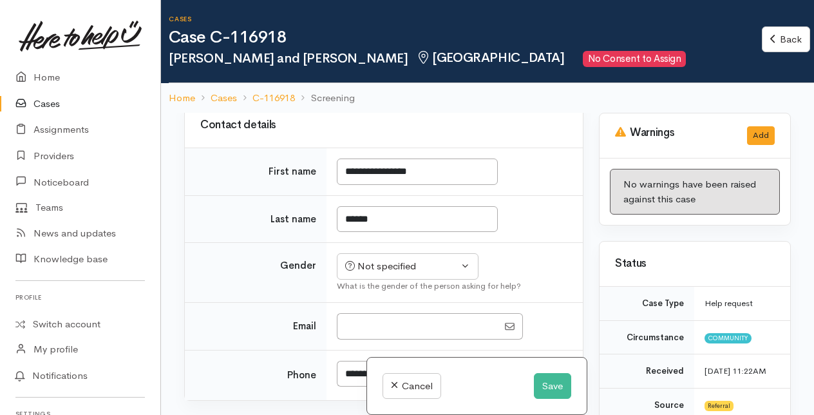
scroll to position [322, 0]
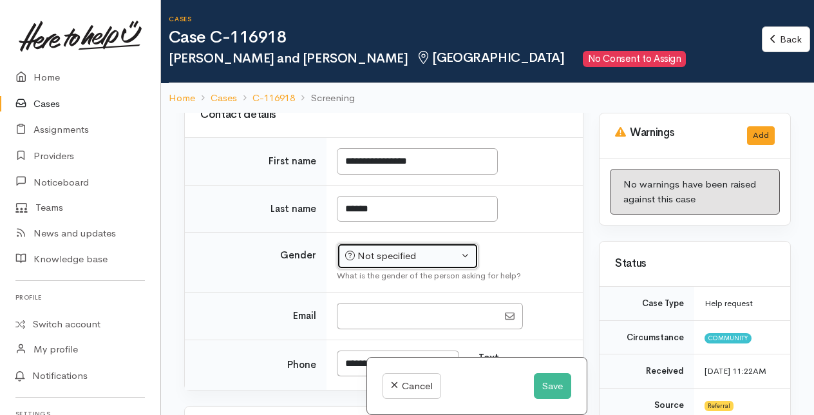
click at [429, 259] on div "Not specified" at bounding box center [401, 256] width 113 height 15
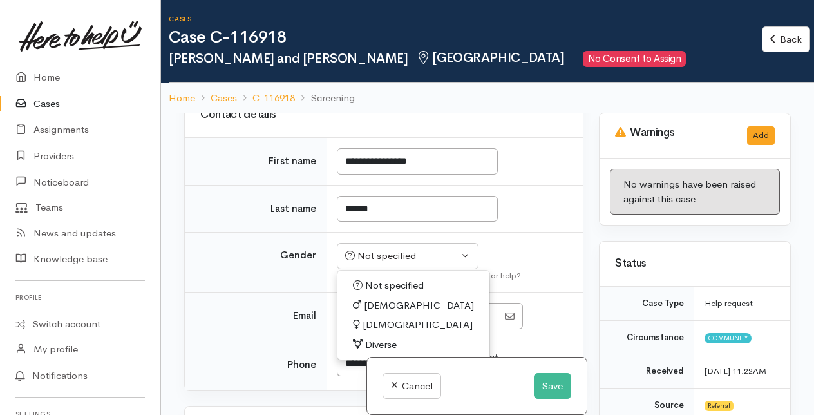
click at [377, 327] on span "[DEMOGRAPHIC_DATA]" at bounding box center [418, 324] width 110 height 15
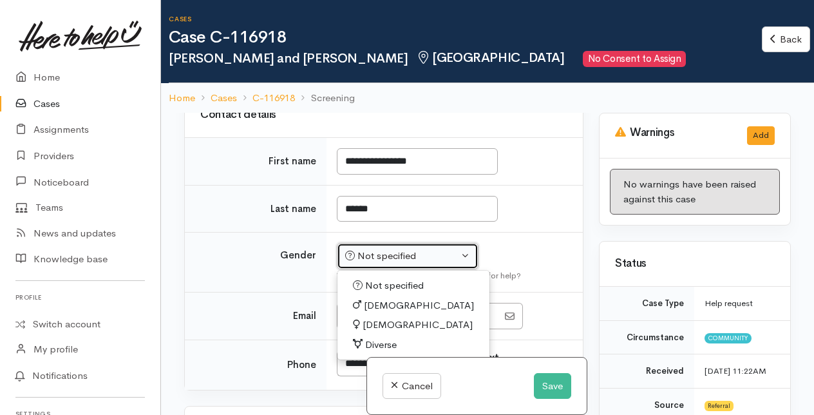
select select "[DEMOGRAPHIC_DATA]"
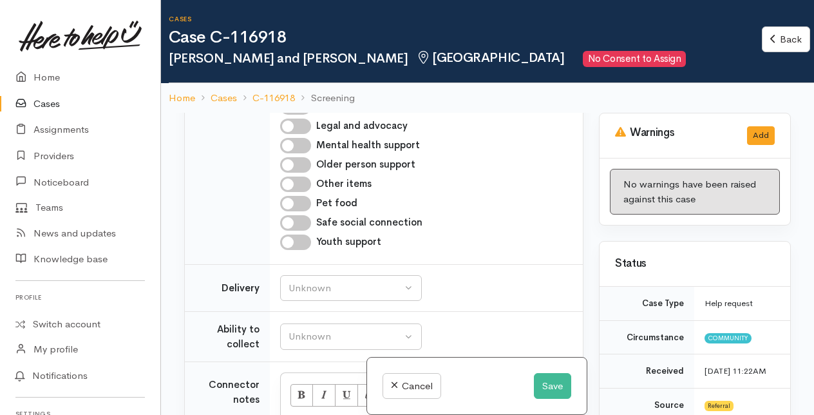
scroll to position [966, 0]
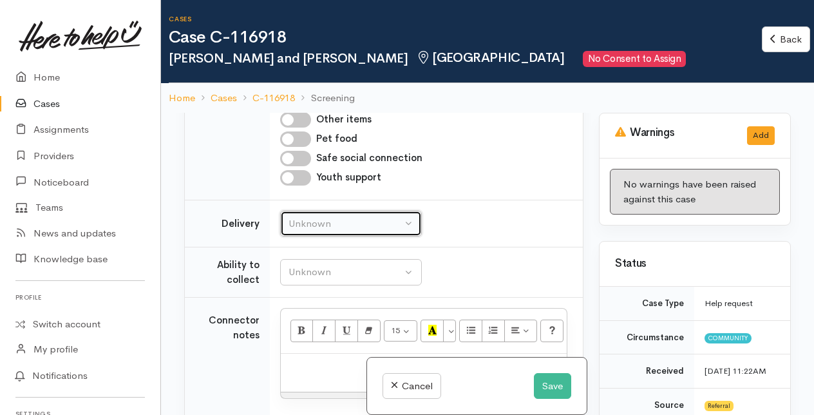
click at [371, 224] on div "Unknown" at bounding box center [344, 223] width 113 height 15
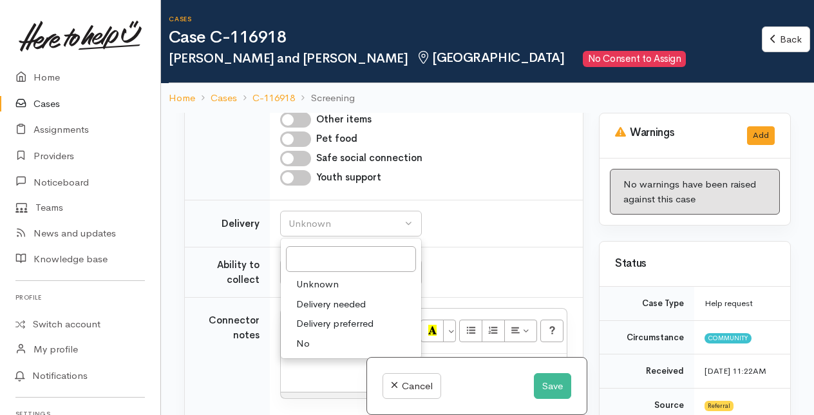
click at [303, 347] on span "No" at bounding box center [303, 343] width 14 height 15
select select "1"
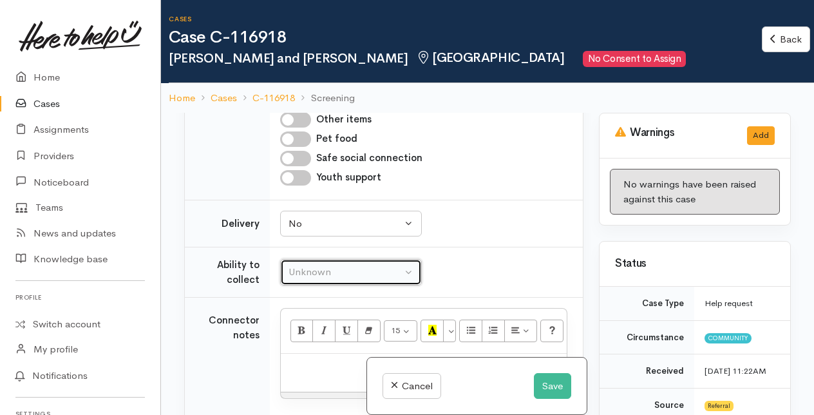
click at [314, 272] on div "Unknown" at bounding box center [344, 272] width 113 height 15
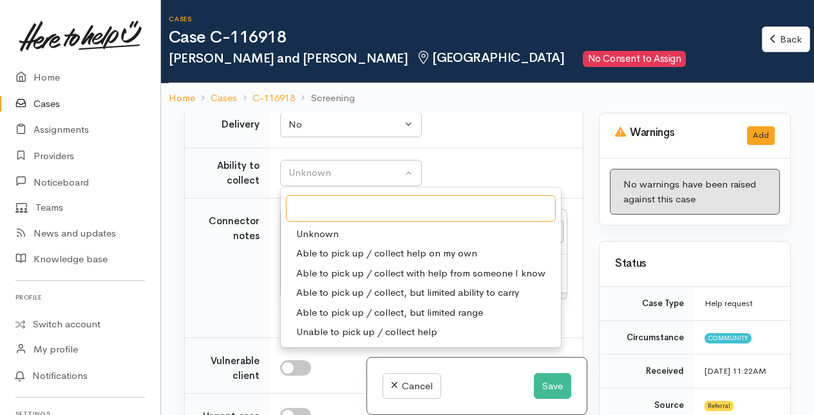
scroll to position [1095, 0]
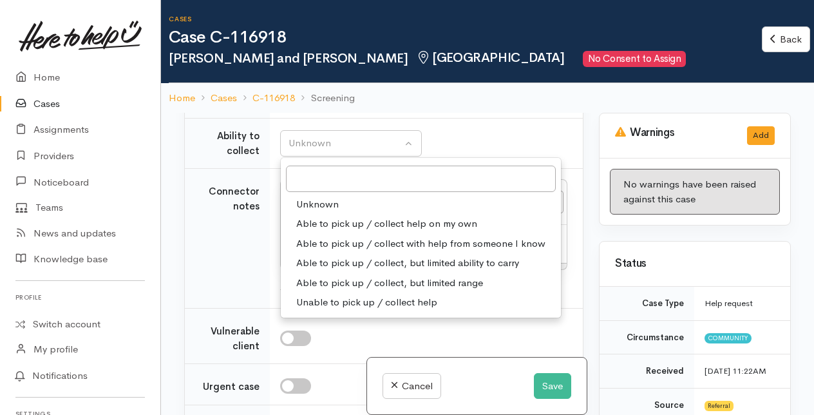
click at [323, 226] on span "Able to pick up / collect help on my own" at bounding box center [386, 223] width 181 height 15
select select "2"
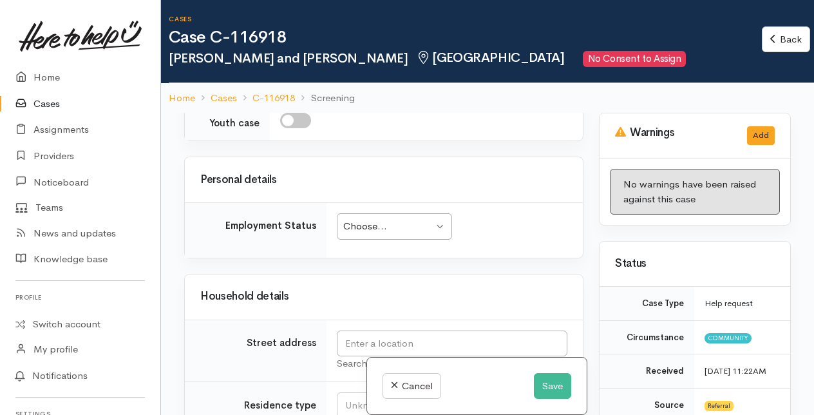
scroll to position [1417, 0]
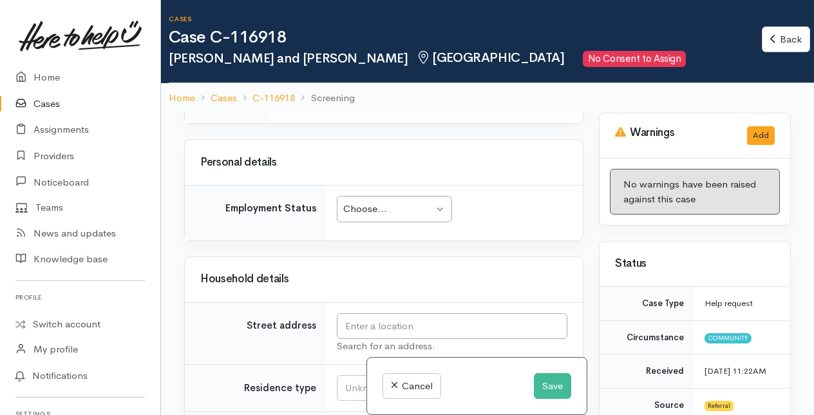
click at [411, 212] on div "Choose..." at bounding box center [388, 209] width 90 height 15
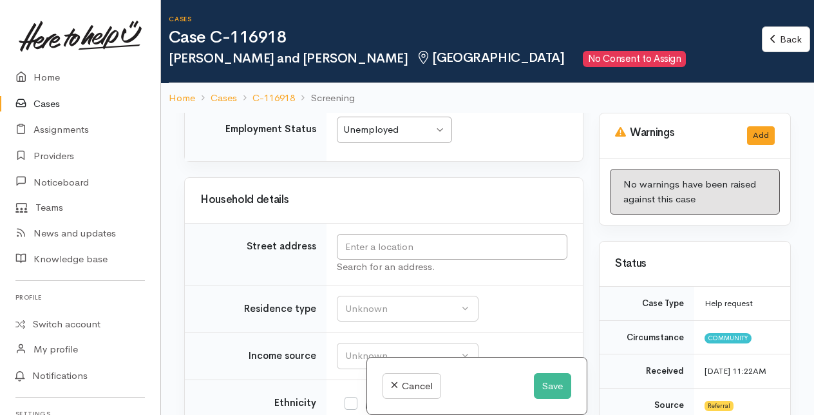
scroll to position [1500, 0]
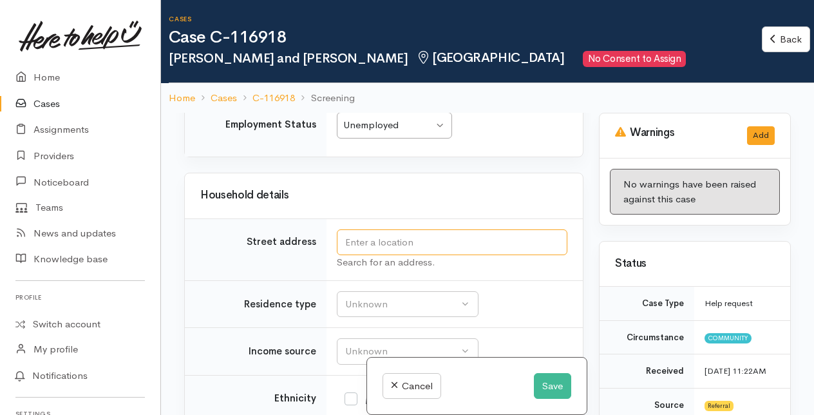
click at [366, 243] on input "text" at bounding box center [452, 242] width 231 height 26
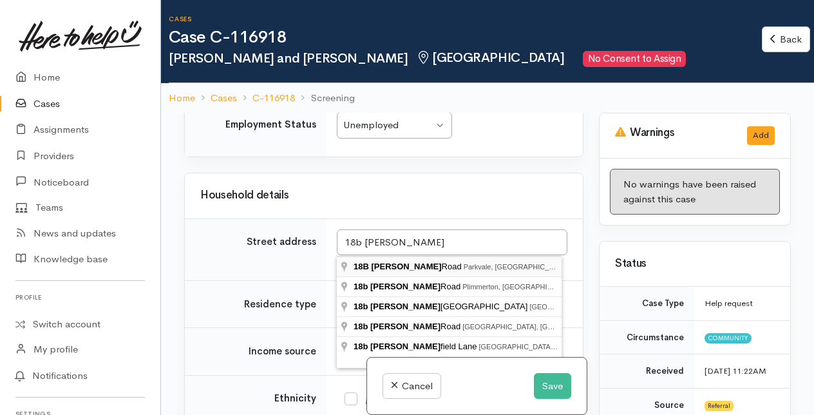
type input "18B Roys Road, Parkvale, Tauranga, New Zealand"
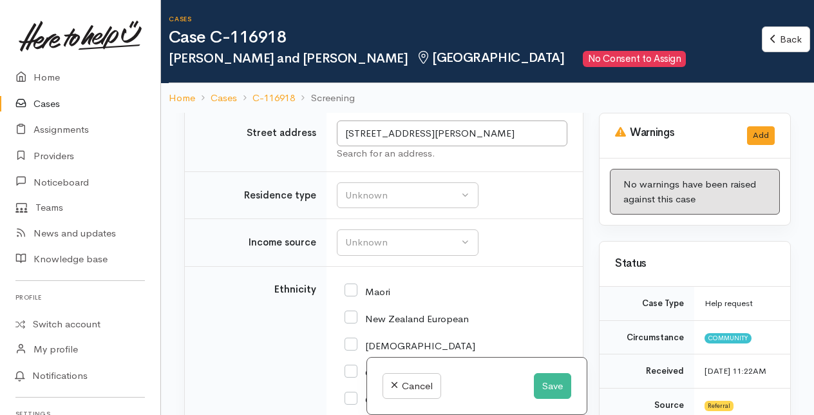
scroll to position [1629, 0]
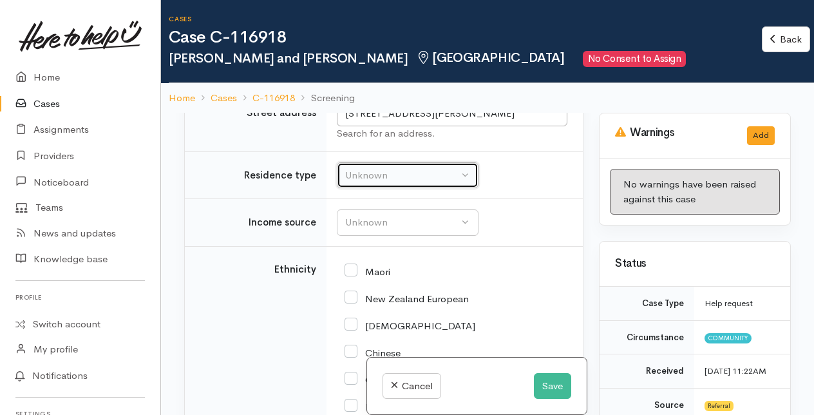
click at [385, 173] on div "Unknown" at bounding box center [401, 175] width 113 height 15
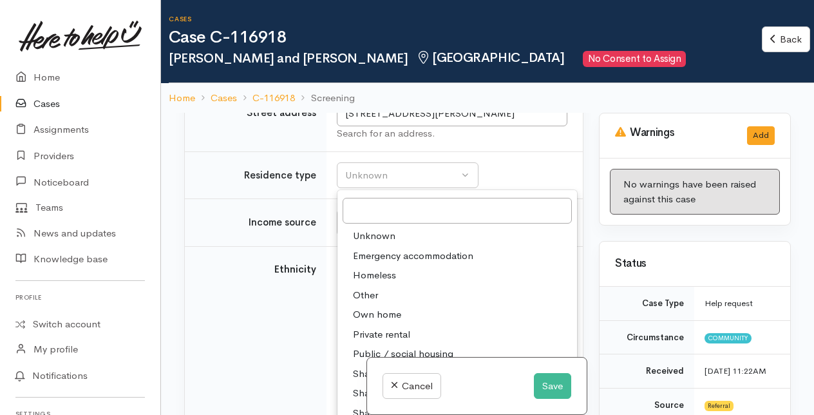
click at [371, 329] on span "Private rental" at bounding box center [381, 334] width 57 height 15
select select "2"
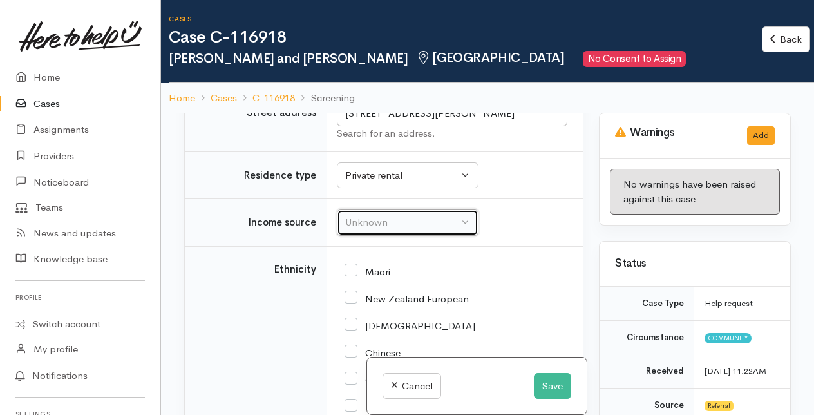
click at [359, 229] on button "Unknown" at bounding box center [408, 222] width 142 height 26
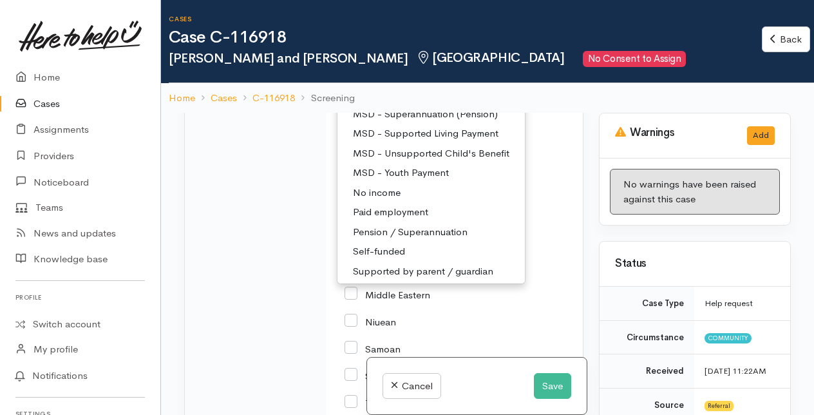
scroll to position [193, 0]
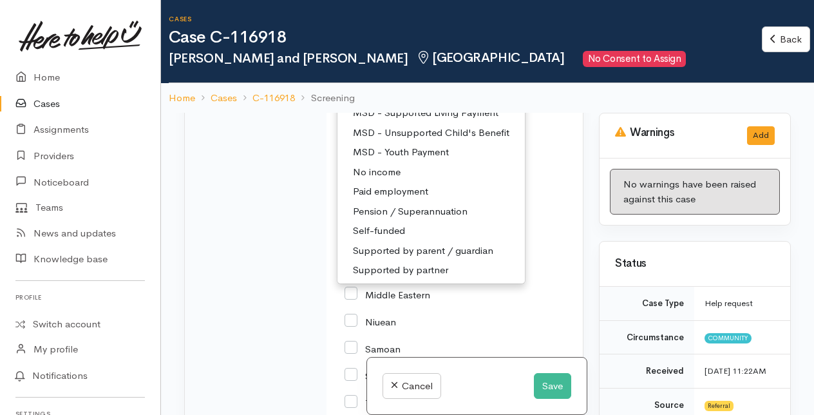
click at [375, 170] on span "No income" at bounding box center [377, 172] width 48 height 15
select select "5"
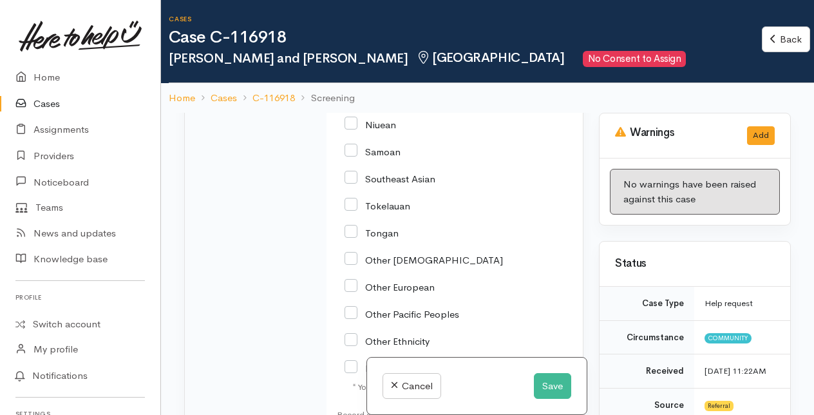
scroll to position [2046, 0]
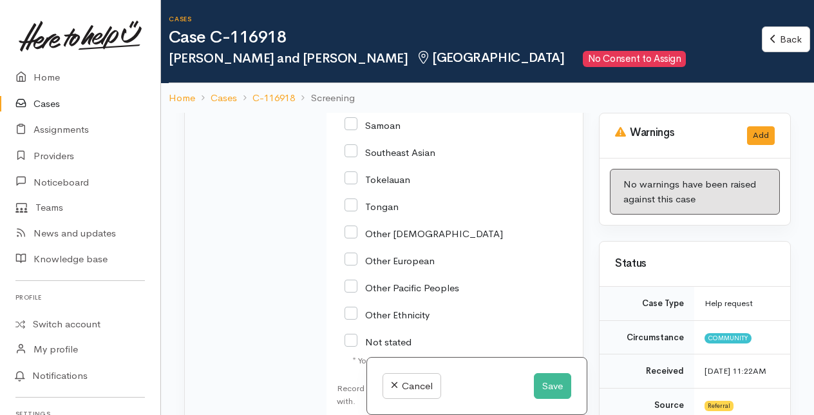
click at [348, 308] on input "Other Ethnicity" at bounding box center [386, 314] width 85 height 12
checkbox input "true"
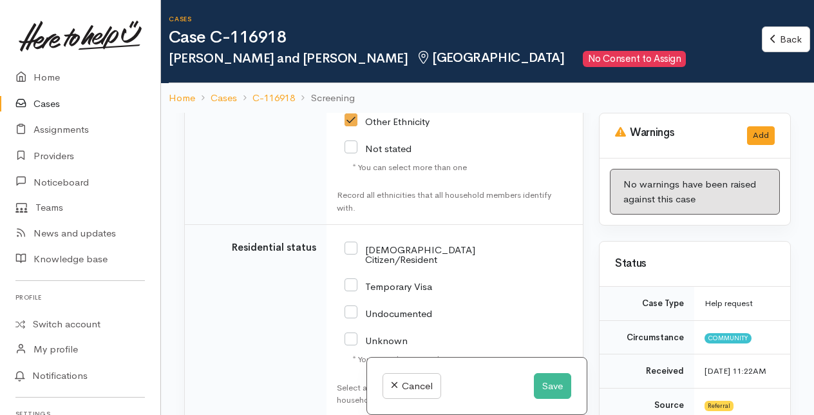
scroll to position [2303, 0]
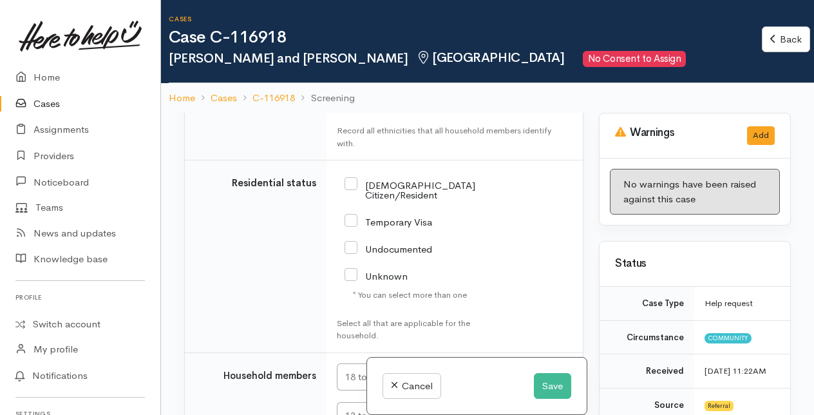
click at [345, 242] on input "Undocumented" at bounding box center [388, 248] width 88 height 12
checkbox input "true"
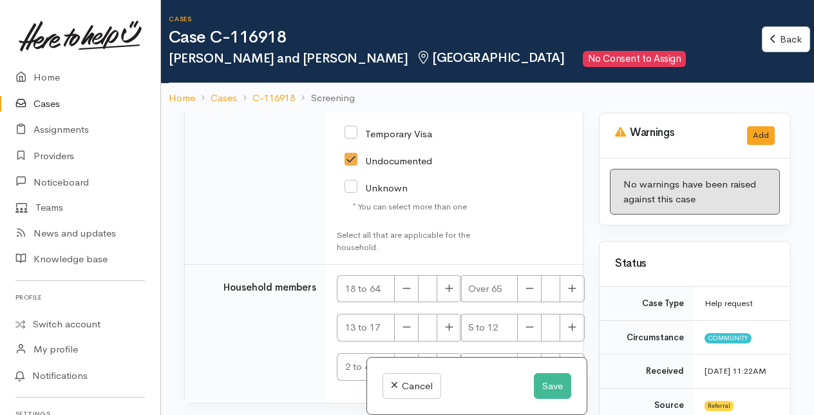
scroll to position [2415, 0]
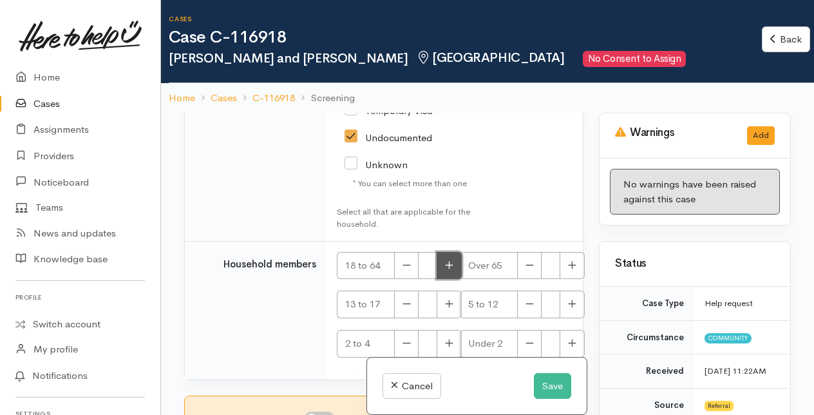
click at [449, 261] on icon "button" at bounding box center [450, 265] width 8 height 8
type input "2"
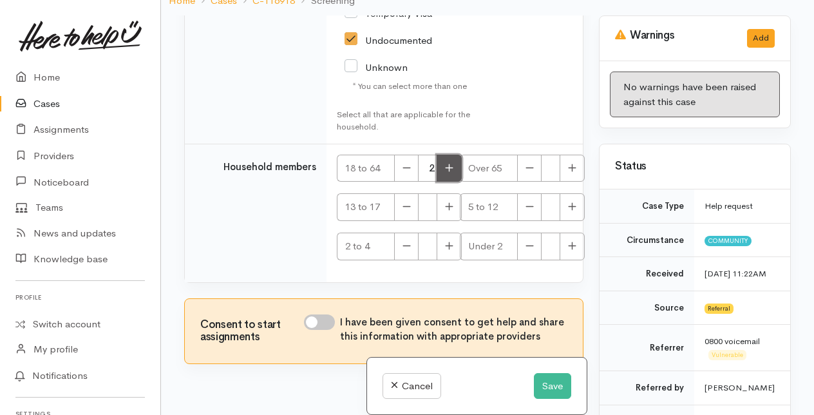
scroll to position [112, 0]
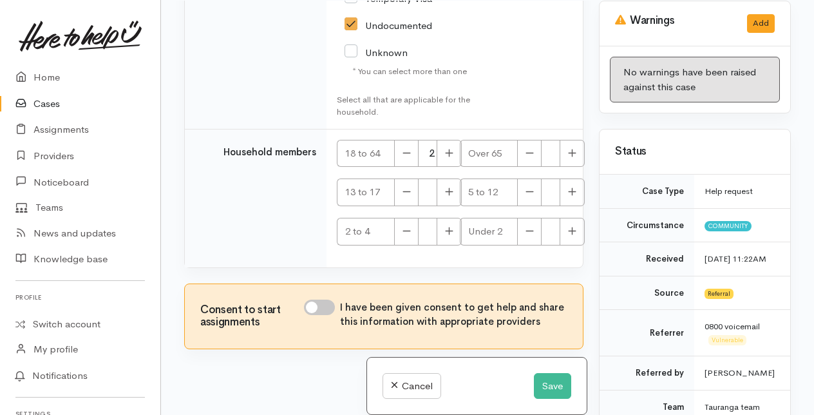
click at [323, 299] on input "I have been given consent to get help and share this information with appropria…" at bounding box center [319, 306] width 31 height 15
checkbox input "true"
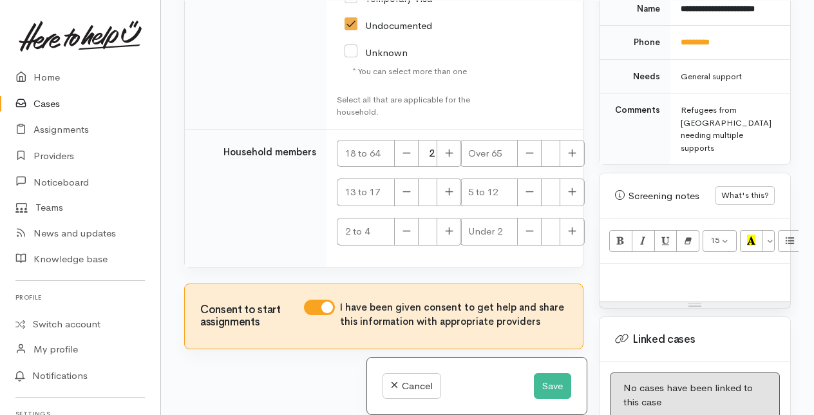
scroll to position [773, 0]
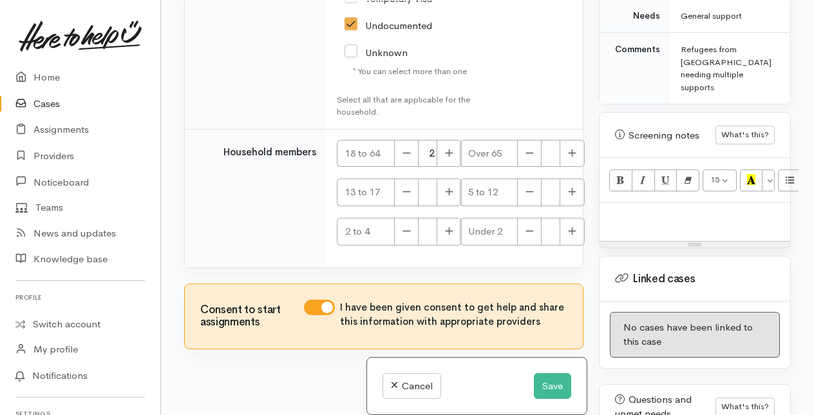
click at [628, 224] on p at bounding box center [695, 216] width 178 height 15
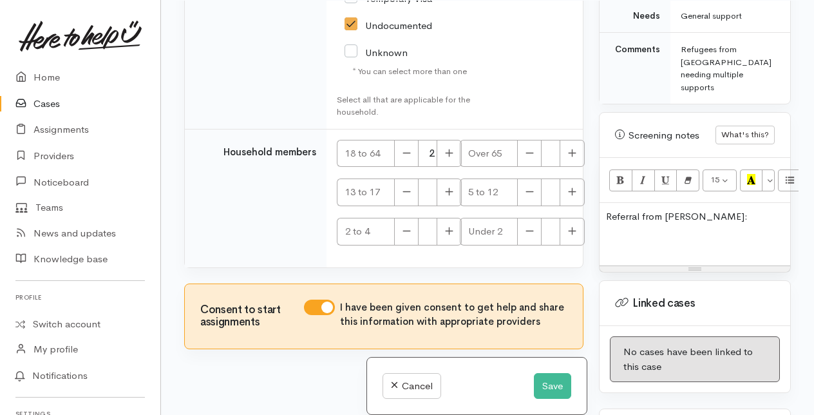
click at [616, 249] on p at bounding box center [695, 241] width 178 height 15
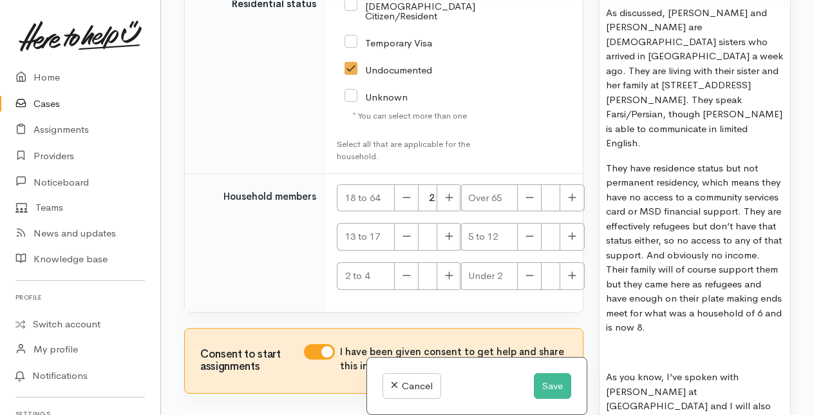
scroll to position [2350, 0]
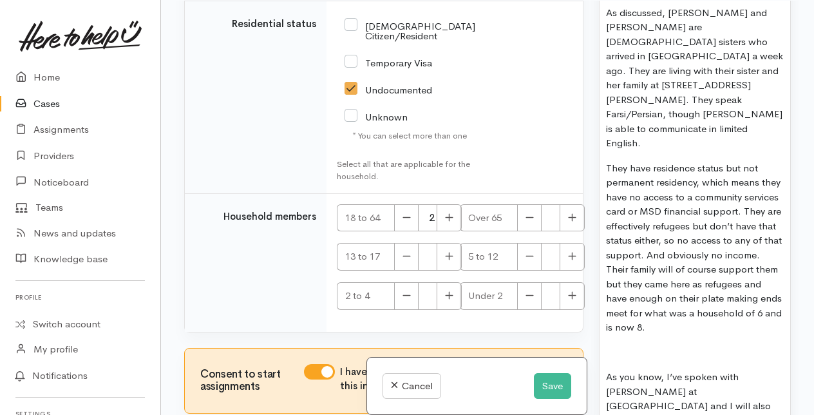
click at [353, 56] on input "Temporary Visa" at bounding box center [388, 62] width 88 height 12
checkbox input "true"
click at [352, 83] on input "Undocumented" at bounding box center [388, 89] width 88 height 12
click at [354, 83] on input "Undocumented" at bounding box center [388, 89] width 88 height 12
checkbox input "true"
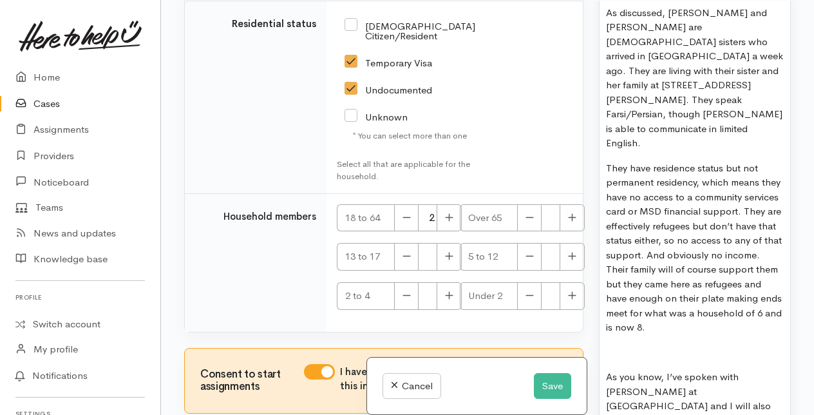
click at [352, 56] on input "Temporary Visa" at bounding box center [388, 62] width 88 height 12
checkbox input "false"
click at [350, 110] on input "Unknown" at bounding box center [375, 116] width 63 height 12
checkbox input "true"
click at [350, 83] on input "Undocumented" at bounding box center [388, 89] width 88 height 12
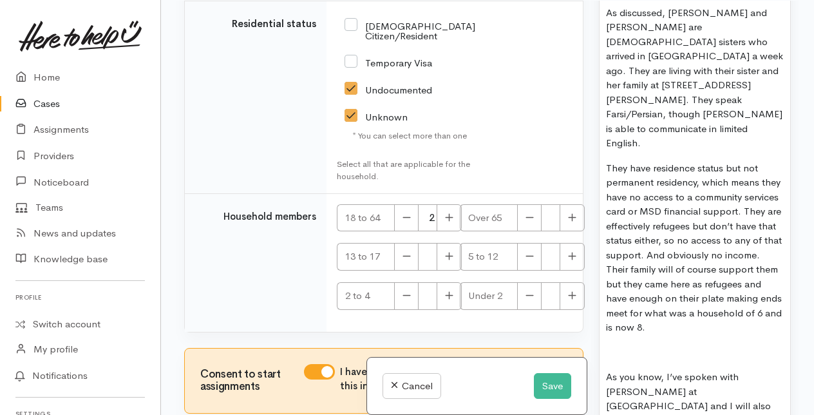
checkbox input "false"
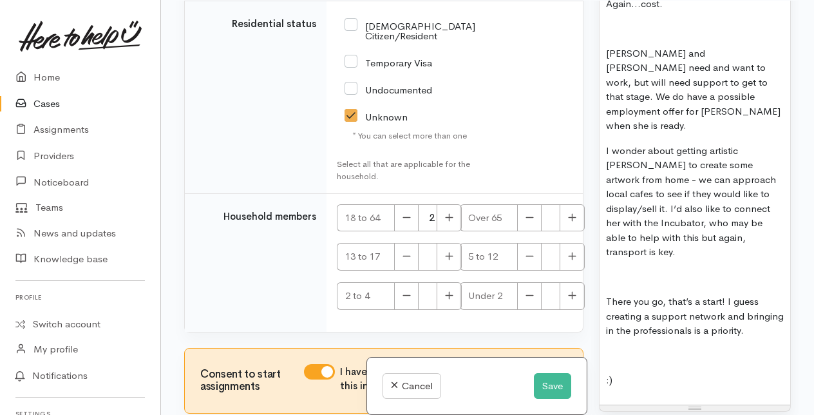
scroll to position [2292, 0]
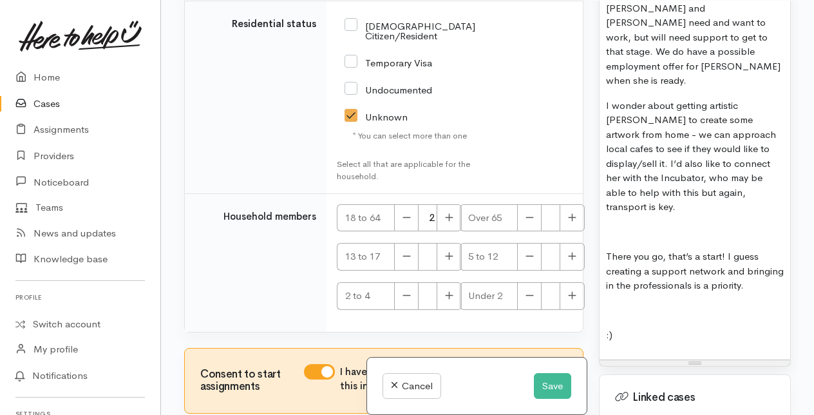
click at [617, 328] on p ":)" at bounding box center [695, 335] width 178 height 15
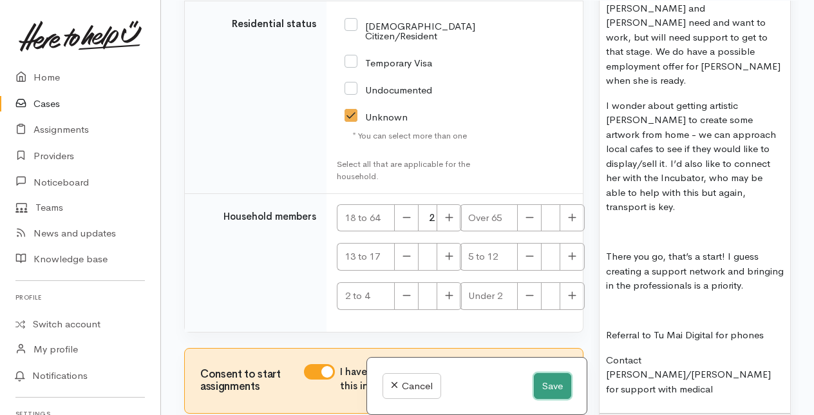
click at [553, 383] on button "Save" at bounding box center [552, 386] width 37 height 26
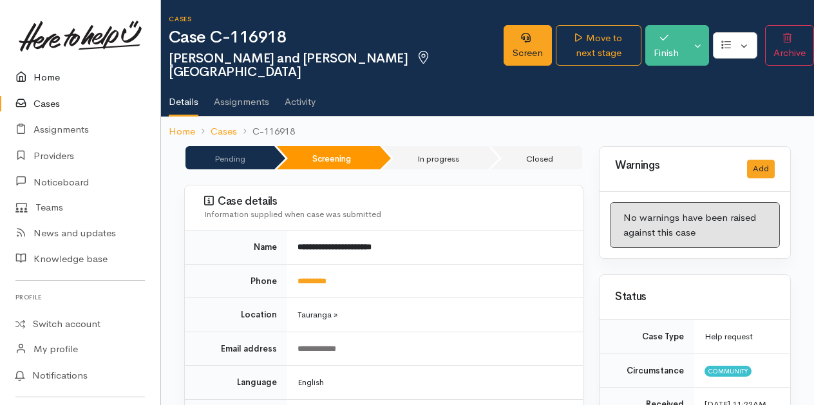
click at [44, 79] on link "Home" at bounding box center [80, 77] width 160 height 26
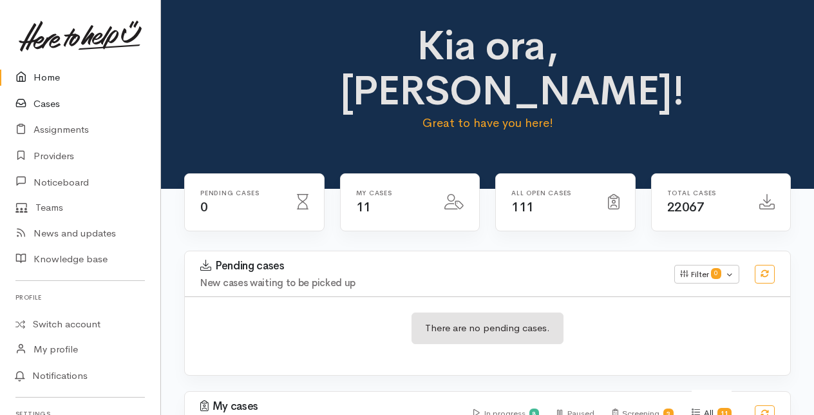
click at [50, 100] on link "Cases" at bounding box center [80, 104] width 160 height 26
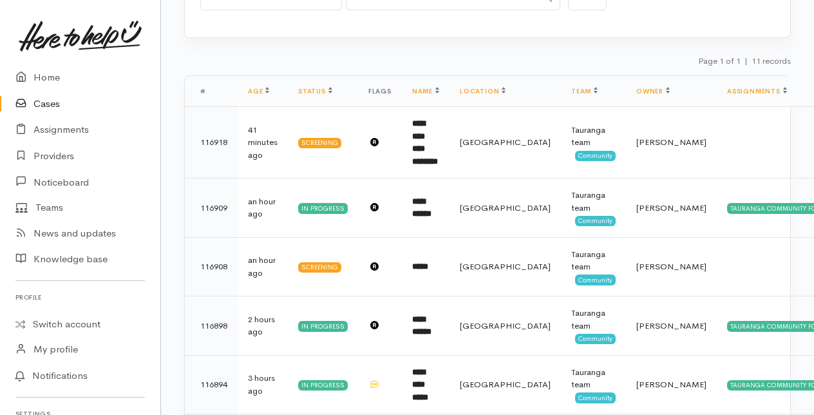
scroll to position [64, 0]
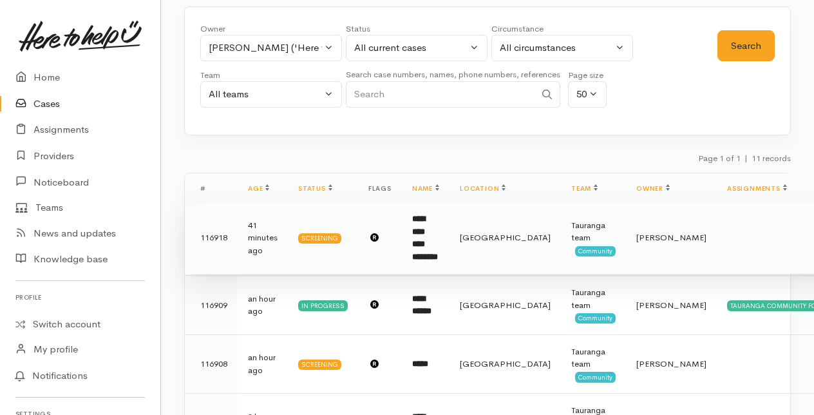
click at [424, 233] on b "**********" at bounding box center [425, 237] width 26 height 46
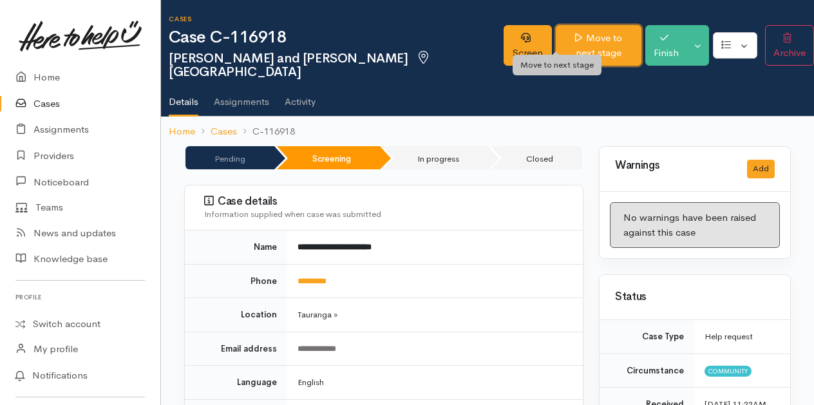
click at [556, 41] on link "Move to next stage" at bounding box center [599, 45] width 86 height 41
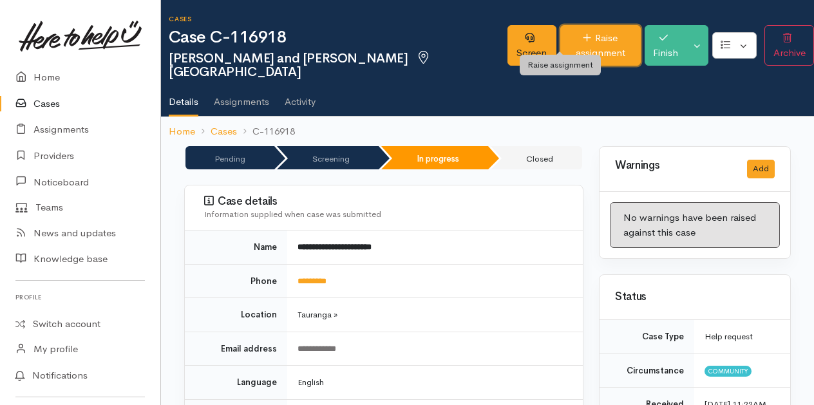
click at [560, 40] on link "Raise assignment" at bounding box center [600, 45] width 80 height 41
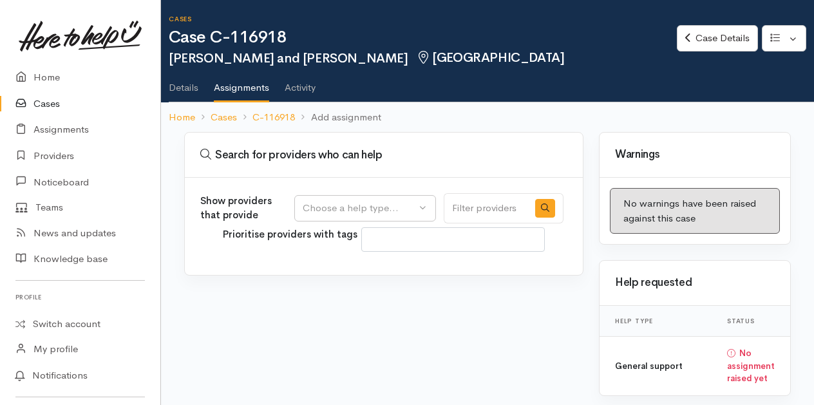
select select
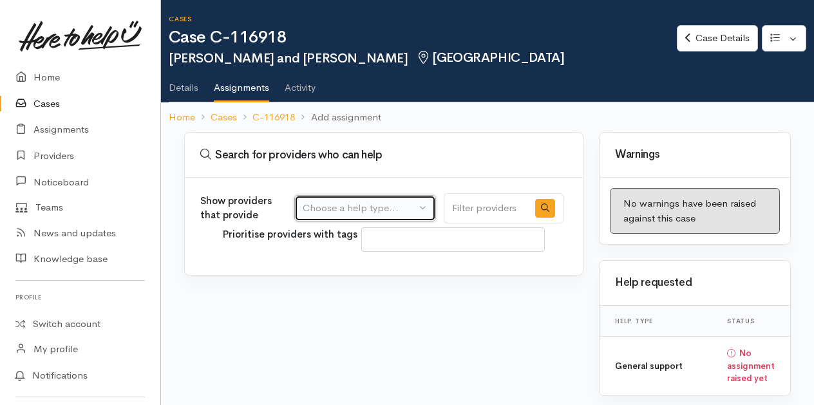
click at [411, 205] on div "Choose a help type..." at bounding box center [359, 208] width 113 height 15
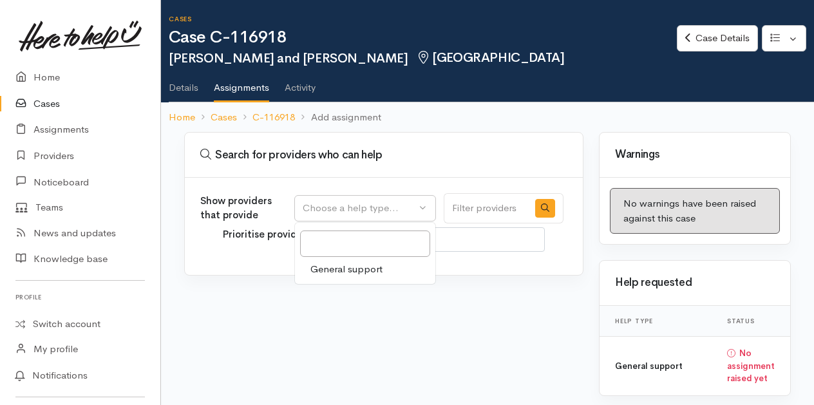
click at [344, 268] on span "General support" at bounding box center [346, 269] width 72 height 15
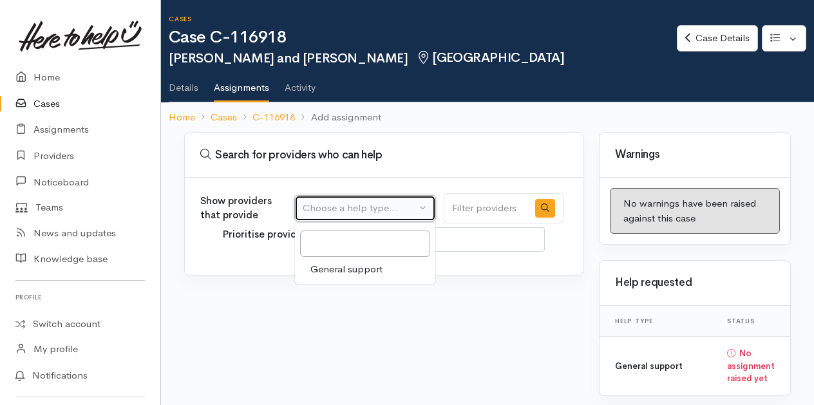
select select "4"
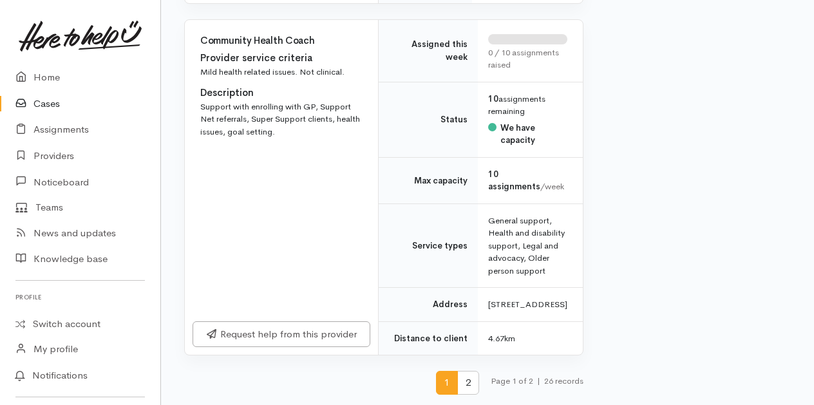
scroll to position [8273, 0]
click at [465, 383] on span "2" at bounding box center [468, 383] width 22 height 24
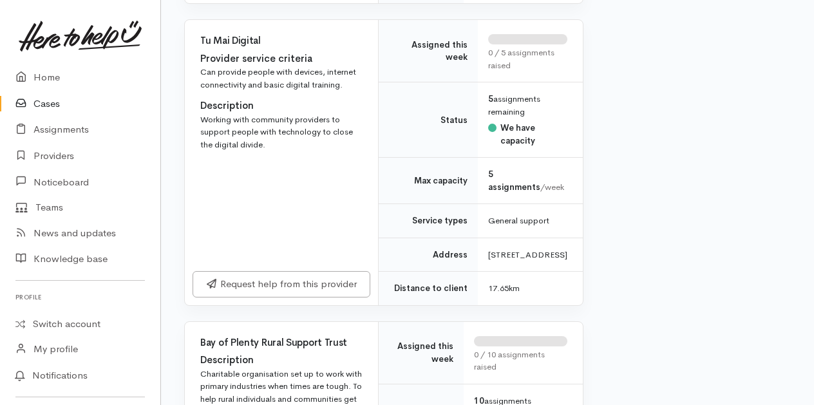
scroll to position [886, 0]
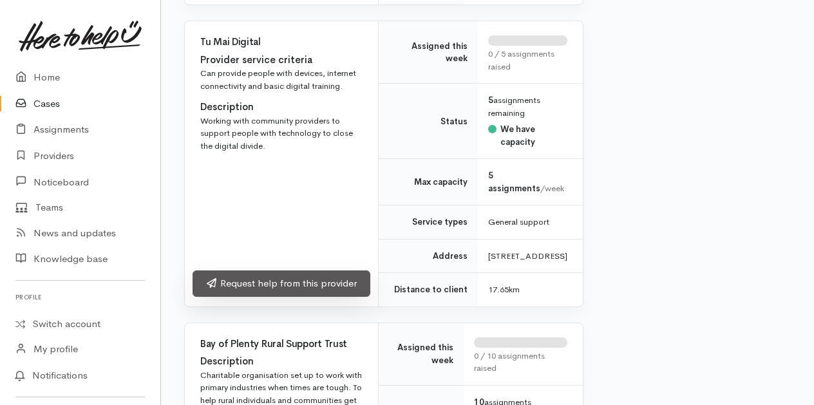
click at [267, 297] on link "Request help from this provider" at bounding box center [282, 283] width 178 height 26
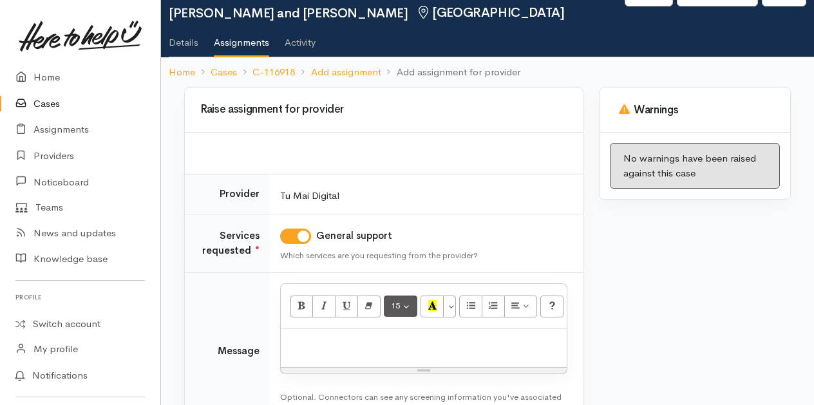
scroll to position [64, 0]
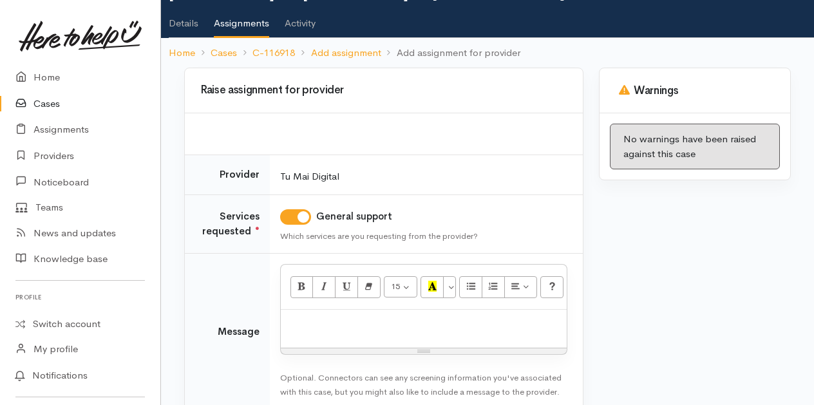
click at [307, 322] on p at bounding box center [423, 323] width 273 height 15
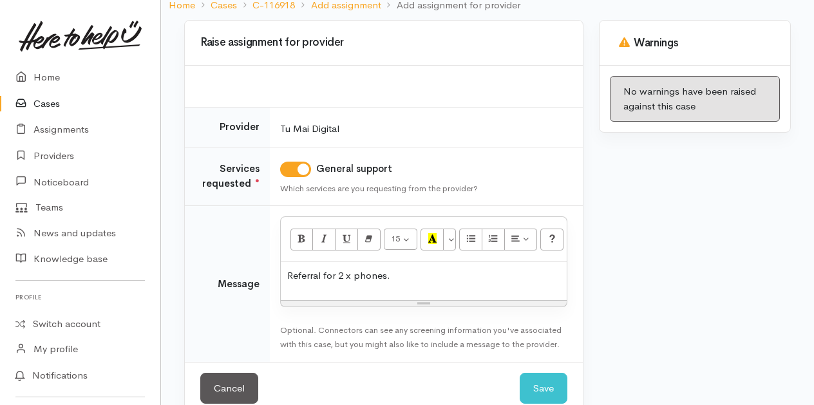
scroll to position [134, 0]
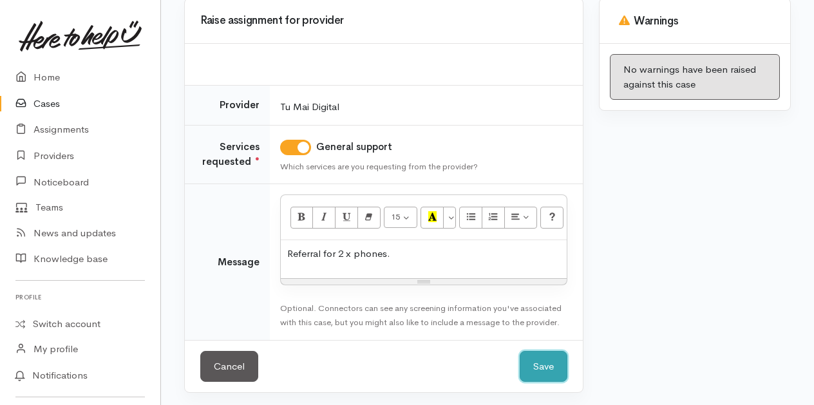
click at [554, 364] on button "Save" at bounding box center [544, 367] width 48 height 32
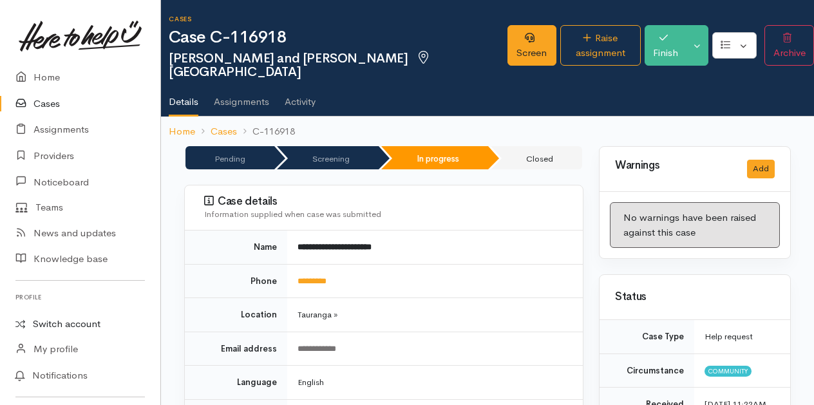
click at [58, 323] on link "Switch account" at bounding box center [80, 324] width 160 height 25
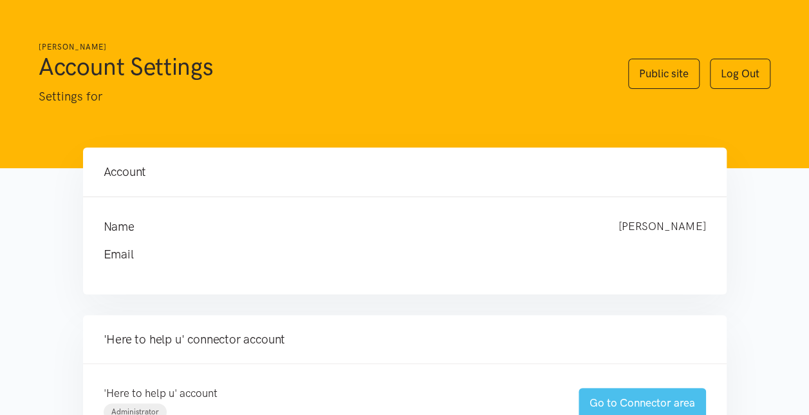
click at [625, 397] on link "Go to Connector area" at bounding box center [642, 403] width 127 height 30
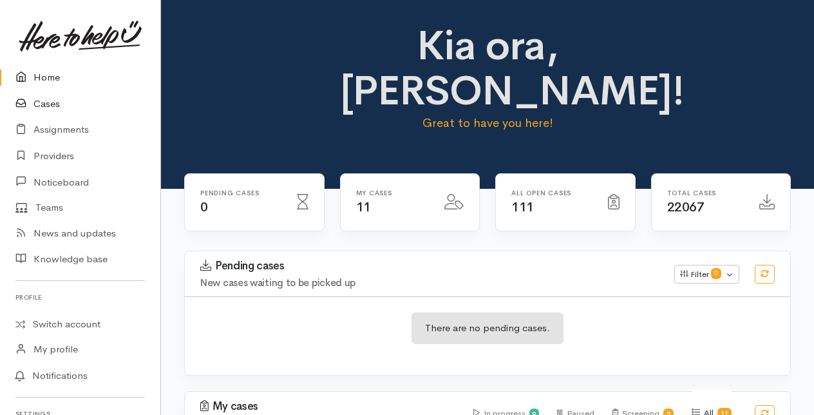
click at [50, 100] on link "Cases" at bounding box center [80, 104] width 160 height 26
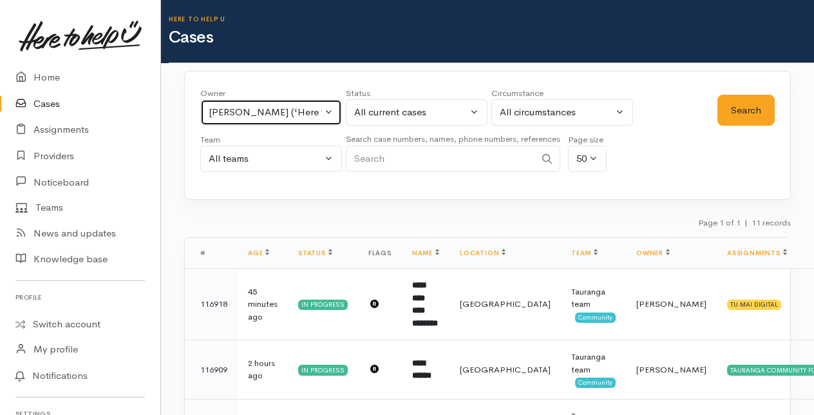
click at [331, 112] on button "[PERSON_NAME] ('Here to help u')" at bounding box center [271, 112] width 142 height 26
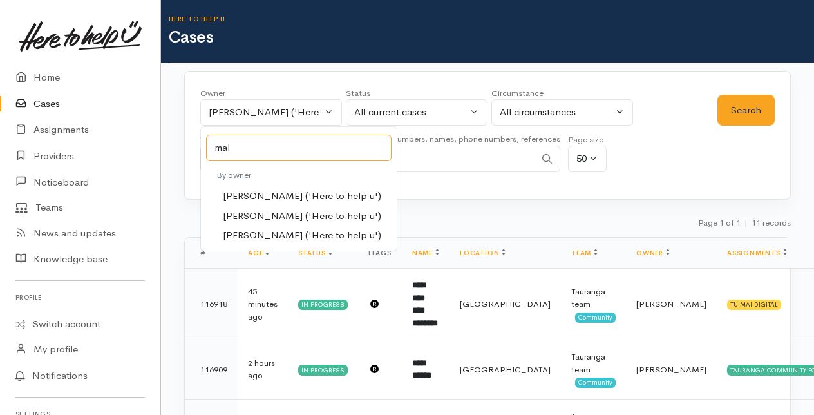
type input "mal"
click at [256, 212] on span "[PERSON_NAME] ('Here to help u')" at bounding box center [302, 216] width 158 height 15
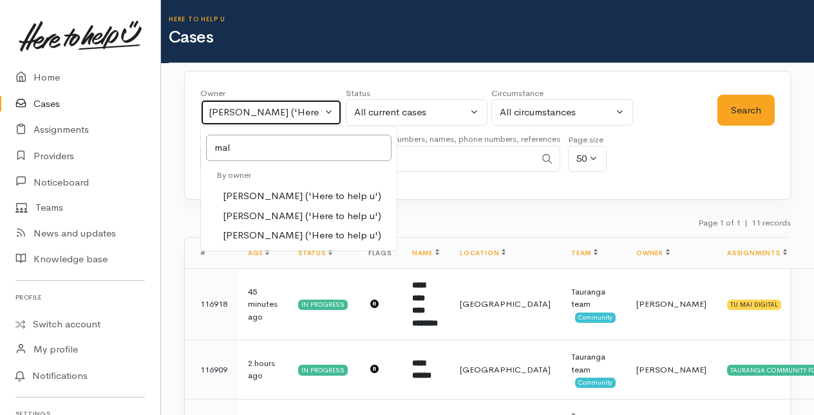
select select "1613"
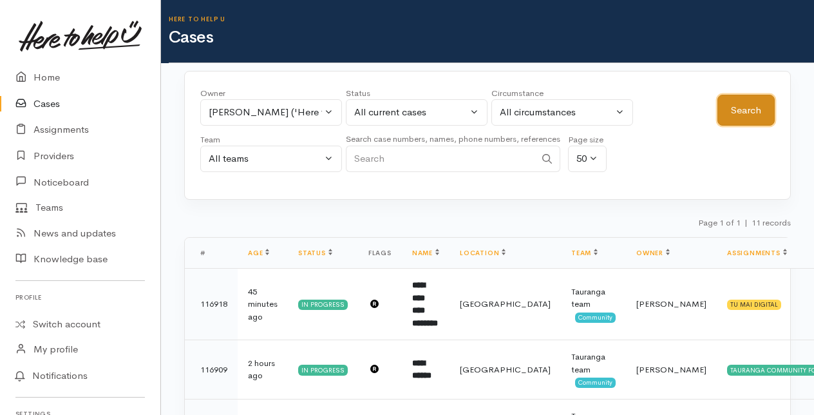
click at [749, 106] on button "Search" at bounding box center [745, 111] width 57 height 32
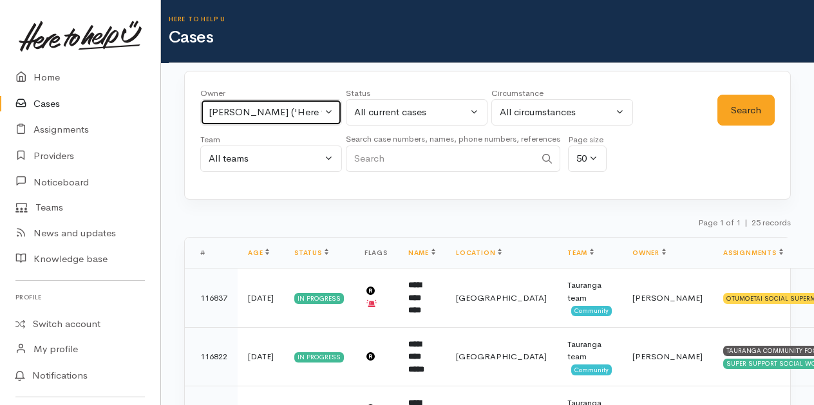
drag, startPoint x: 330, startPoint y: 109, endPoint x: 321, endPoint y: 121, distance: 15.2
click at [330, 109] on button "Malia Stowers ('Here to help u')" at bounding box center [271, 112] width 142 height 26
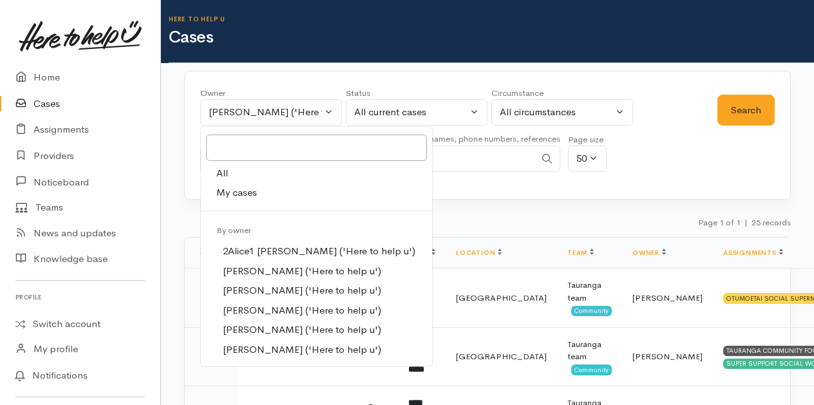
click at [240, 192] on span "My cases" at bounding box center [236, 192] width 41 height 15
select select "205"
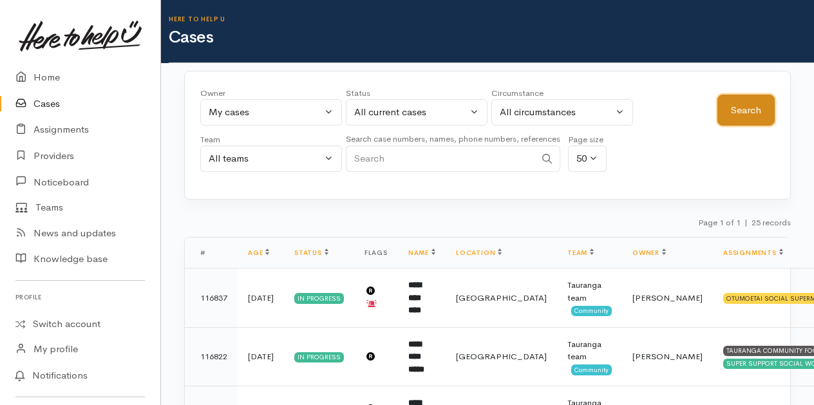
click at [747, 99] on button "Search" at bounding box center [745, 111] width 57 height 32
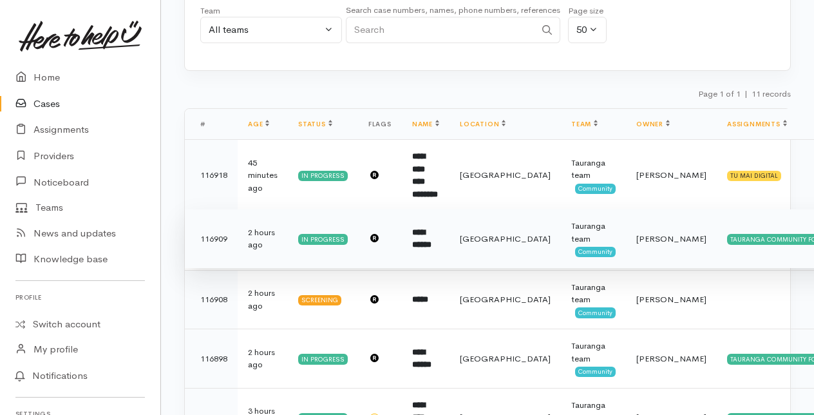
scroll to position [193, 0]
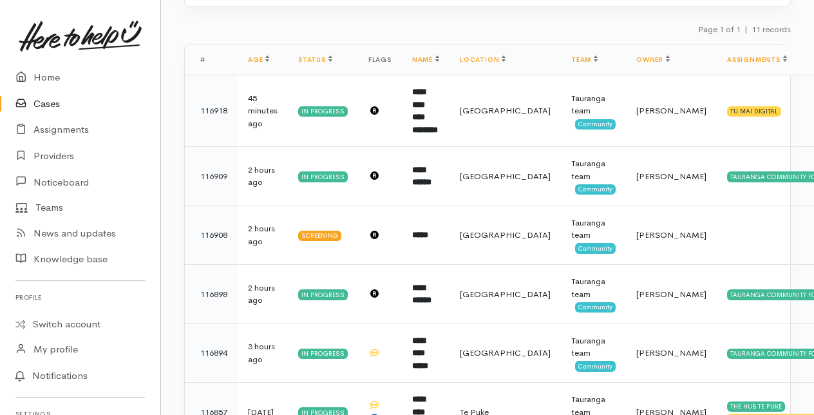
click at [53, 104] on link "Cases" at bounding box center [80, 104] width 160 height 26
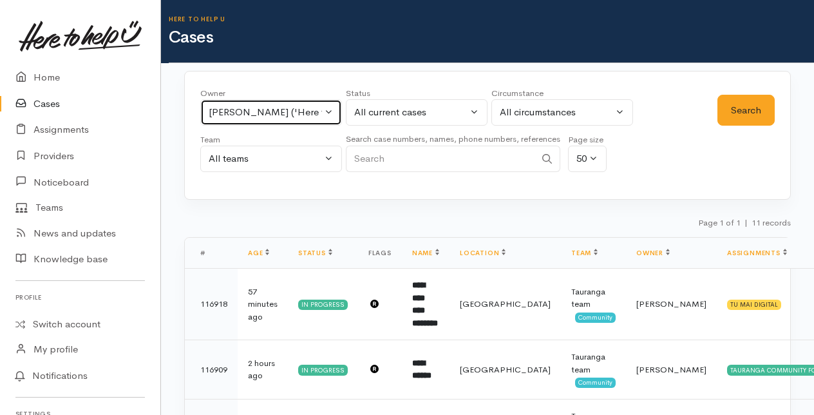
click at [330, 108] on button "[PERSON_NAME] ('Here to help u')" at bounding box center [271, 112] width 142 height 26
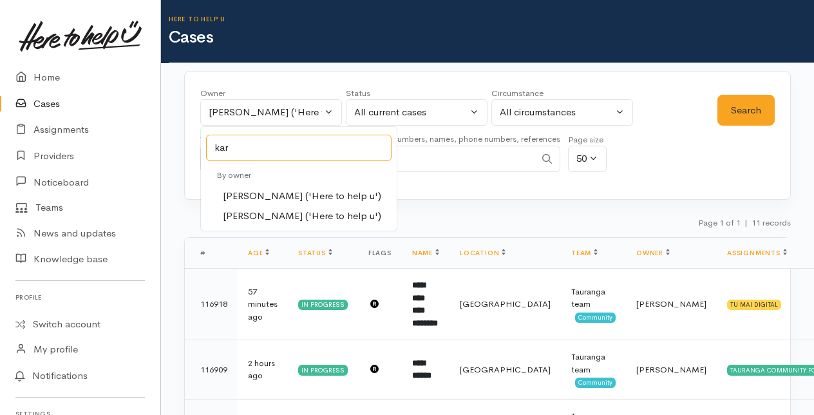
type input "kar"
click at [256, 189] on span "[PERSON_NAME] ('Here to help u')" at bounding box center [302, 196] width 158 height 15
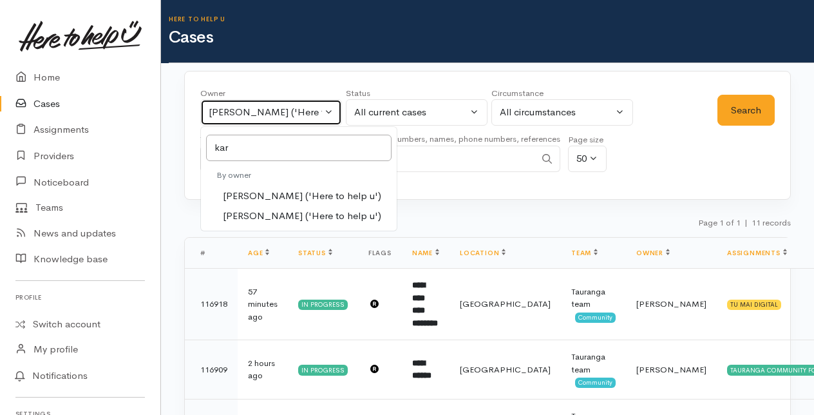
select select "435"
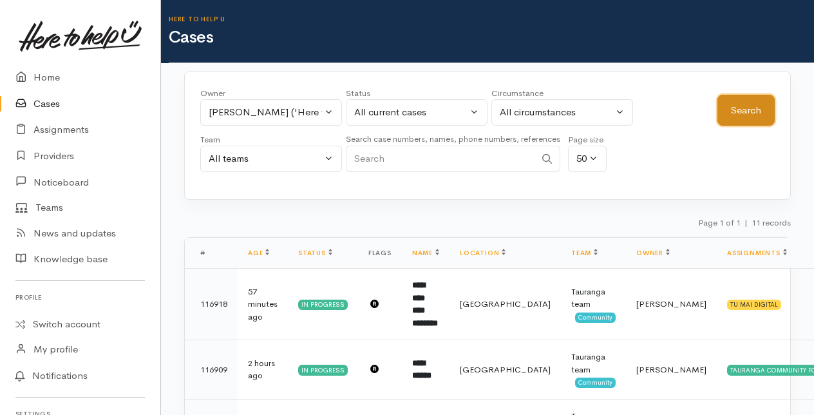
click at [735, 113] on button "Search" at bounding box center [745, 111] width 57 height 32
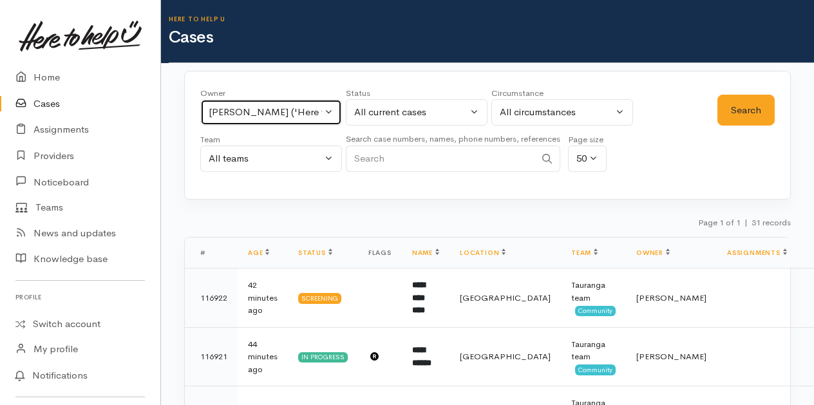
click at [335, 104] on button "[PERSON_NAME] ('Here to help u')" at bounding box center [271, 112] width 142 height 26
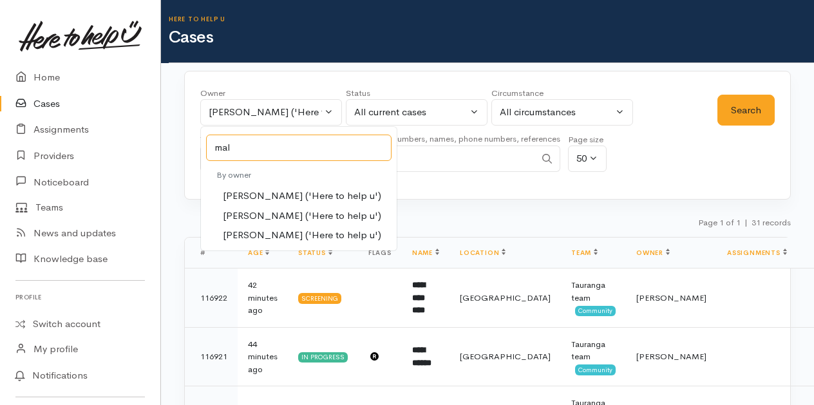
type input "mal"
click at [238, 210] on span "[PERSON_NAME] ('Here to help u')" at bounding box center [302, 216] width 158 height 15
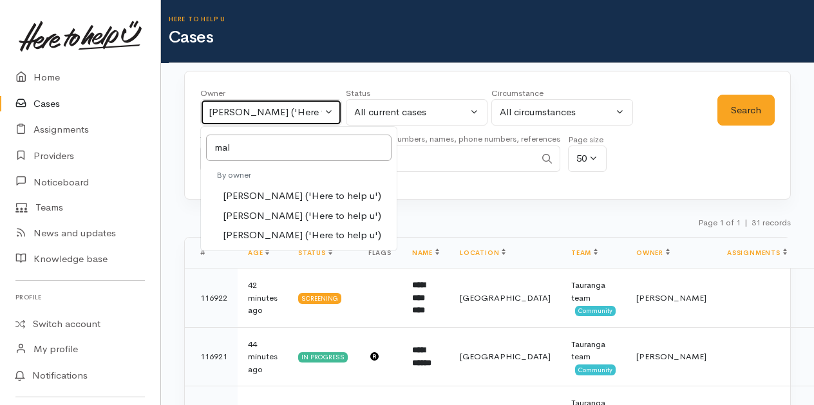
select select "1613"
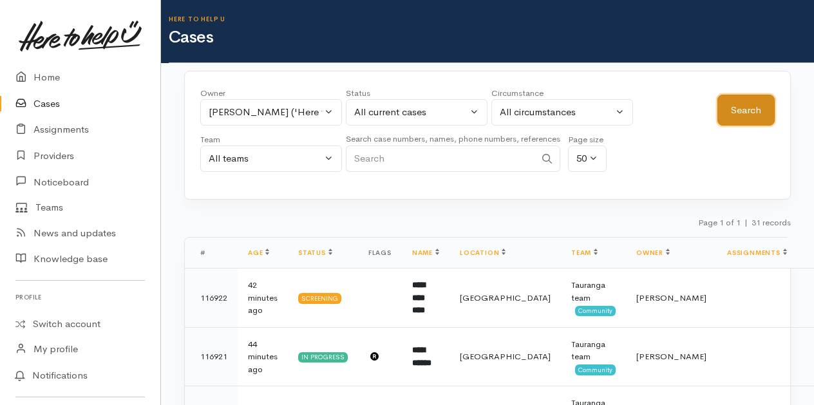
click at [737, 105] on button "Search" at bounding box center [745, 111] width 57 height 32
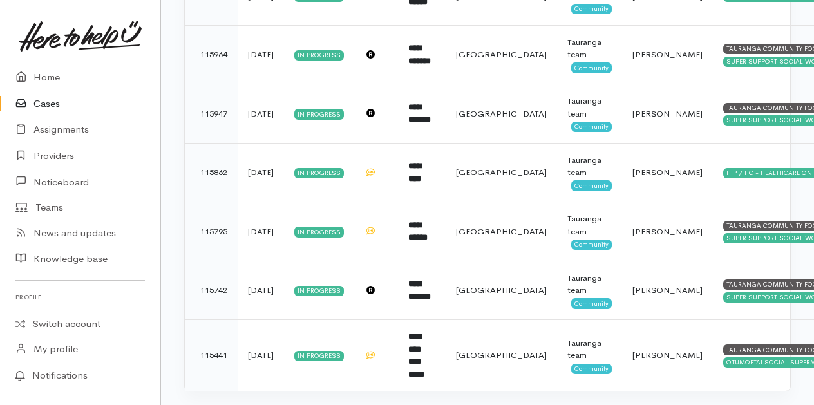
scroll to position [1367, 0]
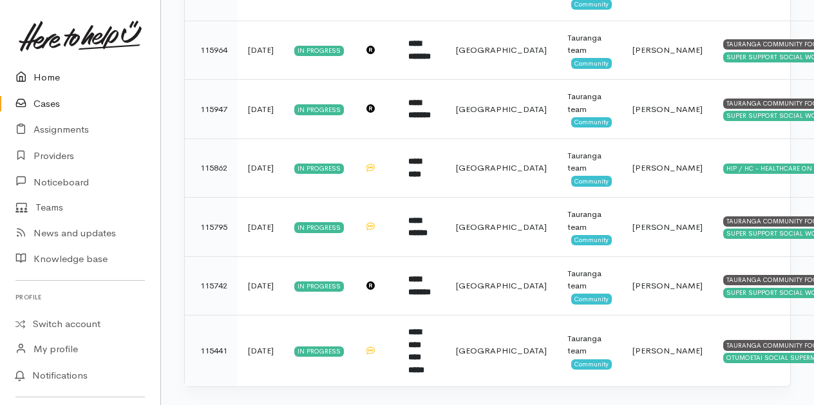
click at [44, 75] on link "Home" at bounding box center [80, 77] width 160 height 26
